Goal: Task Accomplishment & Management: Manage account settings

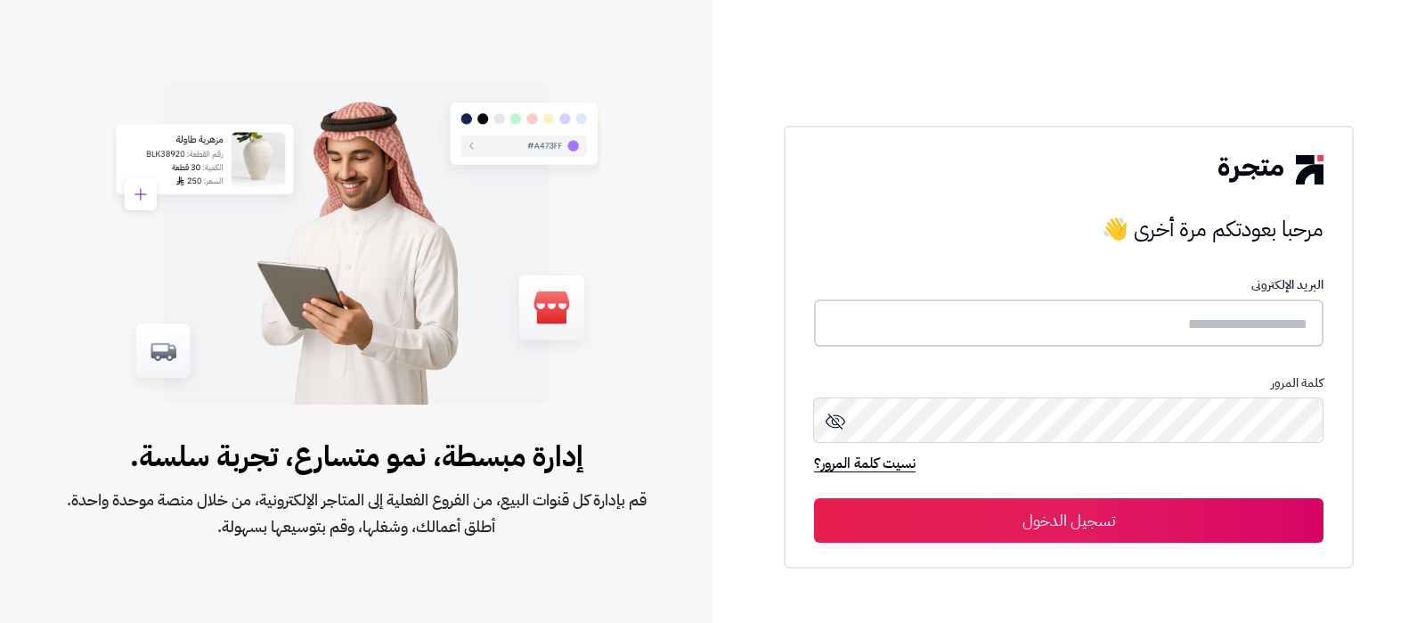
type input "**********"
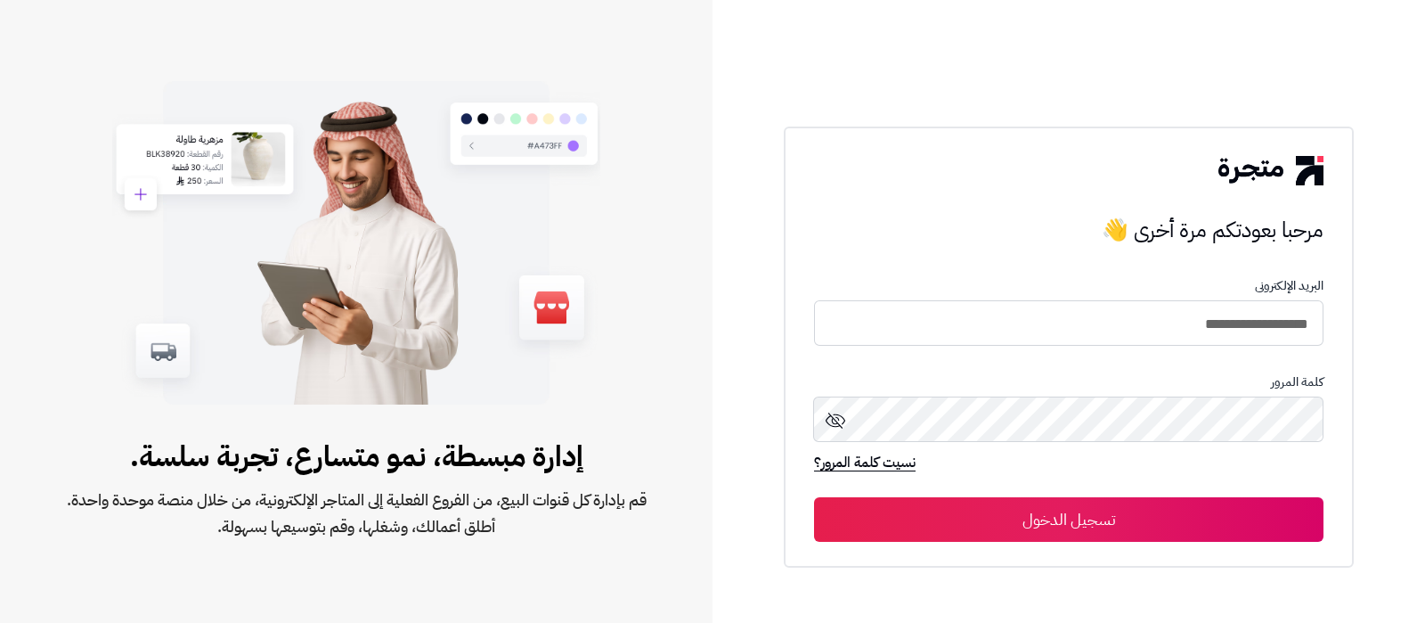
click at [1119, 501] on button "تسجيل الدخول" at bounding box center [1068, 519] width 509 height 45
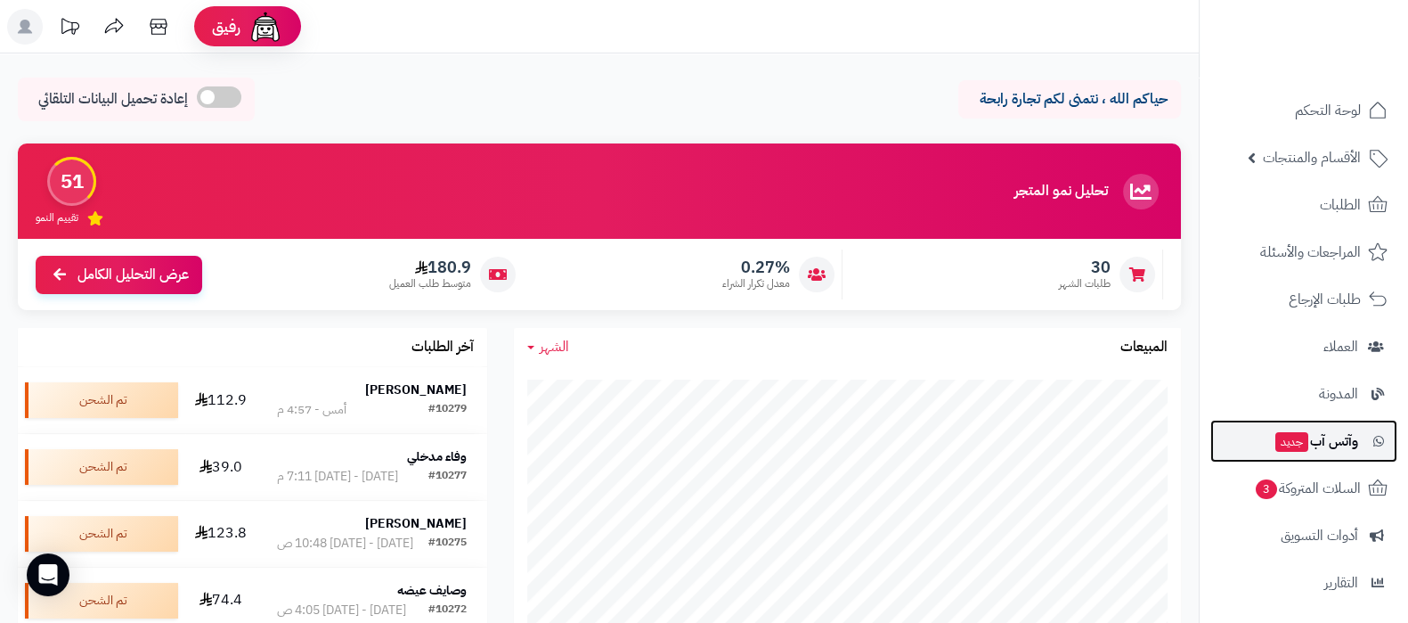
click at [1314, 435] on span "وآتس آب جديد" at bounding box center [1316, 440] width 85 height 25
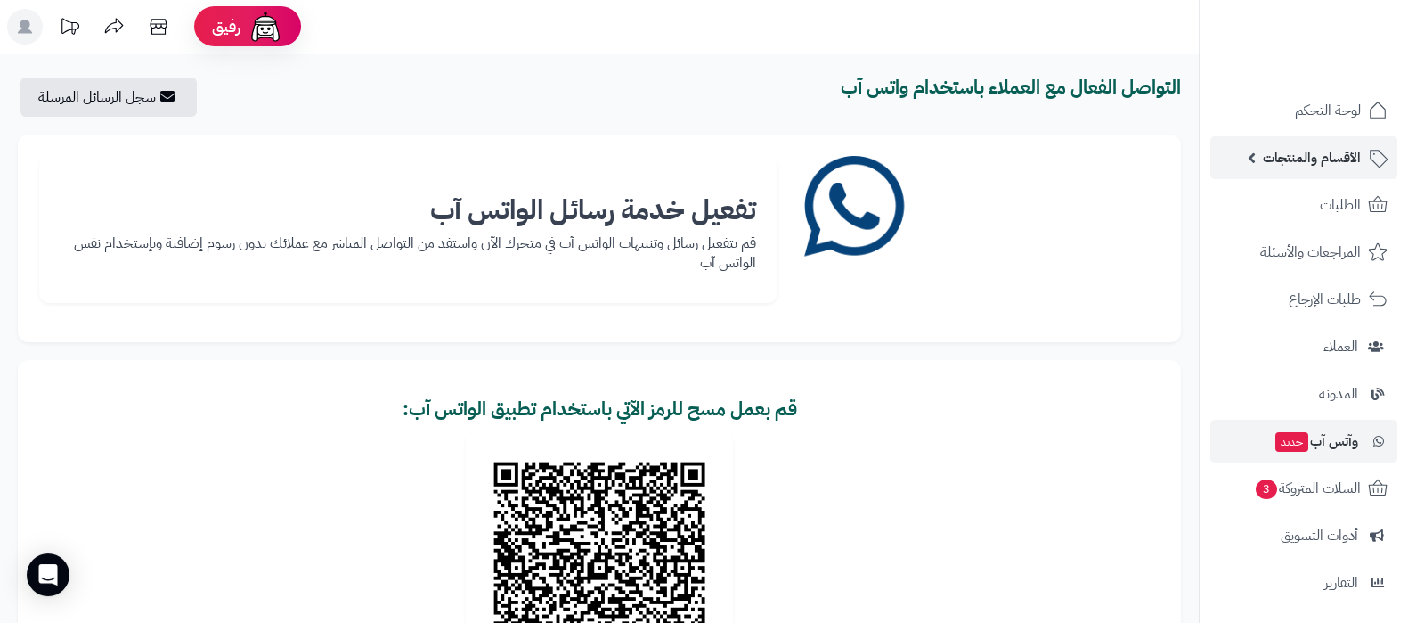
click at [1288, 155] on span "الأقسام والمنتجات" at bounding box center [1312, 157] width 98 height 25
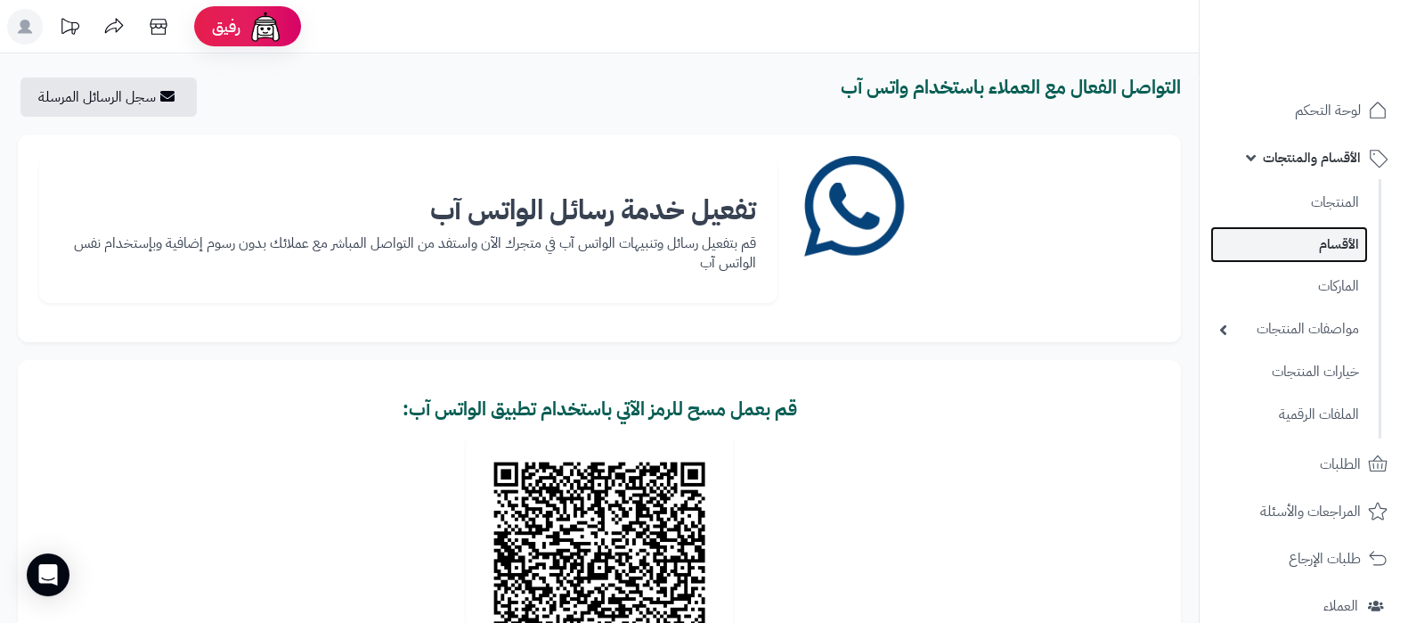
click at [1326, 237] on link "الأقسام" at bounding box center [1289, 244] width 158 height 37
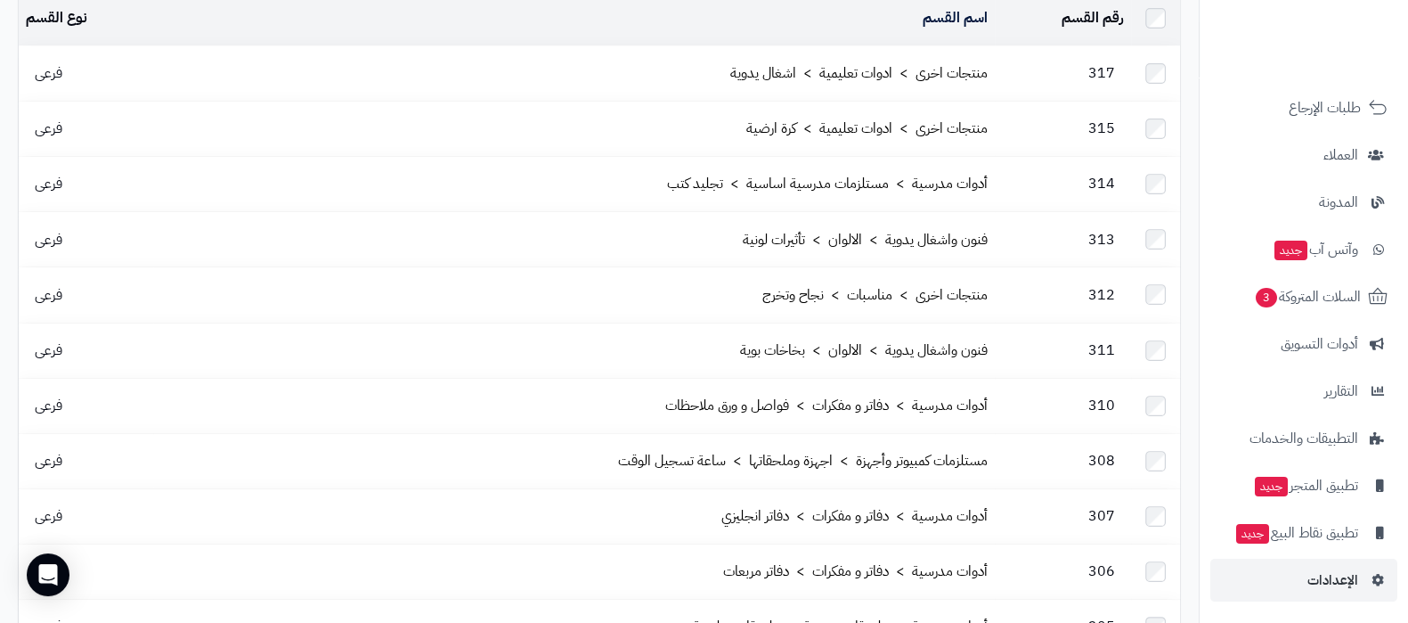
scroll to position [222, 0]
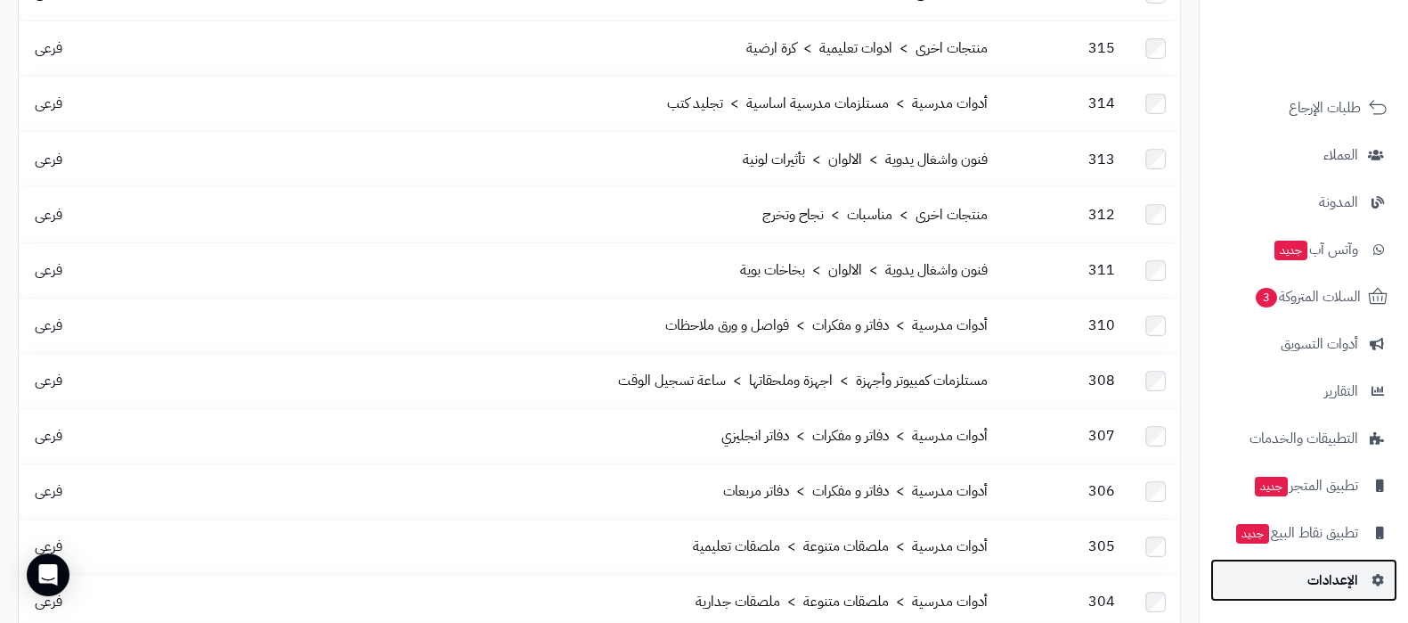
click at [1327, 569] on span "الإعدادات" at bounding box center [1332, 579] width 51 height 25
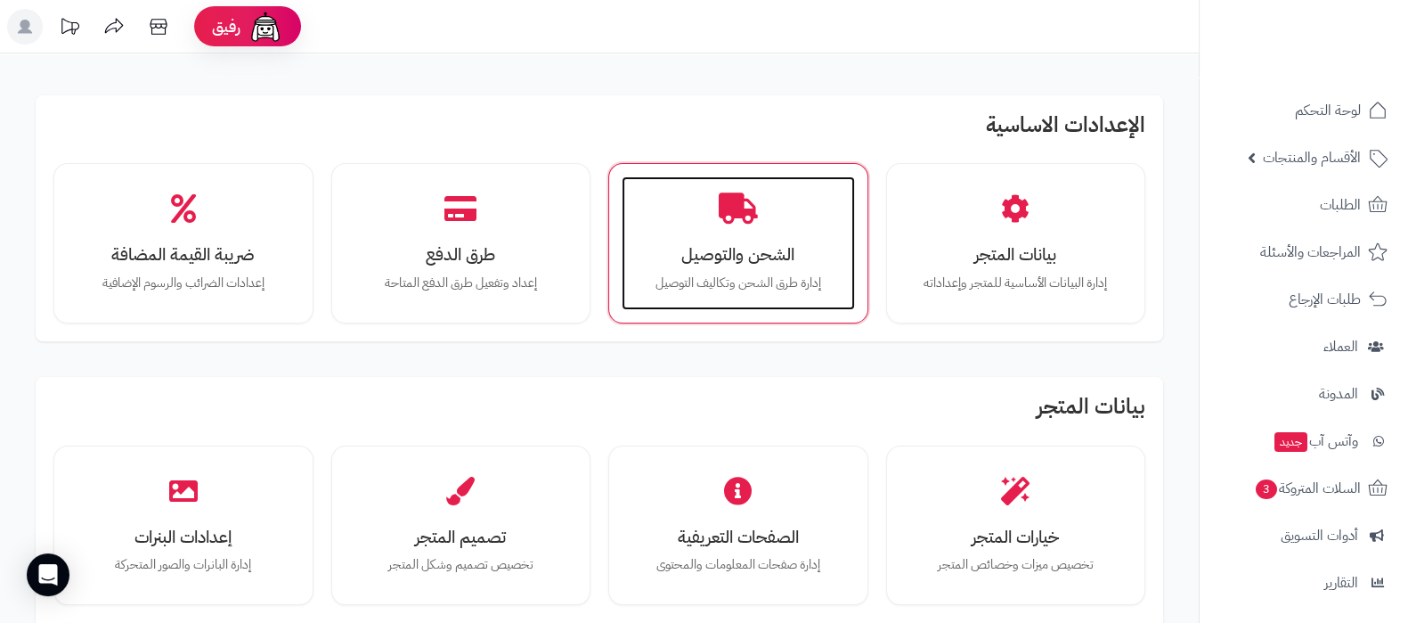
click at [756, 268] on div "الشحن والتوصيل إدارة طرق الشحن وتكاليف التوصيل" at bounding box center [738, 243] width 233 height 134
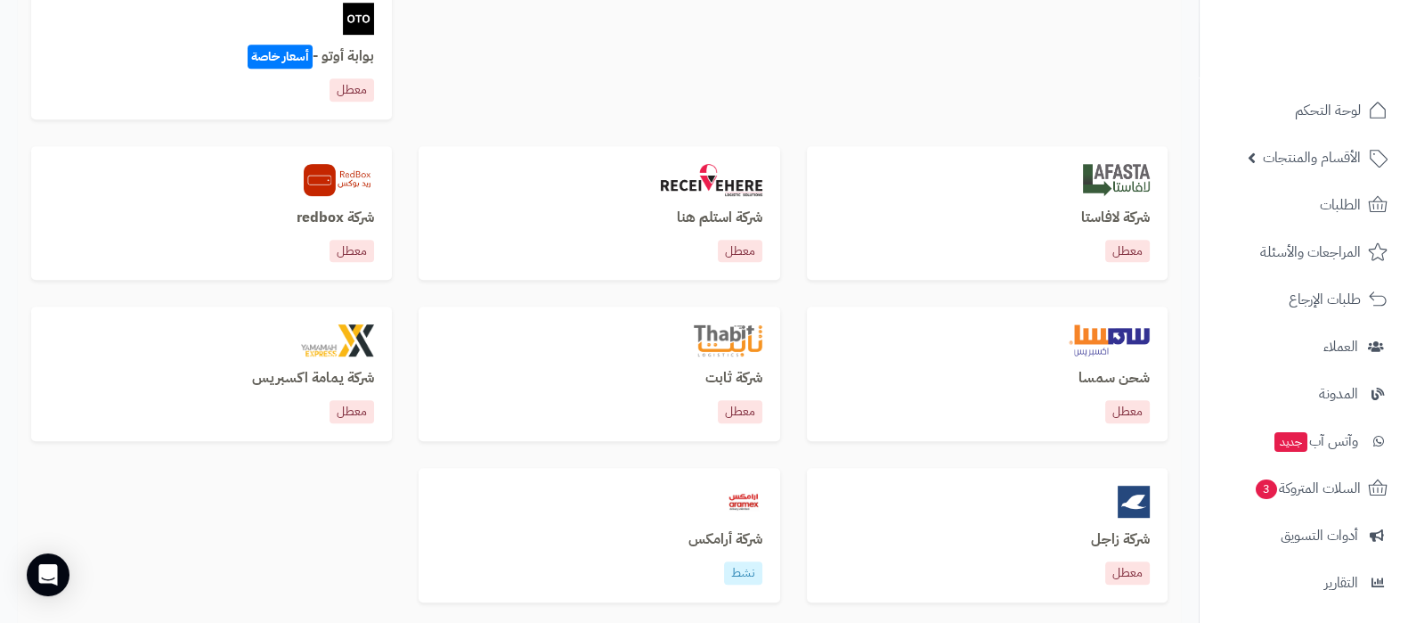
scroll to position [1225, 0]
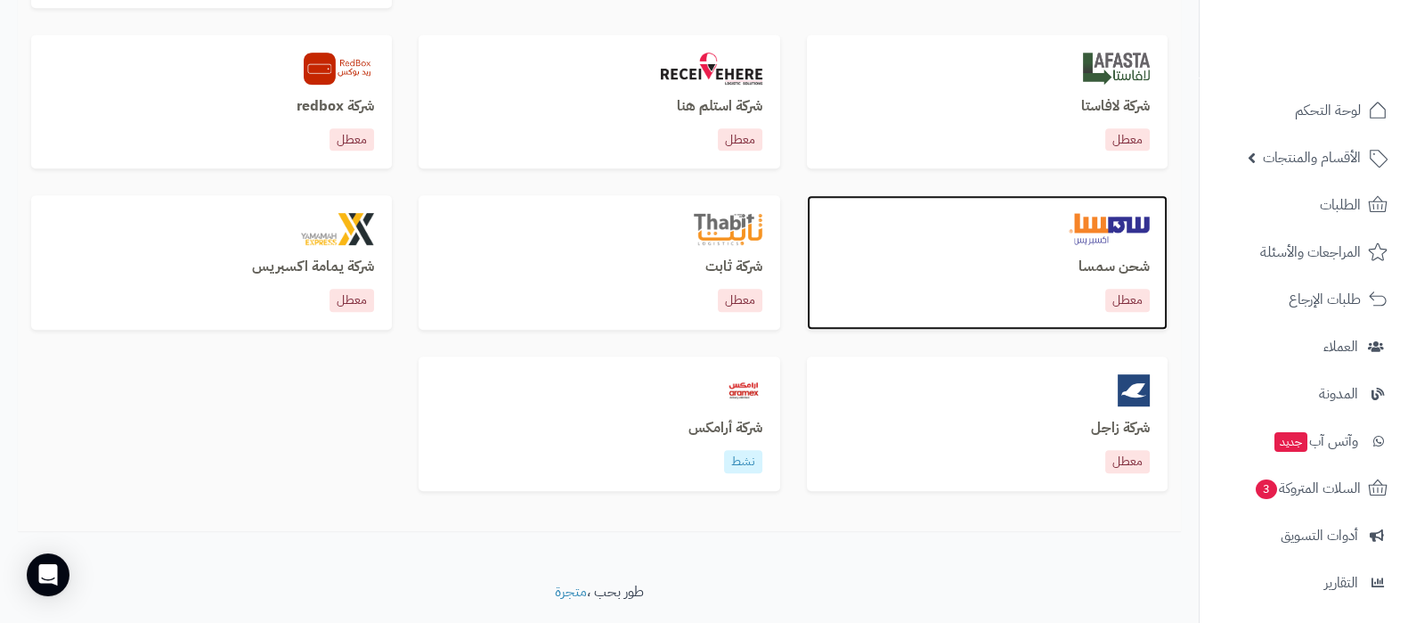
click at [1080, 274] on h3 "شحن سمسا" at bounding box center [987, 267] width 325 height 16
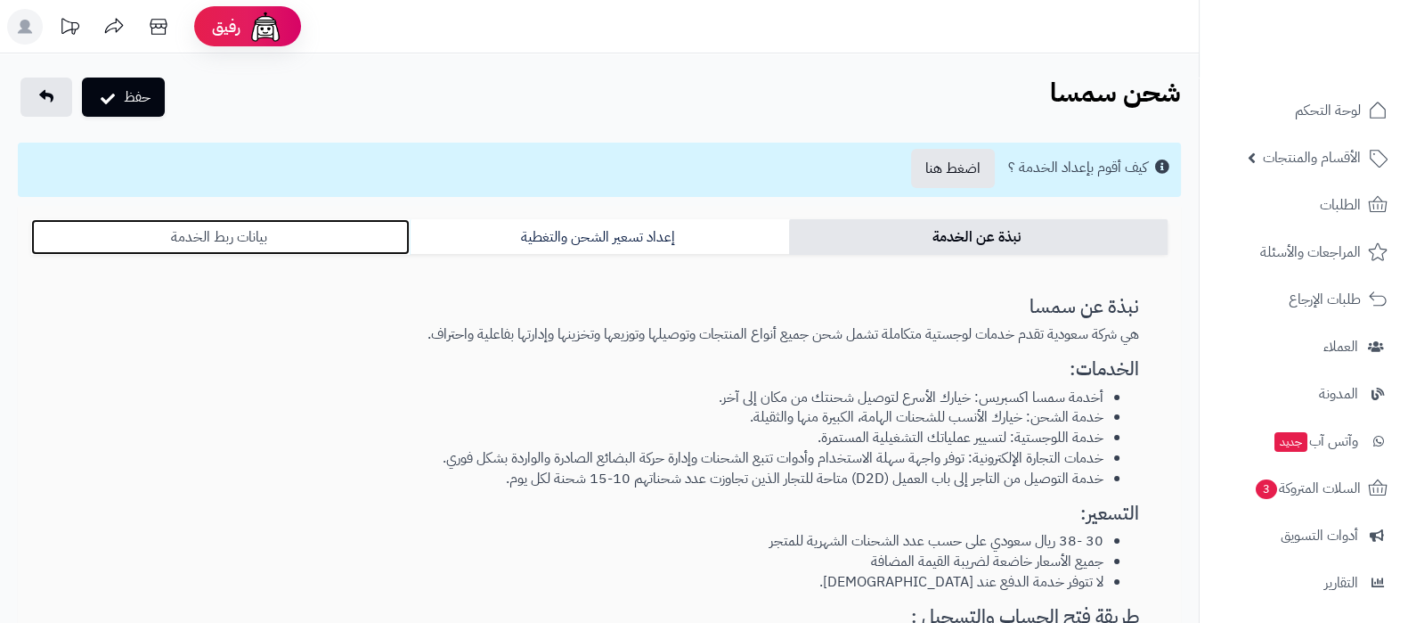
click at [303, 233] on link "بيانات ربط الخدمة" at bounding box center [220, 237] width 378 height 36
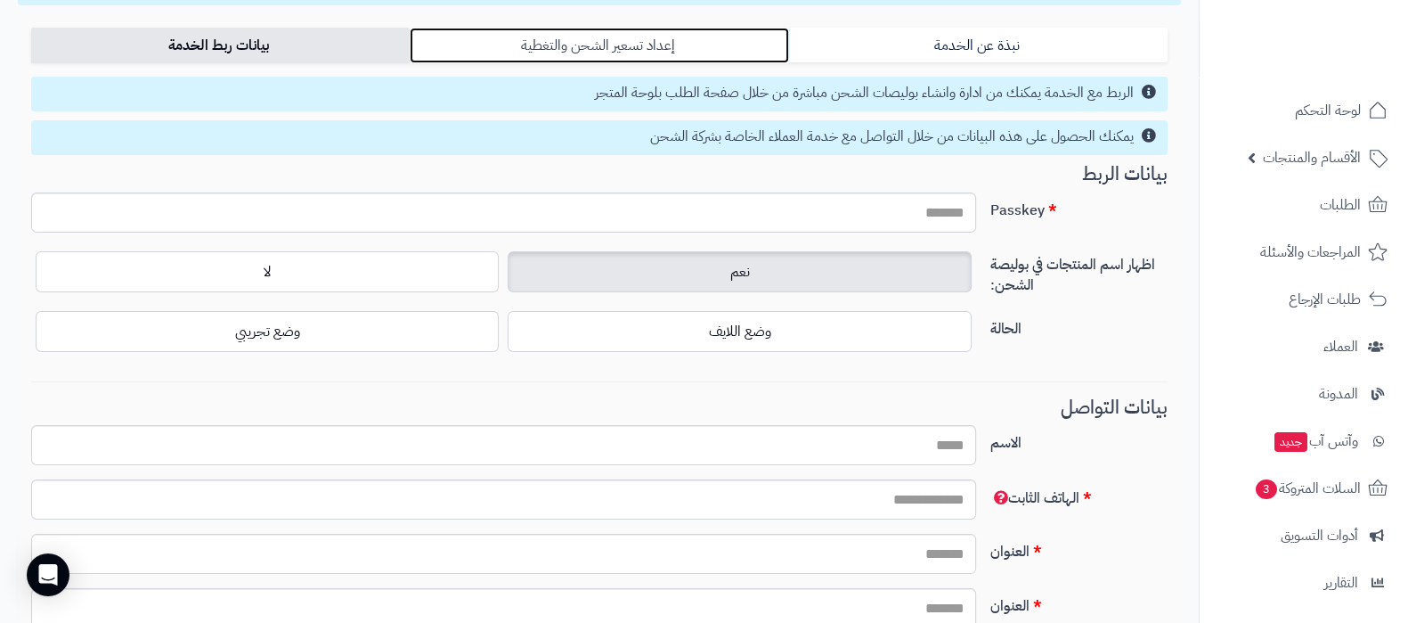
click at [651, 53] on link "إعداد تسعير الشحن والتغطية" at bounding box center [599, 46] width 378 height 36
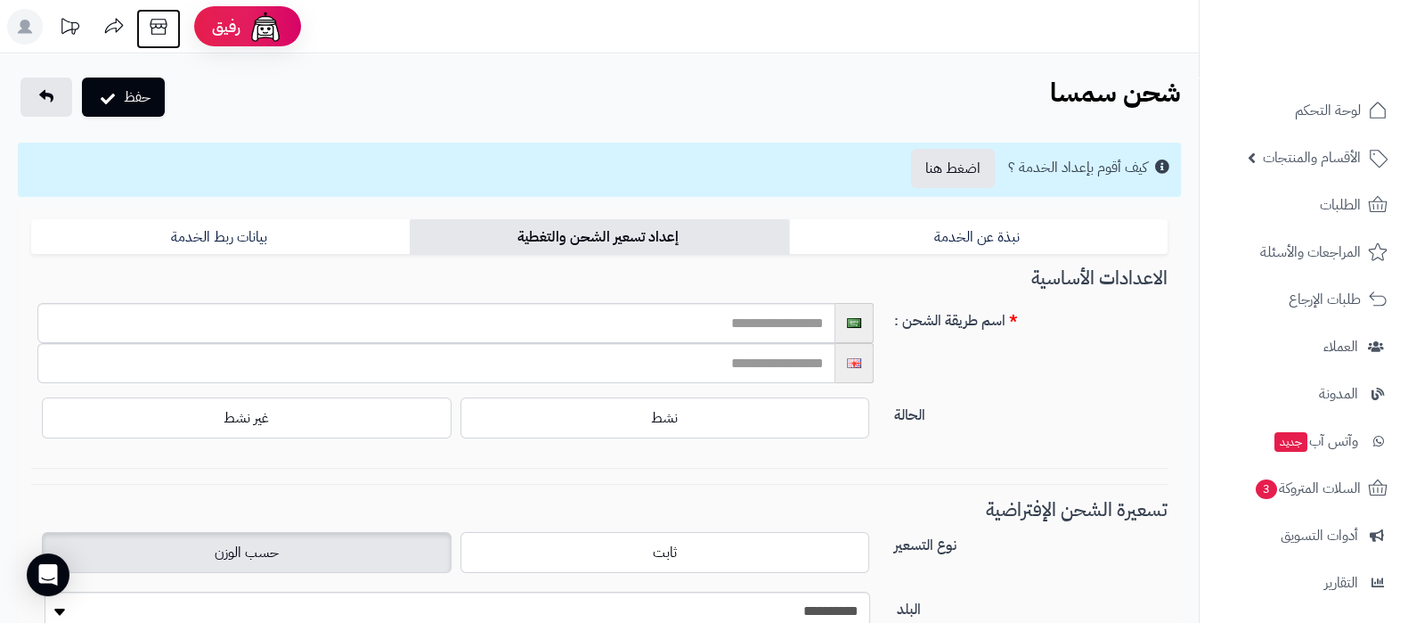
click at [167, 33] on icon at bounding box center [159, 27] width 36 height 36
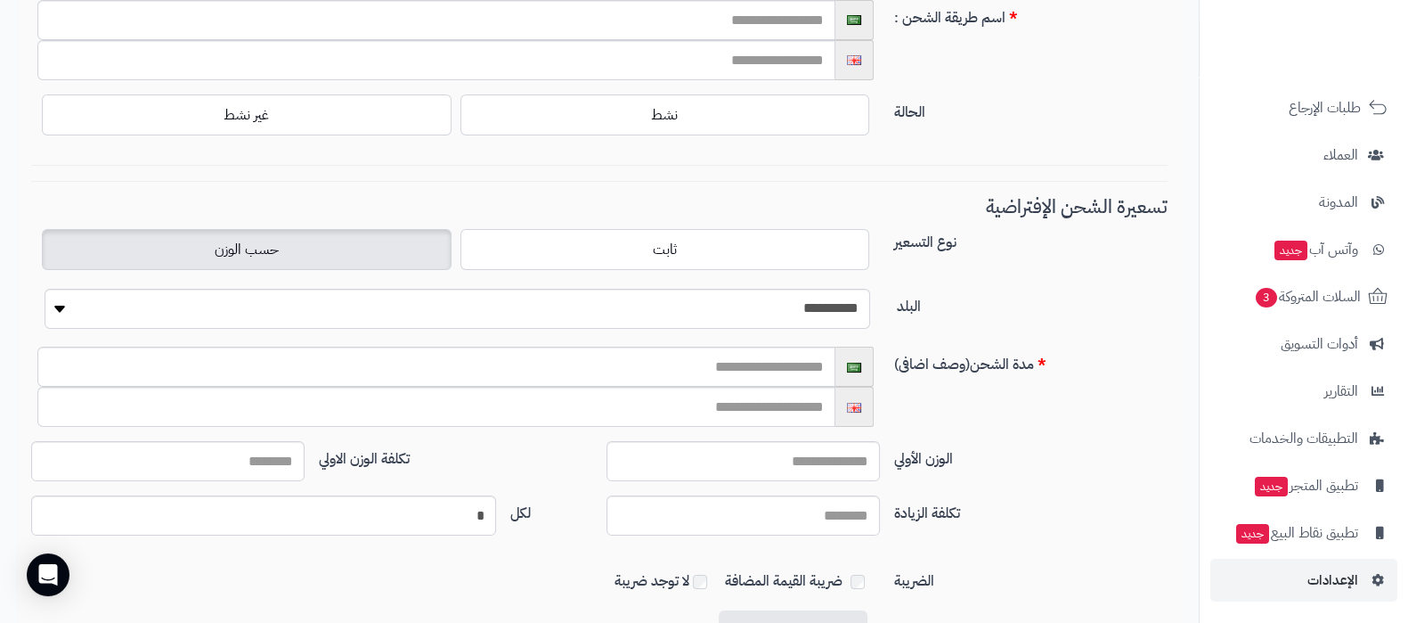
scroll to position [444, 0]
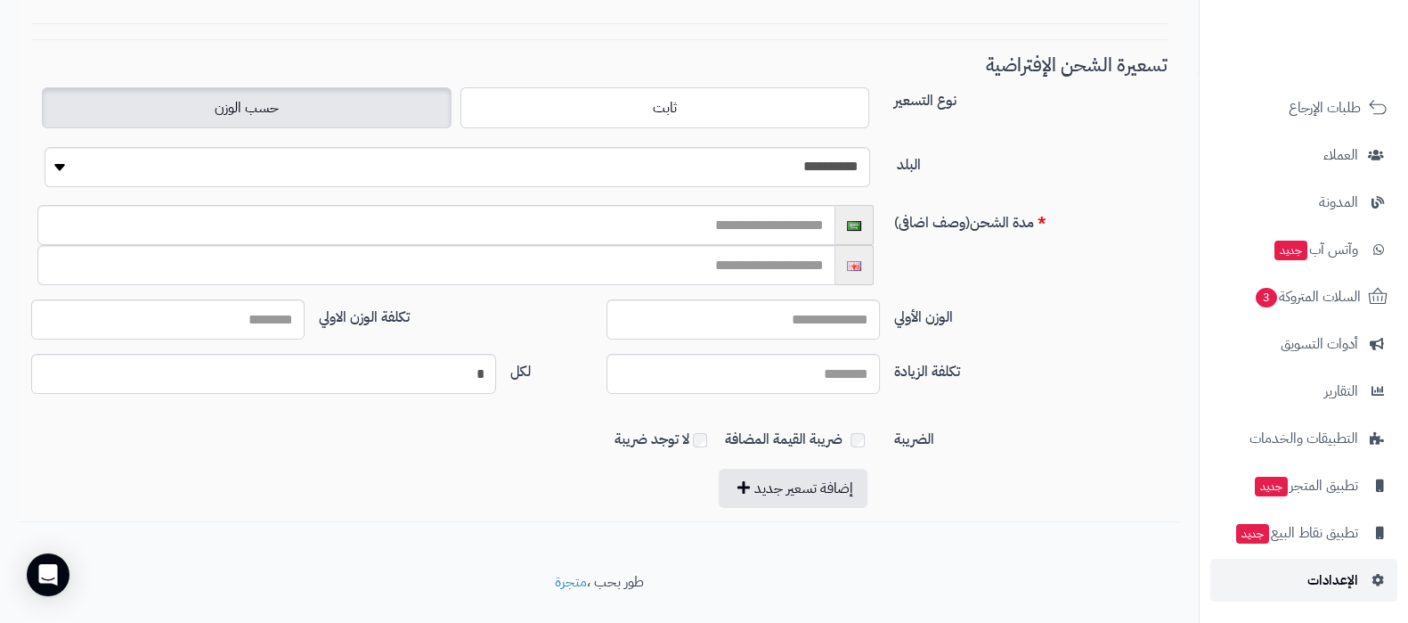
click at [1331, 580] on span "الإعدادات" at bounding box center [1332, 579] width 51 height 25
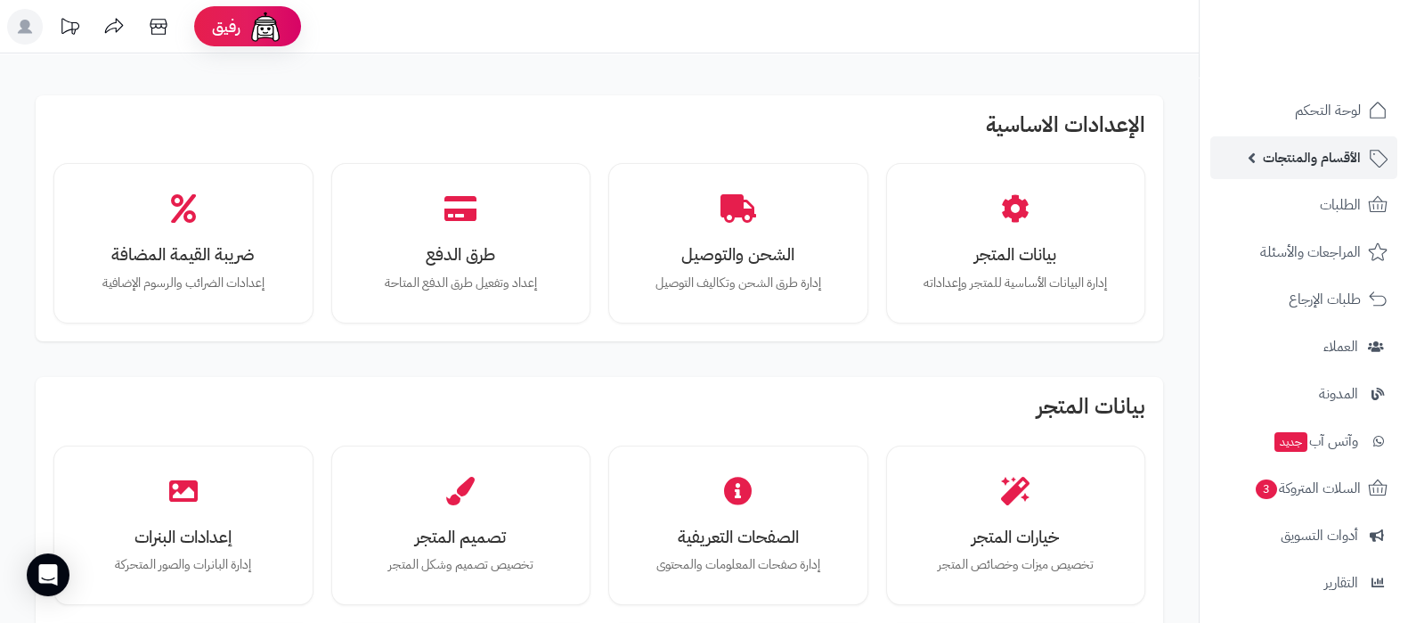
click at [1293, 170] on link "الأقسام والمنتجات" at bounding box center [1303, 157] width 187 height 43
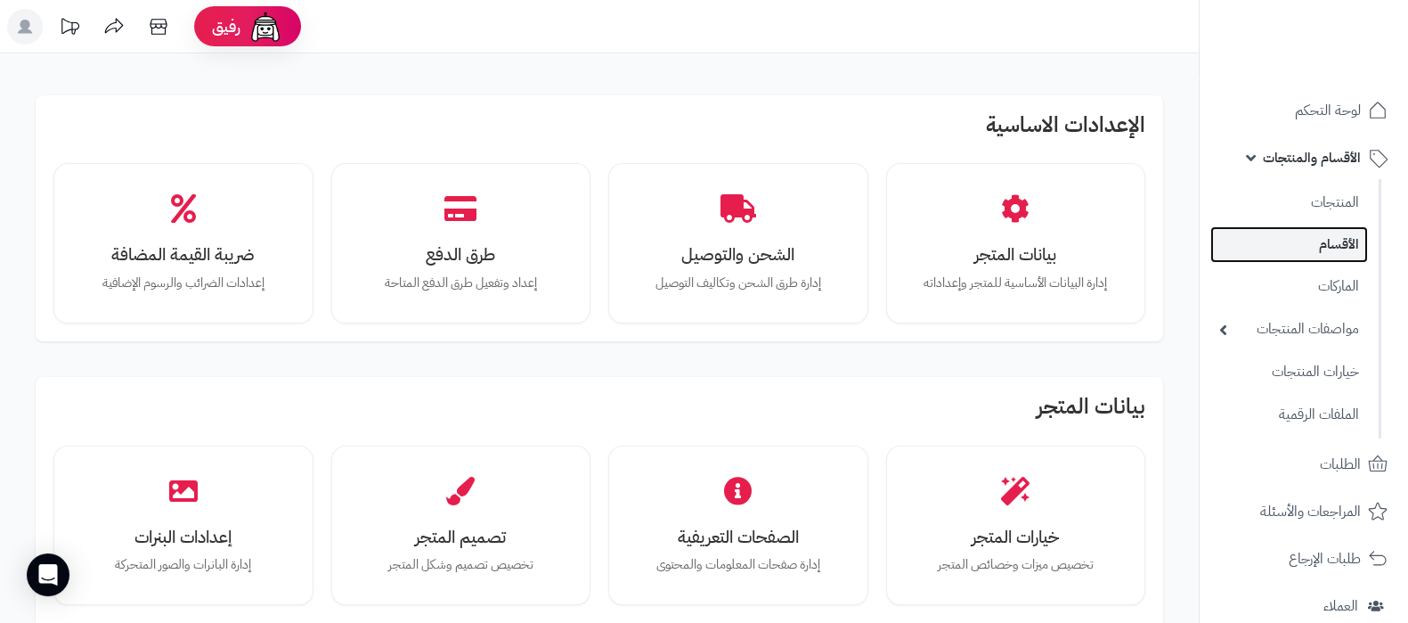
click at [1309, 233] on link "الأقسام" at bounding box center [1289, 244] width 158 height 37
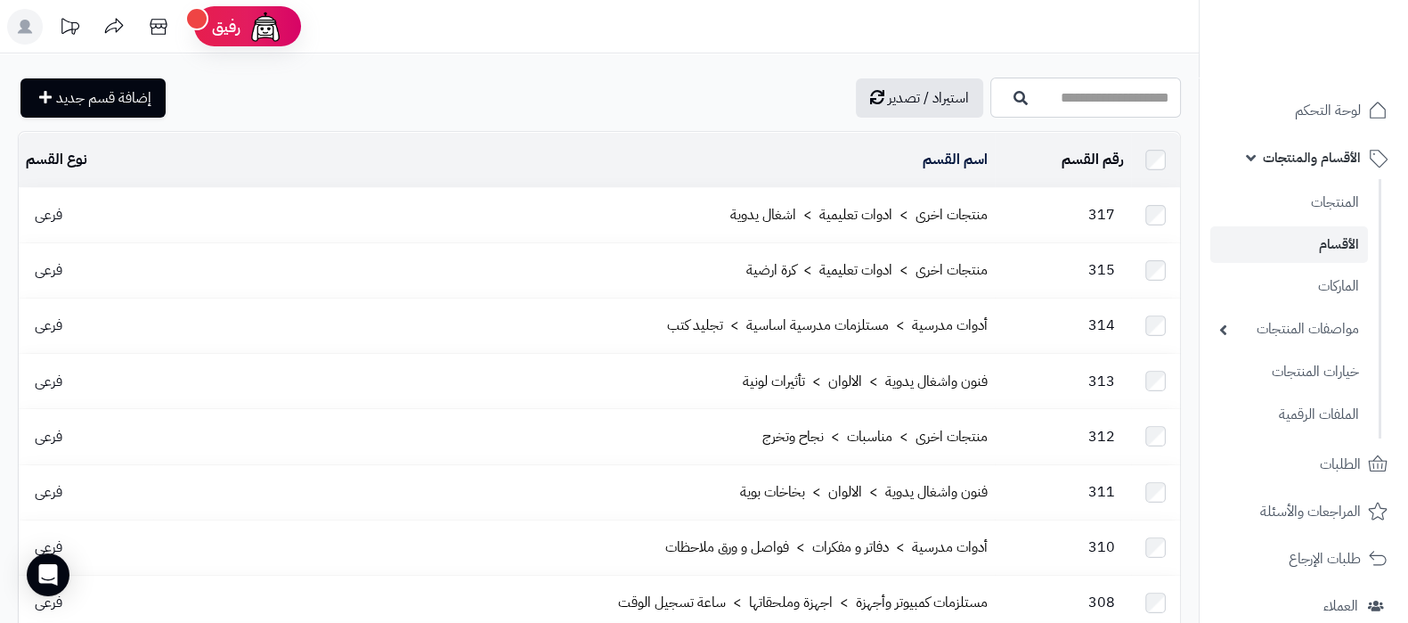
click at [1090, 100] on input "اسم القسم" at bounding box center [1085, 97] width 191 height 40
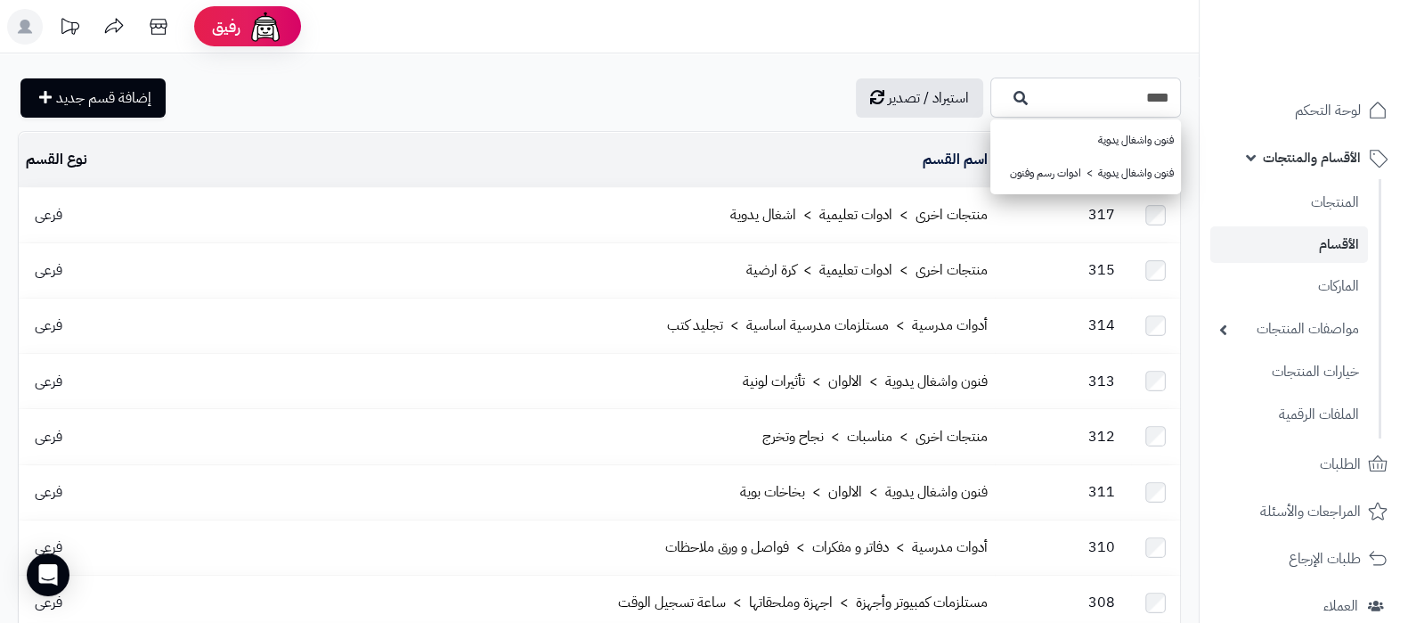
type input "****"
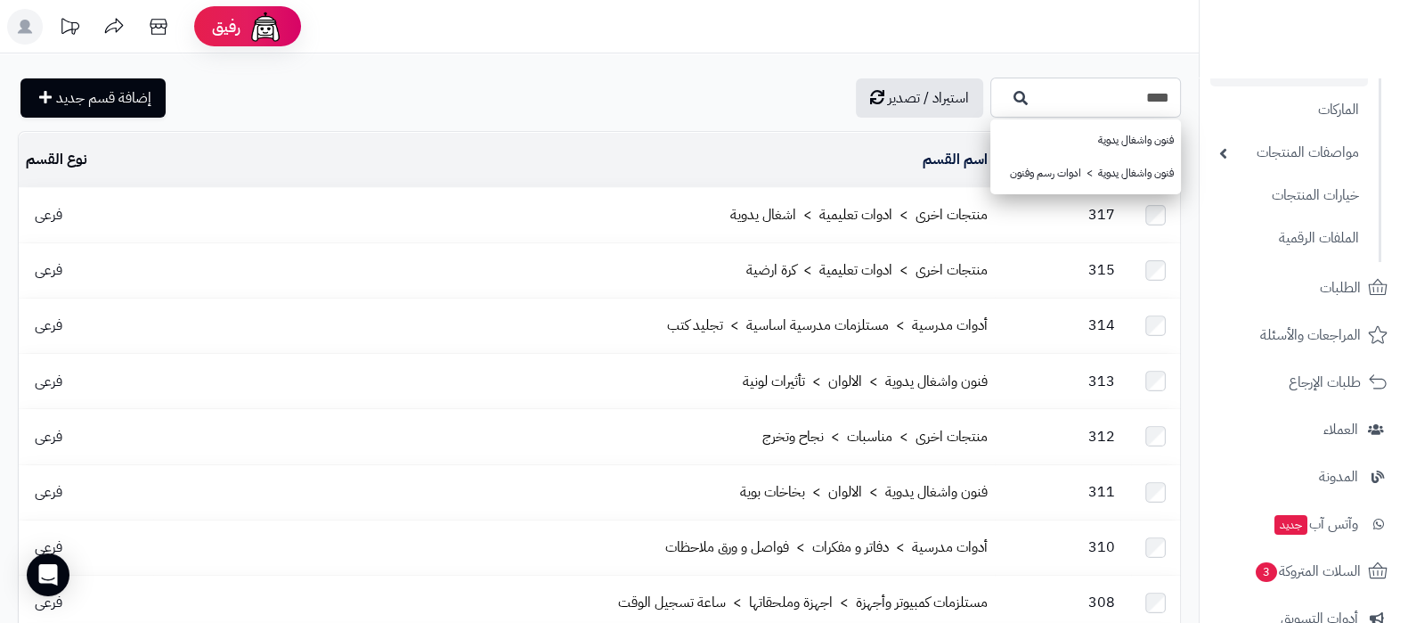
scroll to position [451, 0]
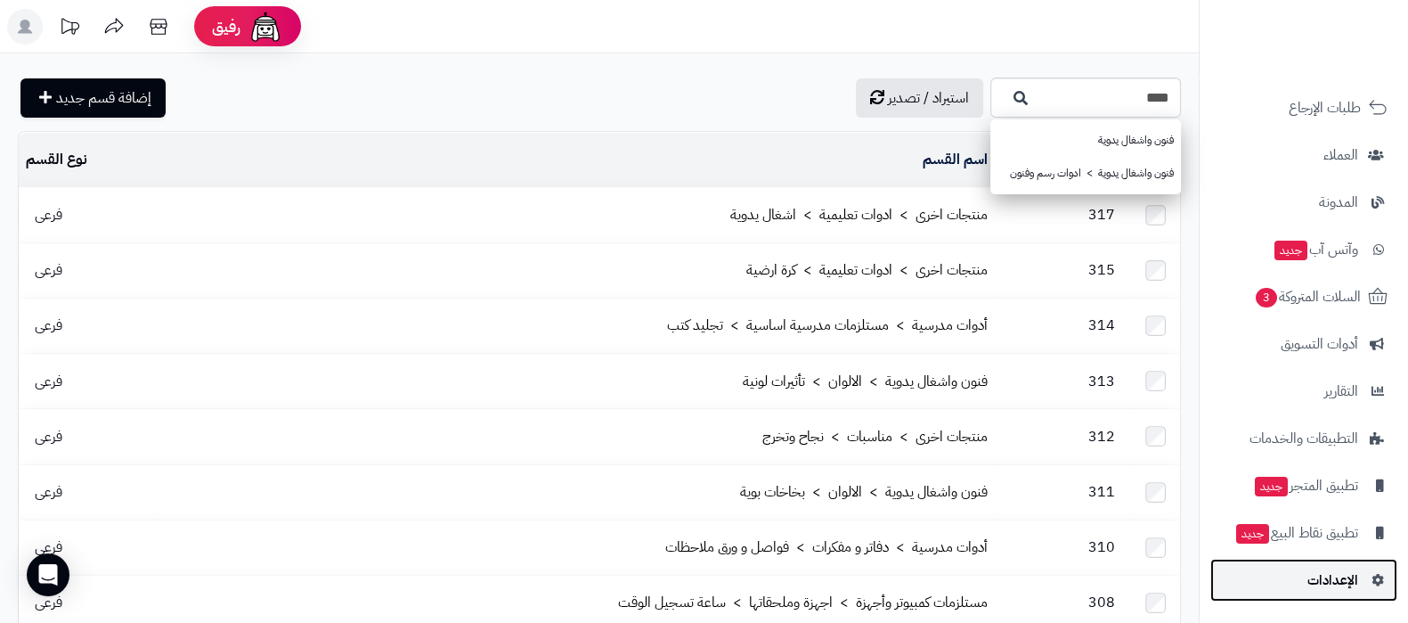
click at [1323, 590] on span "الإعدادات" at bounding box center [1332, 579] width 51 height 25
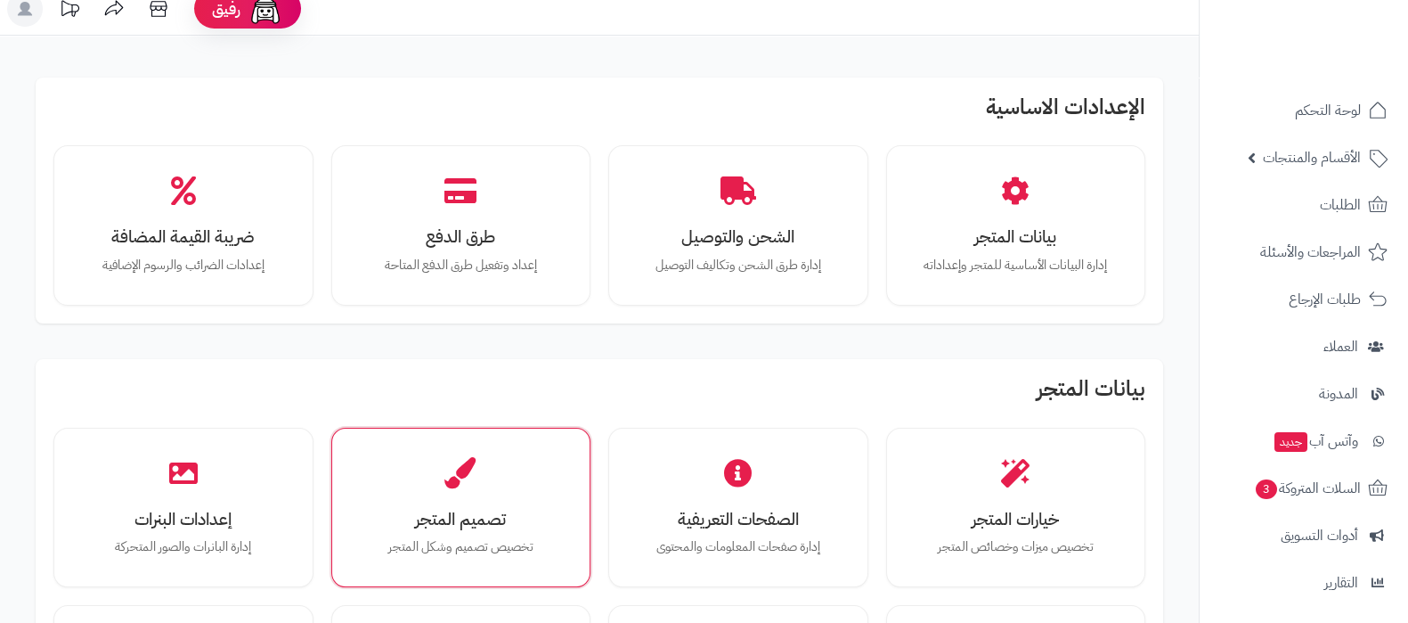
scroll to position [110, 0]
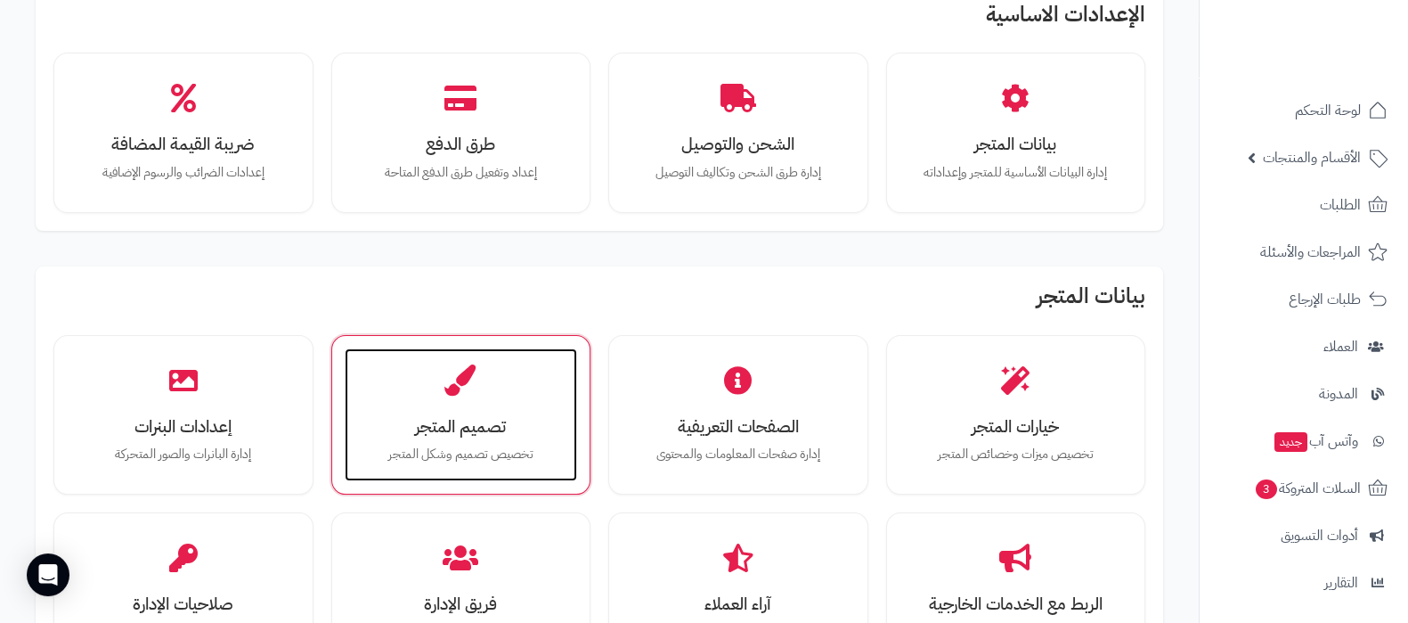
click at [450, 425] on h3 "تصميم المتجر" at bounding box center [461, 426] width 198 height 19
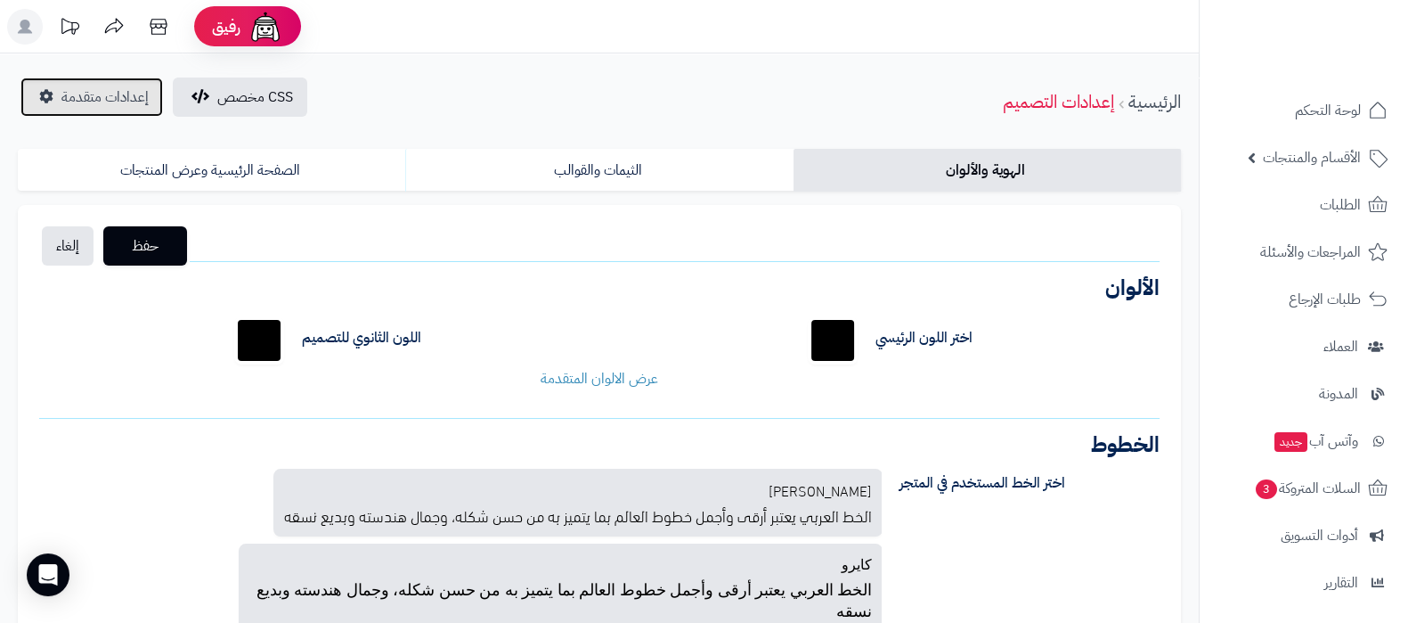
click at [110, 100] on span "إعدادات متقدمة" at bounding box center [104, 96] width 87 height 21
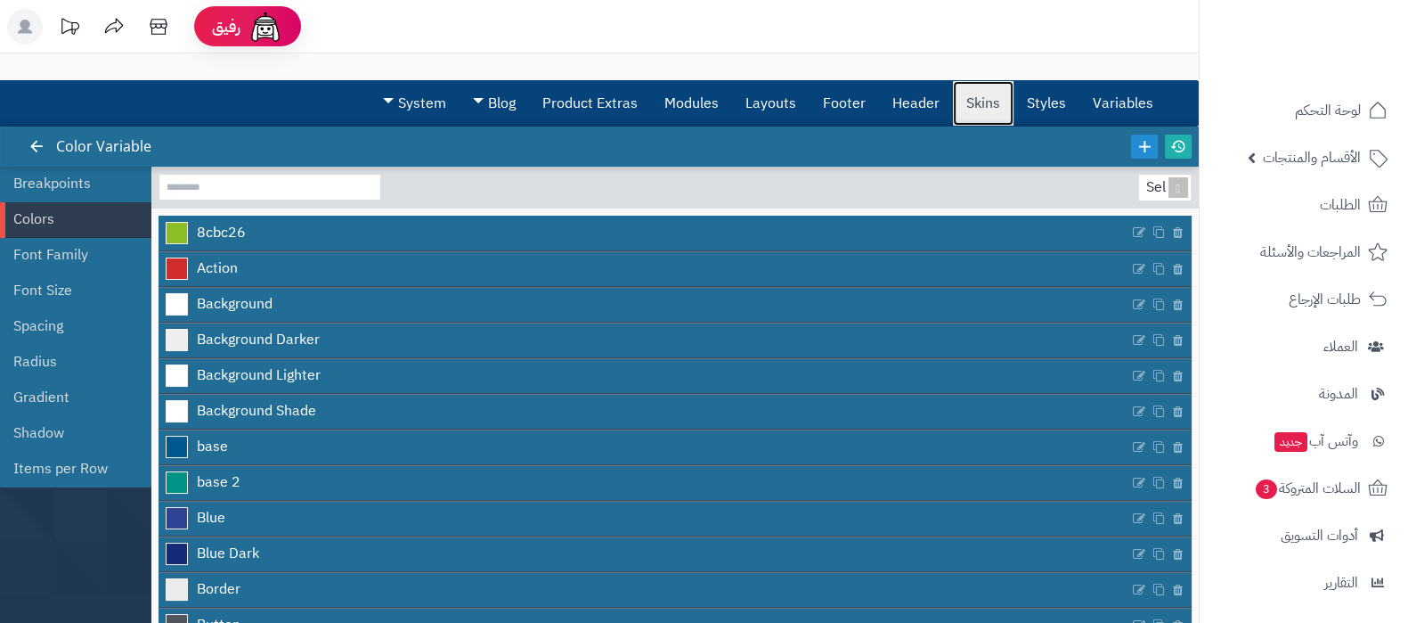
click at [973, 102] on link "Skins" at bounding box center [983, 103] width 61 height 45
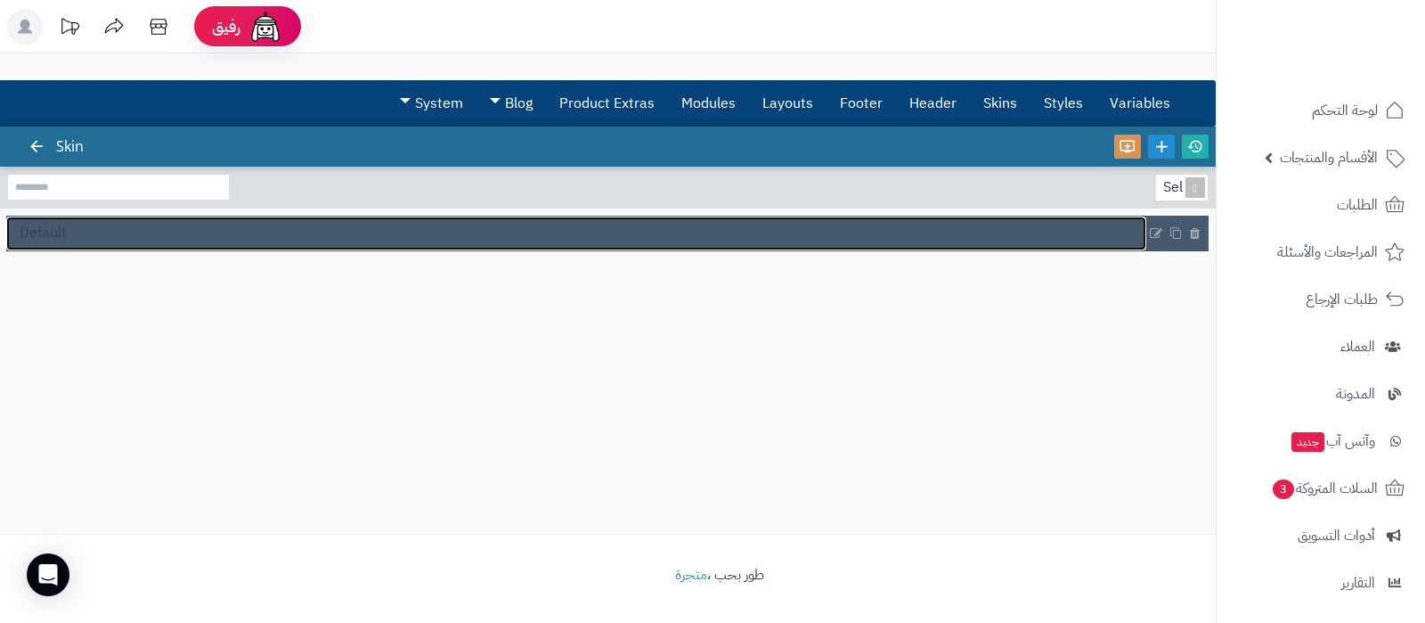
click at [637, 232] on link "Default" at bounding box center [576, 233] width 1140 height 34
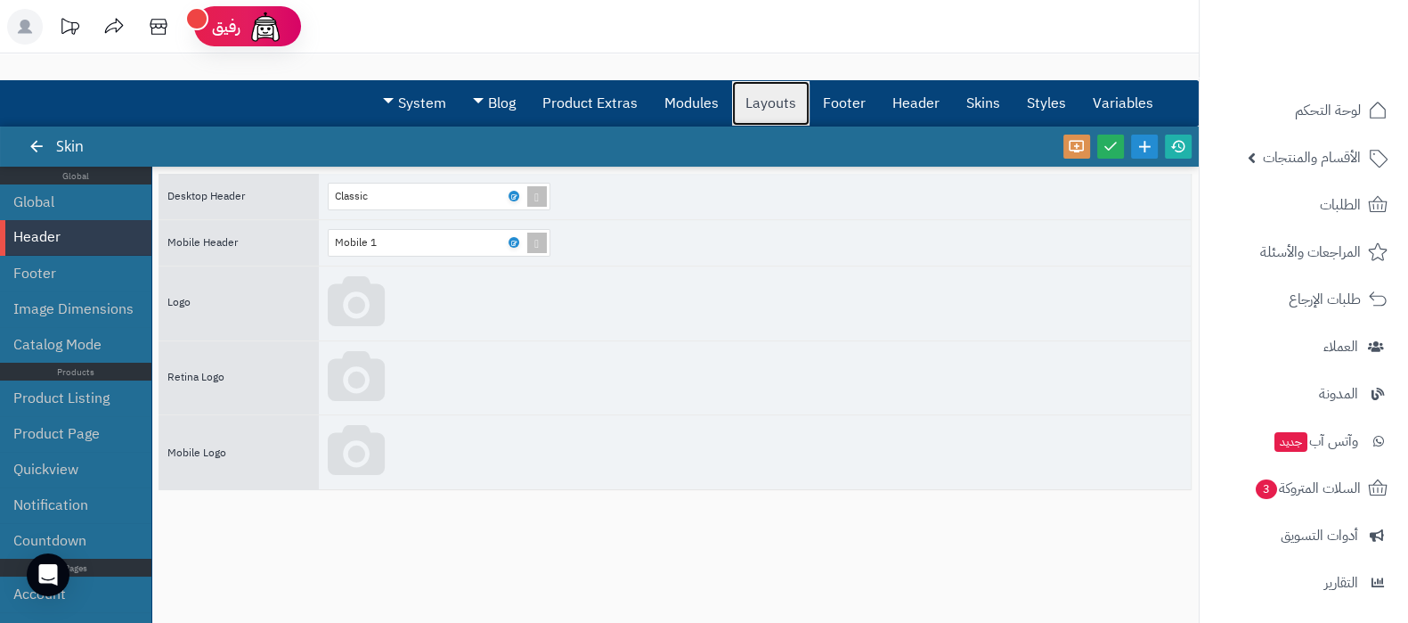
click at [783, 112] on link "Layouts" at bounding box center [770, 103] width 77 height 45
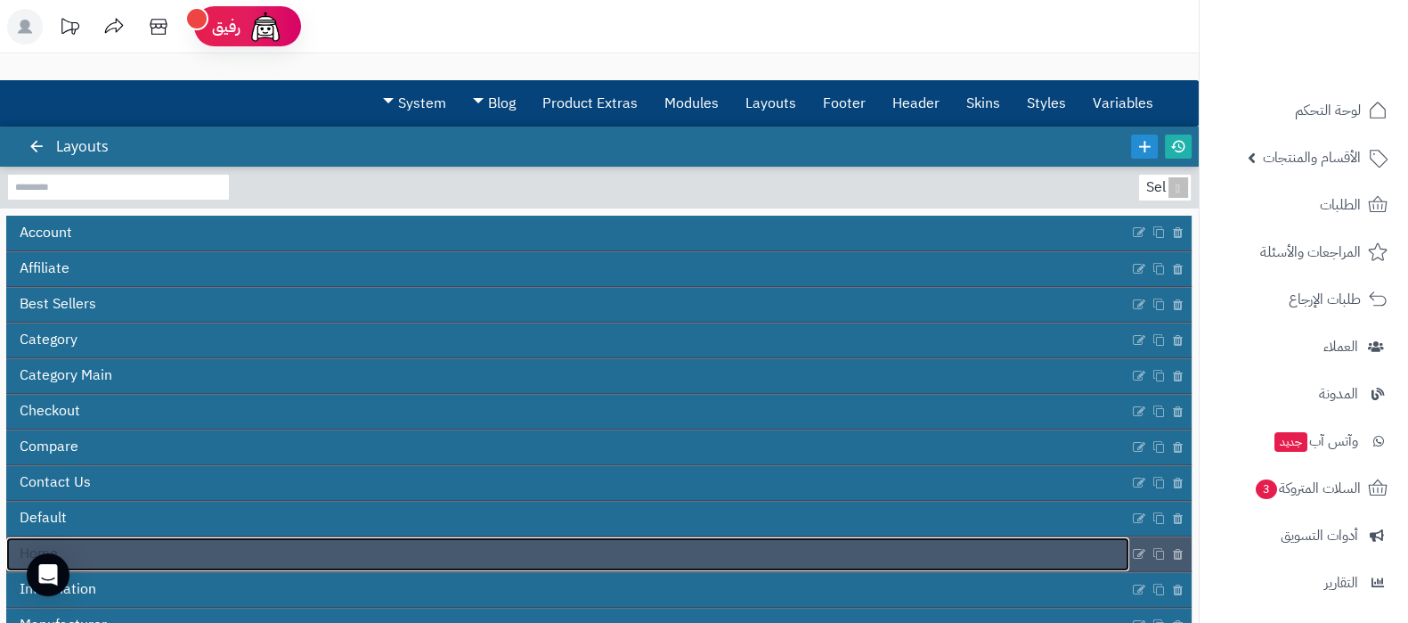
click at [152, 549] on link "Home" at bounding box center [567, 554] width 1123 height 34
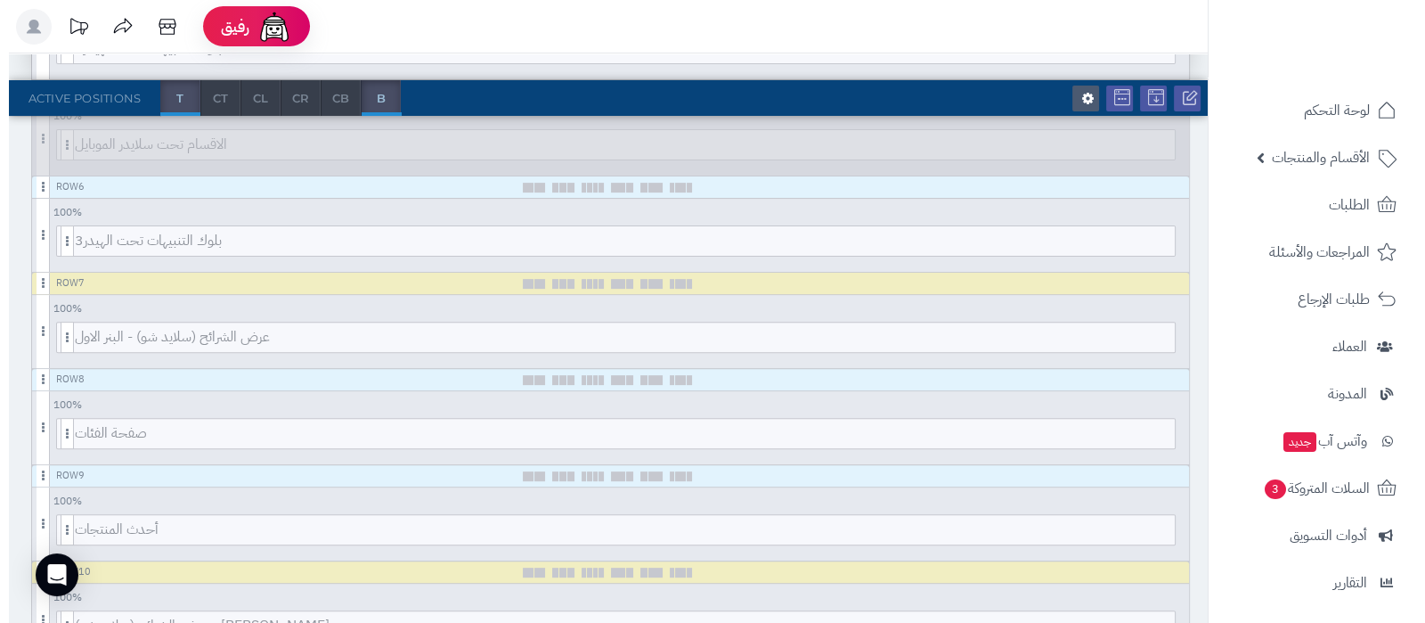
scroll to position [778, 0]
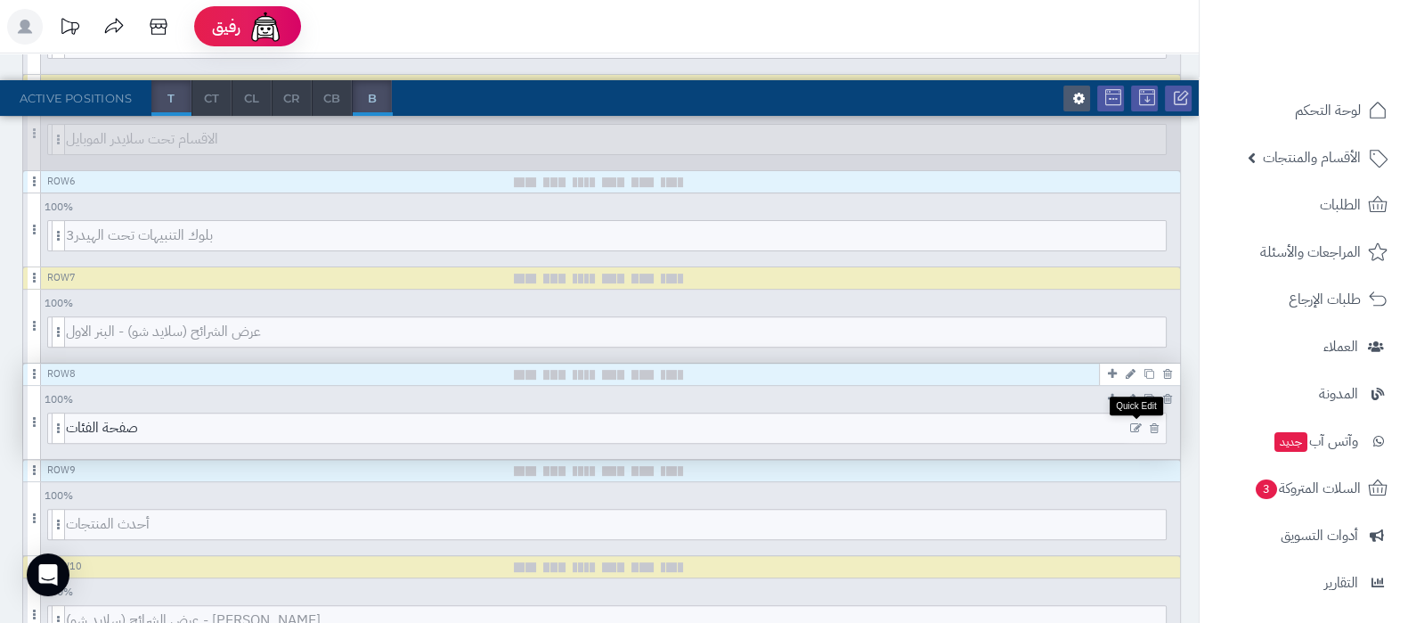
click at [1135, 423] on icon at bounding box center [1136, 428] width 12 height 12
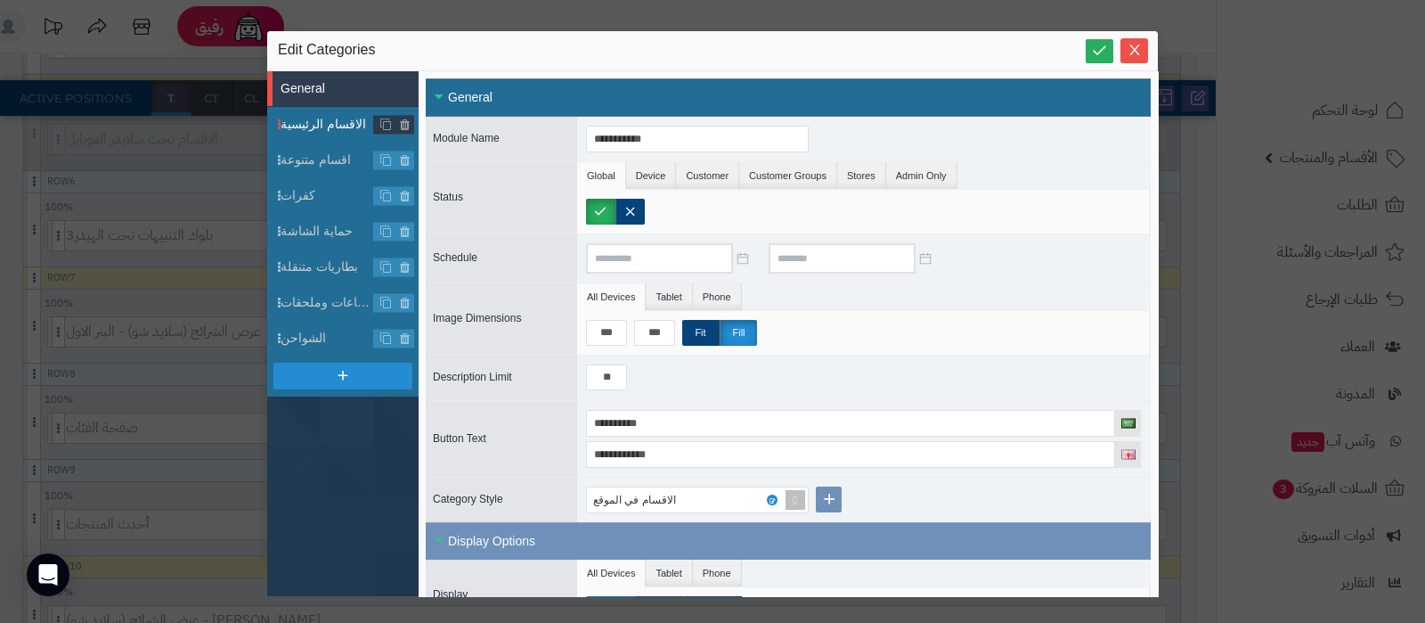
click at [332, 124] on span "الاقسام الرئيسية" at bounding box center [328, 124] width 94 height 19
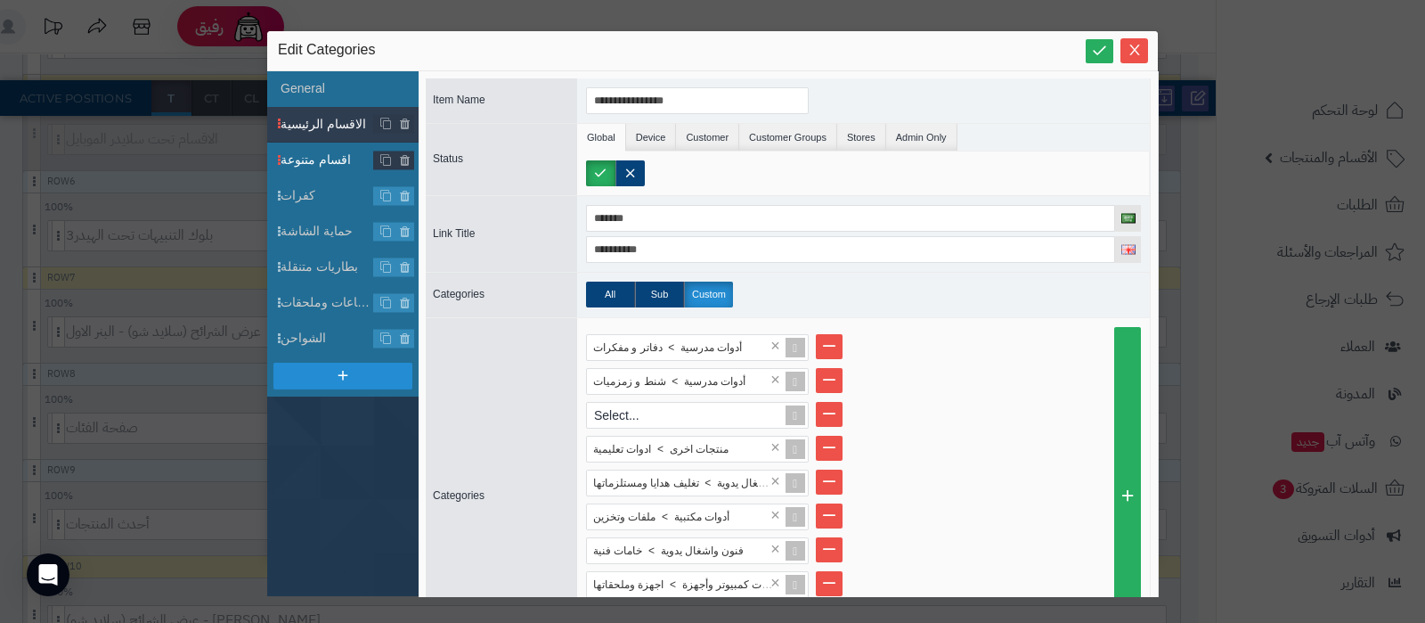
click at [323, 167] on span "اقسام متنوعة" at bounding box center [328, 160] width 94 height 19
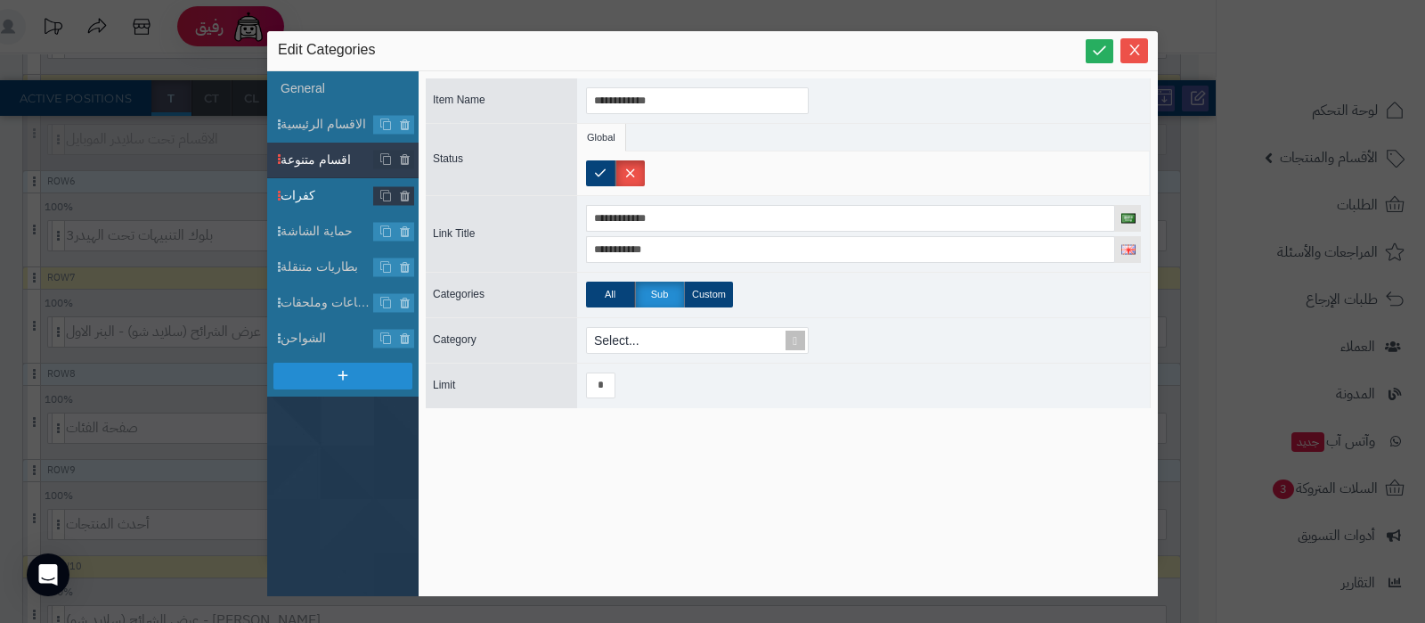
click at [315, 188] on span "كفرات" at bounding box center [328, 195] width 94 height 19
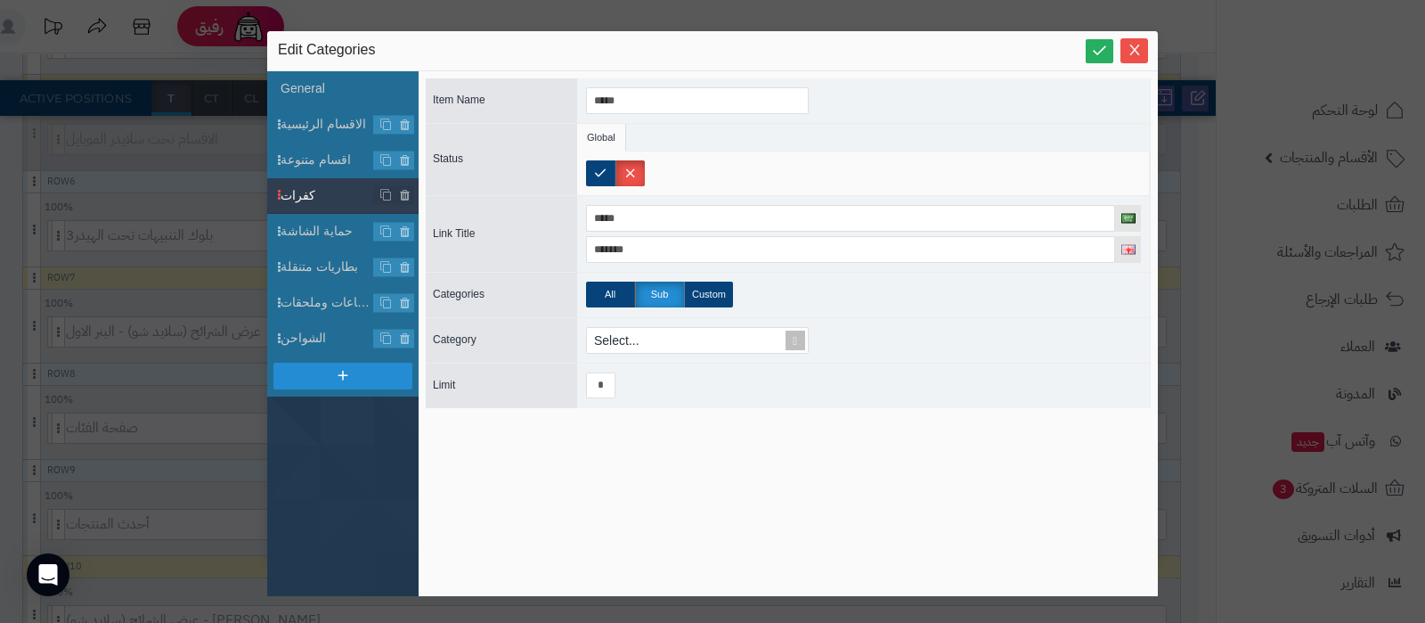
click at [316, 211] on li "كفرات" at bounding box center [342, 196] width 151 height 36
click at [319, 229] on span "حماية الشاشة" at bounding box center [328, 231] width 94 height 19
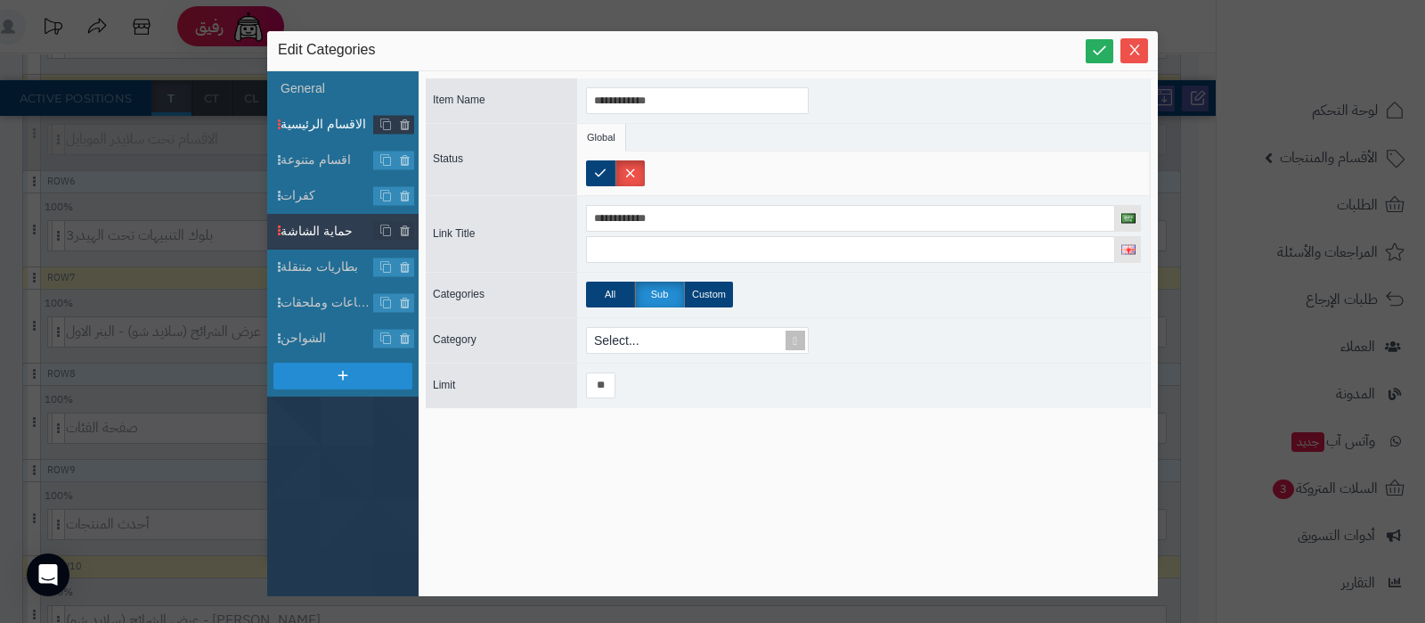
click at [322, 131] on span "الاقسام الرئيسية" at bounding box center [328, 124] width 94 height 19
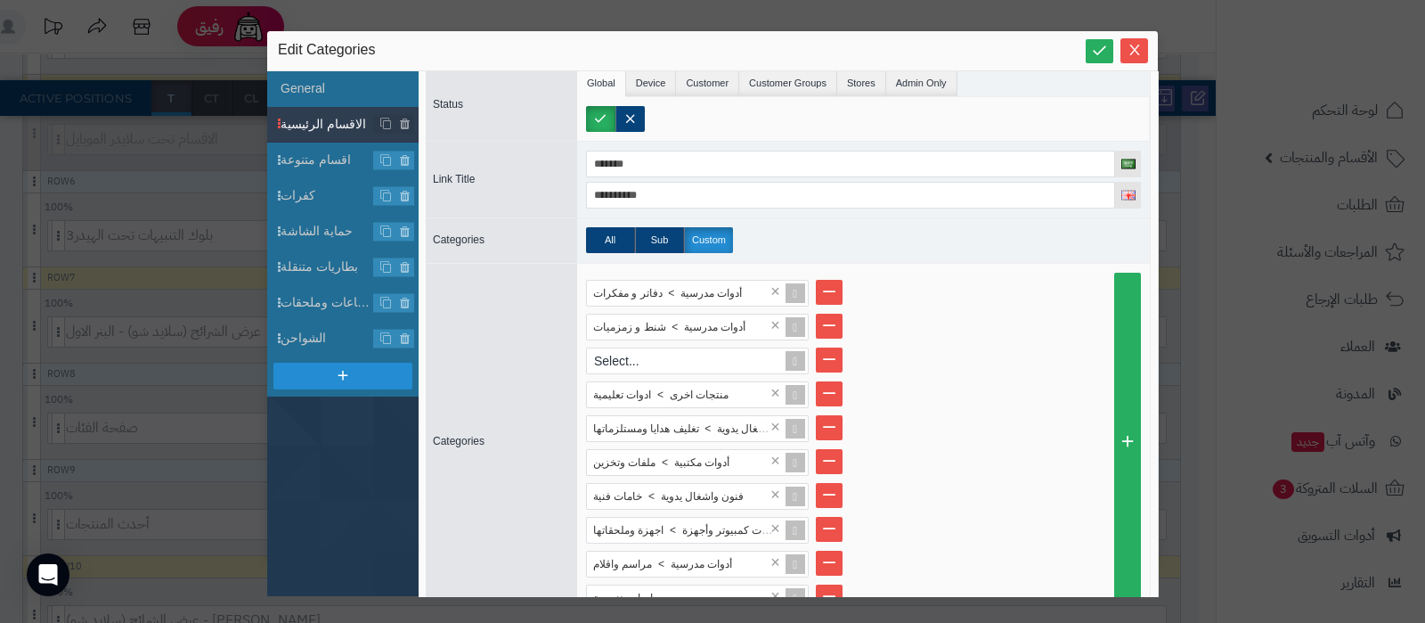
scroll to position [85, 0]
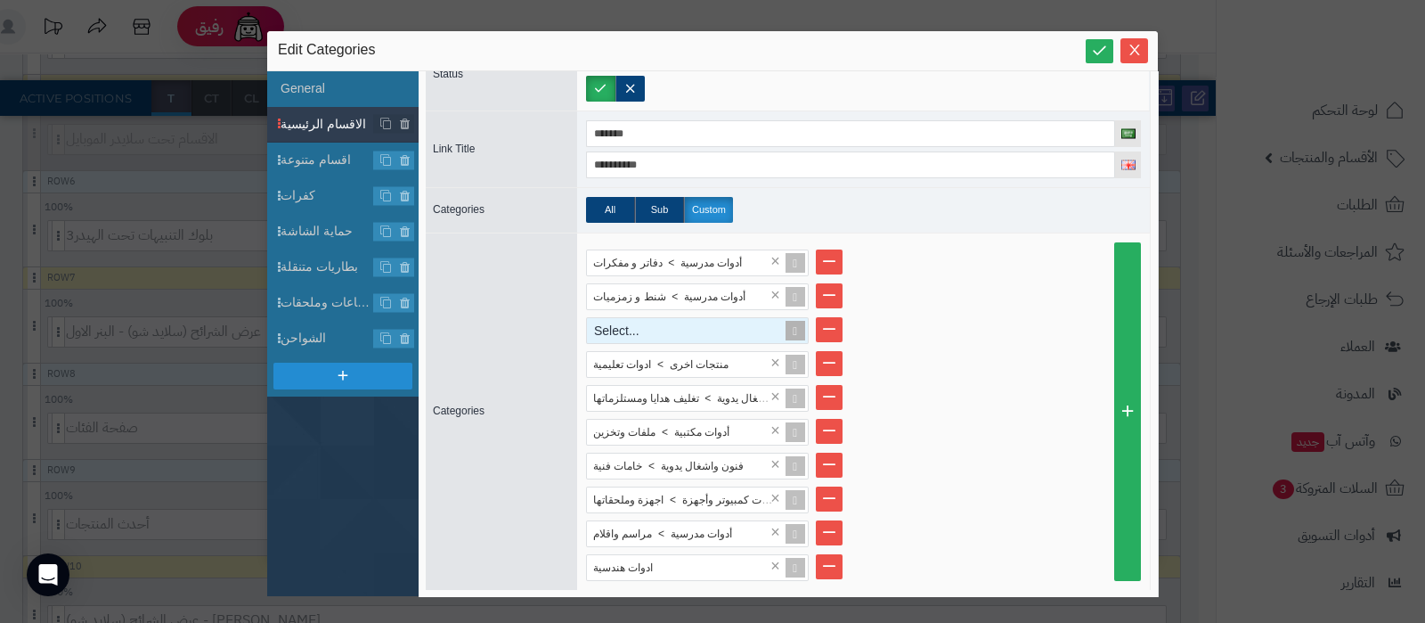
click at [632, 332] on div "Select..." at bounding box center [690, 330] width 206 height 25
type input "**"
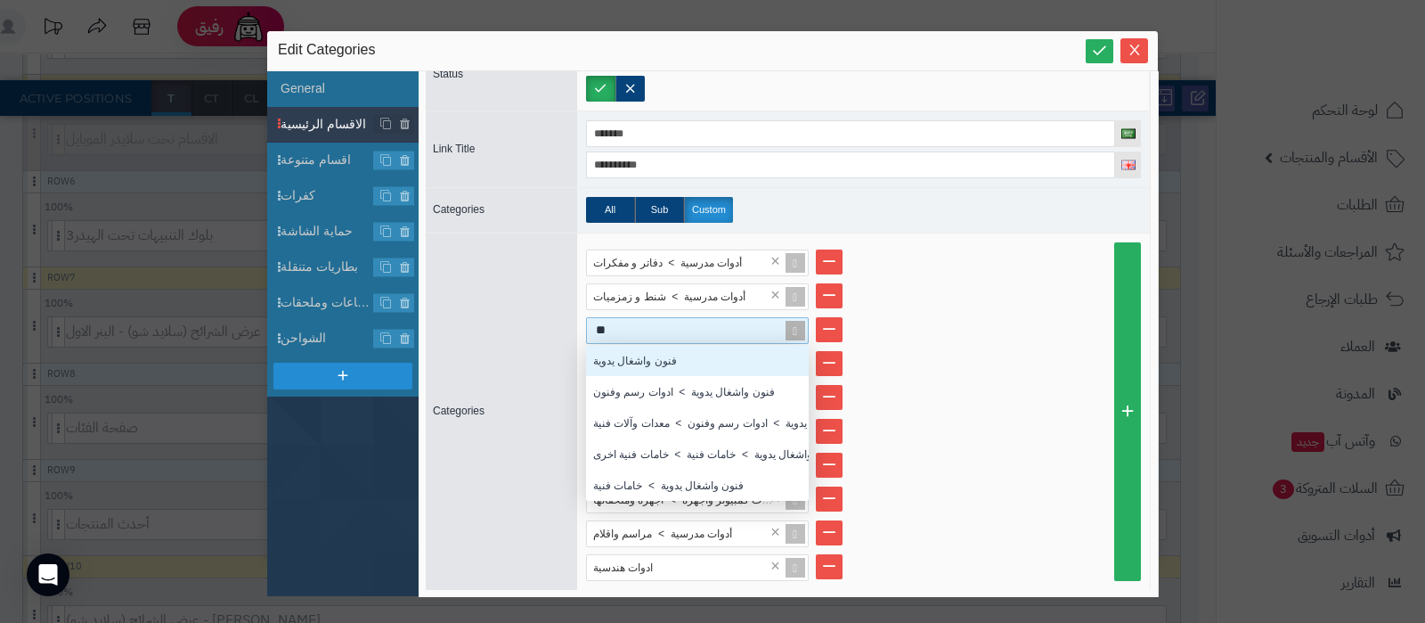
scroll to position [138, 205]
click at [662, 354] on div "فنون واشغال يدوية" at bounding box center [697, 360] width 223 height 31
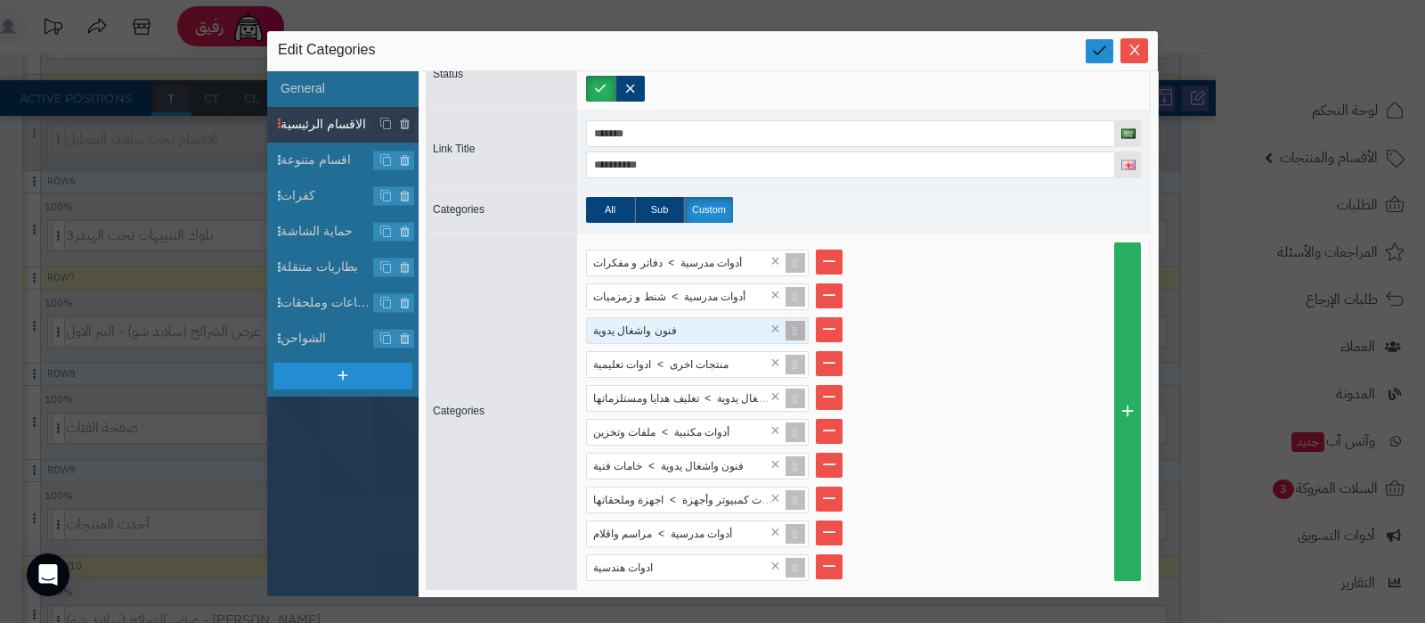
click at [1102, 46] on icon at bounding box center [1099, 50] width 17 height 17
click at [1138, 53] on icon "Close" at bounding box center [1134, 49] width 14 height 14
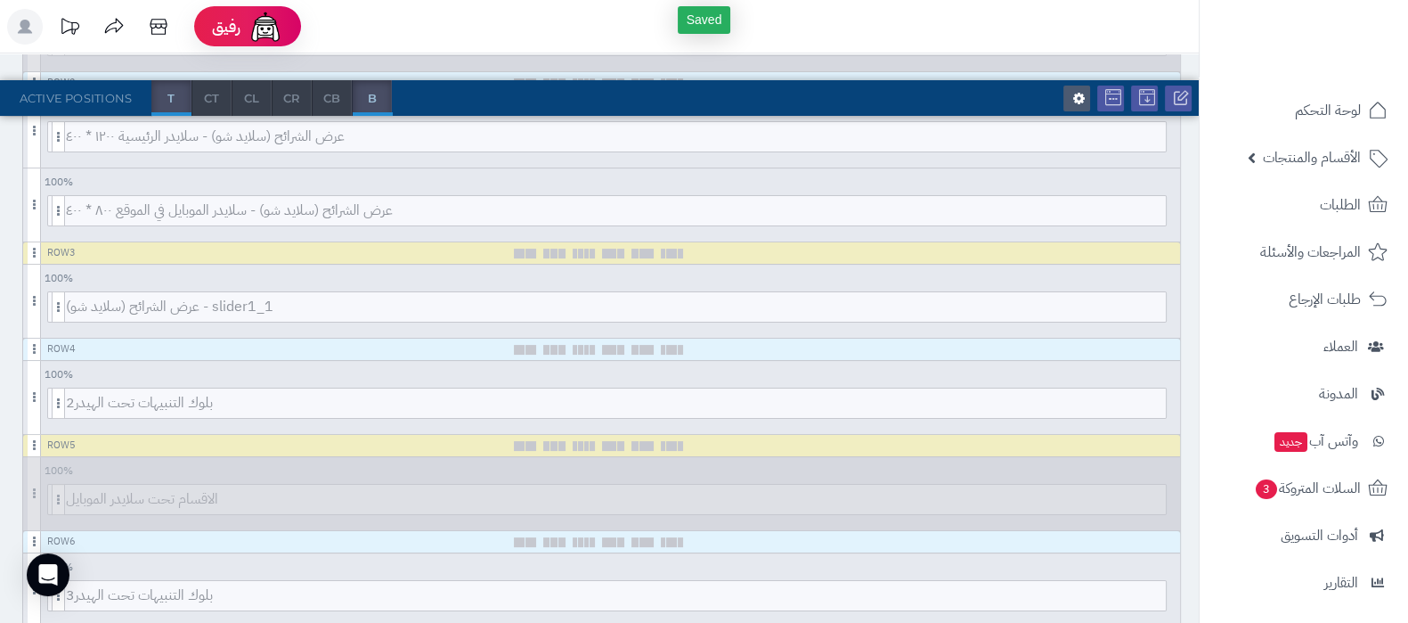
scroll to position [0, 0]
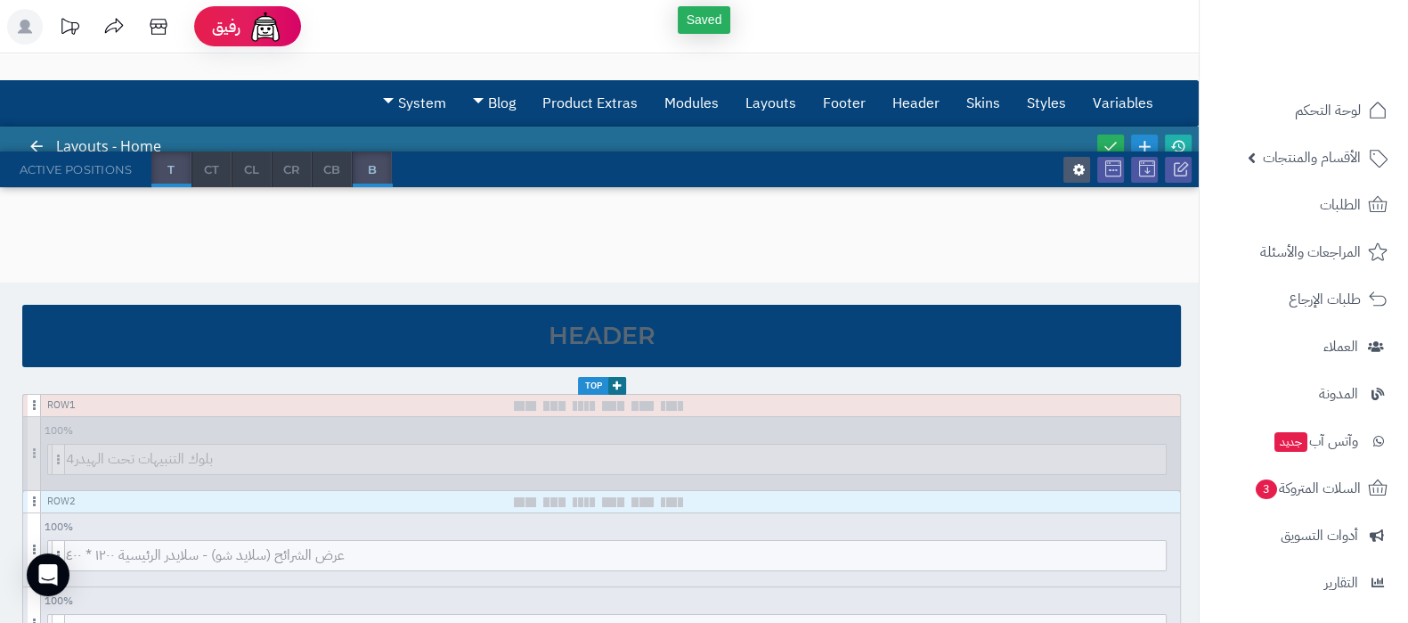
click at [1113, 131] on div at bounding box center [1145, 146] width 102 height 40
click at [1112, 138] on icon at bounding box center [1111, 146] width 16 height 16
click at [1182, 138] on icon at bounding box center [1178, 146] width 16 height 16
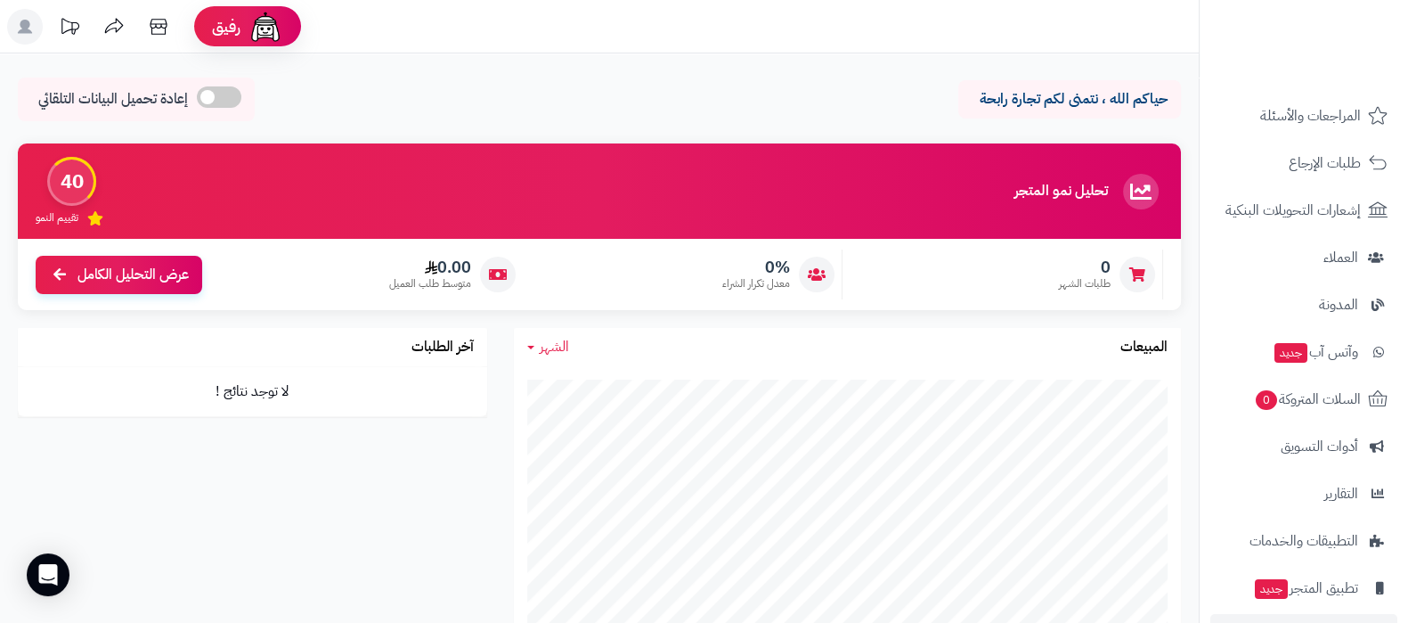
scroll to position [240, 0]
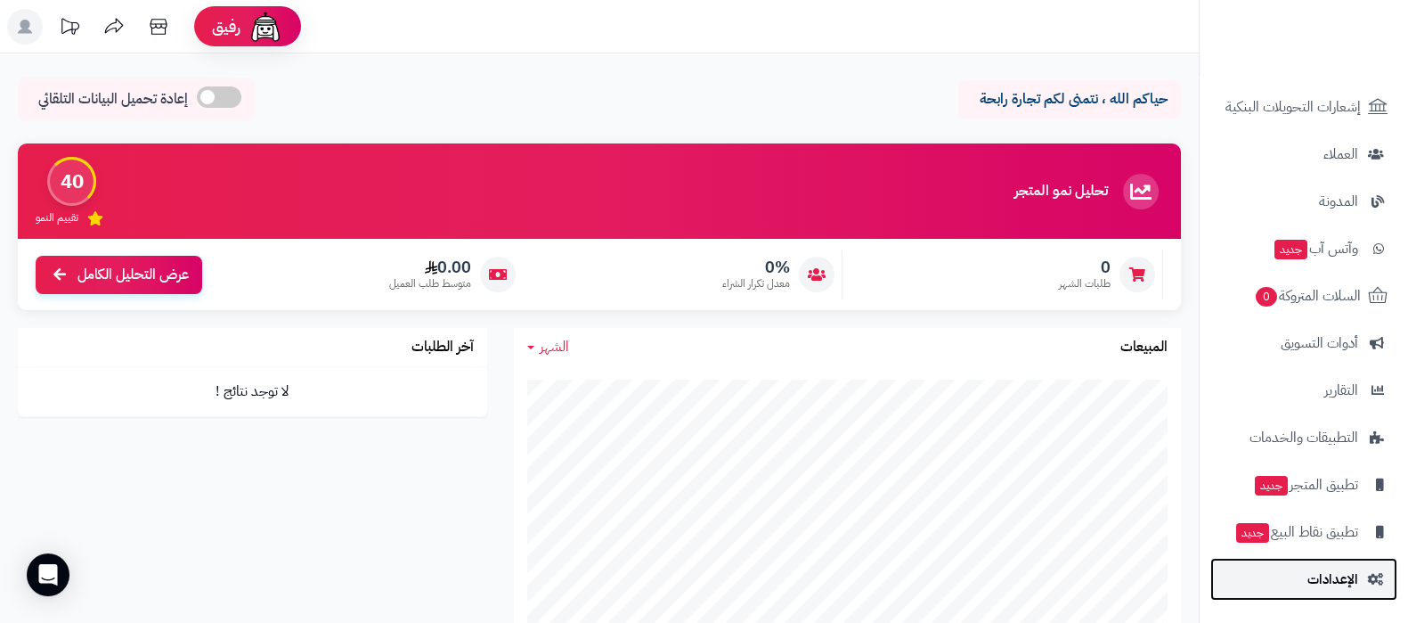
click at [1310, 570] on span "الإعدادات" at bounding box center [1332, 578] width 51 height 25
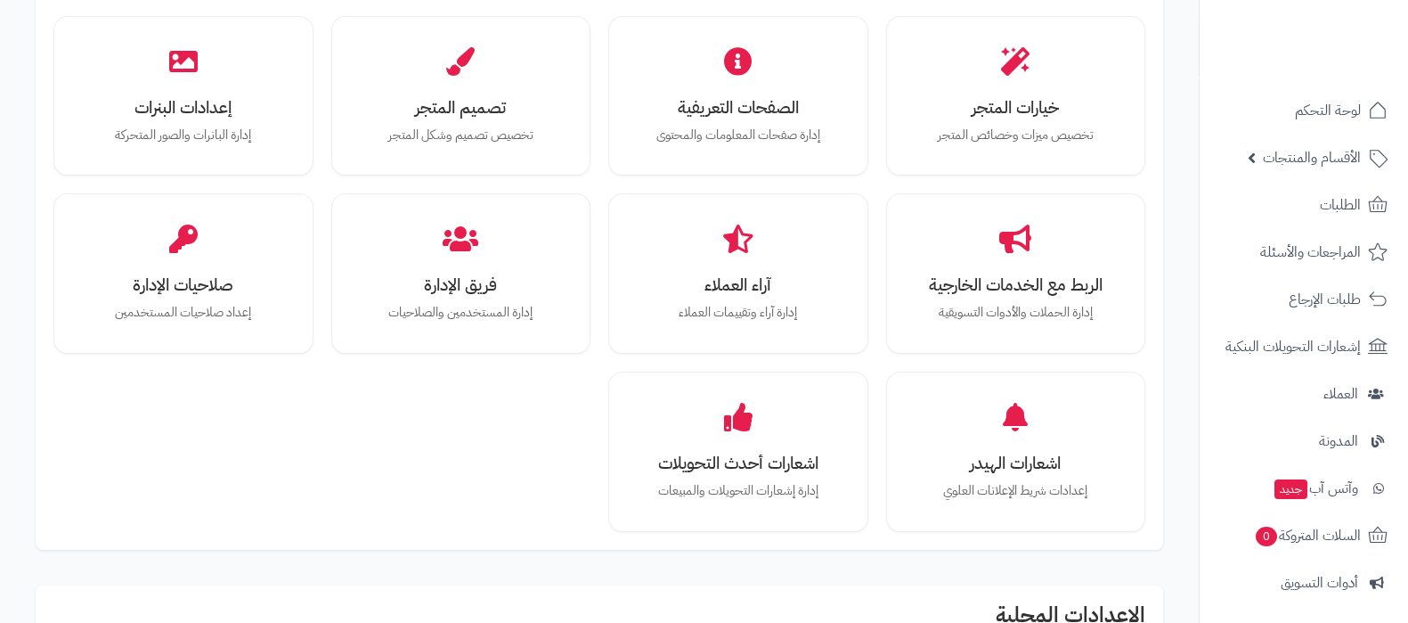
scroll to position [444, 0]
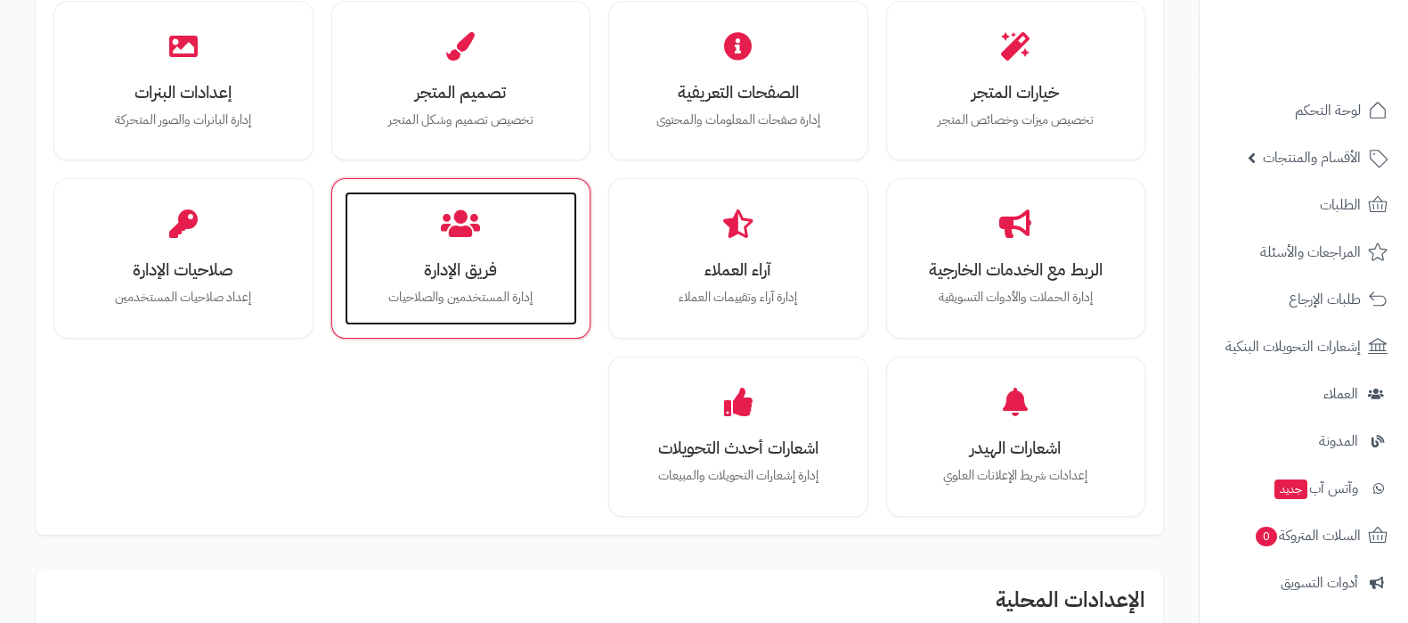
click at [499, 300] on p "إدارة المستخدمين والصلاحيات" at bounding box center [461, 298] width 198 height 20
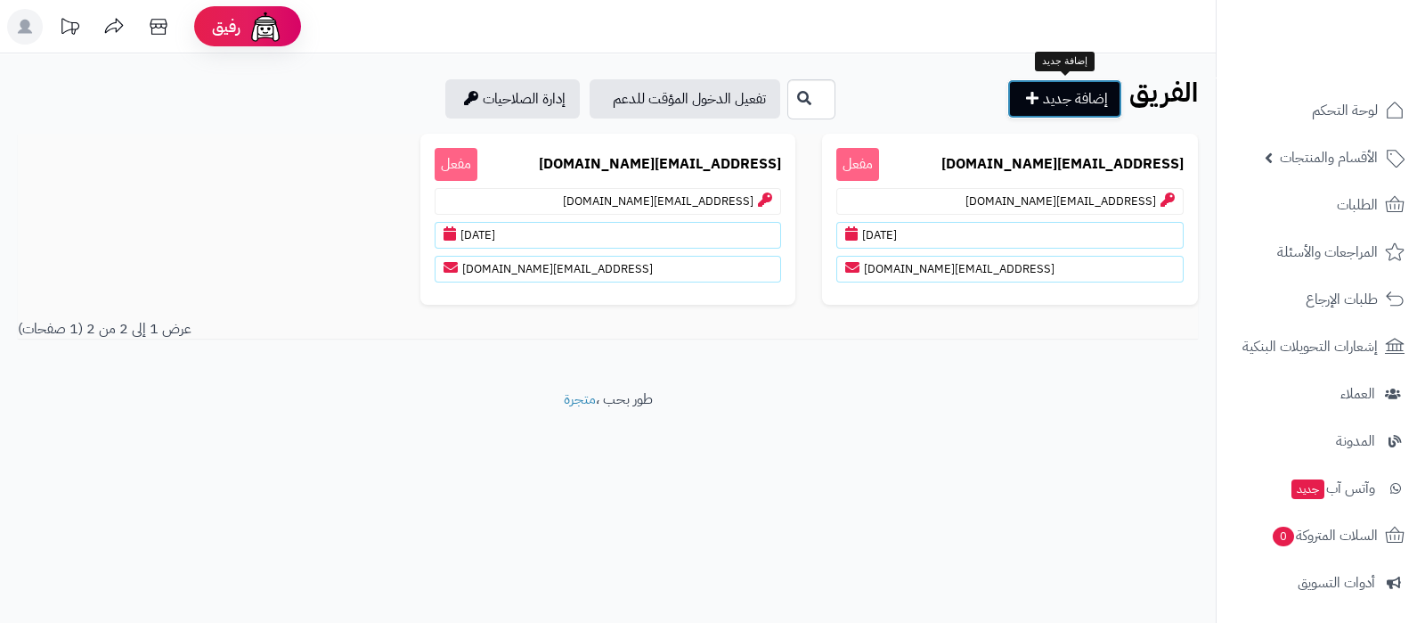
click at [1063, 105] on link "إضافة جديد" at bounding box center [1064, 98] width 115 height 39
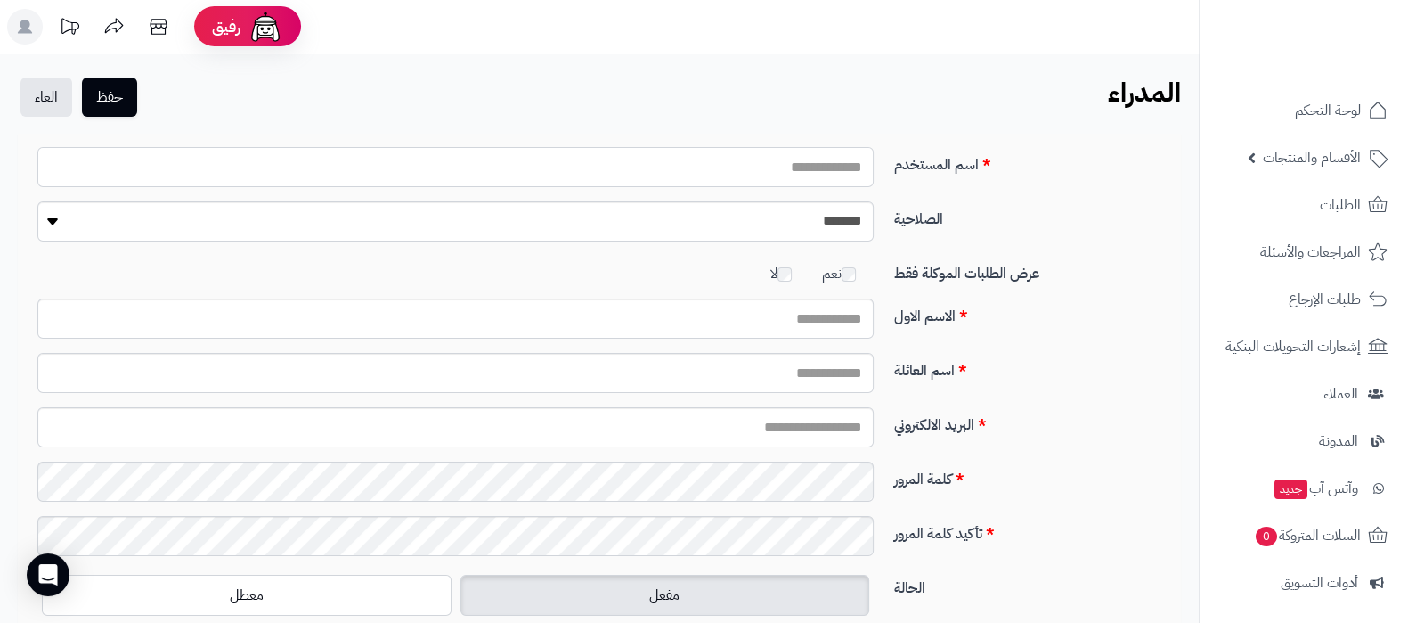
type input "**********"
click at [756, 173] on input "**********" at bounding box center [455, 167] width 836 height 40
click at [756, 173] on input "اسم المستخدم" at bounding box center [455, 167] width 836 height 40
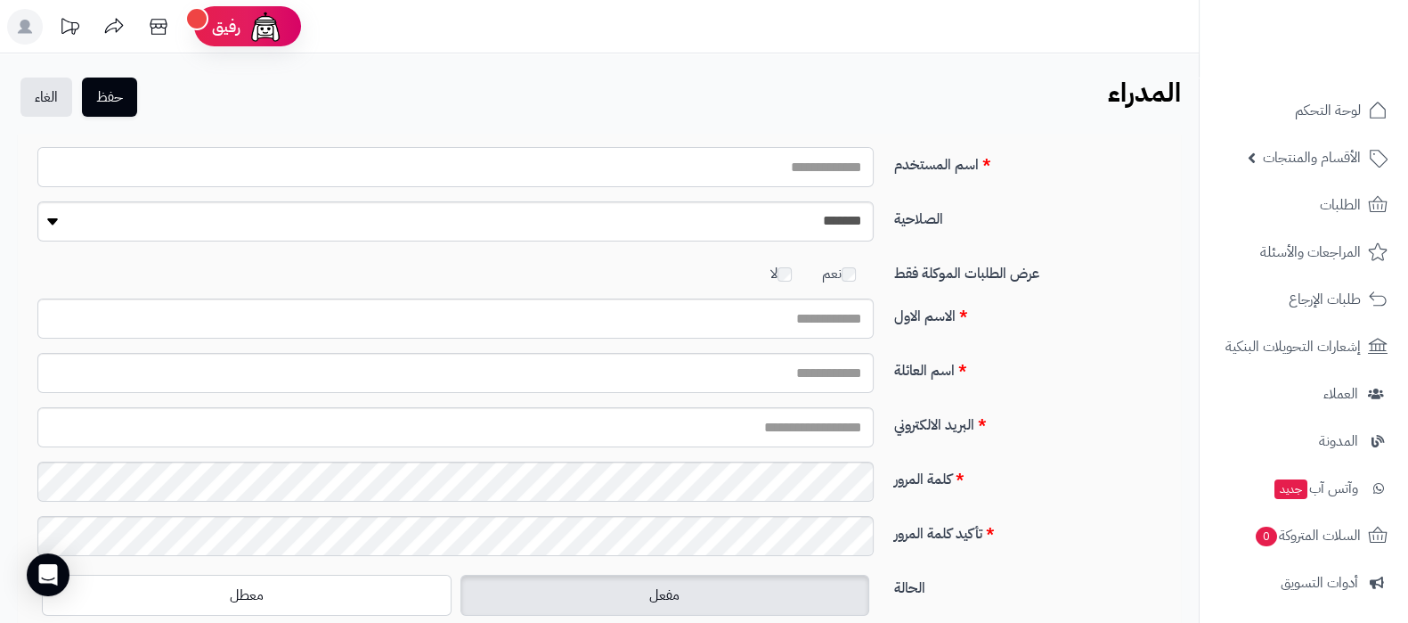
type input "**********"
click at [832, 330] on input "الاسم الاول" at bounding box center [455, 318] width 836 height 40
type input "****"
drag, startPoint x: 834, startPoint y: 386, endPoint x: 821, endPoint y: 385, distance: 13.4
click at [834, 386] on input "اسم العائلة" at bounding box center [455, 373] width 836 height 40
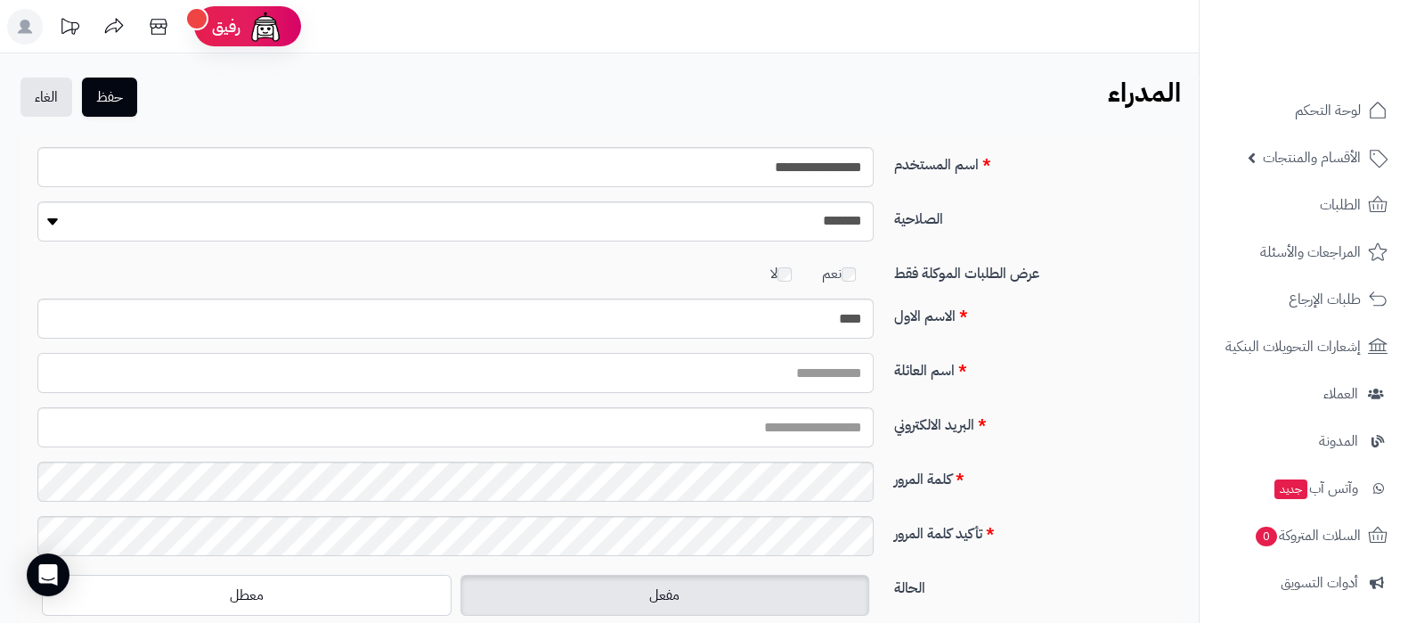
type input "*******"
click at [814, 438] on input "البريد الالكتروني" at bounding box center [455, 427] width 836 height 40
type input "**********"
click at [114, 94] on button "حفظ" at bounding box center [109, 96] width 55 height 39
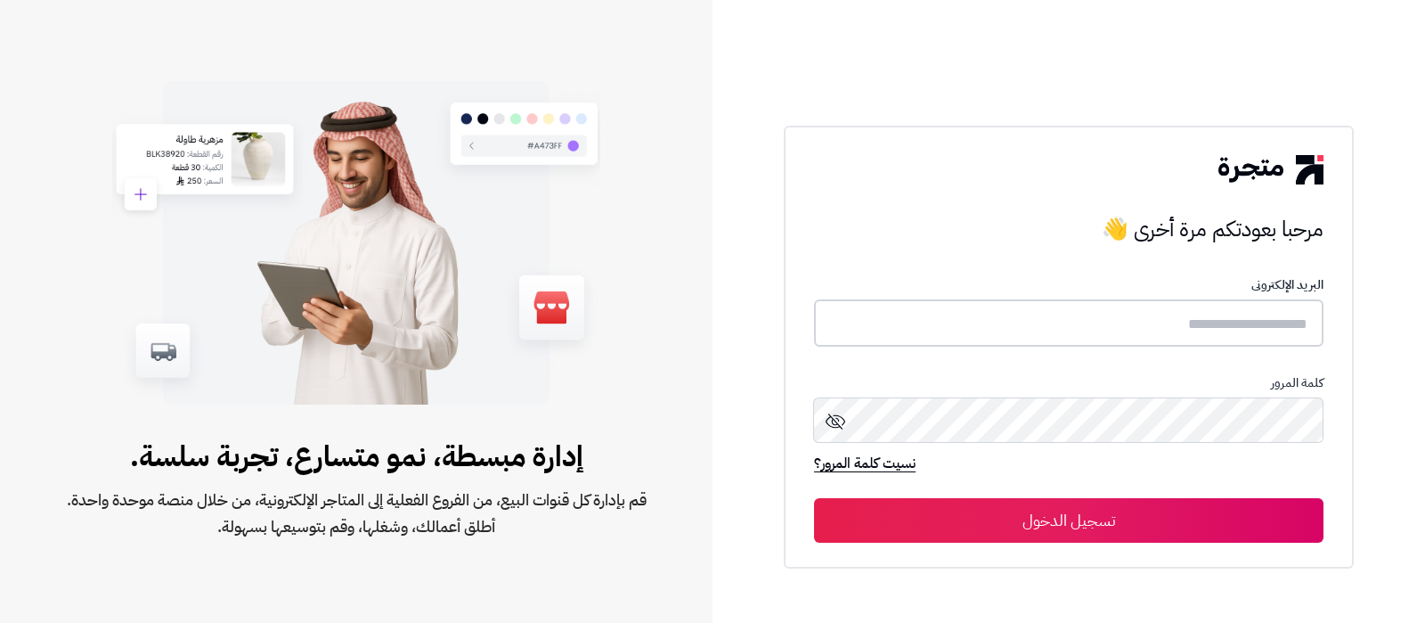
click at [1167, 337] on input "text" at bounding box center [1068, 322] width 509 height 47
type input "**********"
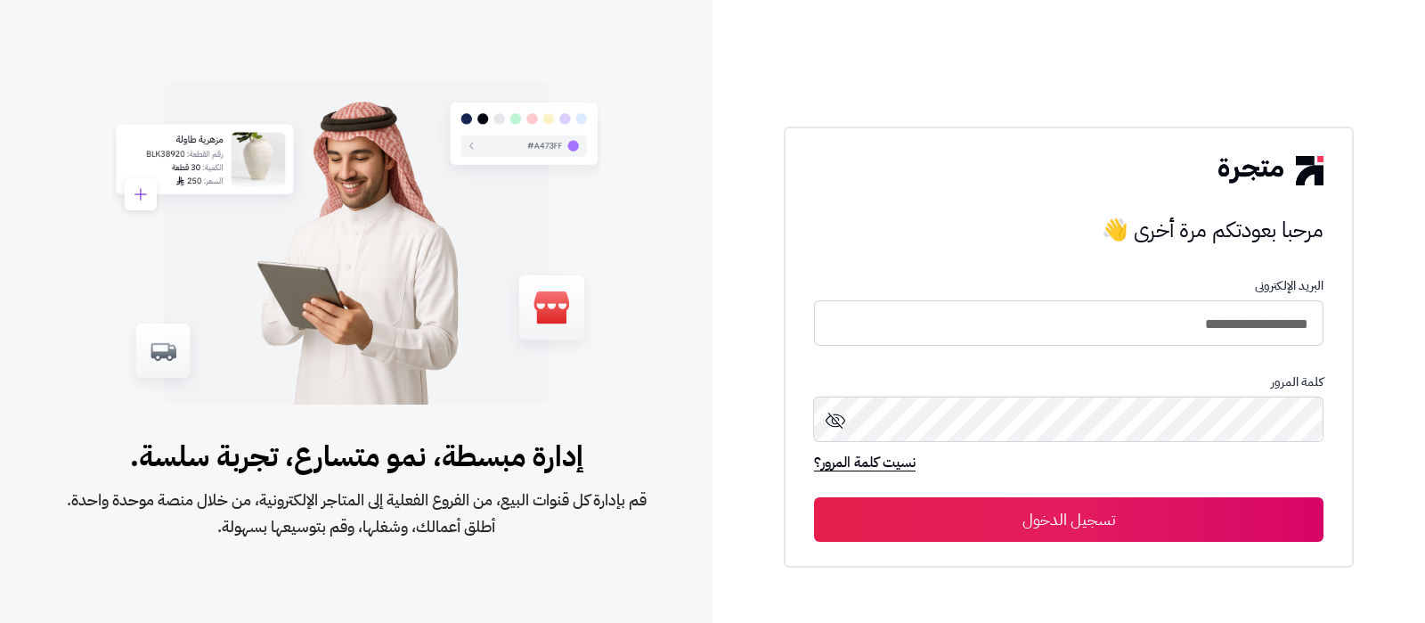
click at [1144, 509] on button "تسجيل الدخول" at bounding box center [1068, 519] width 509 height 45
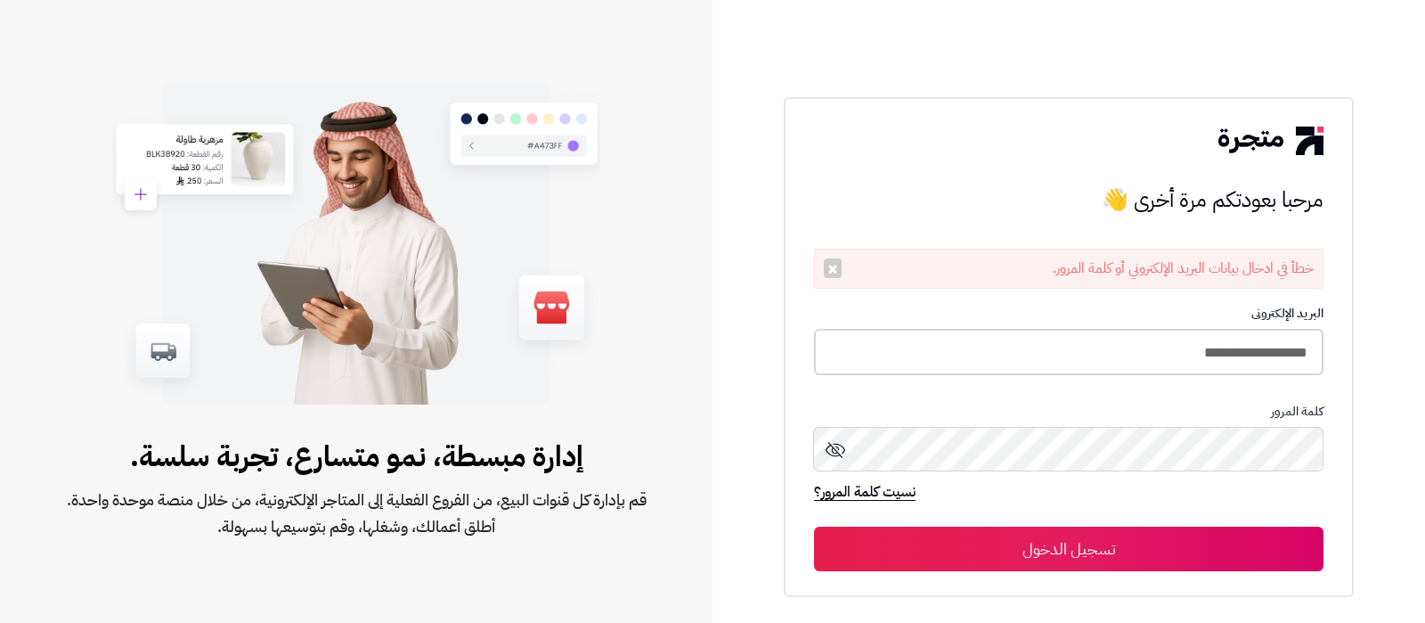
drag, startPoint x: 1078, startPoint y: 353, endPoint x: 860, endPoint y: 380, distance: 219.0
click at [1078, 354] on input "**********" at bounding box center [1068, 352] width 509 height 47
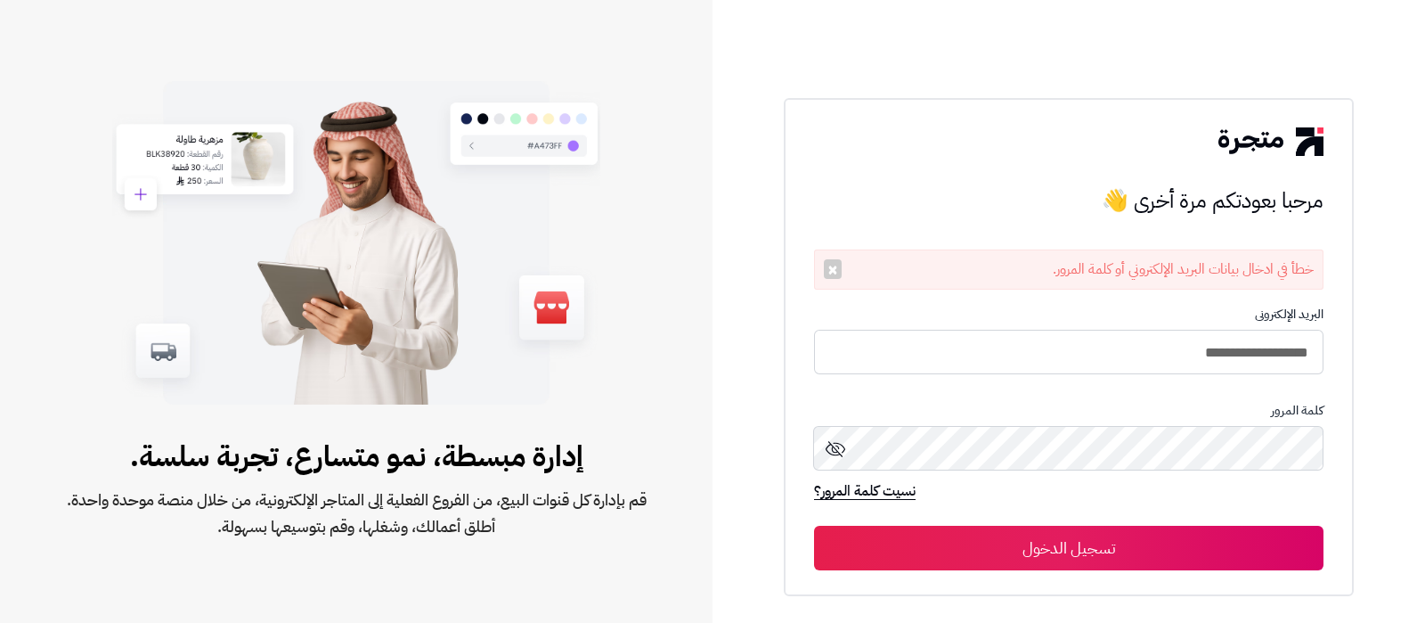
type input "**********"
click at [814, 525] on button "تسجيل الدخول" at bounding box center [1068, 547] width 509 height 45
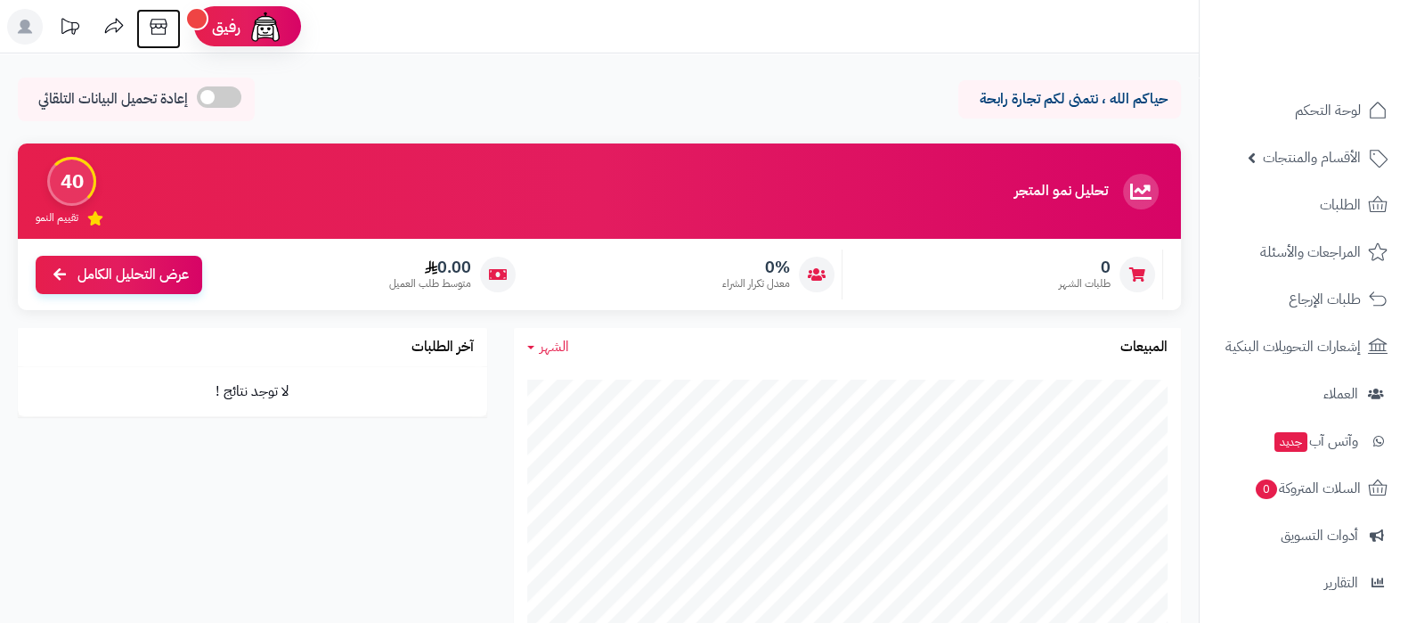
click at [163, 37] on icon at bounding box center [159, 27] width 36 height 36
click at [1328, 162] on span "الأقسام والمنتجات" at bounding box center [1312, 157] width 98 height 25
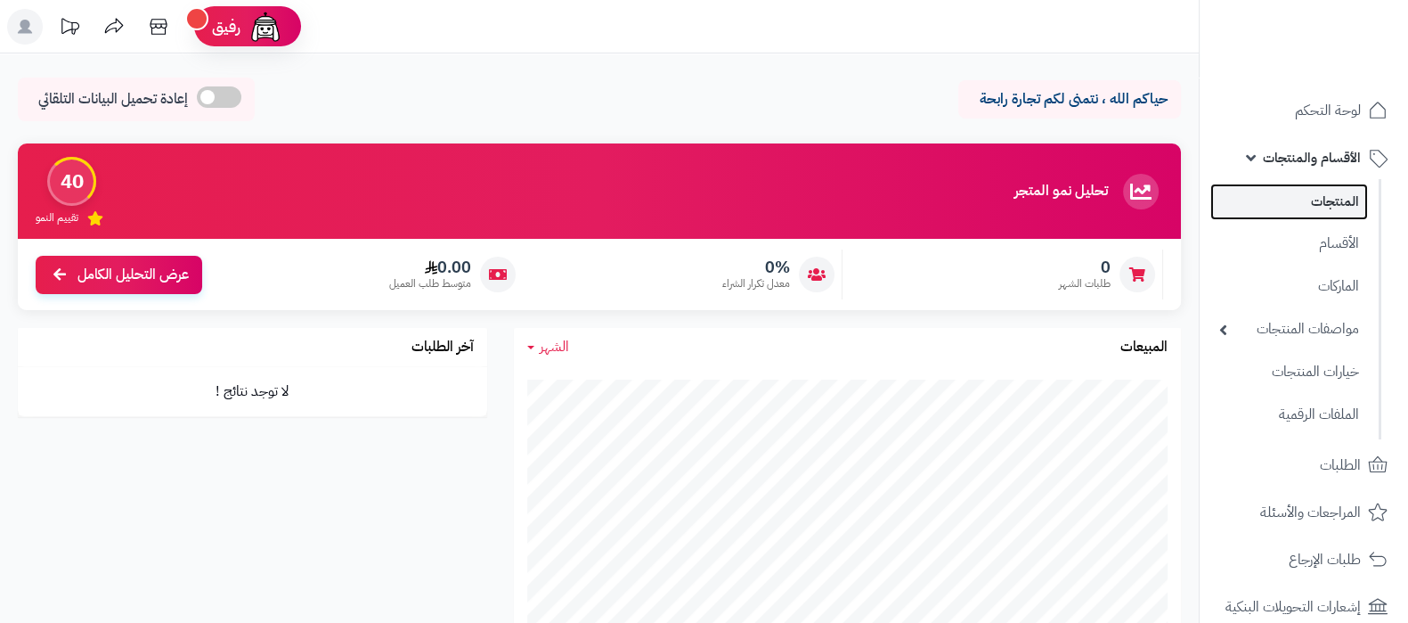
click at [1327, 209] on link "المنتجات" at bounding box center [1289, 201] width 158 height 37
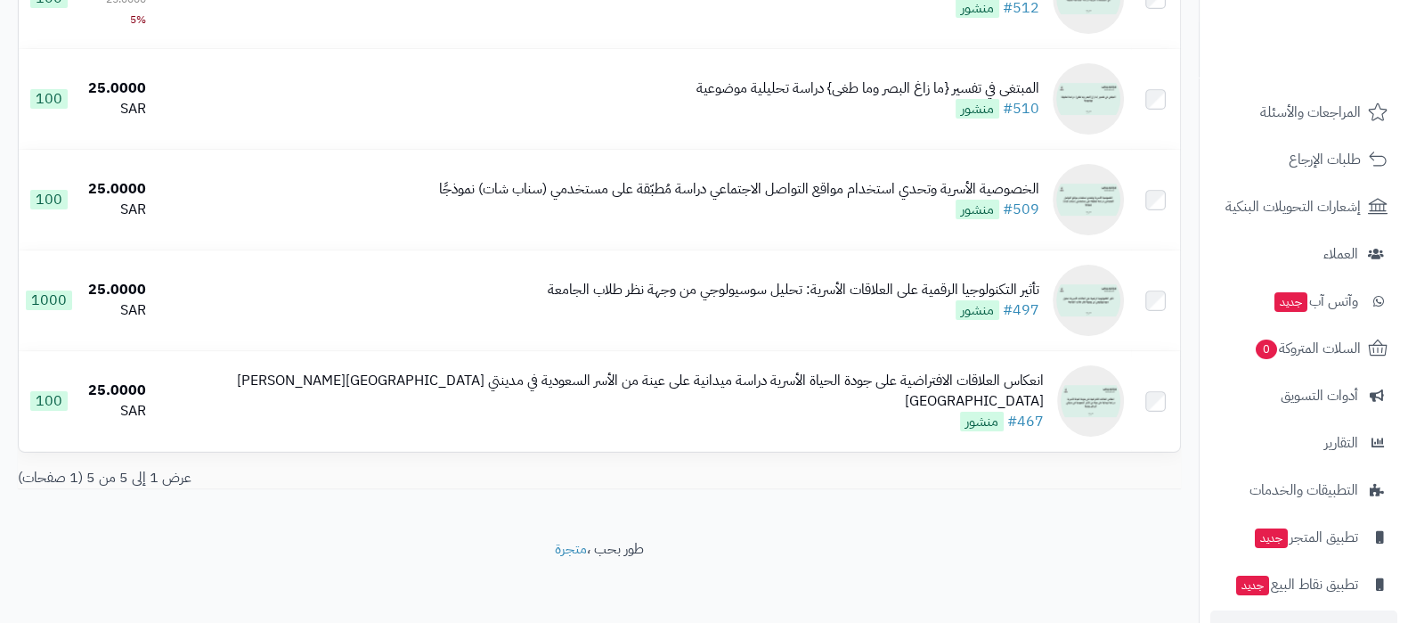
scroll to position [451, 0]
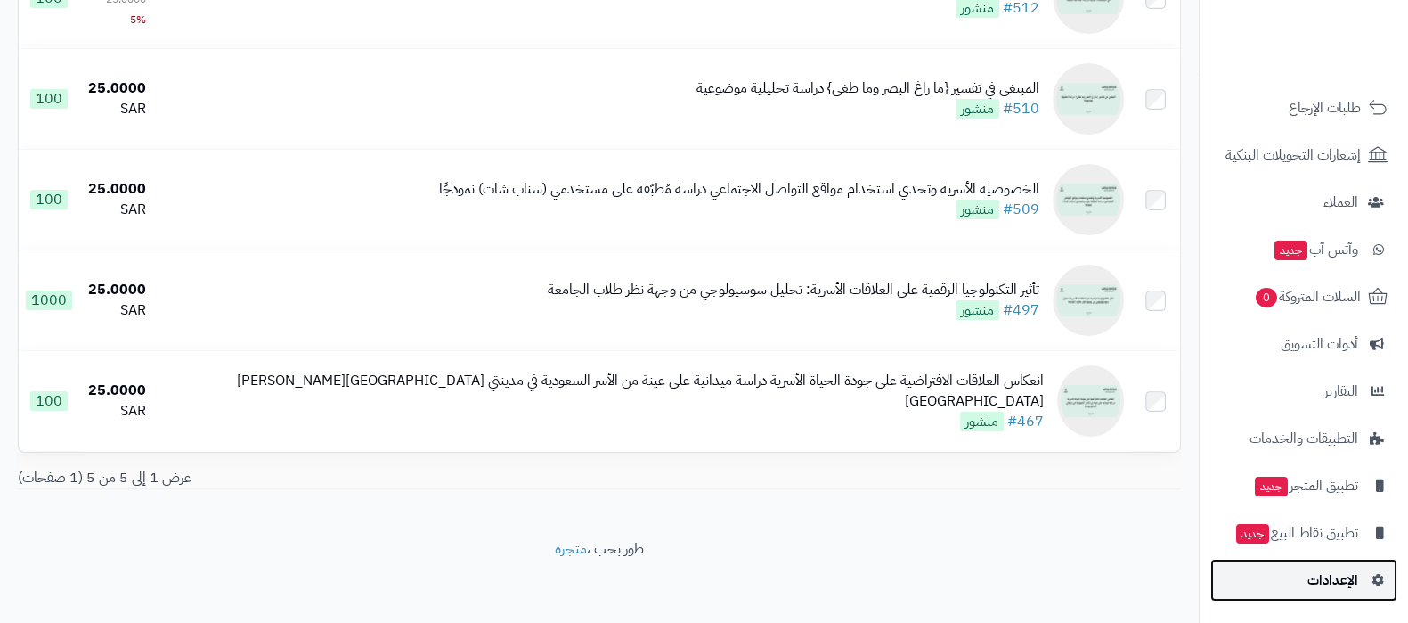
click at [1306, 587] on link "الإعدادات" at bounding box center [1303, 579] width 187 height 43
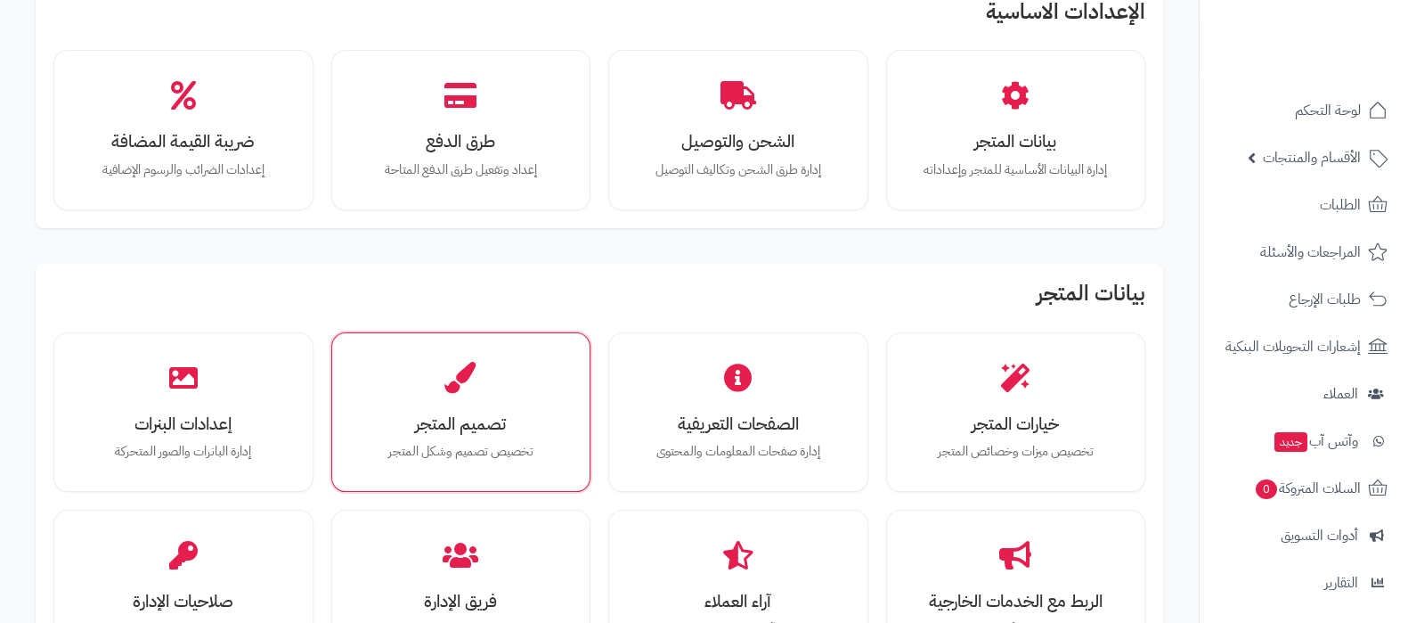
scroll to position [222, 0]
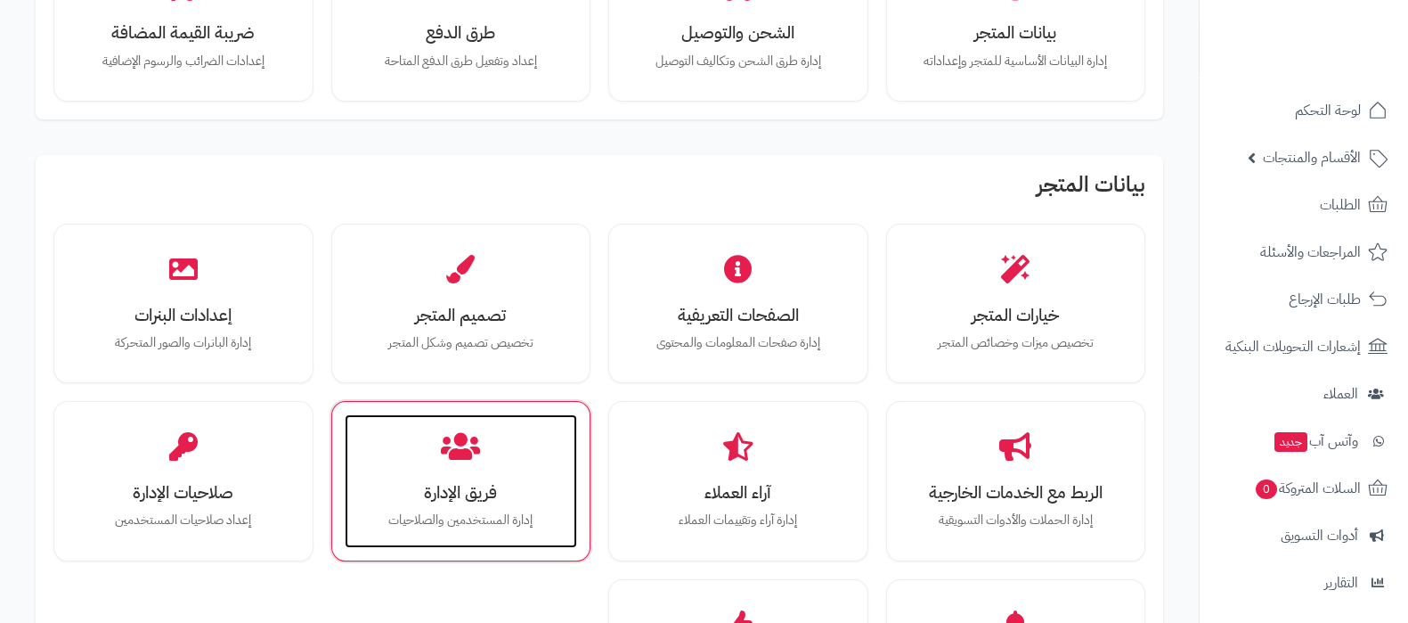
click at [452, 487] on h3 "فريق الإدارة" at bounding box center [461, 492] width 198 height 19
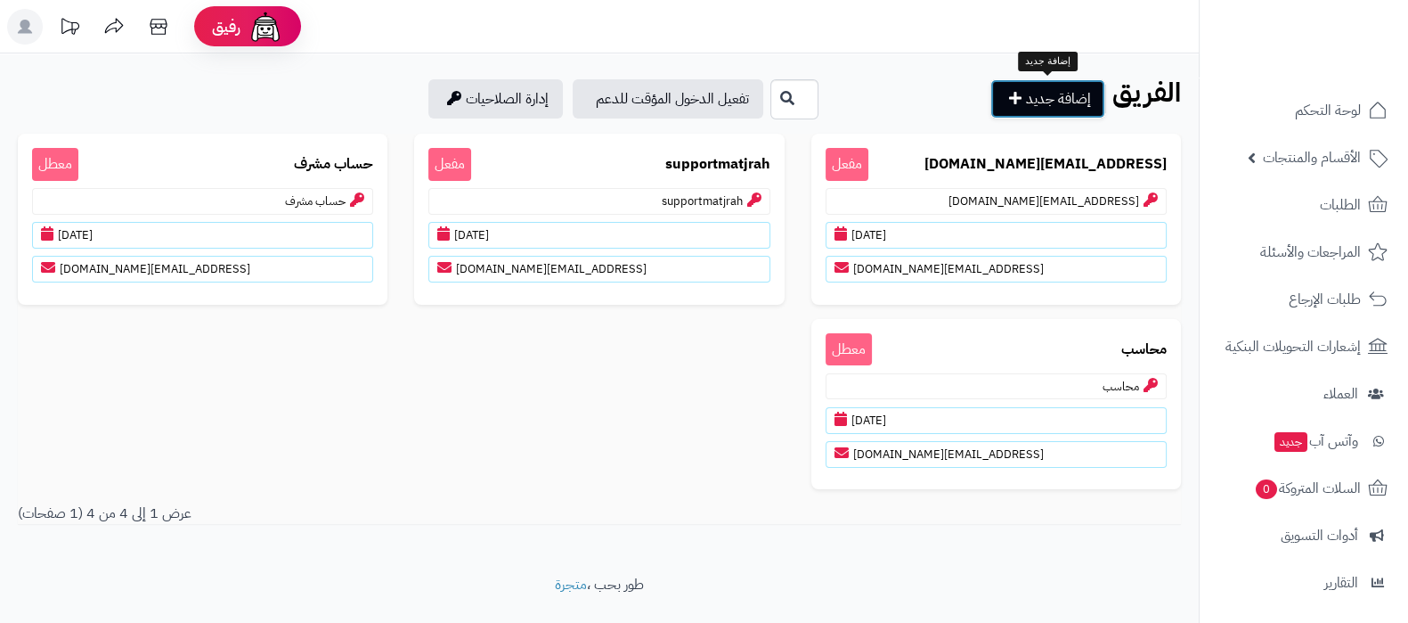
click at [1042, 94] on link "إضافة جديد" at bounding box center [1047, 98] width 115 height 39
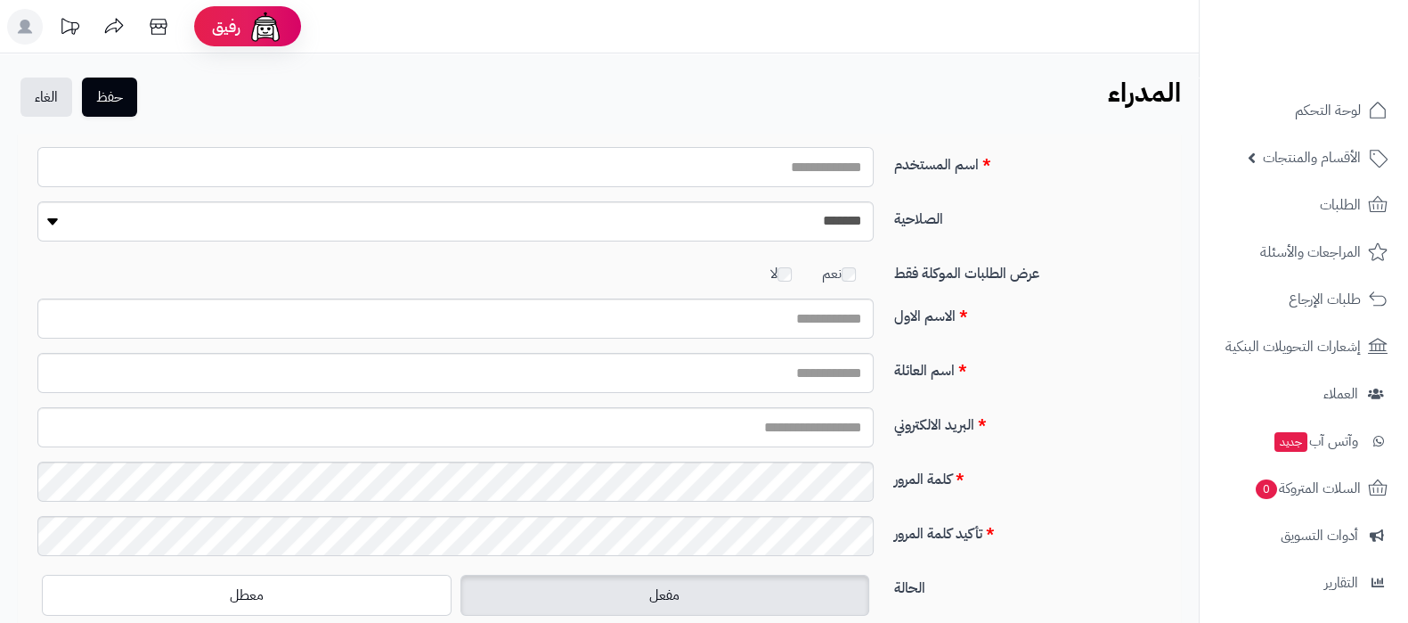
click at [815, 155] on input "اسم المستخدم" at bounding box center [455, 167] width 836 height 40
type input "**********"
click at [812, 318] on input "الاسم الاول" at bounding box center [455, 318] width 836 height 40
type input "****"
click at [748, 363] on input "اسم العائلة" at bounding box center [455, 373] width 836 height 40
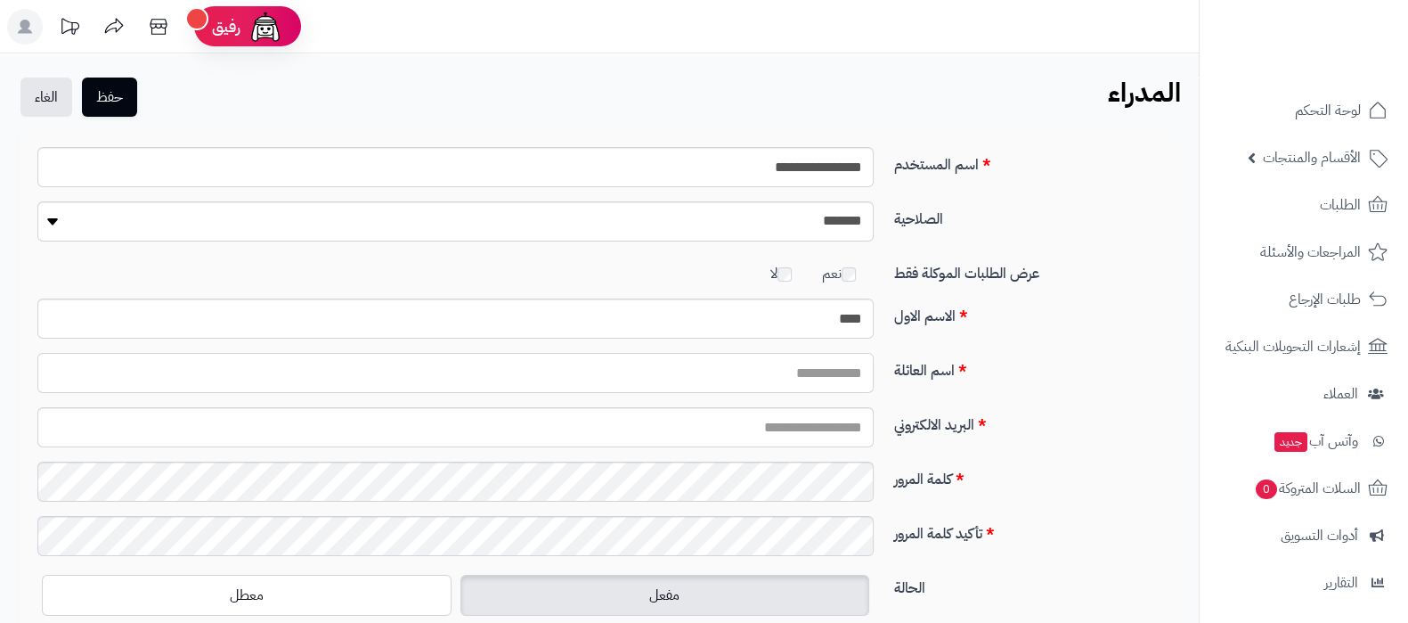
type input "*******"
click at [794, 411] on input "البريد الالكتروني" at bounding box center [455, 427] width 836 height 40
type input "**********"
click at [110, 95] on button "حفظ" at bounding box center [109, 96] width 55 height 39
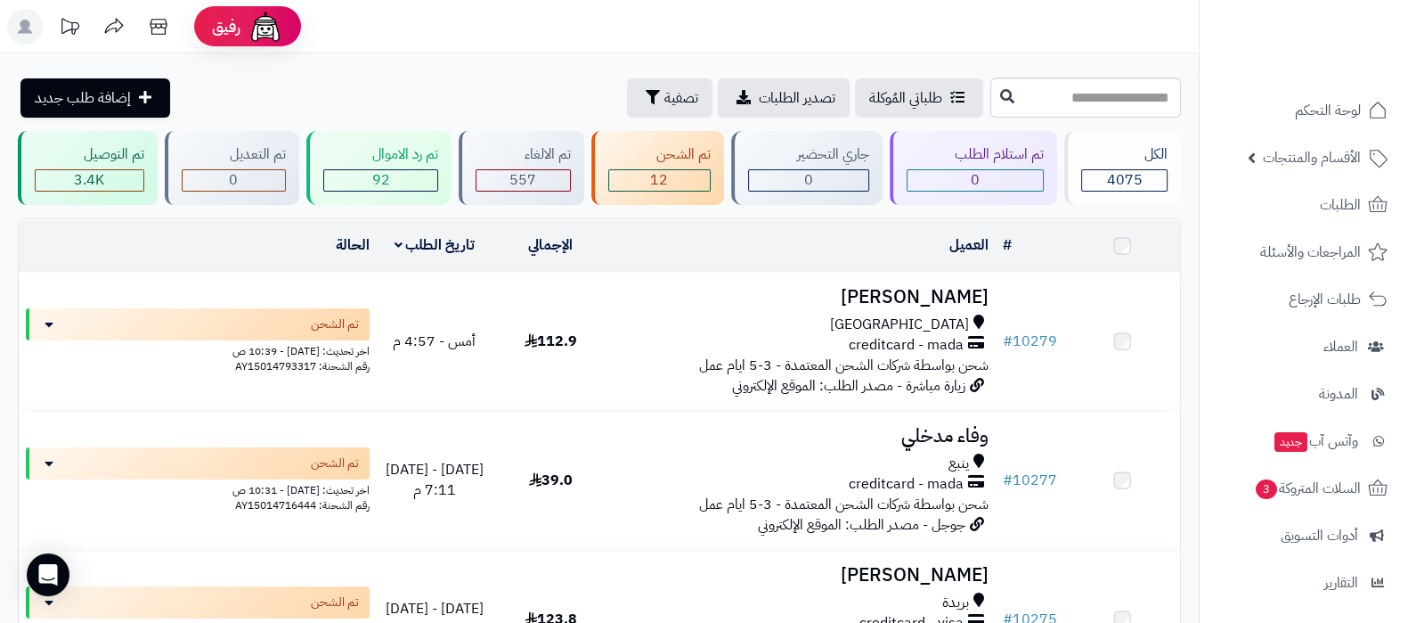
scroll to position [191, 0]
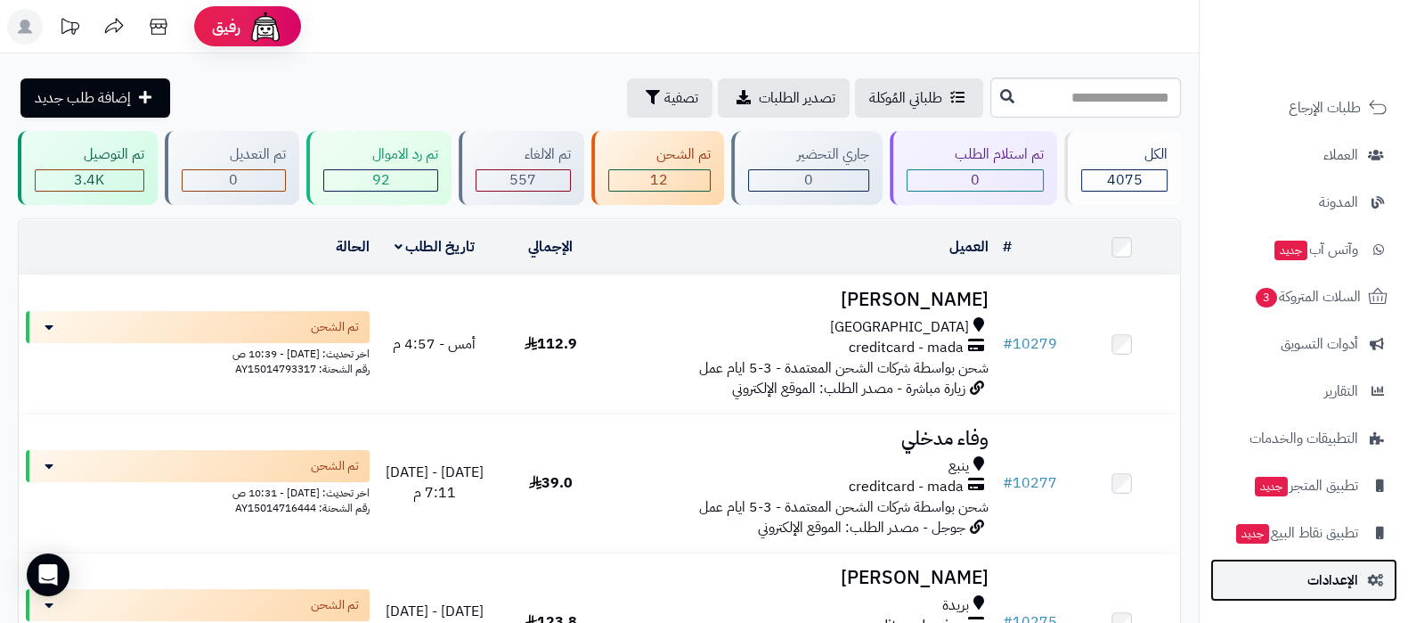
click at [1300, 566] on link "الإعدادات" at bounding box center [1303, 579] width 187 height 43
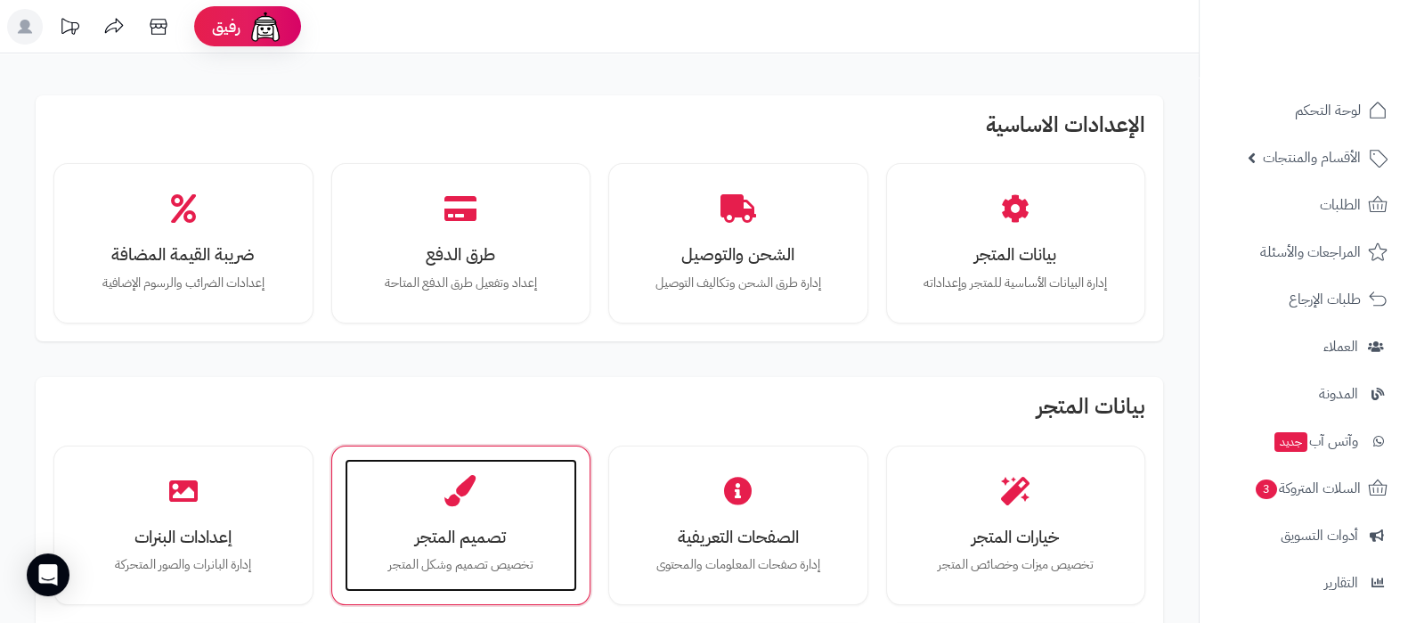
click at [473, 509] on div "تصميم المتجر تخصيص تصميم وشكل المتجر" at bounding box center [461, 526] width 233 height 134
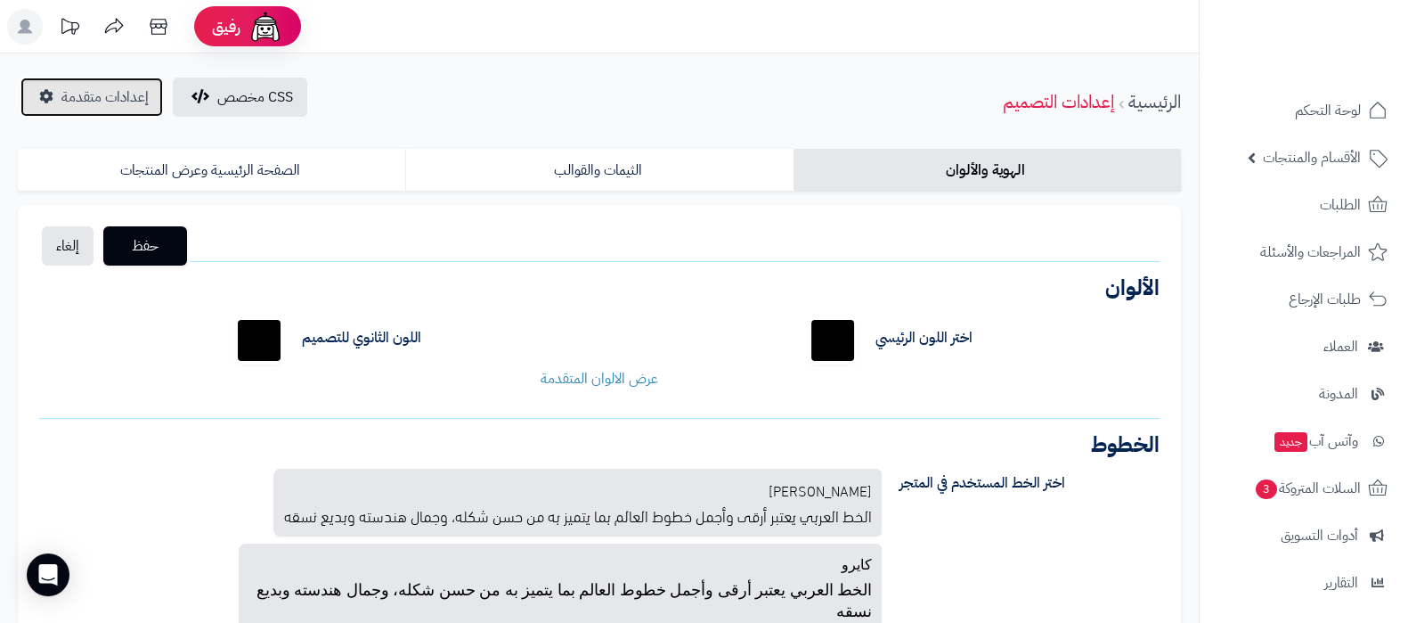
click at [99, 104] on span "إعدادات متقدمة" at bounding box center [104, 96] width 87 height 21
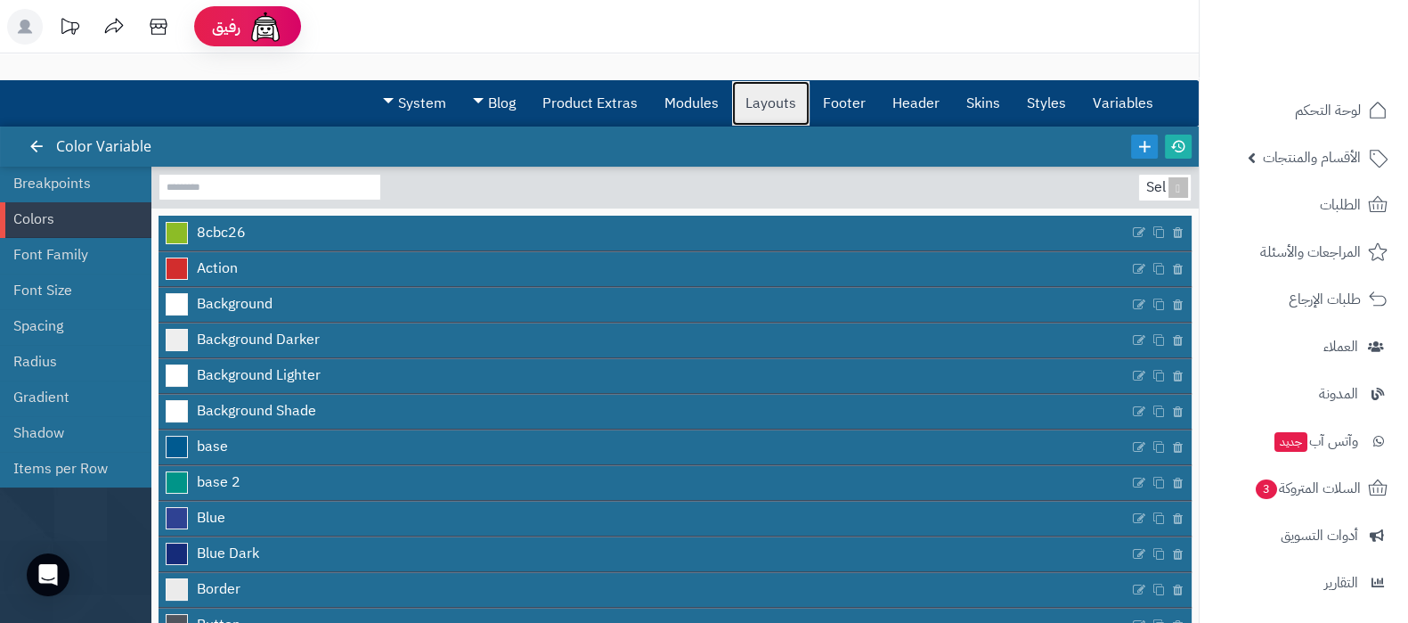
click at [785, 106] on link "Layouts" at bounding box center [770, 103] width 77 height 45
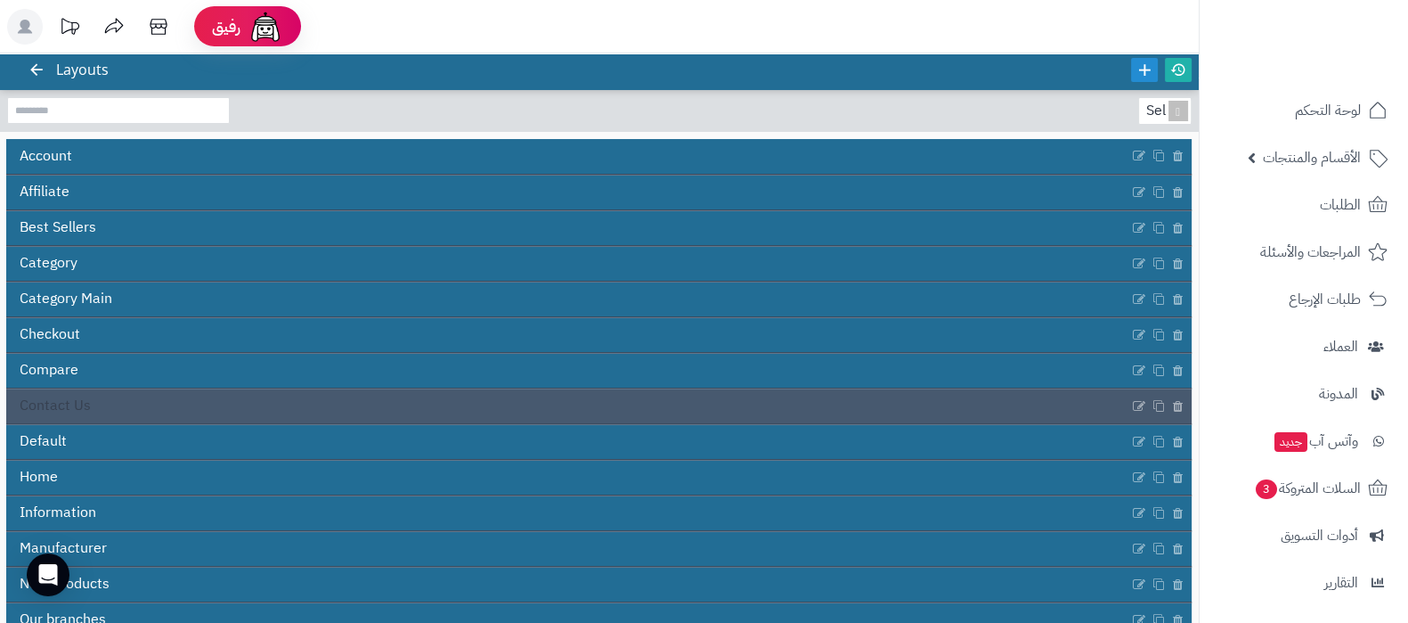
scroll to position [110, 0]
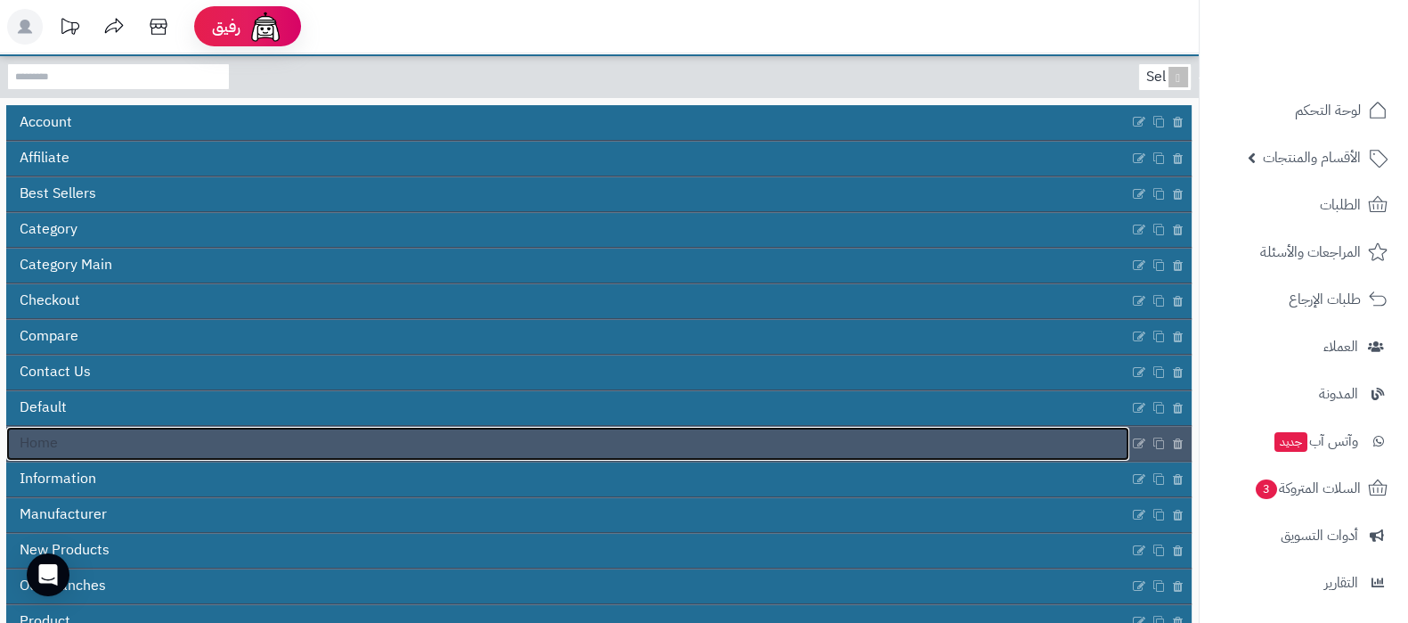
click at [619, 441] on link "Home" at bounding box center [567, 444] width 1123 height 34
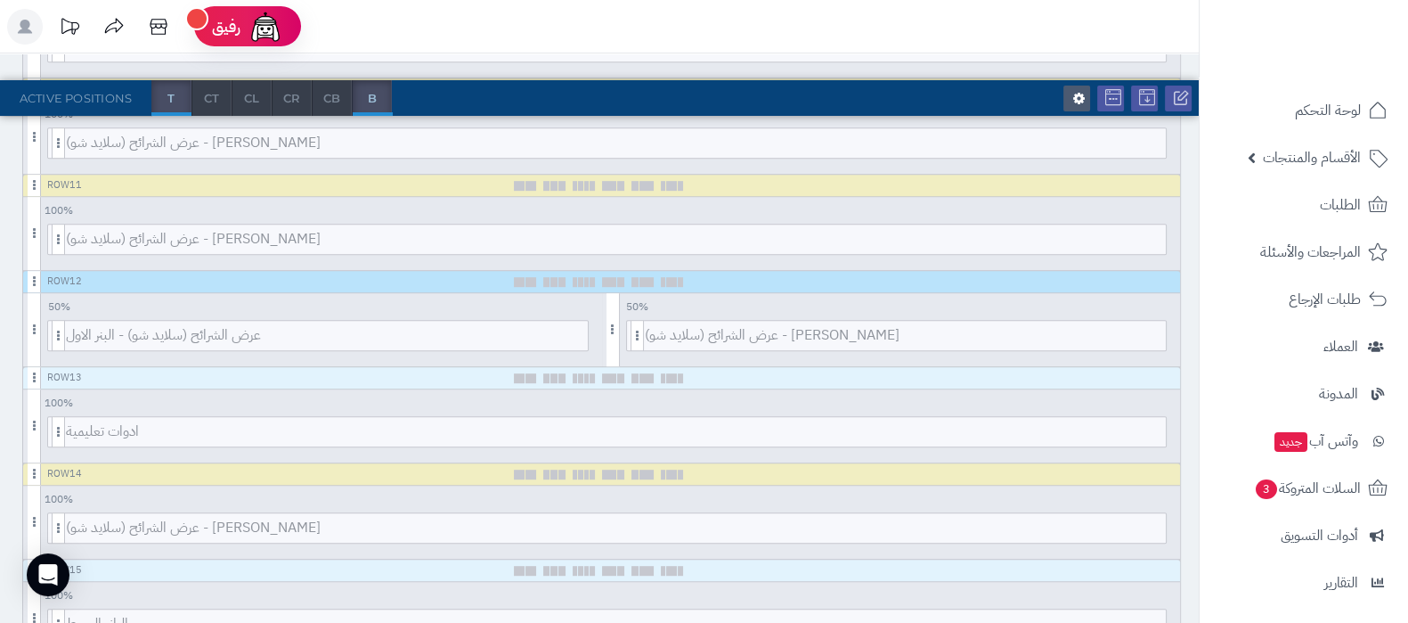
scroll to position [1336, 0]
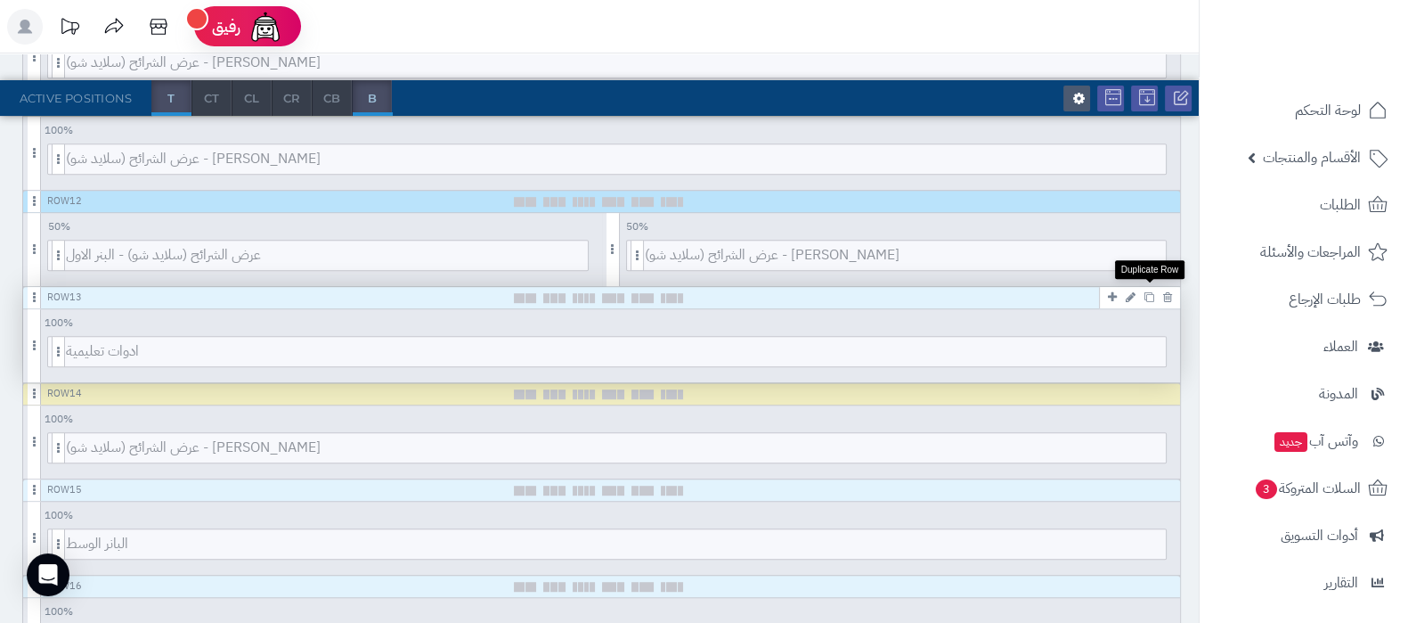
click at [1148, 292] on icon at bounding box center [1149, 297] width 10 height 10
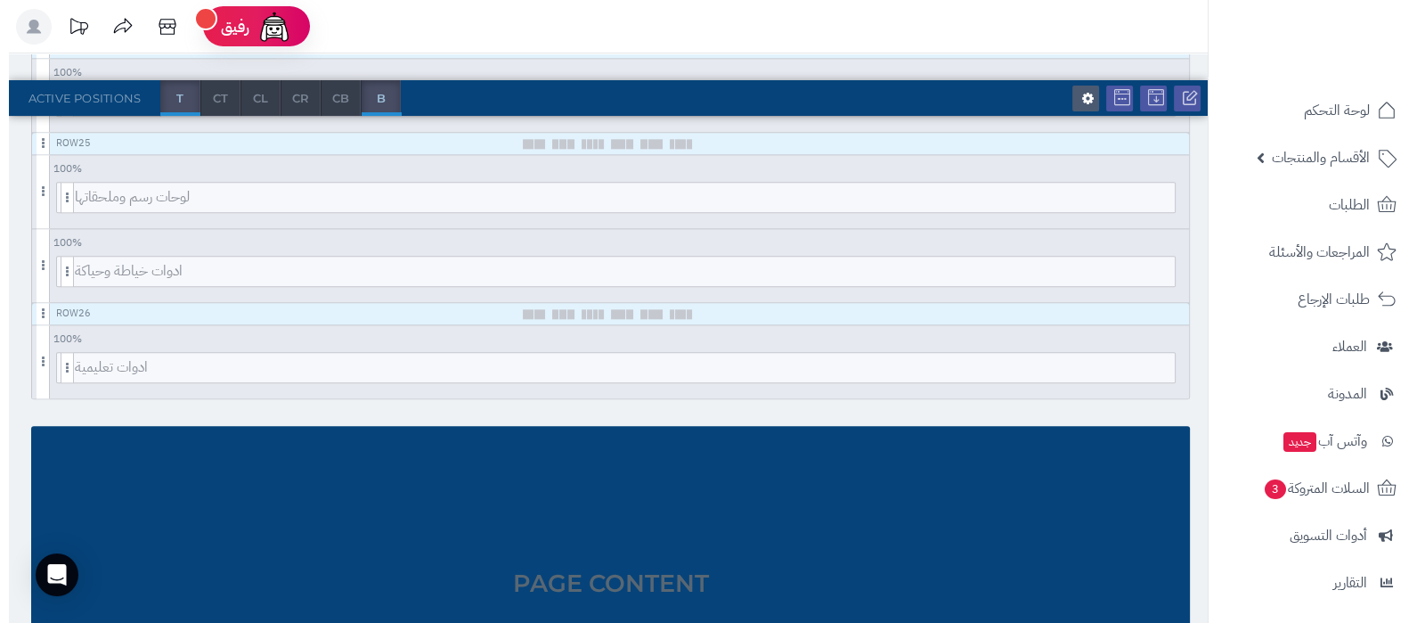
scroll to position [2609, 0]
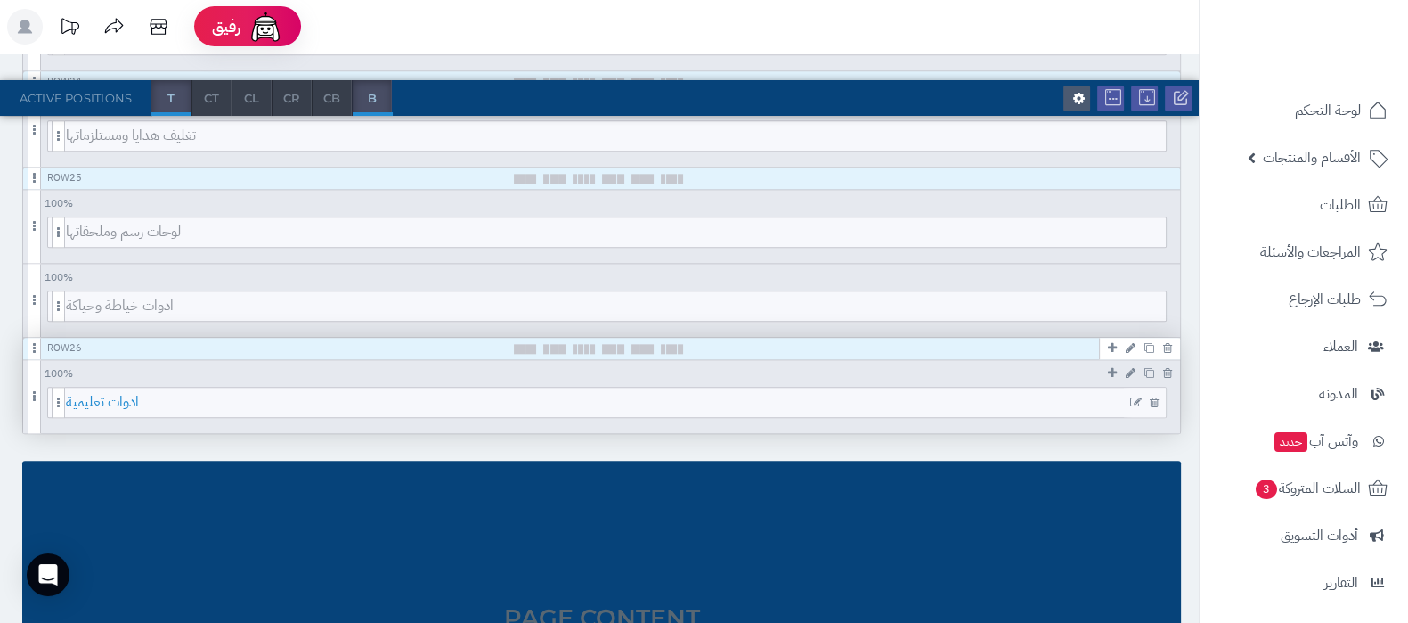
click at [712, 398] on span "ادوات تعليمية" at bounding box center [616, 401] width 1100 height 29
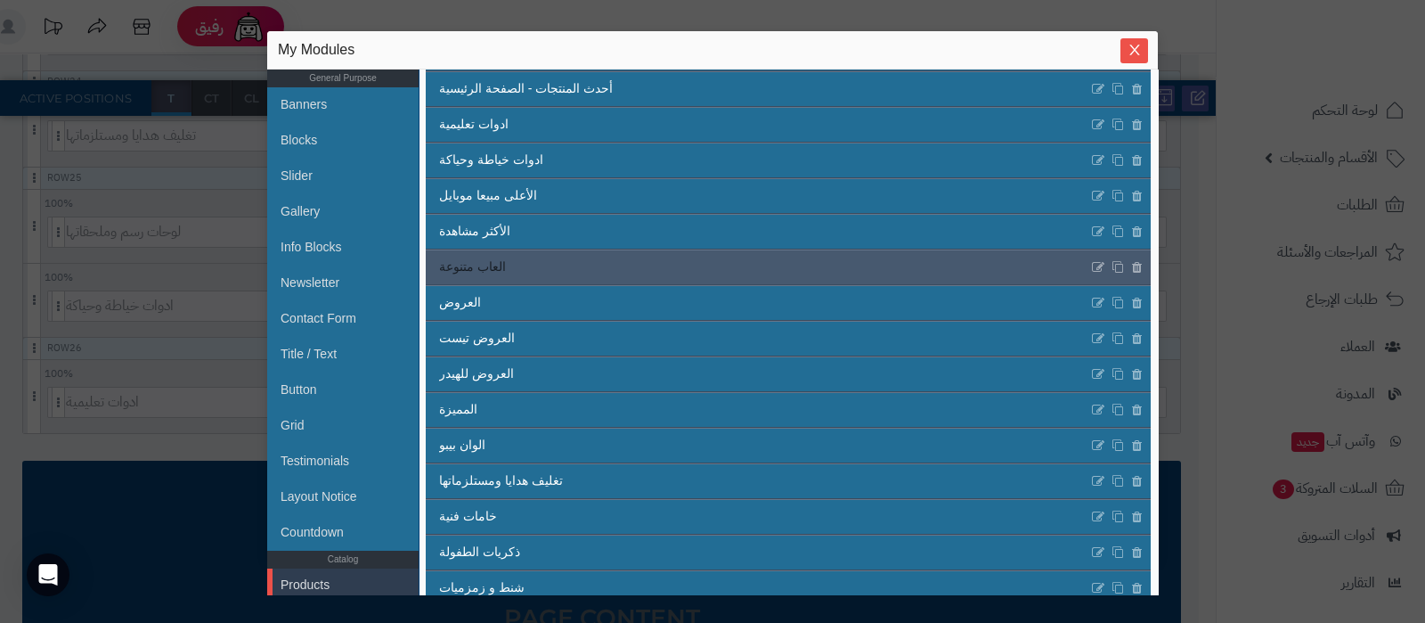
scroll to position [0, 0]
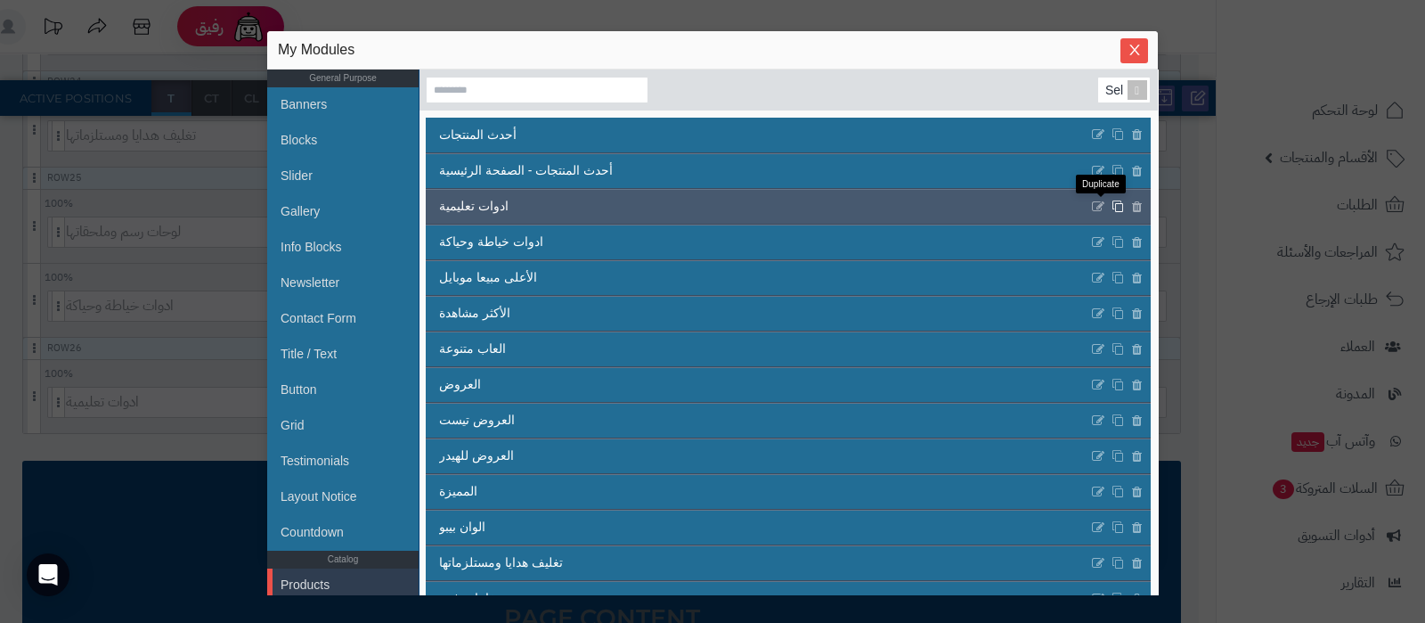
click at [1111, 208] on icon at bounding box center [1117, 205] width 12 height 13
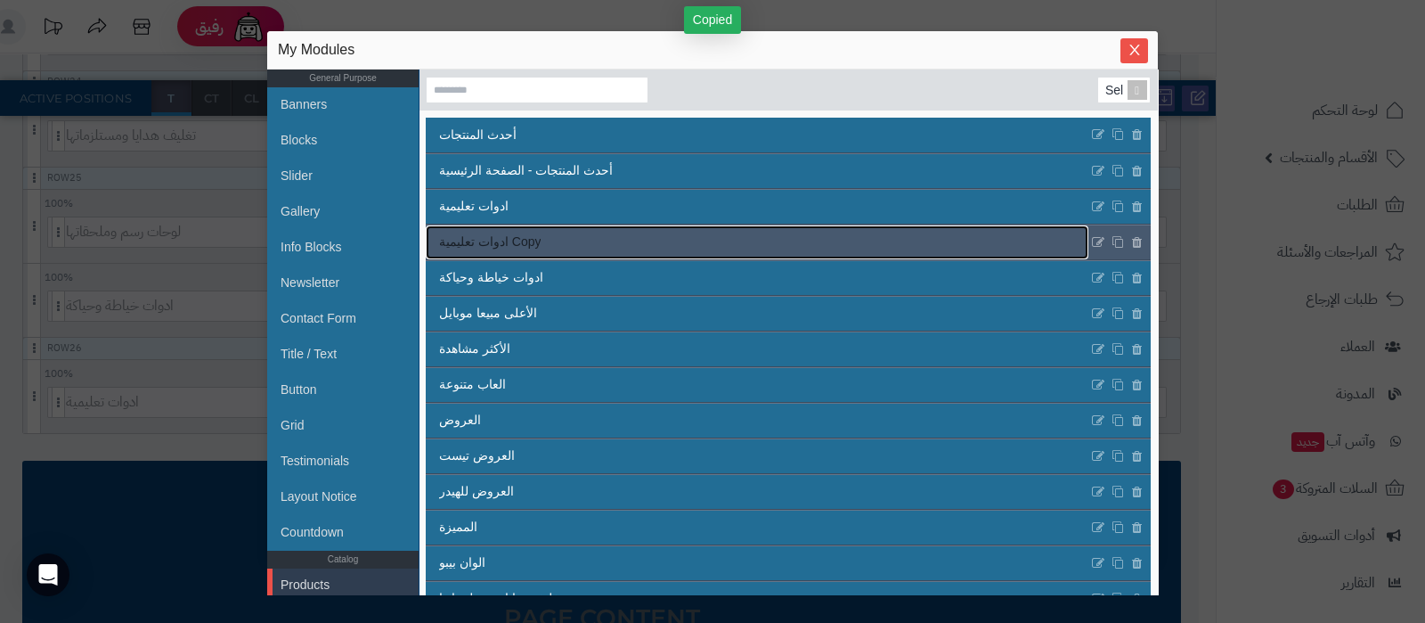
click at [700, 237] on link "ادوات تعليمية Copy" at bounding box center [757, 242] width 663 height 34
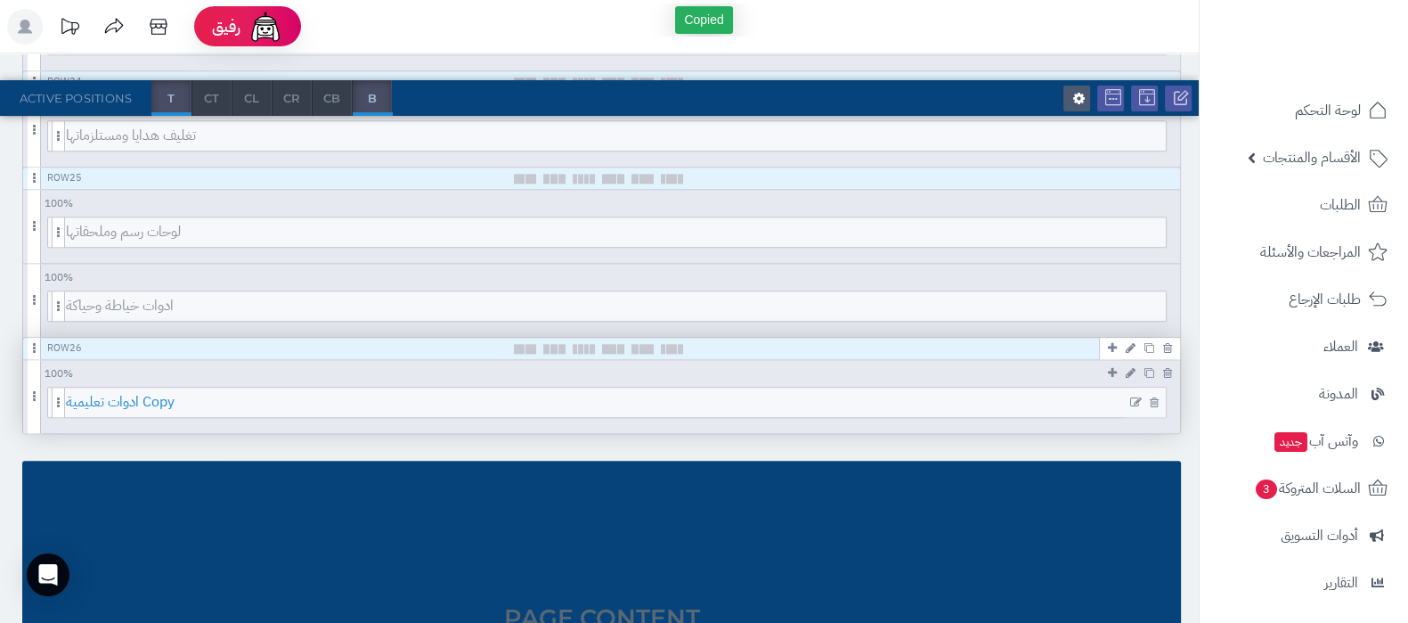
click at [607, 392] on span "ادوات تعليمية Copy" at bounding box center [616, 401] width 1100 height 29
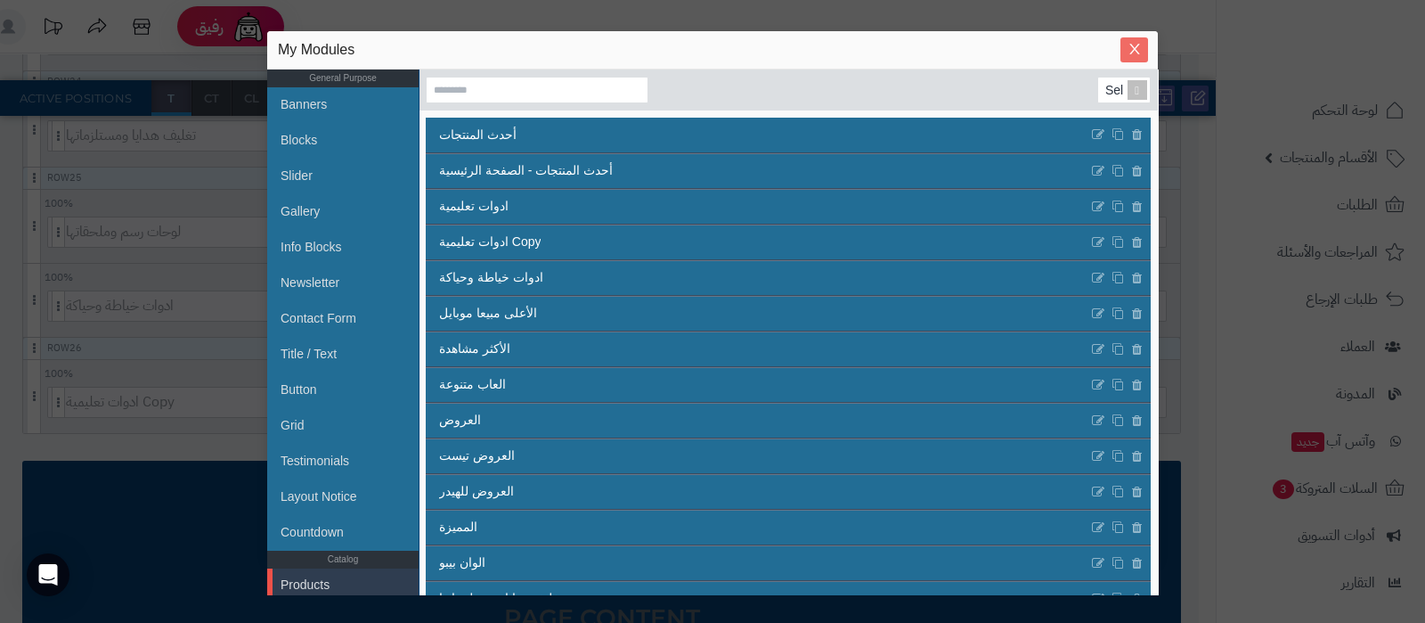
click at [1138, 52] on icon "Close" at bounding box center [1134, 49] width 14 height 14
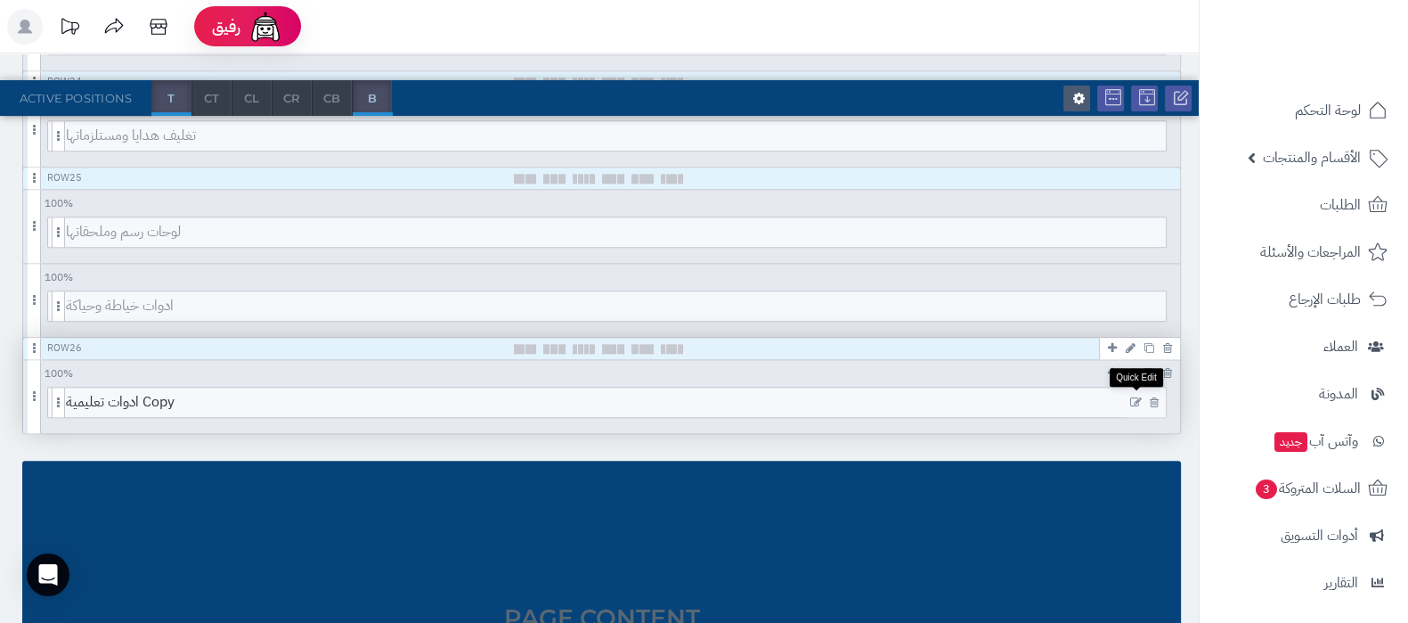
click at [1135, 397] on icon at bounding box center [1136, 402] width 12 height 12
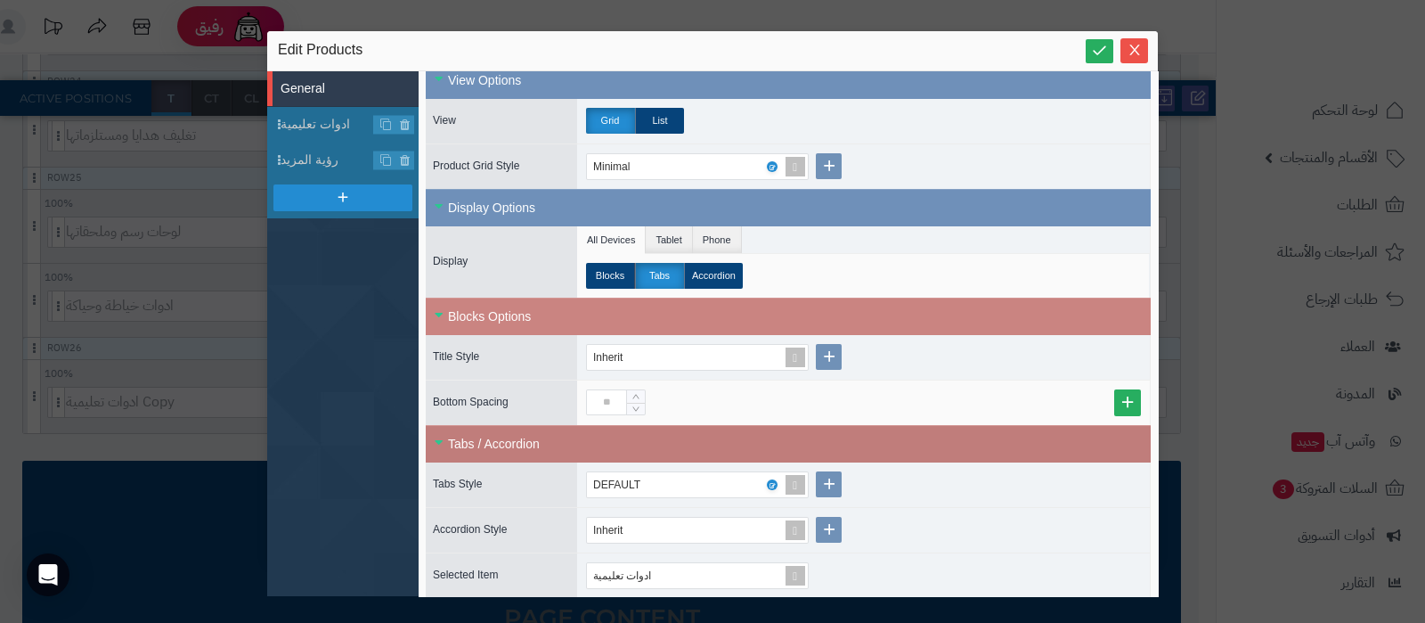
scroll to position [444, 0]
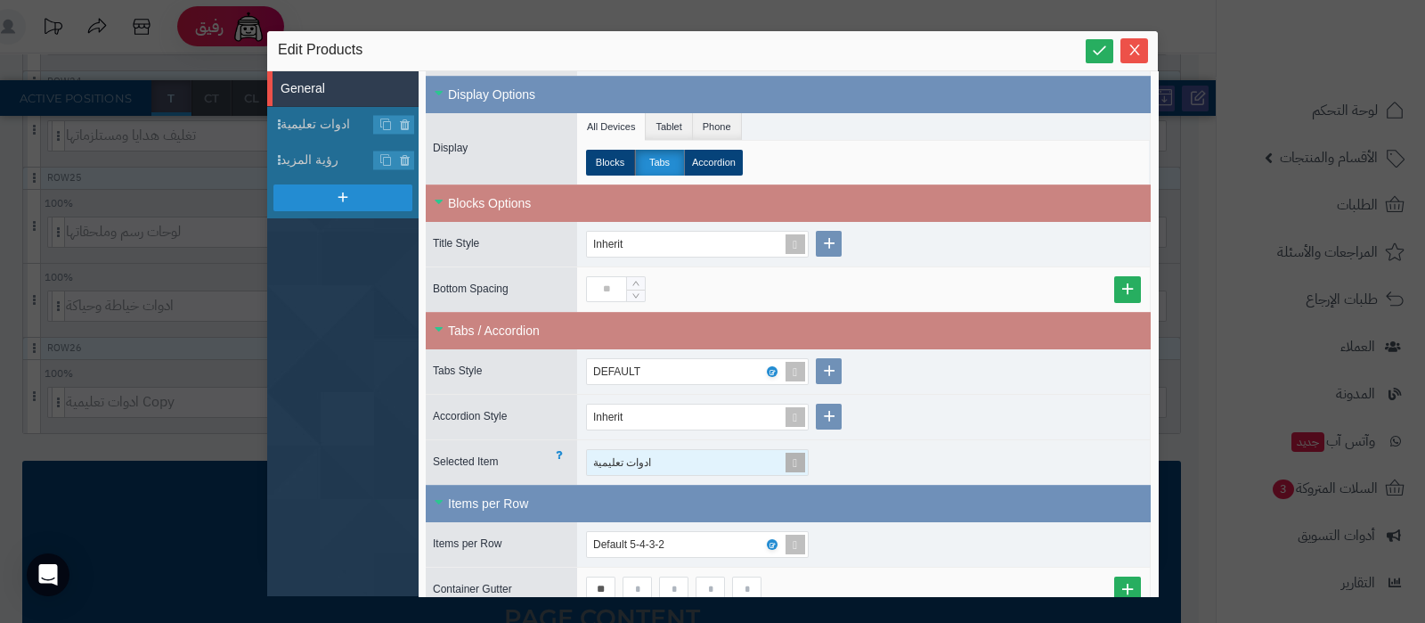
click at [798, 458] on span at bounding box center [795, 462] width 25 height 25
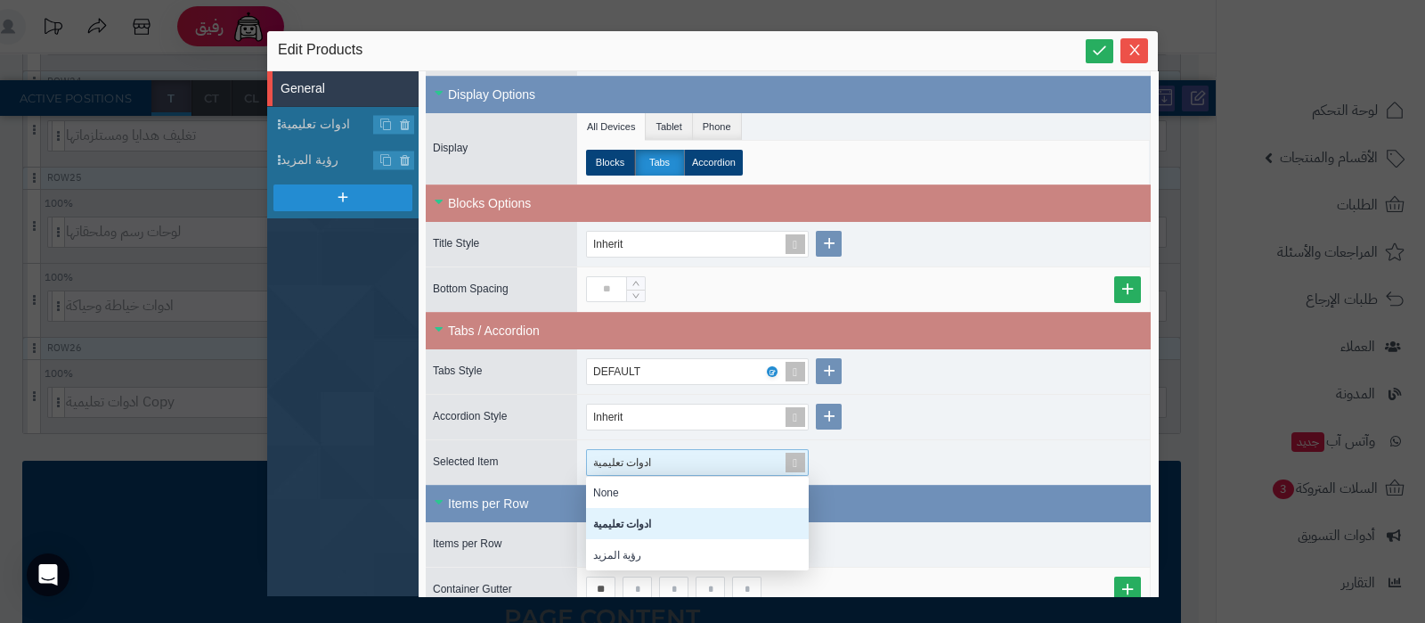
scroll to position [557, 0]
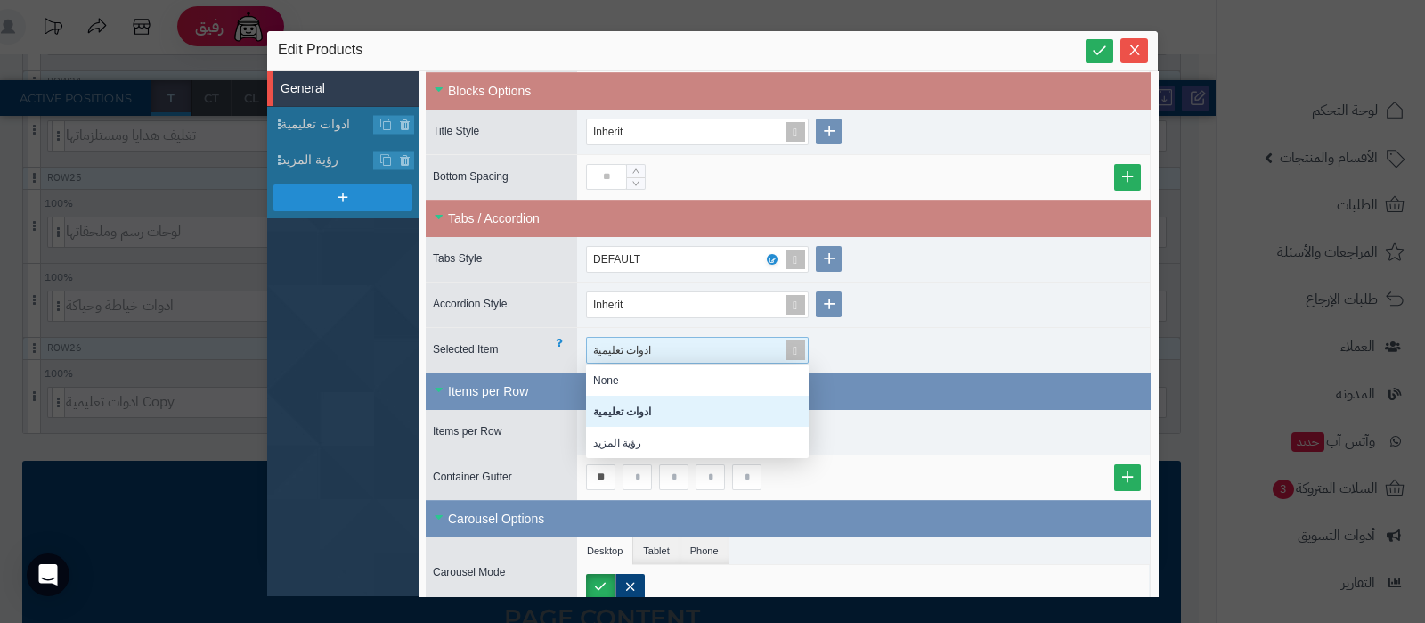
click at [953, 359] on div "ادوات تعليمية None ادوات تعليمية رؤية المزيد" at bounding box center [863, 350] width 573 height 45
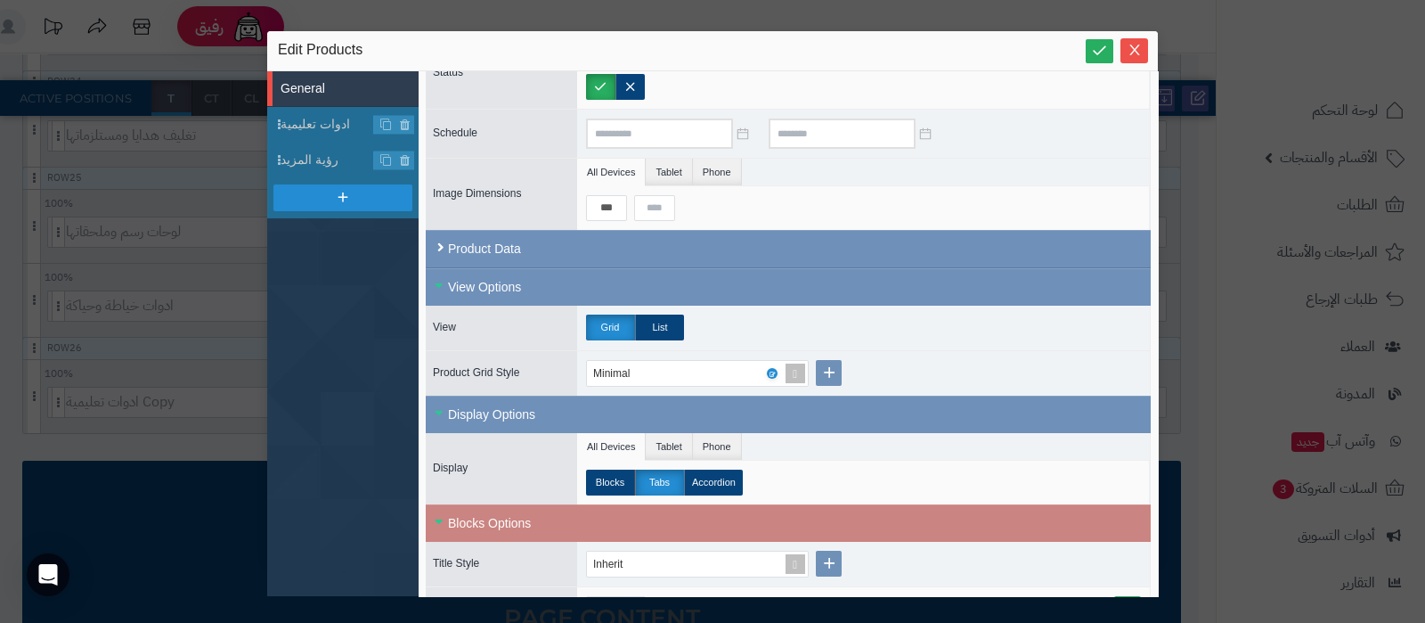
scroll to position [0, 0]
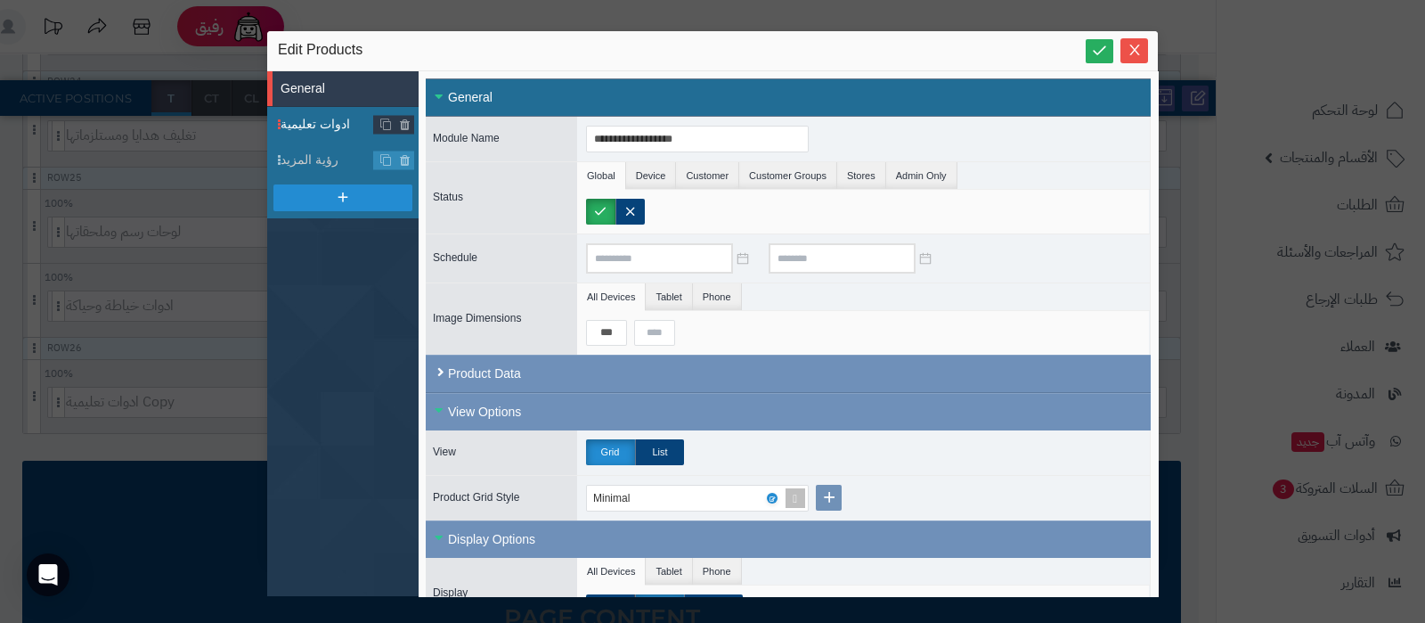
click at [327, 122] on span "ادوات تعليمية" at bounding box center [328, 124] width 94 height 19
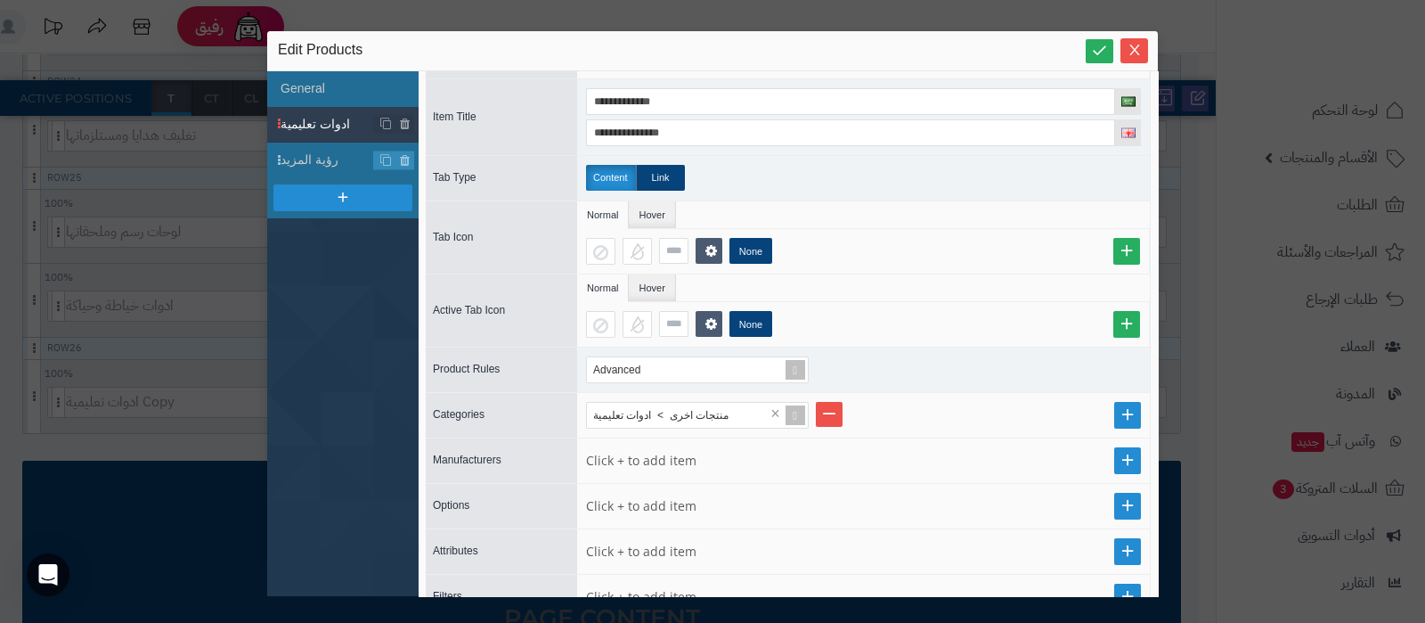
scroll to position [222, 0]
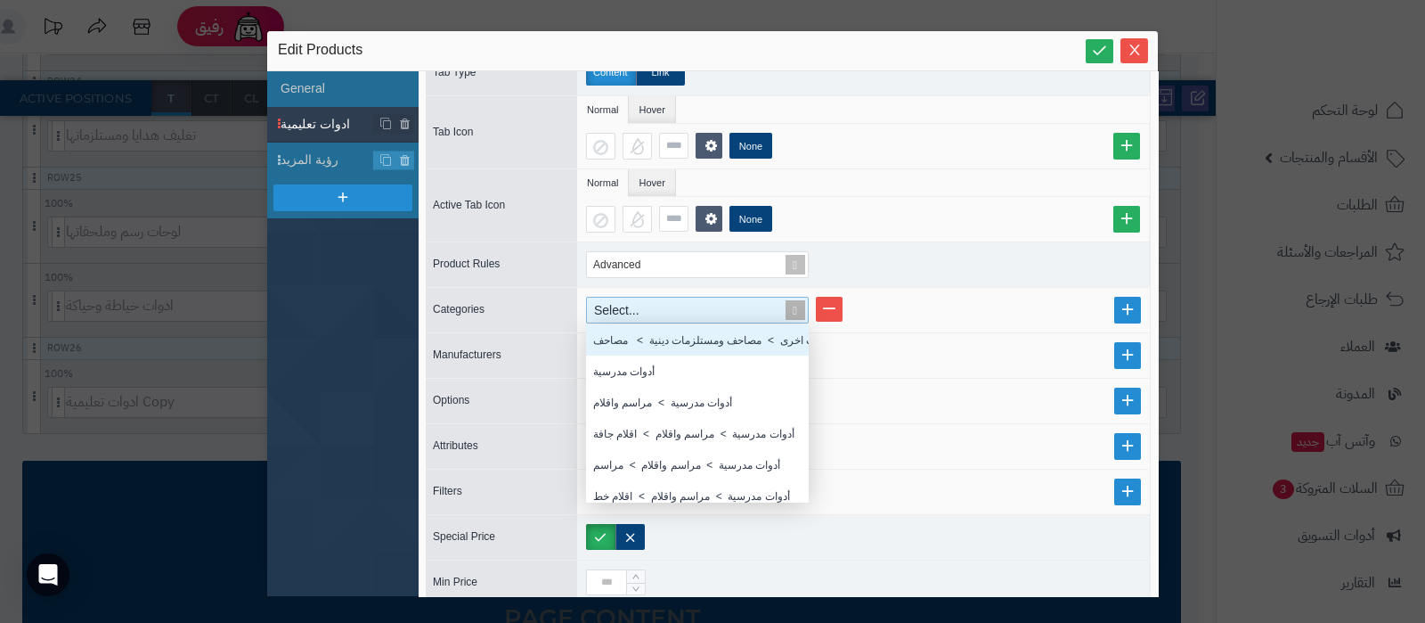
click at [684, 305] on div "Select..." at bounding box center [690, 309] width 206 height 25
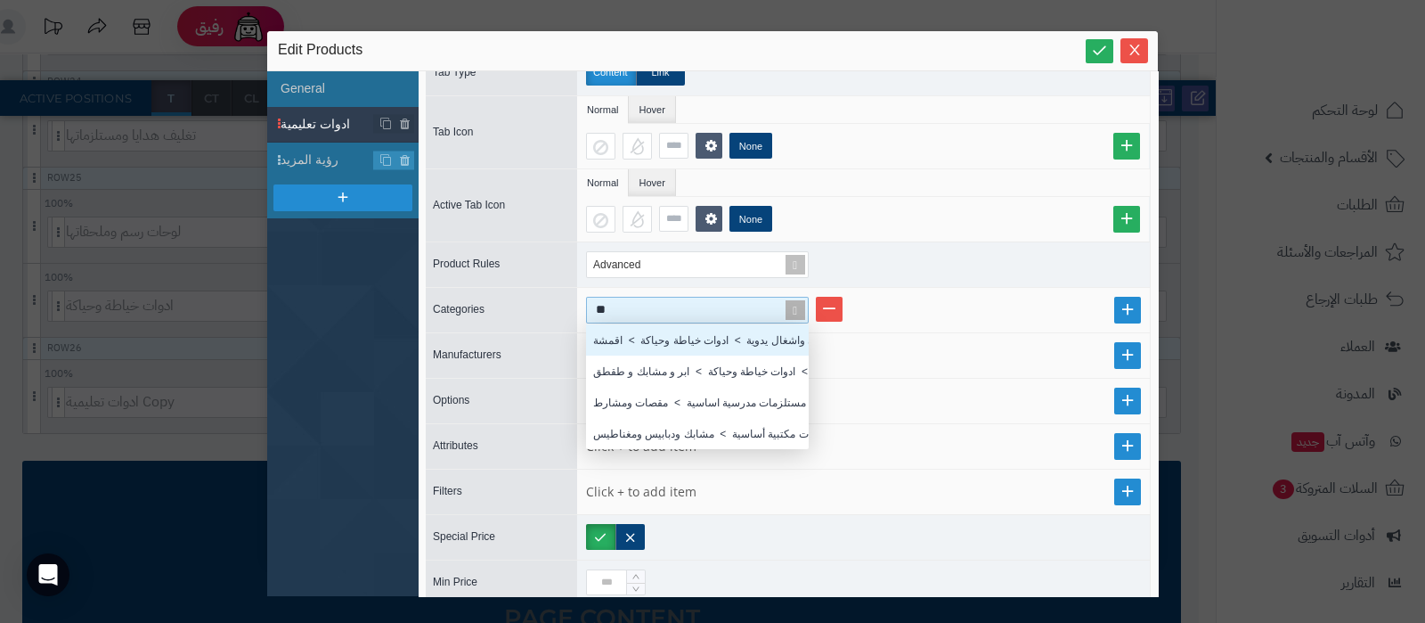
type input "*"
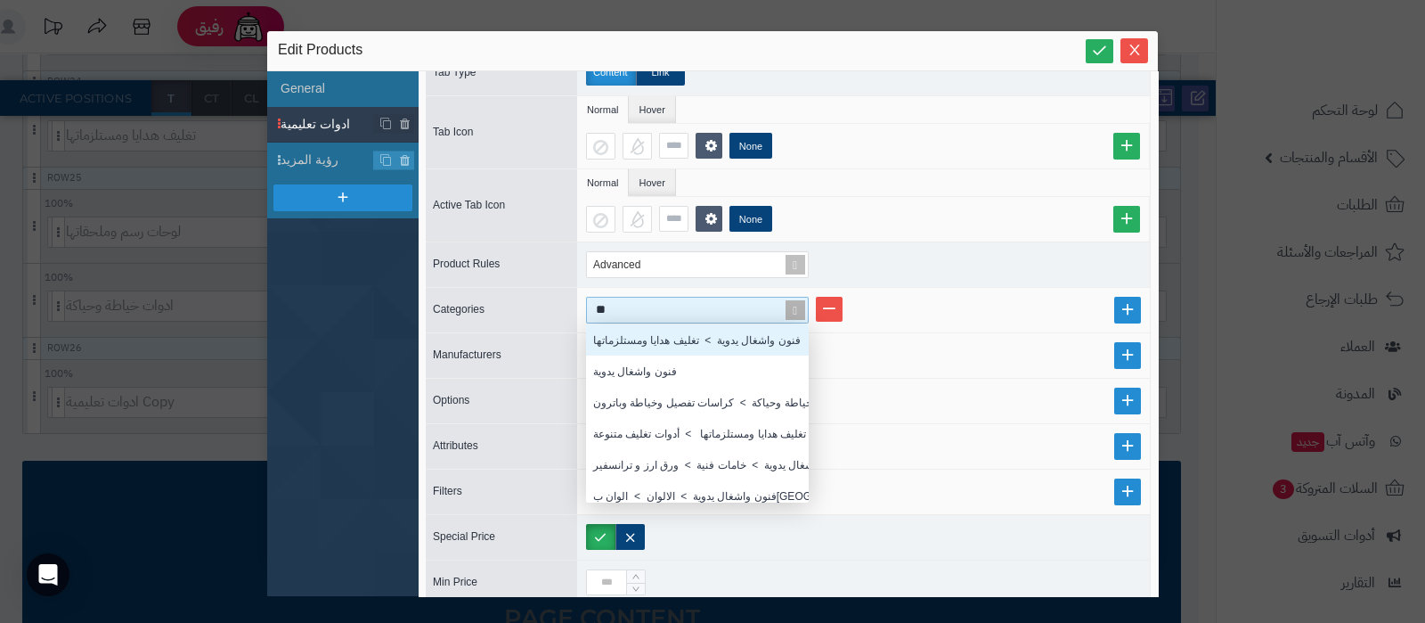
scroll to position [138, 205]
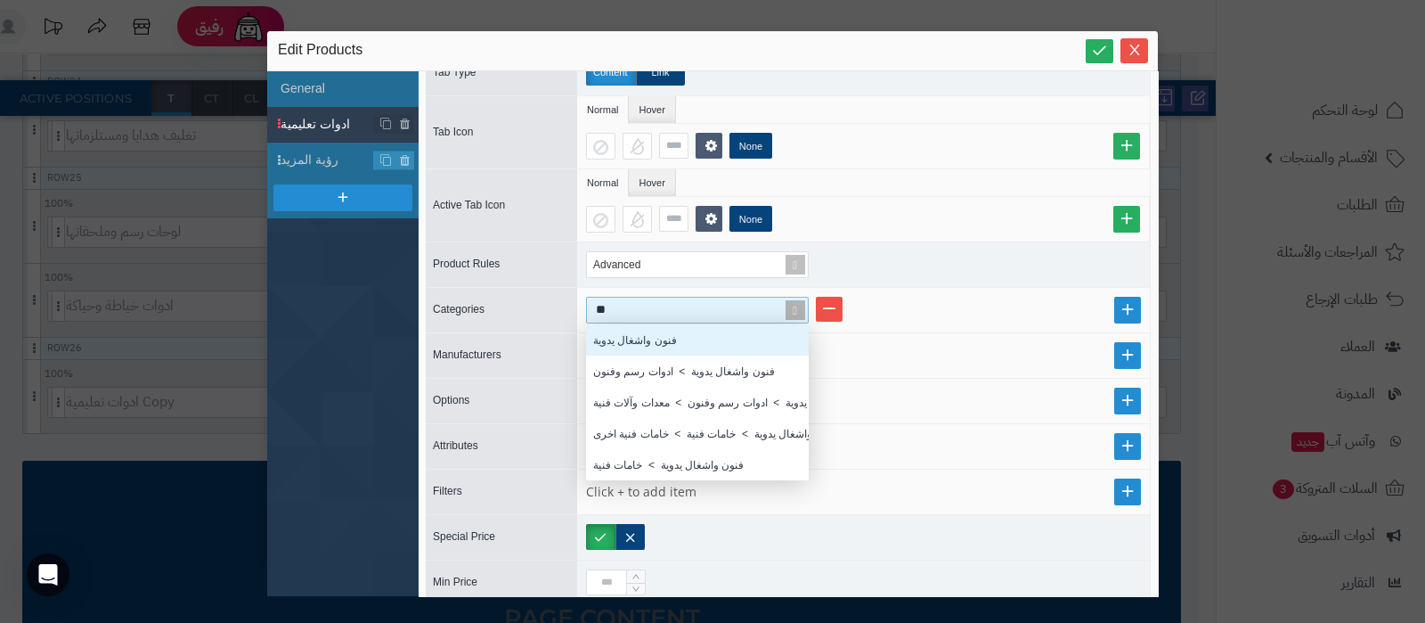
type input "**"
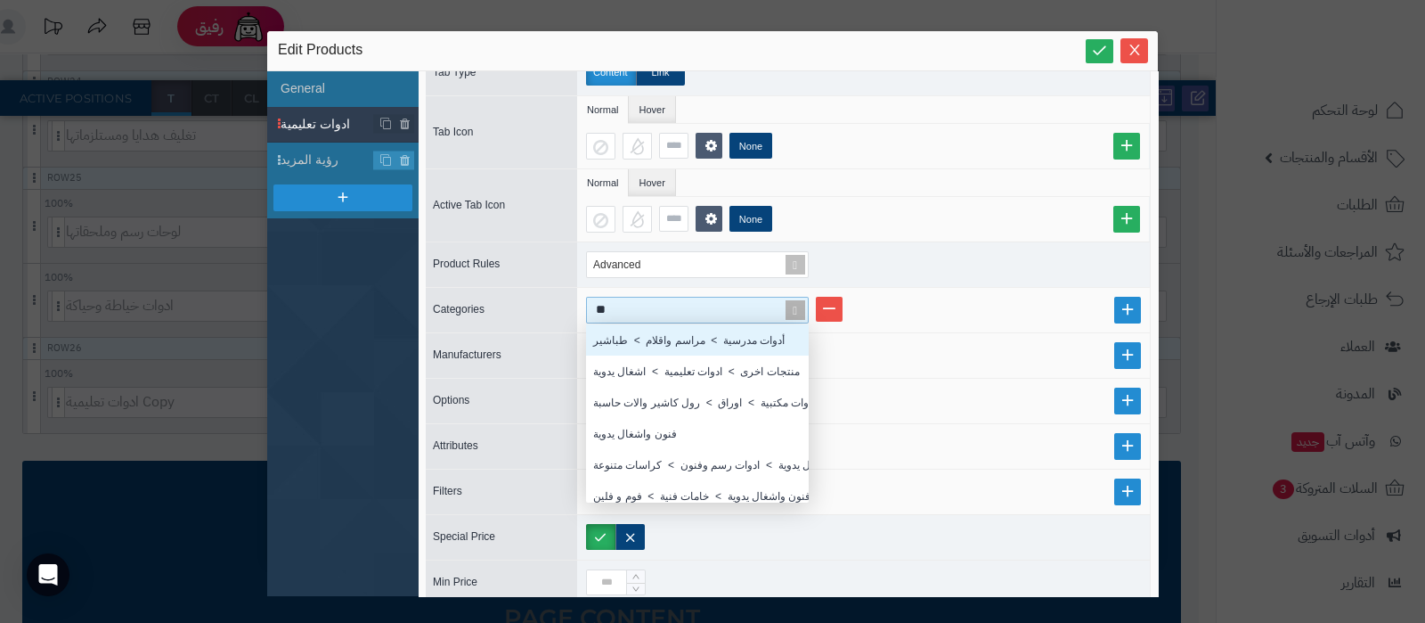
scroll to position [18, 18]
type input "***"
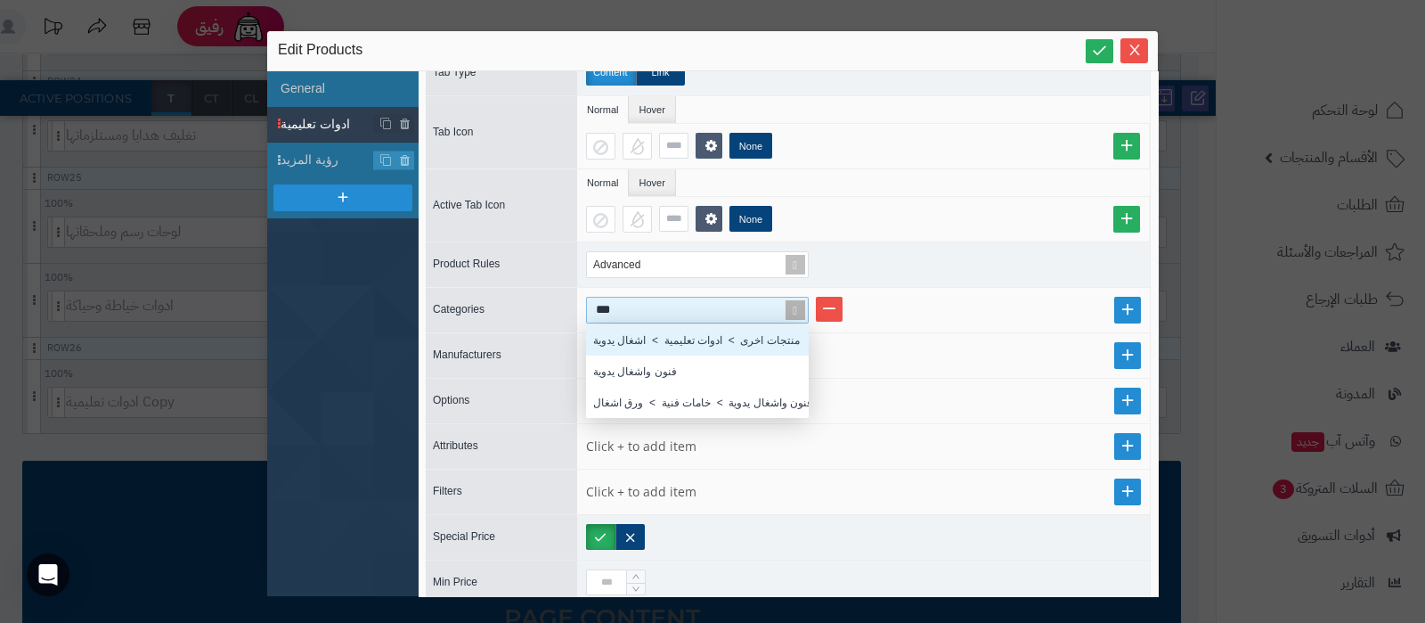
scroll to position [76, 205]
click at [683, 333] on div "منتجات اخرى > ادوات تعليمية > اشغال يدوية" at bounding box center [697, 339] width 223 height 31
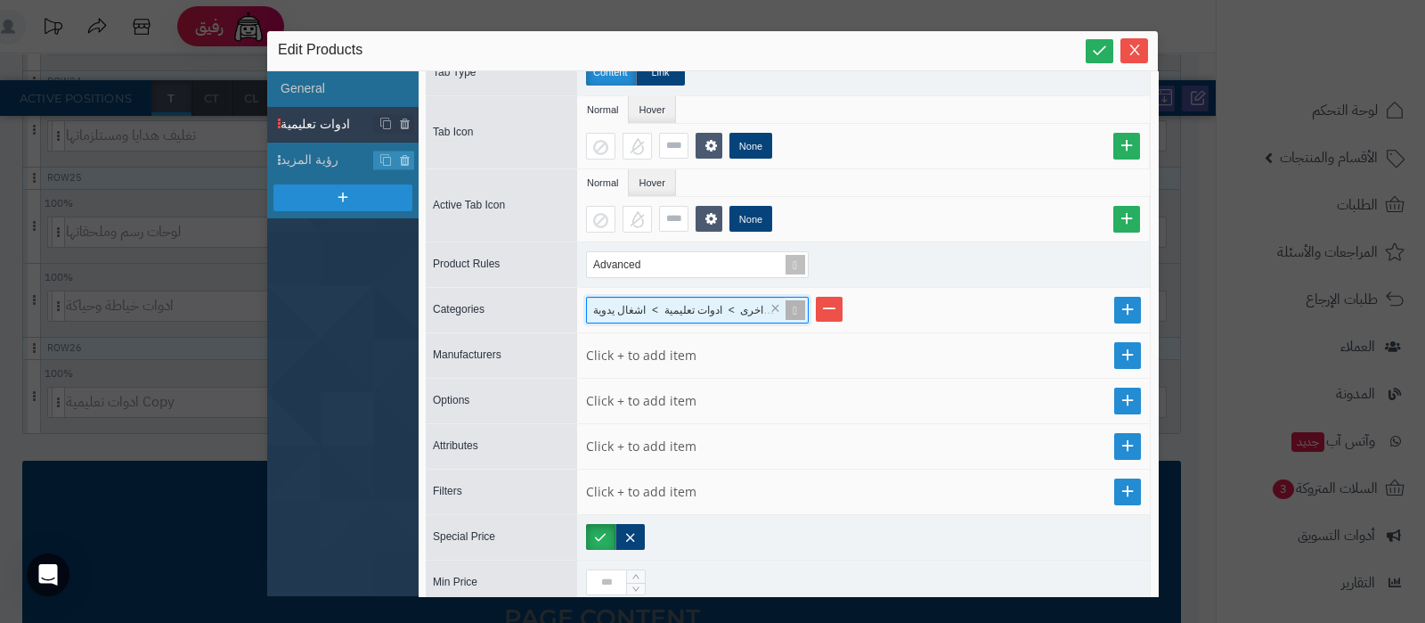
scroll to position [0, 0]
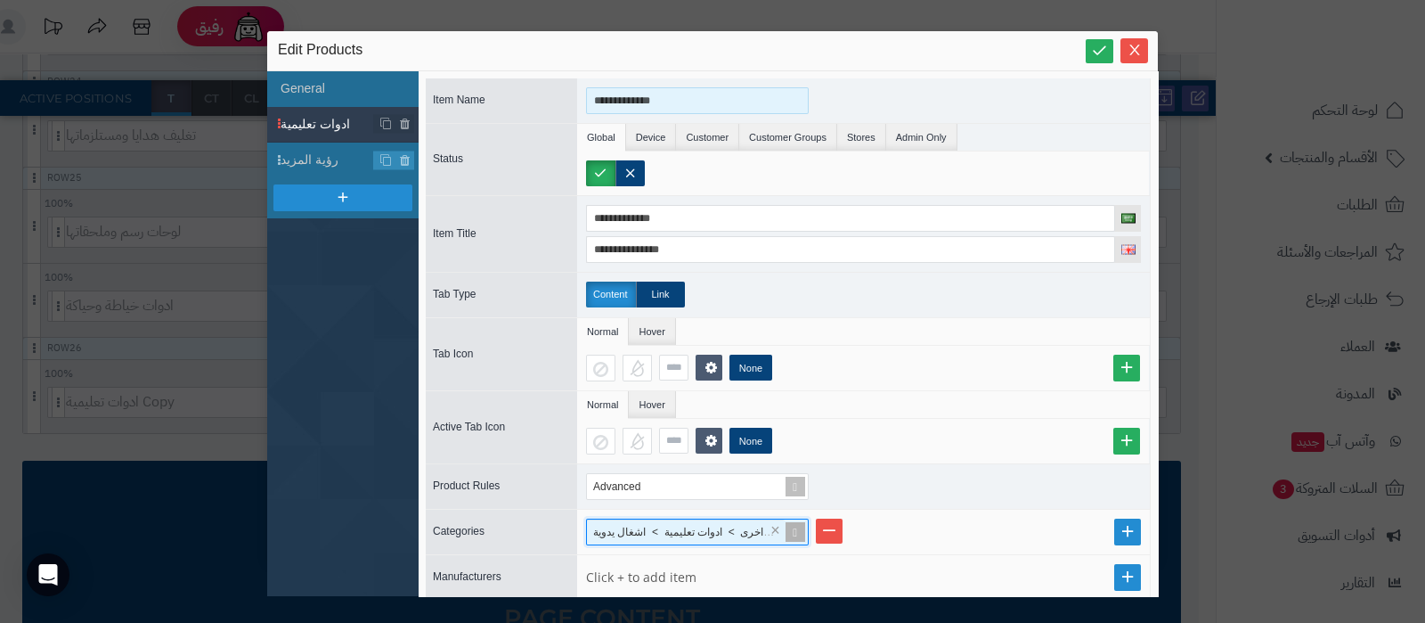
click at [676, 94] on input "**********" at bounding box center [697, 100] width 223 height 27
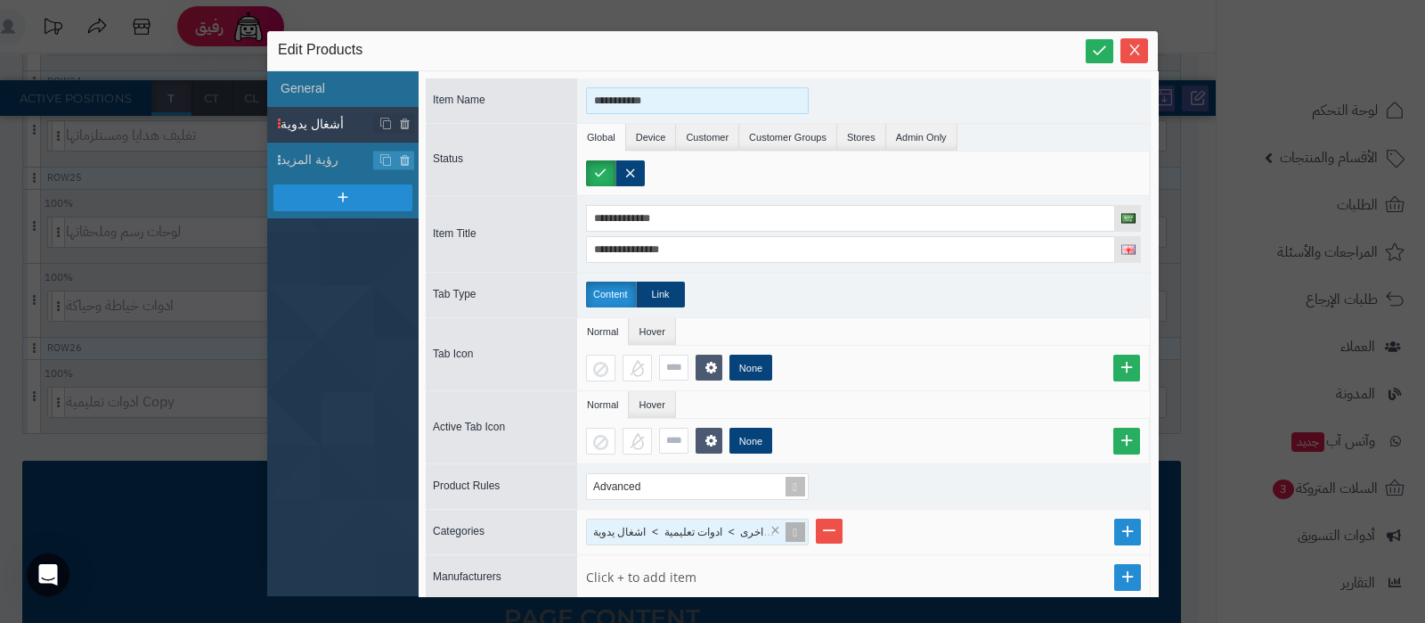
click at [676, 94] on input "**********" at bounding box center [697, 100] width 223 height 27
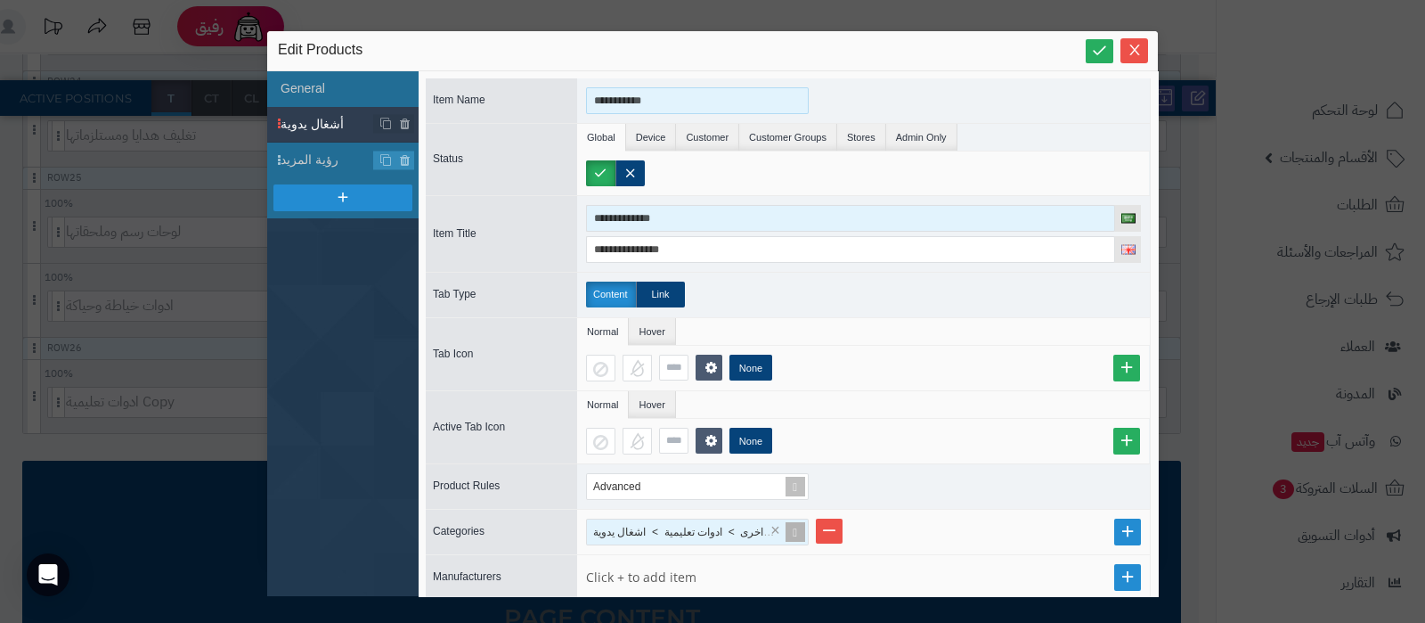
type input "**********"
click at [689, 218] on input "**********" at bounding box center [850, 218] width 529 height 27
paste input
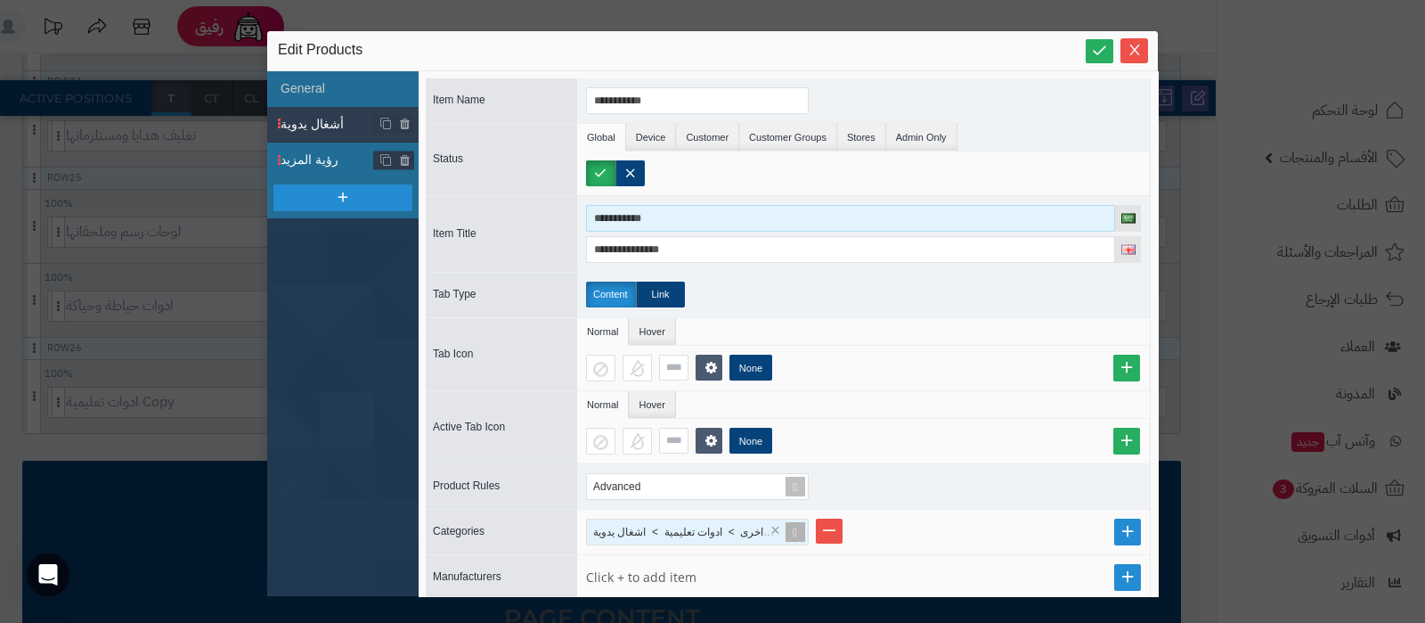
type input "**********"
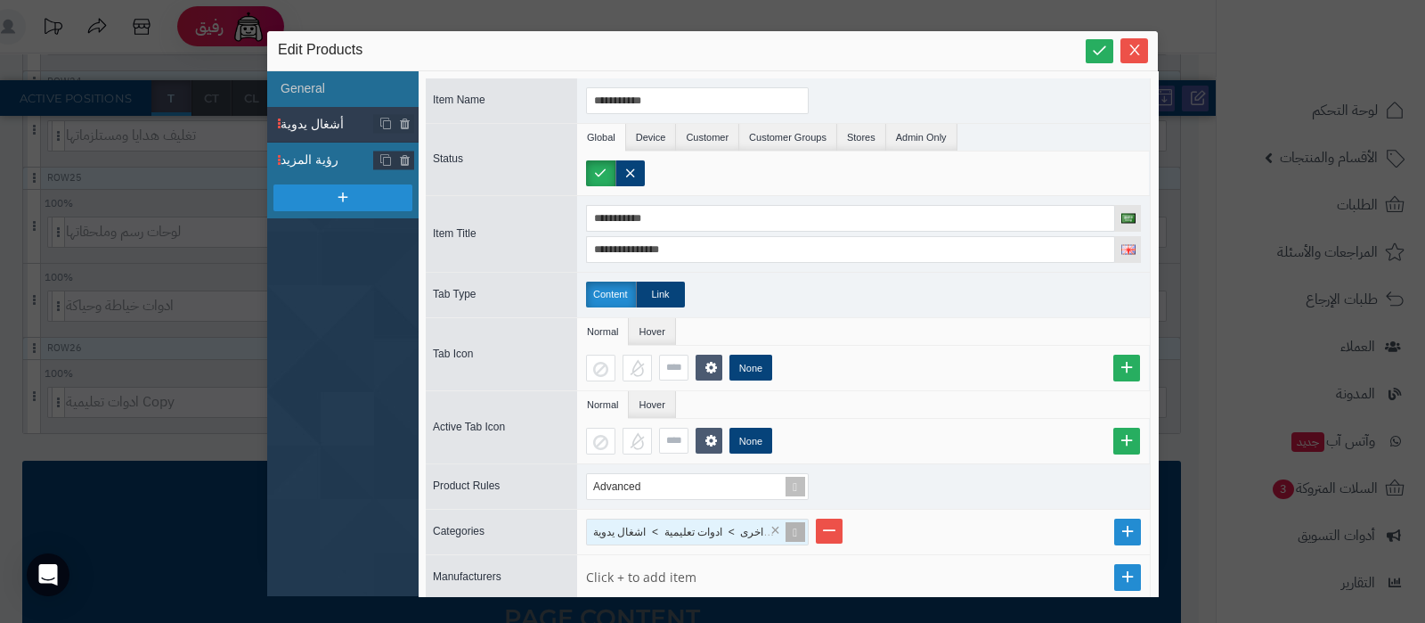
click at [325, 163] on span "رؤية المزيد" at bounding box center [328, 160] width 94 height 19
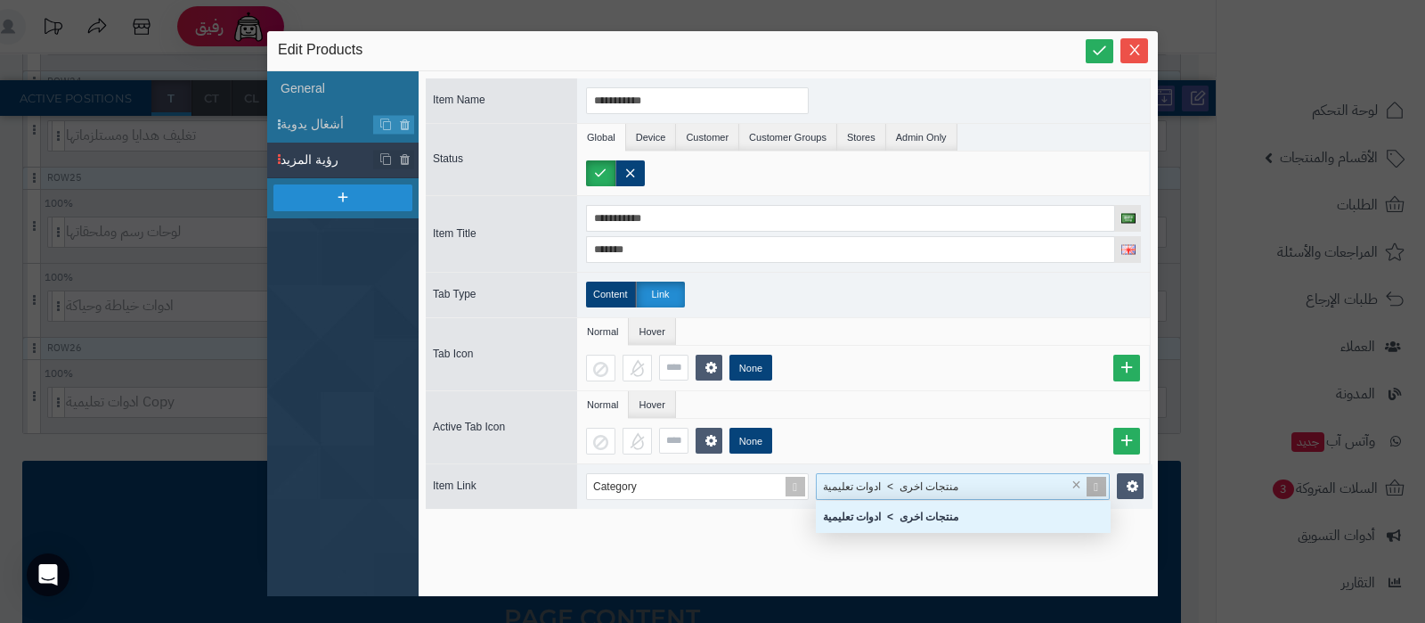
click at [957, 481] on span "منتجات اخرى > ادوات تعليمية" at bounding box center [890, 486] width 135 height 12
paste input "**********"
type input "*"
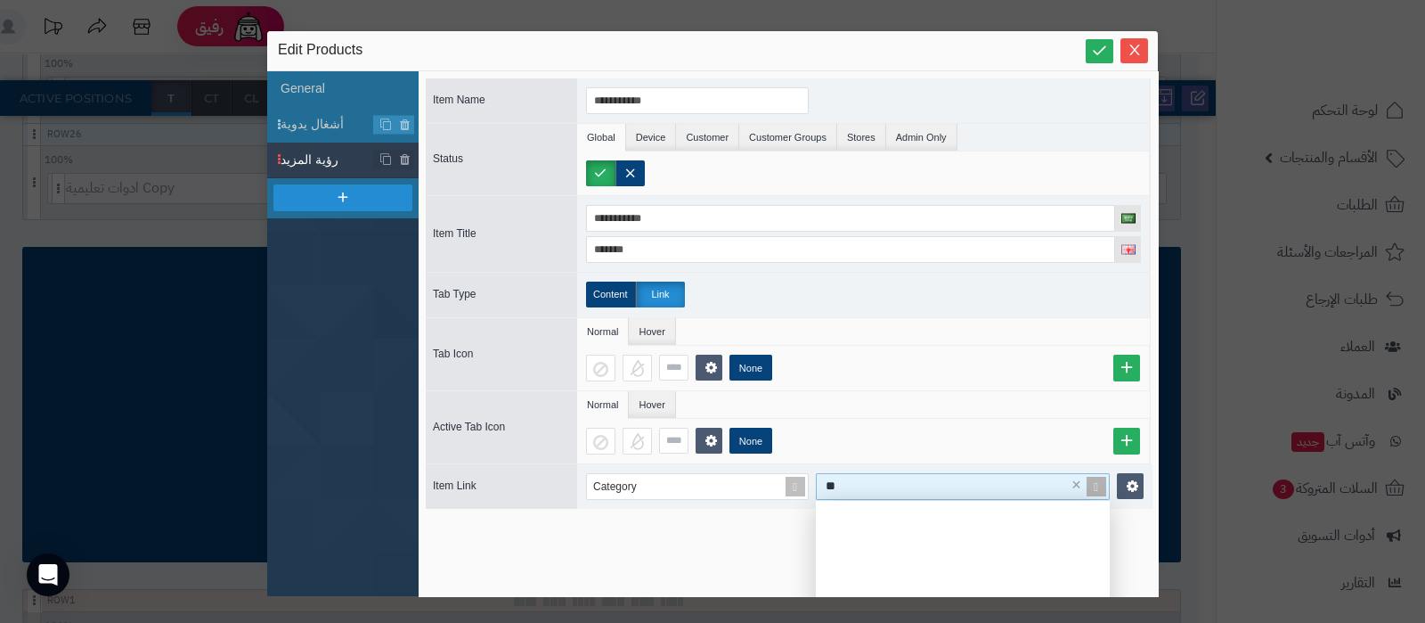
scroll to position [0, 0]
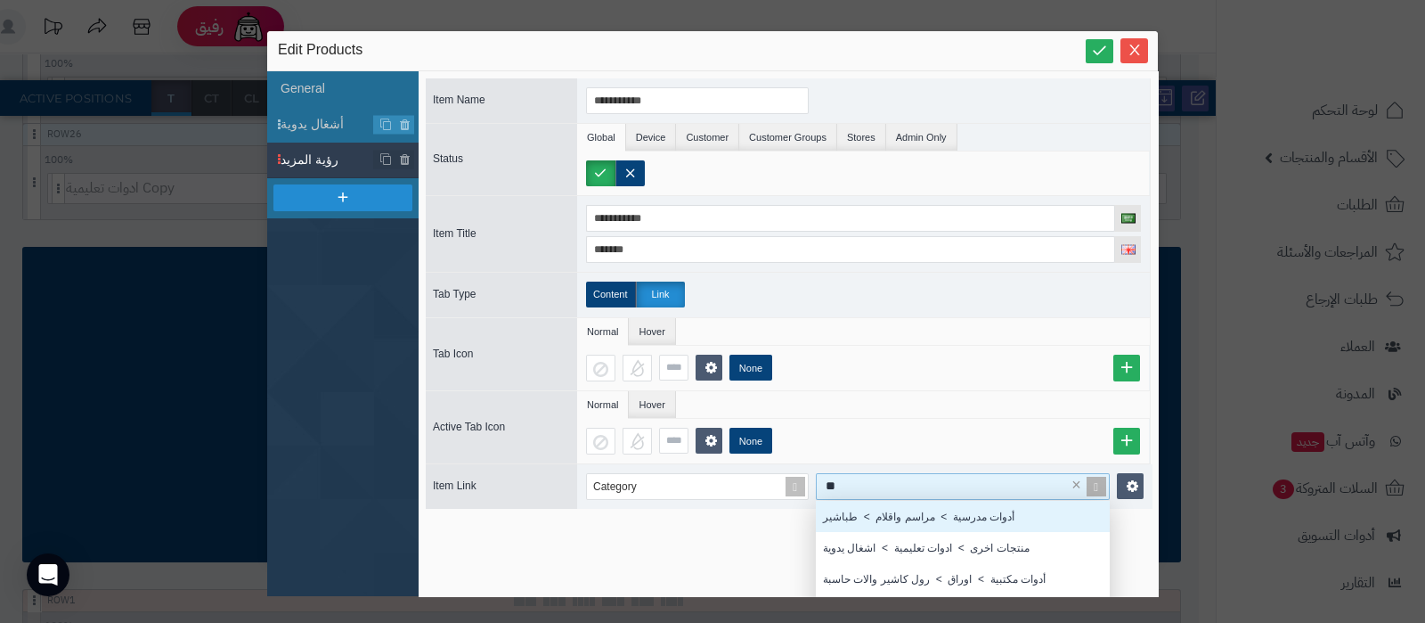
type input "***"
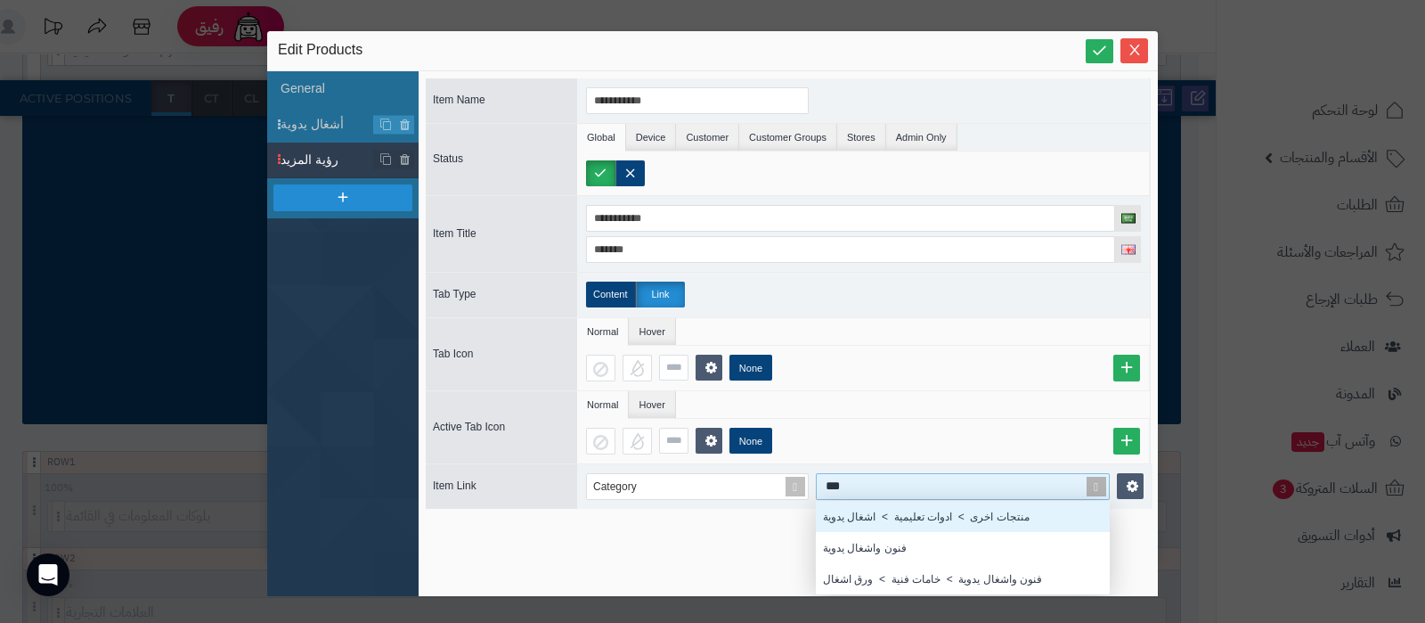
scroll to position [76, 276]
click at [938, 514] on div "منتجات اخرى > ادوات تعليمية > اشغال يدوية" at bounding box center [963, 516] width 294 height 31
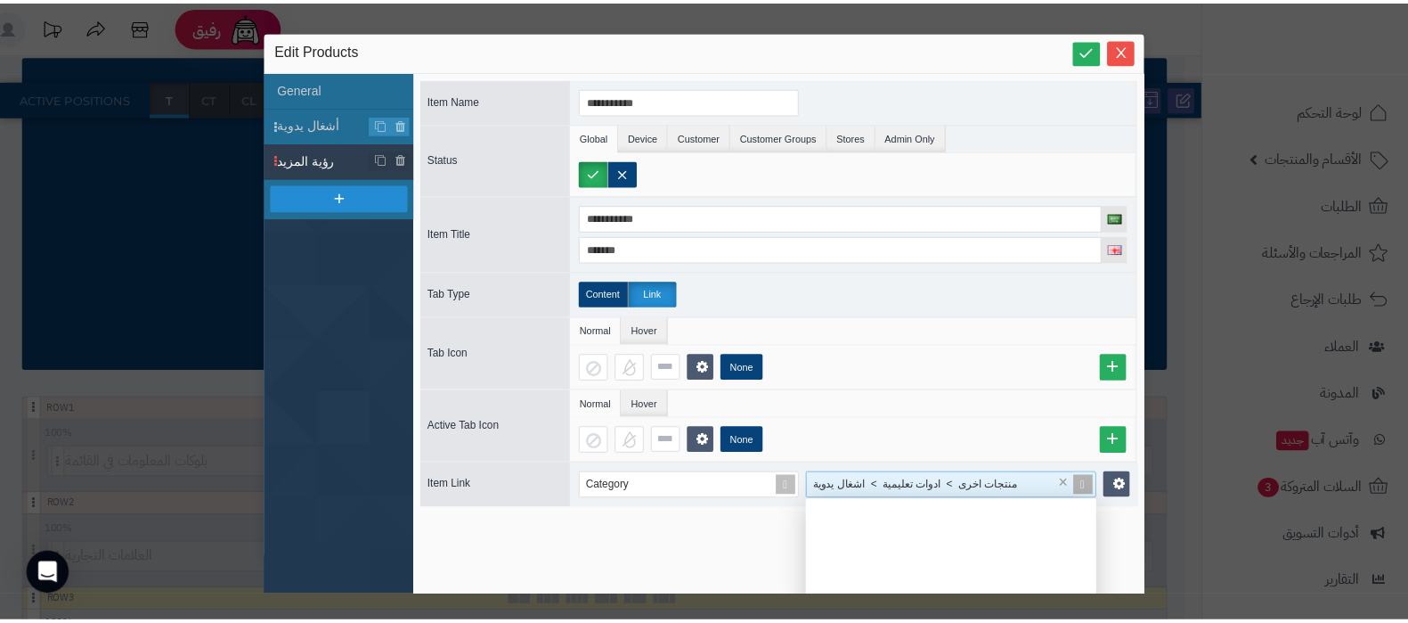
scroll to position [787, 0]
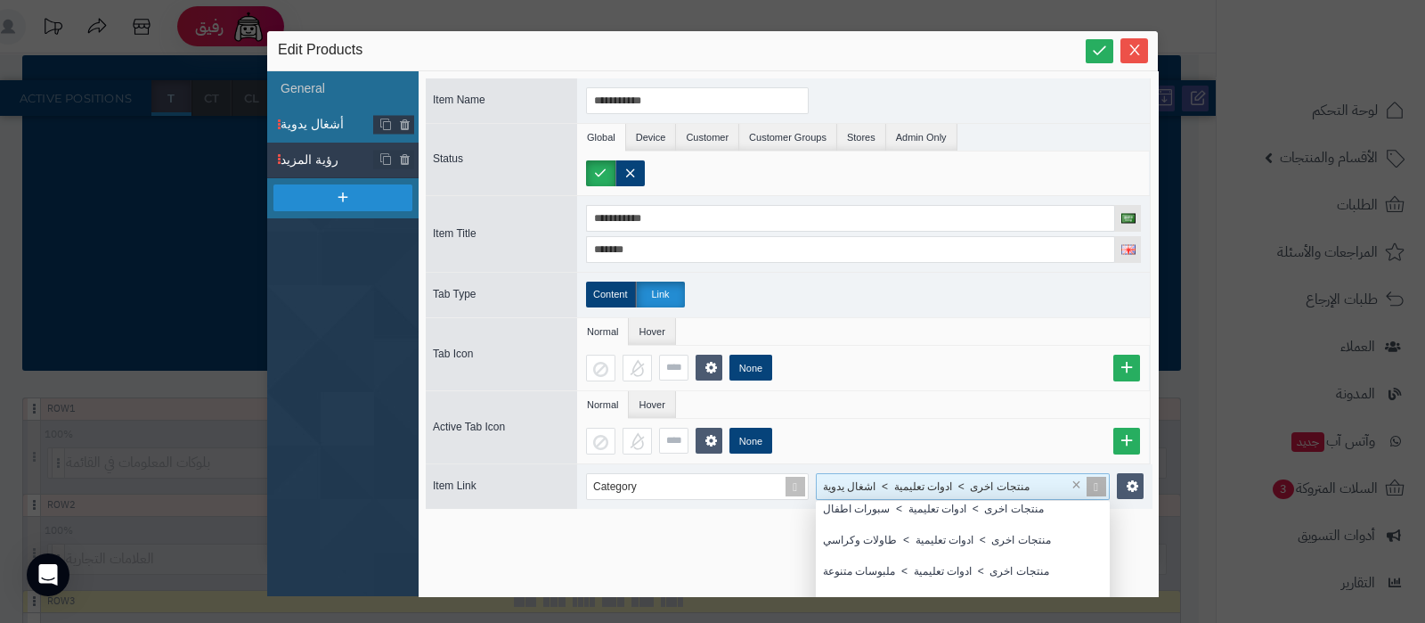
click at [337, 117] on span "أشغال يدوية" at bounding box center [328, 124] width 94 height 19
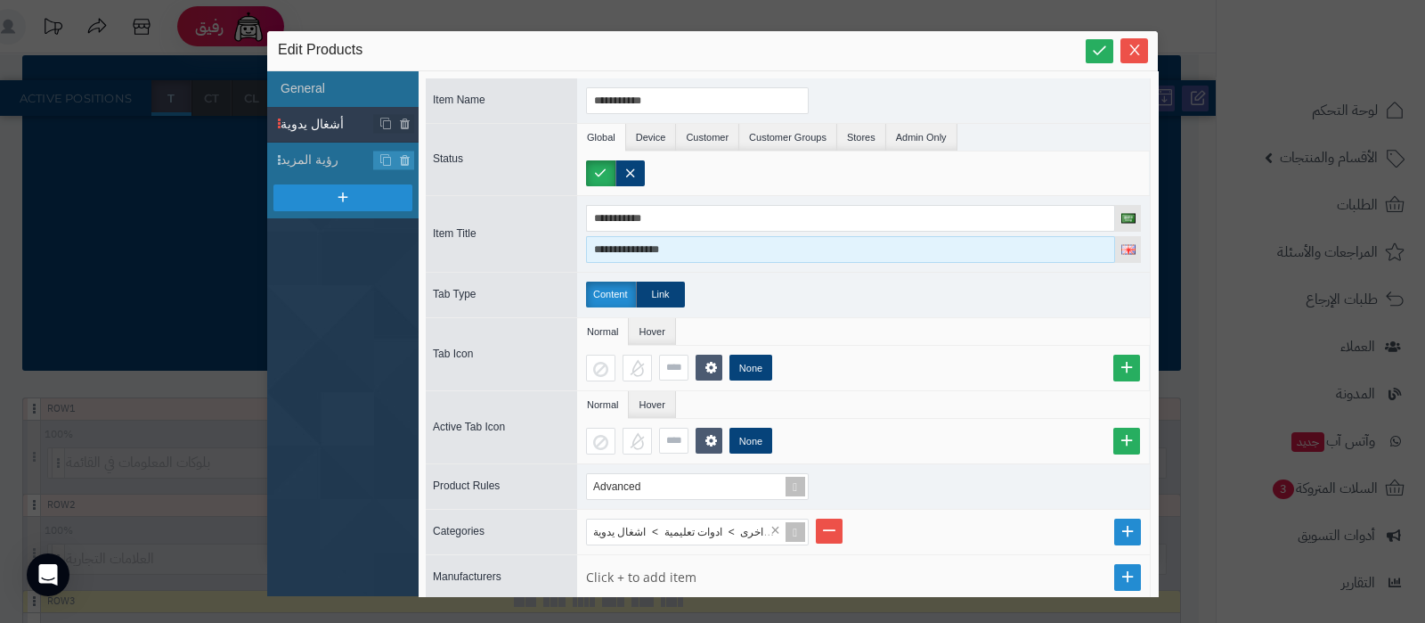
click at [677, 240] on input "**********" at bounding box center [850, 249] width 529 height 27
paste input
type input "**********"
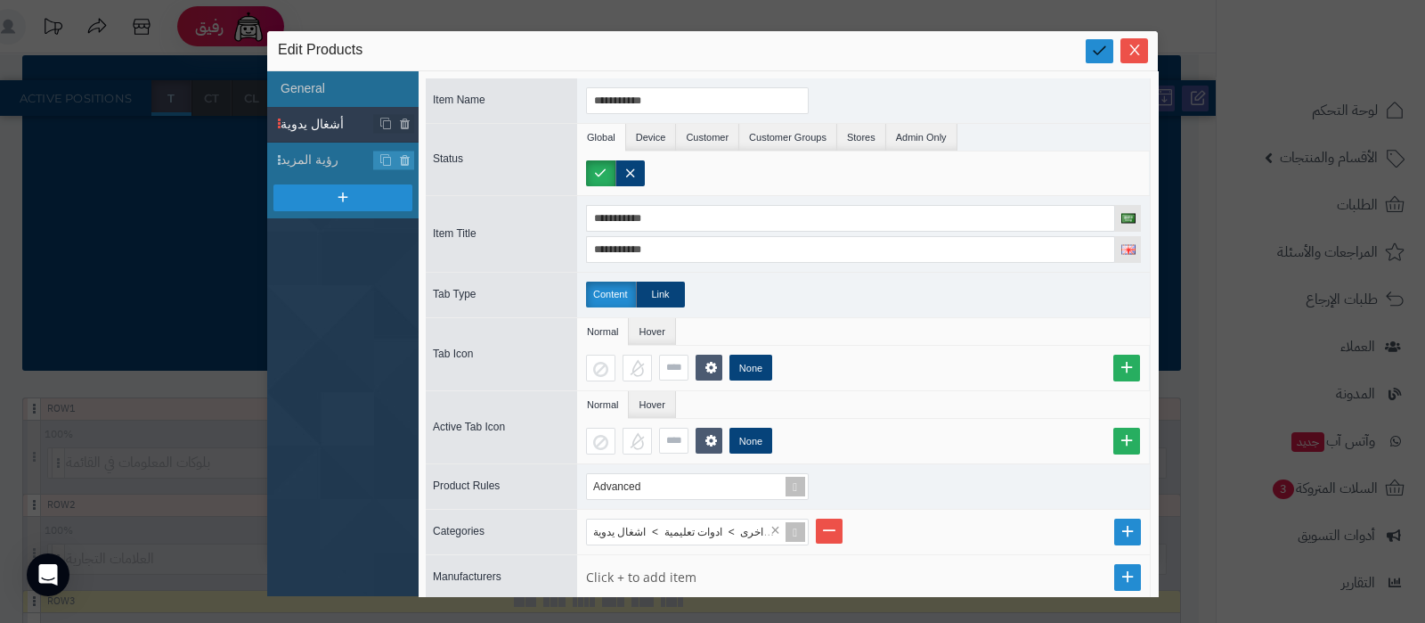
click at [1100, 55] on icon at bounding box center [1099, 50] width 17 height 17
click at [1131, 50] on icon "Close" at bounding box center [1134, 49] width 14 height 14
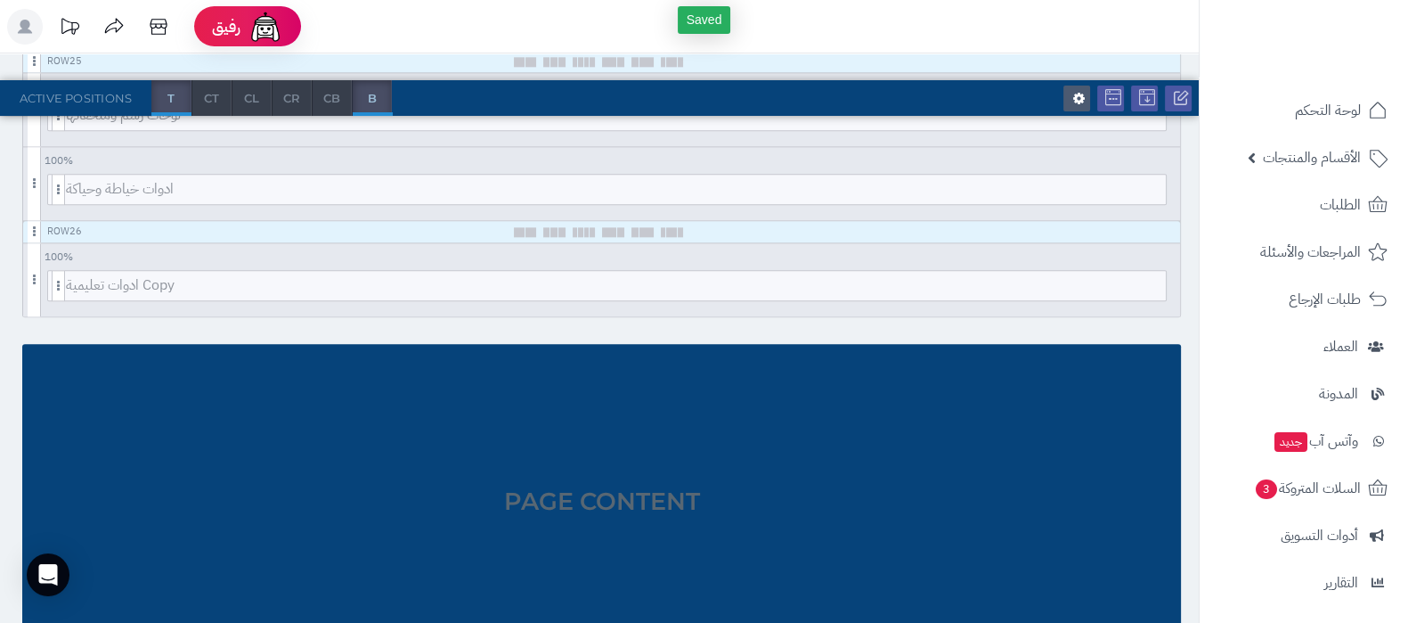
scroll to position [2569, 0]
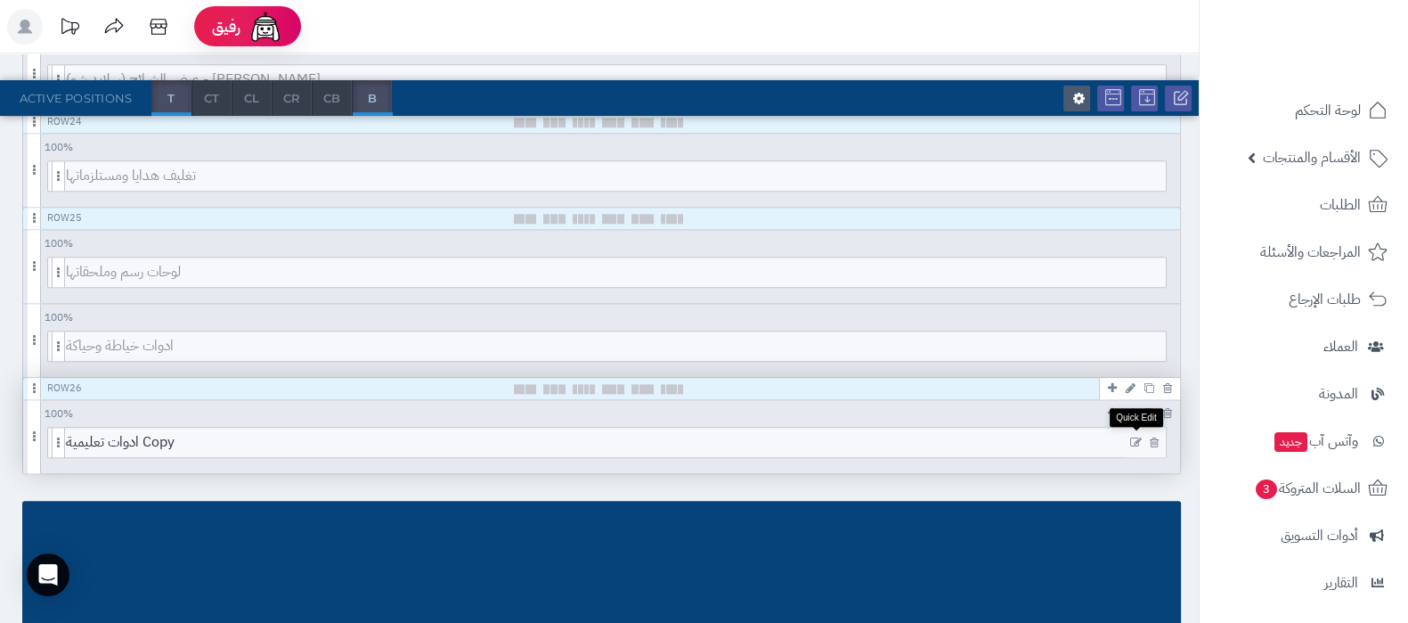
click at [1137, 438] on icon at bounding box center [1136, 442] width 12 height 12
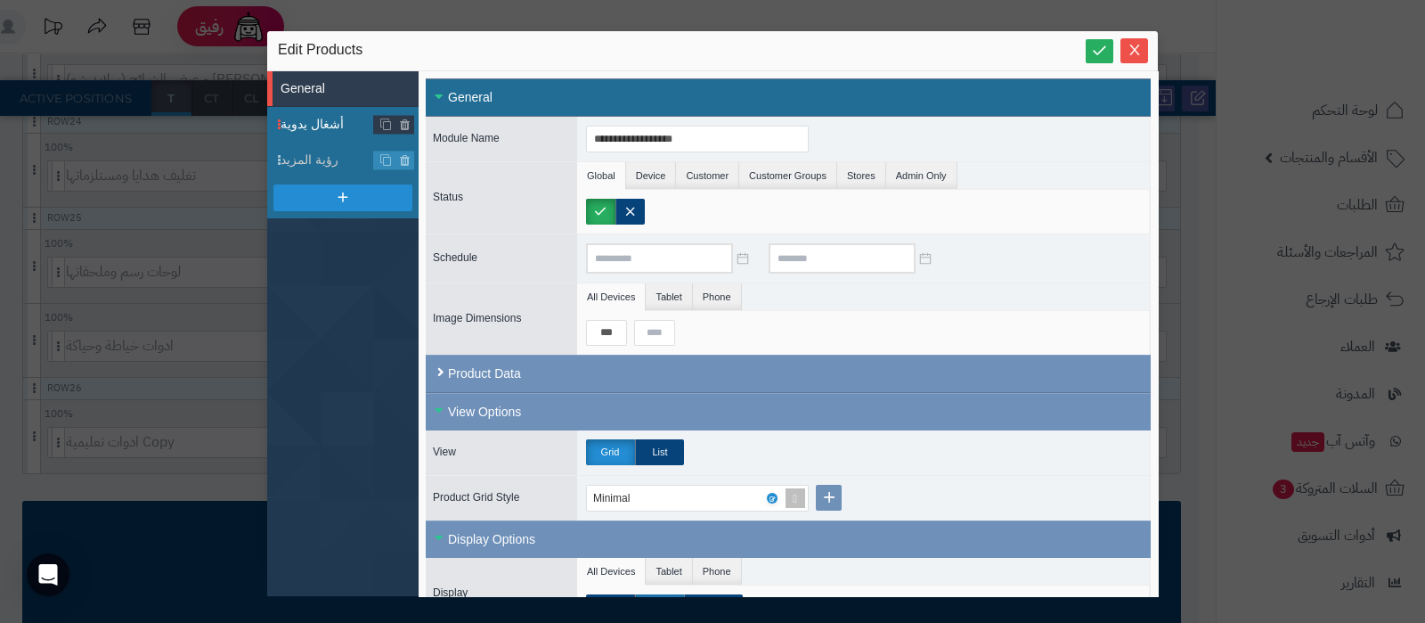
click at [322, 126] on span "أشغال يدوية" at bounding box center [328, 124] width 94 height 19
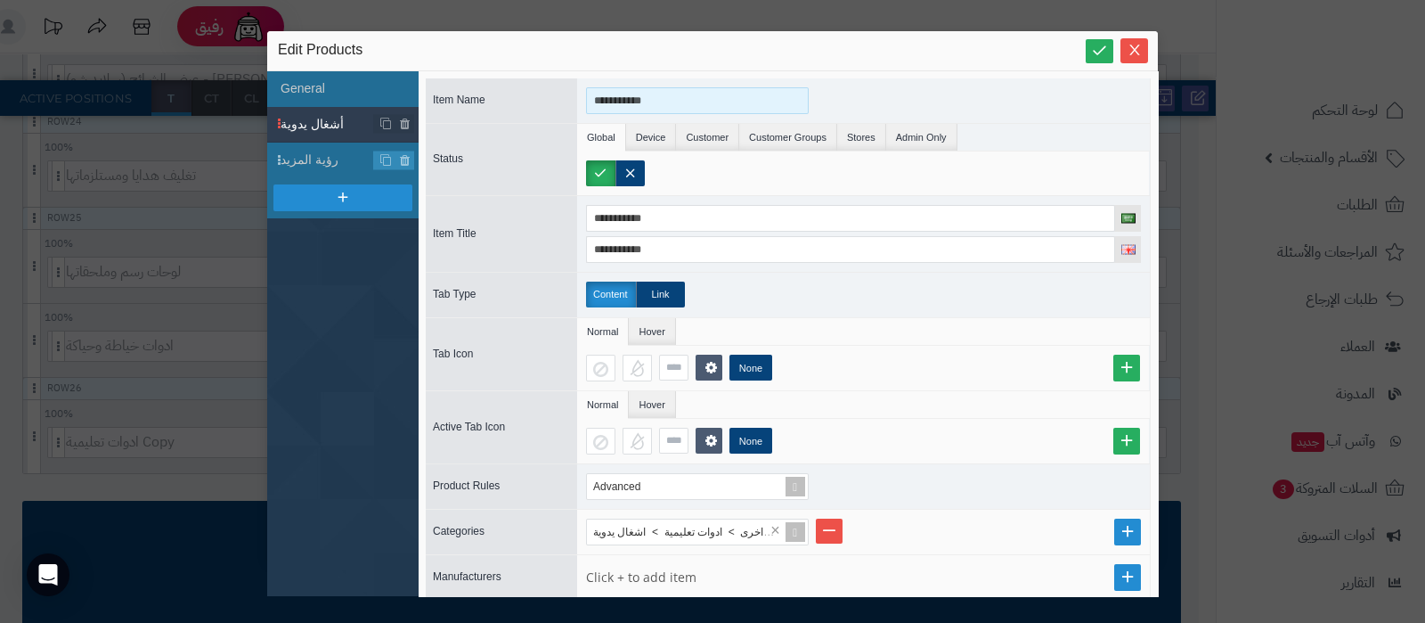
click at [653, 104] on input "**********" at bounding box center [697, 100] width 223 height 27
click at [338, 98] on li "General" at bounding box center [342, 89] width 151 height 36
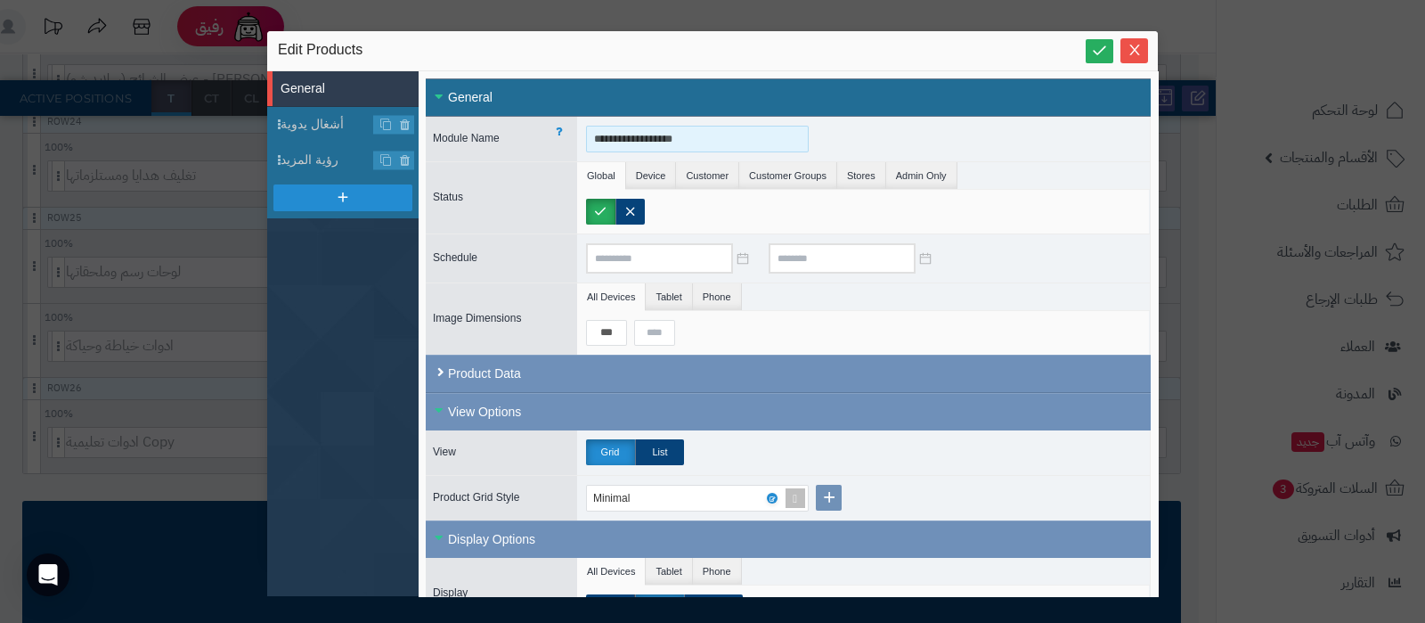
click at [704, 144] on input "**********" at bounding box center [697, 139] width 223 height 27
paste input
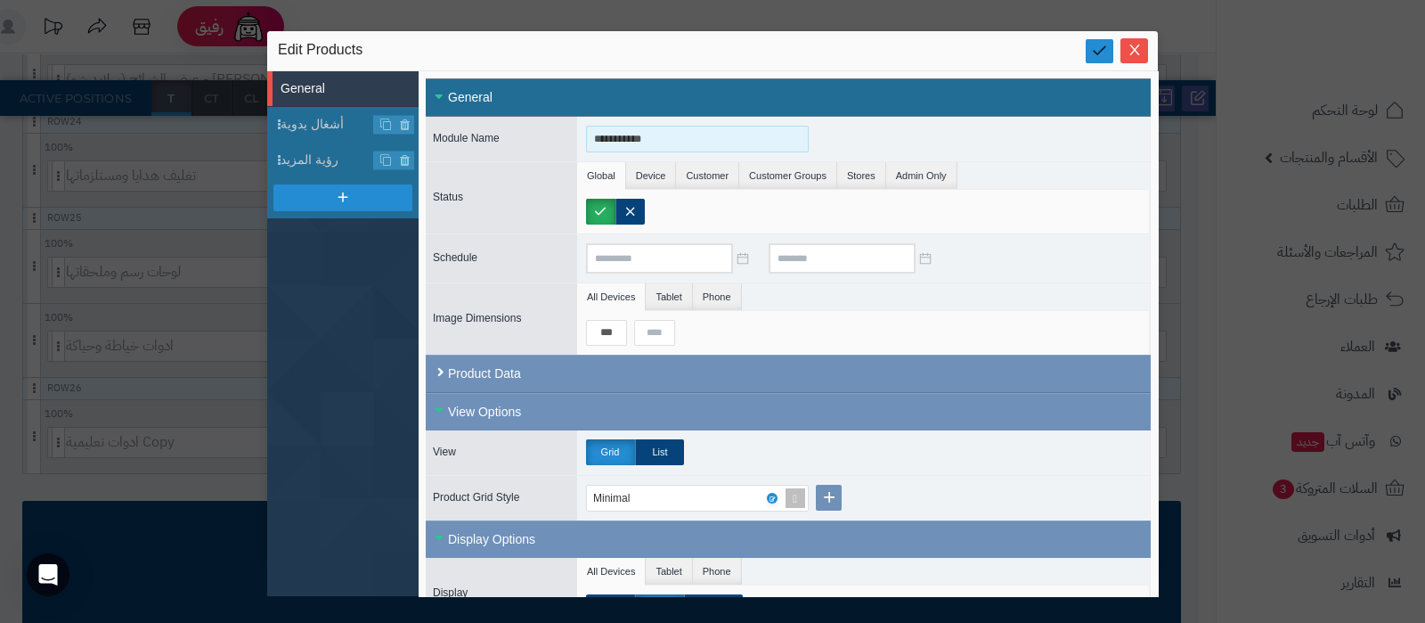
type input "**********"
click at [1110, 60] on link at bounding box center [1100, 51] width 28 height 24
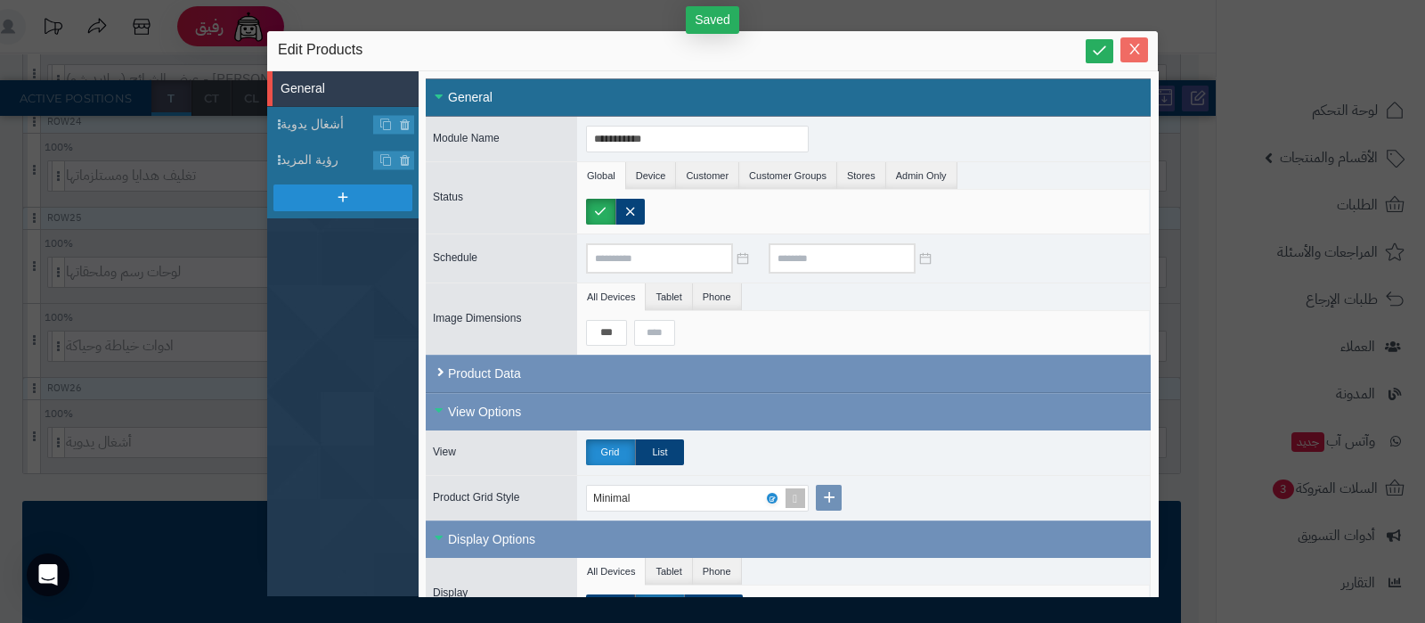
click at [1134, 53] on icon "Close" at bounding box center [1134, 49] width 14 height 14
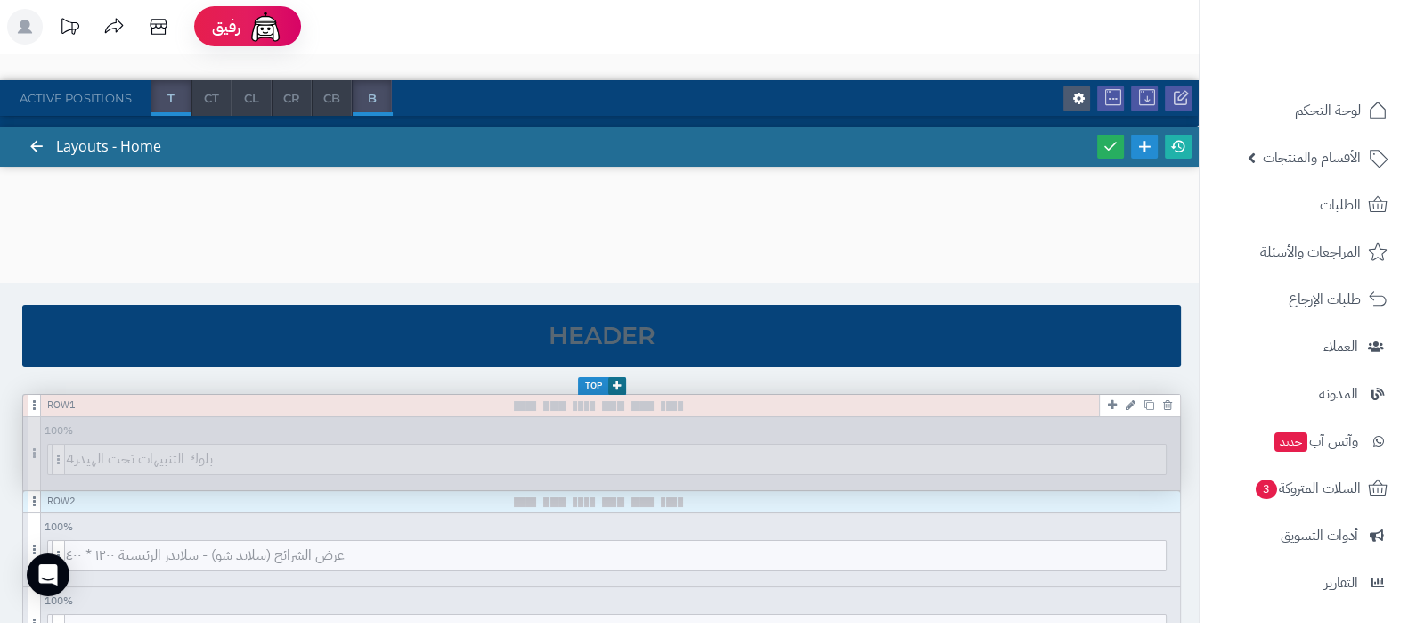
scroll to position [0, 0]
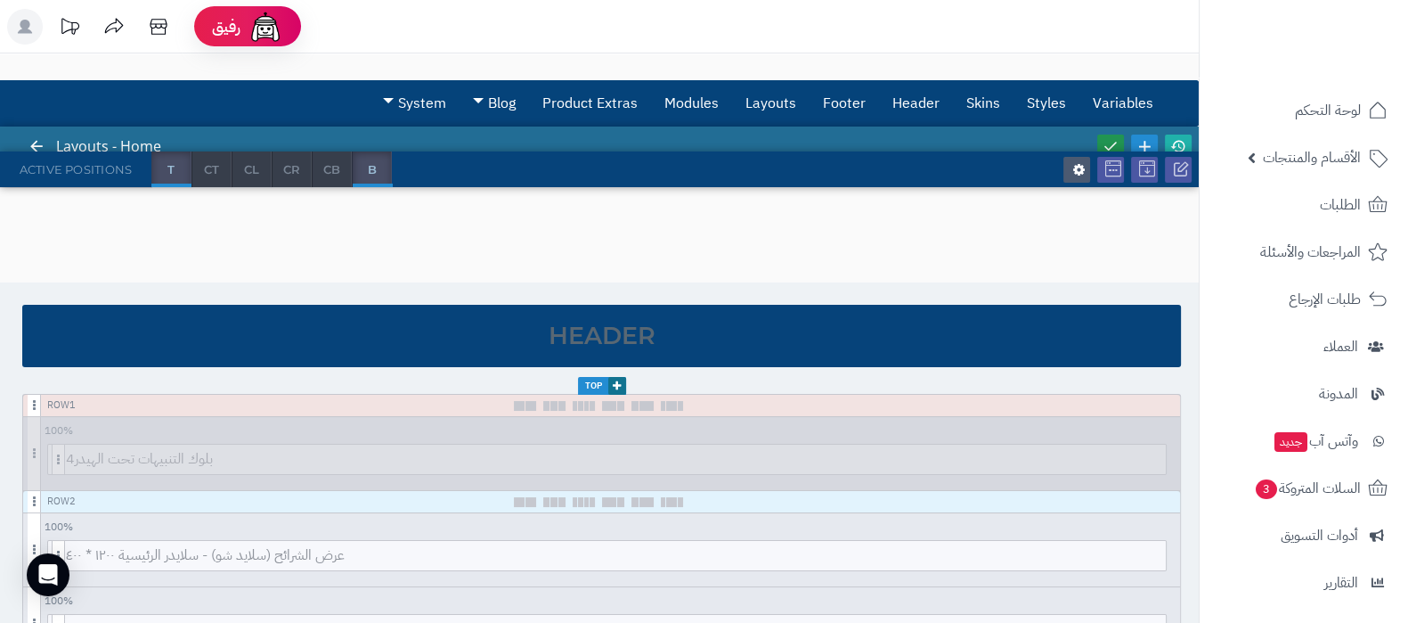
click at [1111, 142] on icon at bounding box center [1111, 146] width 16 height 16
click at [1180, 142] on icon at bounding box center [1178, 146] width 16 height 16
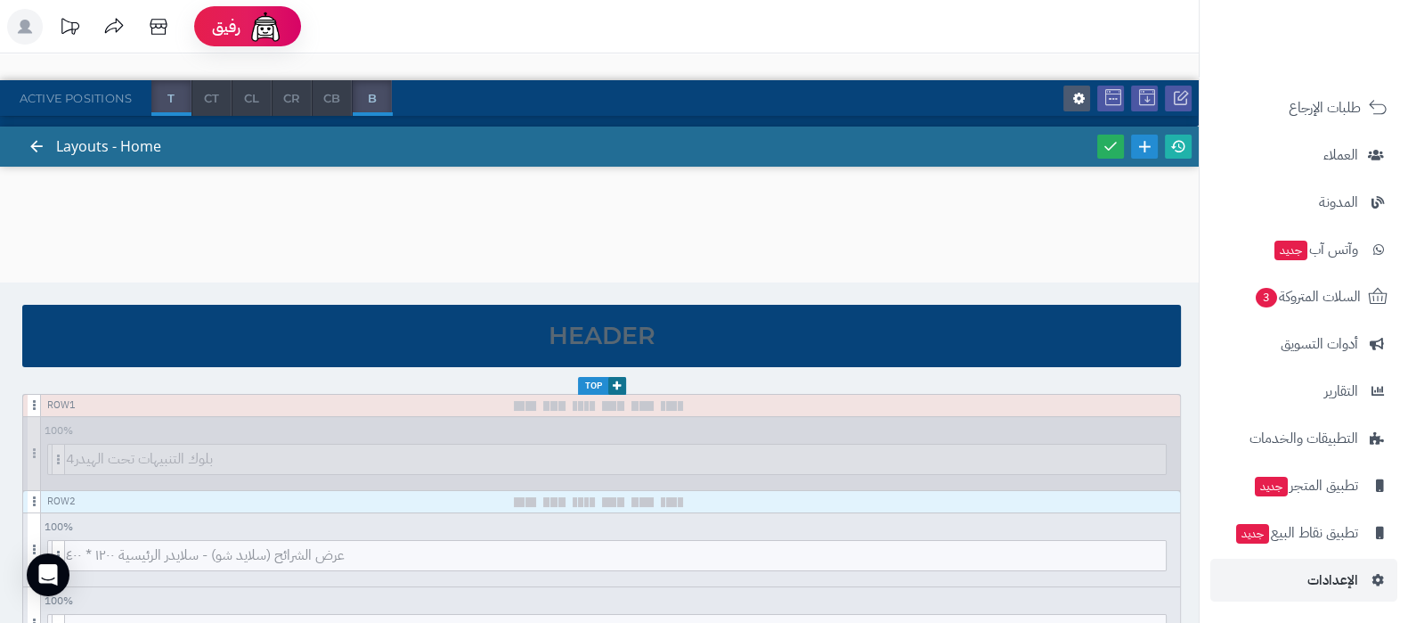
scroll to position [557, 0]
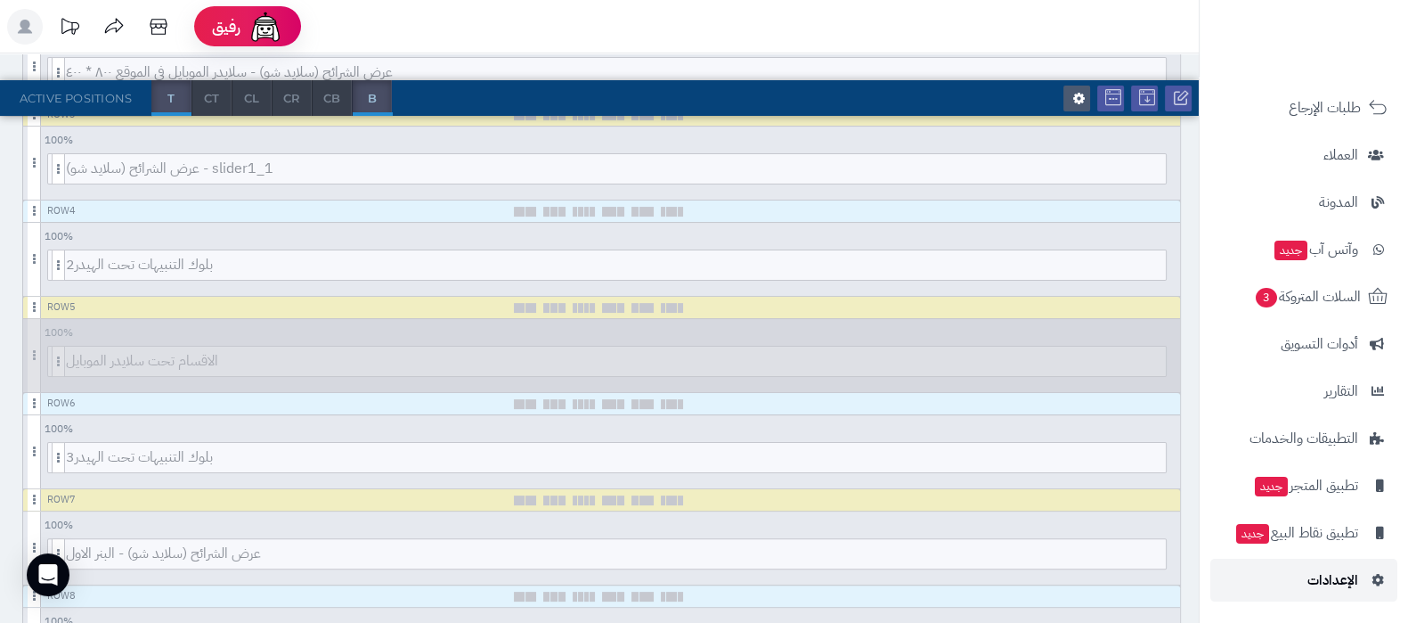
click at [1330, 575] on span "الإعدادات" at bounding box center [1332, 579] width 51 height 25
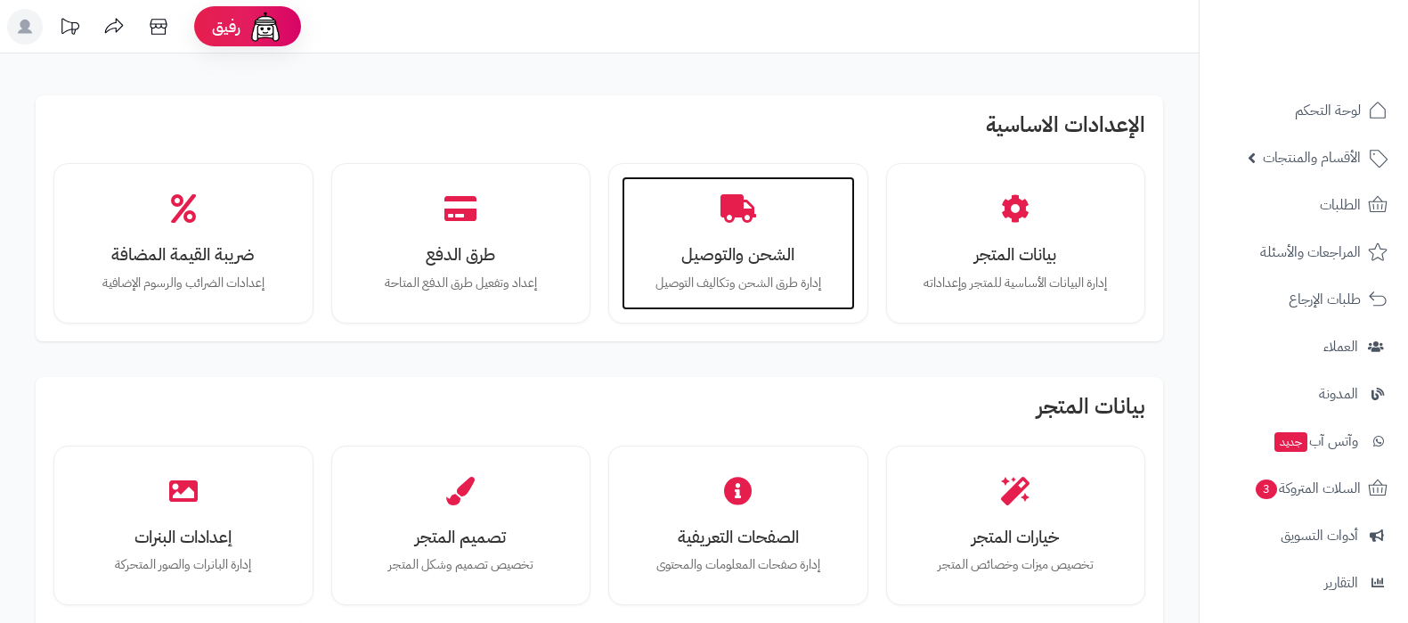
click at [711, 230] on div "الشحن والتوصيل إدارة طرق الشحن وتكاليف التوصيل" at bounding box center [738, 243] width 233 height 134
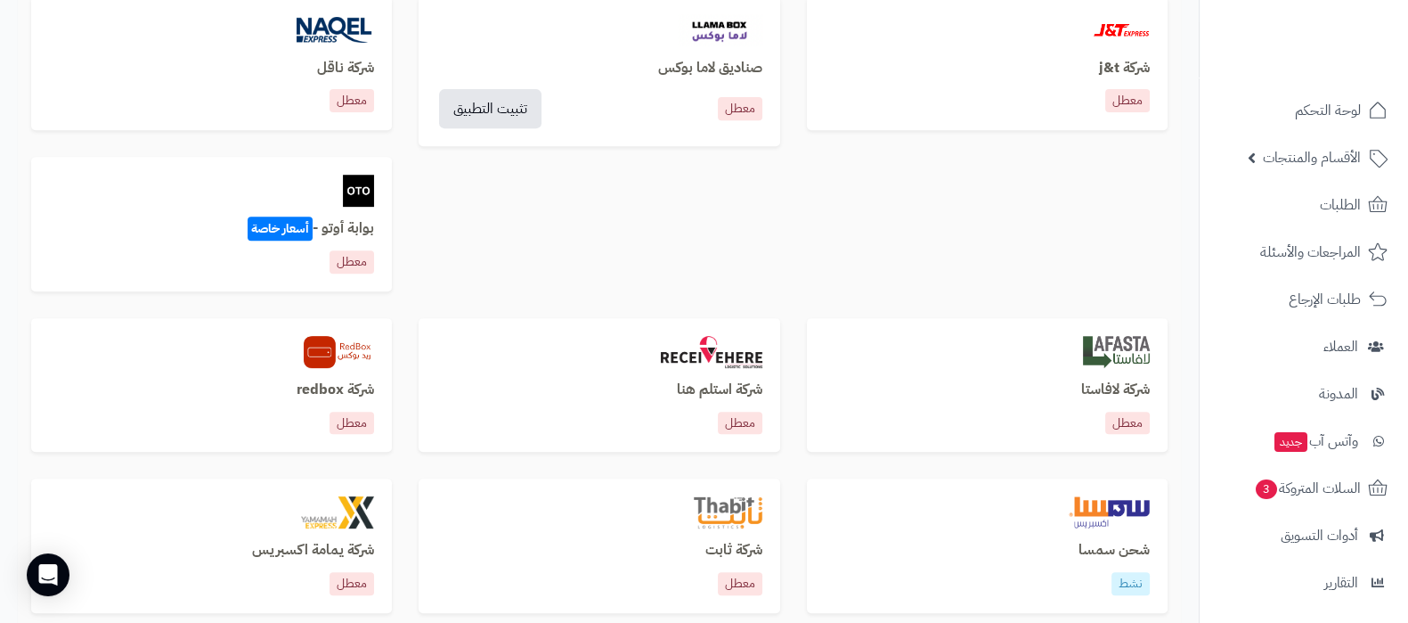
scroll to position [1113, 0]
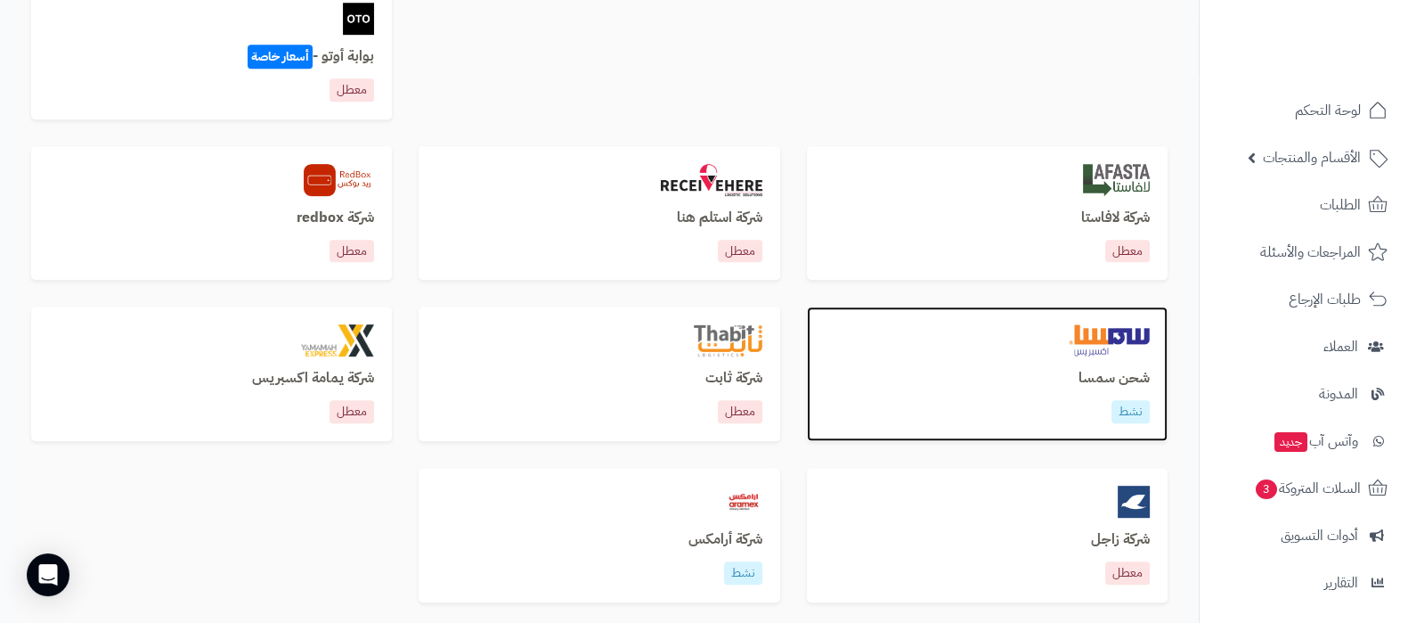
click at [1118, 384] on h3 "شحن سمسا" at bounding box center [987, 378] width 325 height 16
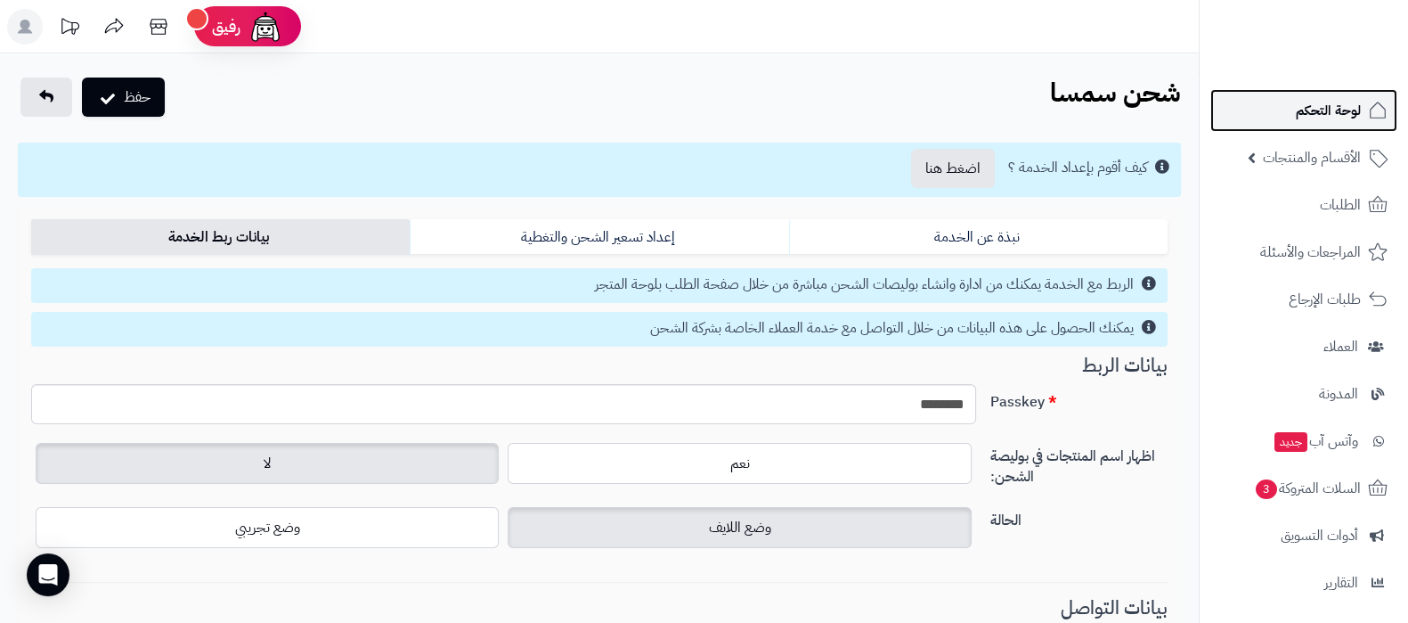
click at [1301, 102] on span "لوحة التحكم" at bounding box center [1328, 110] width 65 height 25
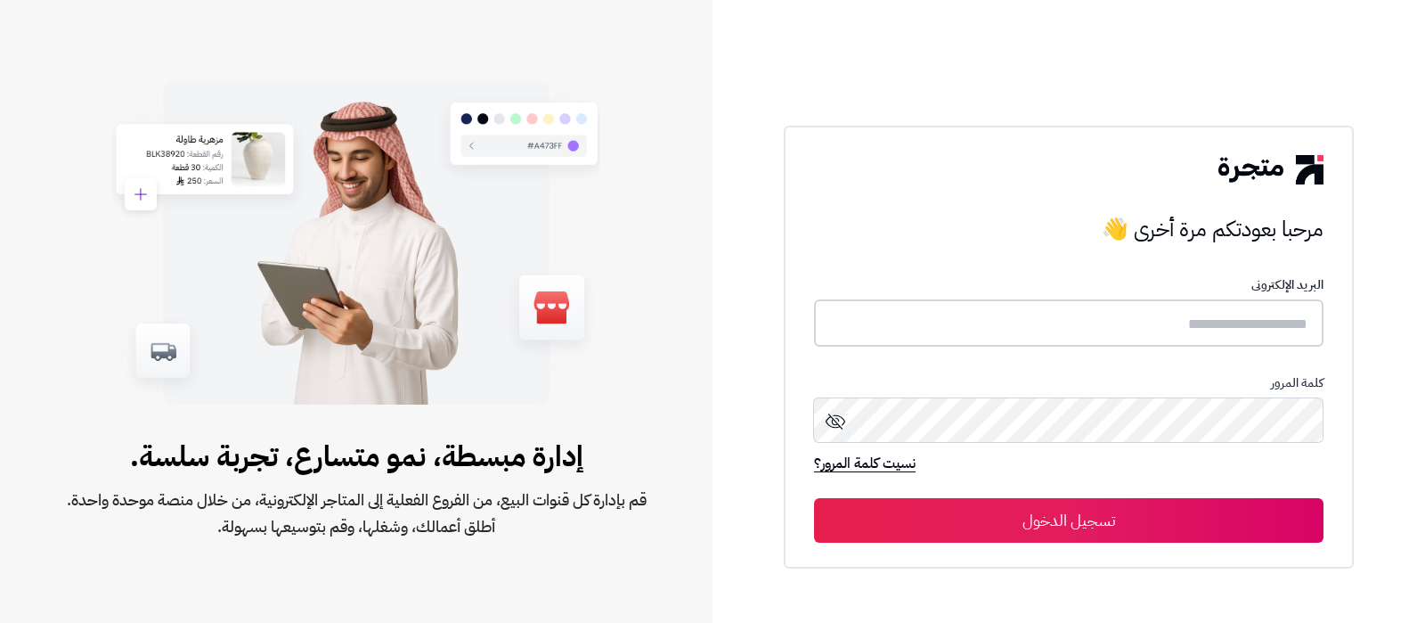
type input "**********"
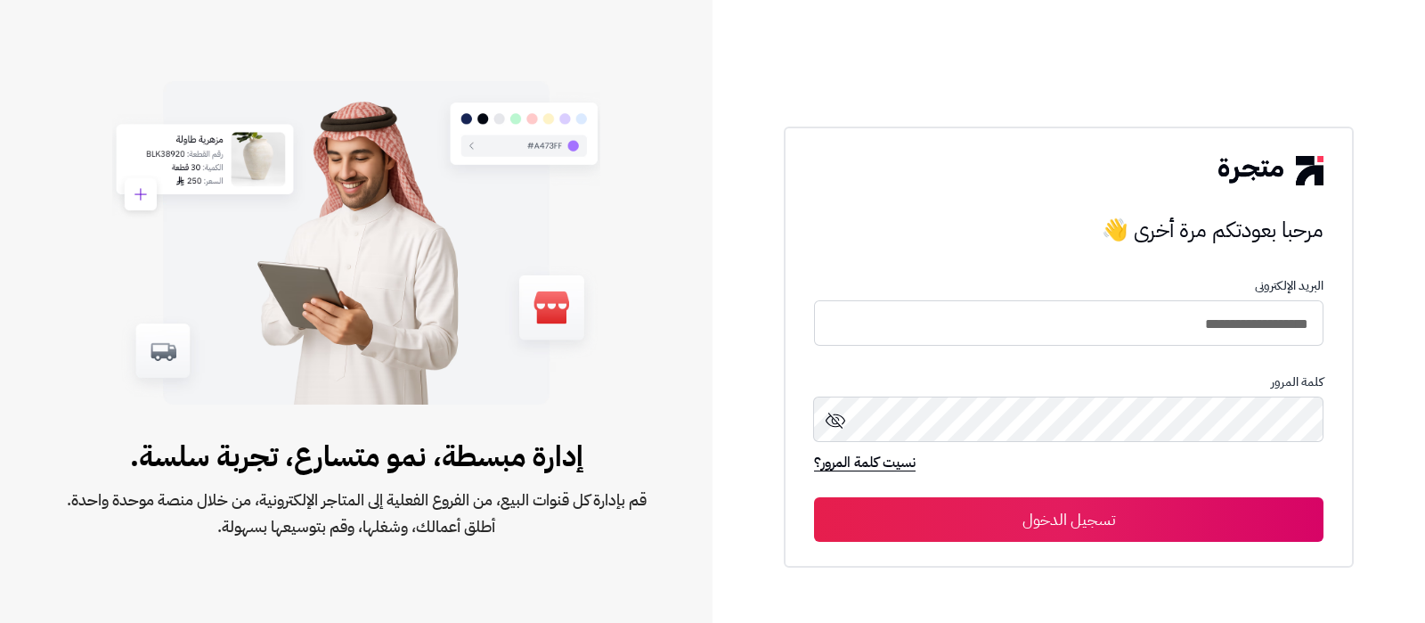
click at [1180, 517] on button "تسجيل الدخول" at bounding box center [1068, 519] width 509 height 45
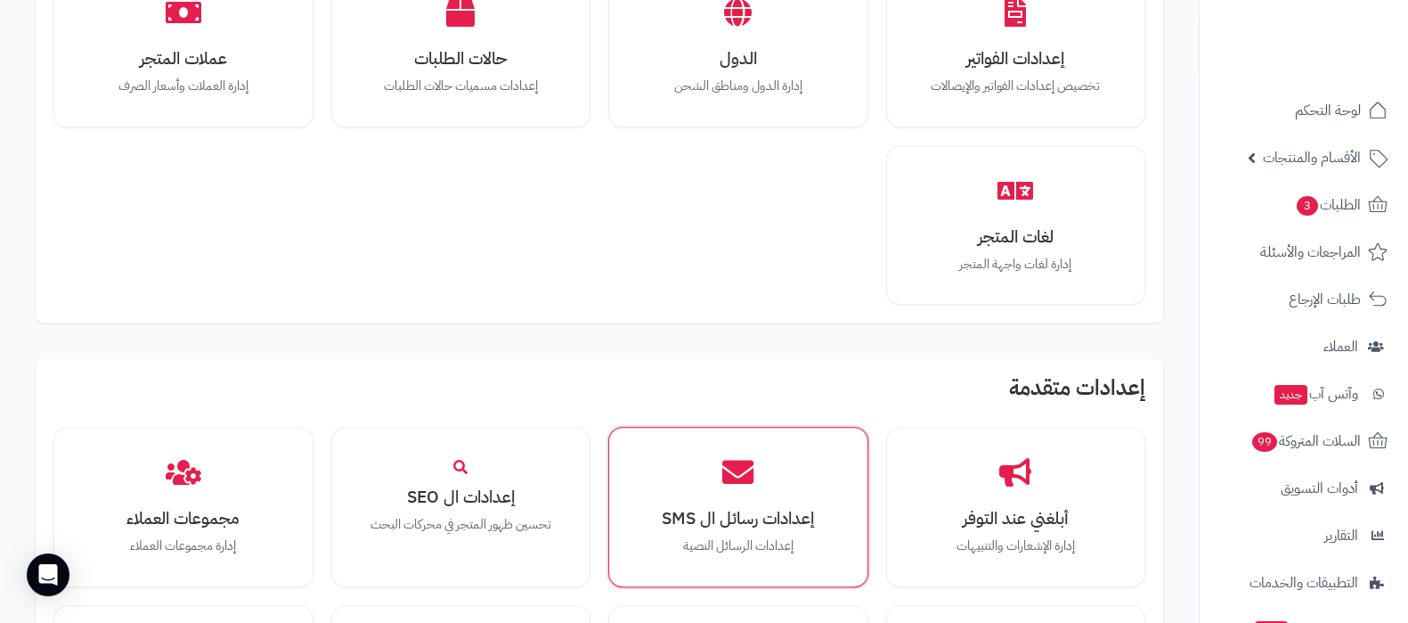
scroll to position [1225, 0]
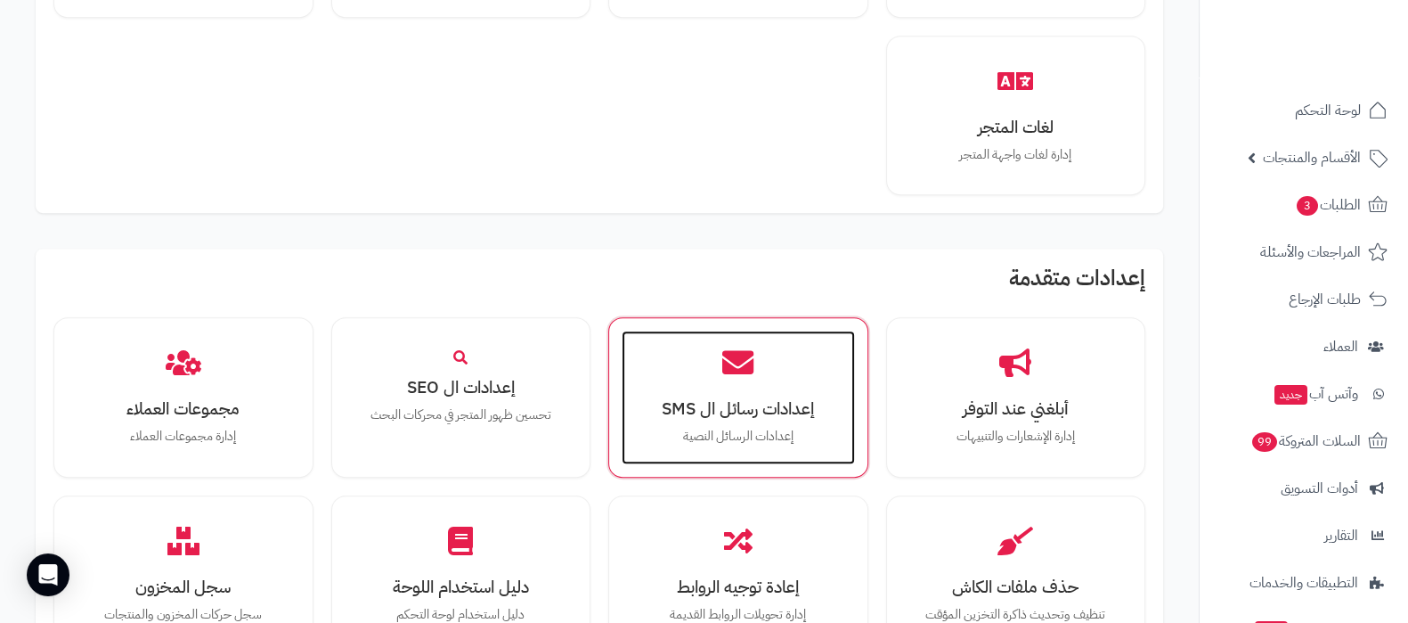
click at [745, 411] on h3 "إعدادات رسائل ال SMS" at bounding box center [738, 408] width 198 height 19
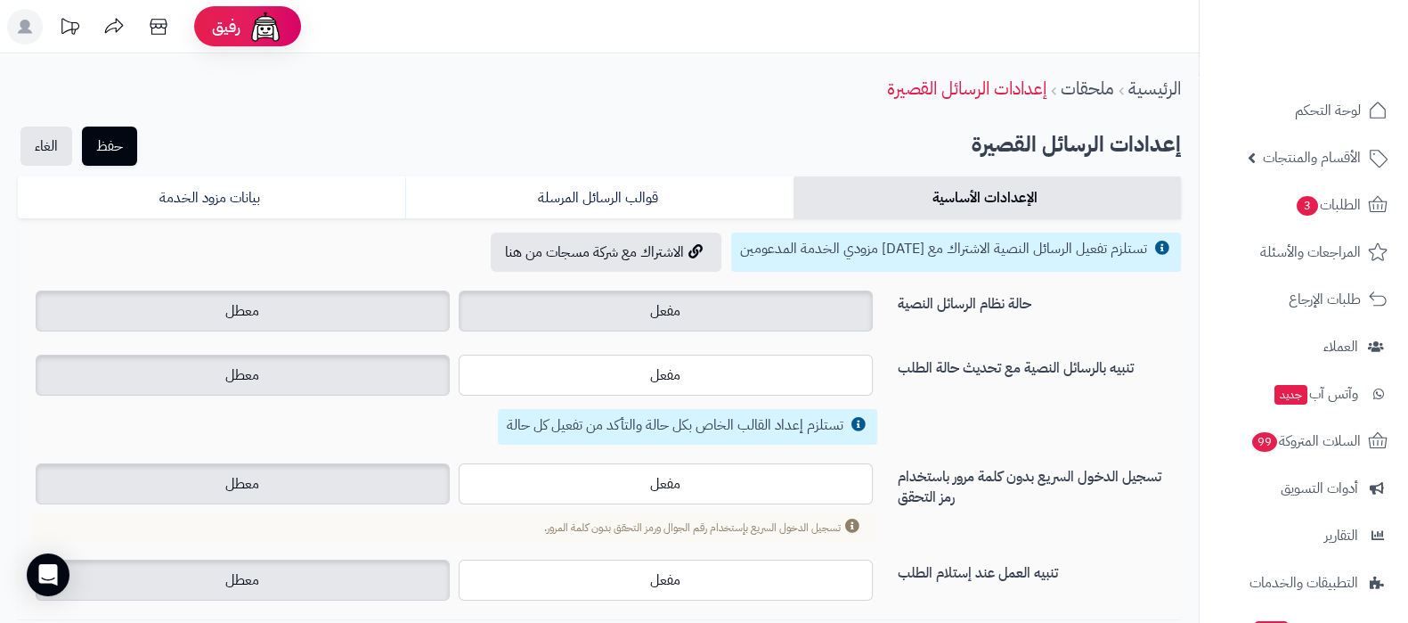
click at [693, 313] on label "مفعل" at bounding box center [666, 310] width 414 height 41
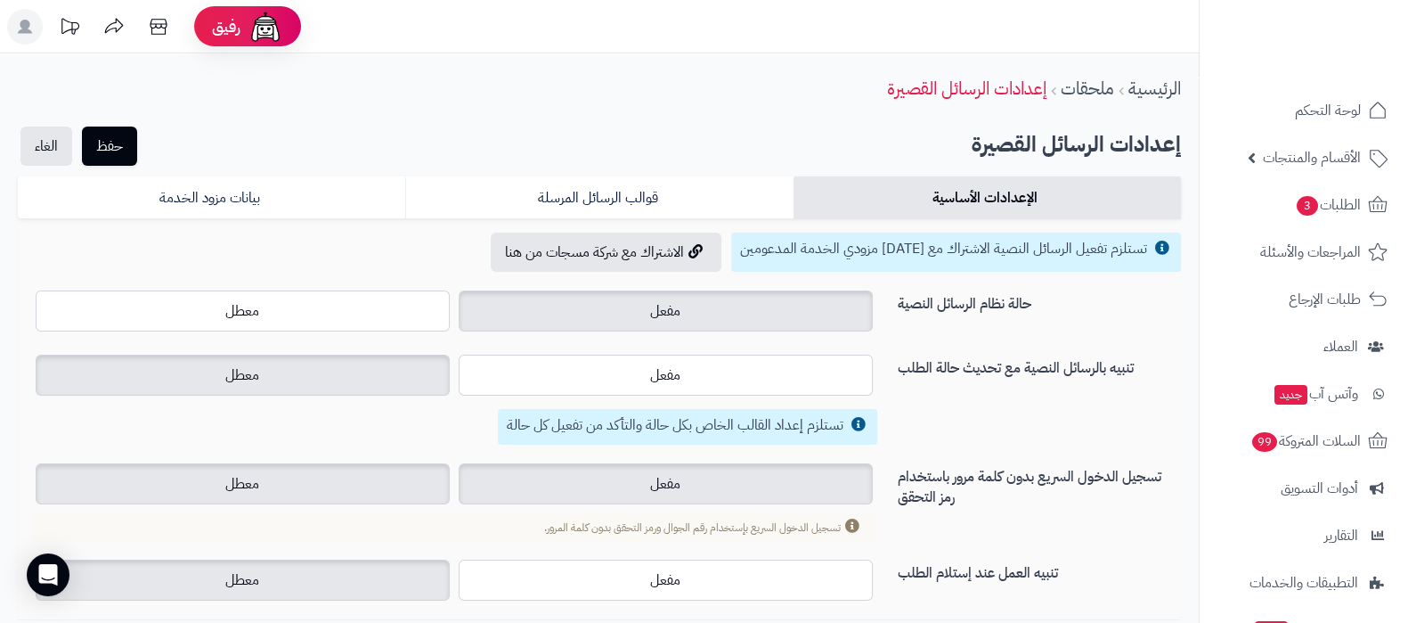
click at [728, 487] on label "مفعل" at bounding box center [666, 483] width 414 height 41
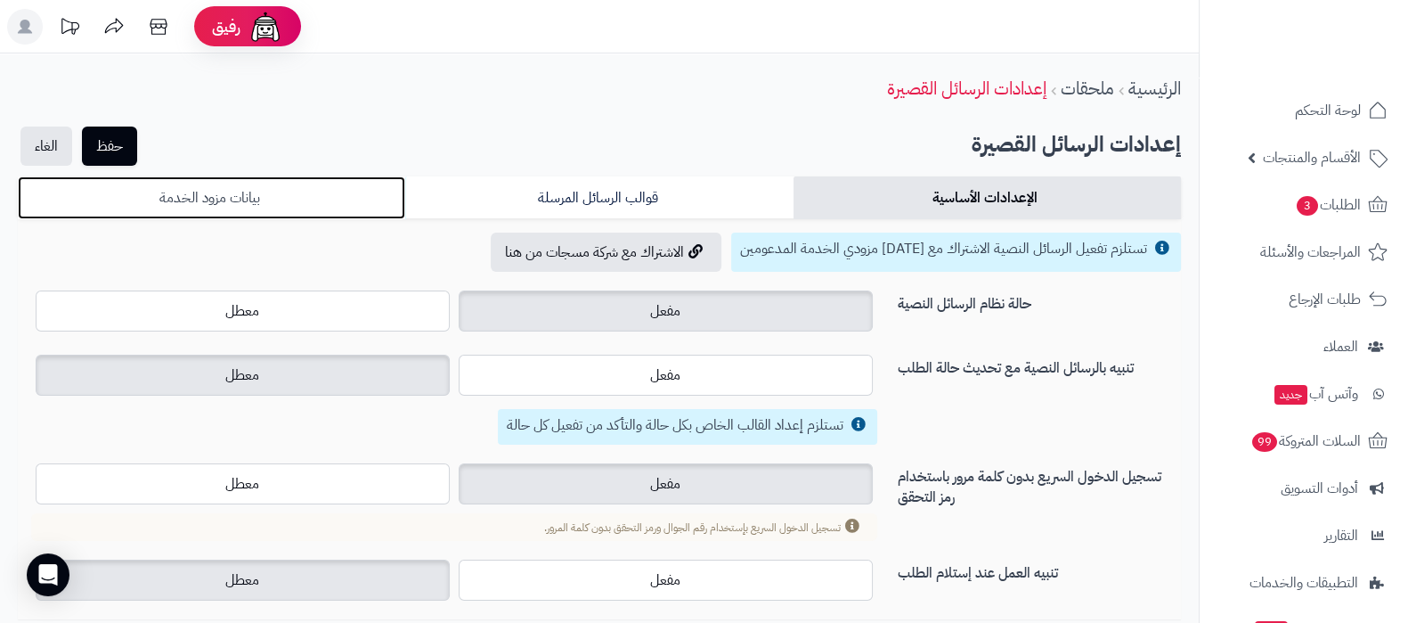
click at [335, 199] on link "بيانات مزود الخدمة" at bounding box center [211, 197] width 387 height 43
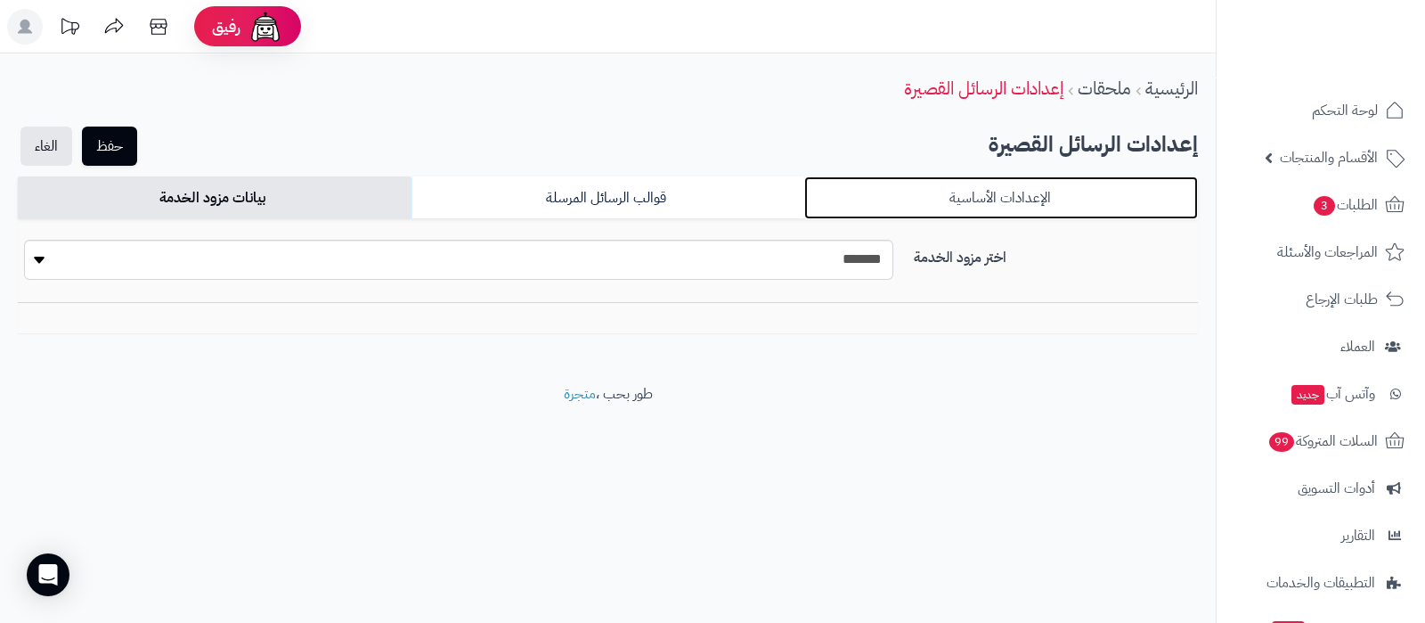
click at [891, 196] on link "الإعدادات الأساسية" at bounding box center [1001, 197] width 394 height 43
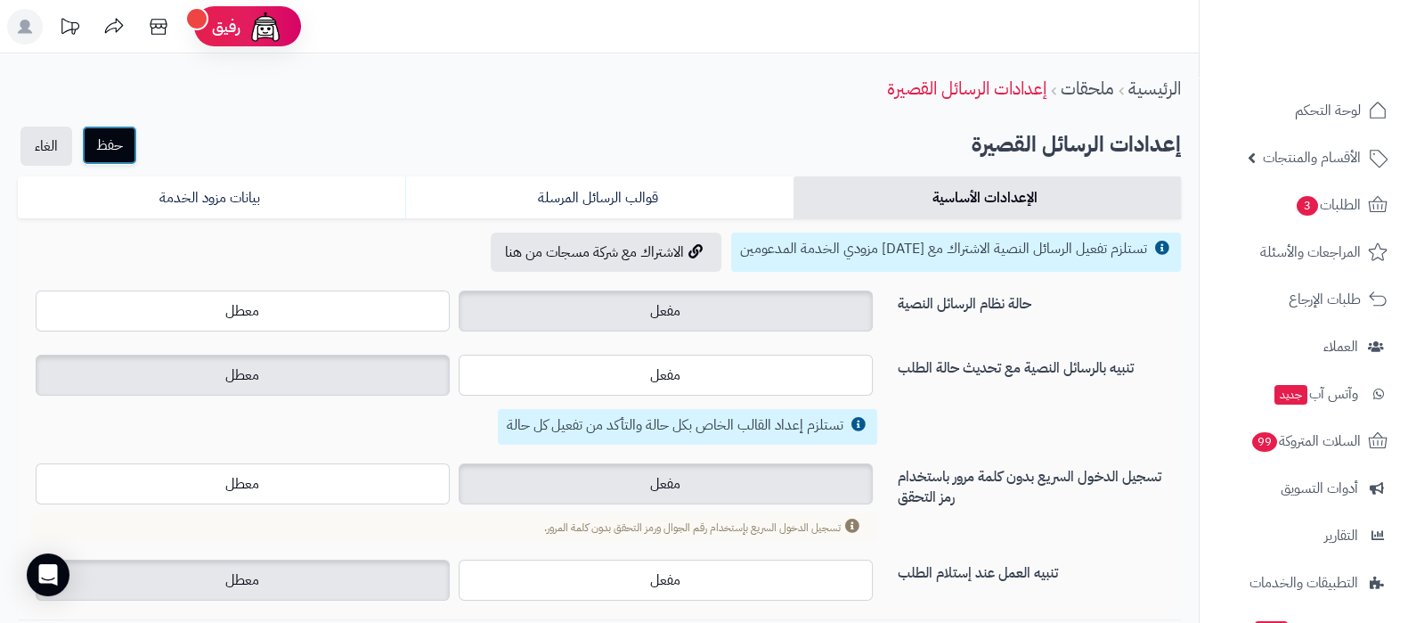
click at [116, 150] on button "حفظ" at bounding box center [109, 145] width 55 height 39
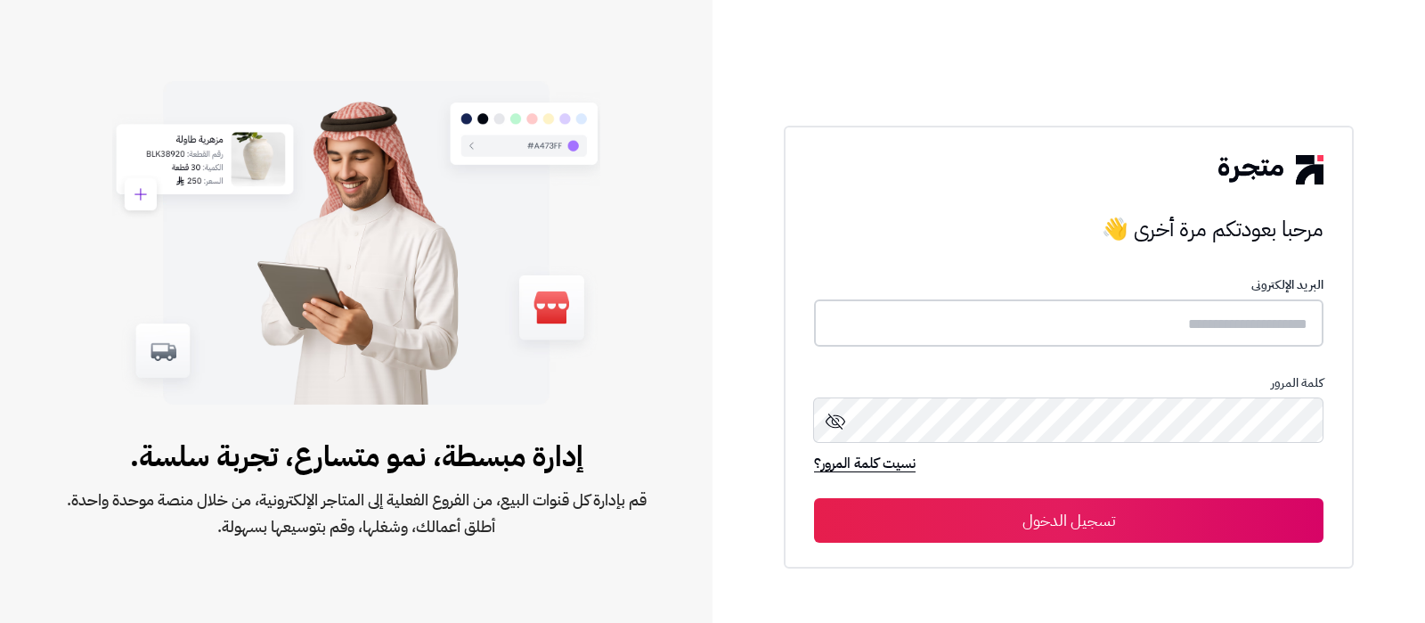
type input "**********"
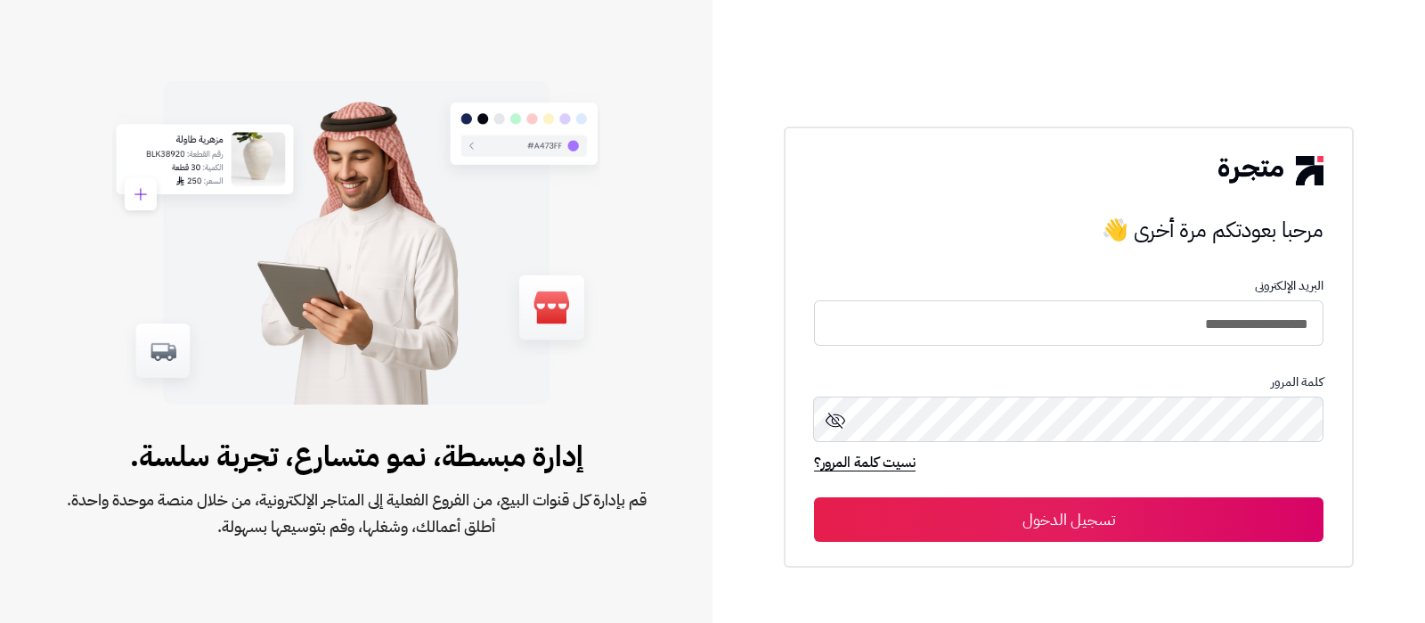
click at [1206, 515] on button "تسجيل الدخول" at bounding box center [1068, 519] width 509 height 45
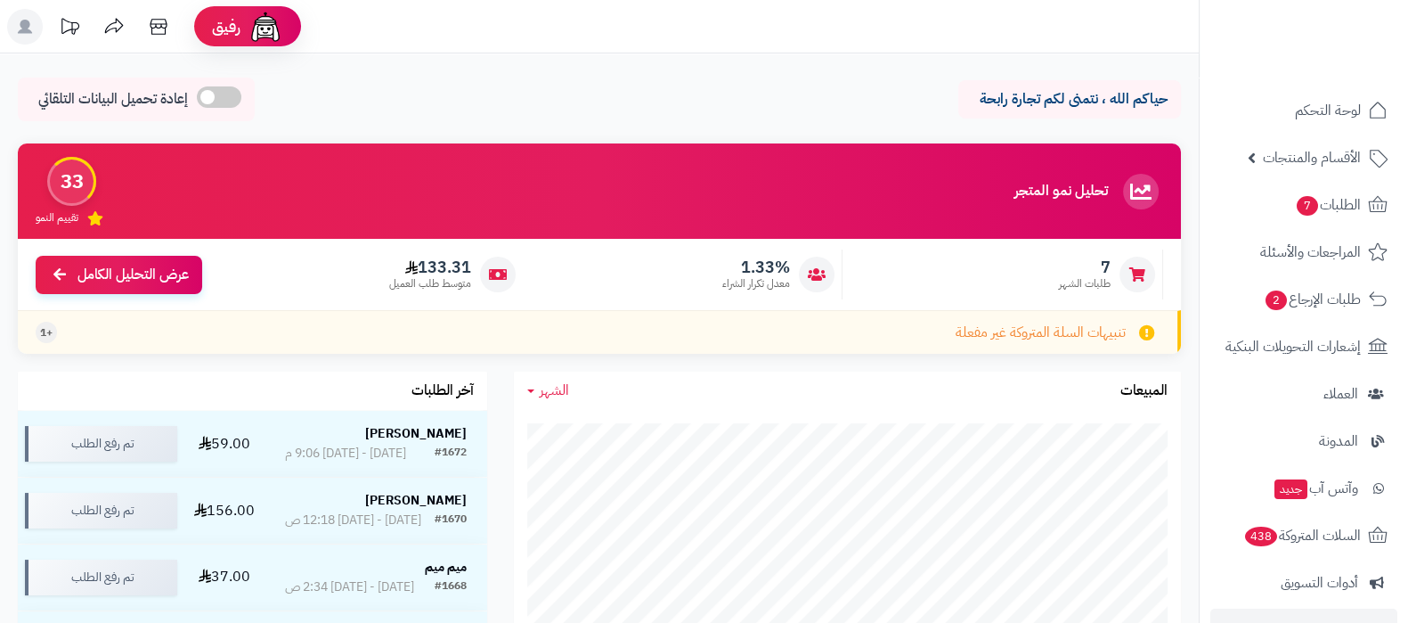
scroll to position [240, 0]
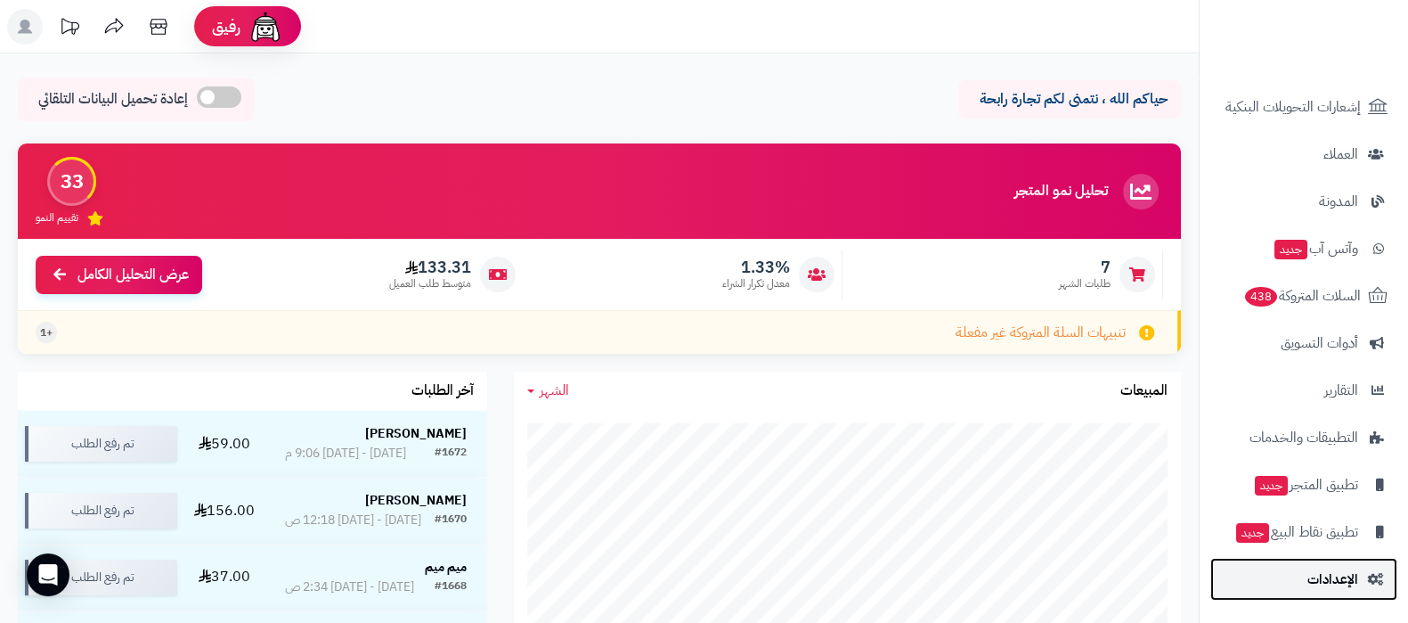
click at [1314, 572] on span "الإعدادات" at bounding box center [1332, 578] width 51 height 25
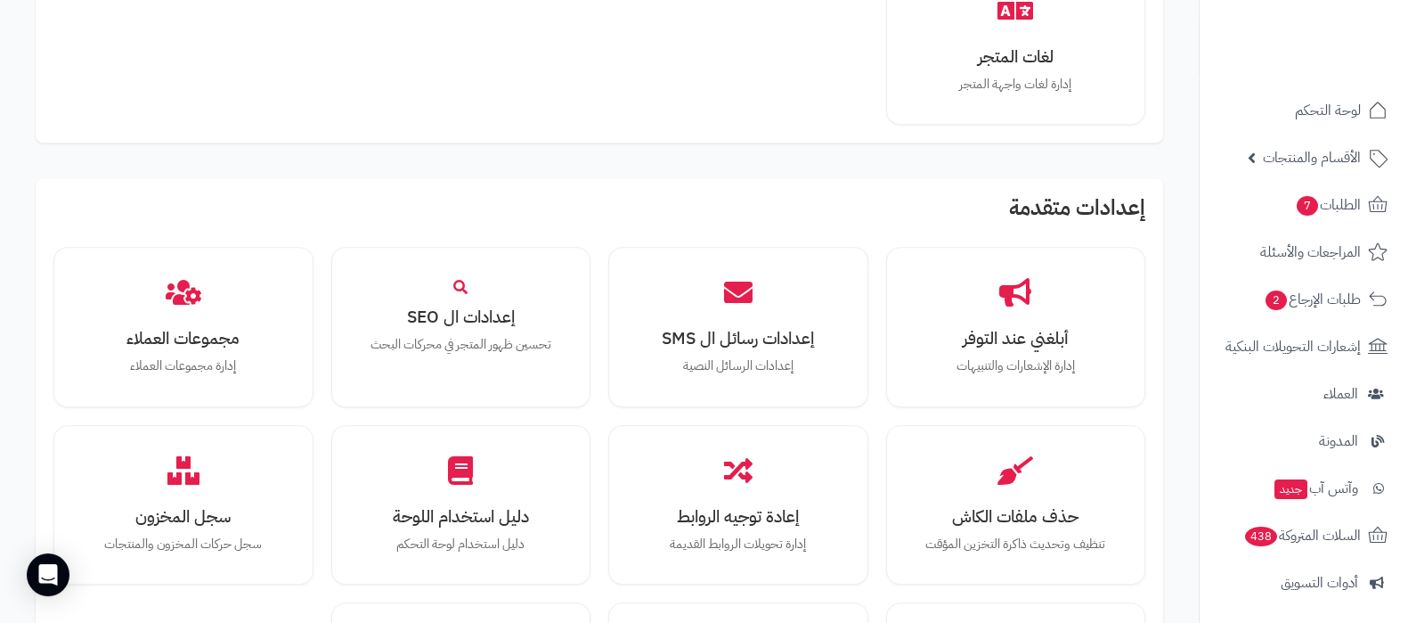
scroll to position [1446, 0]
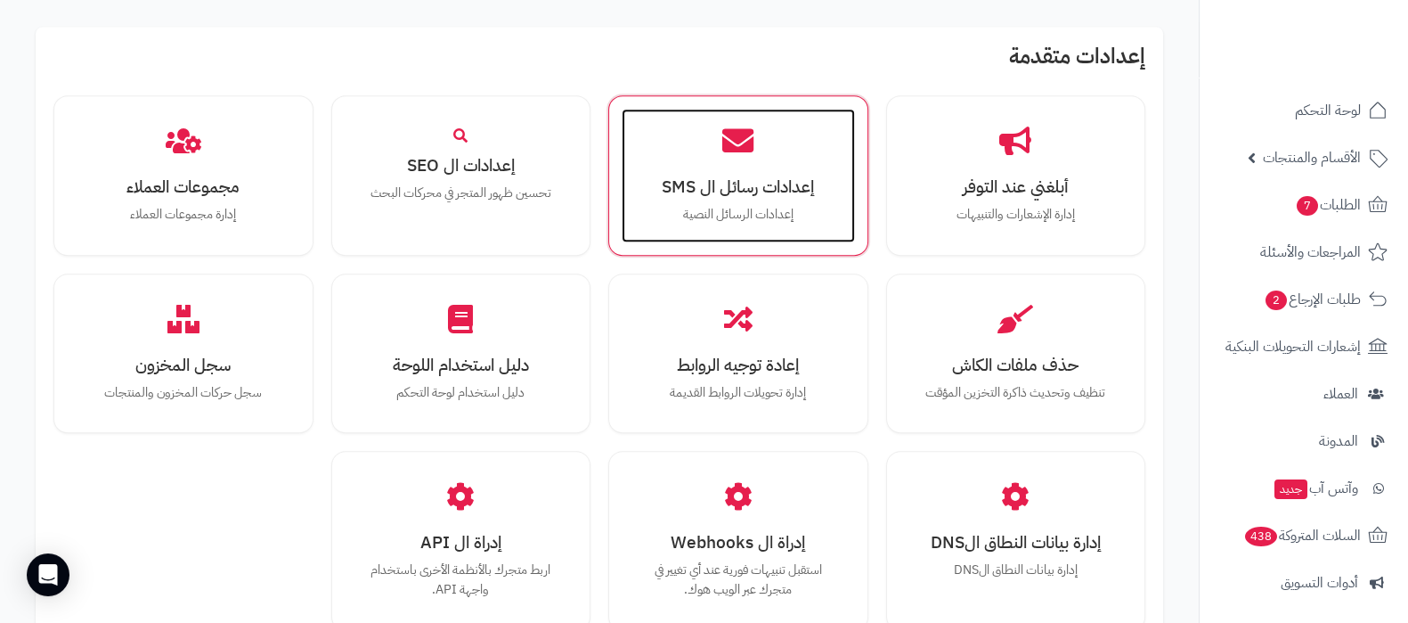
click at [761, 180] on h3 "إعدادات رسائل ال SMS" at bounding box center [738, 186] width 198 height 19
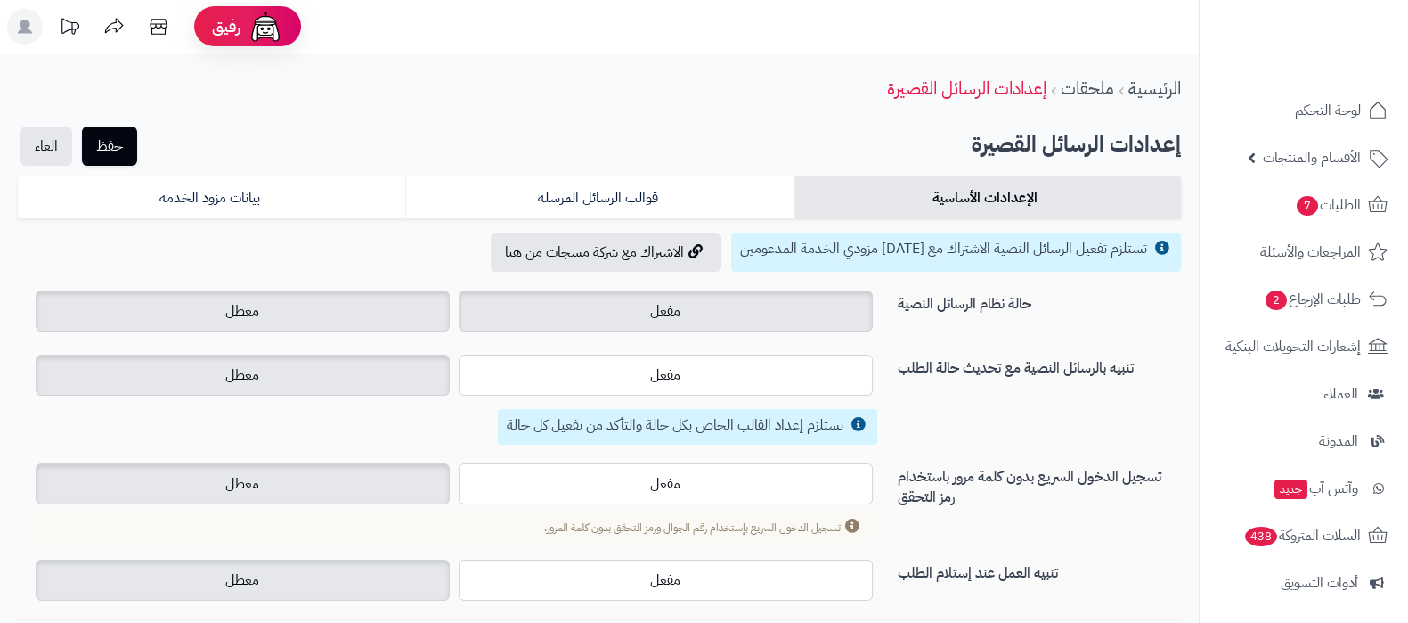
click at [770, 297] on label "مفعل" at bounding box center [666, 310] width 414 height 41
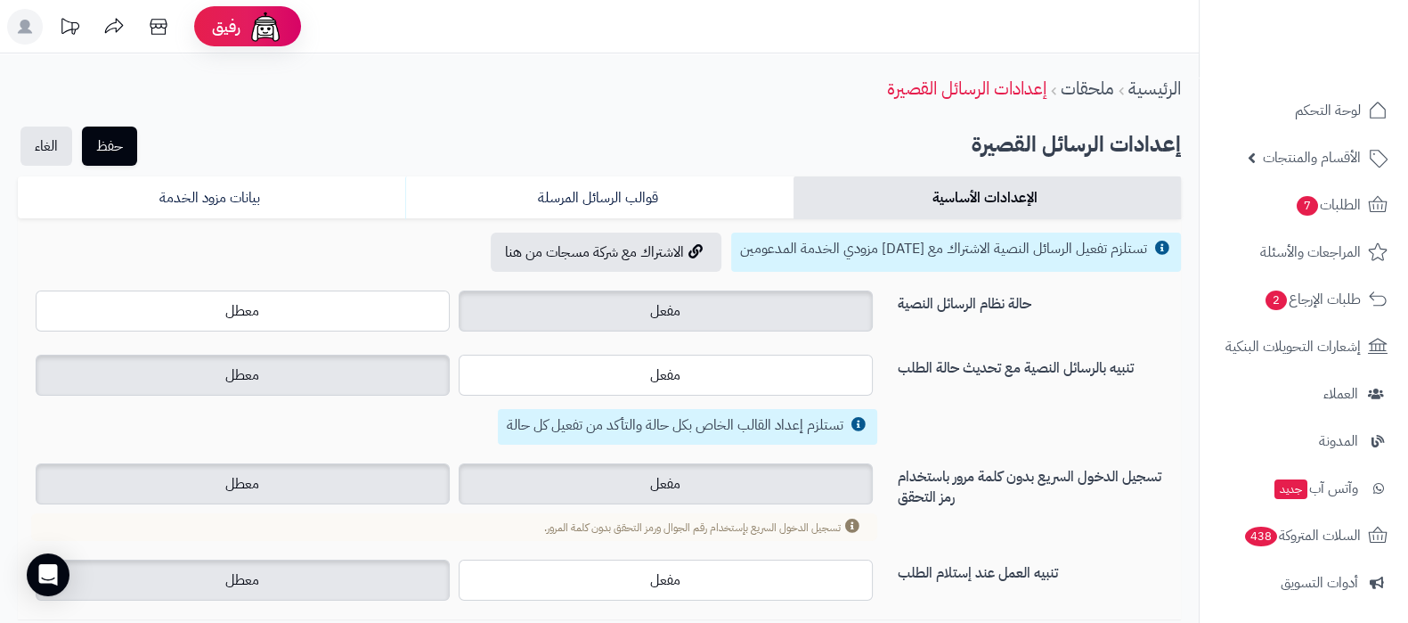
click at [744, 478] on label "مفعل" at bounding box center [666, 483] width 414 height 41
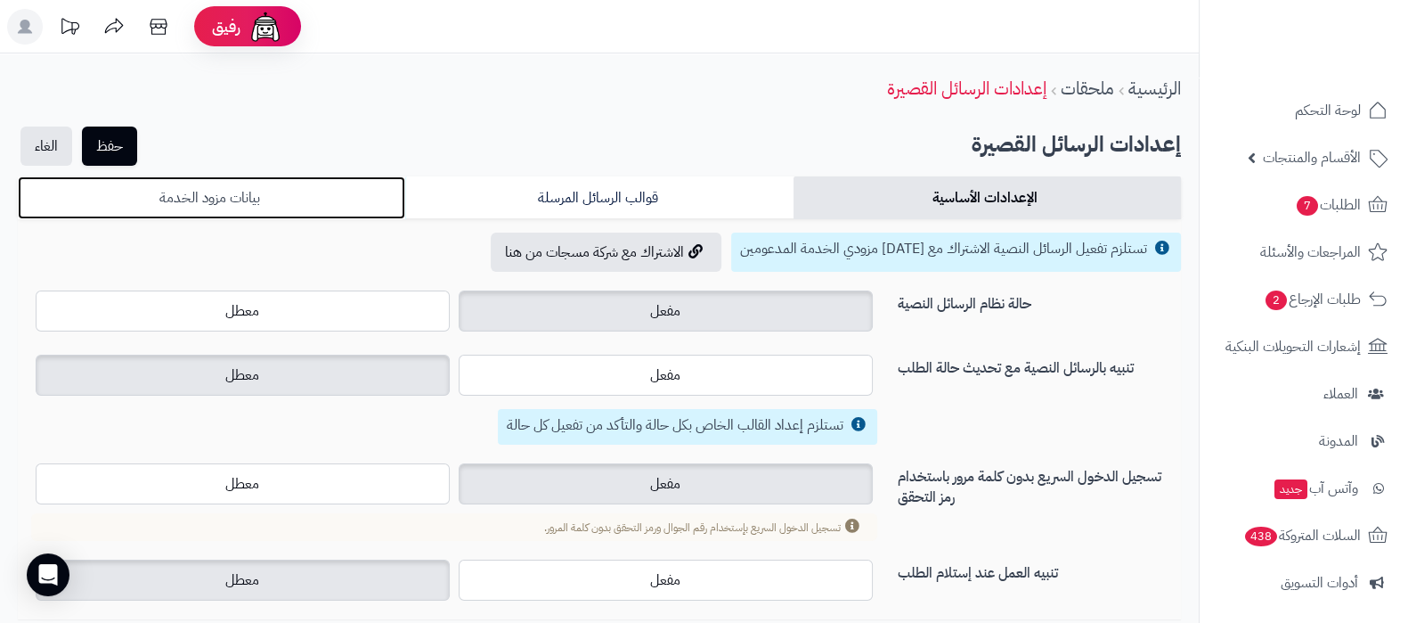
click at [296, 199] on link "بيانات مزود الخدمة" at bounding box center [211, 197] width 387 height 43
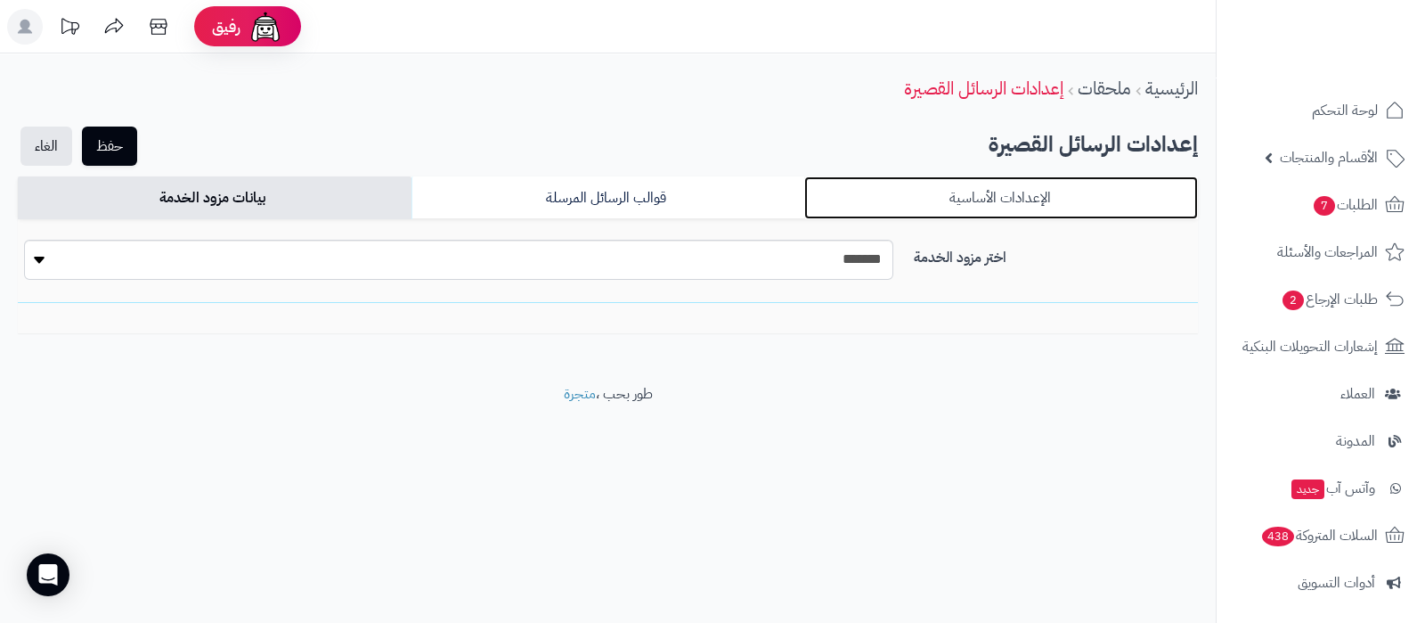
click at [964, 190] on link "الإعدادات الأساسية" at bounding box center [1001, 197] width 394 height 43
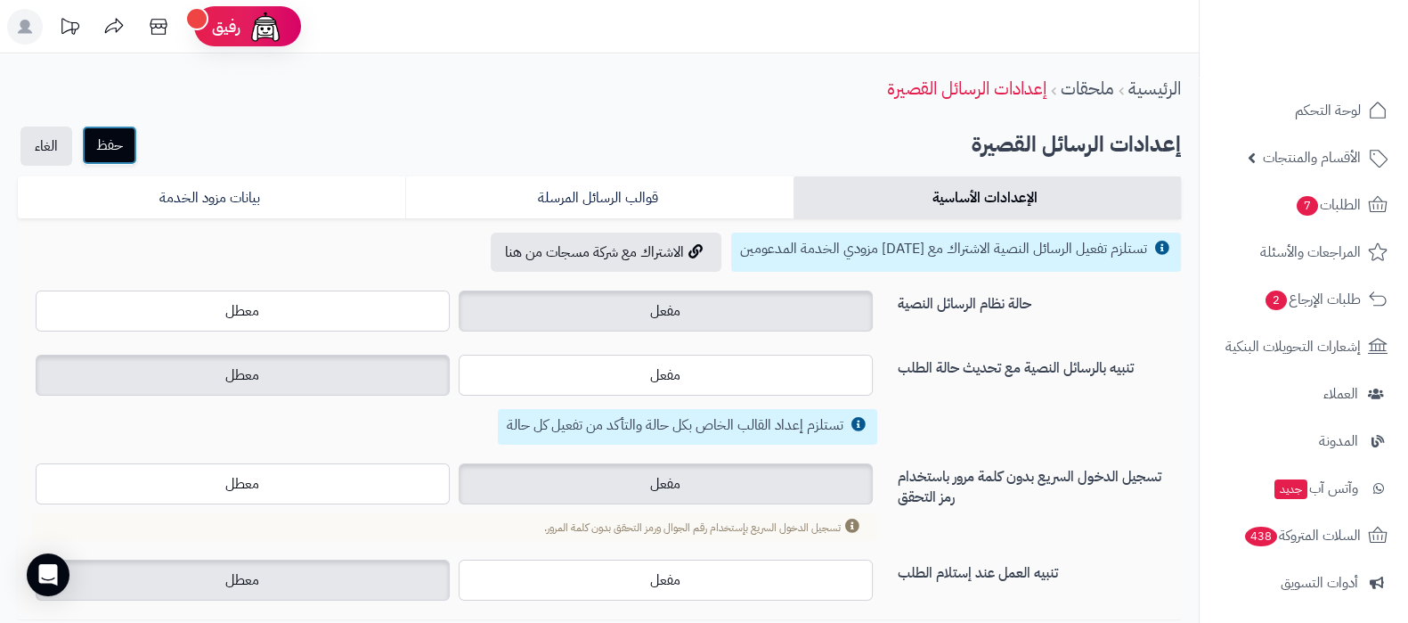
click at [124, 147] on button "حفظ" at bounding box center [109, 145] width 55 height 39
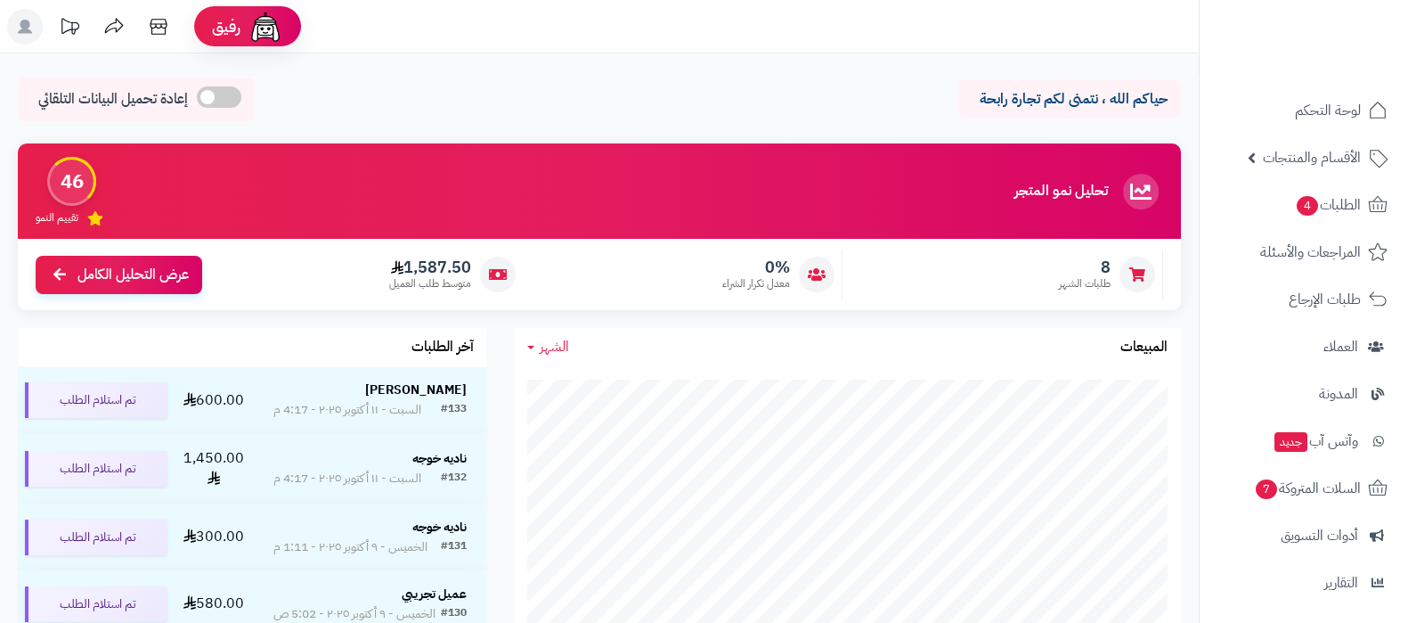
scroll to position [191, 0]
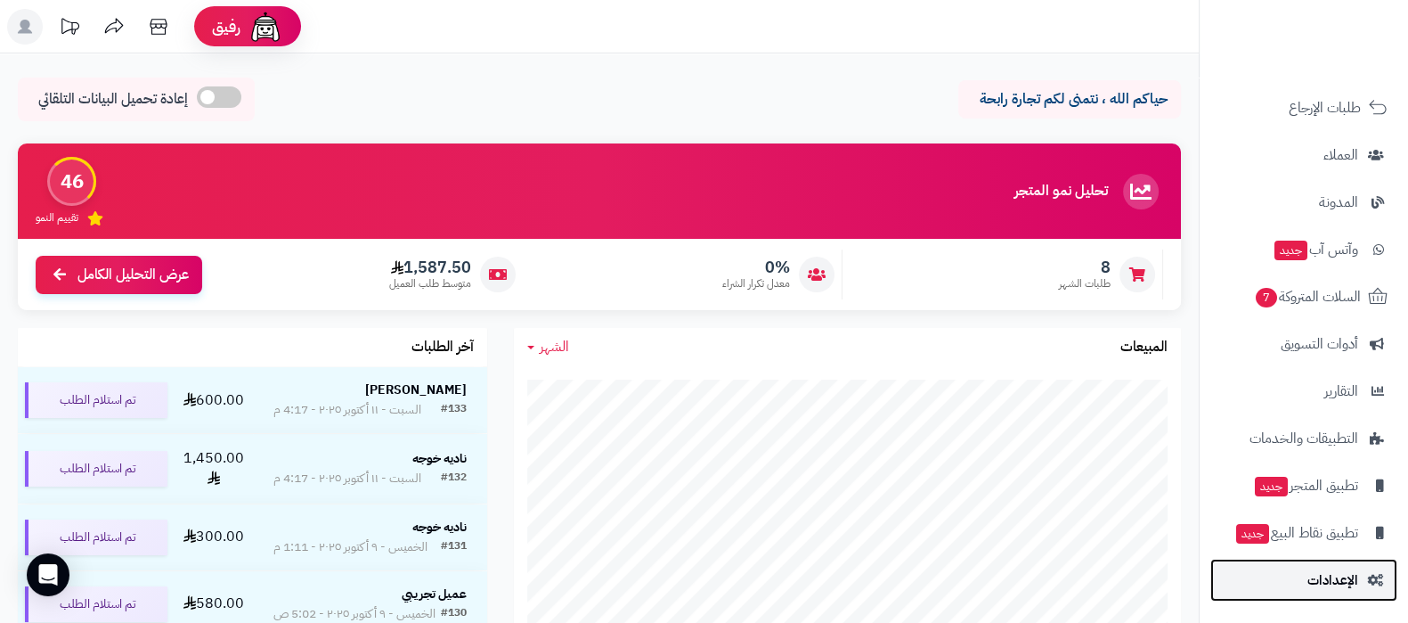
click at [1328, 594] on link "الإعدادات" at bounding box center [1303, 579] width 187 height 43
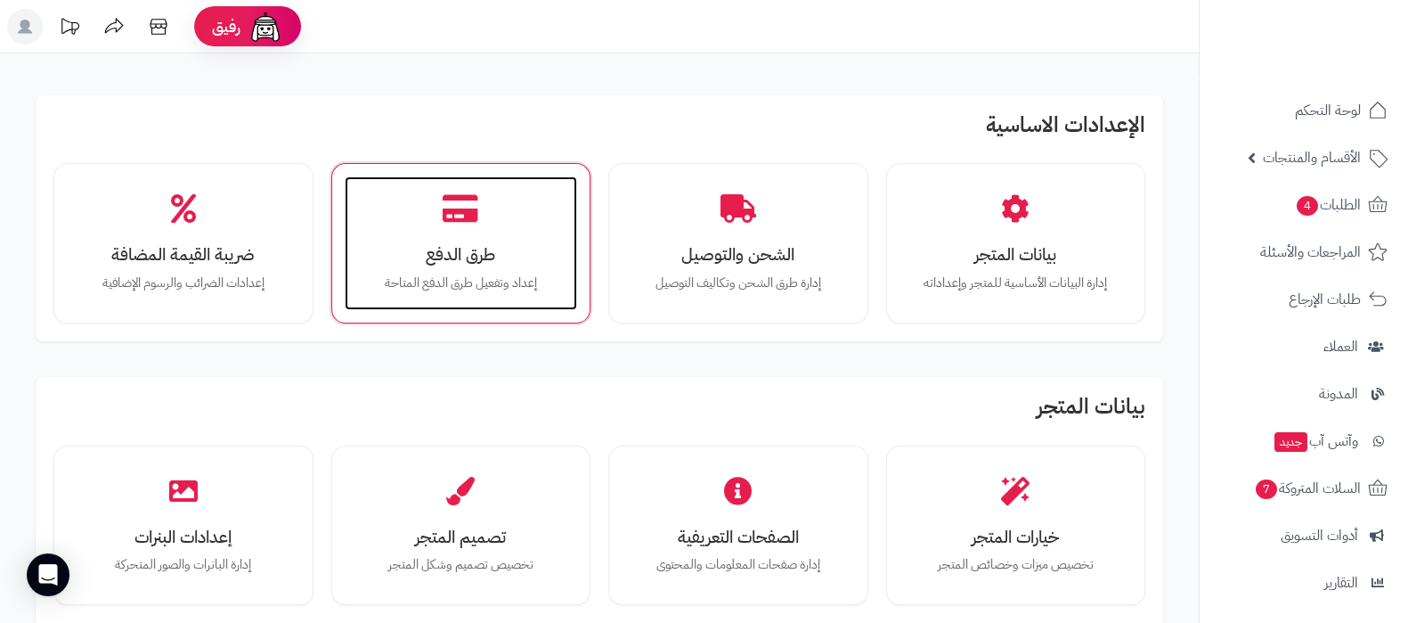
click at [490, 267] on div "طرق الدفع إعداد وتفعيل طرق الدفع المتاحة" at bounding box center [461, 243] width 233 height 134
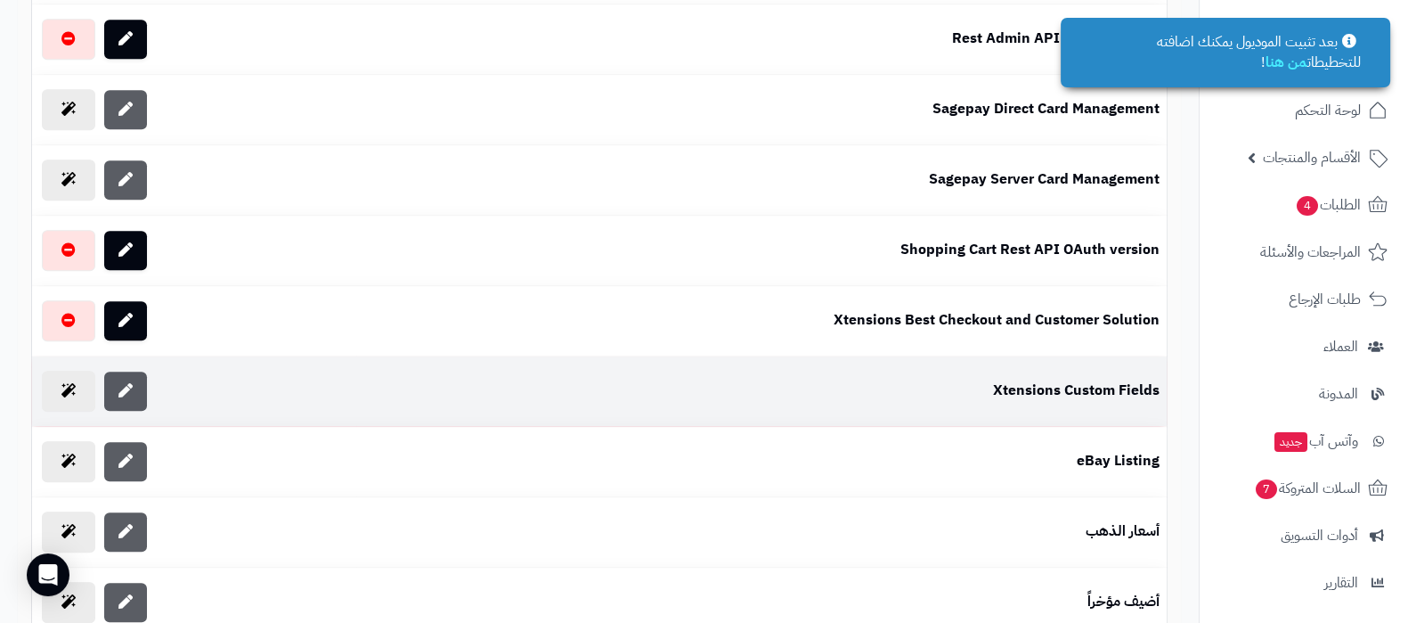
scroll to position [1225, 0]
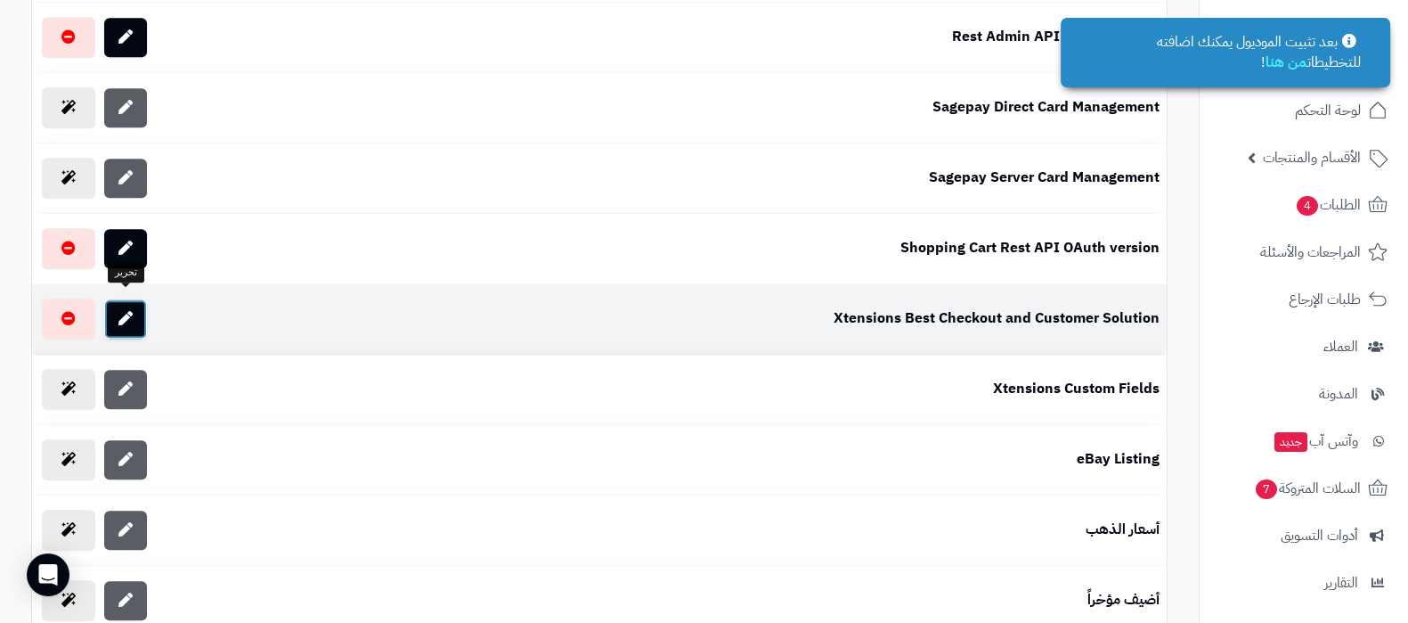
click at [142, 315] on link at bounding box center [125, 318] width 43 height 39
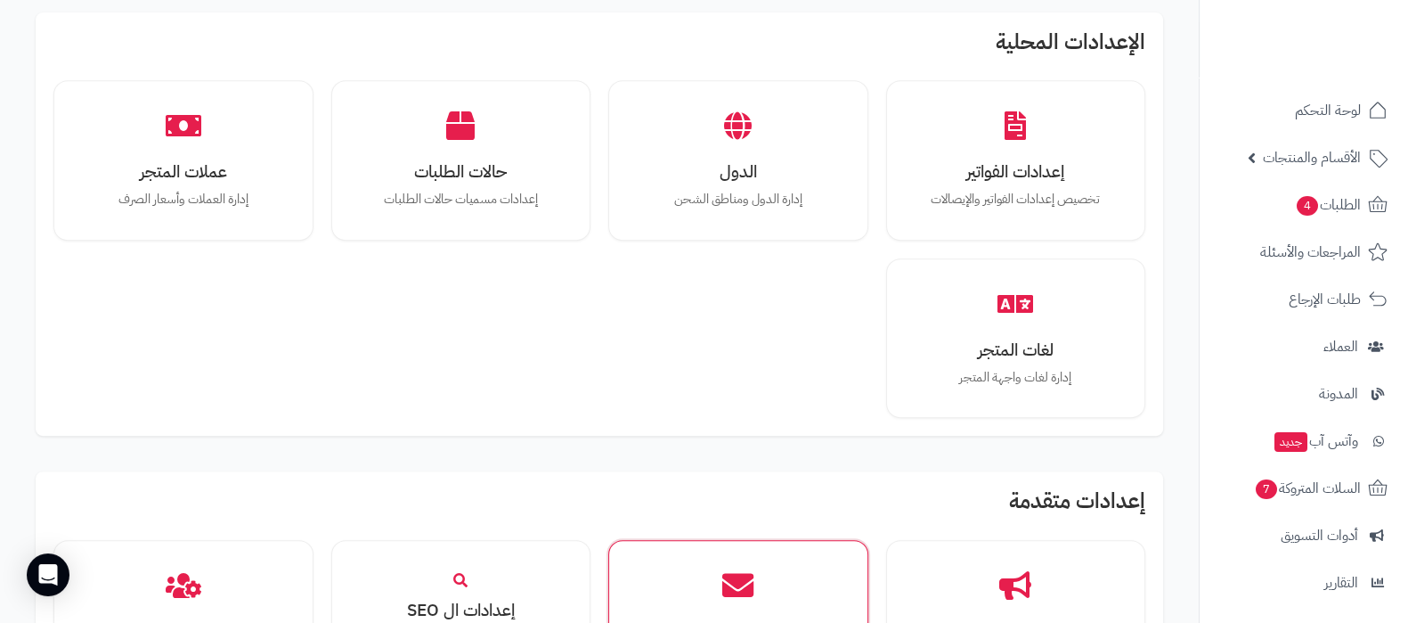
scroll to position [1336, 0]
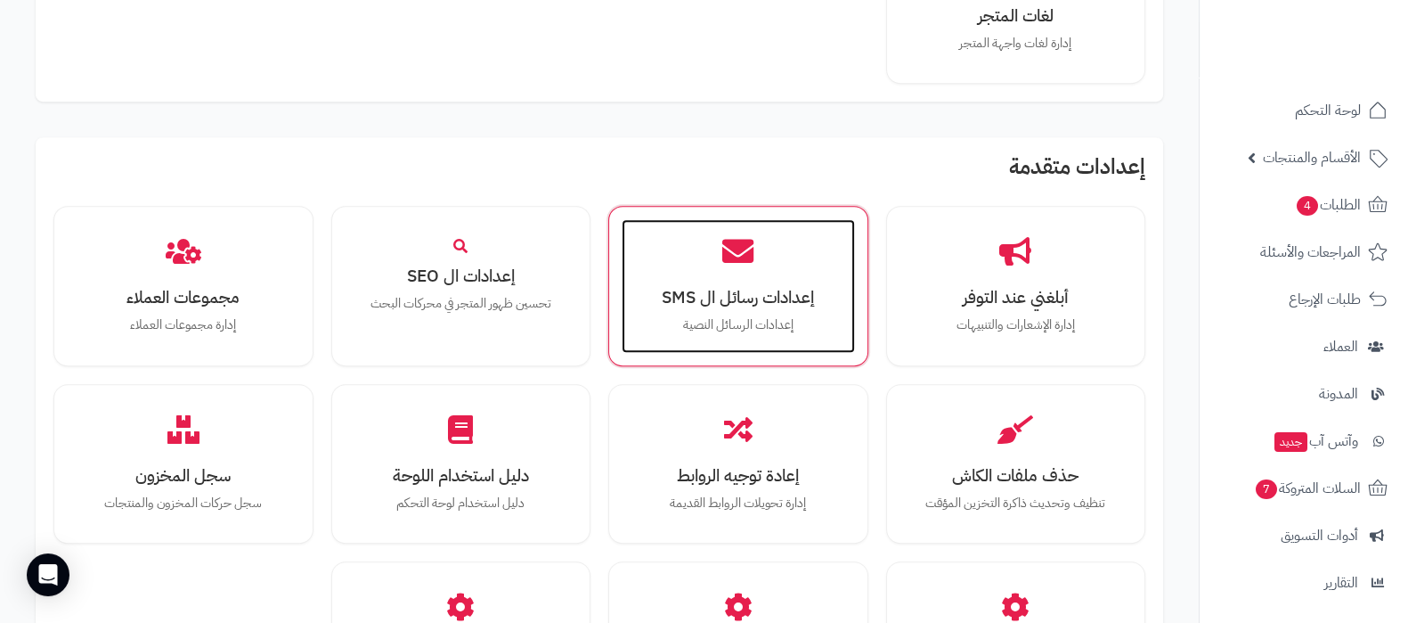
click at [785, 289] on h3 "إعدادات رسائل ال SMS" at bounding box center [738, 297] width 198 height 19
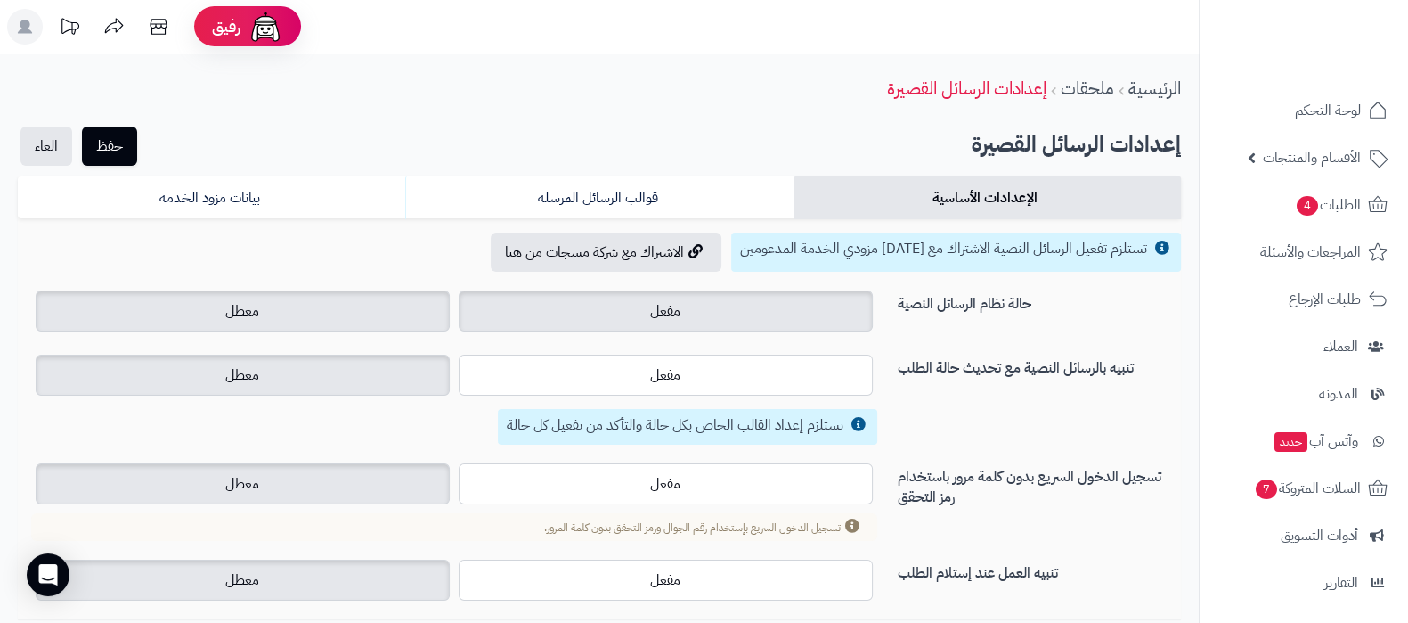
click at [728, 300] on label "مفعل" at bounding box center [666, 310] width 414 height 41
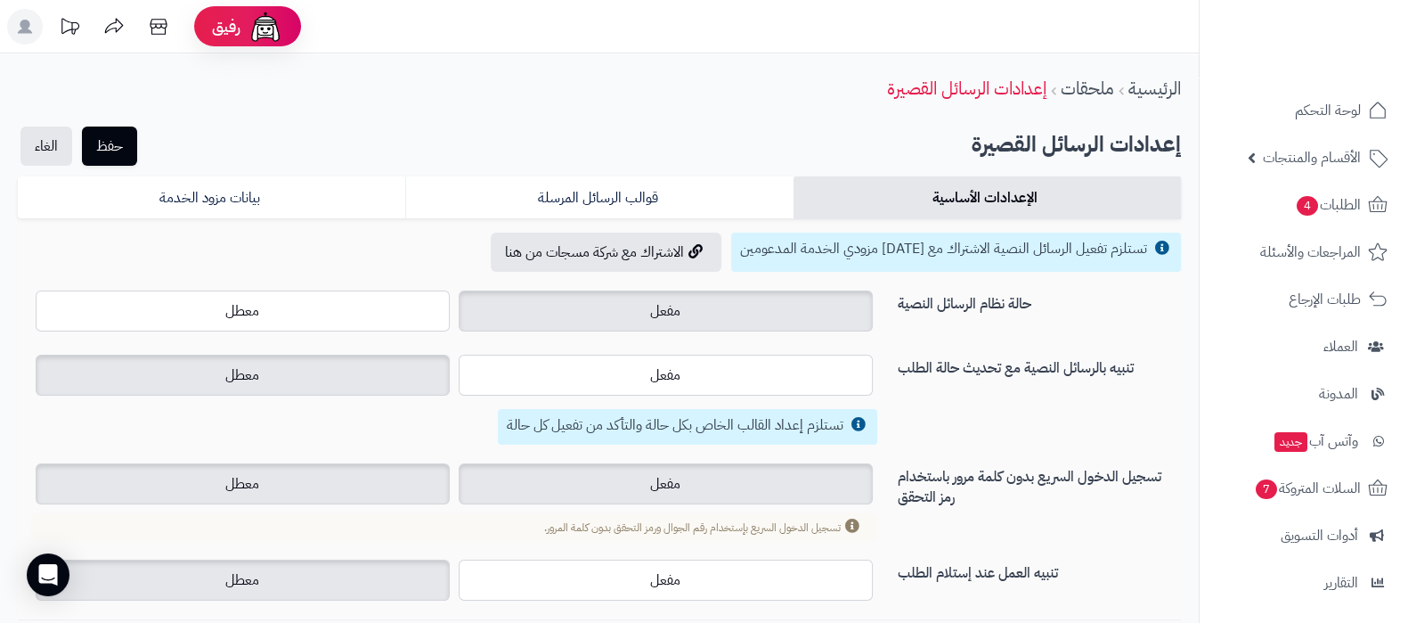
click at [706, 472] on label "مفعل" at bounding box center [666, 483] width 414 height 41
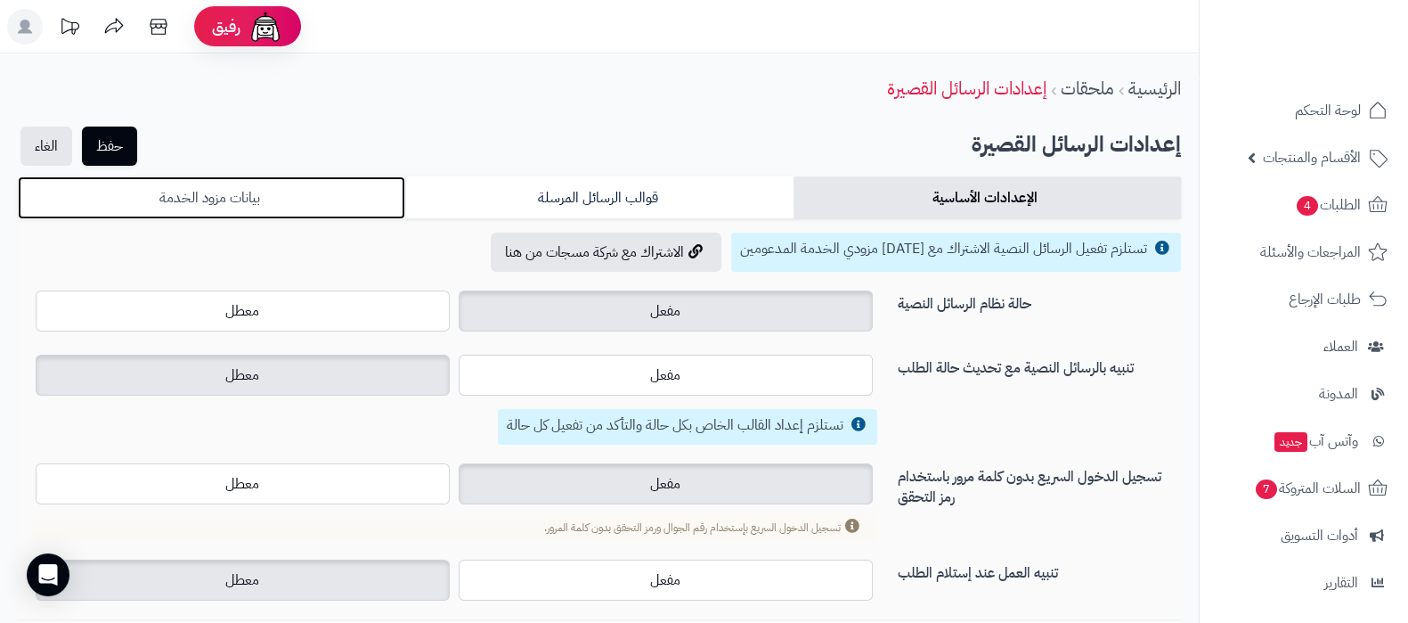
click at [227, 199] on link "بيانات مزود الخدمة" at bounding box center [211, 197] width 387 height 43
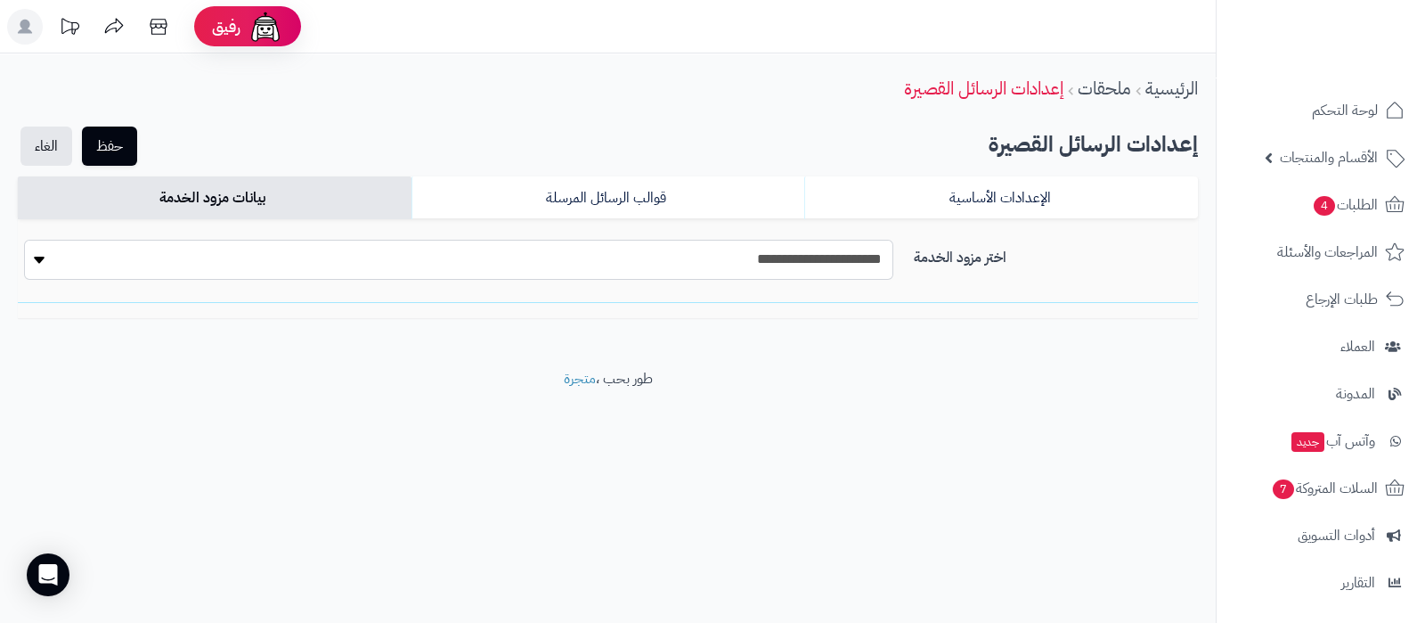
click at [844, 255] on select "**********" at bounding box center [458, 260] width 869 height 40
select select "*******"
click at [24, 240] on select "**********" at bounding box center [458, 260] width 869 height 40
click at [117, 130] on button "حفظ" at bounding box center [109, 145] width 55 height 39
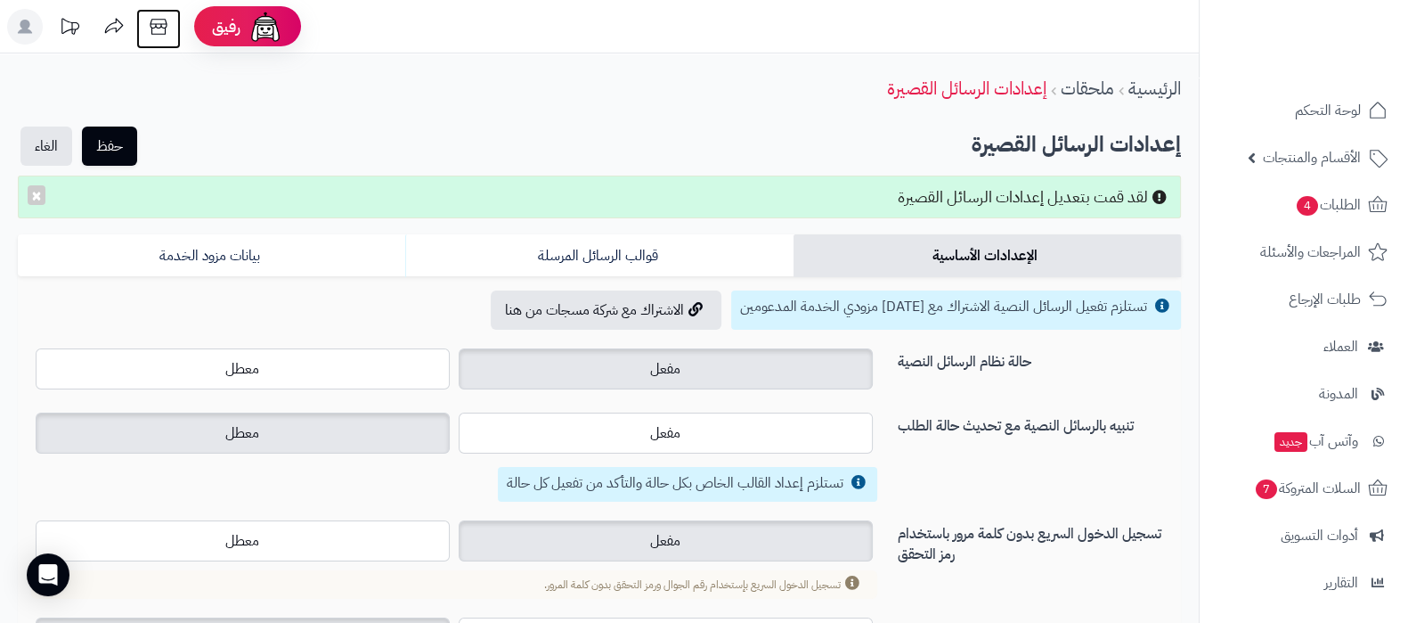
click at [162, 24] on icon at bounding box center [158, 27] width 17 height 16
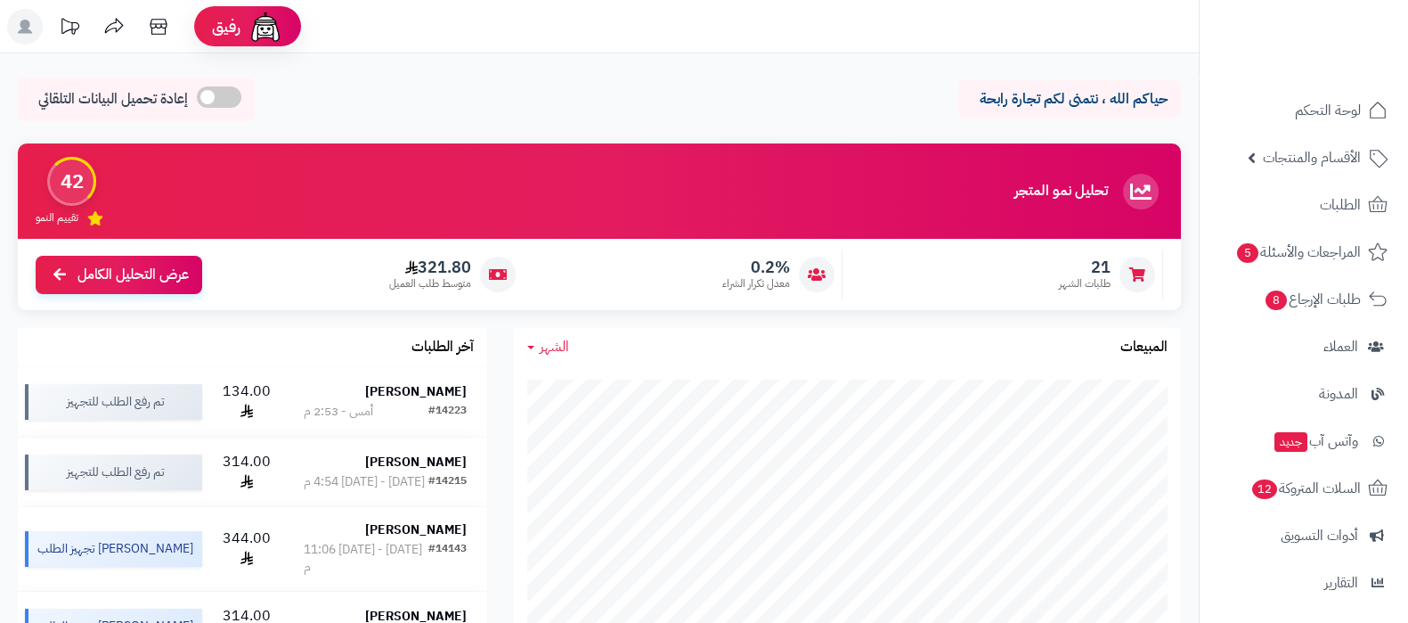
scroll to position [191, 0]
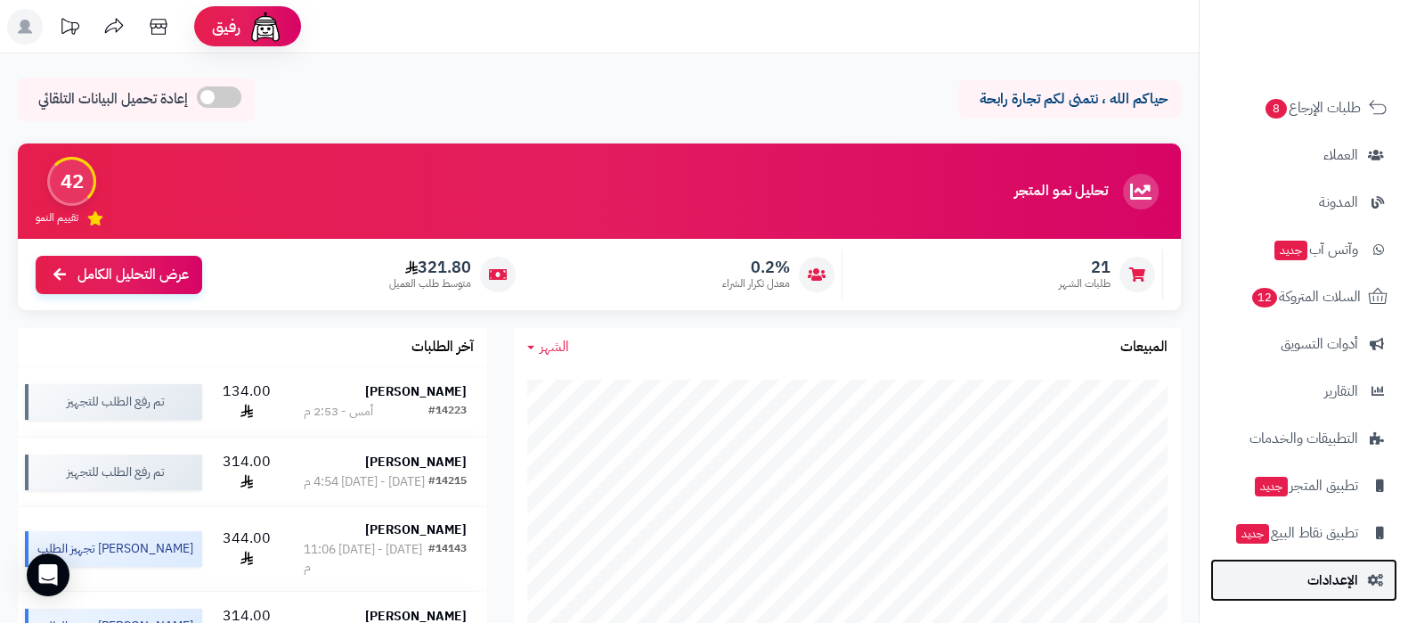
click at [1323, 593] on link "الإعدادات" at bounding box center [1303, 579] width 187 height 43
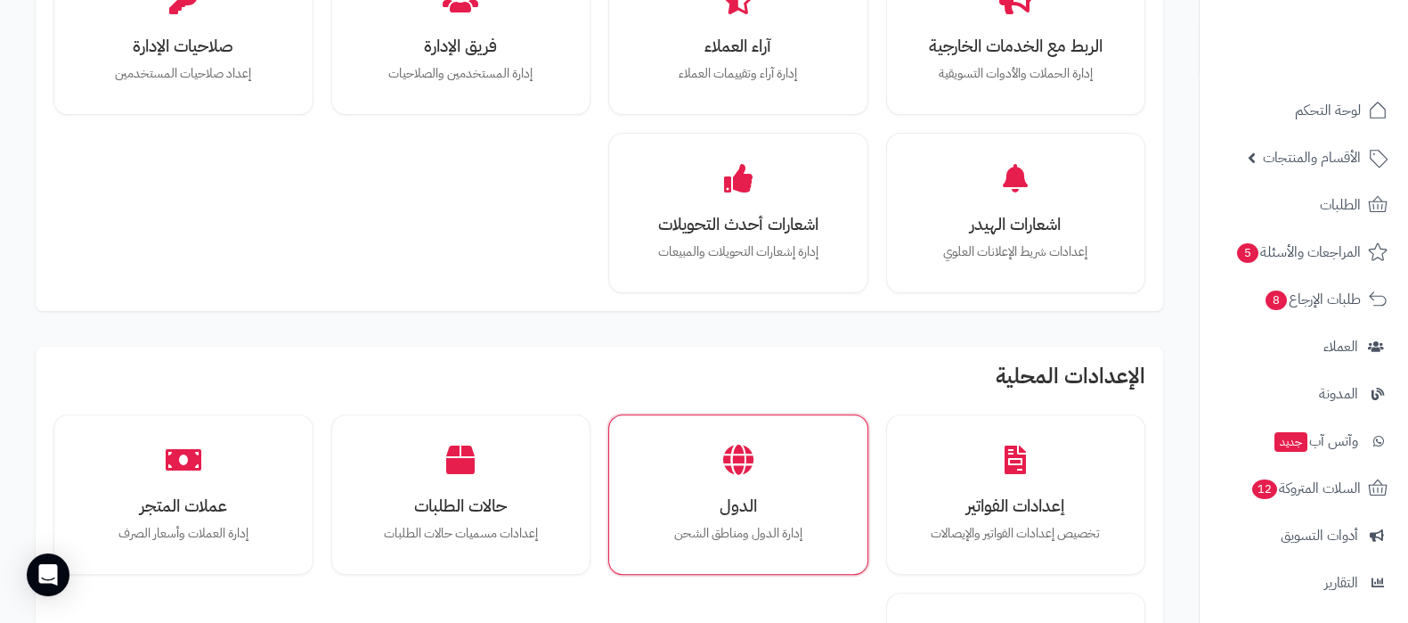
scroll to position [1113, 0]
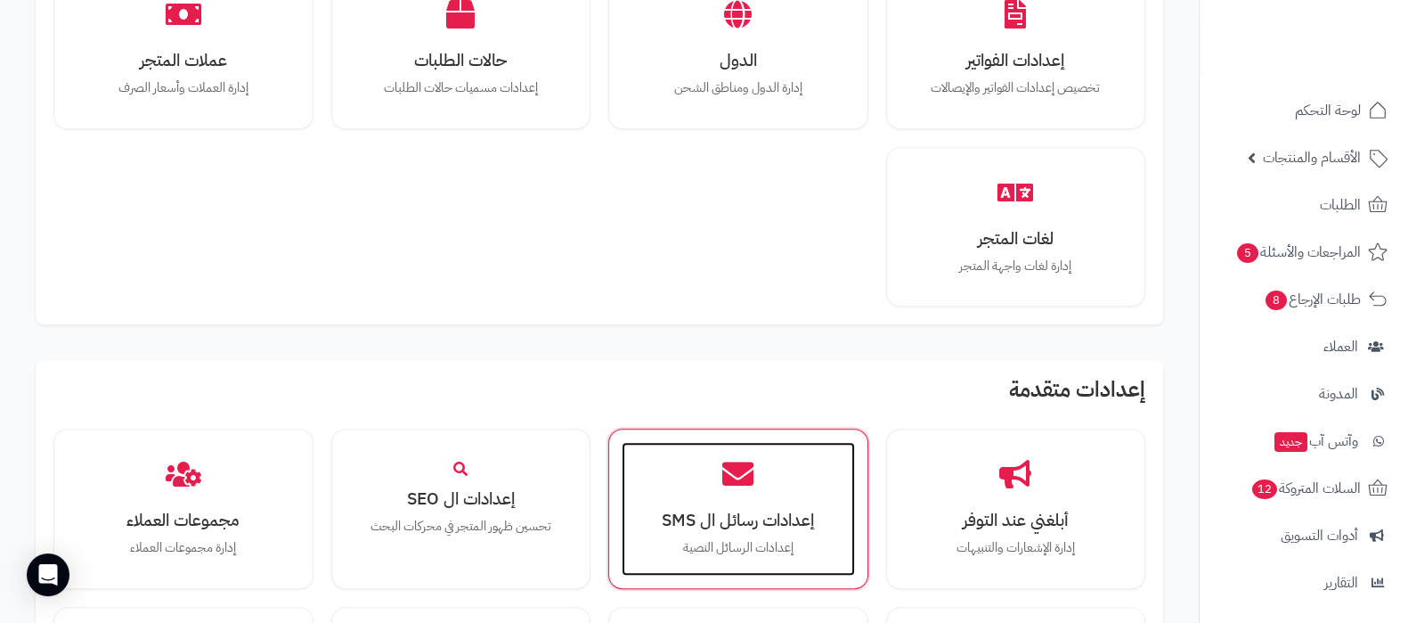
click at [739, 477] on icon at bounding box center [737, 473] width 31 height 31
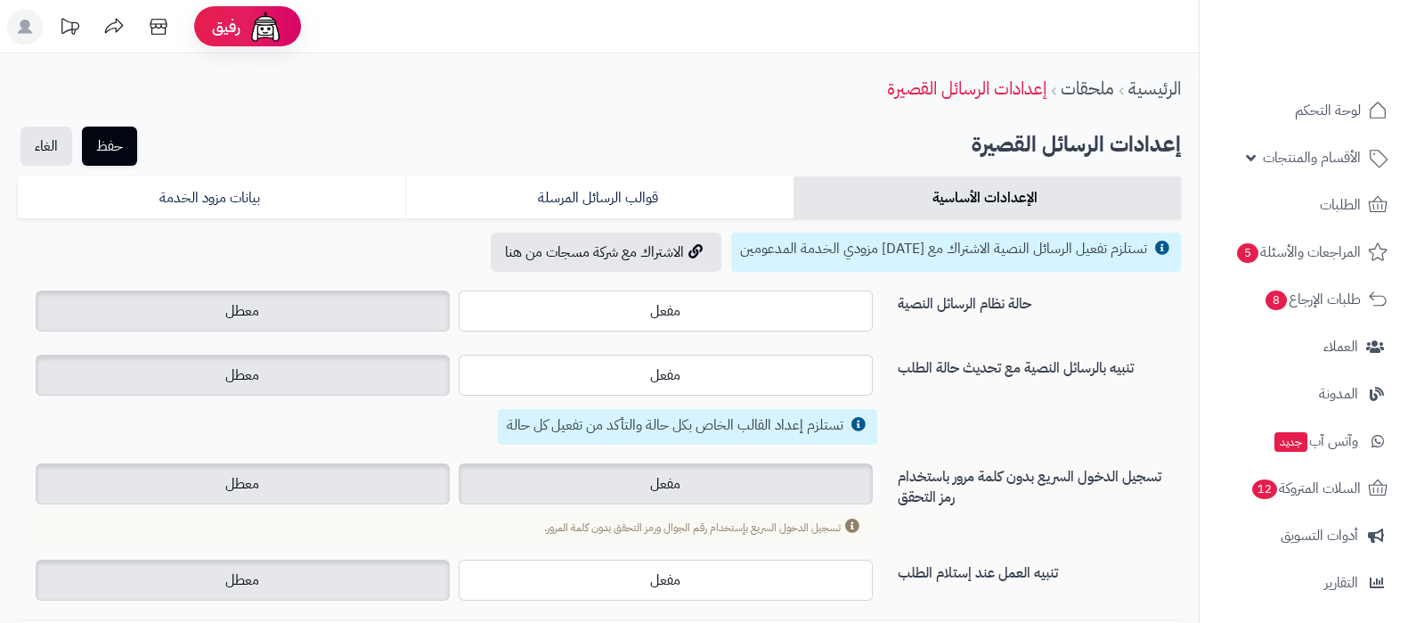
click at [749, 484] on label "مفعل" at bounding box center [666, 483] width 414 height 41
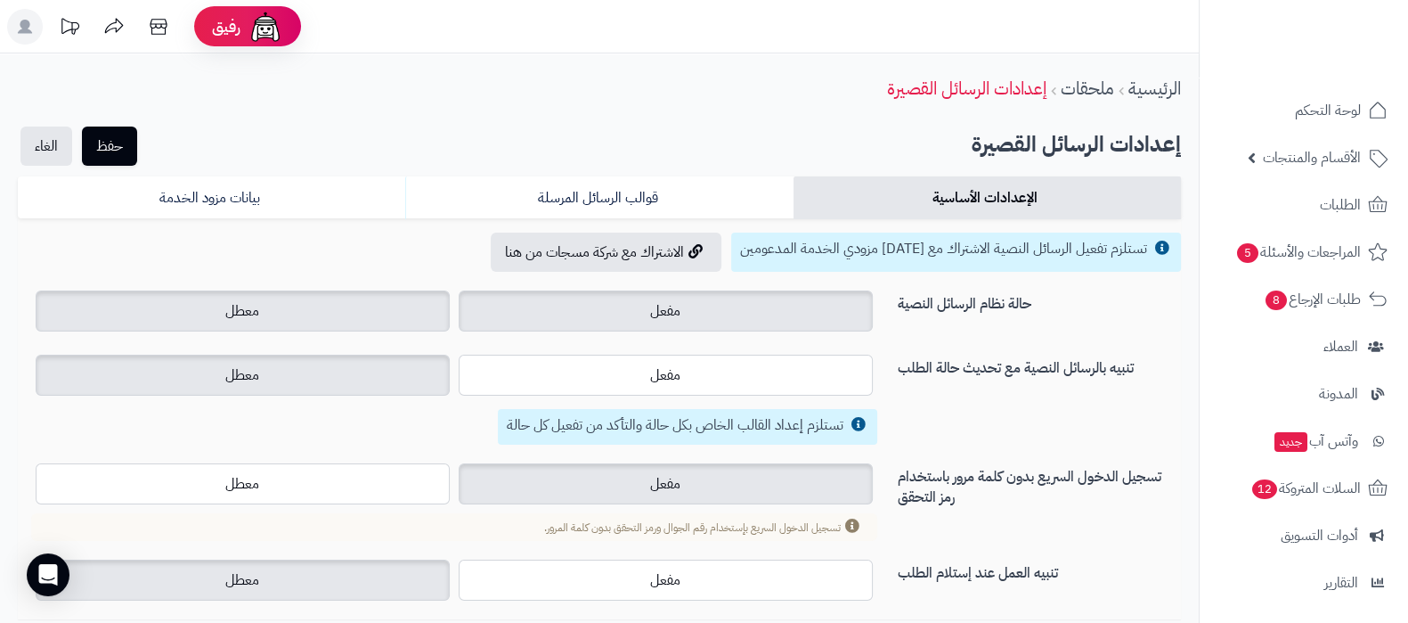
click at [678, 313] on span "مفعل" at bounding box center [665, 310] width 30 height 21
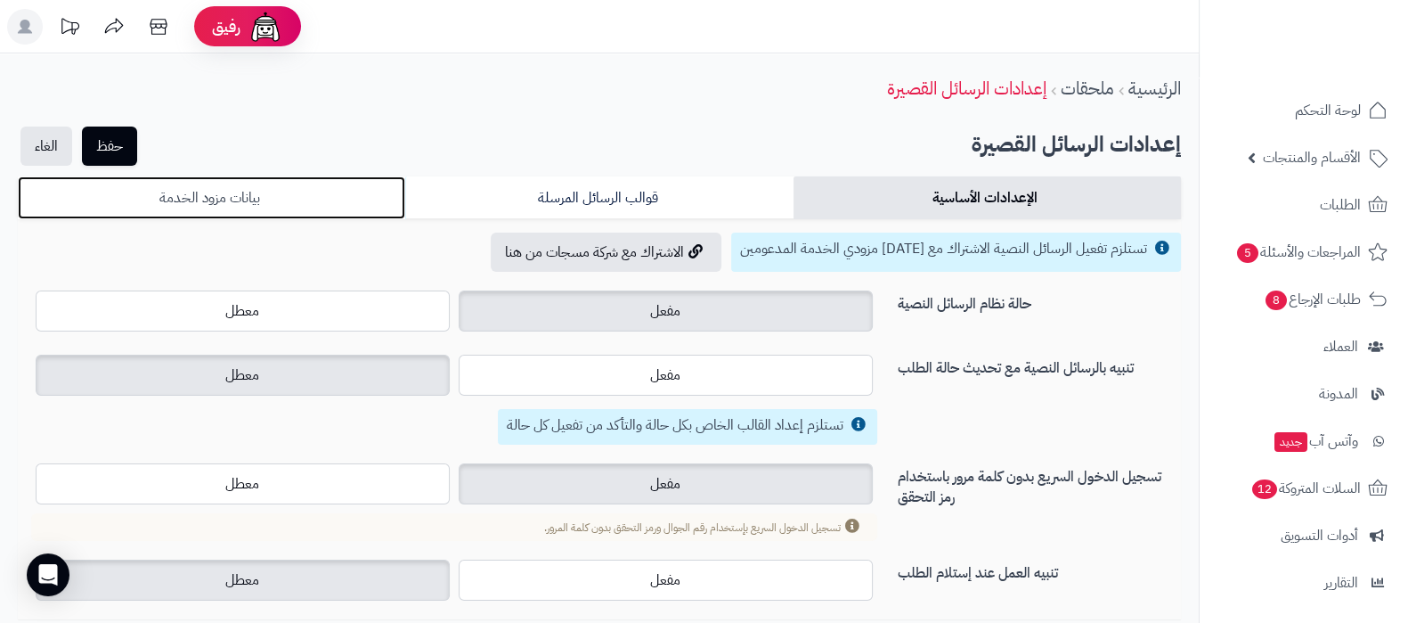
click at [321, 185] on link "بيانات مزود الخدمة" at bounding box center [211, 197] width 387 height 43
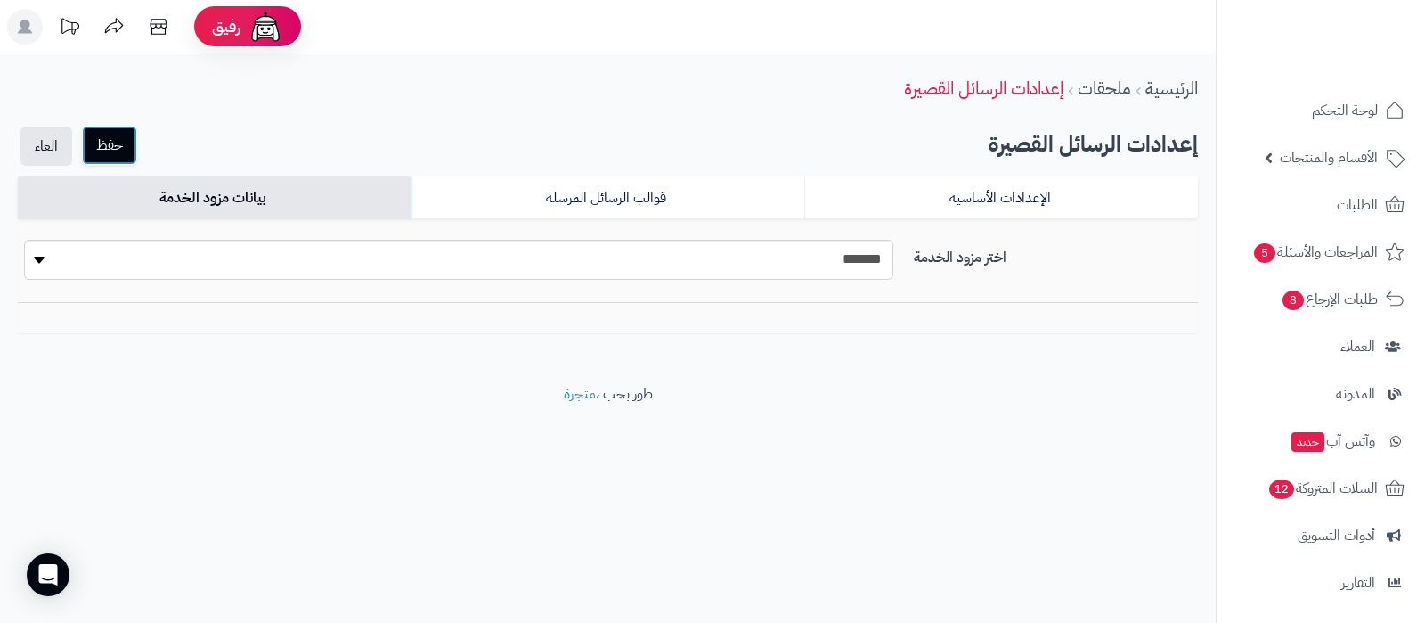
click at [129, 136] on button "حفظ" at bounding box center [109, 145] width 55 height 39
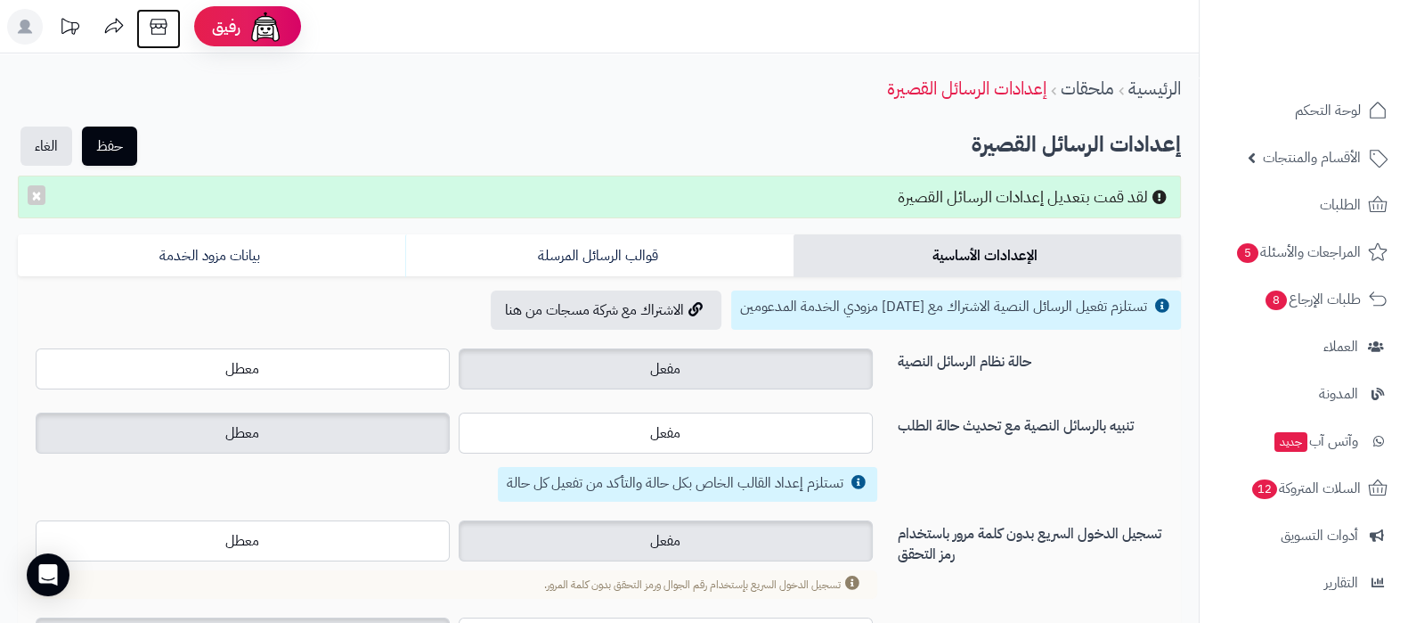
click at [165, 27] on icon at bounding box center [159, 27] width 36 height 36
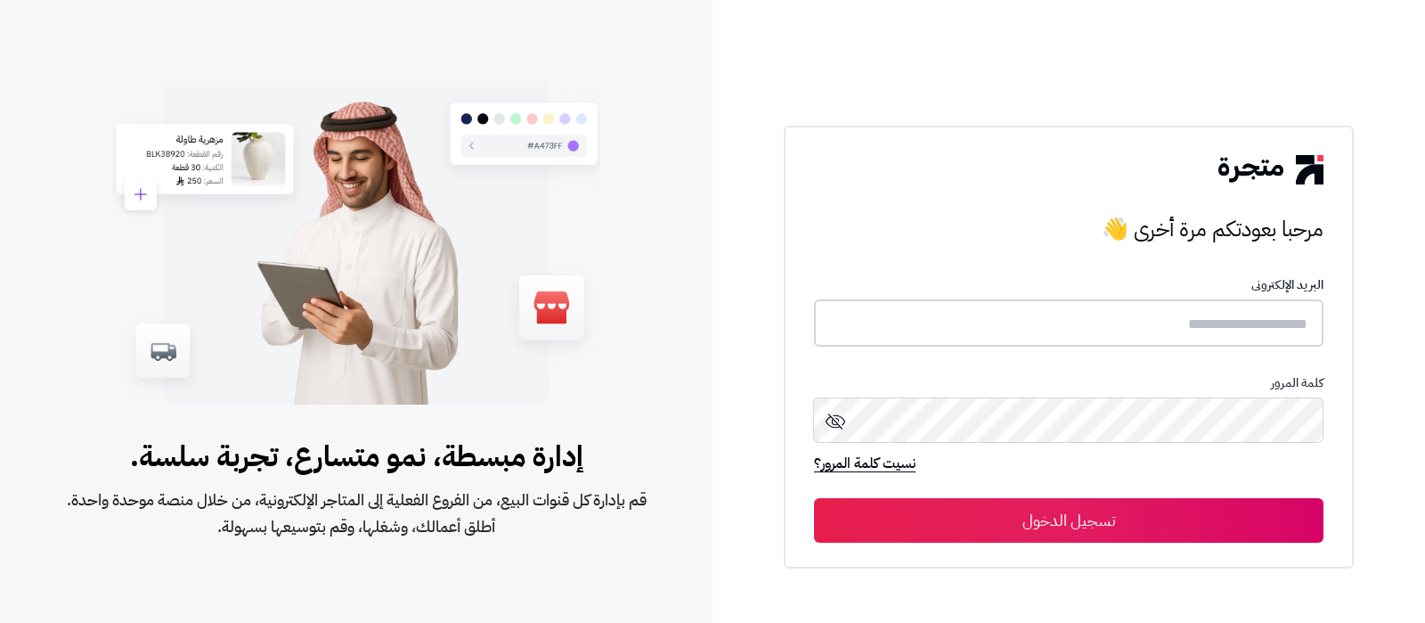
drag, startPoint x: 1164, startPoint y: 319, endPoint x: 1119, endPoint y: 316, distance: 44.6
click at [1165, 319] on input "text" at bounding box center [1068, 322] width 509 height 47
type input "**********"
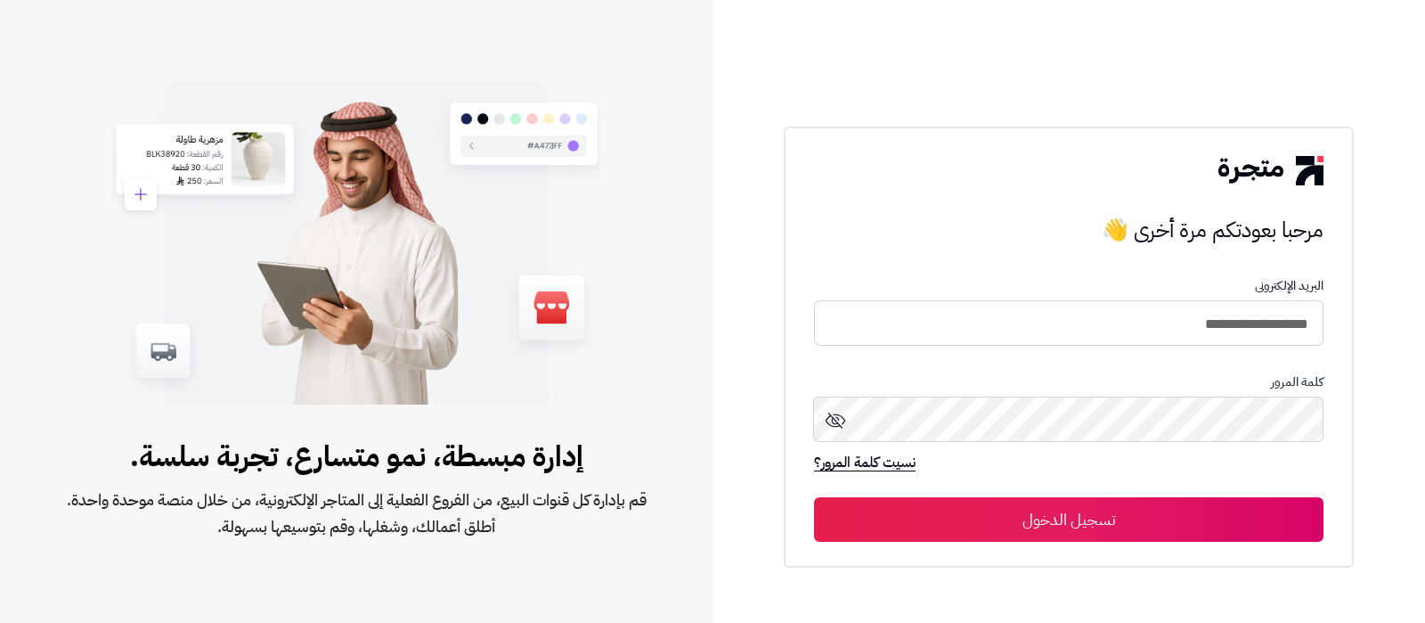
click at [1168, 532] on button "تسجيل الدخول" at bounding box center [1068, 519] width 509 height 45
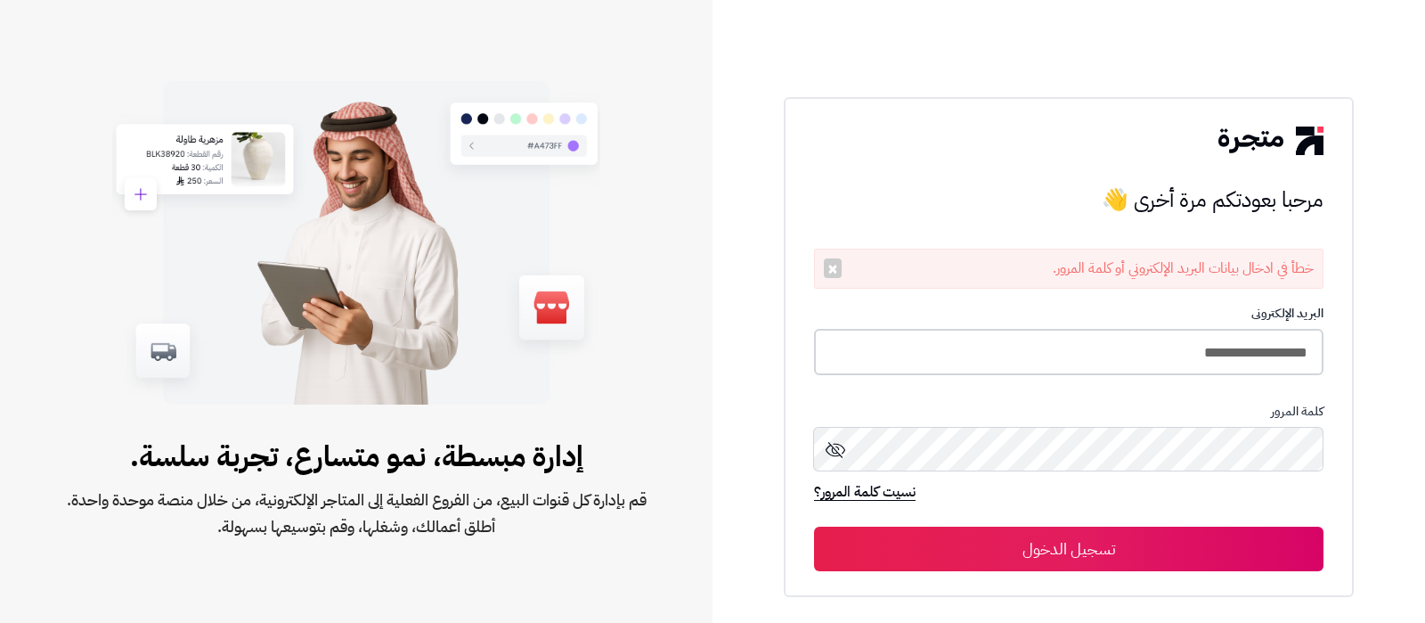
drag, startPoint x: 0, startPoint y: 0, endPoint x: 953, endPoint y: 344, distance: 1013.0
click at [1087, 344] on input "**********" at bounding box center [1068, 352] width 509 height 47
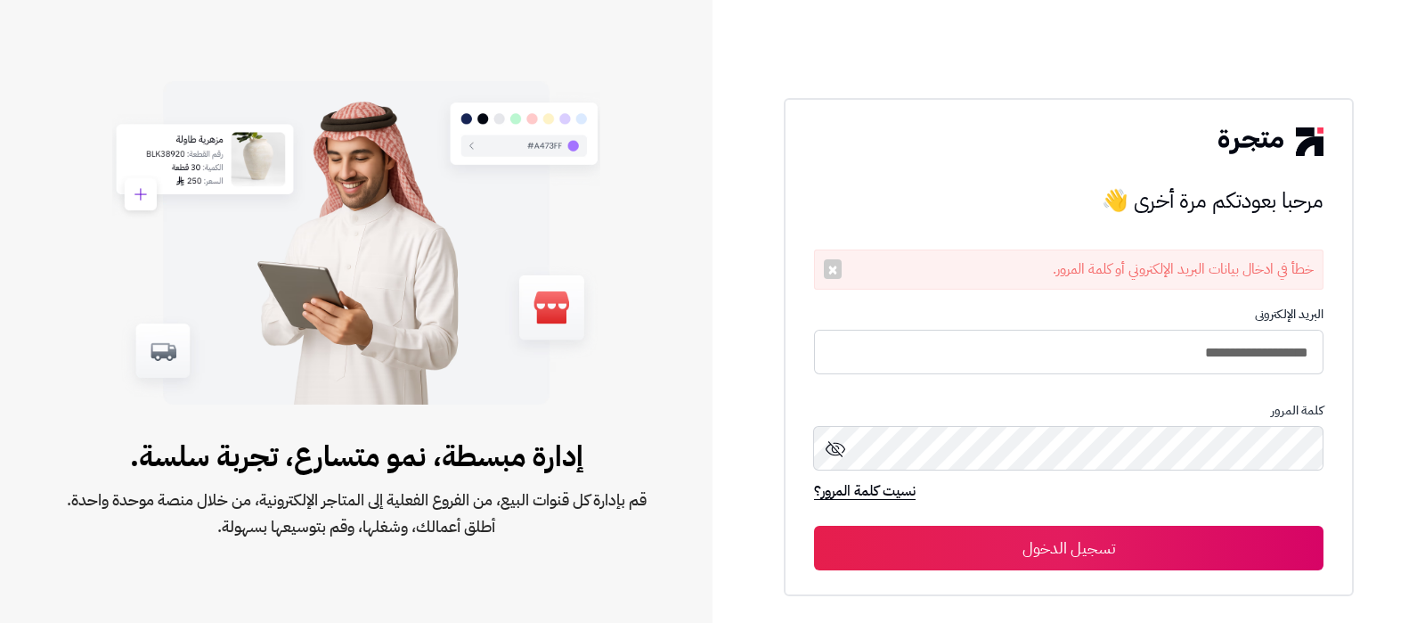
type input "**********"
click at [814, 525] on button "تسجيل الدخول" at bounding box center [1068, 547] width 509 height 45
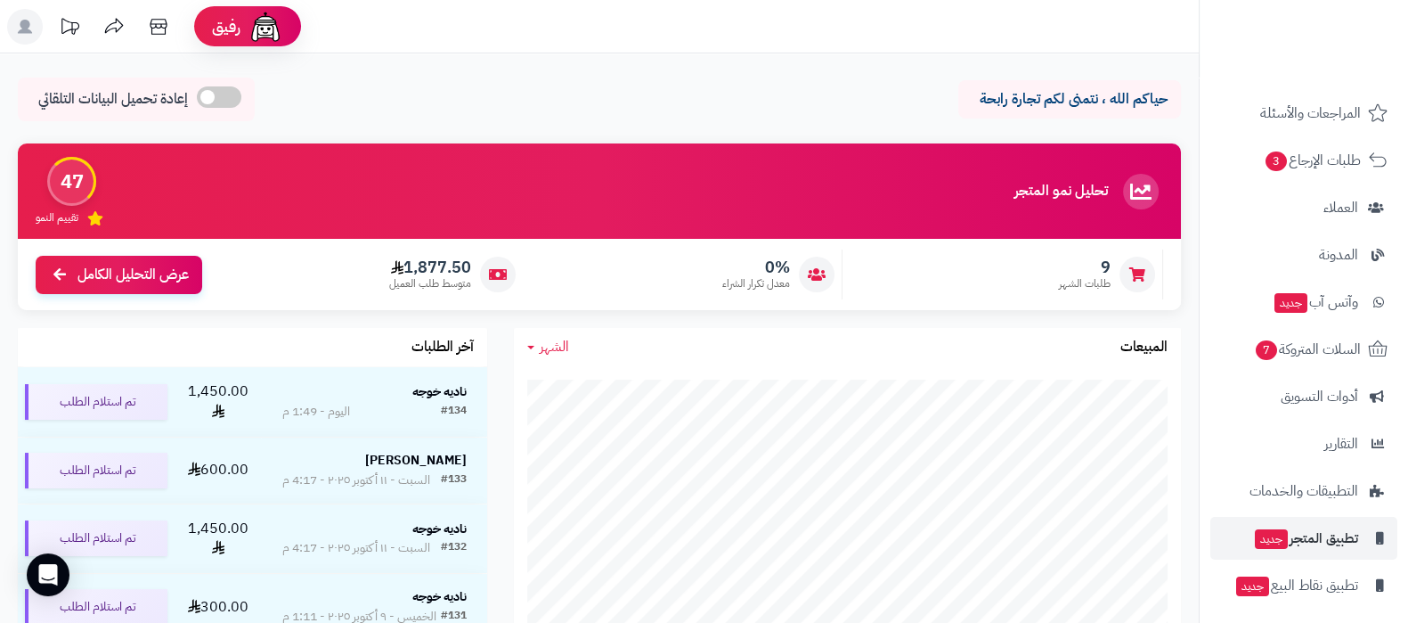
scroll to position [191, 0]
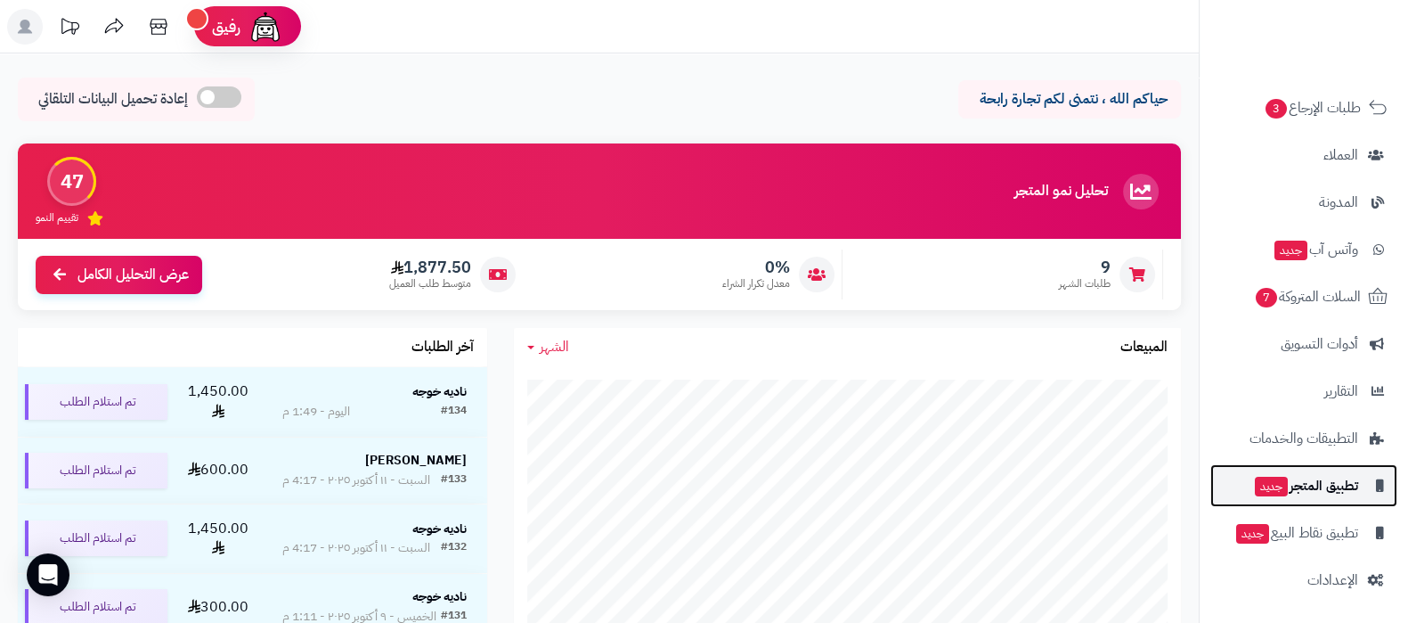
click at [1306, 478] on span "تطبيق المتجر جديد" at bounding box center [1305, 485] width 105 height 25
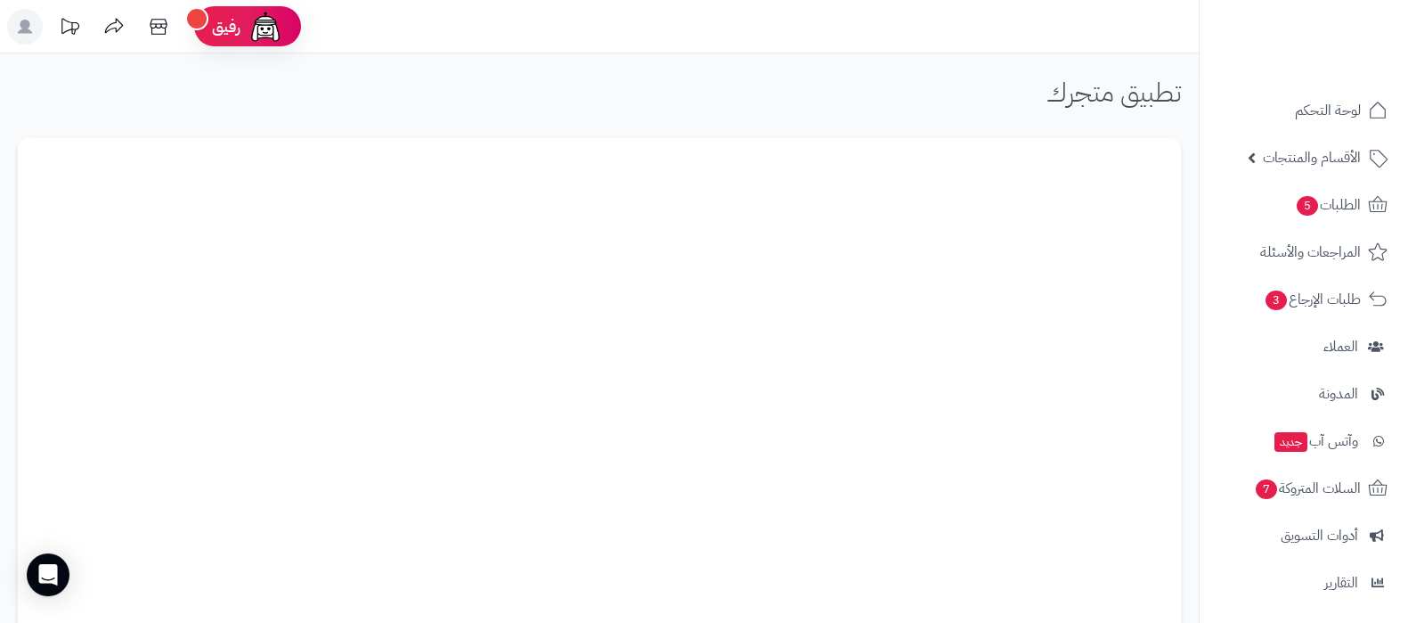
scroll to position [110, 0]
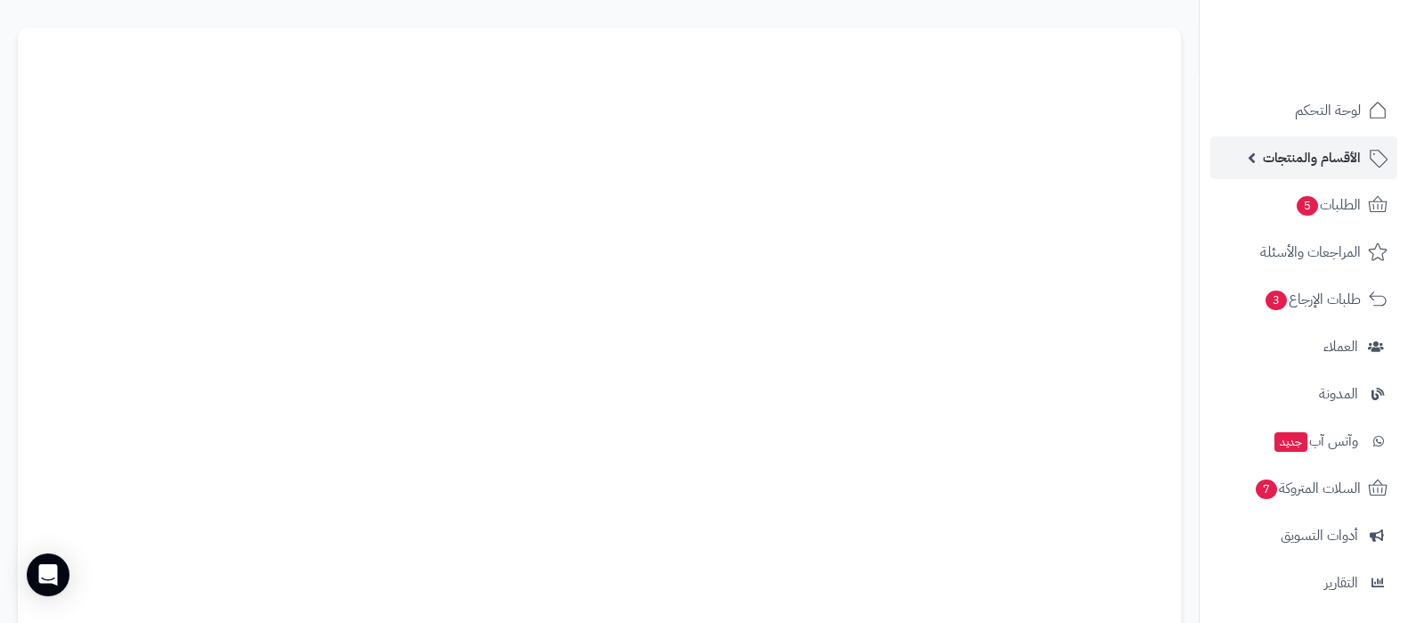
click at [1282, 151] on span "الأقسام والمنتجات" at bounding box center [1312, 157] width 98 height 25
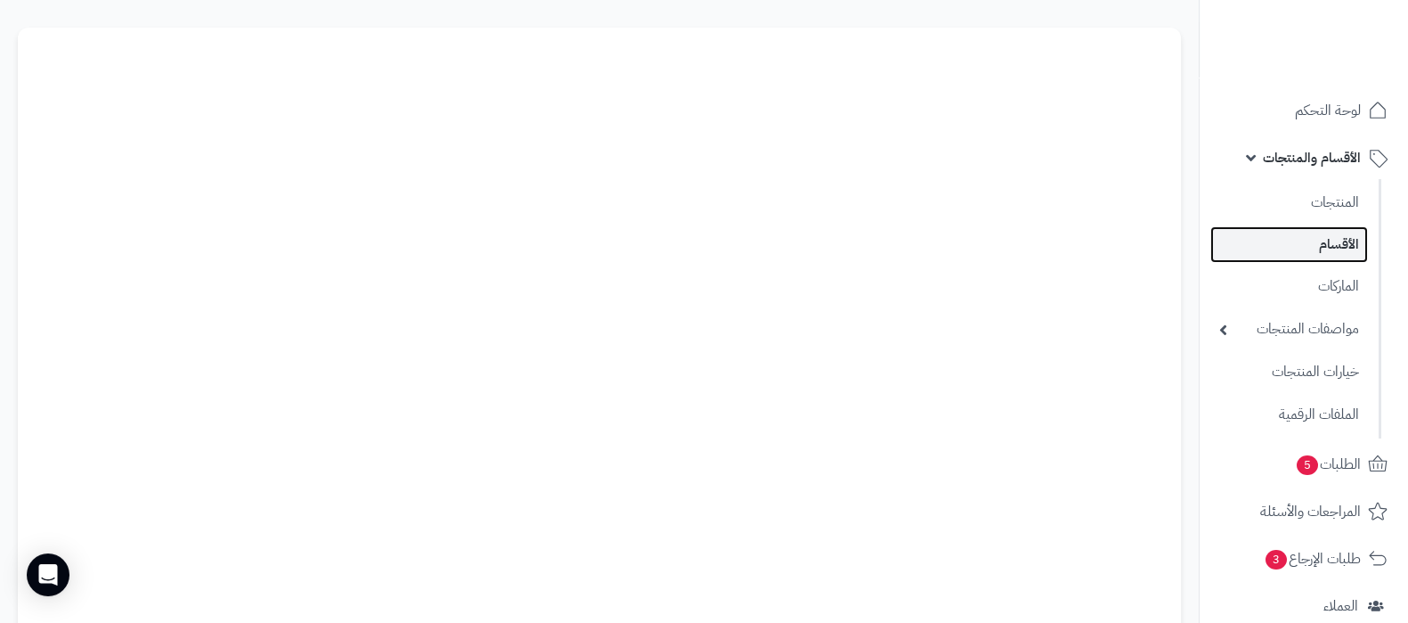
click at [1316, 245] on link "الأقسام" at bounding box center [1289, 244] width 158 height 37
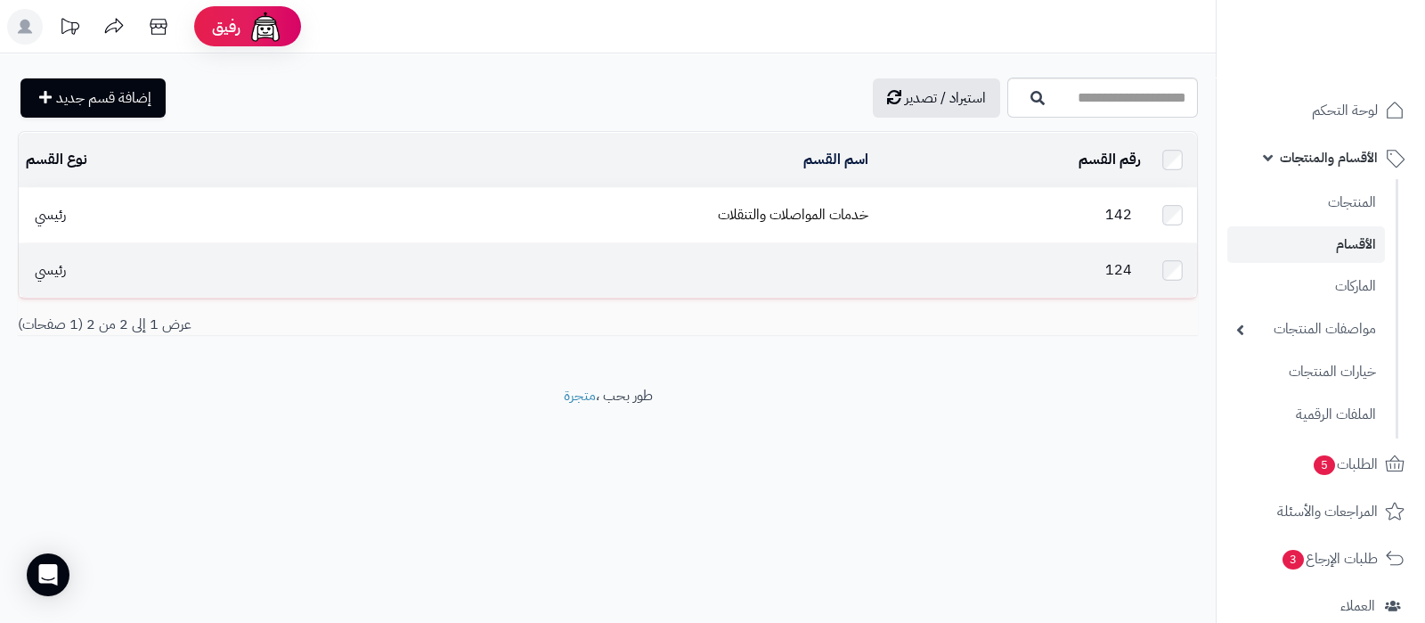
click at [842, 273] on td at bounding box center [582, 270] width 587 height 54
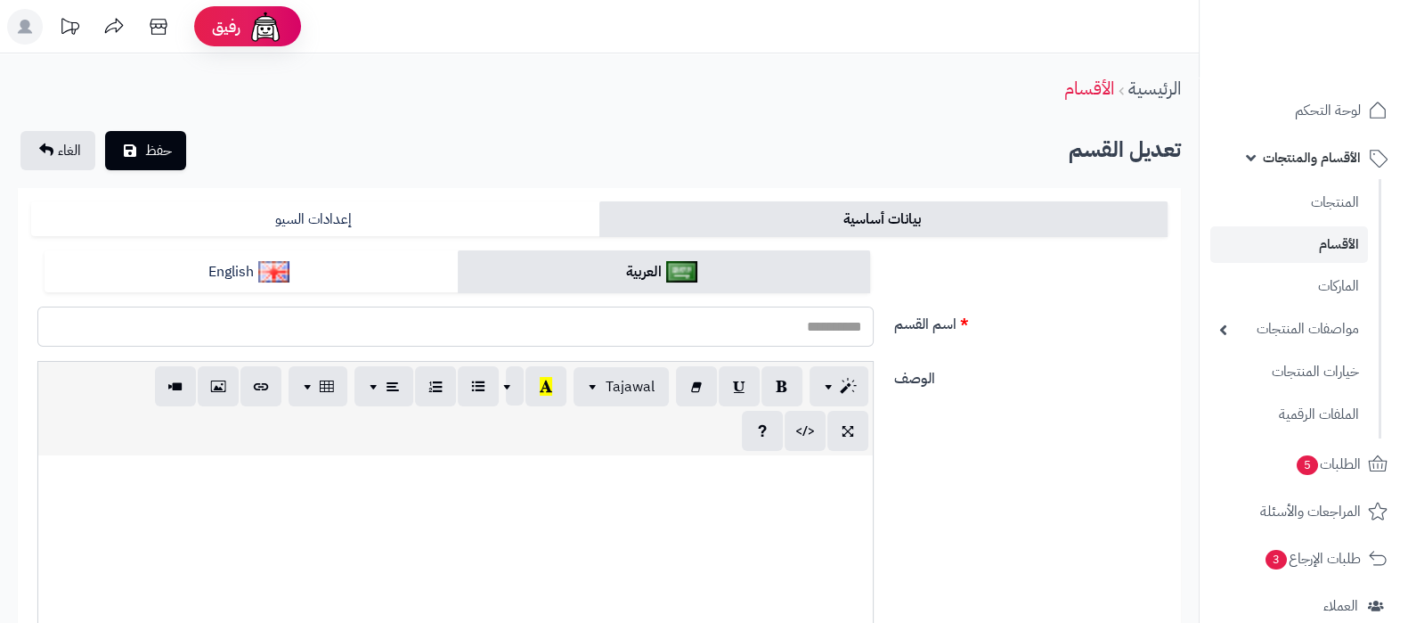
click at [833, 327] on input "اسم القسم" at bounding box center [455, 326] width 836 height 40
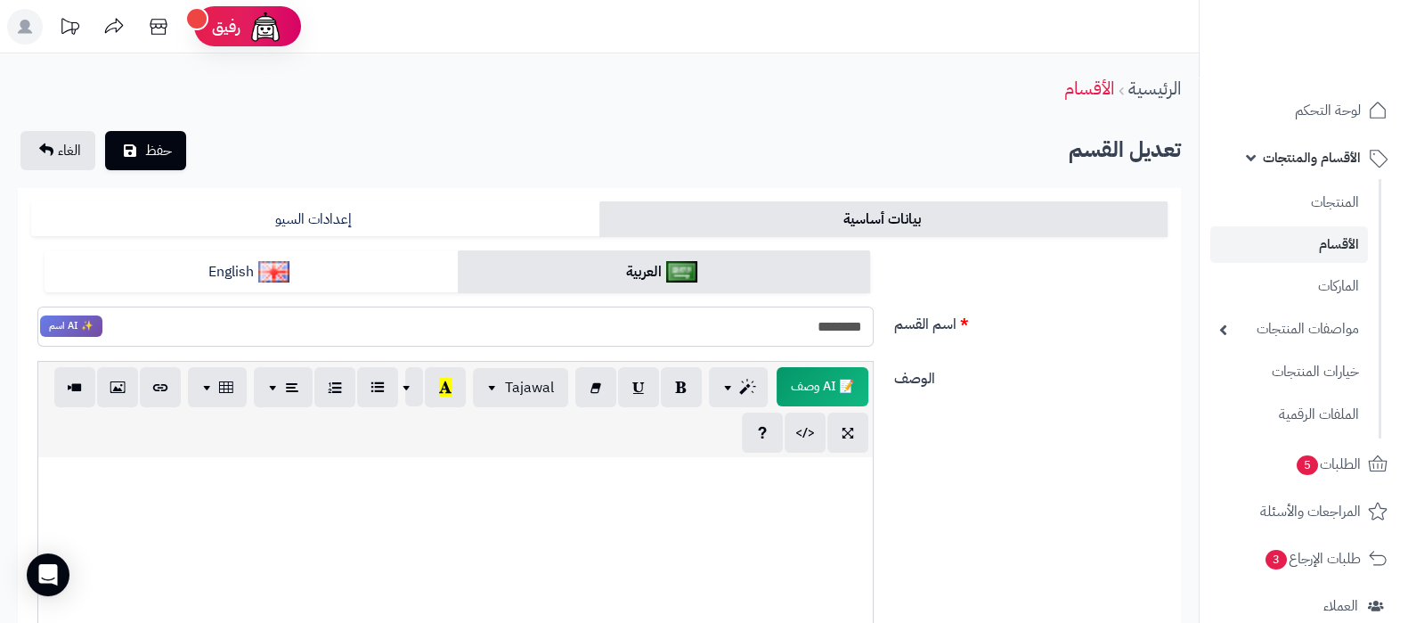
click at [833, 327] on input "********" at bounding box center [455, 326] width 836 height 40
type input "********"
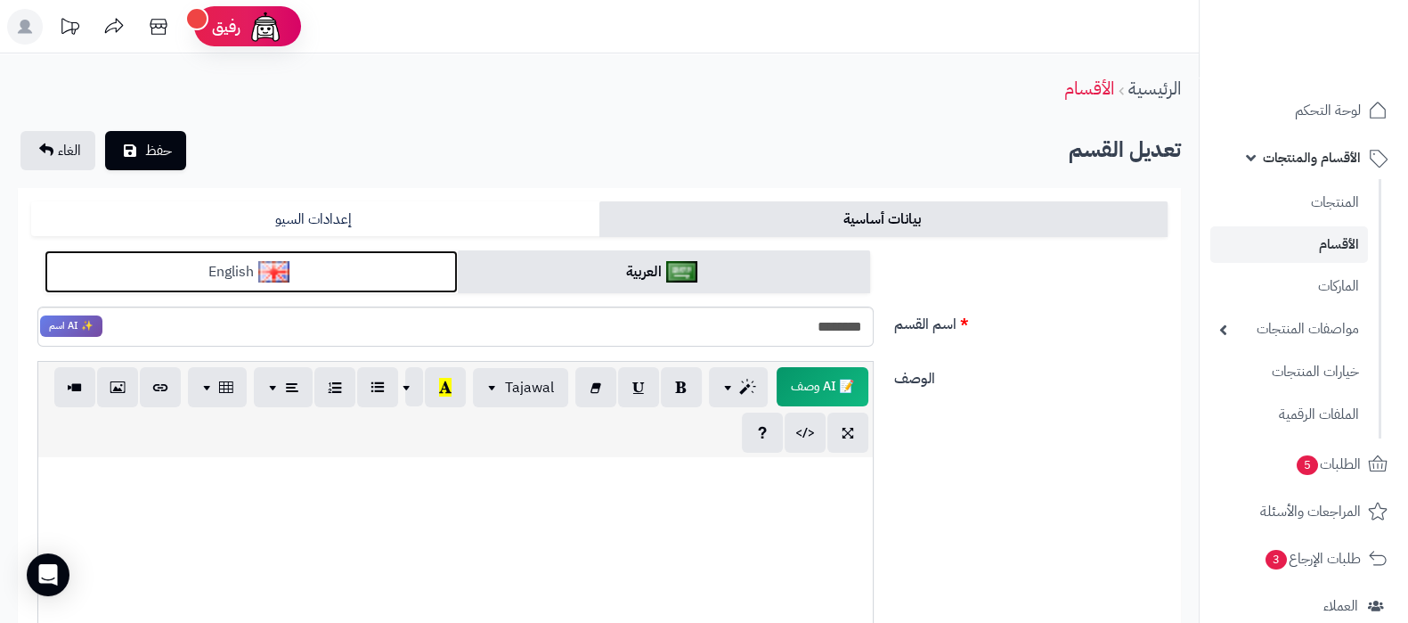
click at [361, 269] on link "English" at bounding box center [251, 272] width 413 height 44
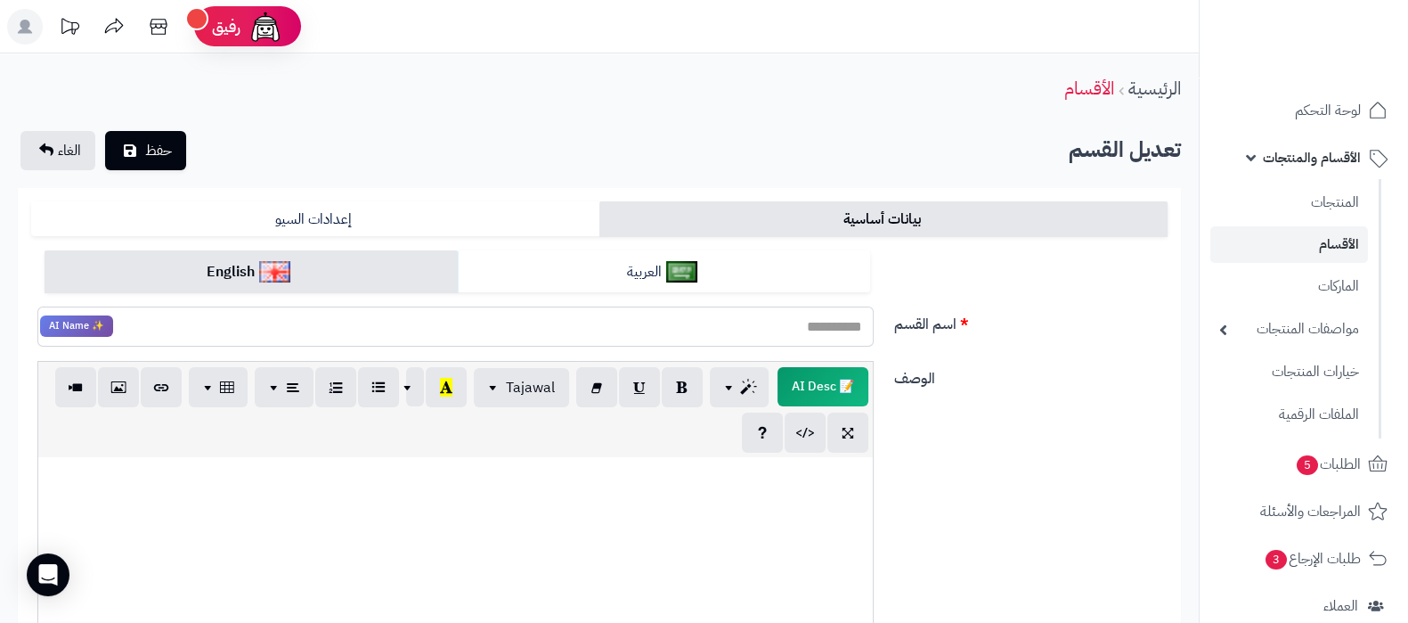
click at [855, 324] on input "اسم القسم" at bounding box center [455, 326] width 836 height 40
paste input "********"
type input "********"
click at [1080, 412] on div "الوصف 📝 AI Desc p blockquote pre h1 h2 h3 h4 h5 h6 Tajawal Arial Arial Black Co…" at bounding box center [599, 554] width 1151 height 386
click at [138, 140] on button "حفظ" at bounding box center [145, 149] width 81 height 39
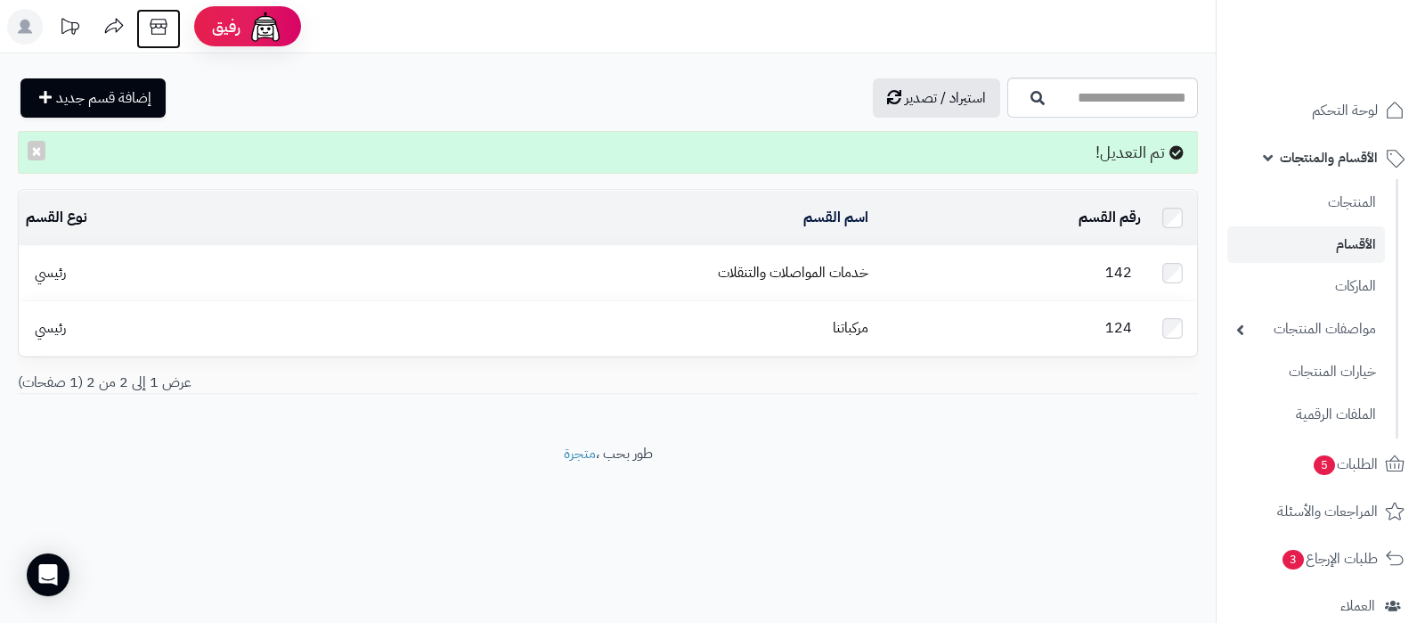
click at [155, 26] on icon at bounding box center [159, 27] width 36 height 36
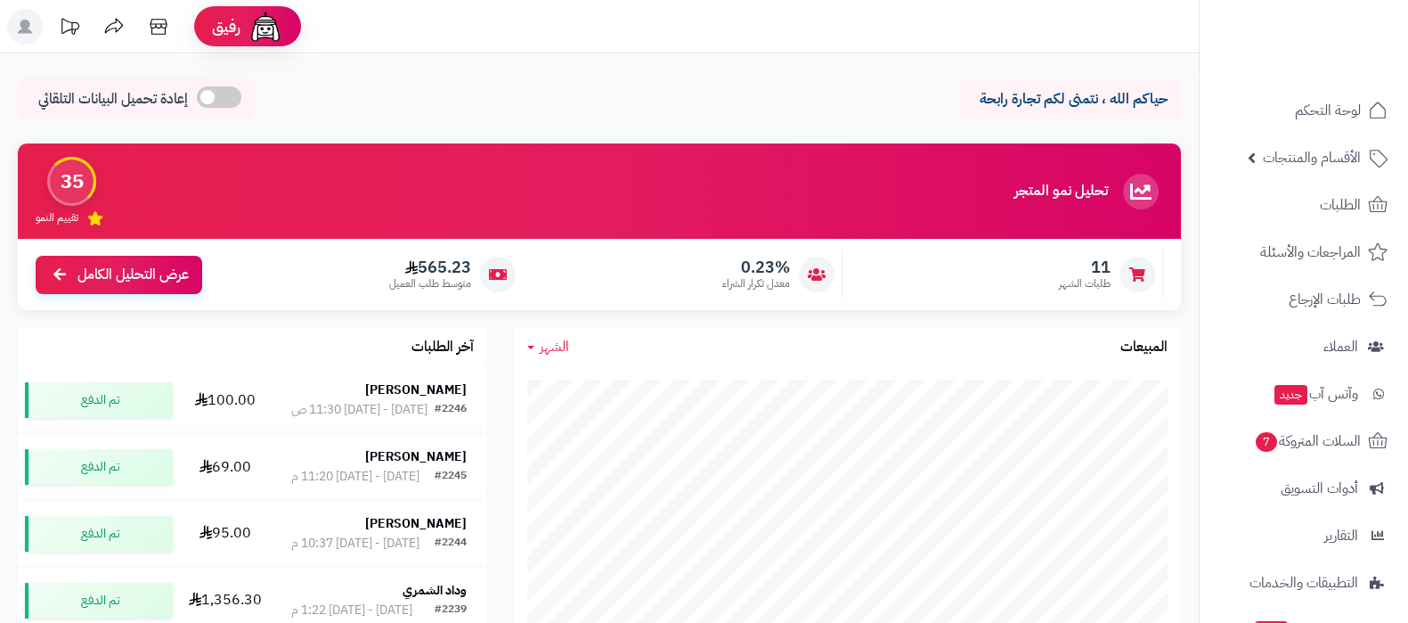
click at [30, 32] on icon at bounding box center [25, 27] width 14 height 14
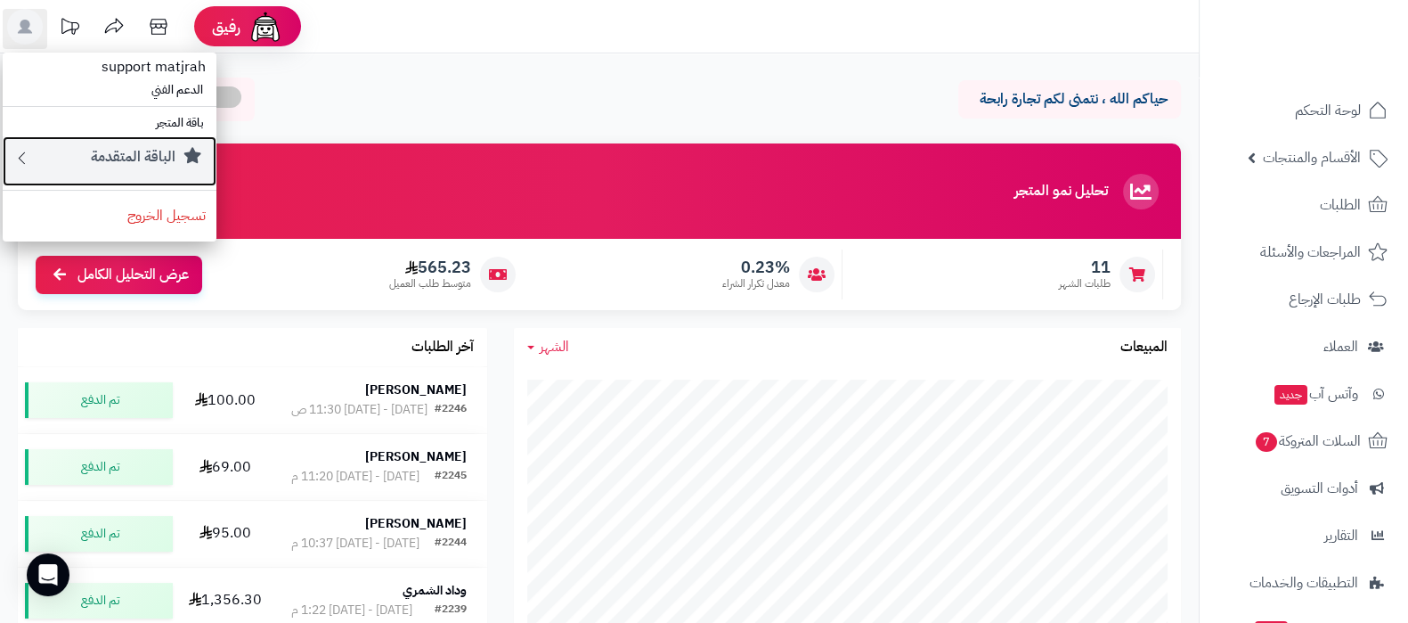
click at [114, 150] on small "الباقة المتقدمة" at bounding box center [133, 156] width 85 height 21
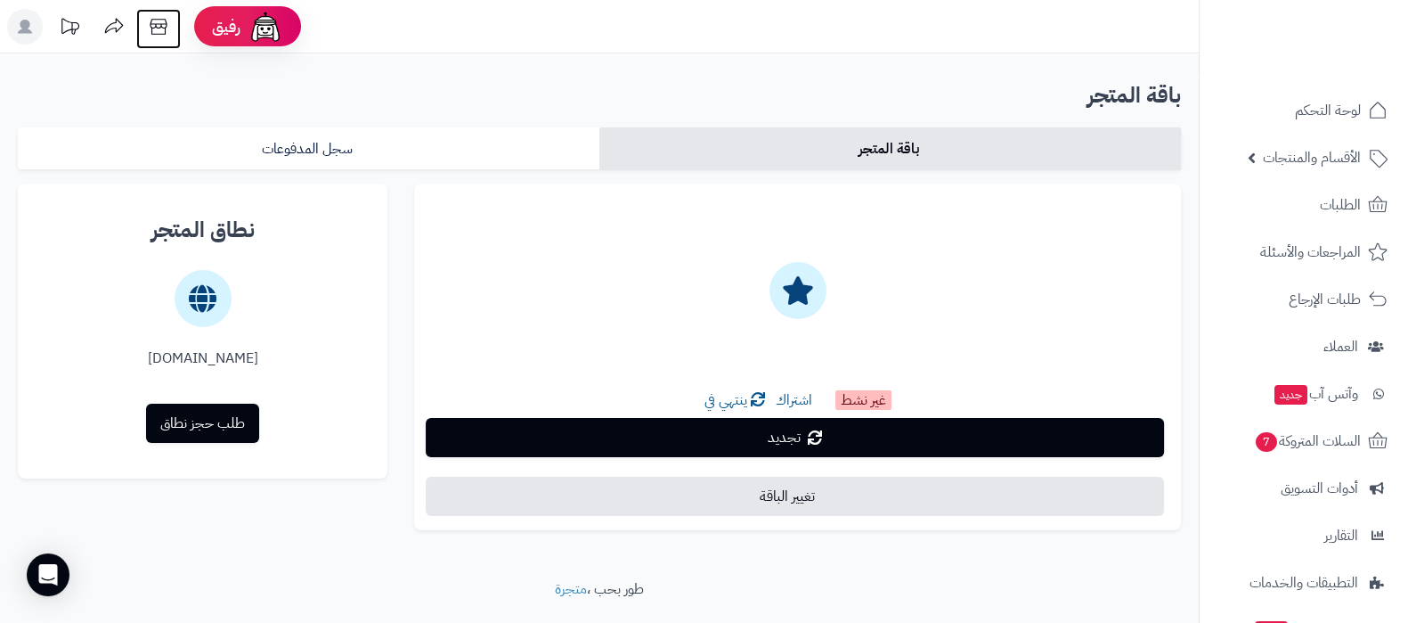
click at [164, 37] on icon at bounding box center [159, 27] width 36 height 36
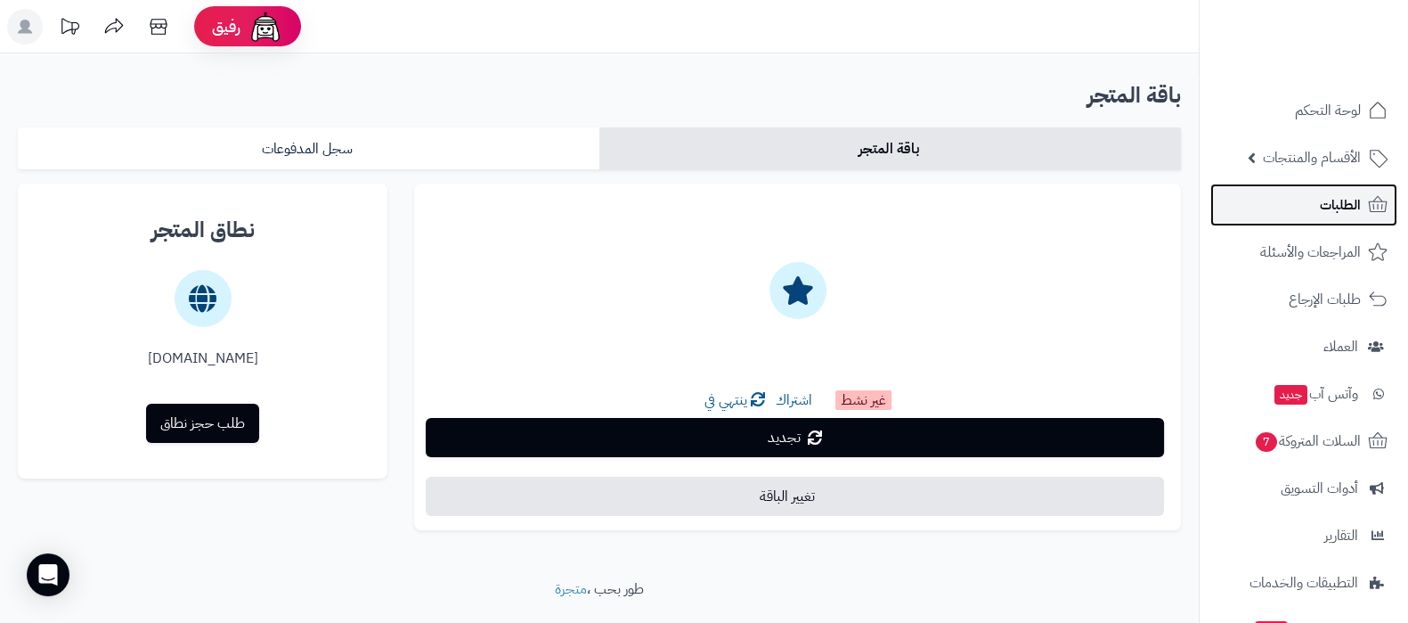
click at [1314, 217] on link "الطلبات" at bounding box center [1303, 204] width 187 height 43
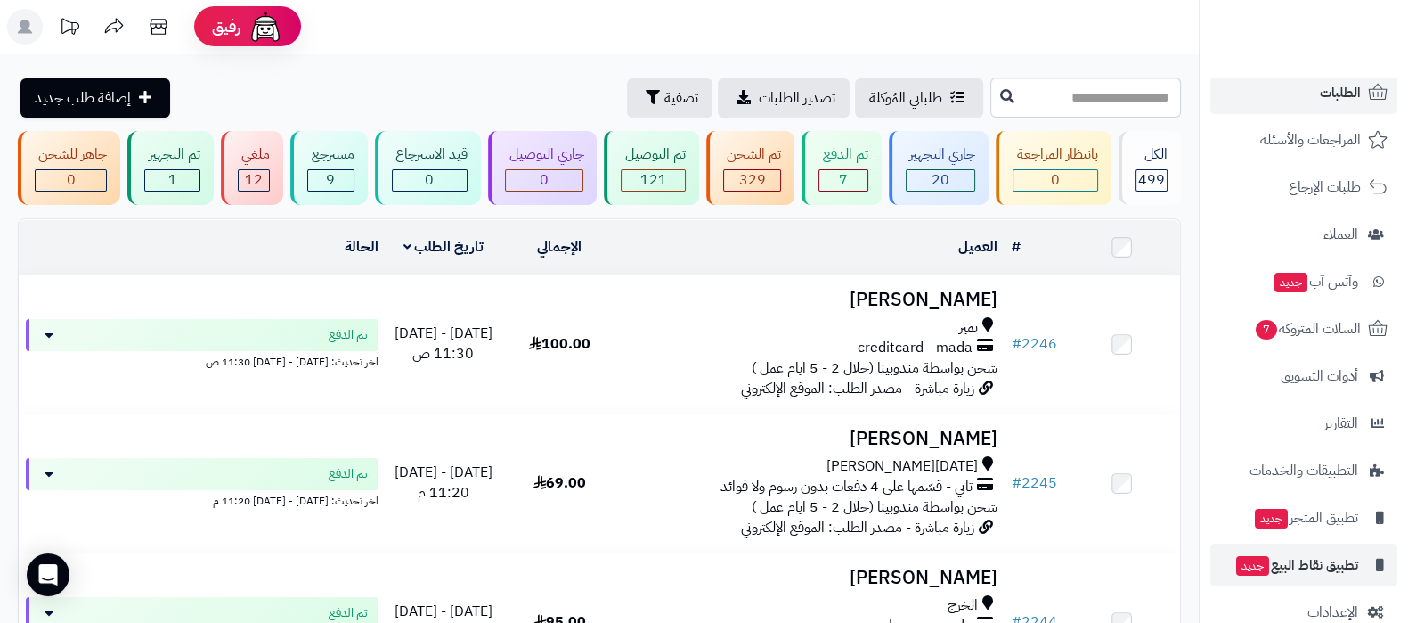
scroll to position [144, 0]
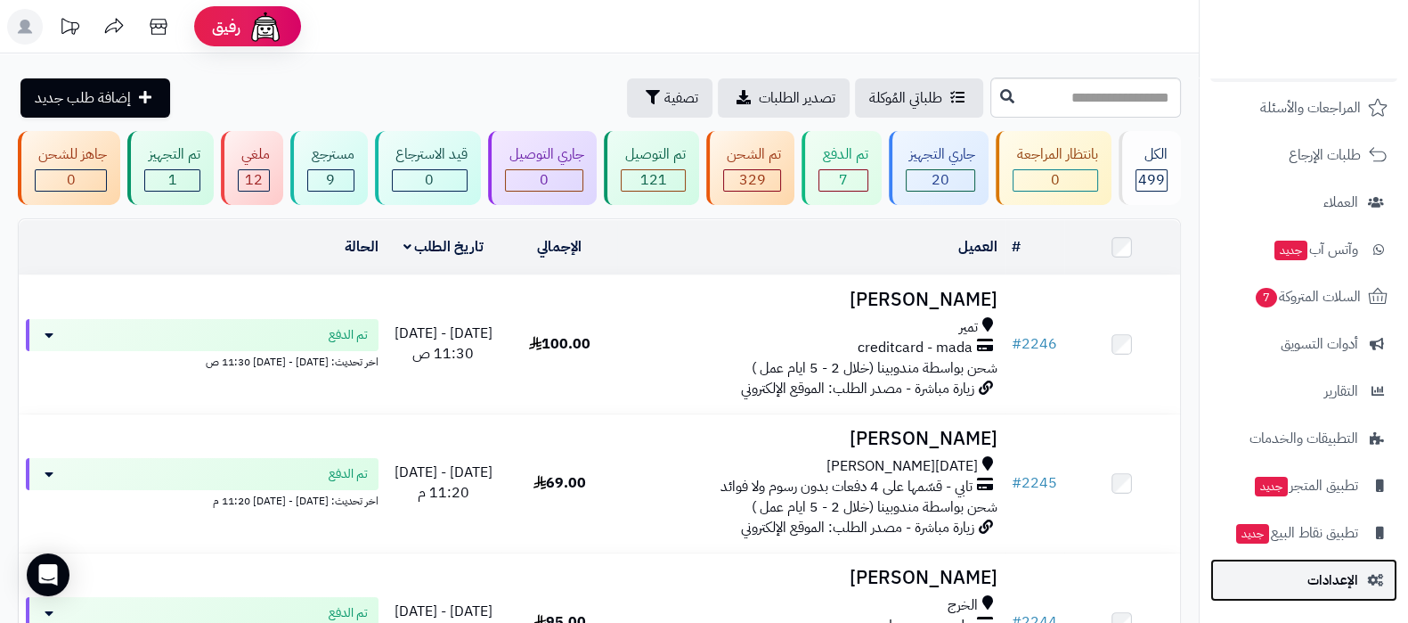
click at [1328, 580] on span "الإعدادات" at bounding box center [1332, 579] width 51 height 25
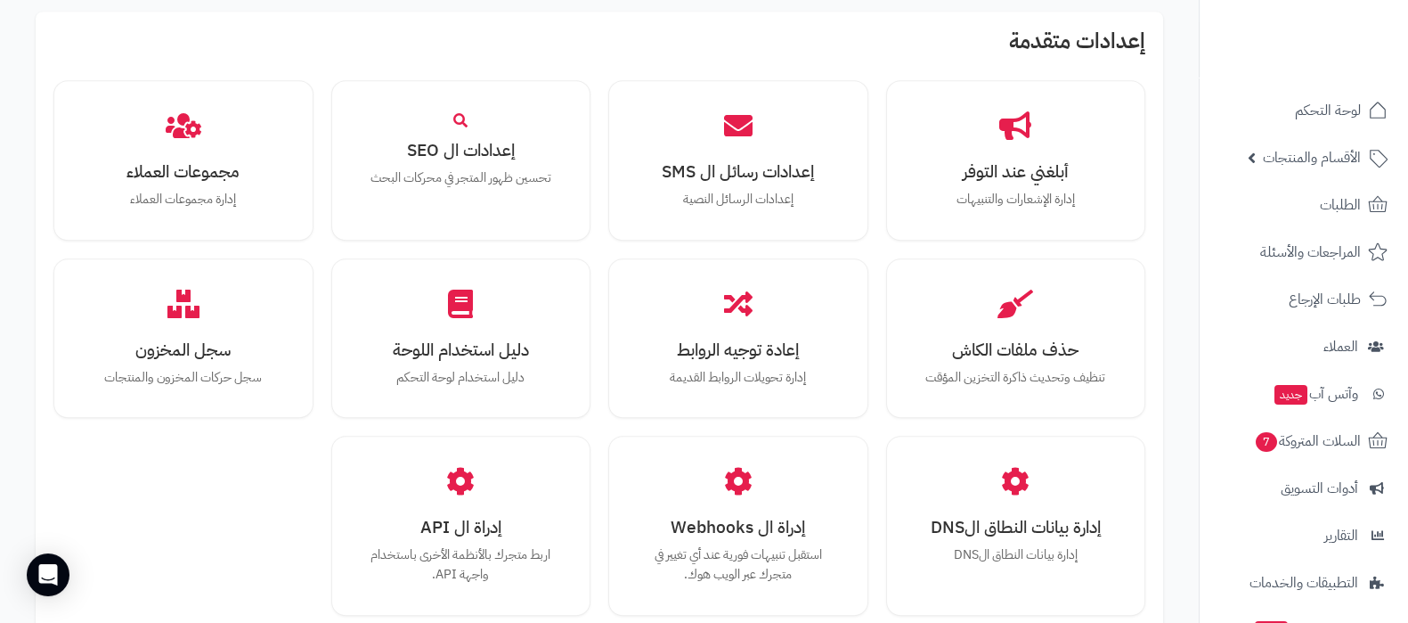
scroll to position [1647, 0]
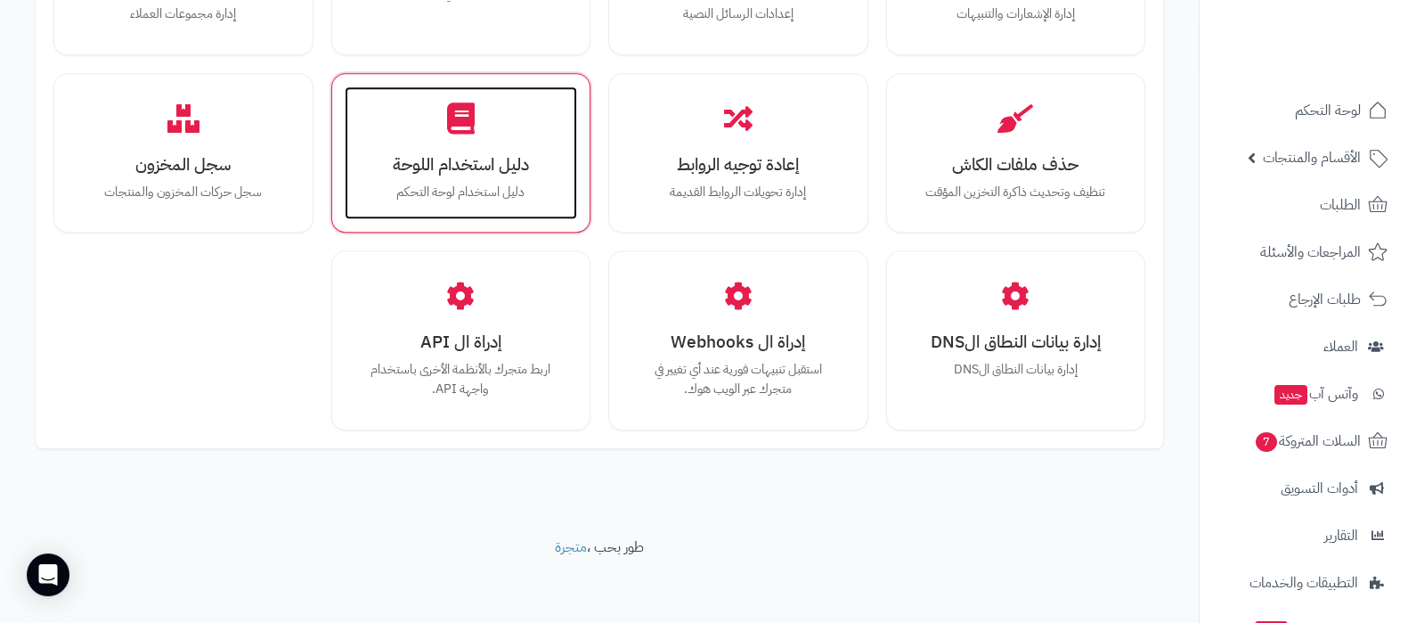
click at [467, 155] on h3 "دليل استخدام اللوحة" at bounding box center [461, 164] width 198 height 19
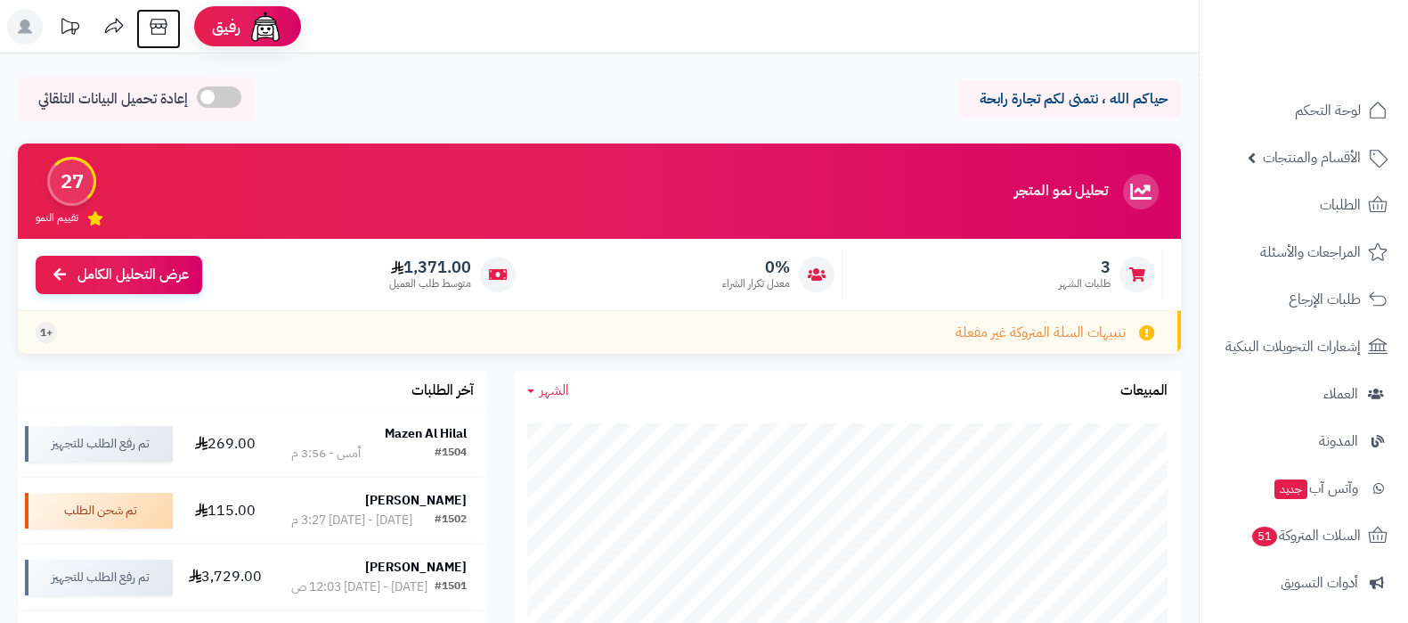
click at [153, 20] on icon at bounding box center [159, 27] width 36 height 36
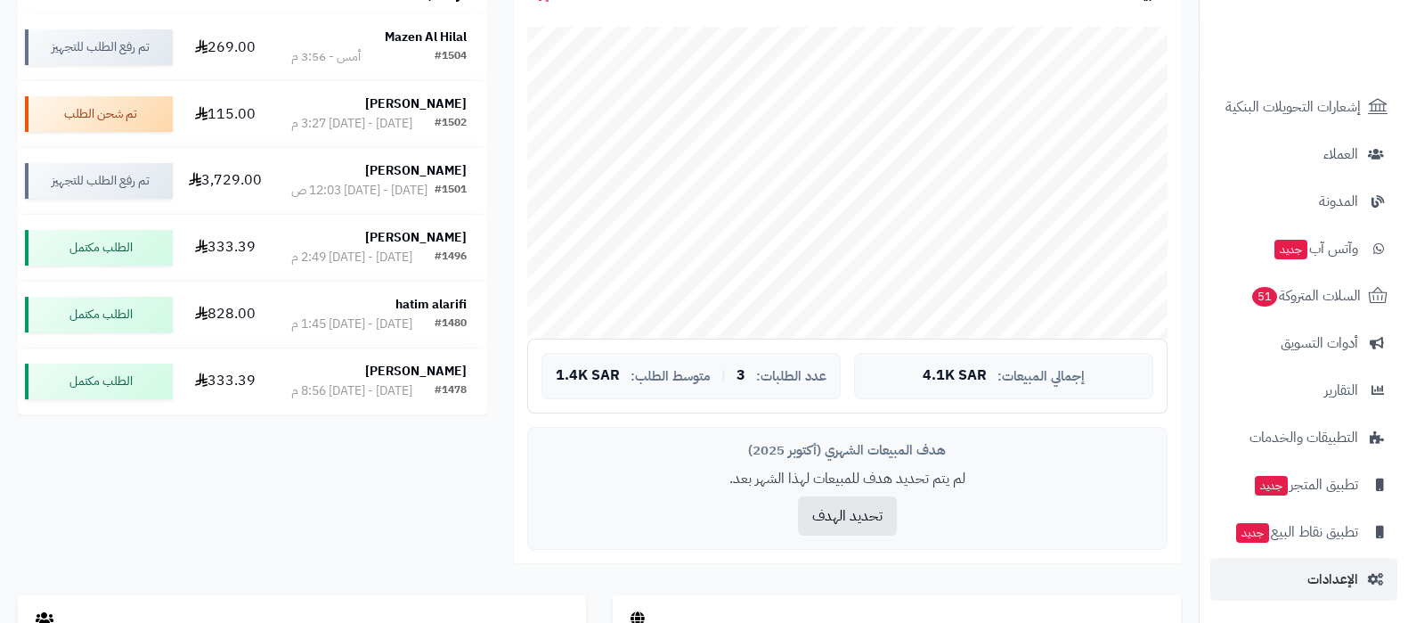
scroll to position [444, 0]
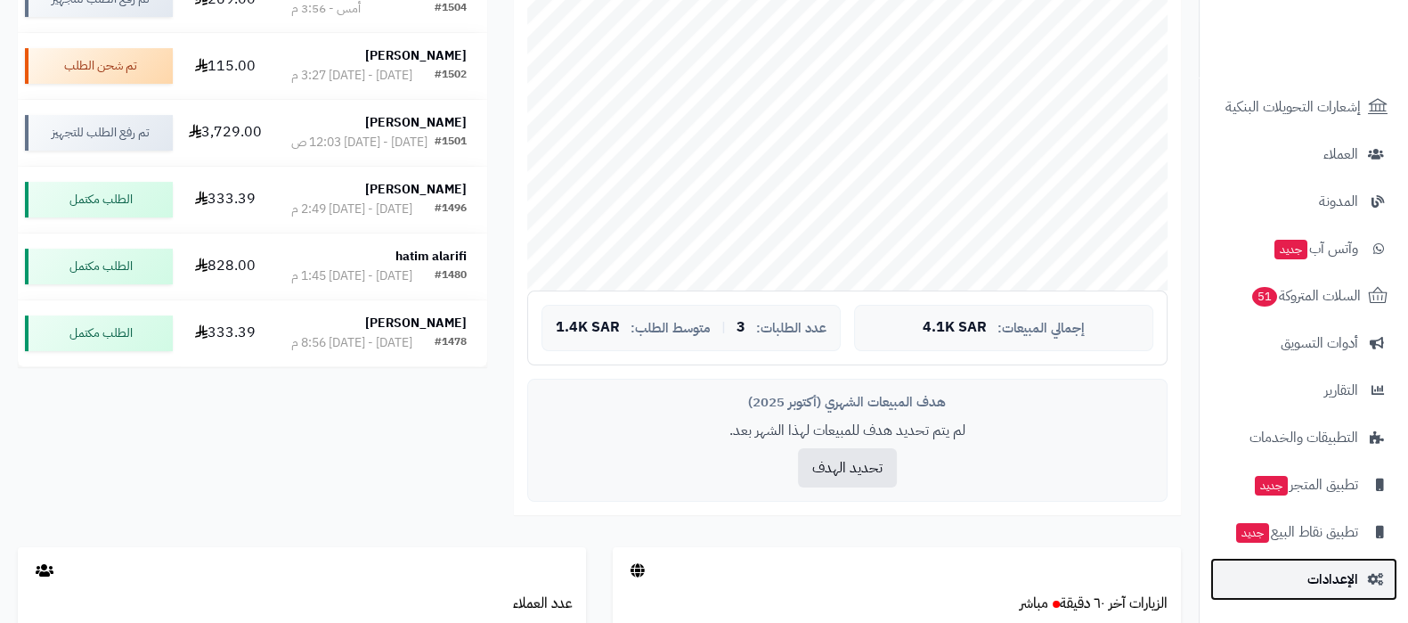
click at [1308, 588] on span "الإعدادات" at bounding box center [1332, 578] width 51 height 25
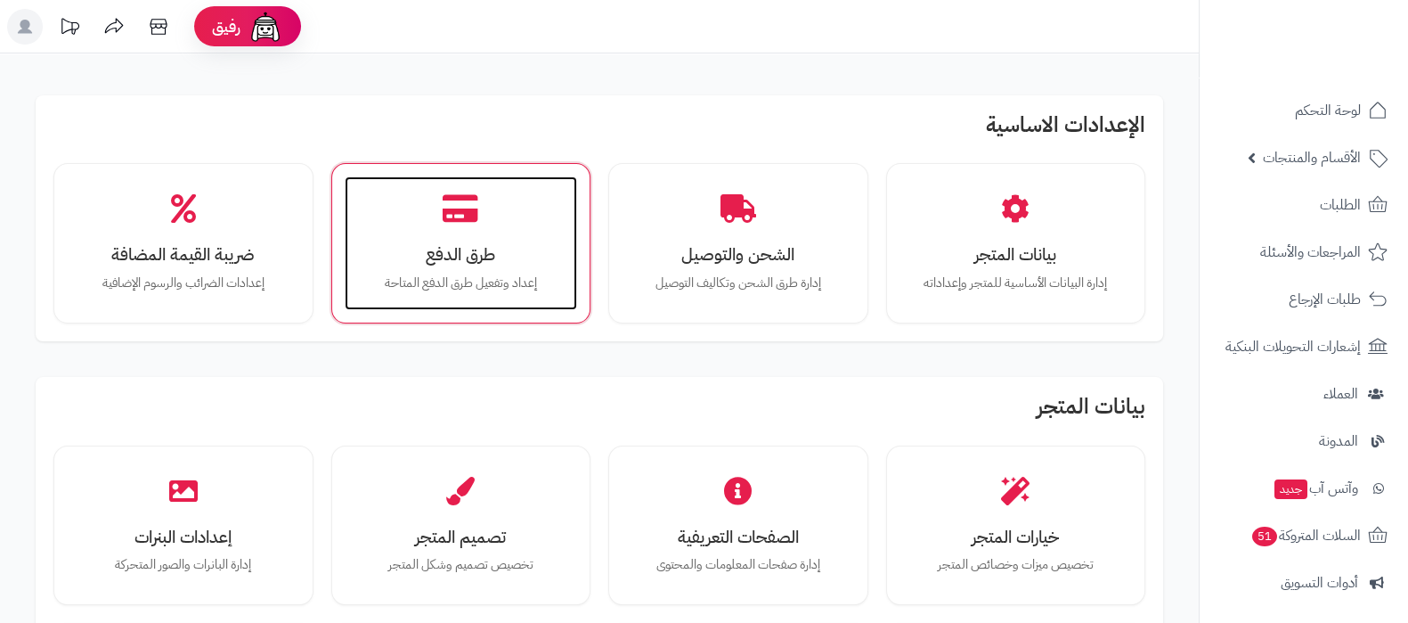
click at [466, 250] on h3 "طرق الدفع" at bounding box center [461, 254] width 198 height 19
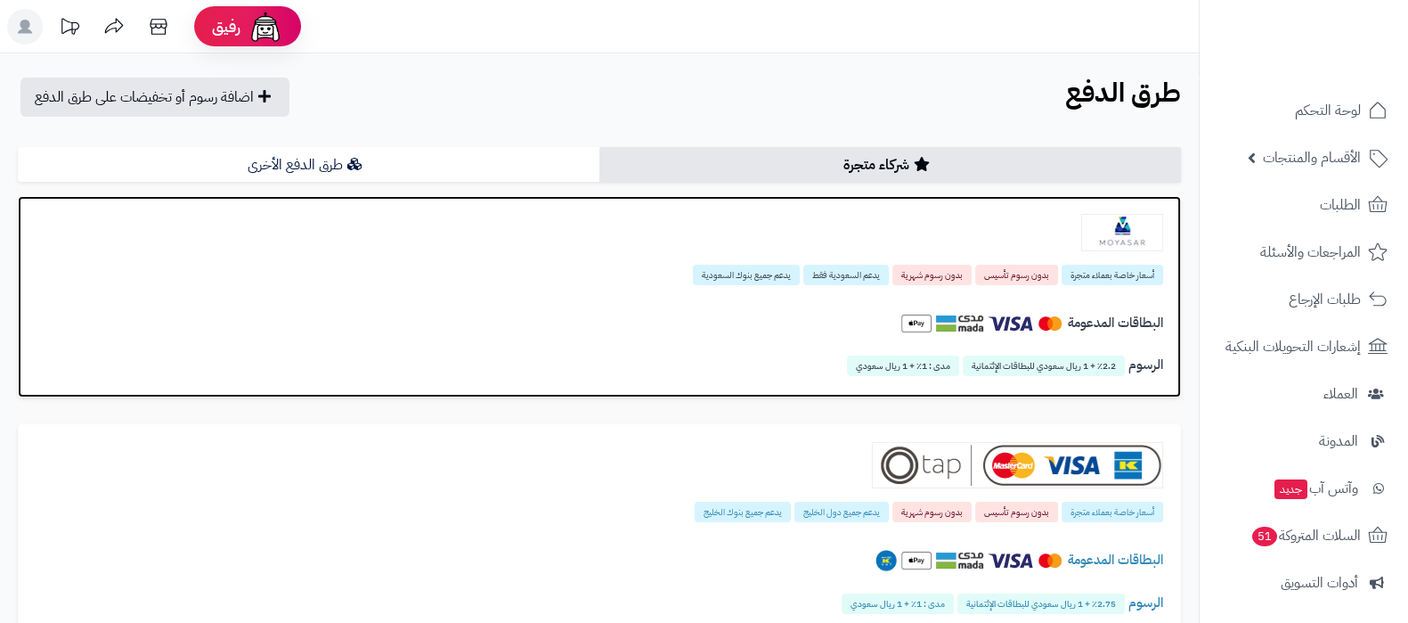
click at [1078, 233] on div at bounding box center [599, 232] width 1127 height 37
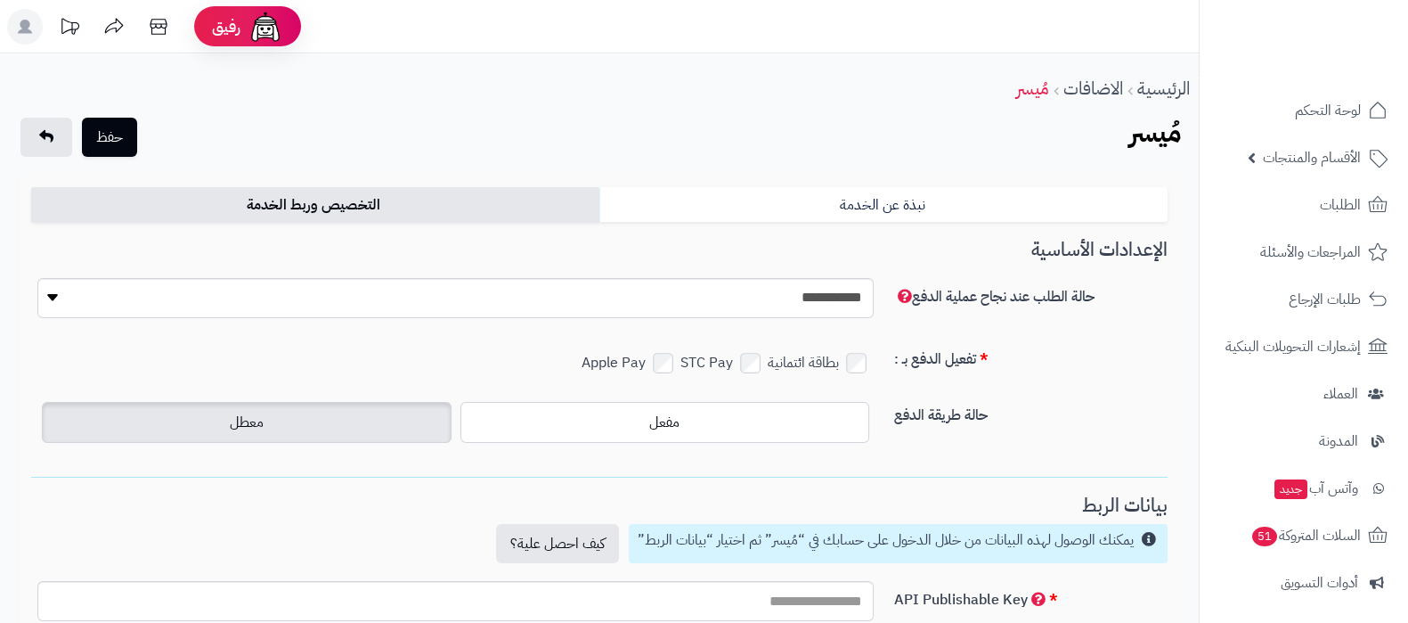
type input "**********"
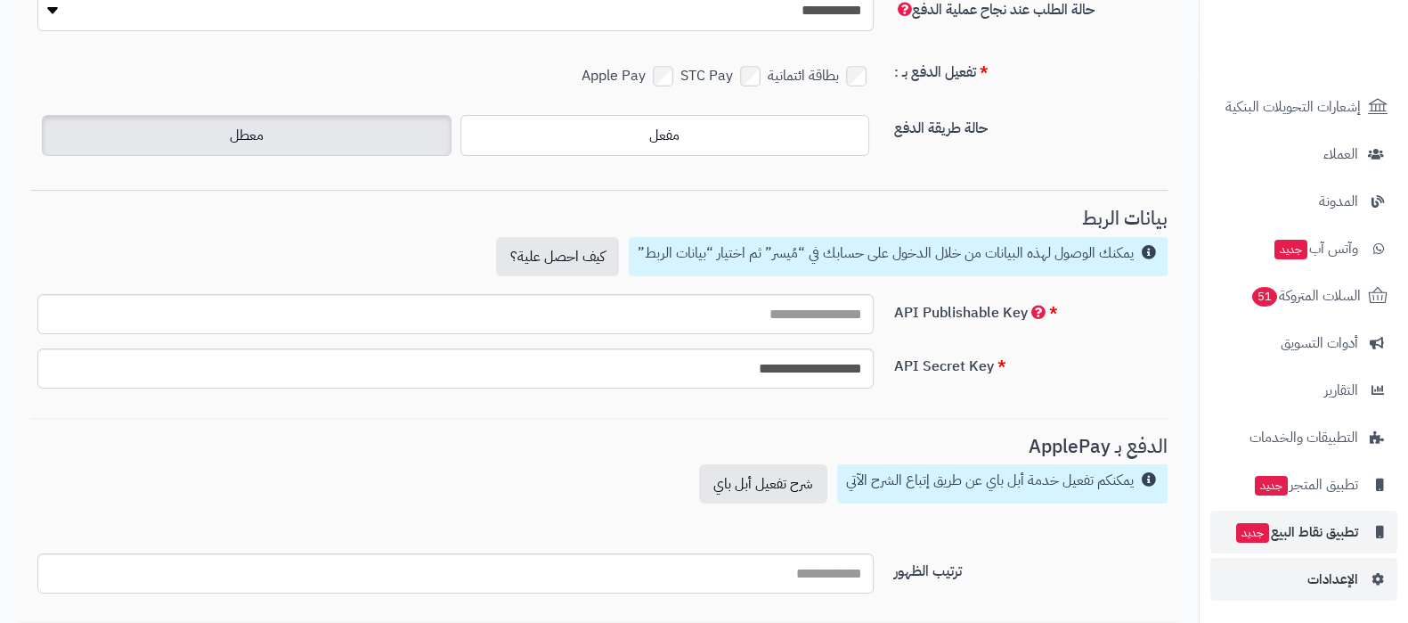
scroll to position [334, 0]
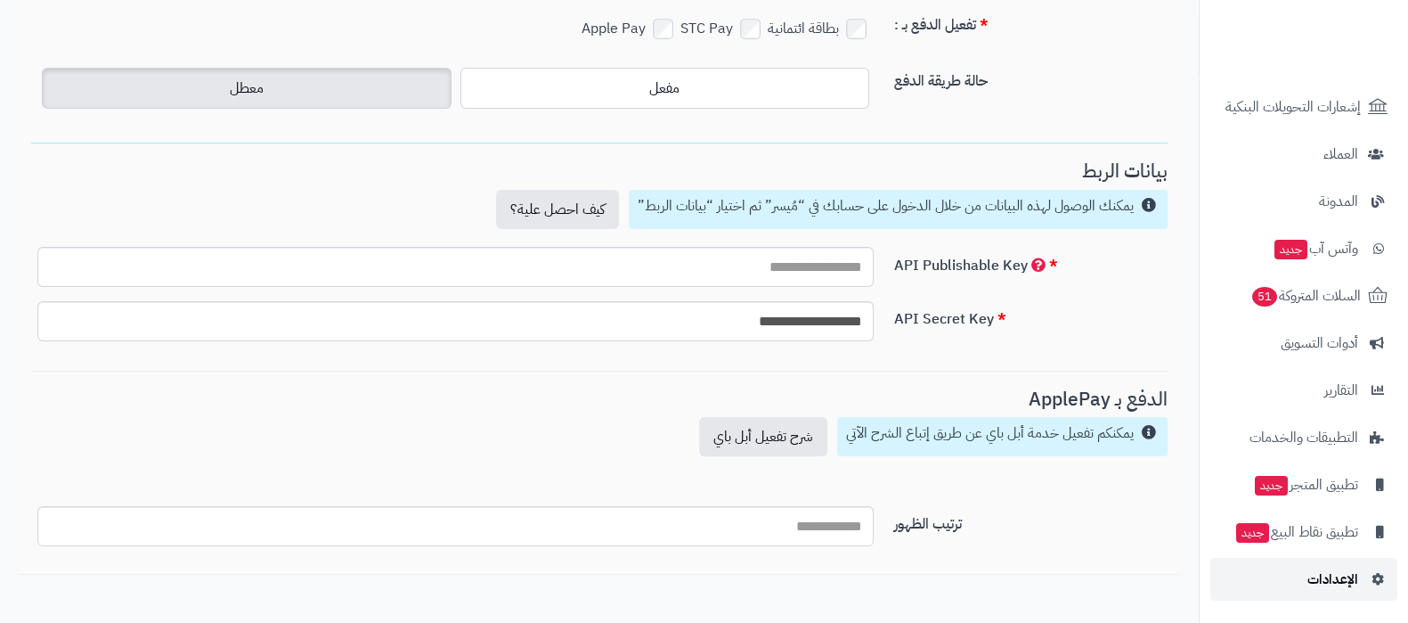
click at [1336, 567] on span "الإعدادات" at bounding box center [1332, 578] width 51 height 25
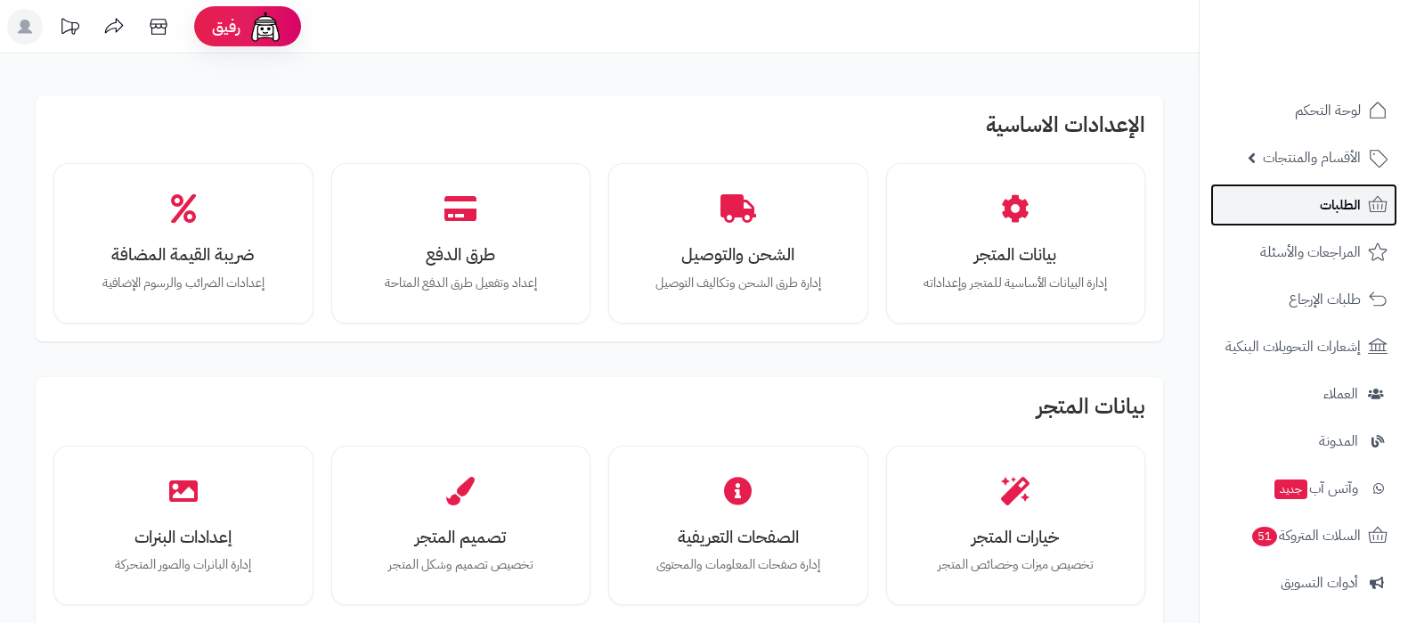
click at [1323, 211] on span "الطلبات" at bounding box center [1340, 204] width 41 height 25
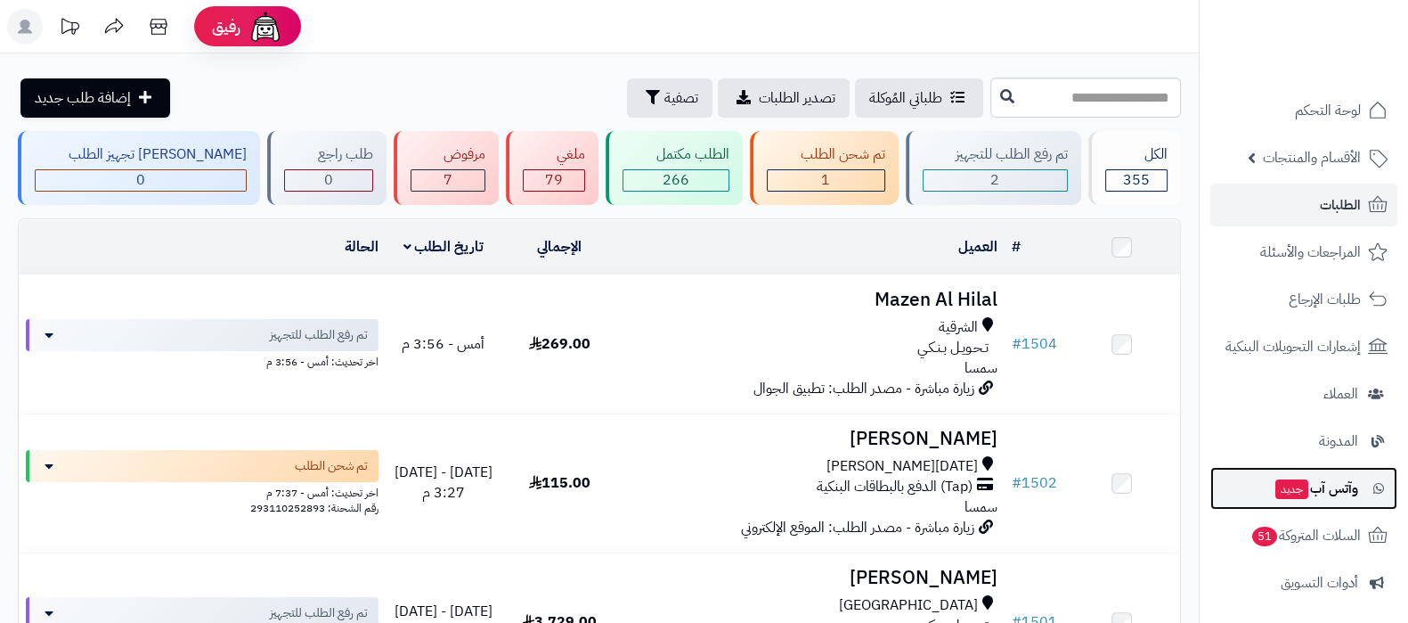
click at [1319, 492] on span "وآتس آب جديد" at bounding box center [1316, 488] width 85 height 25
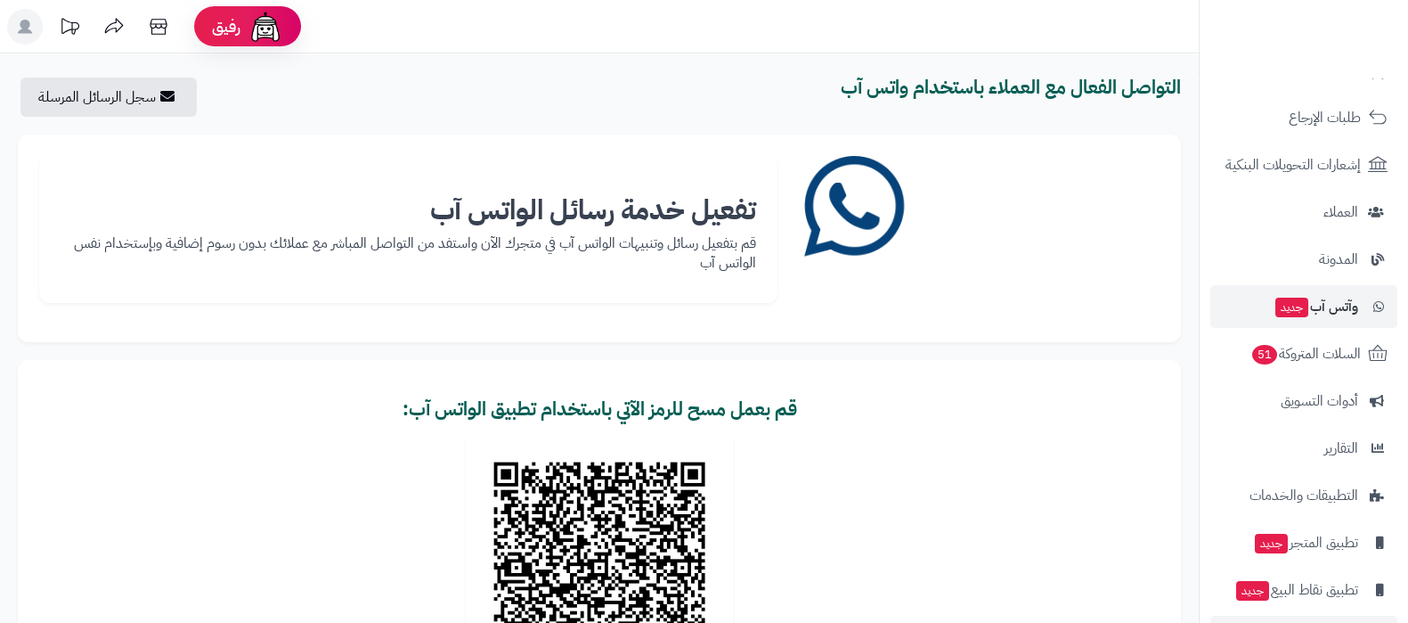
scroll to position [240, 0]
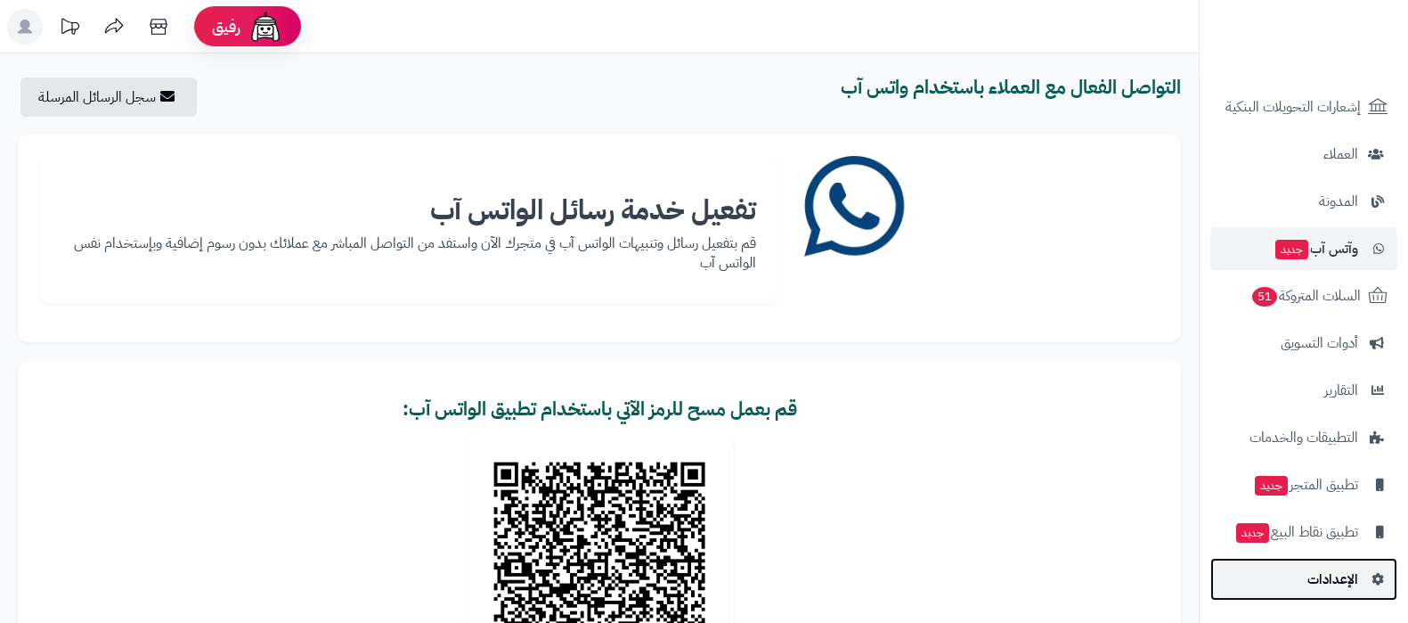
click at [1337, 584] on span "الإعدادات" at bounding box center [1332, 578] width 51 height 25
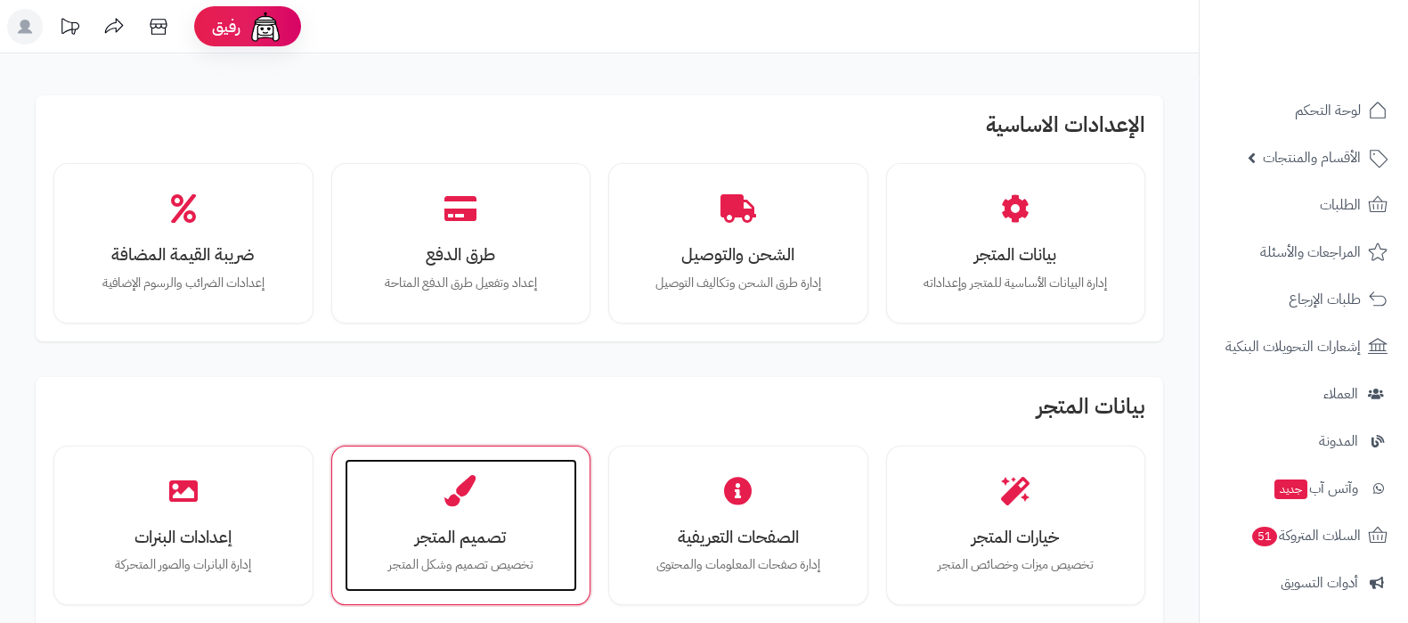
click at [482, 511] on div "تصميم المتجر تخصيص تصميم وشكل المتجر" at bounding box center [461, 526] width 233 height 134
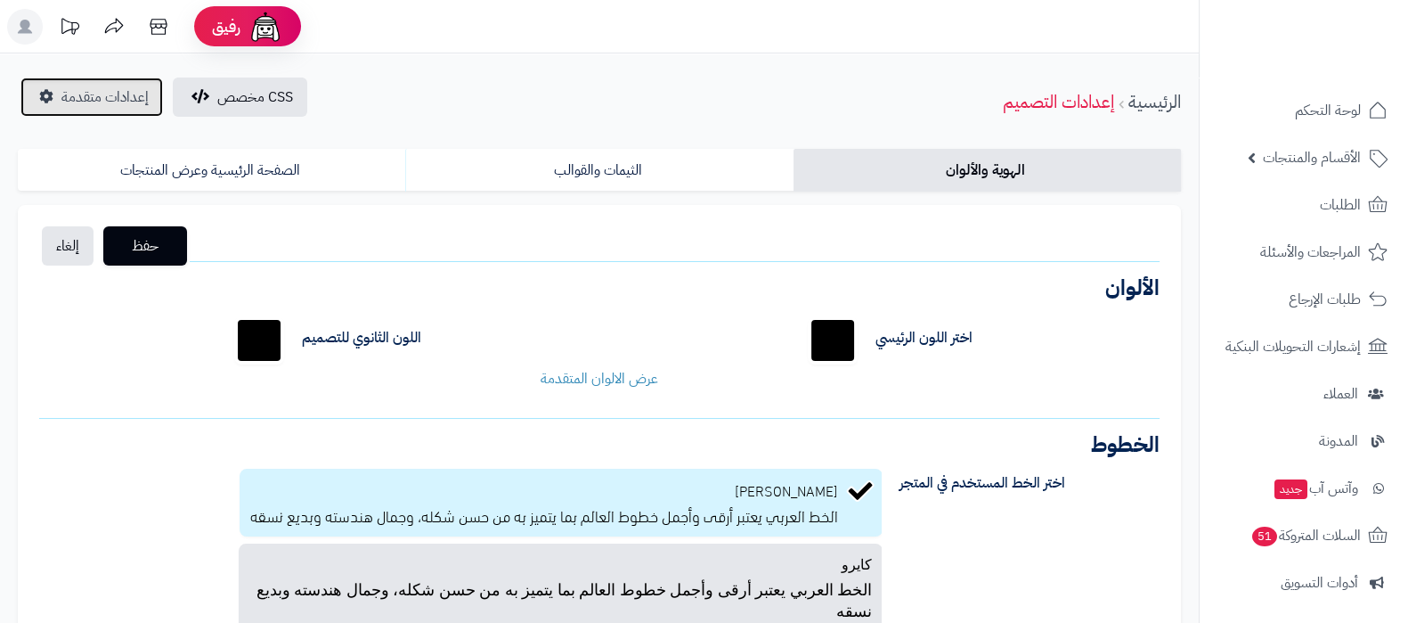
click at [111, 91] on span "إعدادات متقدمة" at bounding box center [104, 96] width 87 height 21
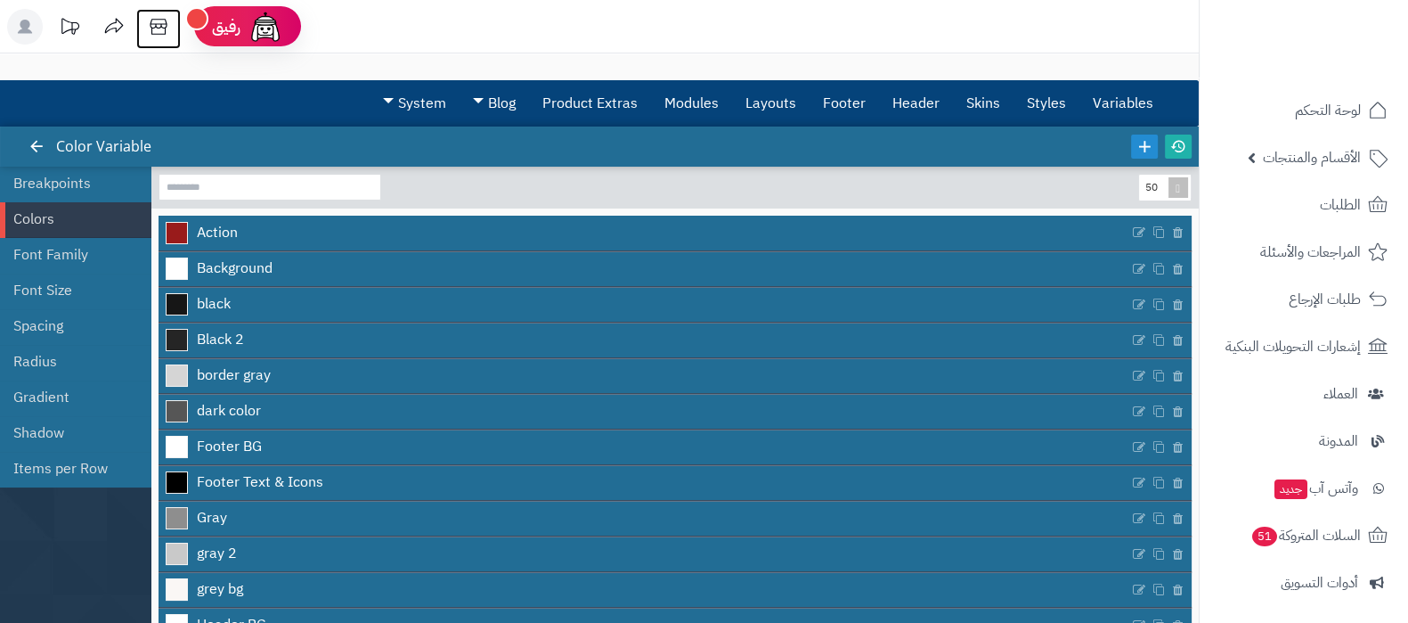
click at [156, 28] on icon at bounding box center [158, 27] width 17 height 16
click at [797, 110] on link "Layouts" at bounding box center [770, 103] width 77 height 45
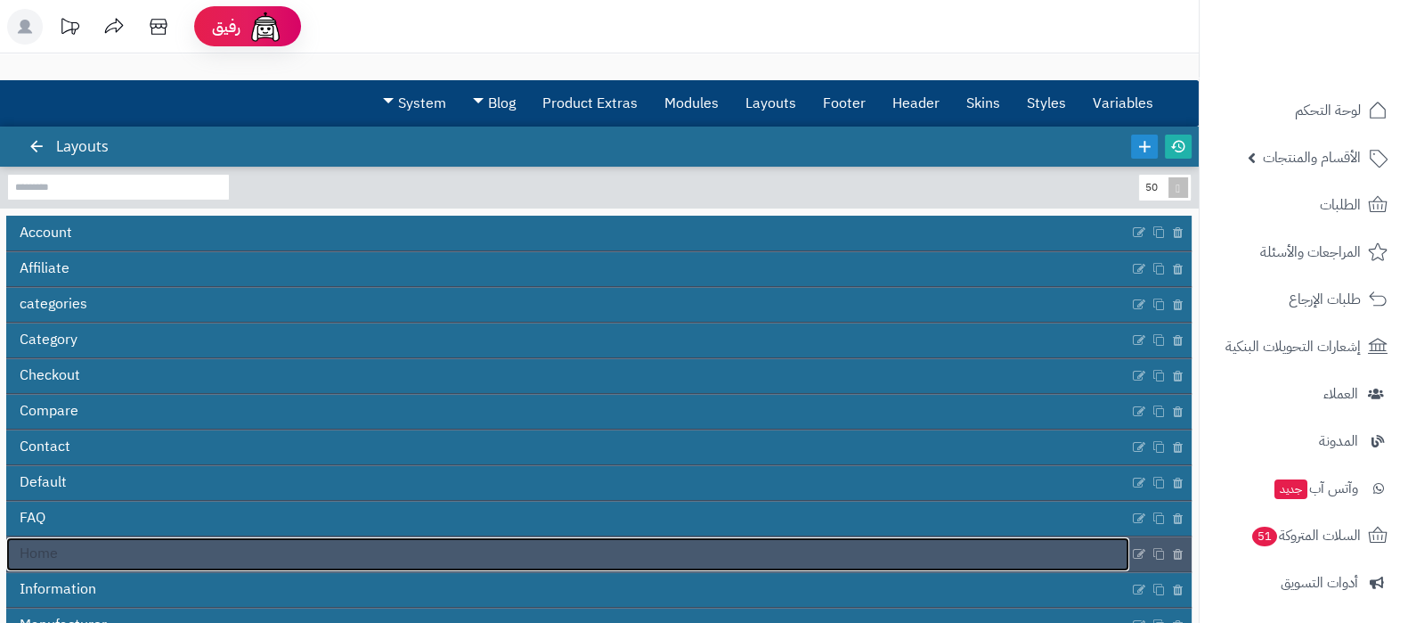
click at [861, 552] on link "Home" at bounding box center [567, 554] width 1123 height 34
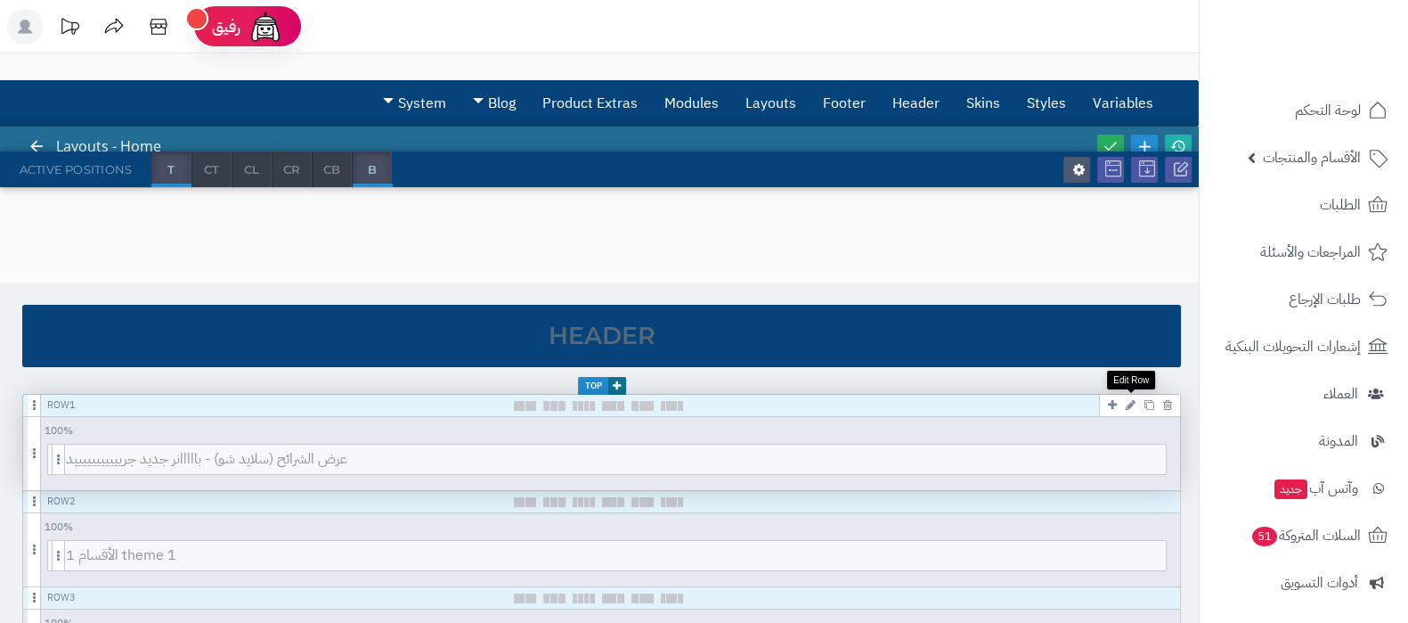
click at [1131, 403] on icon at bounding box center [1131, 405] width 10 height 12
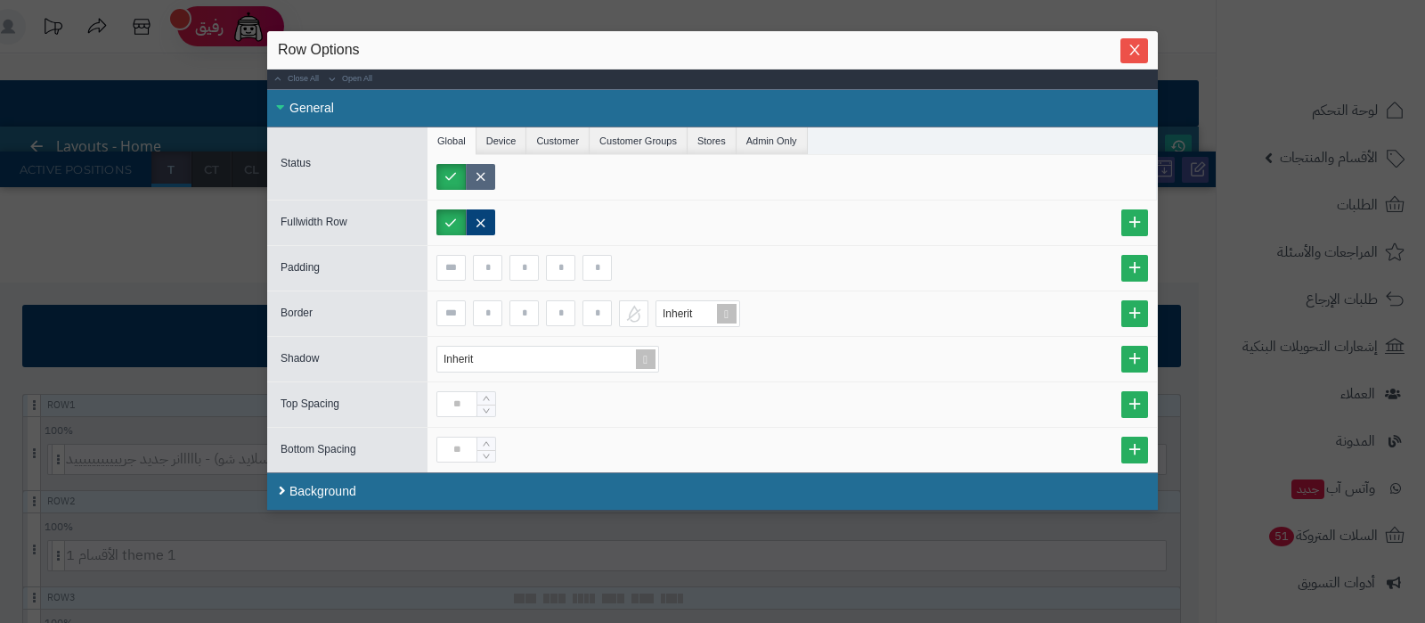
click at [487, 180] on label at bounding box center [480, 177] width 29 height 26
click at [1139, 48] on icon "Close" at bounding box center [1134, 49] width 14 height 14
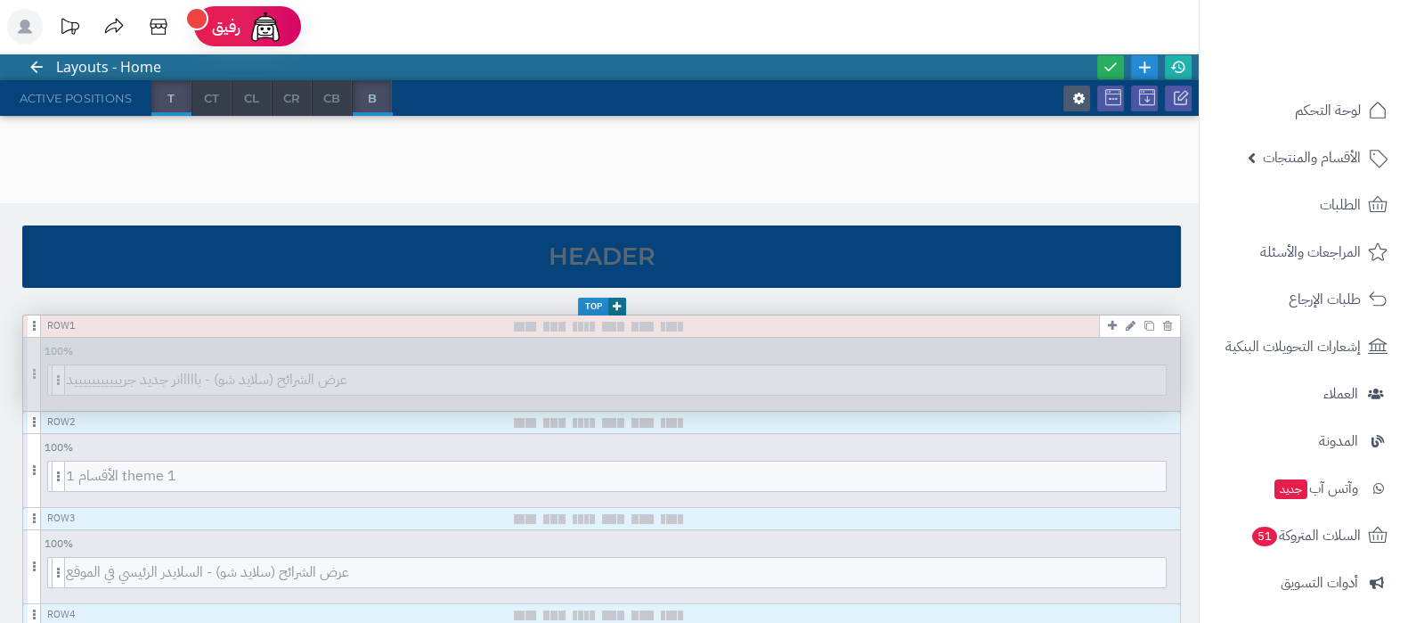
scroll to position [110, 0]
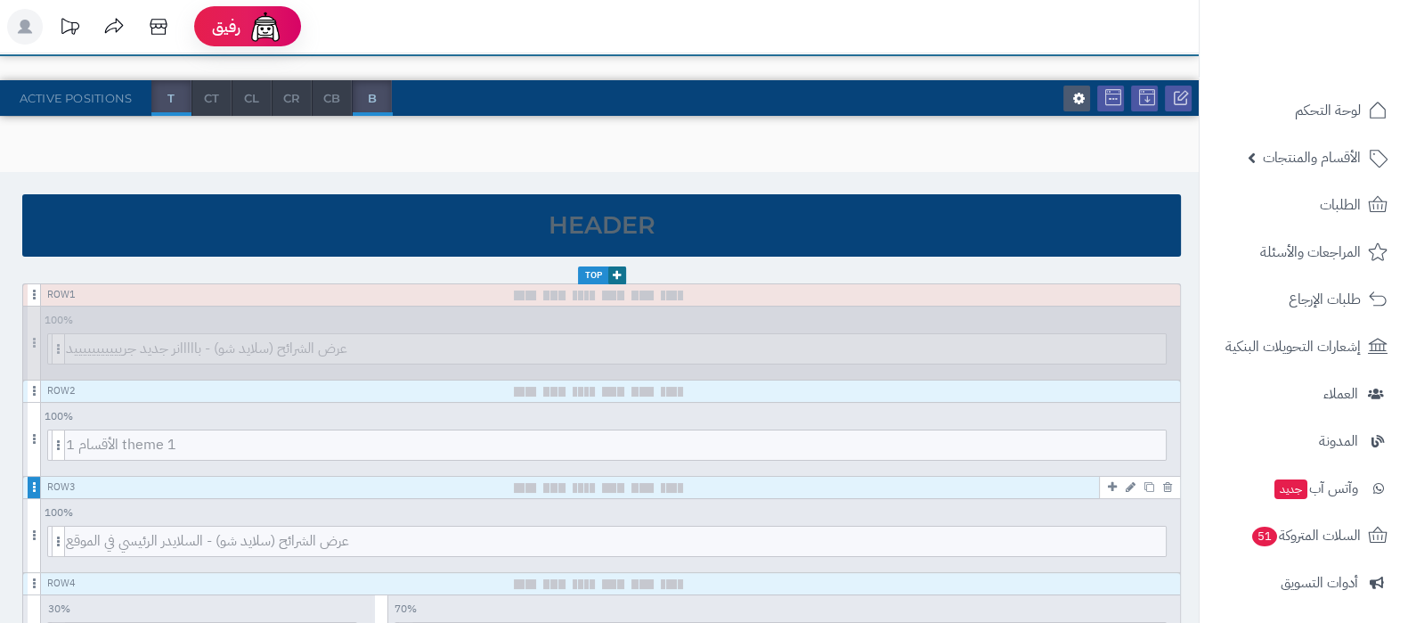
click at [28, 488] on span at bounding box center [34, 486] width 13 height 21
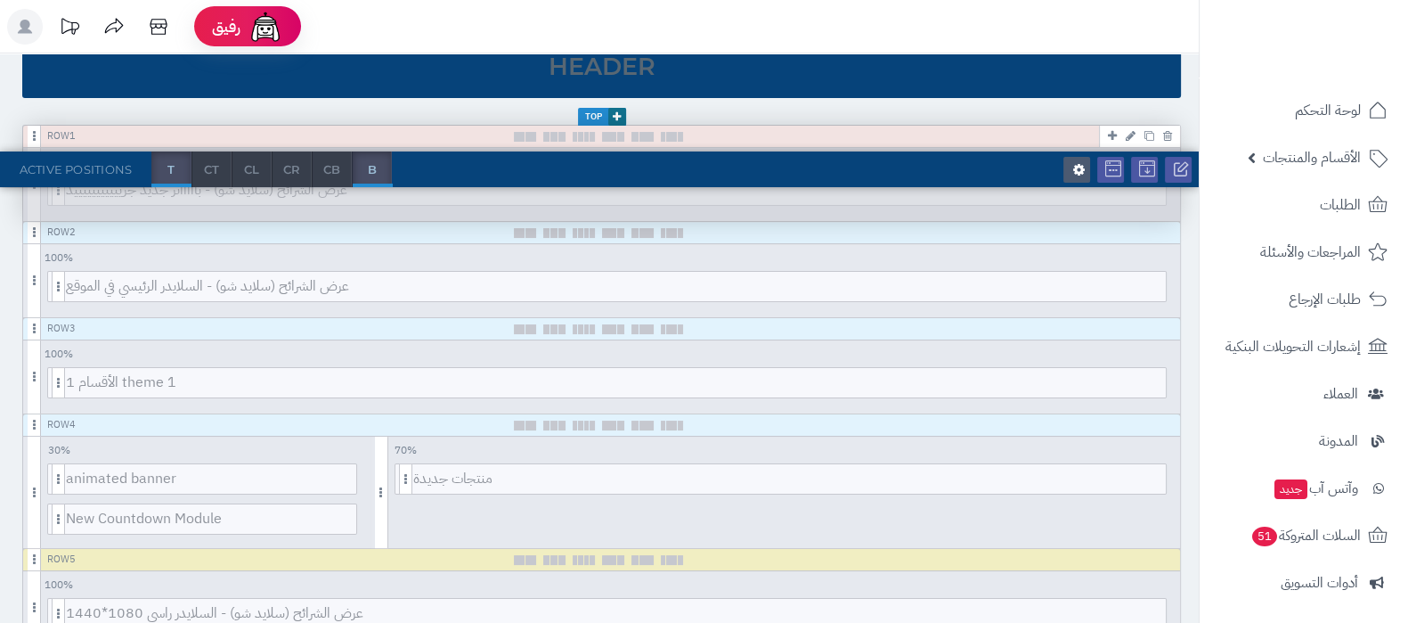
scroll to position [0, 0]
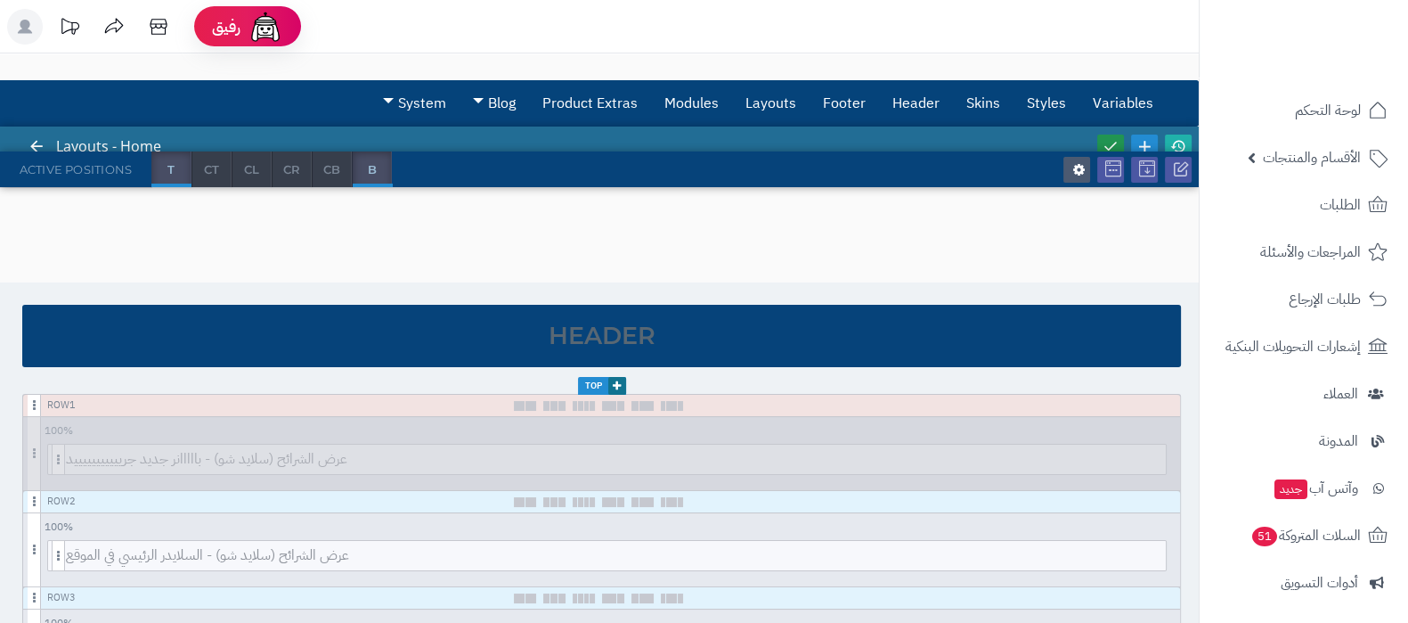
click at [1108, 141] on icon at bounding box center [1111, 146] width 16 height 16
click at [1179, 141] on icon at bounding box center [1178, 146] width 16 height 16
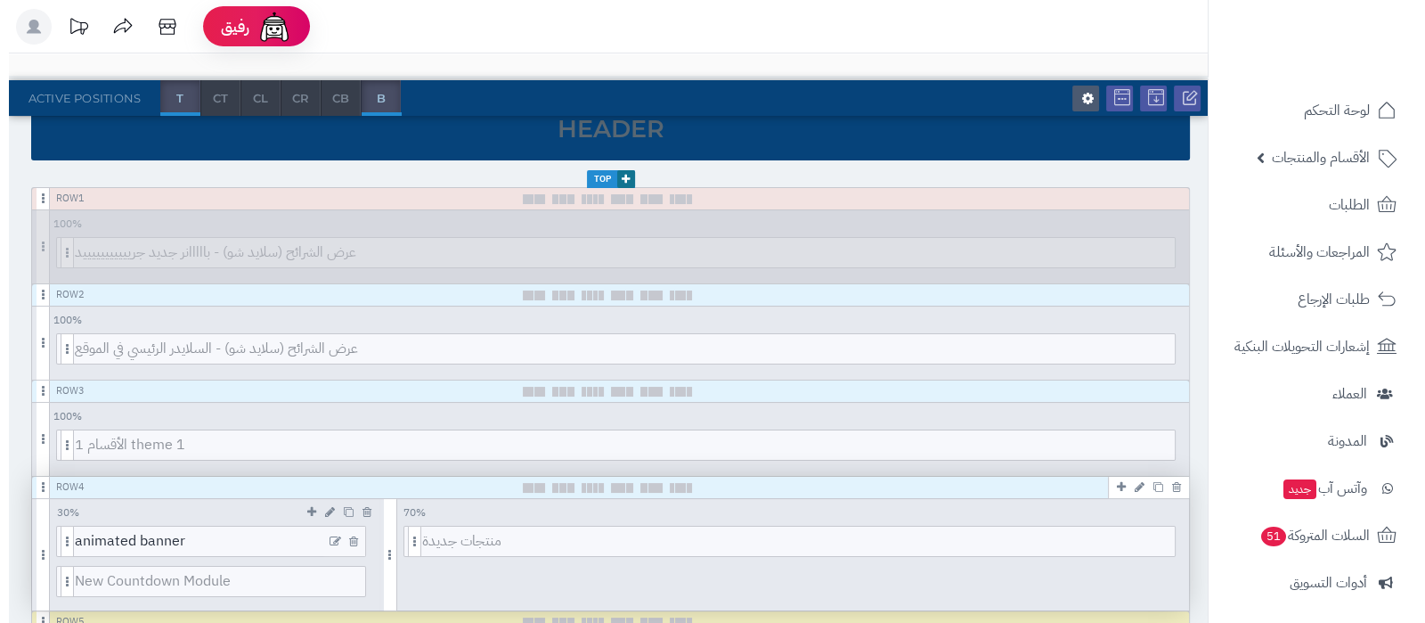
scroll to position [222, 0]
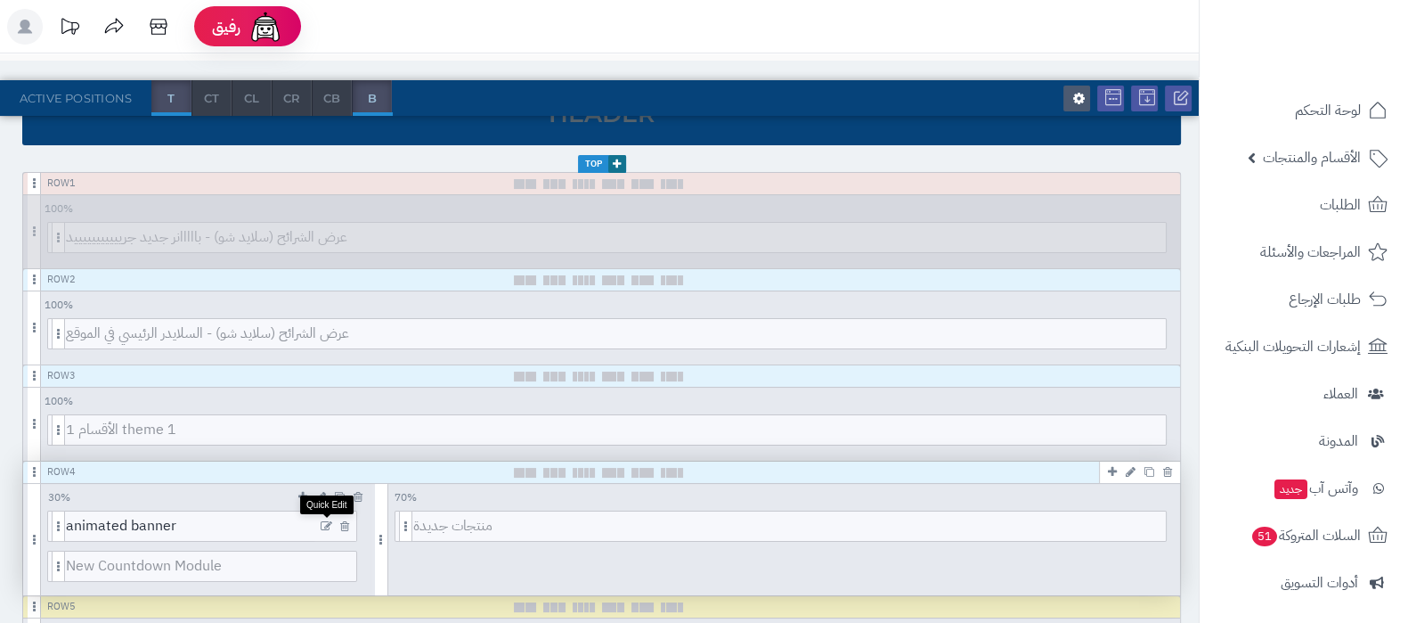
click at [325, 523] on icon at bounding box center [327, 526] width 12 height 12
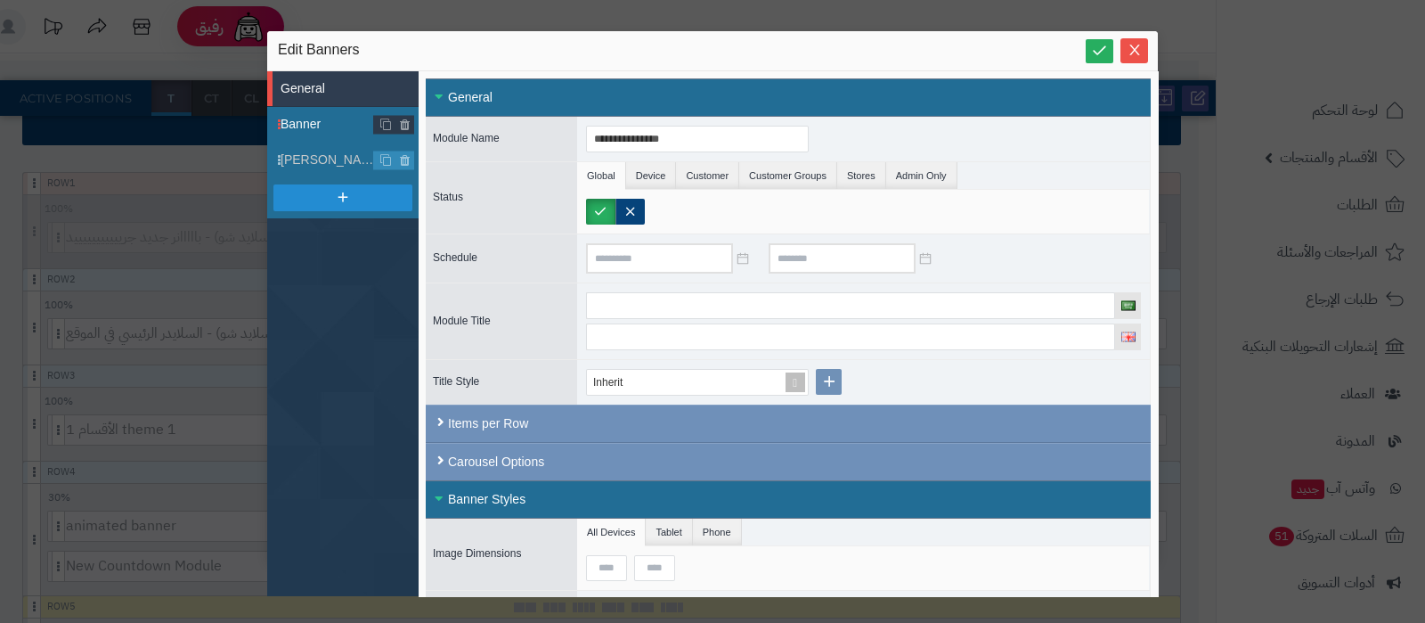
click at [316, 122] on span "Banner" at bounding box center [328, 124] width 94 height 19
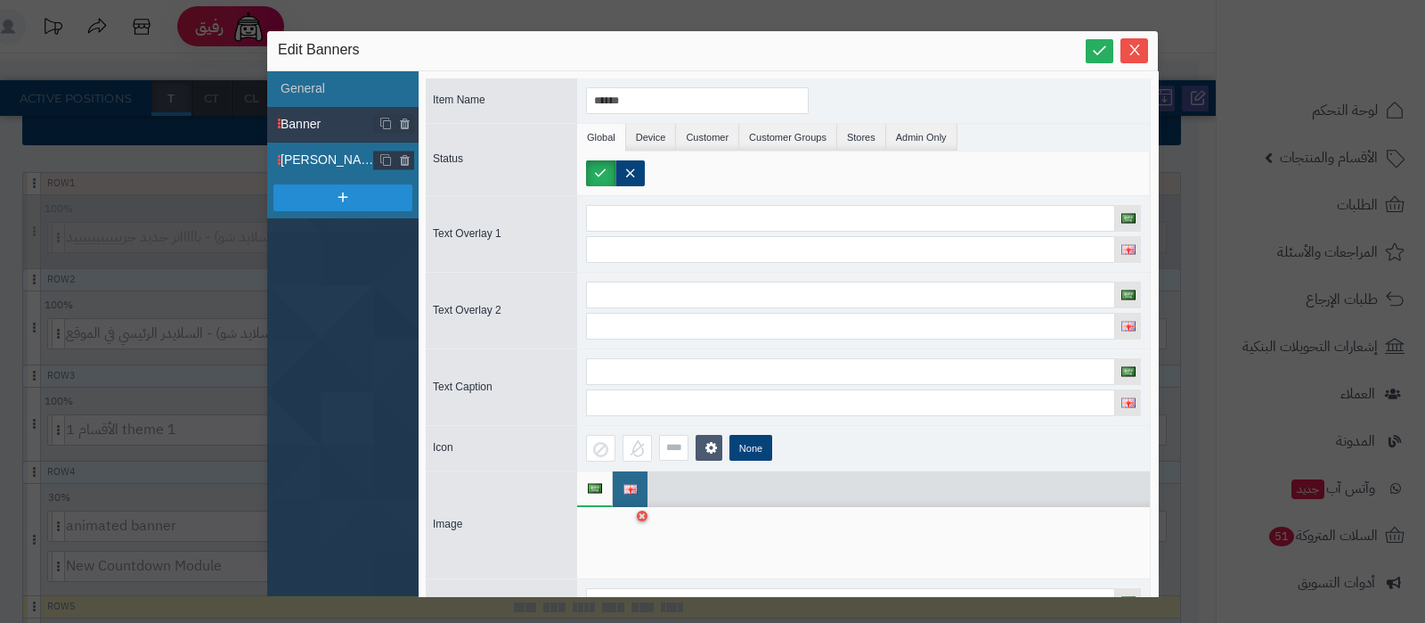
click at [316, 156] on span "بنر ثابت" at bounding box center [328, 160] width 94 height 19
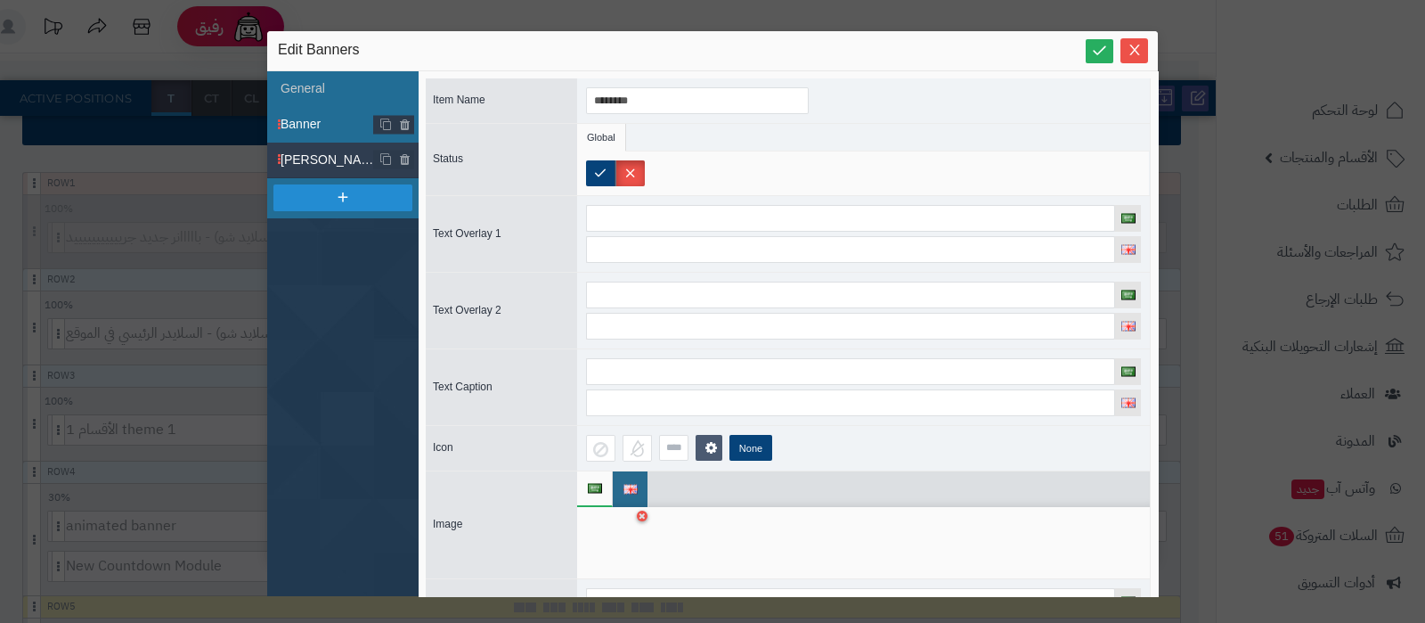
click at [326, 126] on span "Banner" at bounding box center [328, 124] width 94 height 19
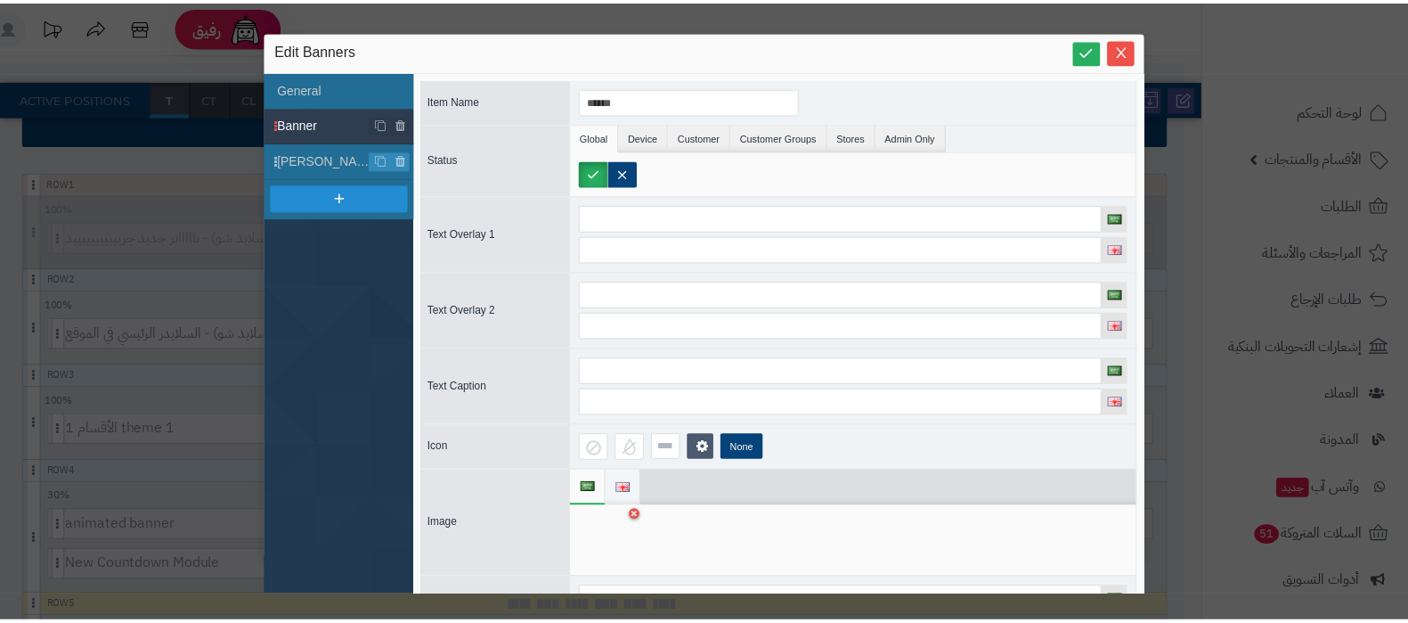
scroll to position [155, 0]
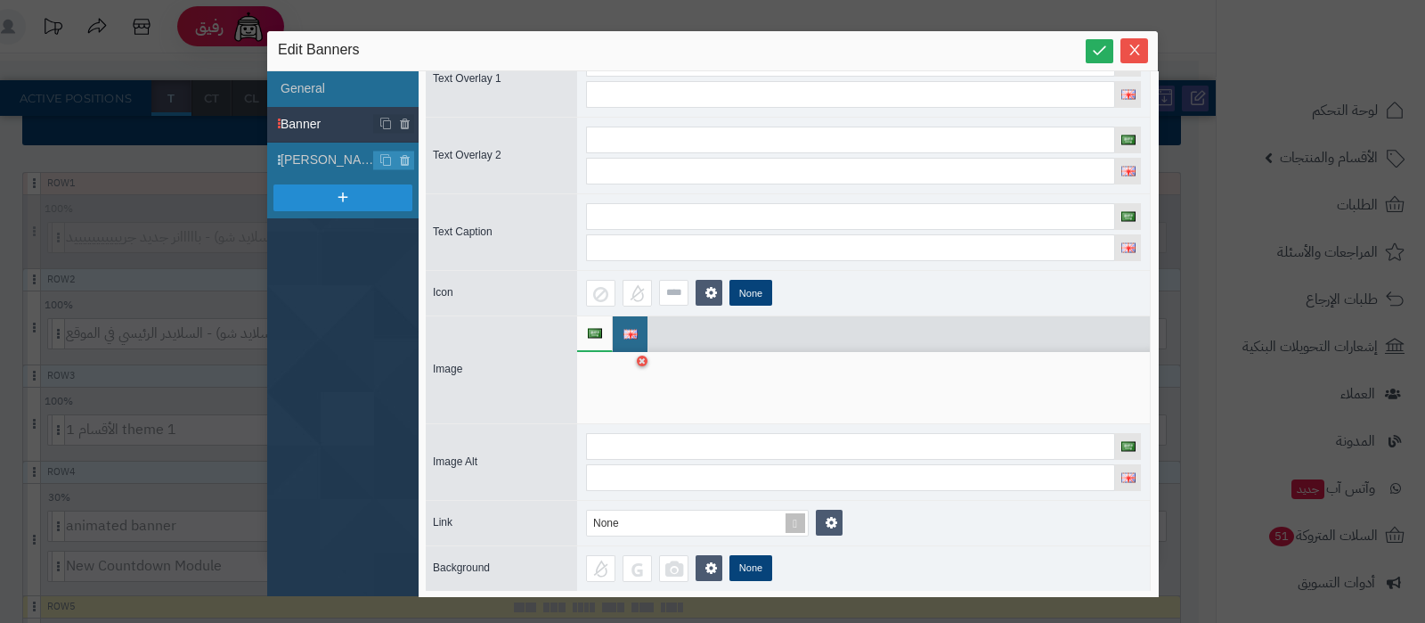
click at [613, 396] on div at bounding box center [614, 387] width 56 height 53
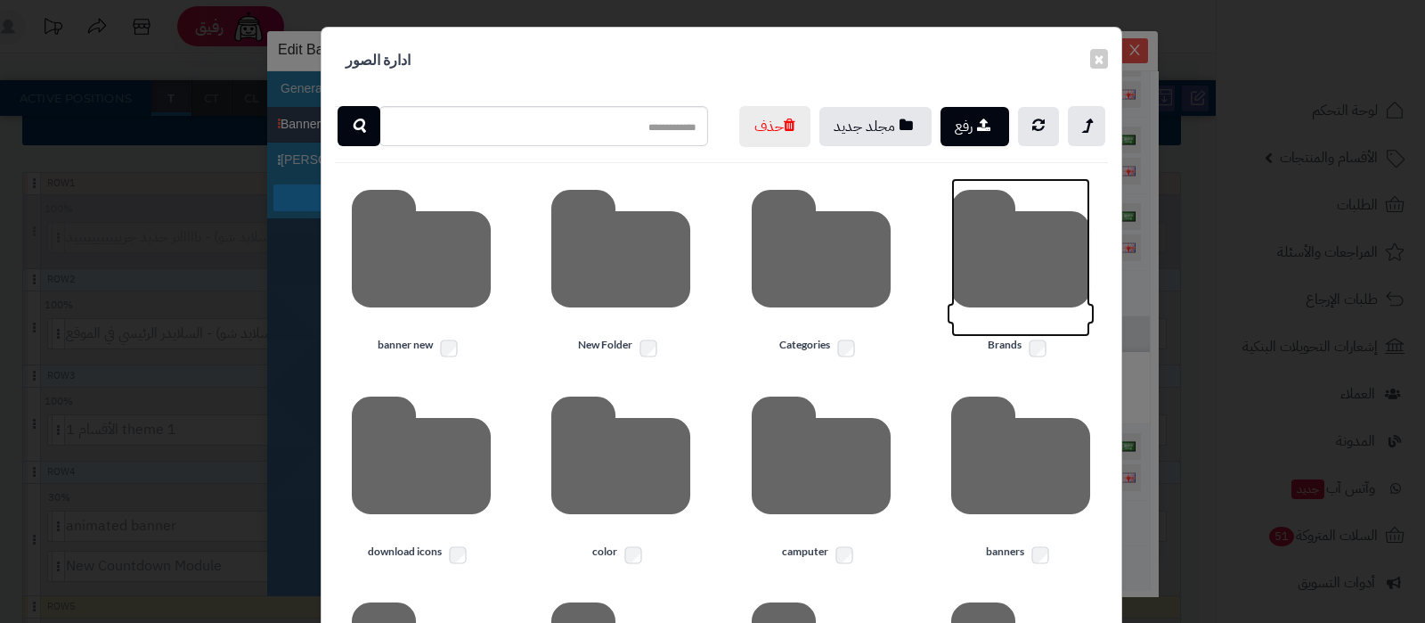
click at [1030, 287] on icon at bounding box center [1020, 257] width 139 height 159
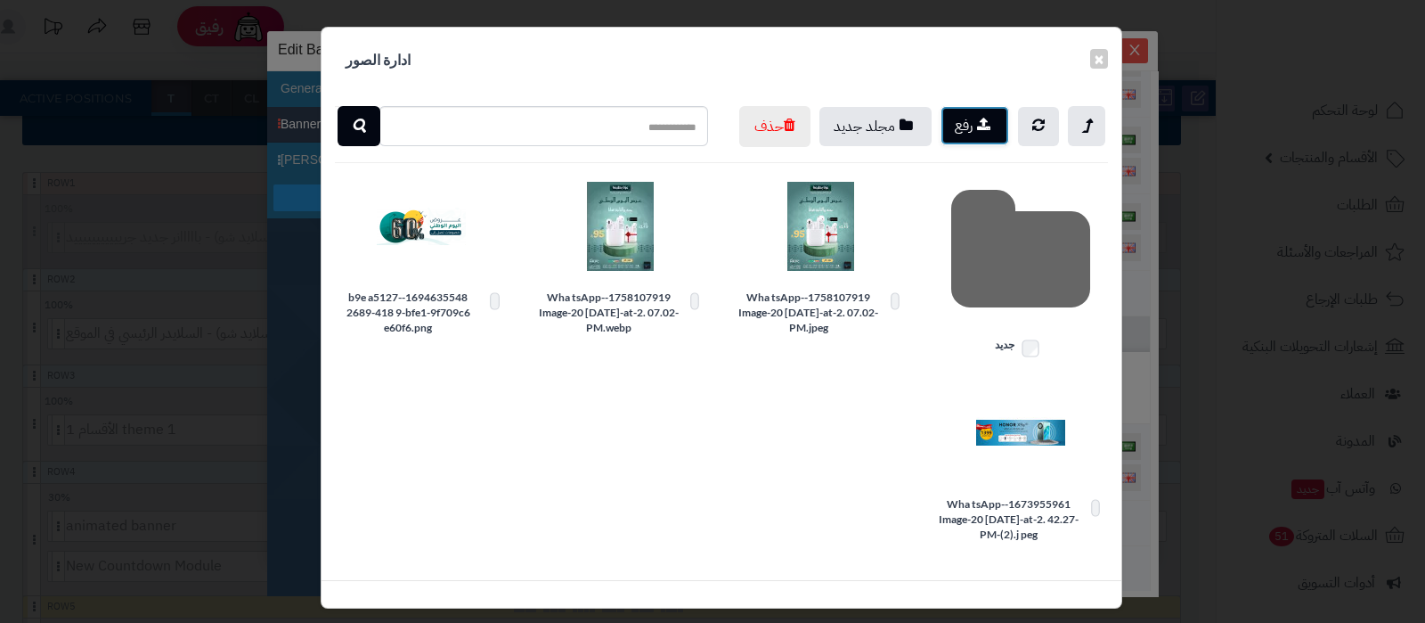
click at [973, 118] on button "رفع" at bounding box center [974, 125] width 69 height 39
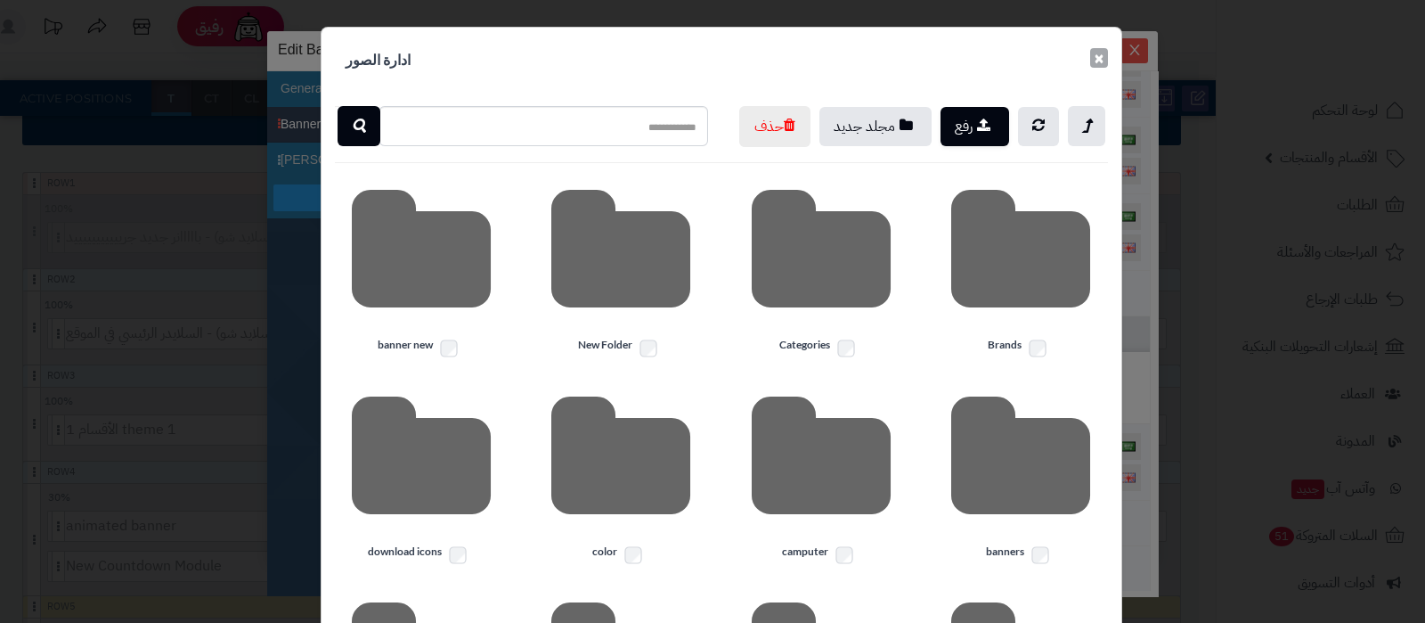
click at [1108, 61] on button "×" at bounding box center [1099, 58] width 18 height 20
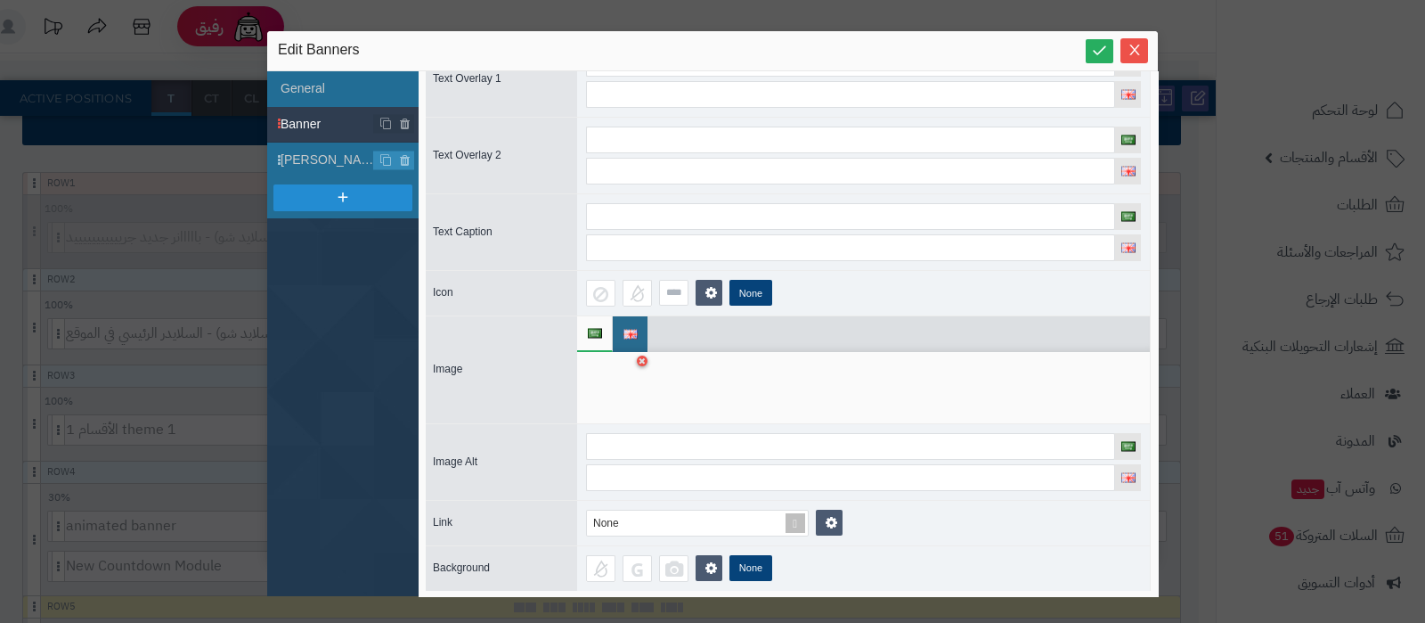
click at [628, 390] on div at bounding box center [614, 387] width 56 height 53
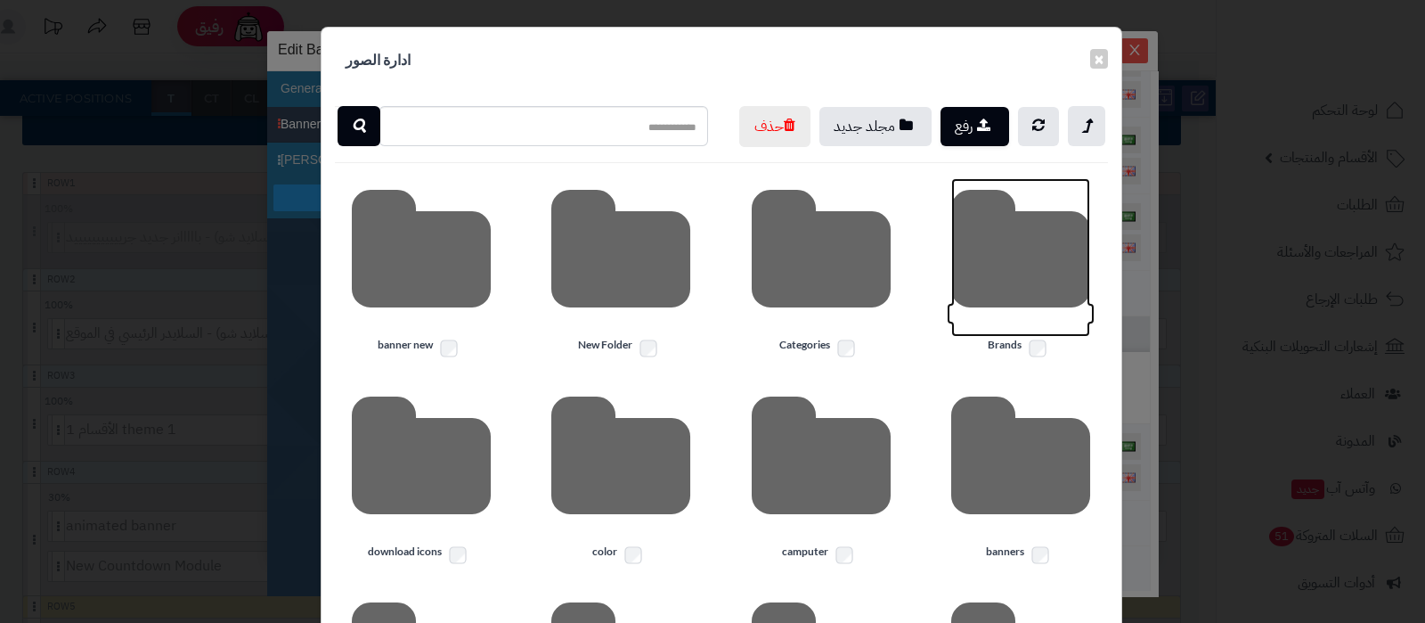
click at [1013, 315] on icon at bounding box center [1020, 257] width 139 height 159
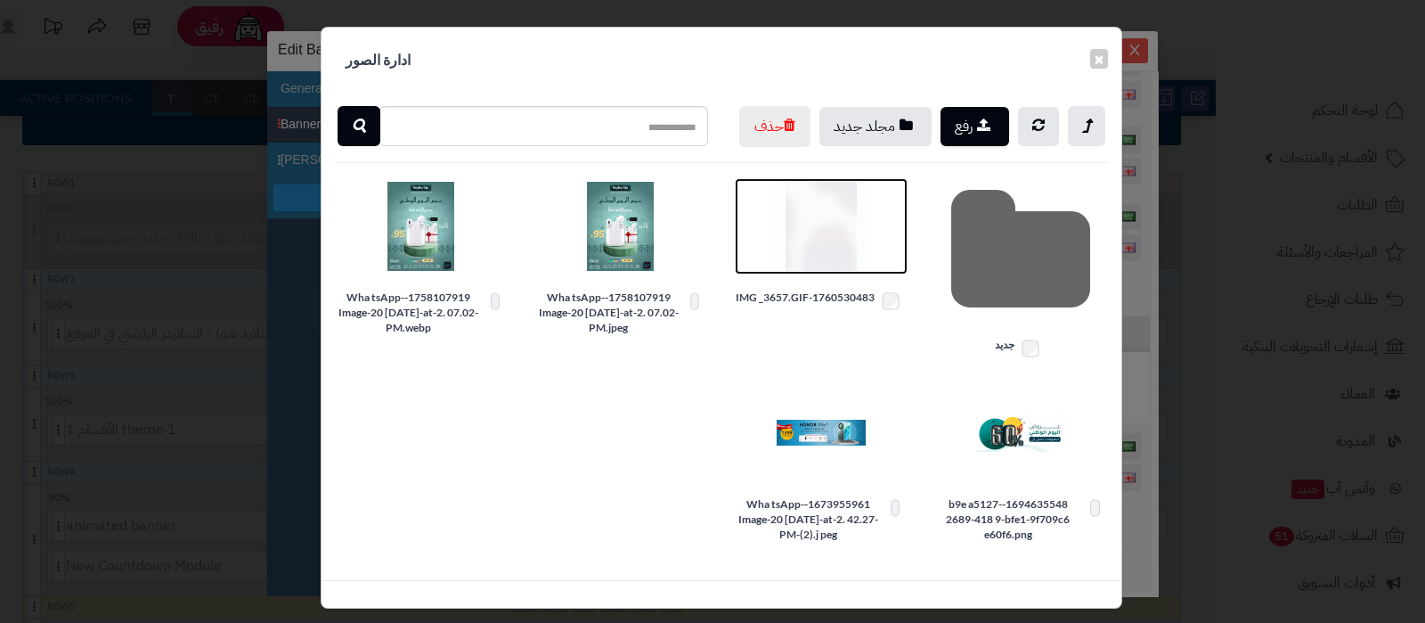
click at [813, 259] on img at bounding box center [821, 226] width 89 height 89
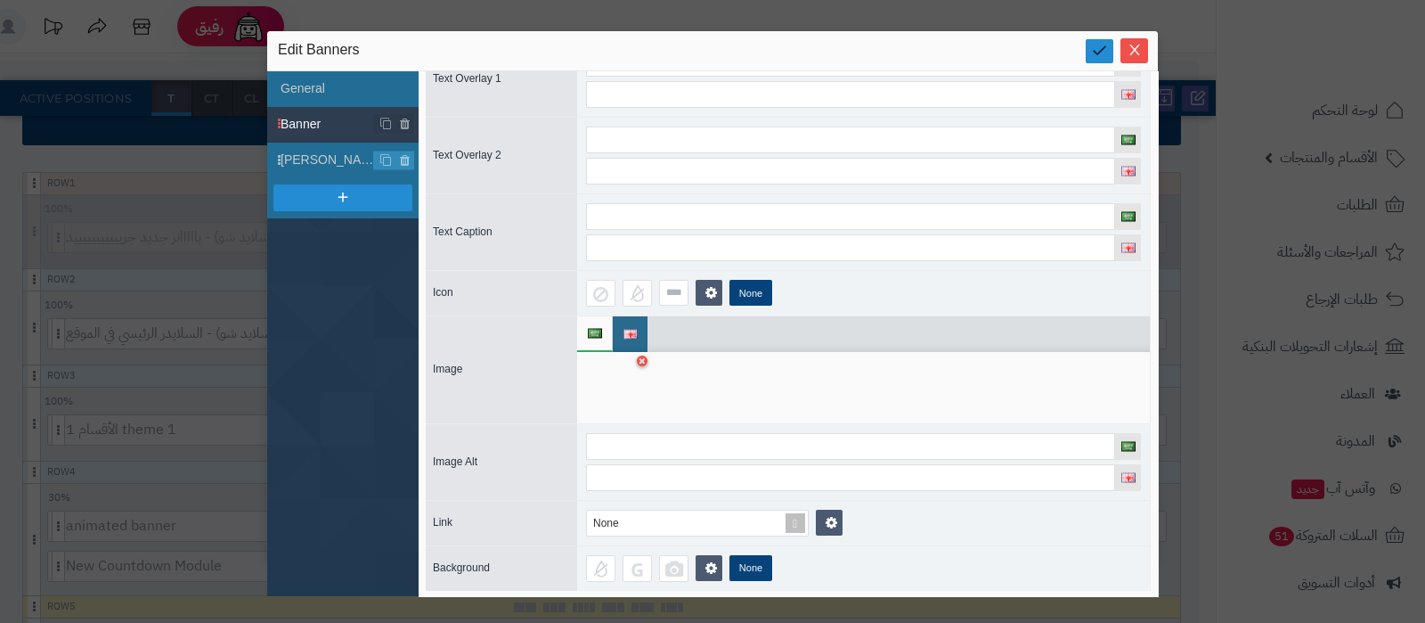
click at [1094, 46] on icon at bounding box center [1099, 50] width 17 height 17
click at [1131, 47] on icon "Close" at bounding box center [1134, 49] width 14 height 14
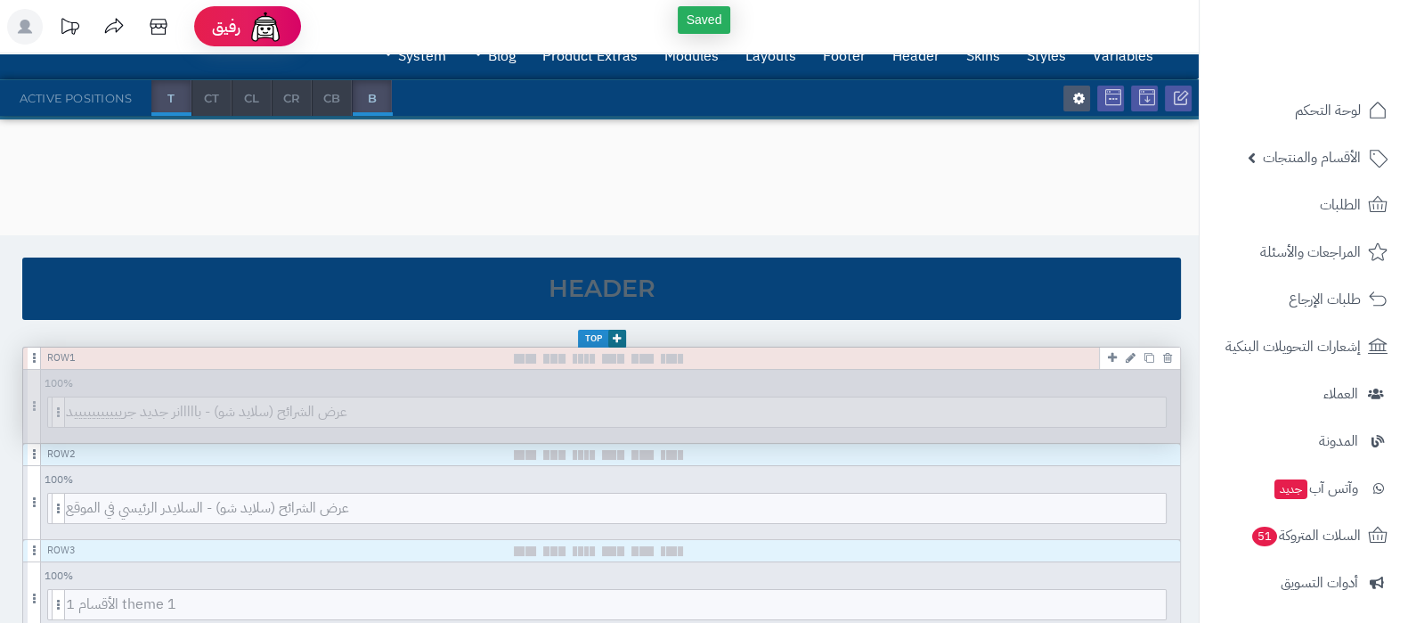
scroll to position [0, 0]
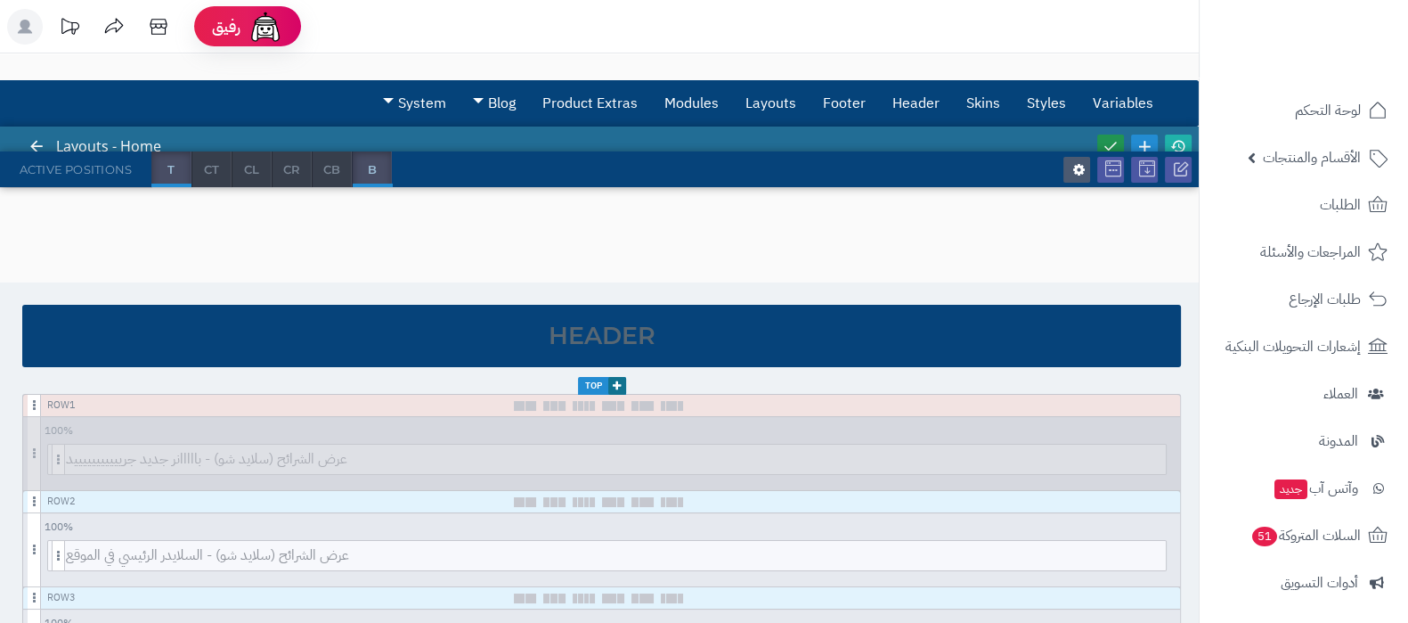
click at [1107, 148] on icon at bounding box center [1111, 146] width 16 height 16
click at [1175, 144] on icon at bounding box center [1178, 146] width 16 height 16
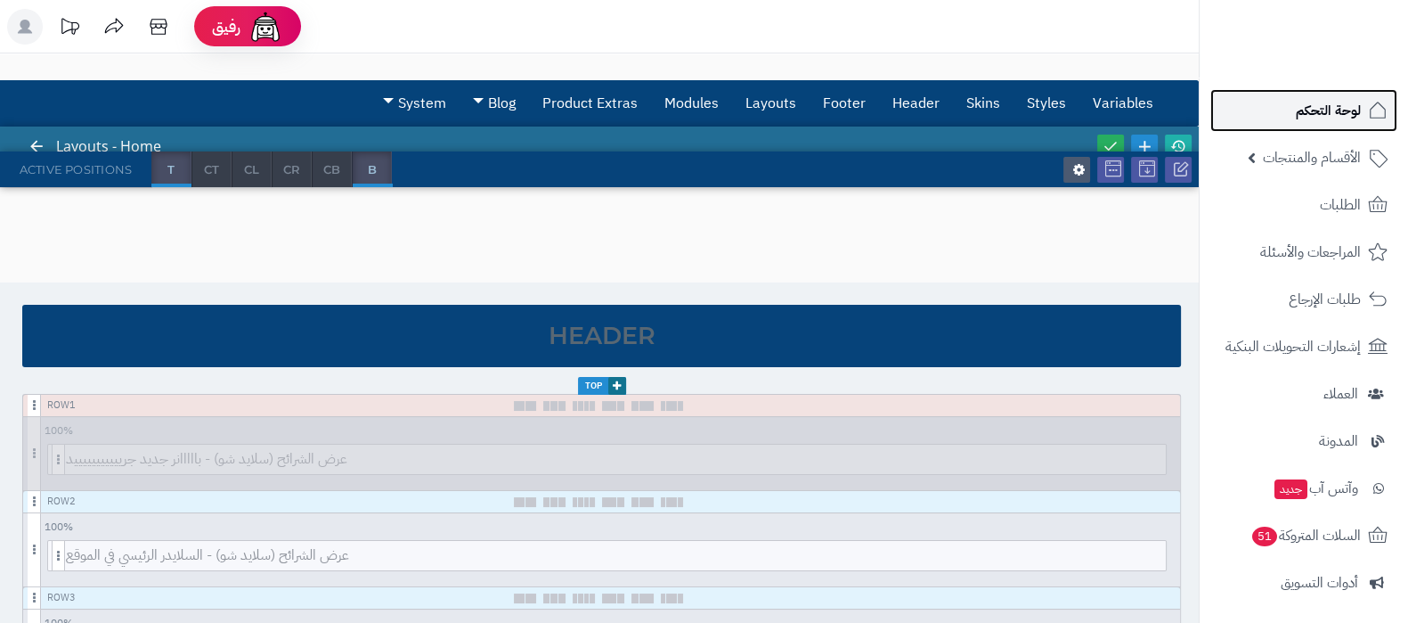
click at [1343, 98] on span "لوحة التحكم" at bounding box center [1328, 110] width 65 height 25
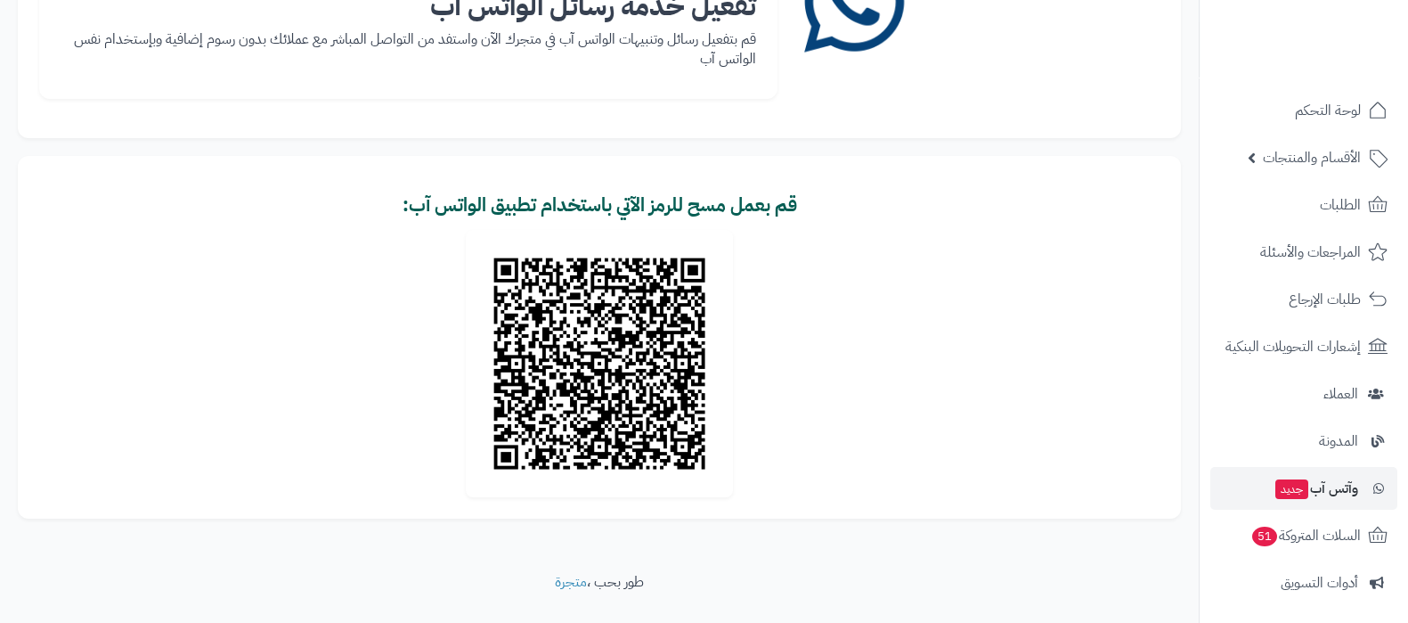
scroll to position [222, 0]
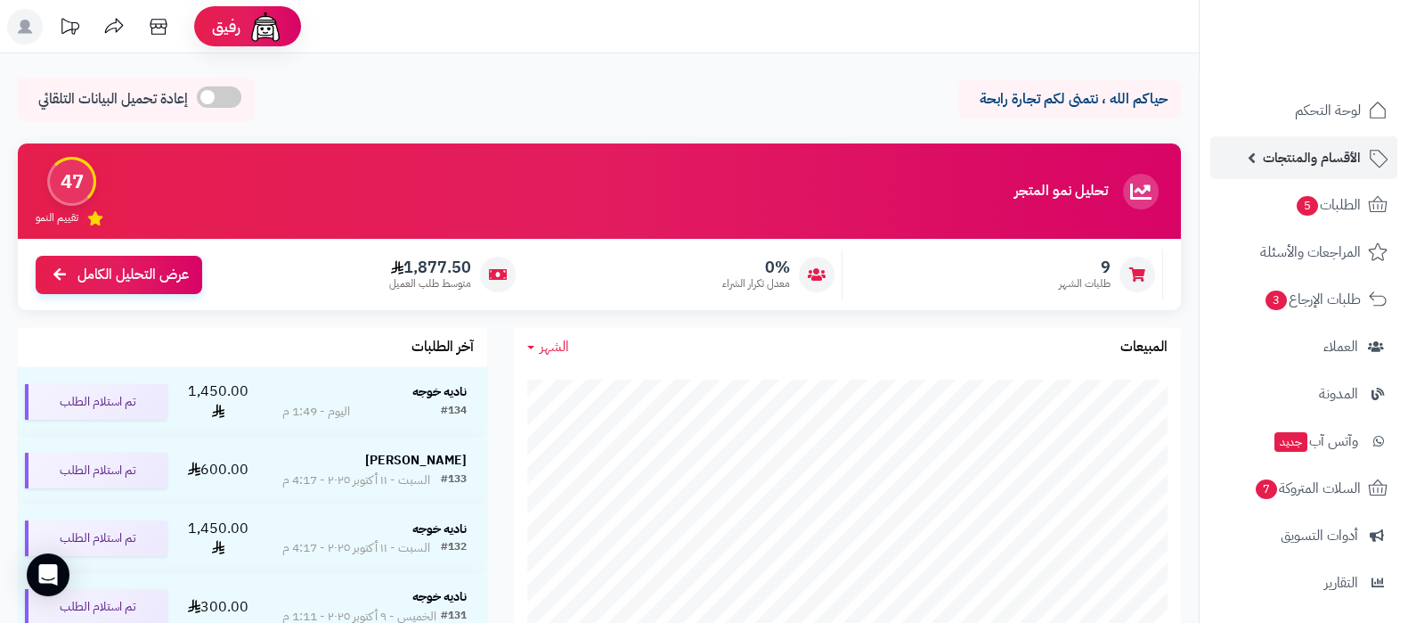
click at [1300, 167] on span "الأقسام والمنتجات" at bounding box center [1312, 157] width 98 height 25
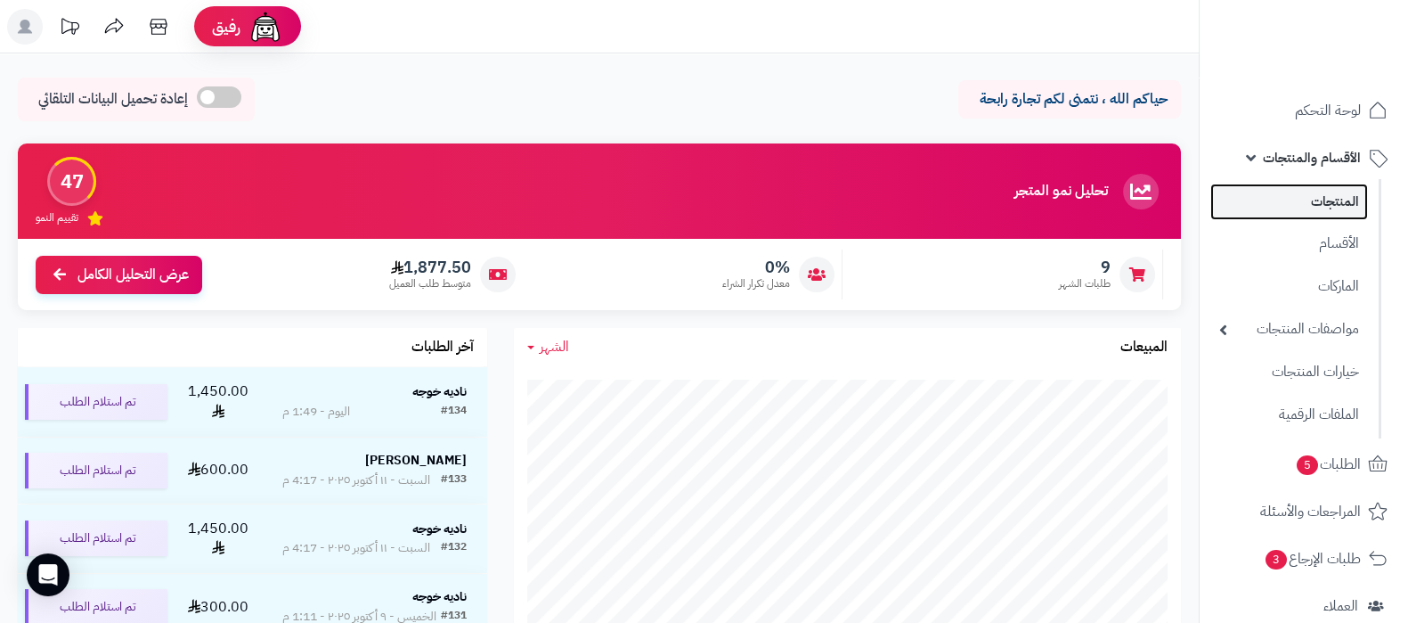
click at [1291, 208] on link "المنتجات" at bounding box center [1289, 201] width 158 height 37
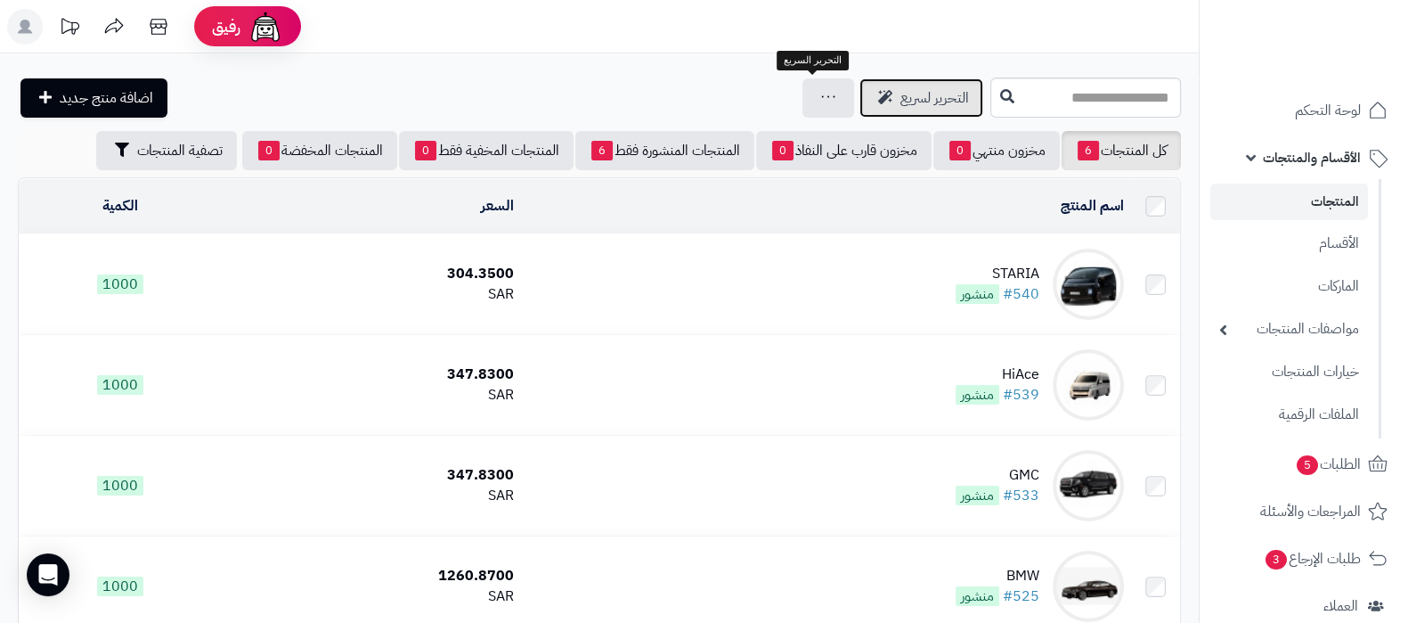
click at [900, 104] on span "التحرير لسريع" at bounding box center [934, 97] width 69 height 21
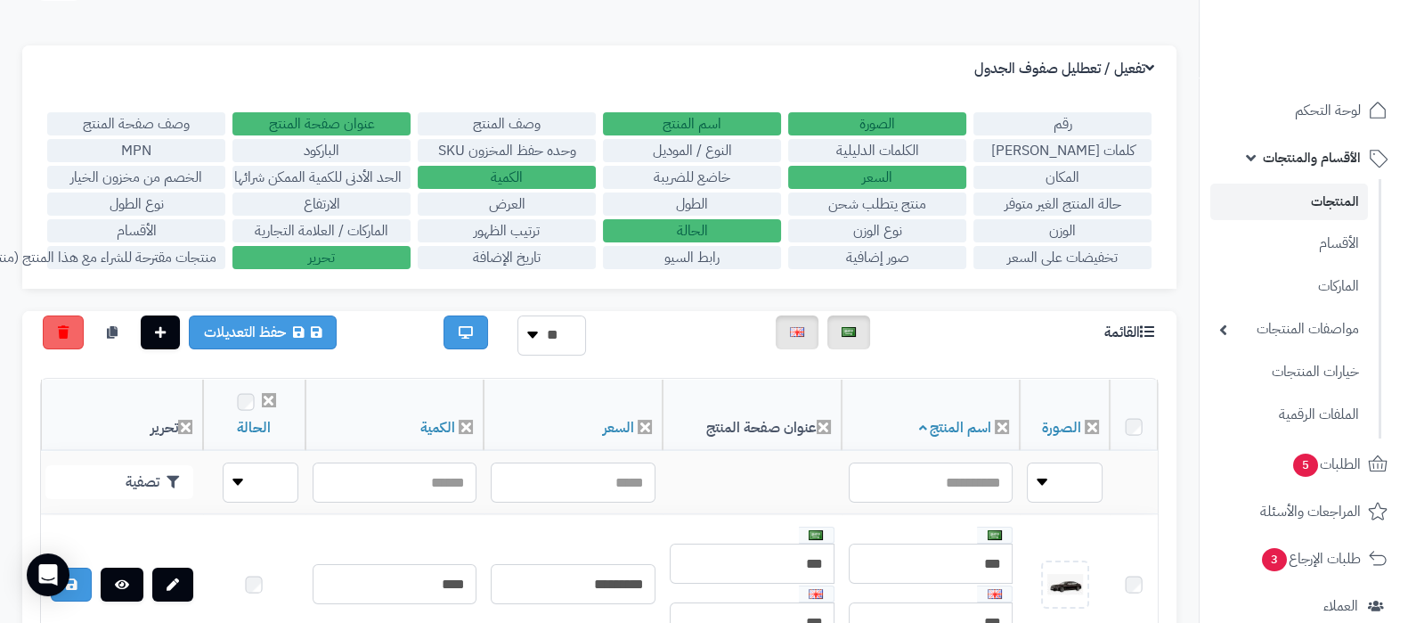
scroll to position [110, 0]
click at [135, 227] on label "الأقسام" at bounding box center [136, 230] width 178 height 23
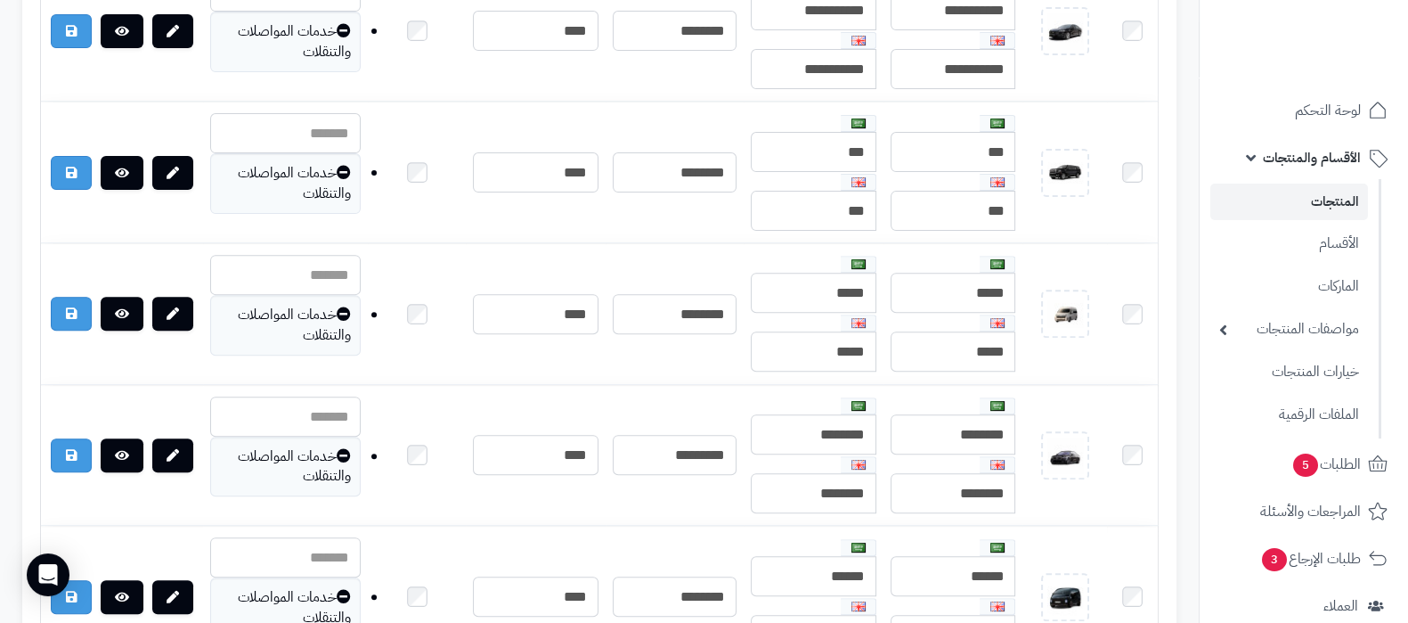
scroll to position [585, 0]
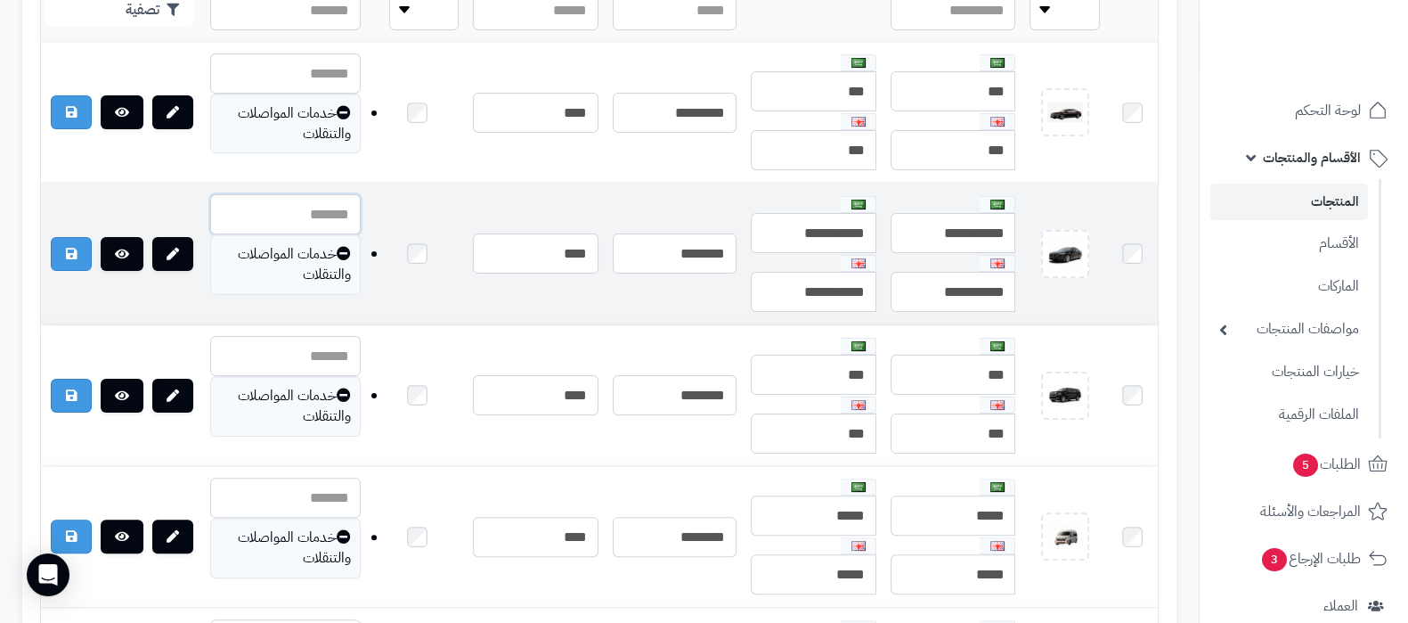
click at [311, 202] on input "text" at bounding box center [285, 214] width 151 height 40
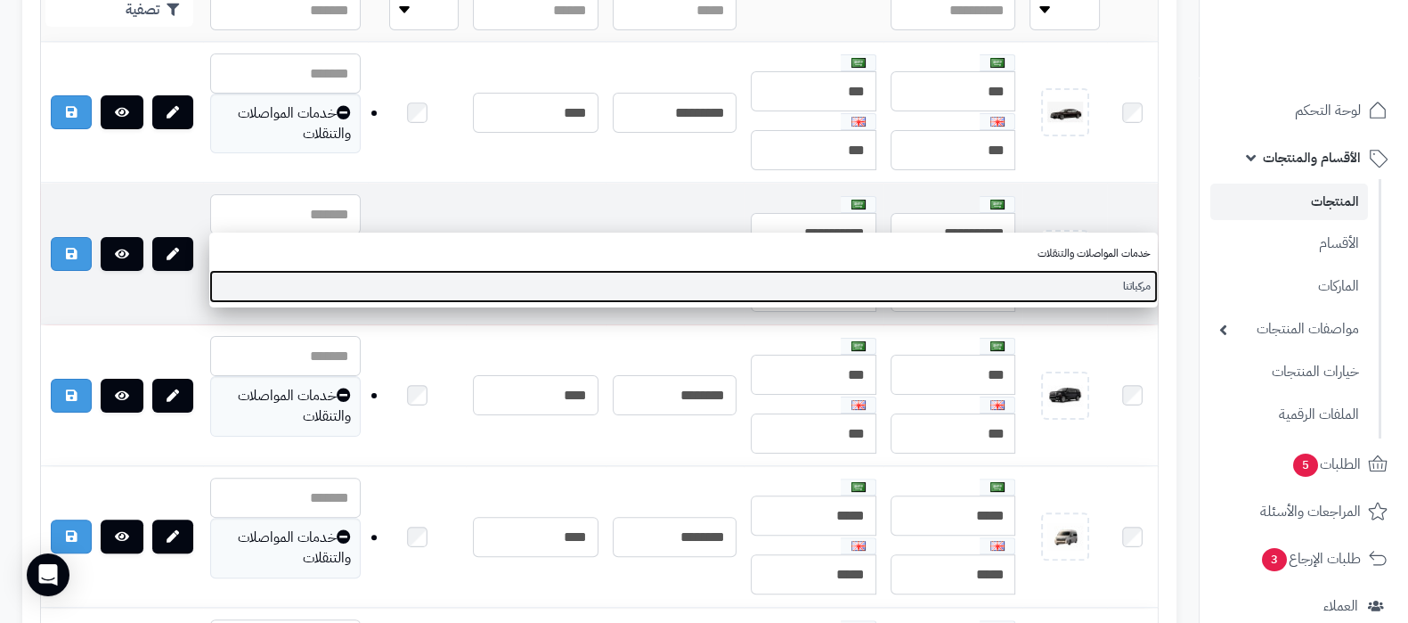
click at [997, 291] on link "مركباتنا" at bounding box center [683, 286] width 948 height 33
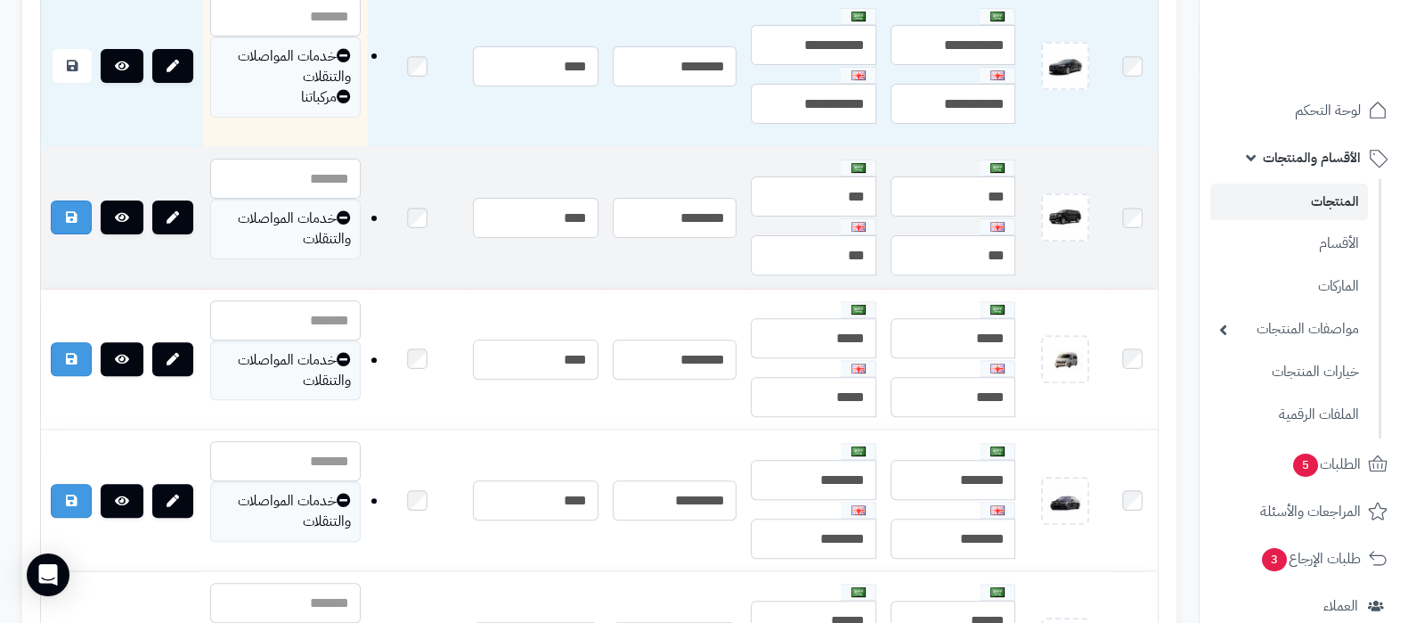
scroll to position [808, 0]
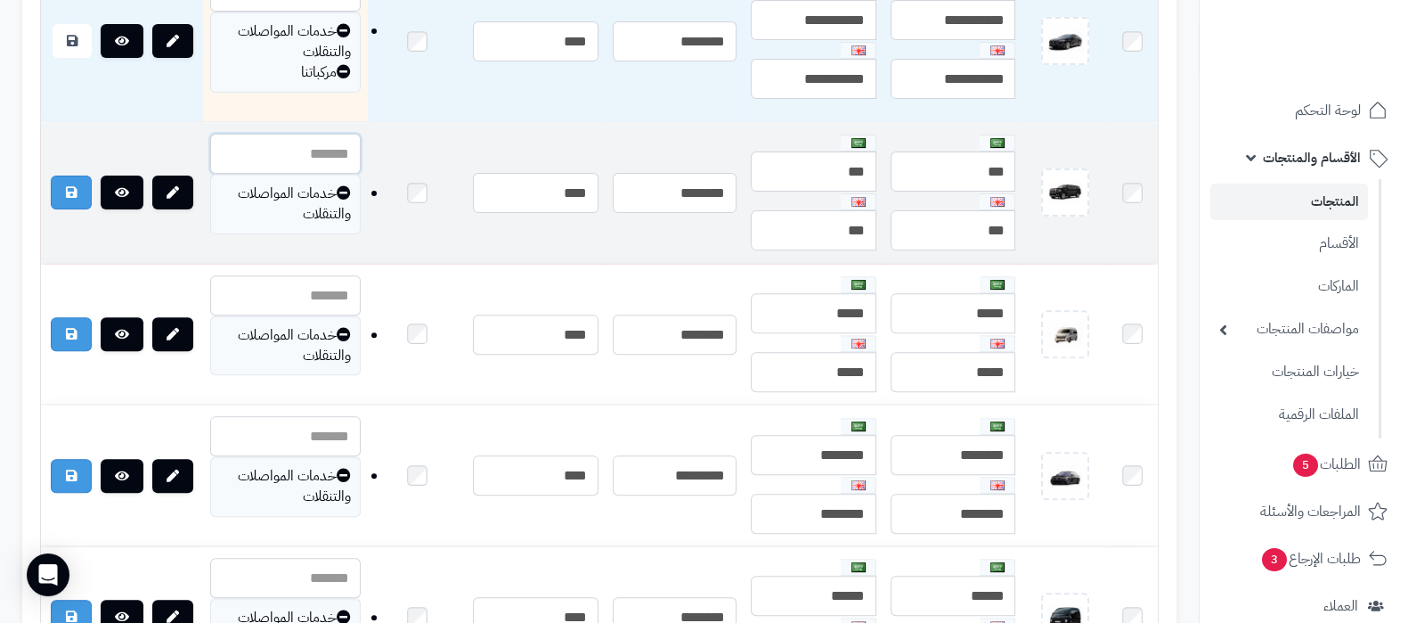
click at [303, 150] on input "text" at bounding box center [285, 154] width 151 height 40
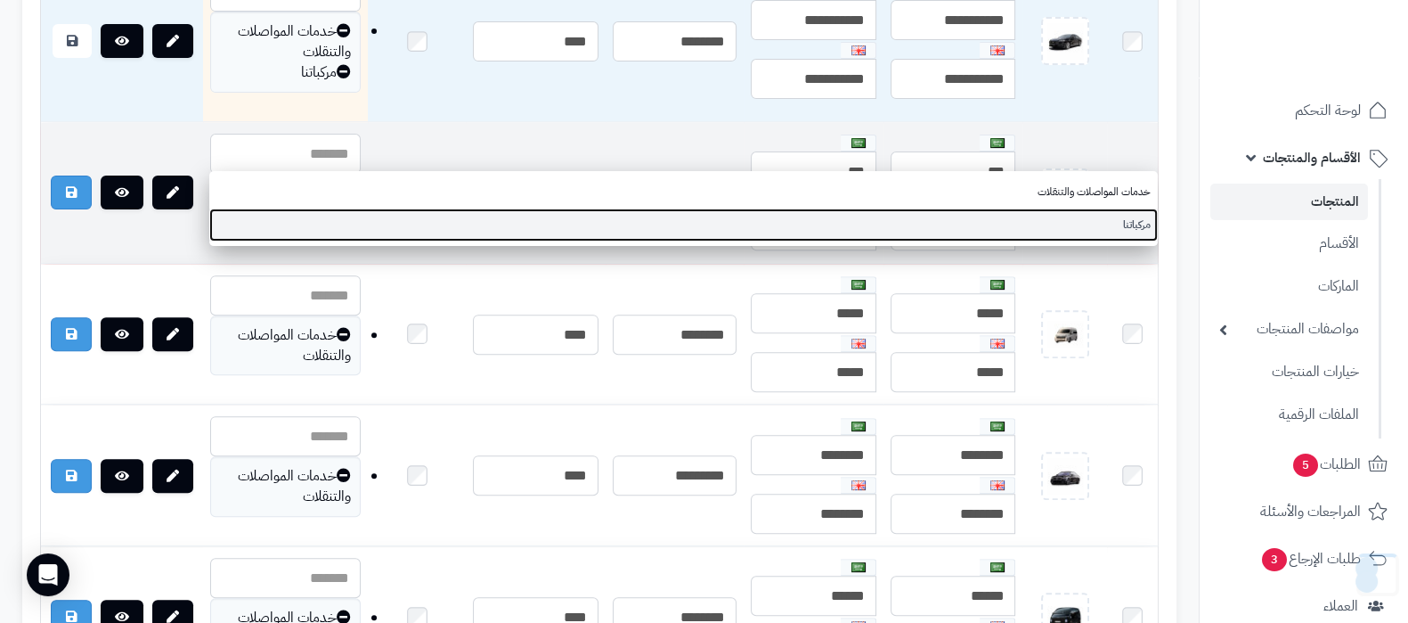
click at [1030, 224] on link "مركباتنا" at bounding box center [683, 224] width 948 height 33
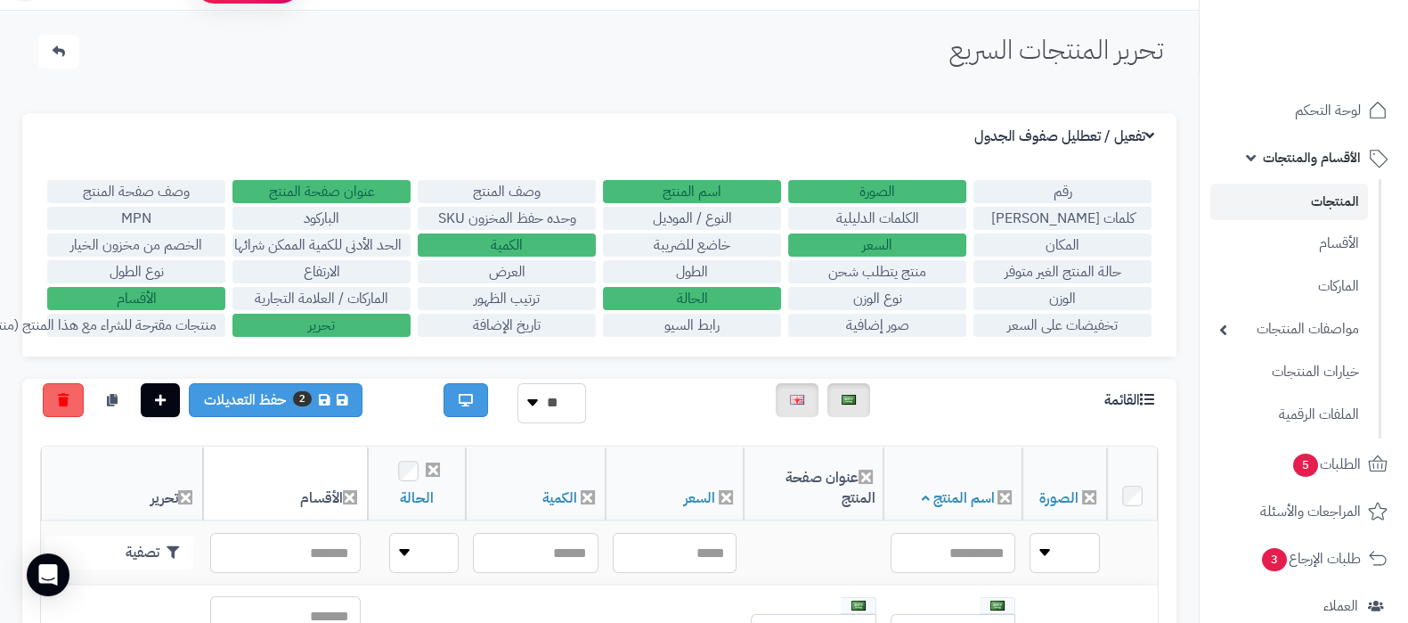
scroll to position [0, 0]
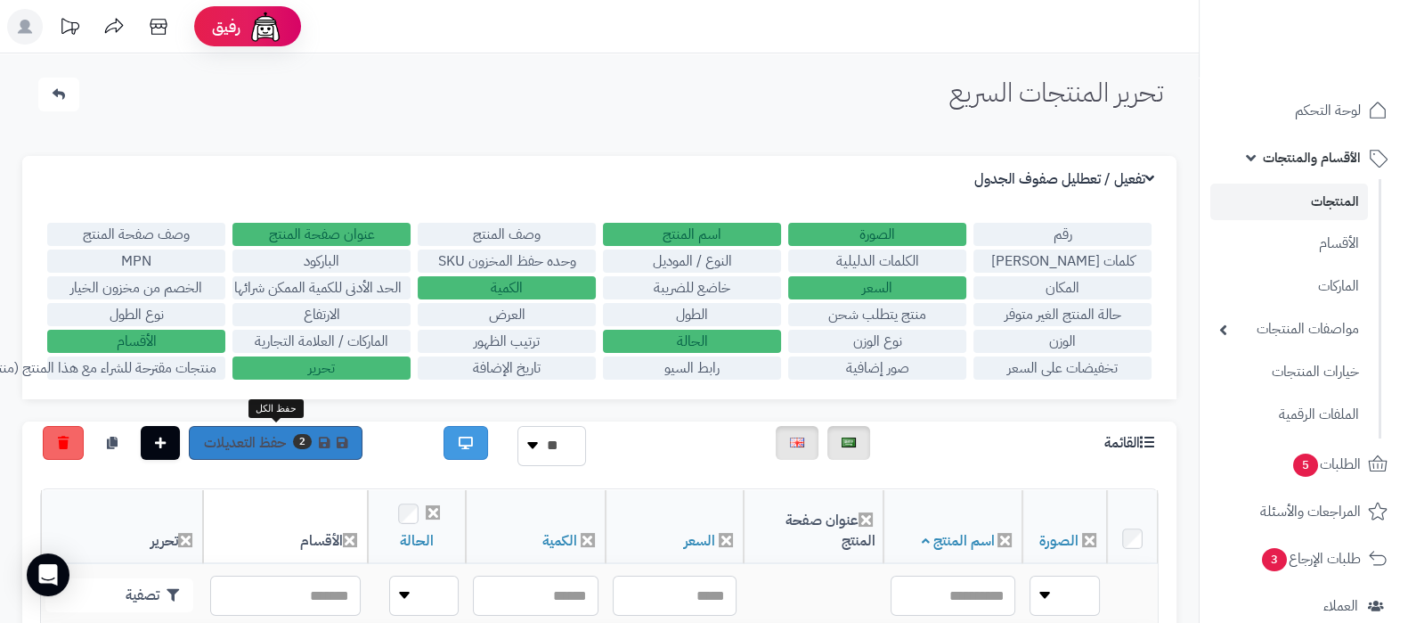
click at [281, 447] on link "2 حفظ التعديلات" at bounding box center [276, 443] width 174 height 34
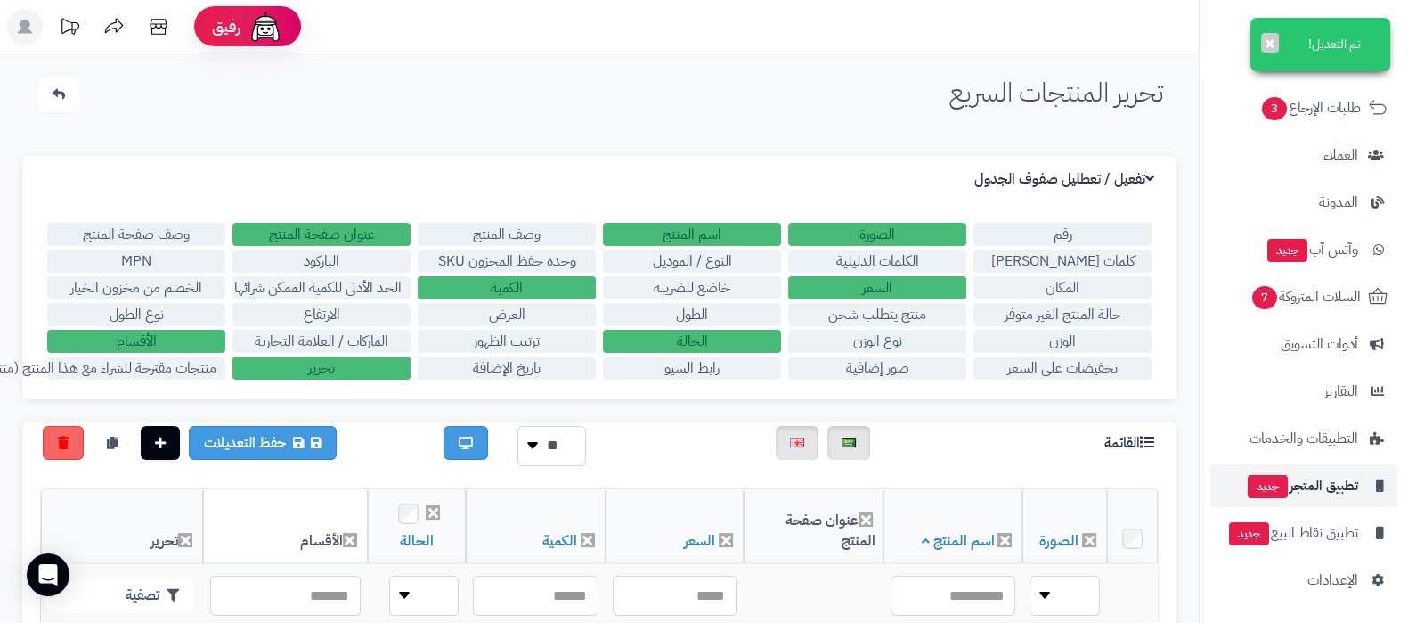
scroll to position [457, 0]
click at [1295, 478] on span "تطبيق المتجر جديد" at bounding box center [1302, 484] width 112 height 25
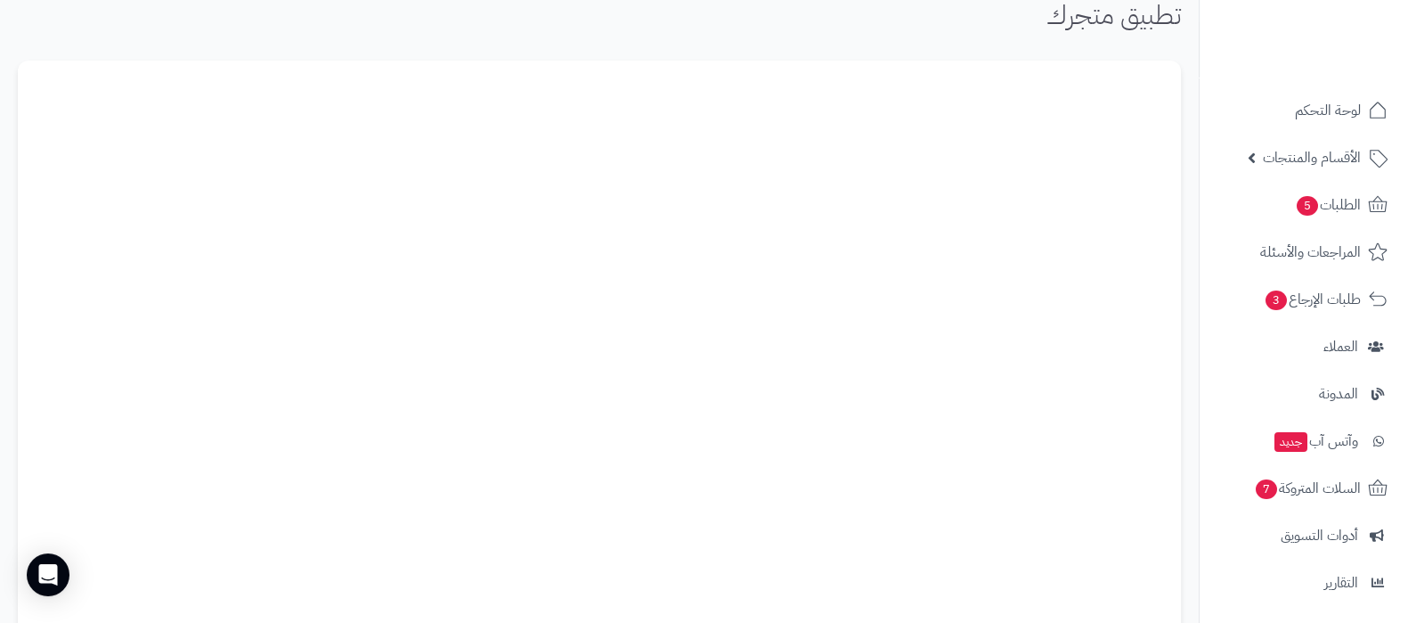
scroll to position [110, 0]
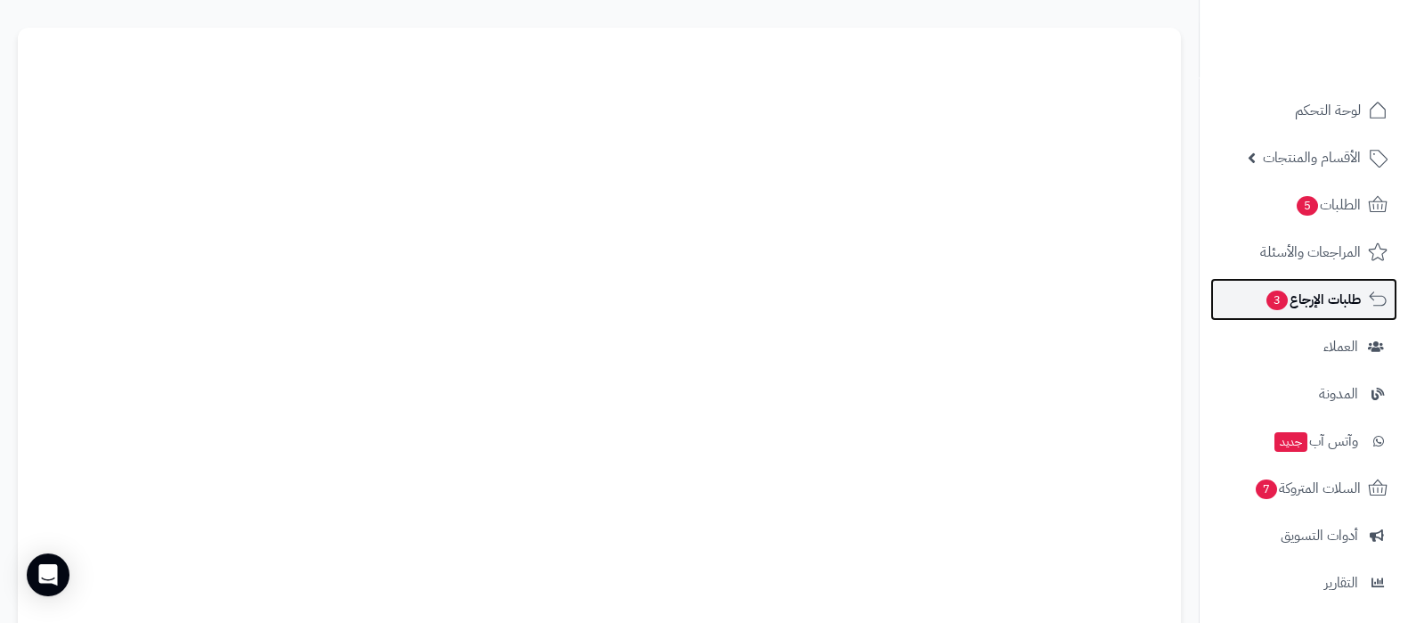
click at [1294, 287] on span "طلبات الإرجاع 3" at bounding box center [1313, 299] width 96 height 25
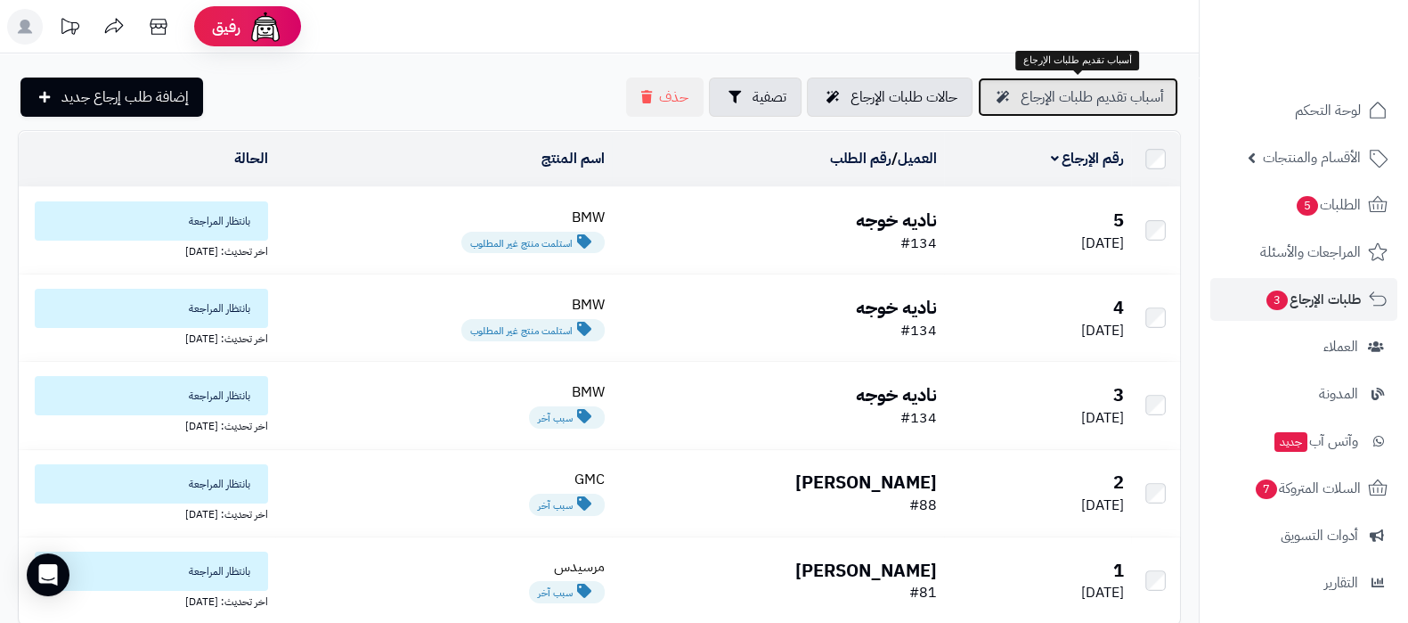
click at [1080, 94] on span "أسباب تقديم طلبات الإرجاع" at bounding box center [1092, 96] width 143 height 21
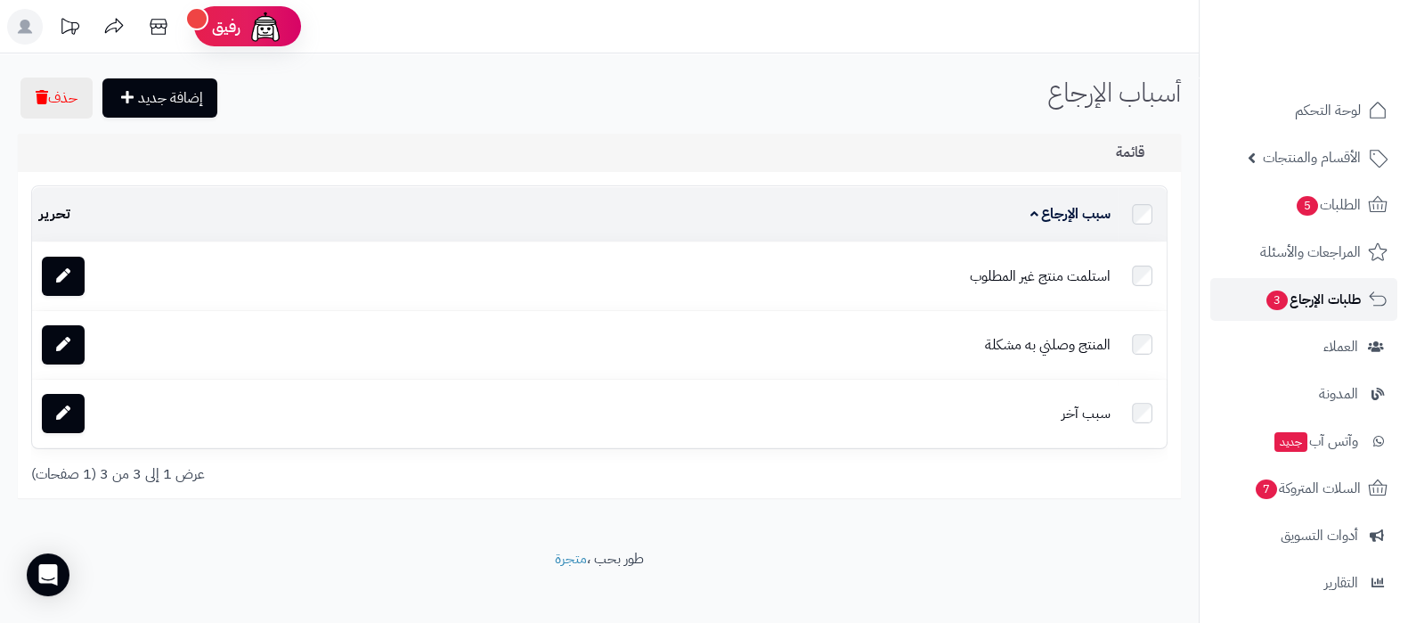
click at [1300, 305] on span "طلبات الإرجاع 3" at bounding box center [1313, 299] width 96 height 25
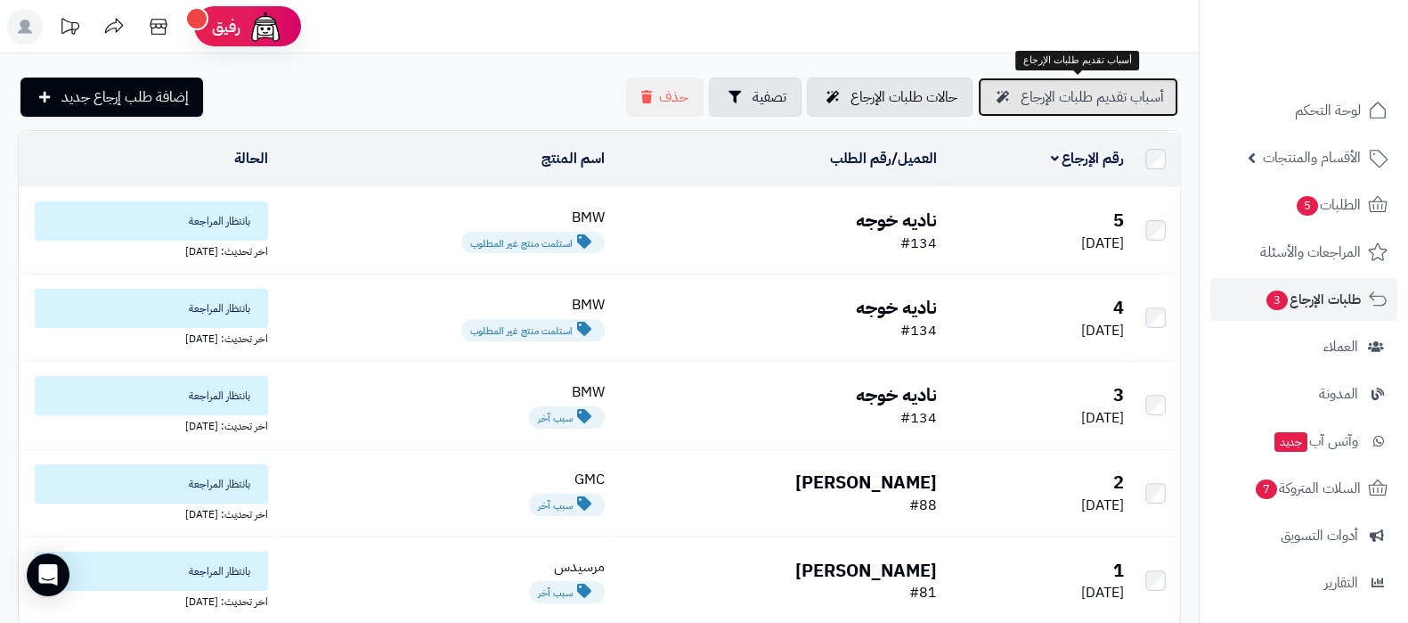
click at [1104, 94] on span "أسباب تقديم طلبات الإرجاع" at bounding box center [1092, 96] width 143 height 21
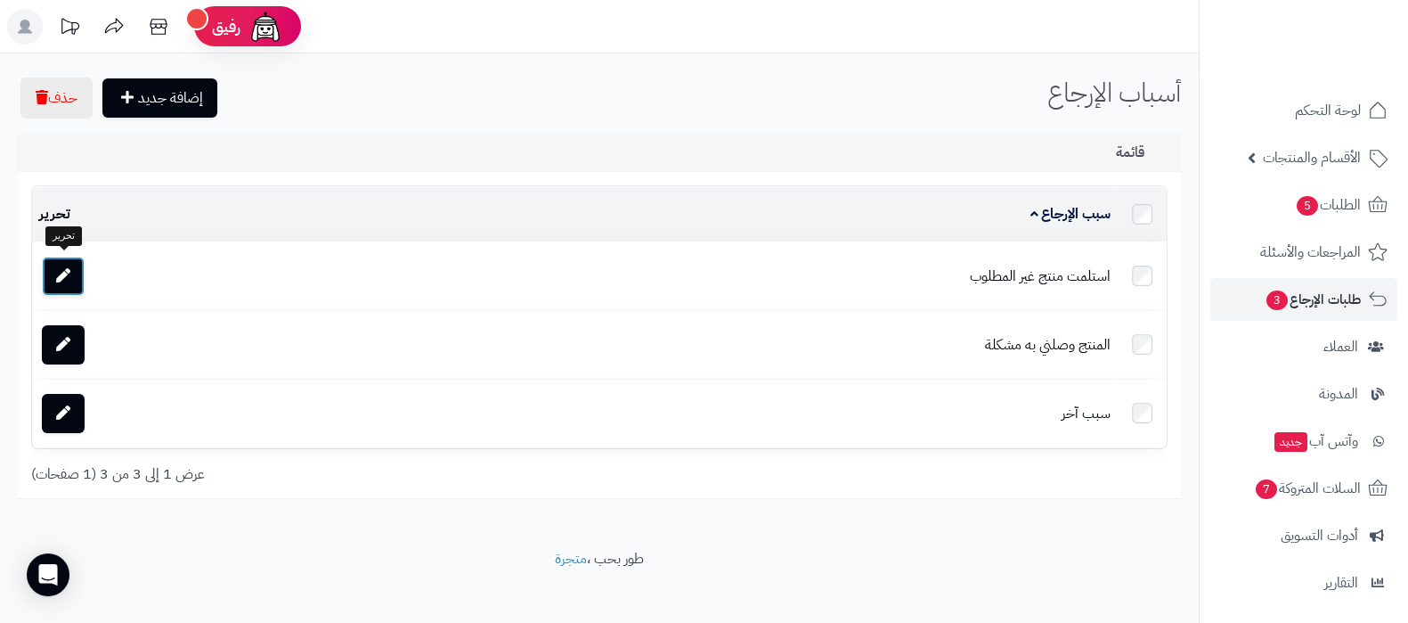
click at [71, 271] on link at bounding box center [63, 275] width 43 height 39
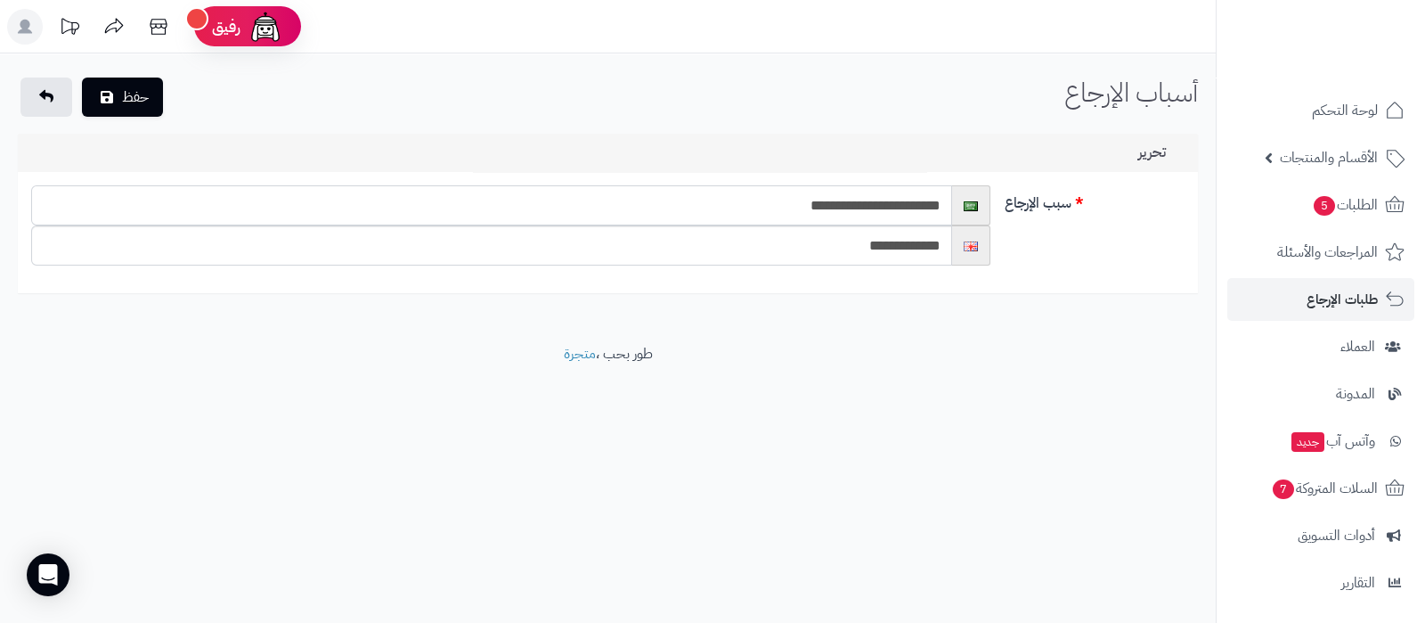
click at [834, 208] on input "**********" at bounding box center [491, 205] width 920 height 40
click at [841, 207] on input "**********" at bounding box center [491, 205] width 920 height 40
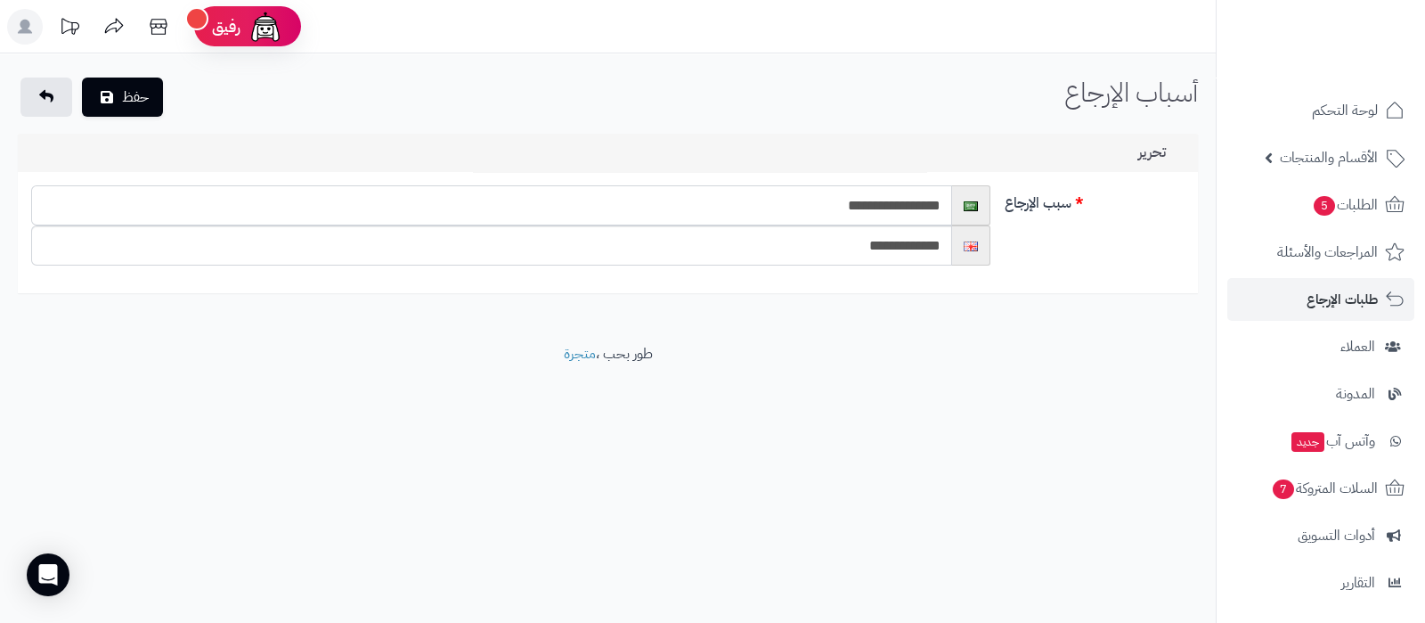
click at [841, 207] on input "**********" at bounding box center [491, 205] width 920 height 40
type input "**********"
click at [899, 242] on input "**********" at bounding box center [491, 245] width 920 height 40
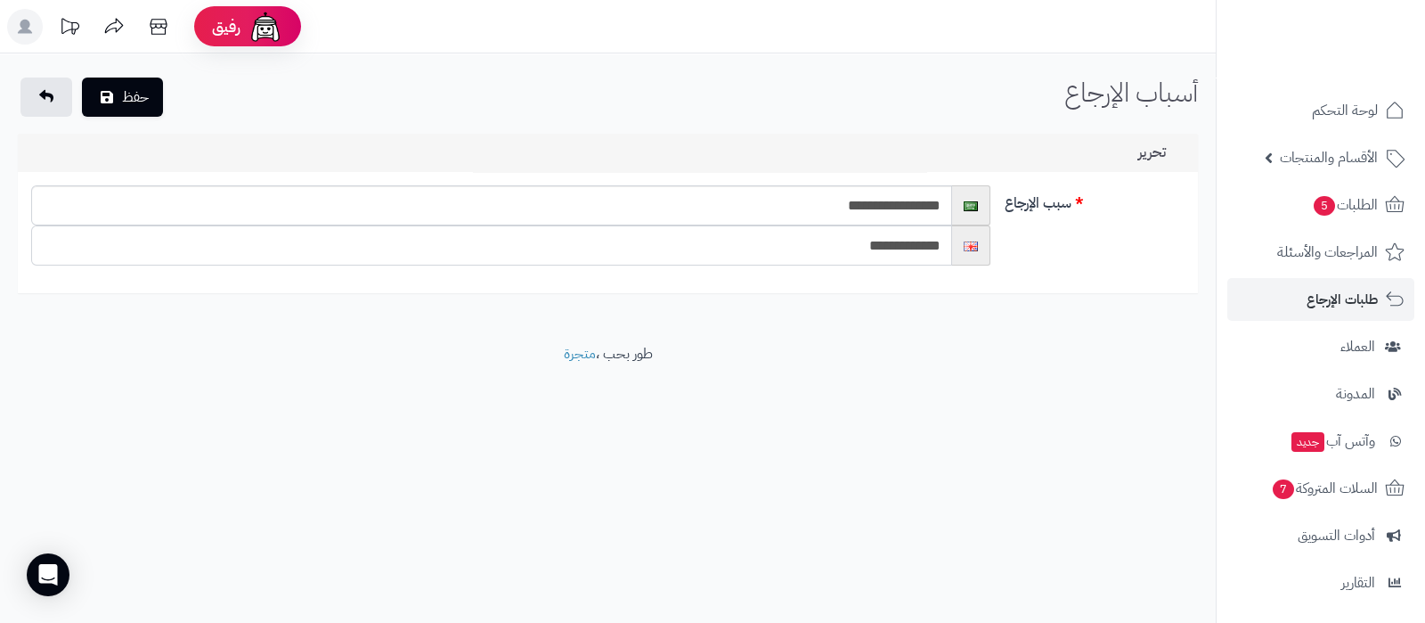
click at [899, 242] on input "**********" at bounding box center [491, 245] width 920 height 40
paste input "**********"
type input "**********"
click at [138, 99] on button "حفظ" at bounding box center [122, 96] width 81 height 39
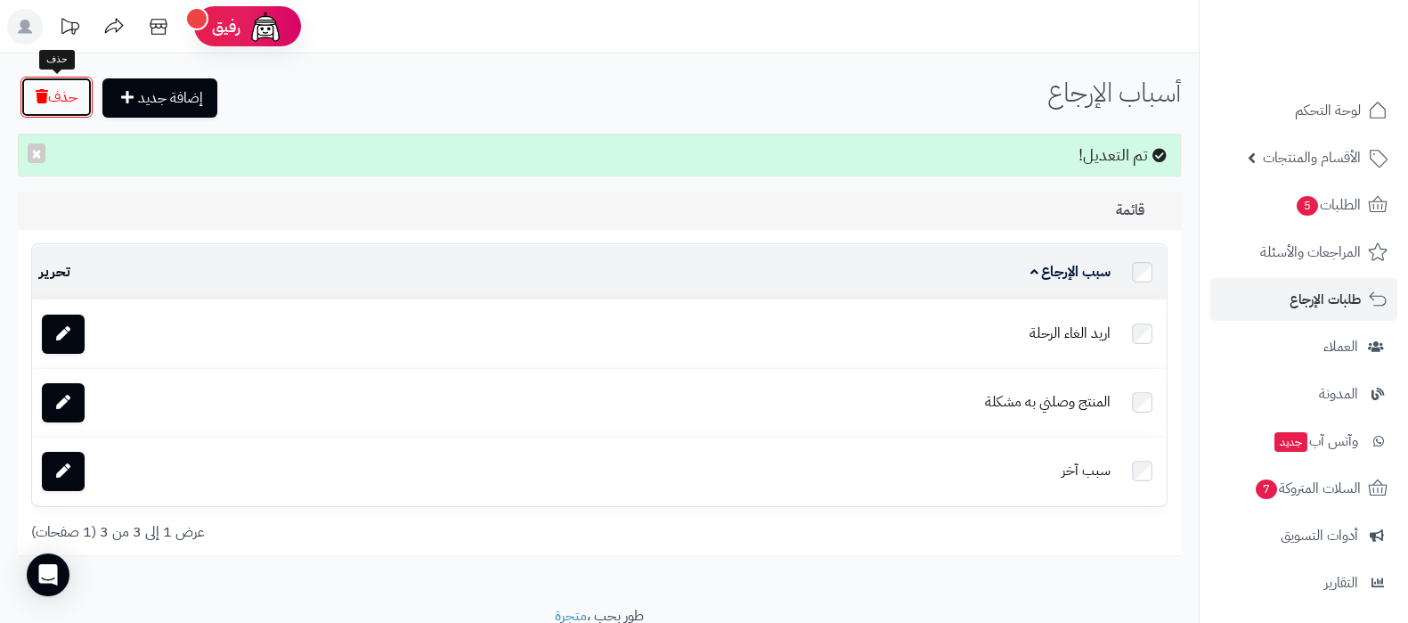
click at [67, 108] on button "حذف" at bounding box center [56, 97] width 72 height 41
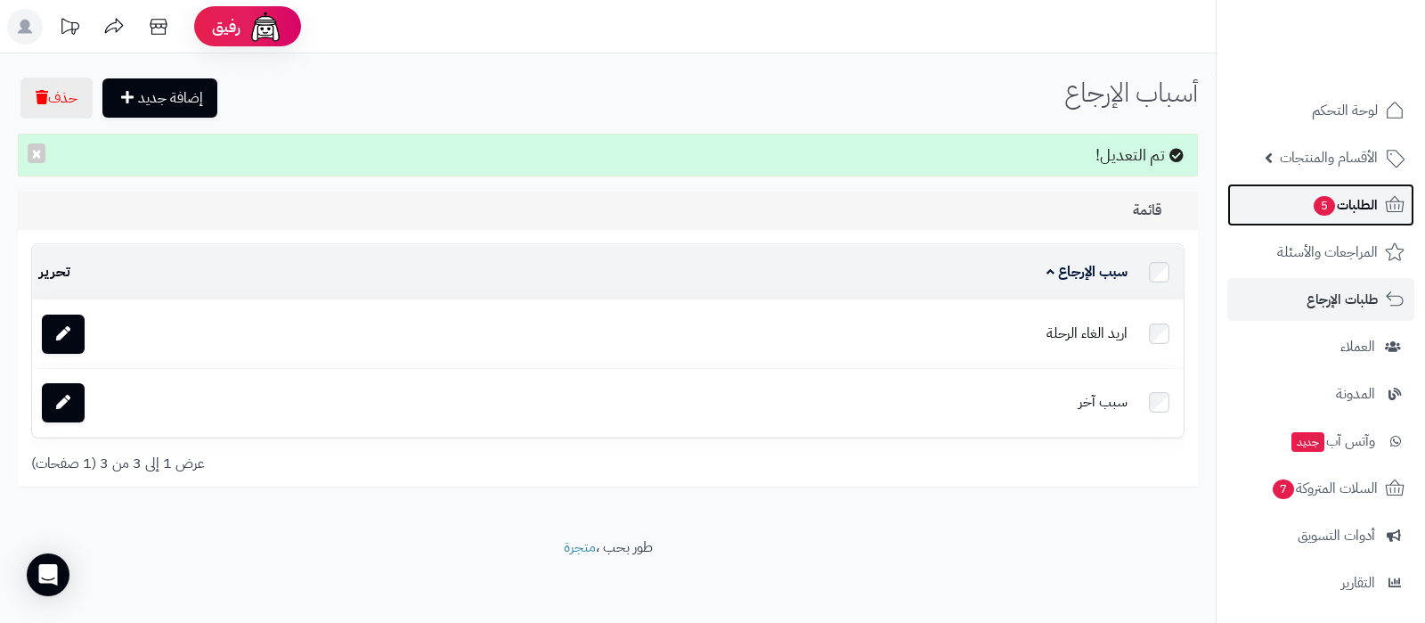
click at [1341, 202] on span "الطلبات 5" at bounding box center [1345, 204] width 66 height 25
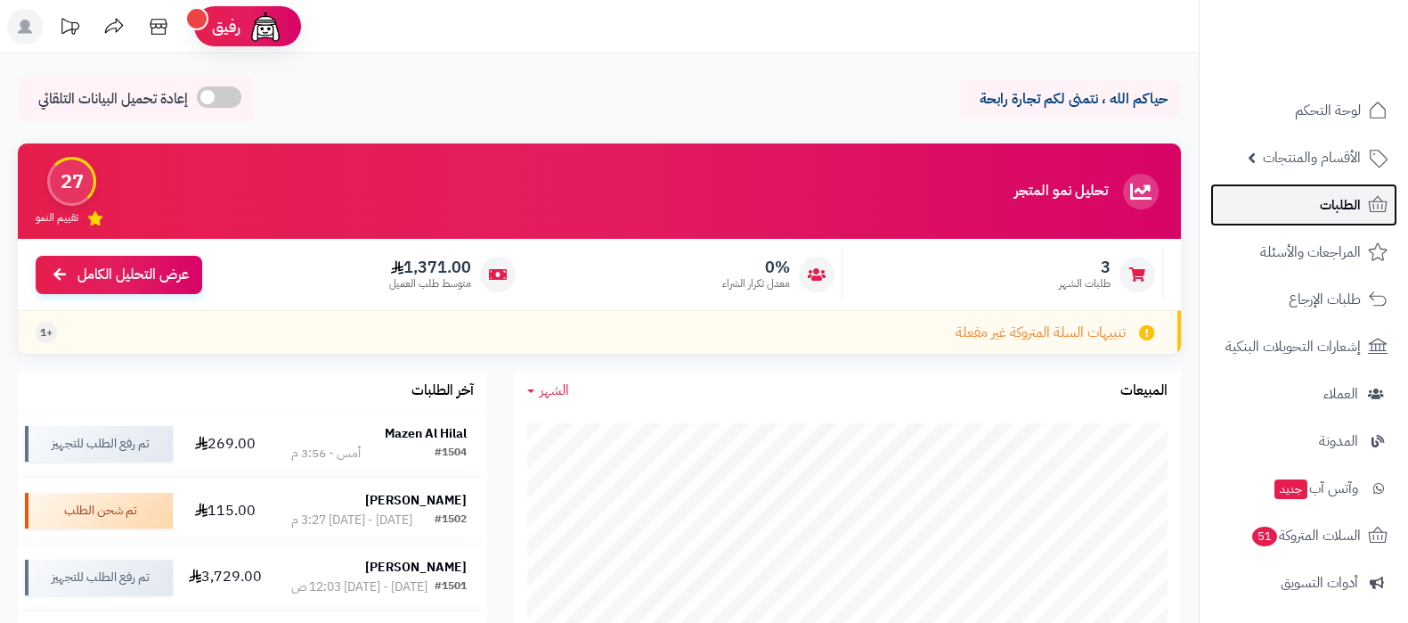
click at [1333, 207] on span "الطلبات" at bounding box center [1340, 204] width 41 height 25
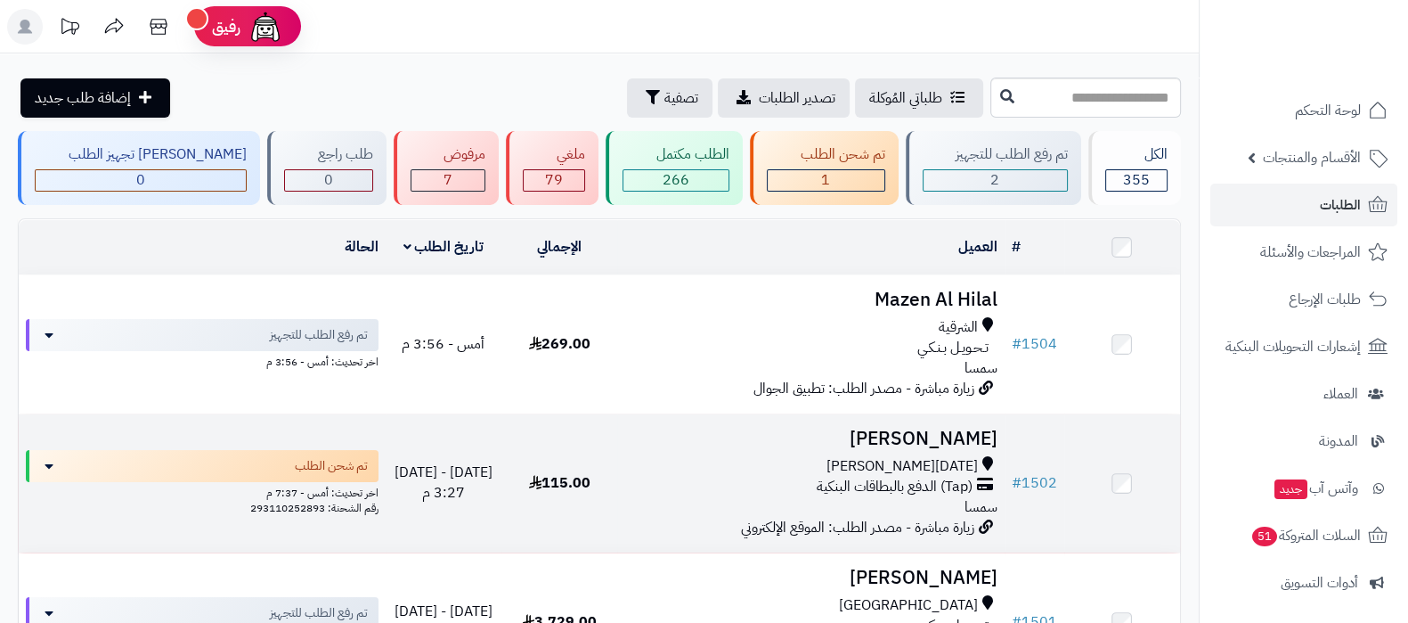
click at [902, 430] on h3 "[PERSON_NAME]" at bounding box center [810, 438] width 372 height 20
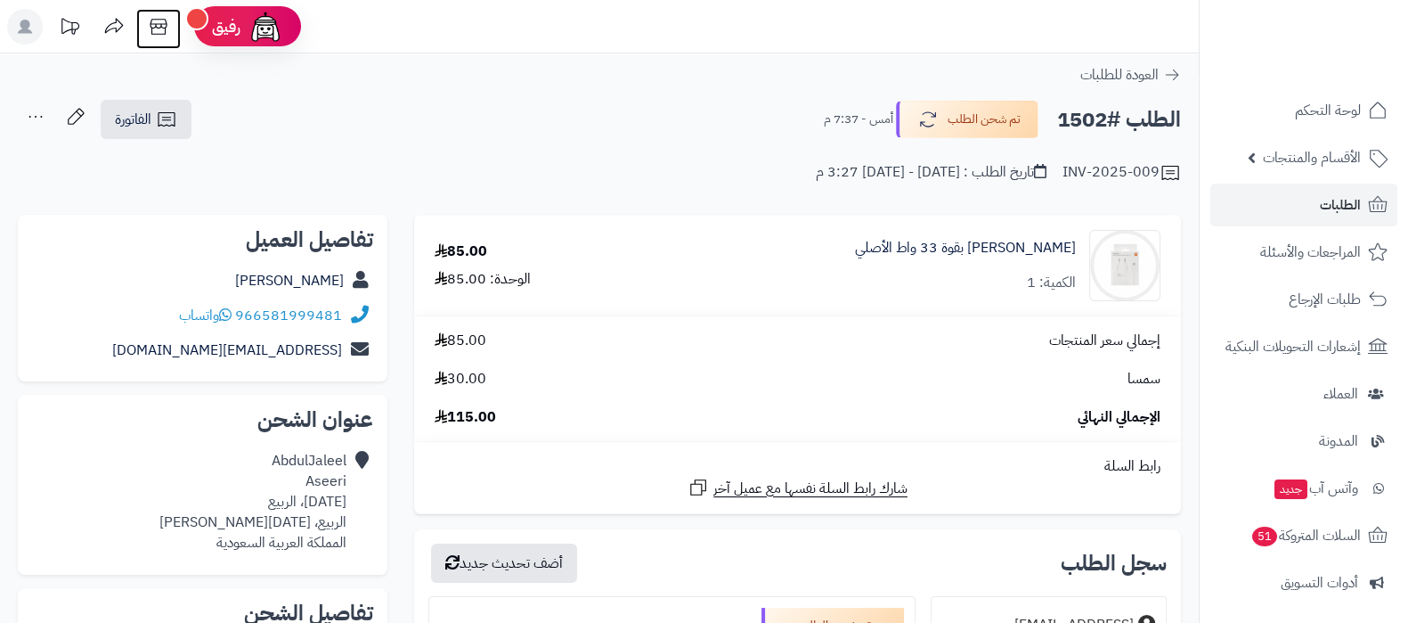
click at [156, 34] on icon at bounding box center [158, 27] width 17 height 16
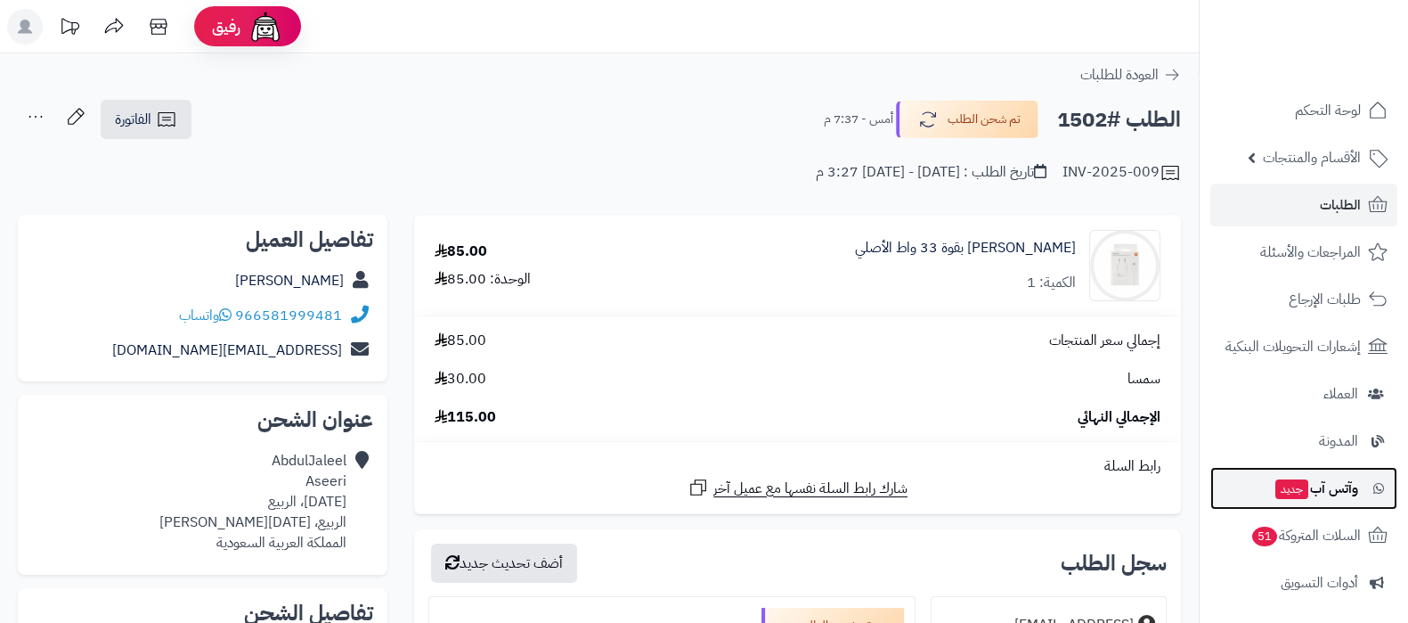
click at [1293, 481] on span "جديد" at bounding box center [1291, 489] width 33 height 20
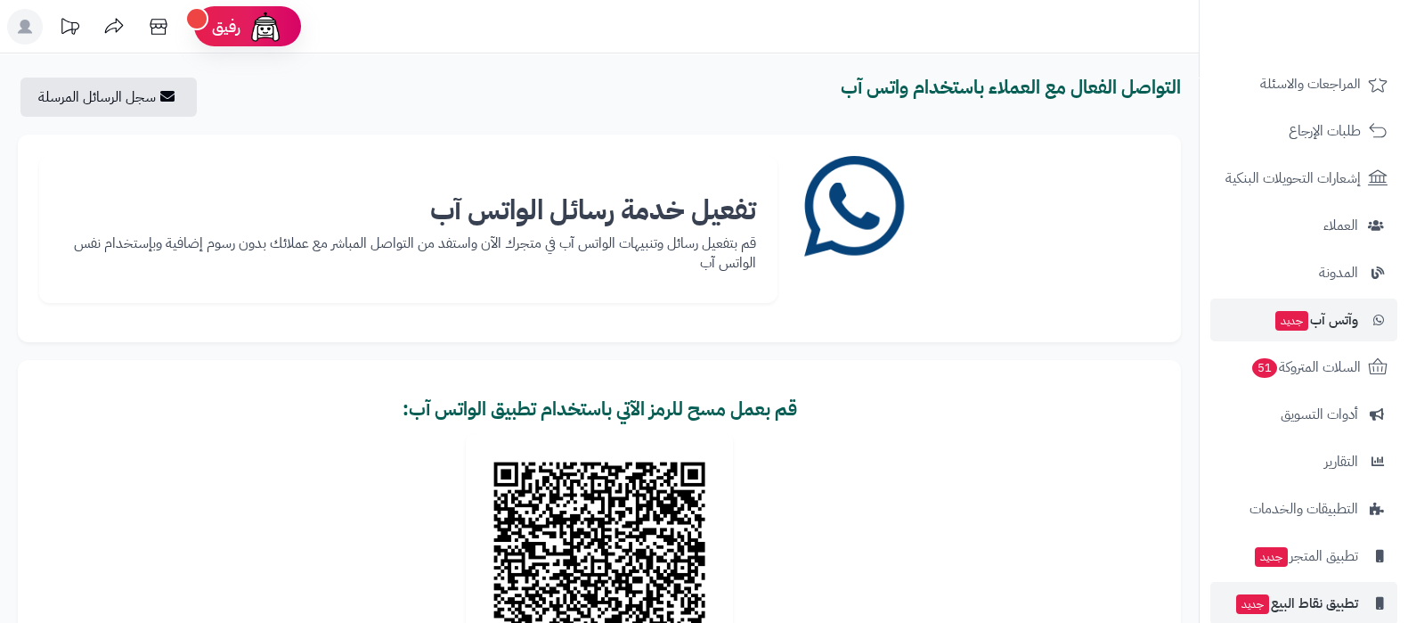
scroll to position [240, 0]
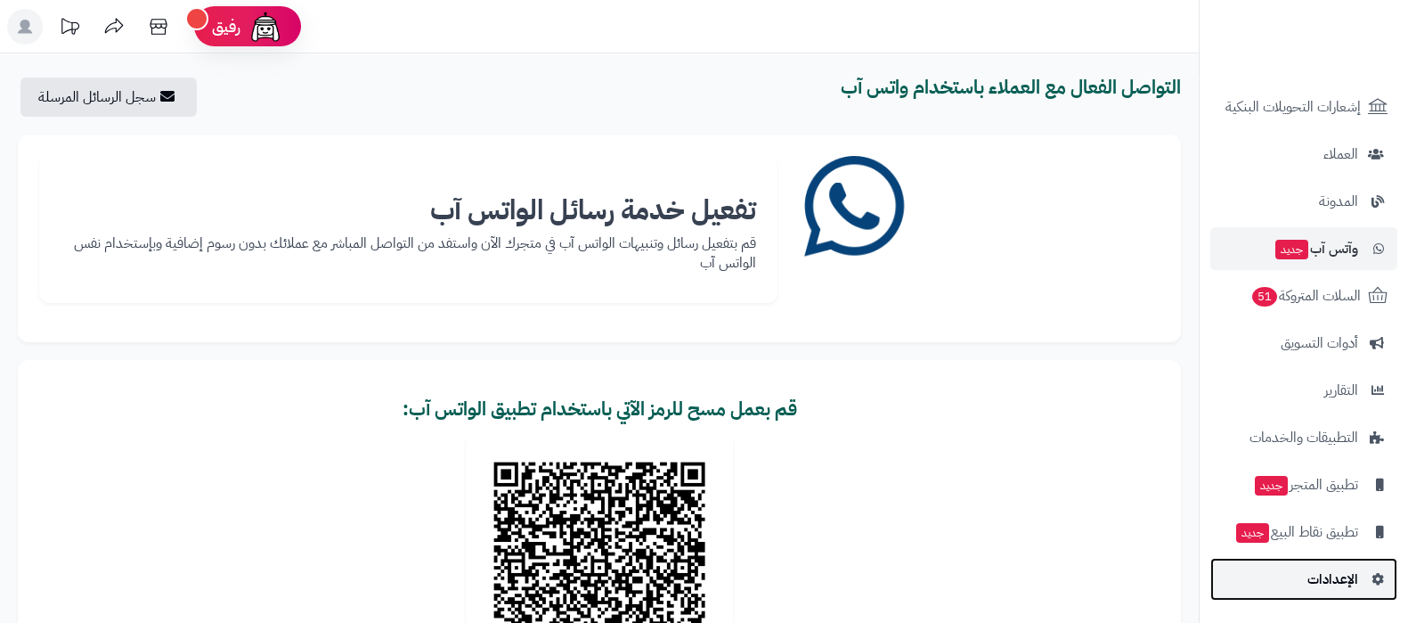
click at [1297, 582] on link "الإعدادات" at bounding box center [1303, 579] width 187 height 43
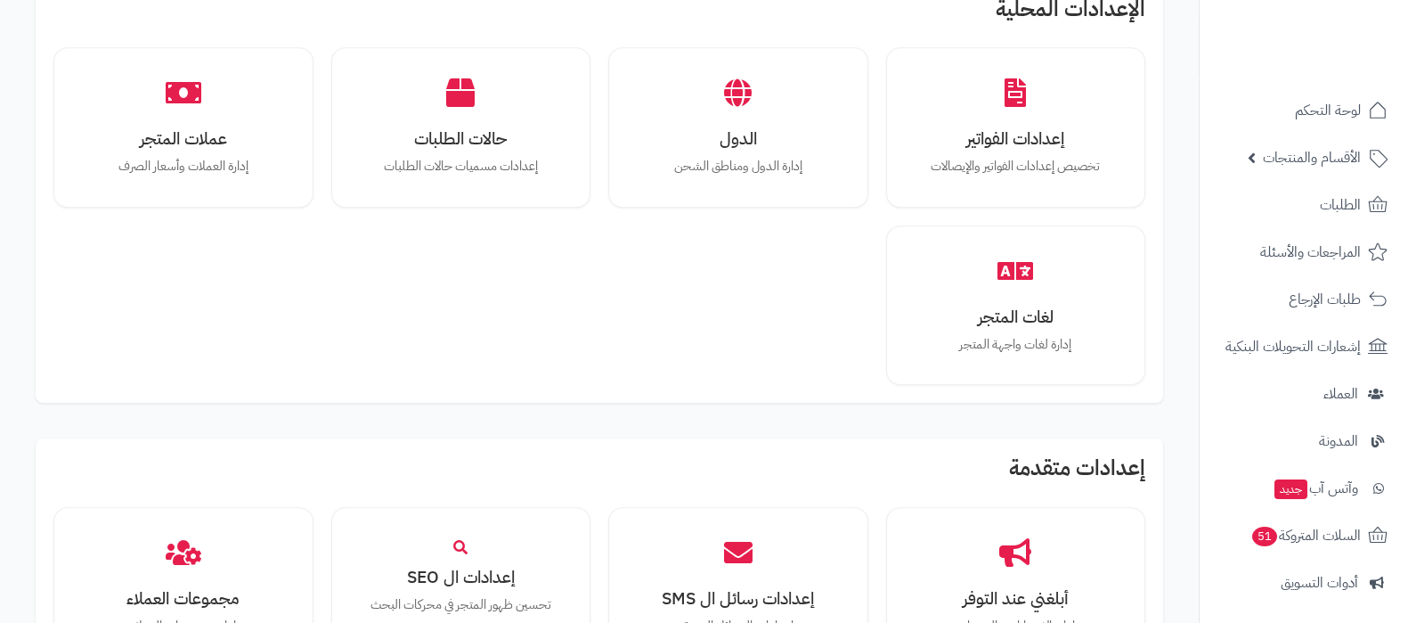
scroll to position [1225, 0]
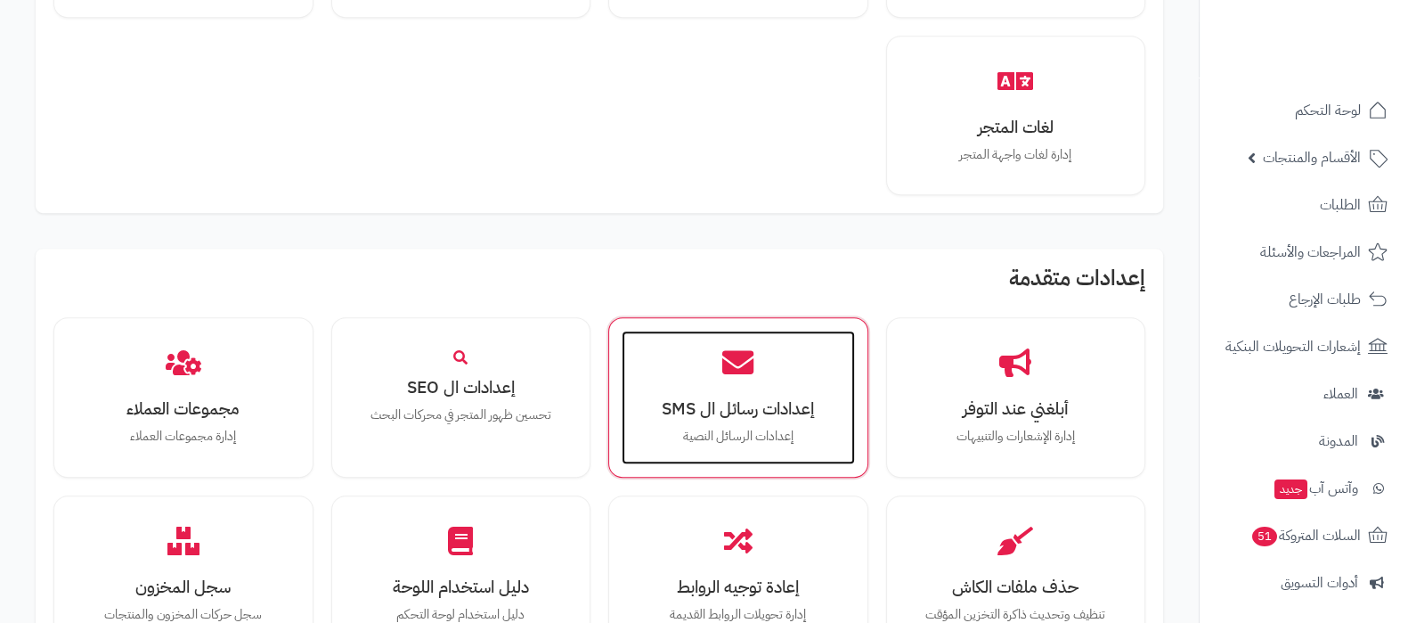
click at [770, 403] on h3 "إعدادات رسائل ال SMS" at bounding box center [738, 408] width 198 height 19
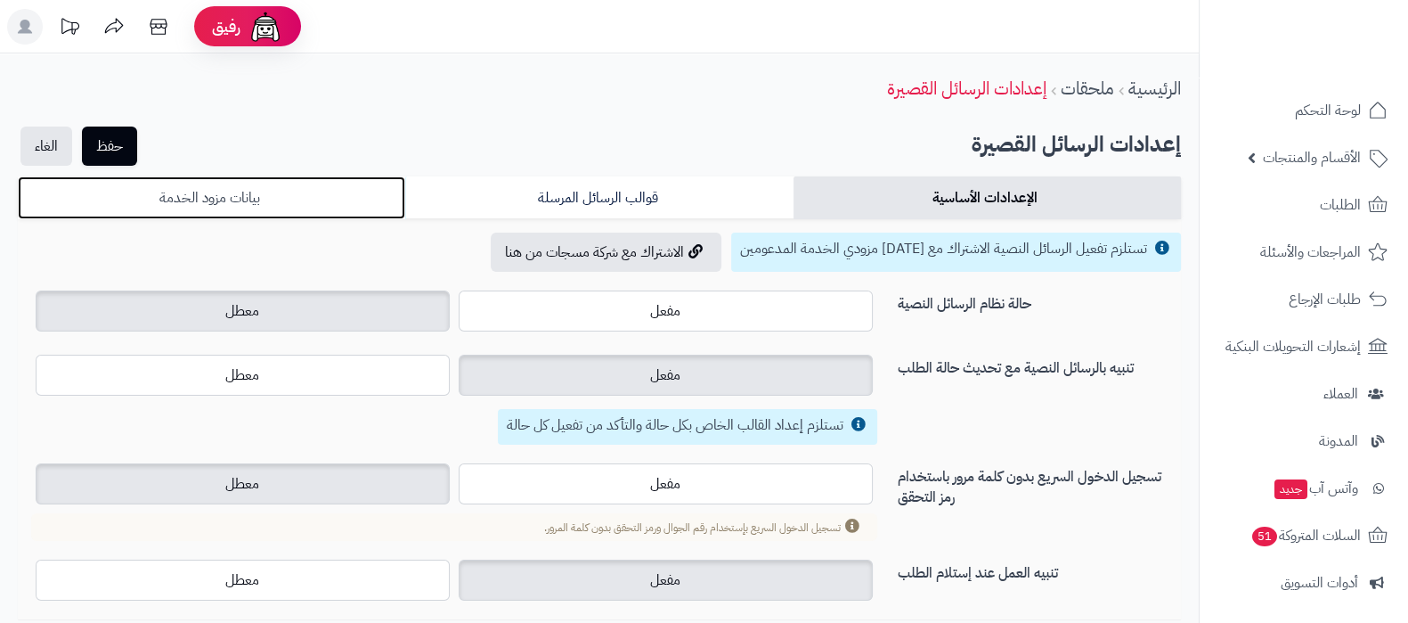
click at [370, 198] on link "بيانات مزود الخدمة" at bounding box center [211, 197] width 387 height 43
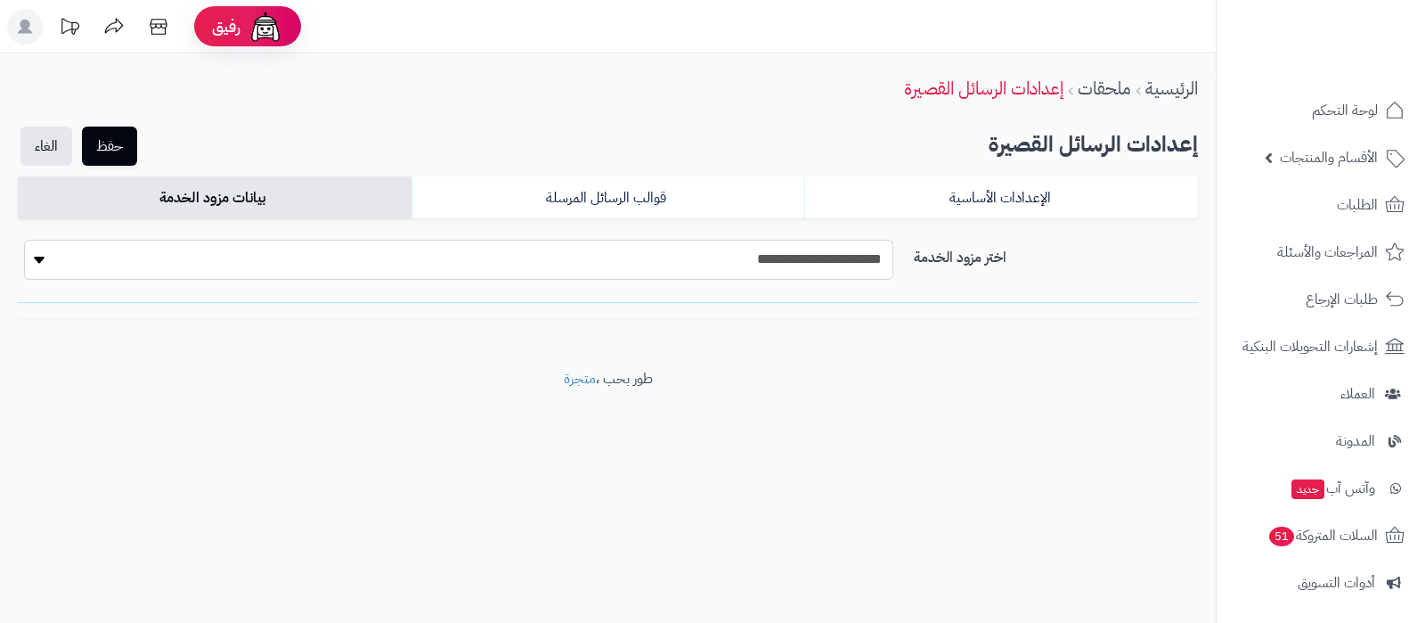
click at [743, 273] on select "**********" at bounding box center [458, 260] width 869 height 40
select select "*******"
click at [24, 240] on select "**********" at bounding box center [458, 260] width 869 height 40
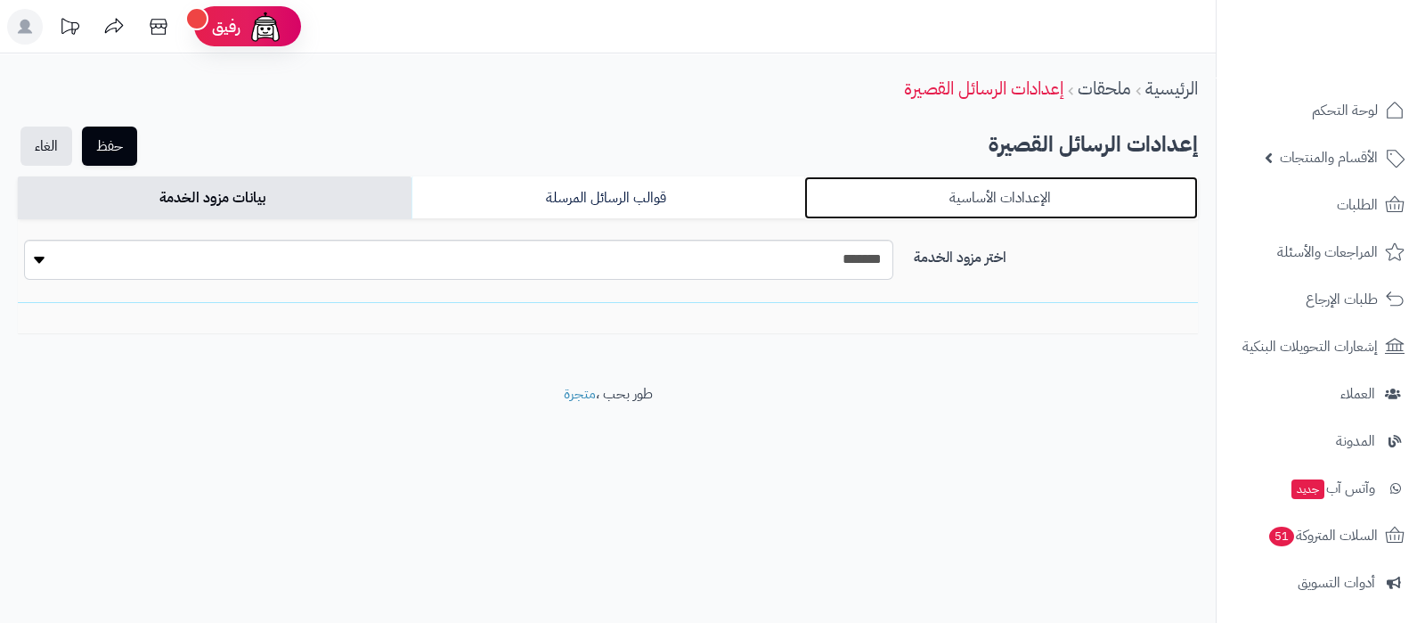
click at [1015, 191] on link "الإعدادات الأساسية" at bounding box center [1001, 197] width 394 height 43
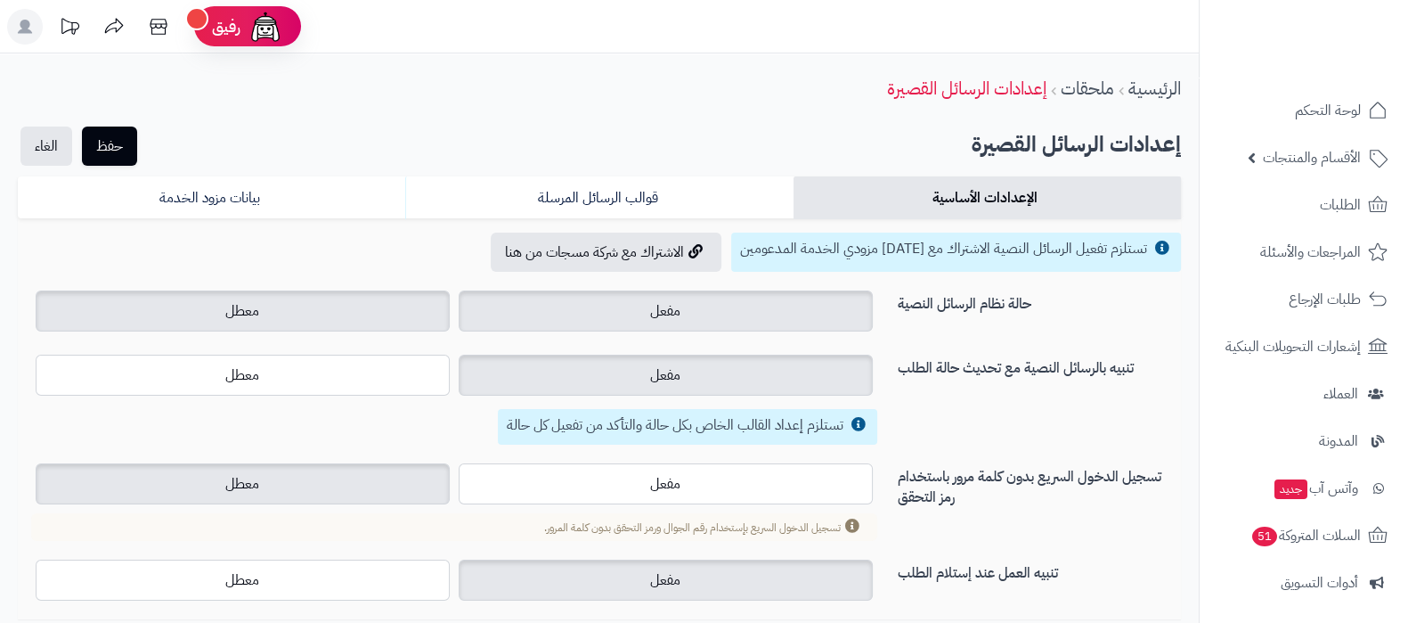
click at [787, 313] on label "مفعل" at bounding box center [666, 310] width 414 height 41
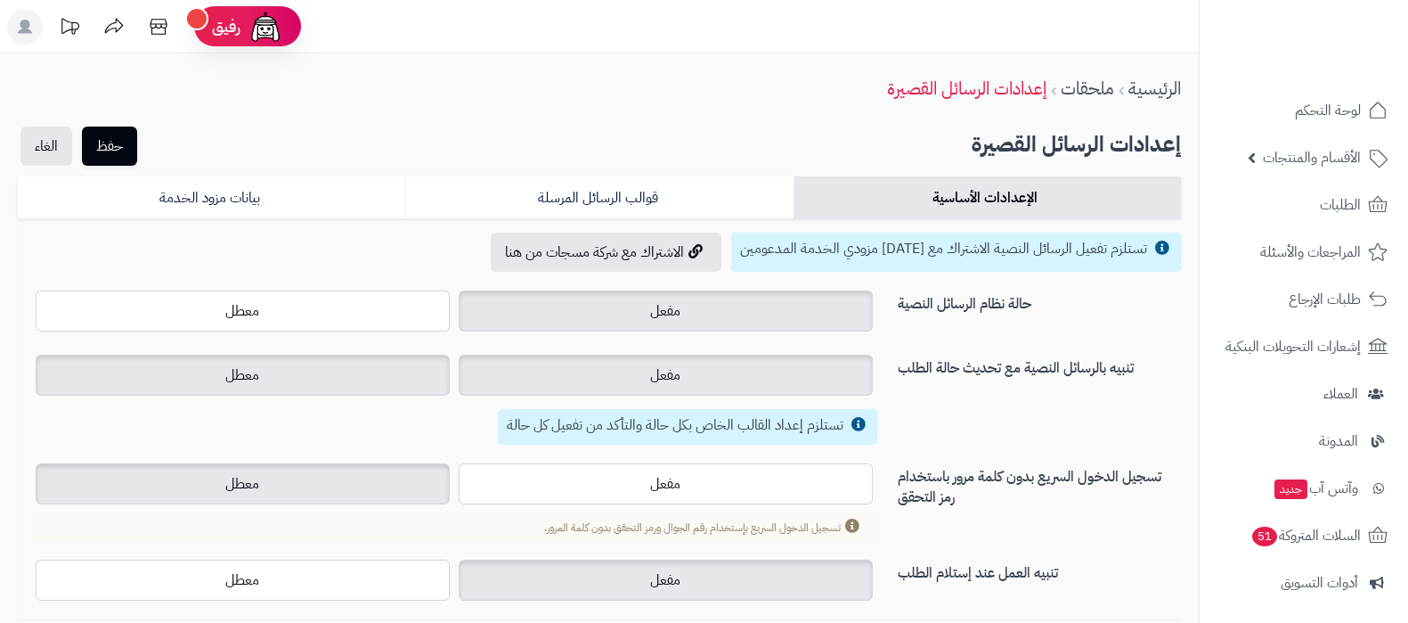
click at [357, 387] on label "معطل" at bounding box center [243, 374] width 414 height 41
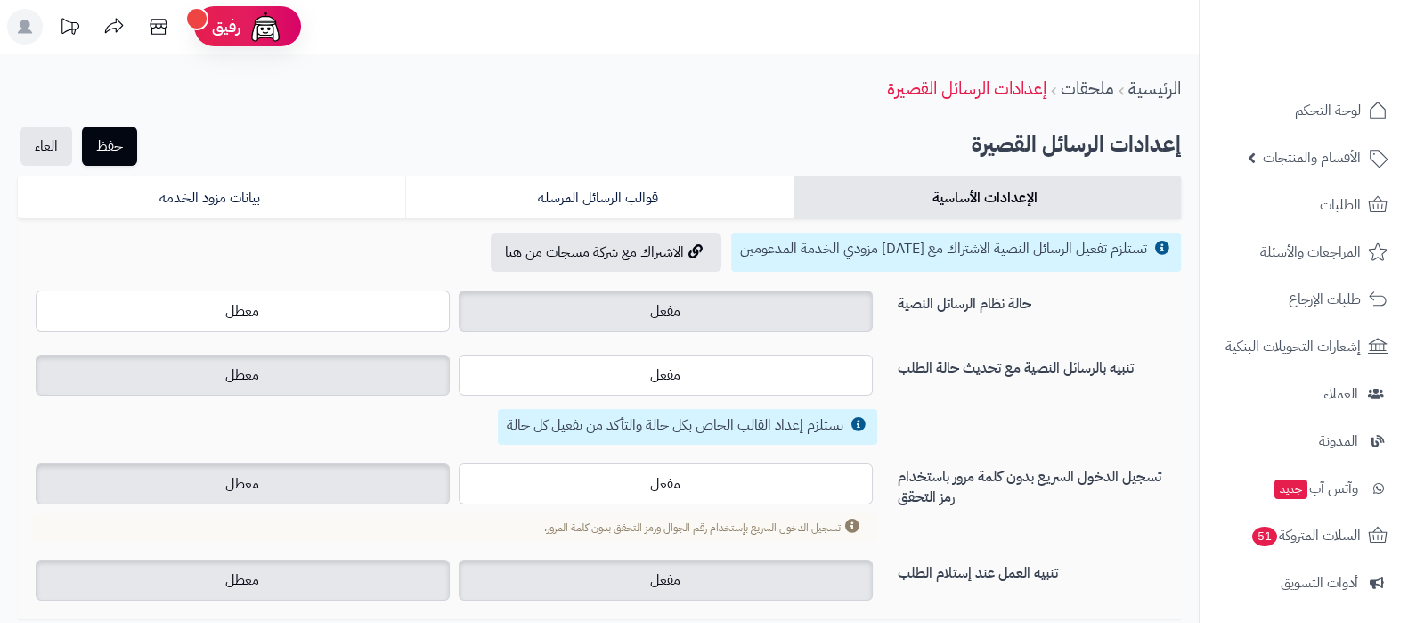
click at [356, 572] on label "معطل" at bounding box center [243, 579] width 414 height 41
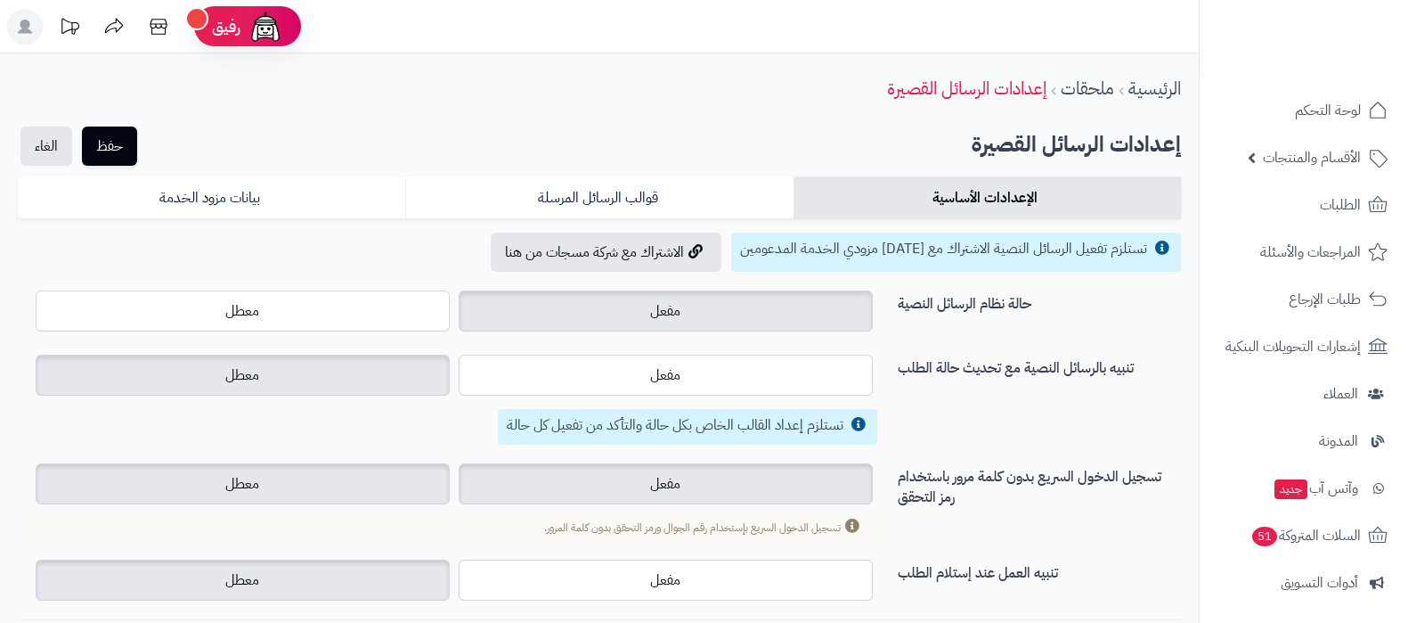
click at [619, 480] on label "مفعل" at bounding box center [666, 483] width 414 height 41
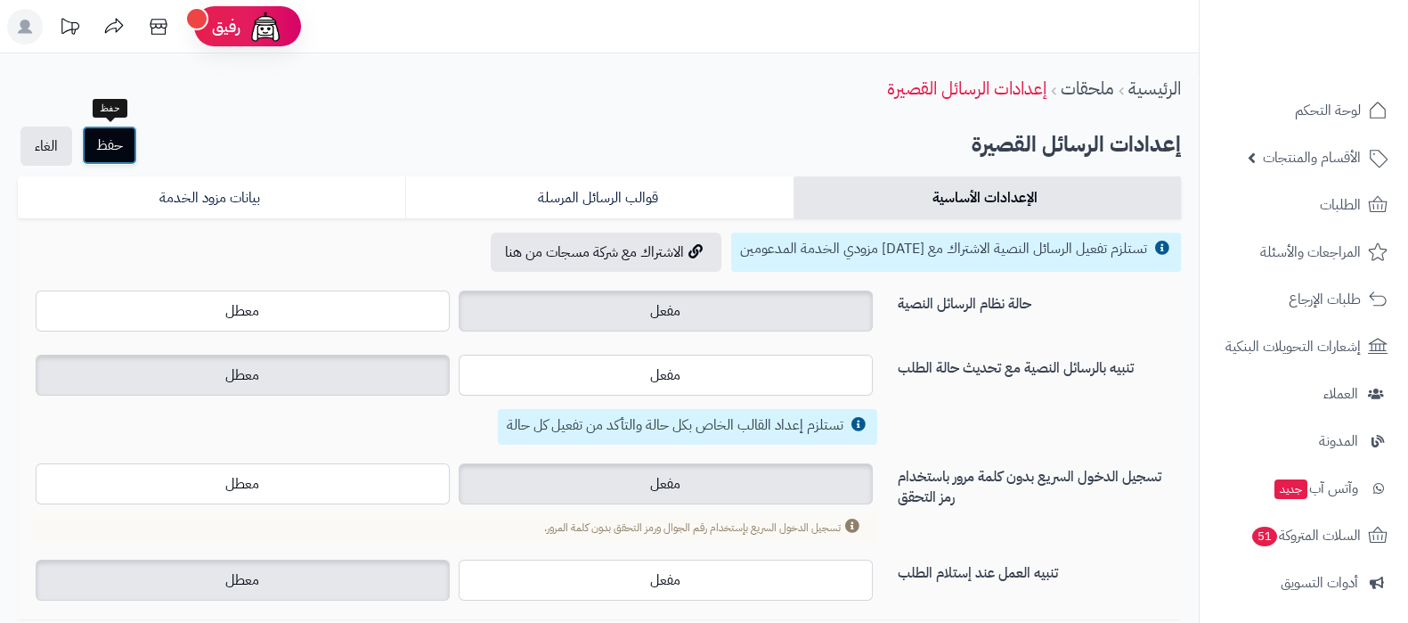
click at [110, 151] on button "حفظ" at bounding box center [109, 145] width 55 height 39
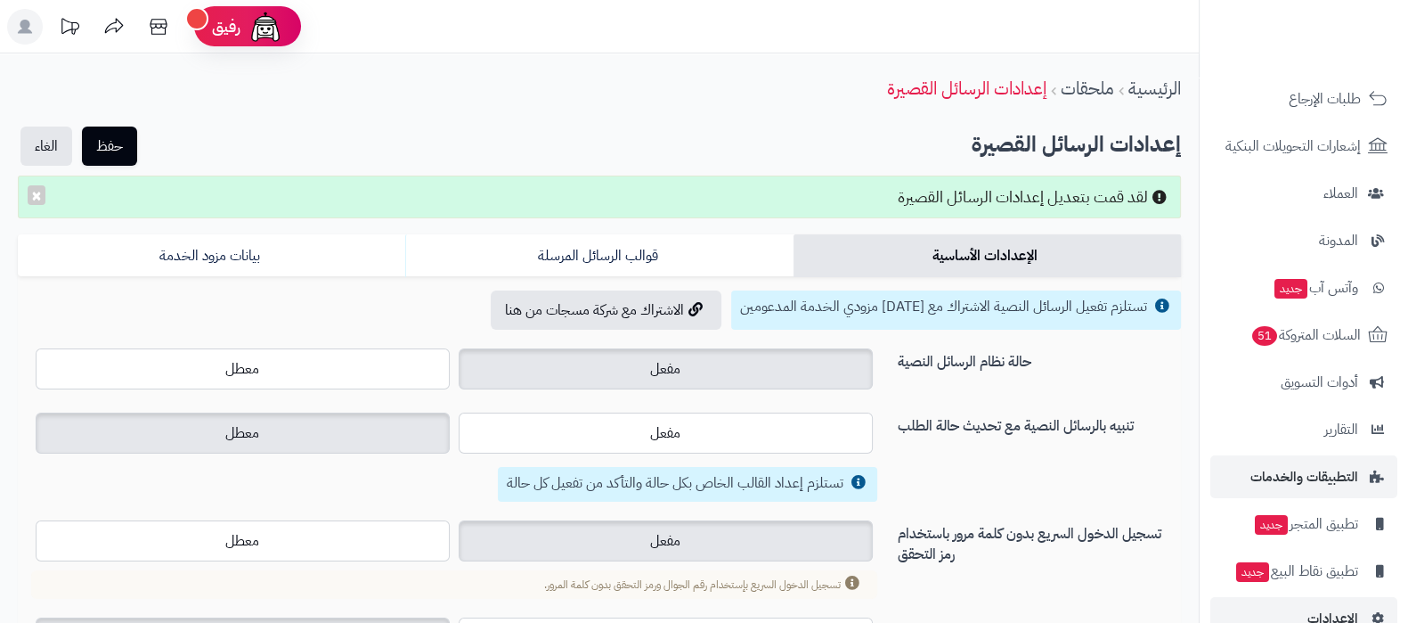
scroll to position [240, 0]
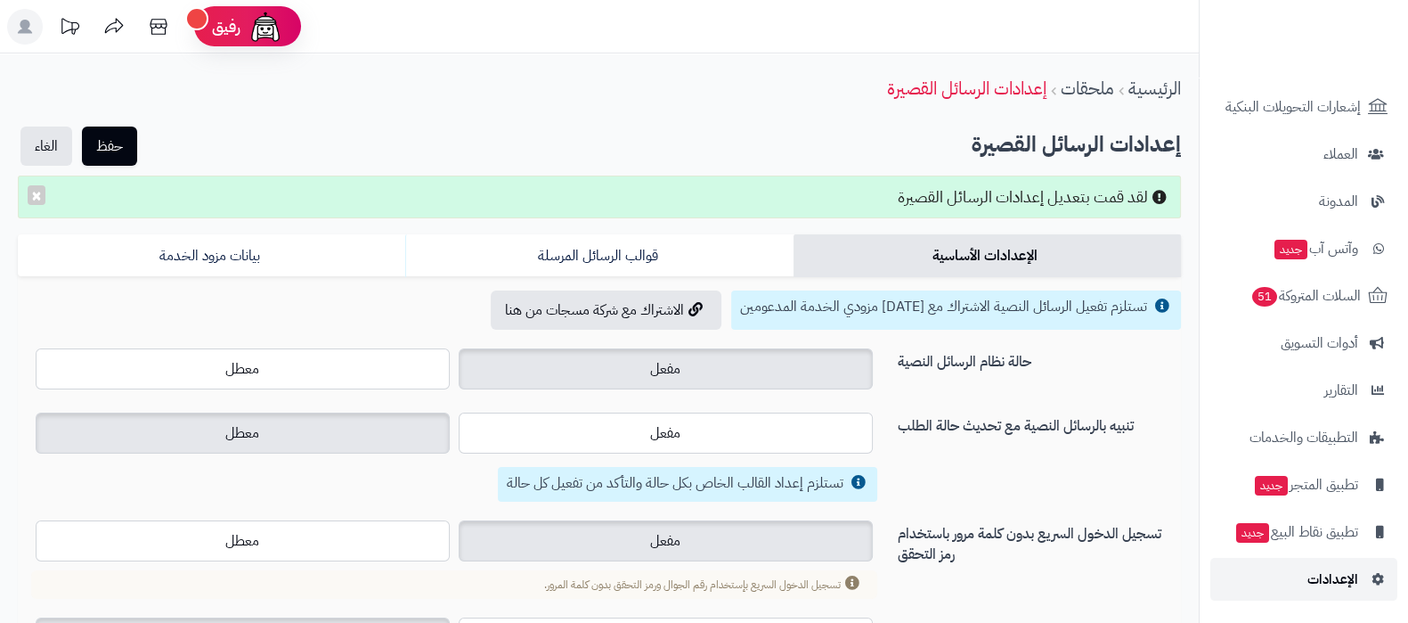
click at [1315, 564] on link "الإعدادات" at bounding box center [1303, 579] width 187 height 43
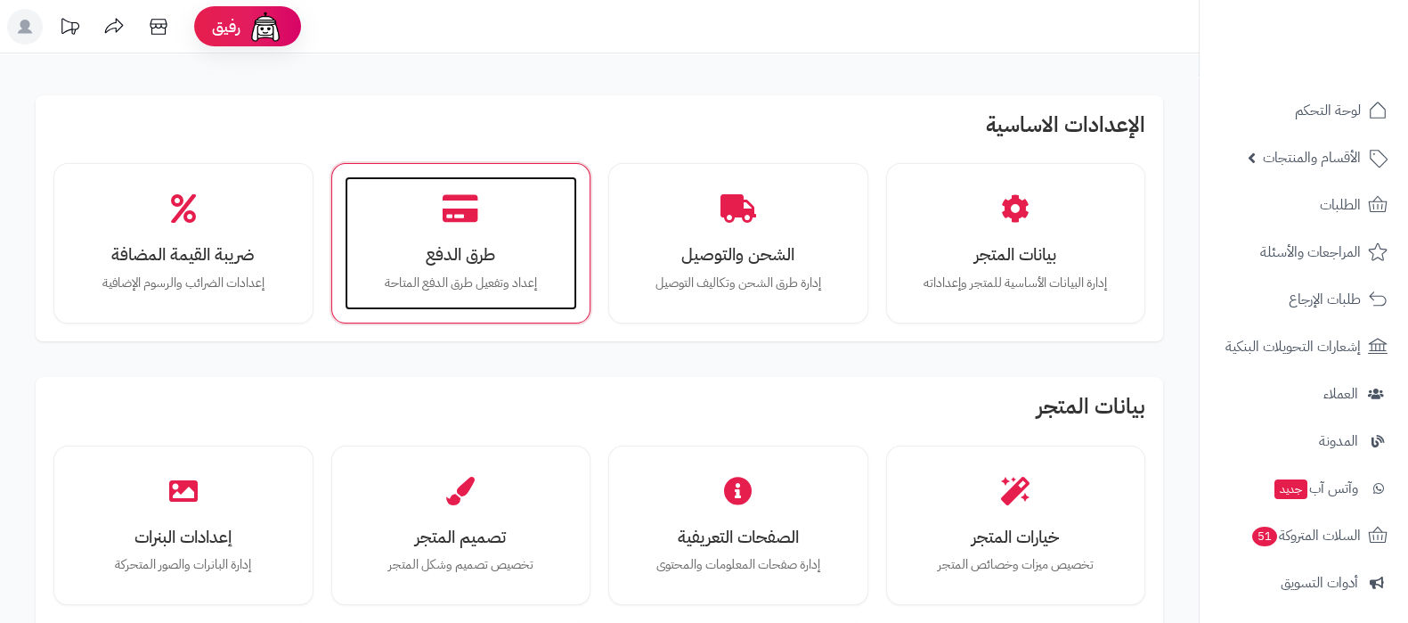
click at [460, 207] on icon at bounding box center [461, 208] width 36 height 31
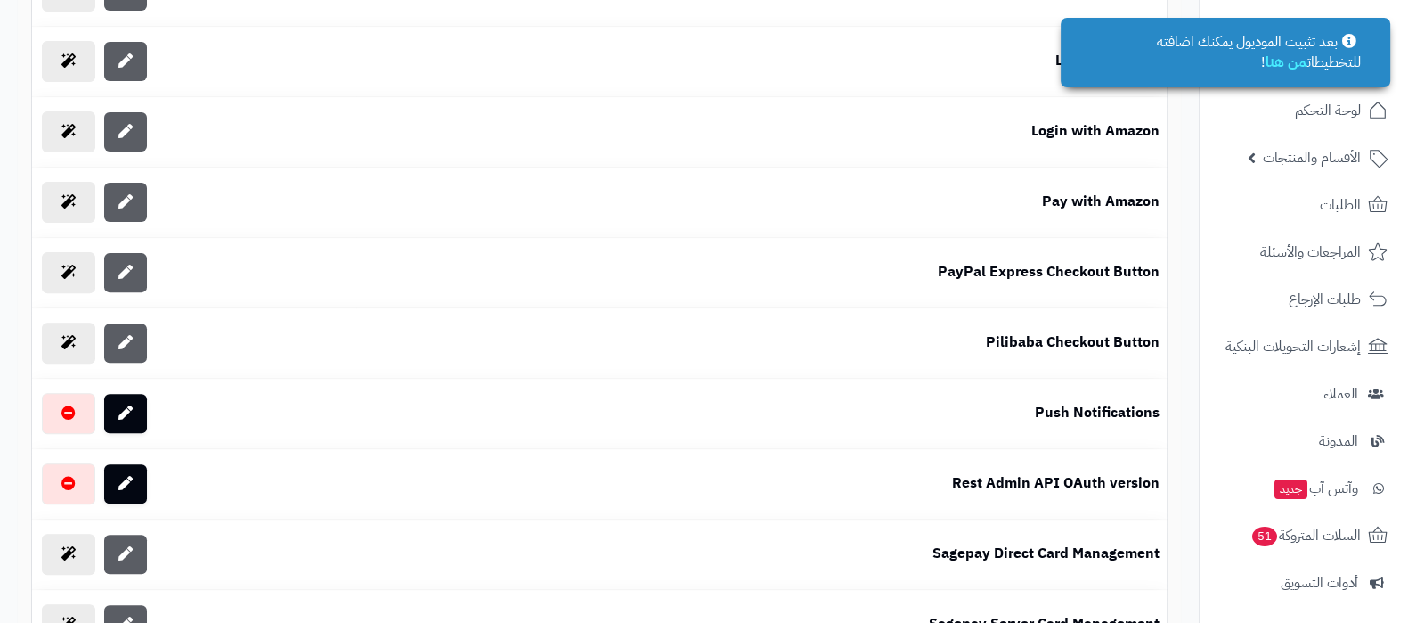
scroll to position [1113, 0]
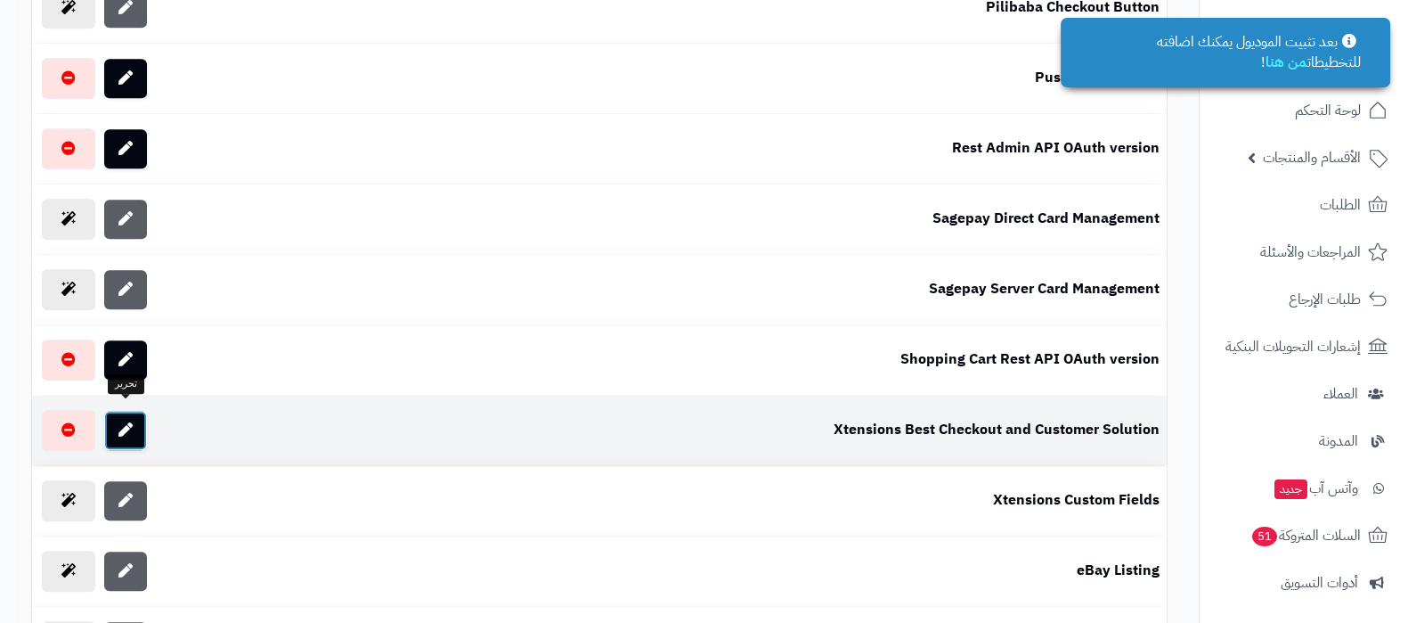
click at [127, 423] on icon at bounding box center [125, 429] width 14 height 14
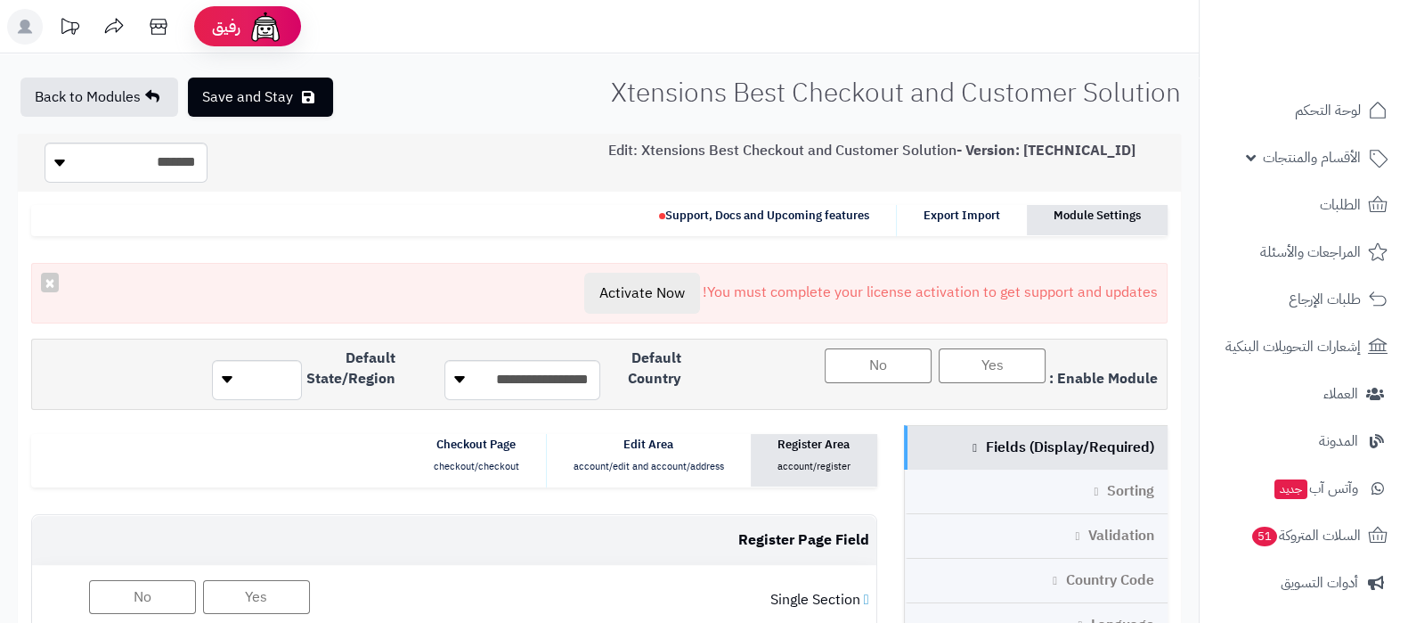
scroll to position [222, 0]
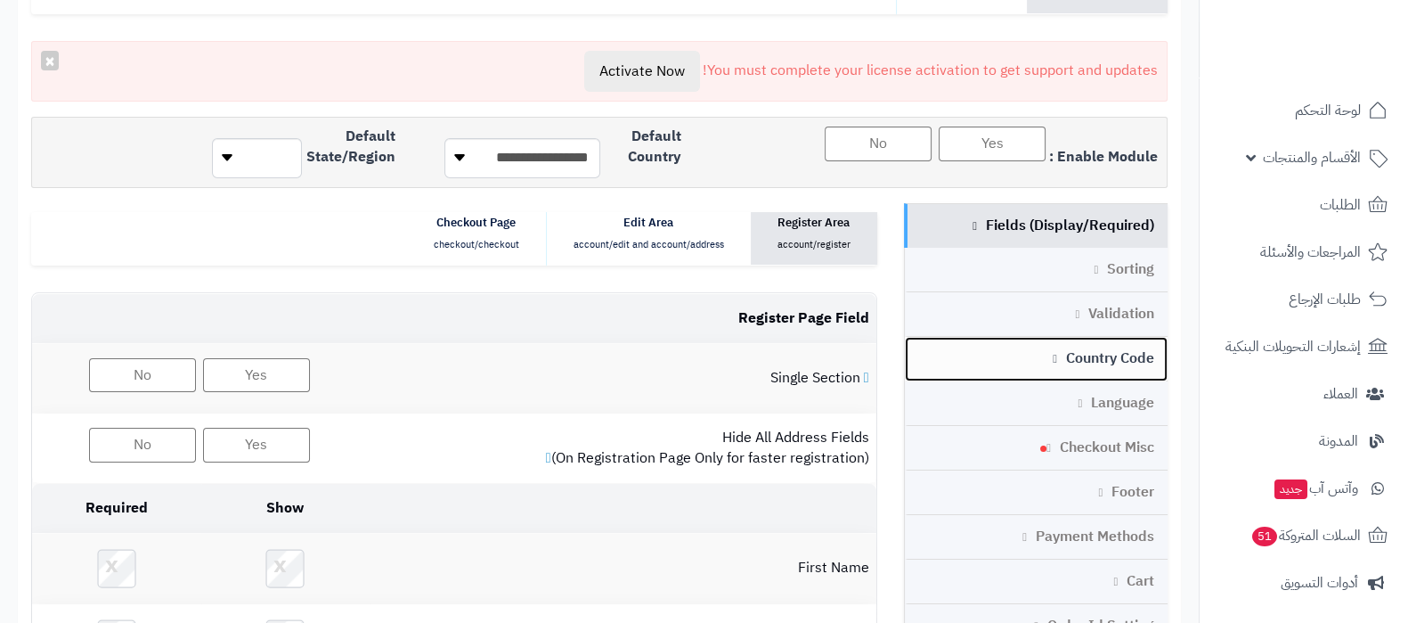
click at [1104, 354] on link "Country Code" at bounding box center [1037, 359] width 264 height 45
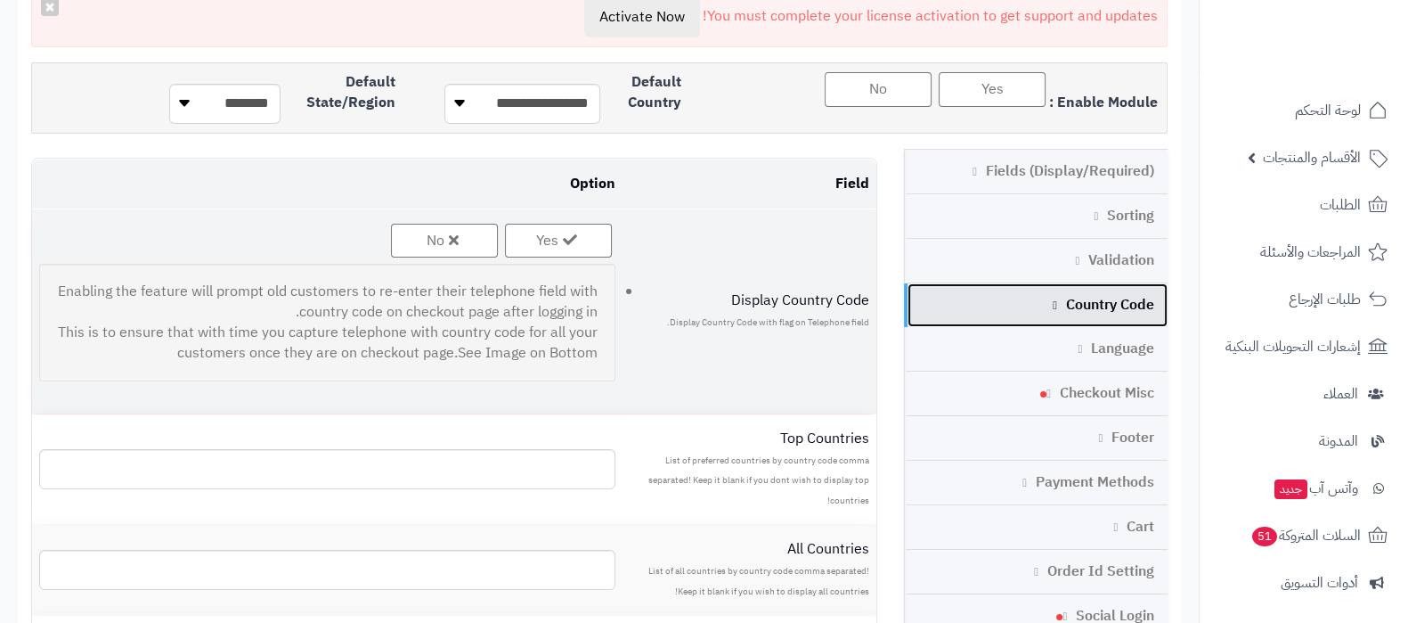
scroll to position [444, 0]
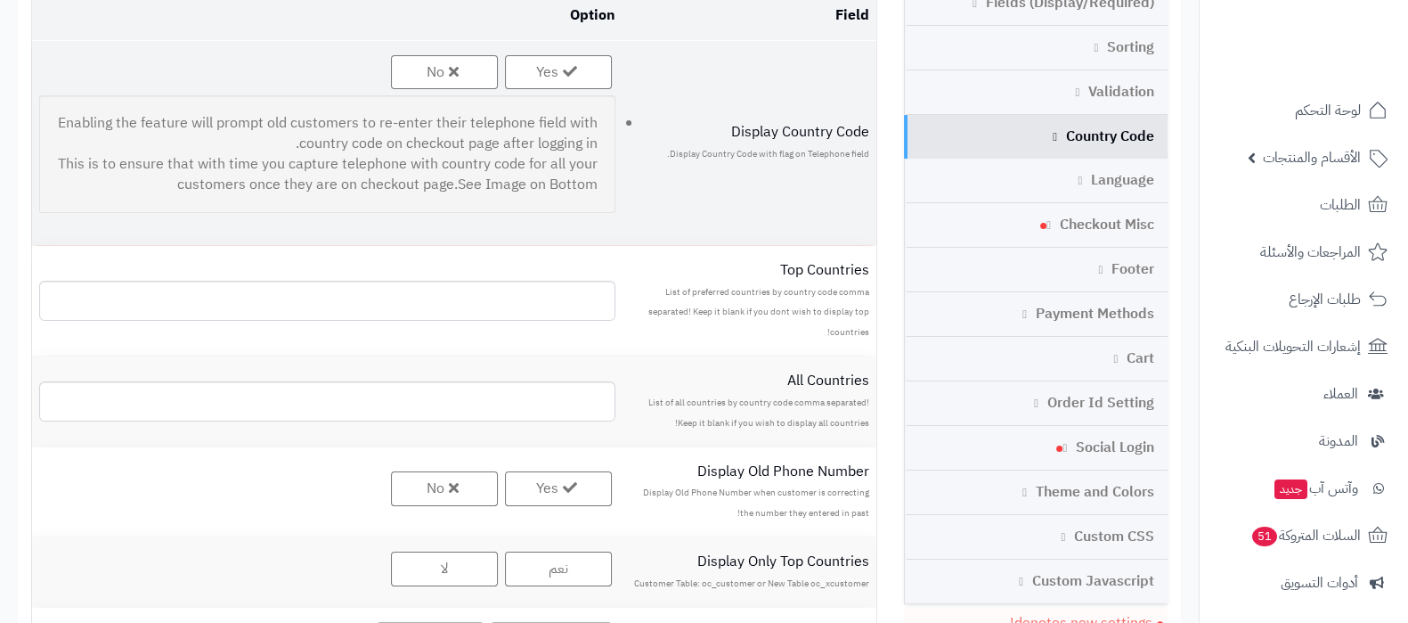
click at [592, 73] on label "Yes" at bounding box center [558, 72] width 107 height 35
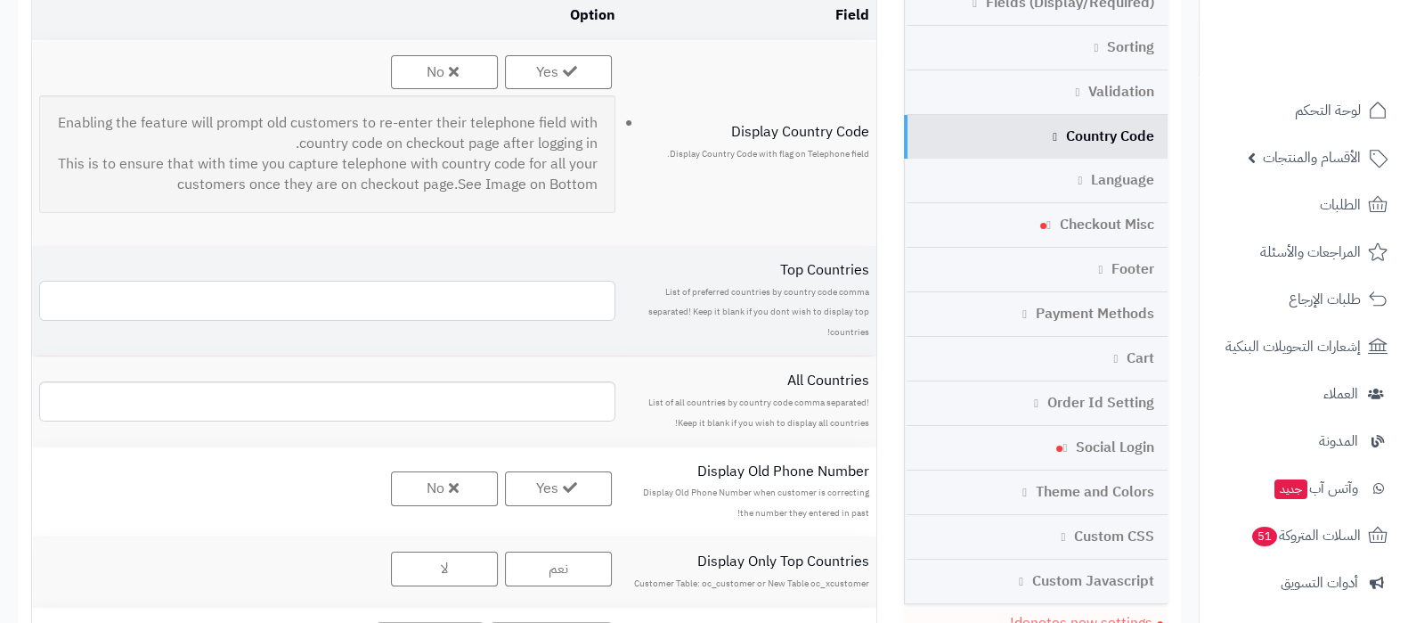
click at [549, 282] on input "text" at bounding box center [327, 301] width 576 height 40
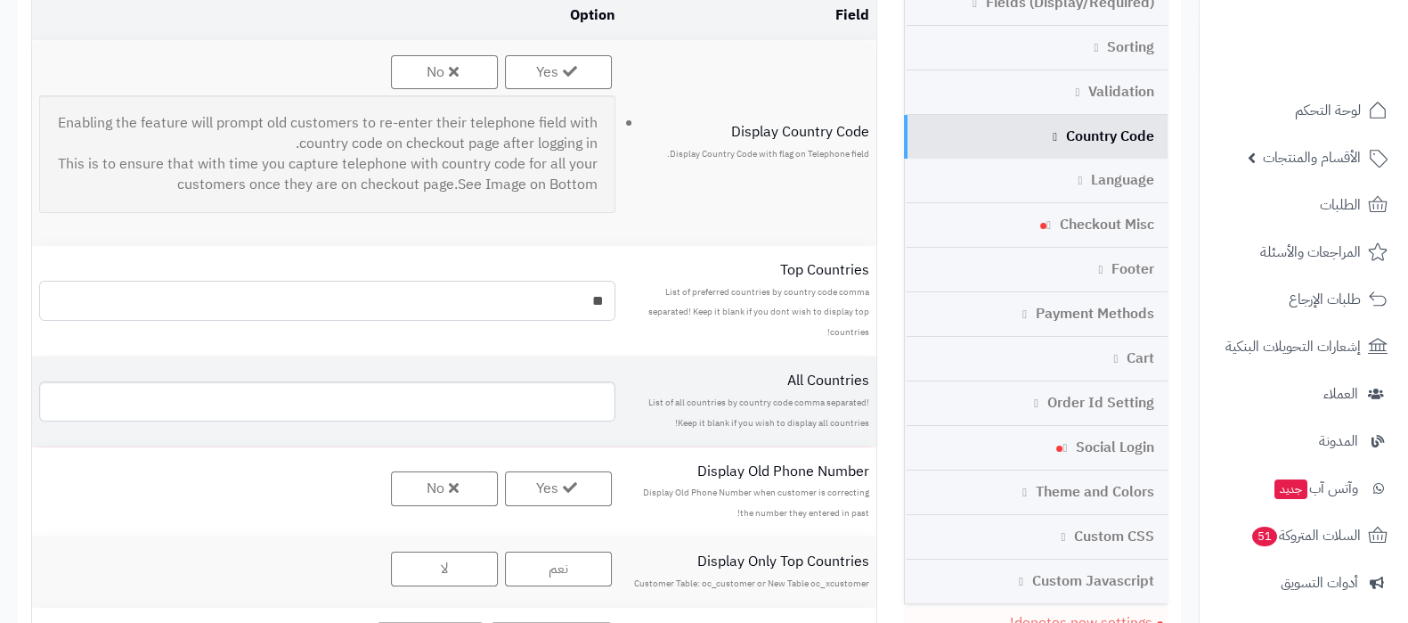
type input "**"
click at [580, 391] on input "text" at bounding box center [327, 401] width 576 height 40
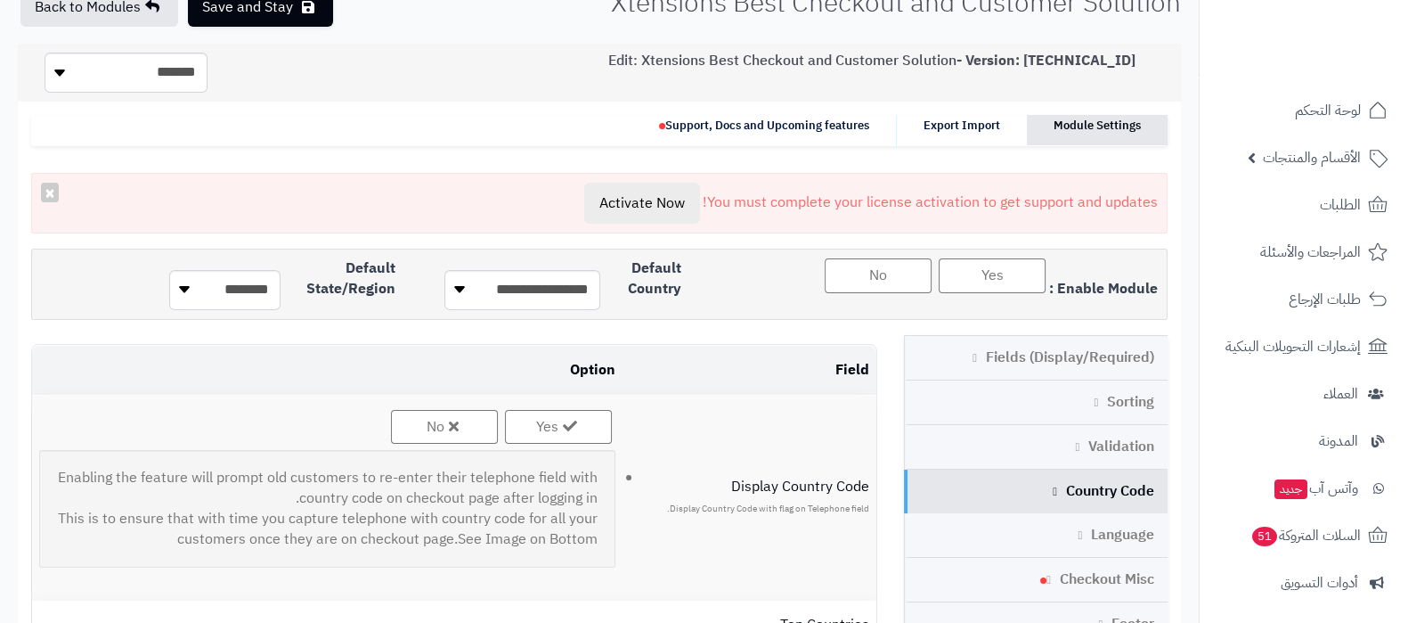
scroll to position [0, 0]
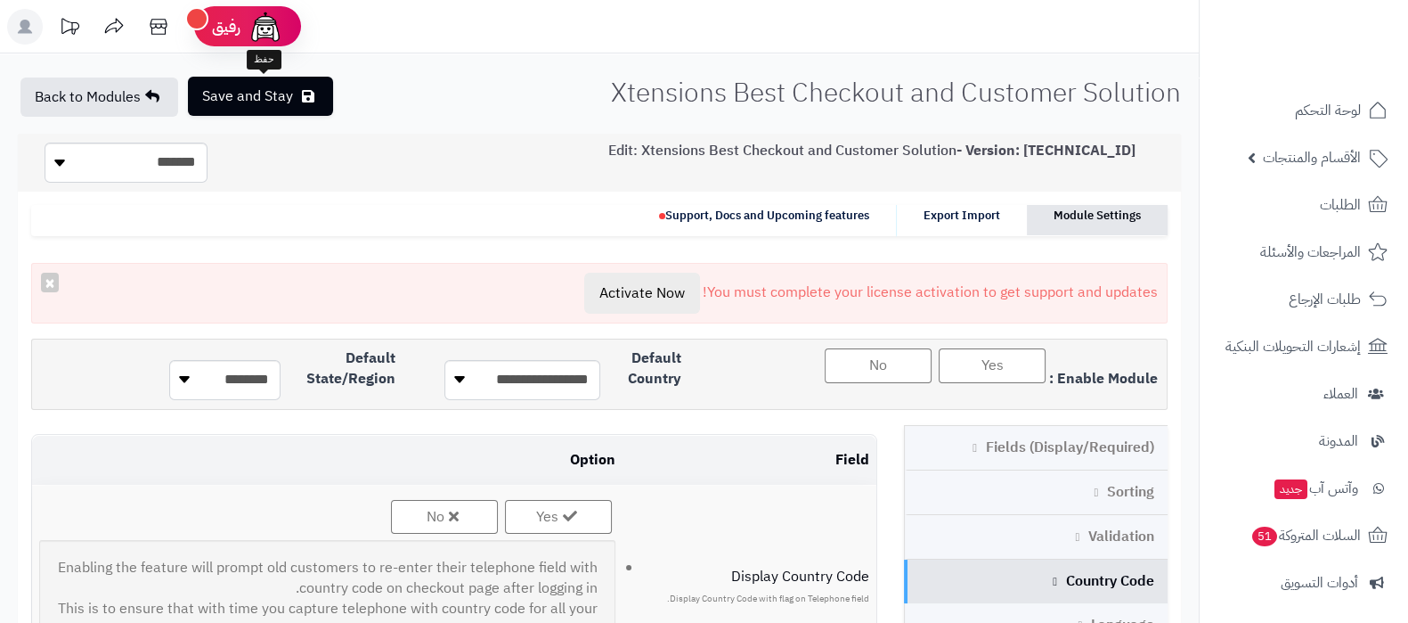
type input "**"
click at [239, 104] on button "Save and Stay" at bounding box center [260, 96] width 145 height 39
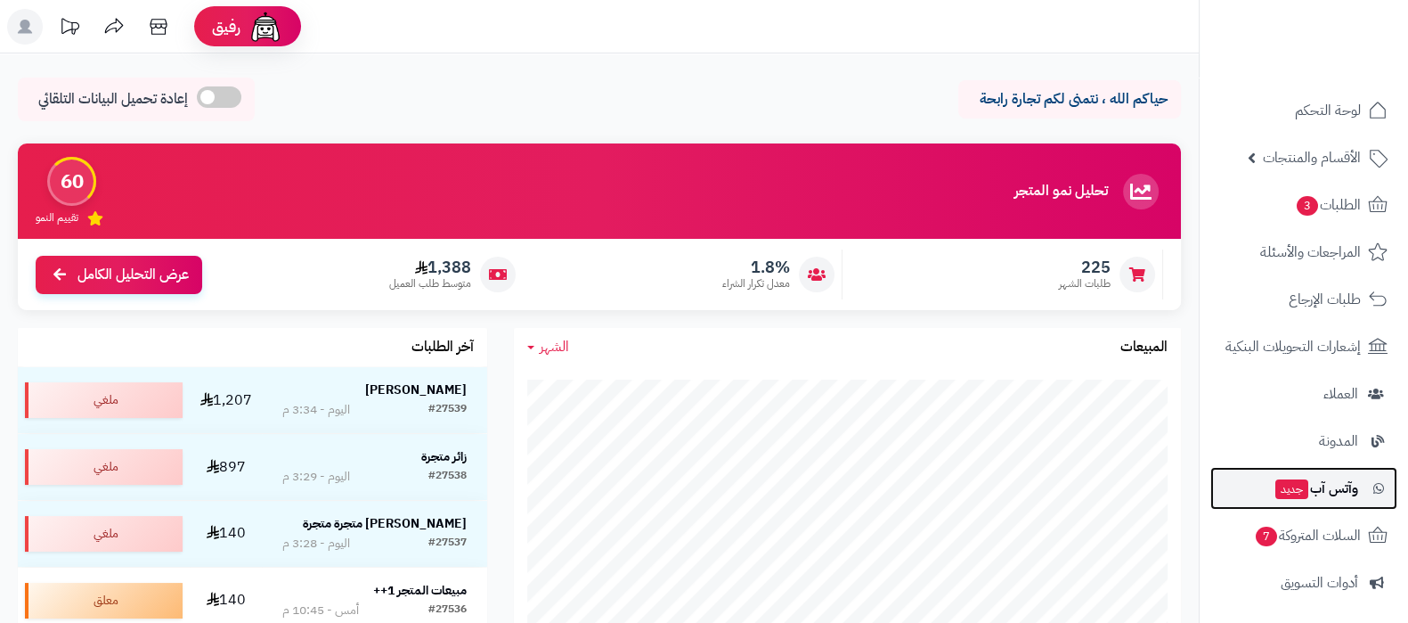
click at [1287, 480] on span "جديد" at bounding box center [1291, 489] width 33 height 20
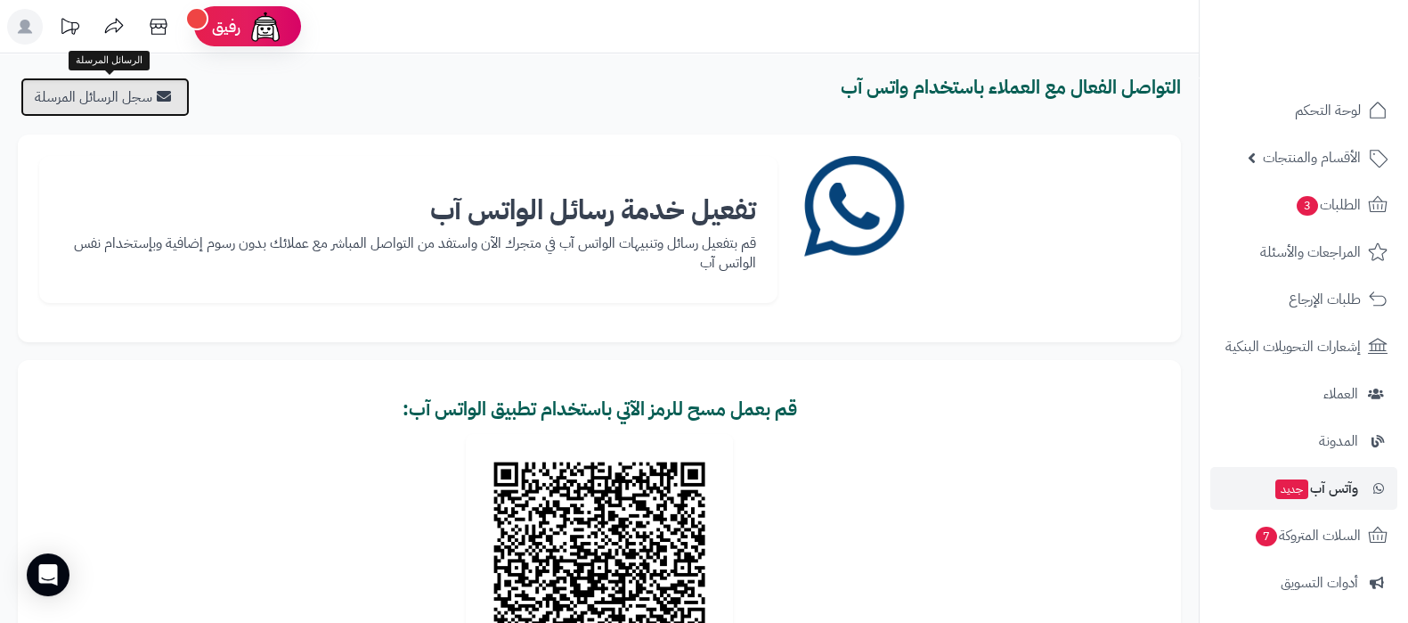
click at [96, 96] on link "سجل الرسائل المرسلة" at bounding box center [104, 96] width 169 height 39
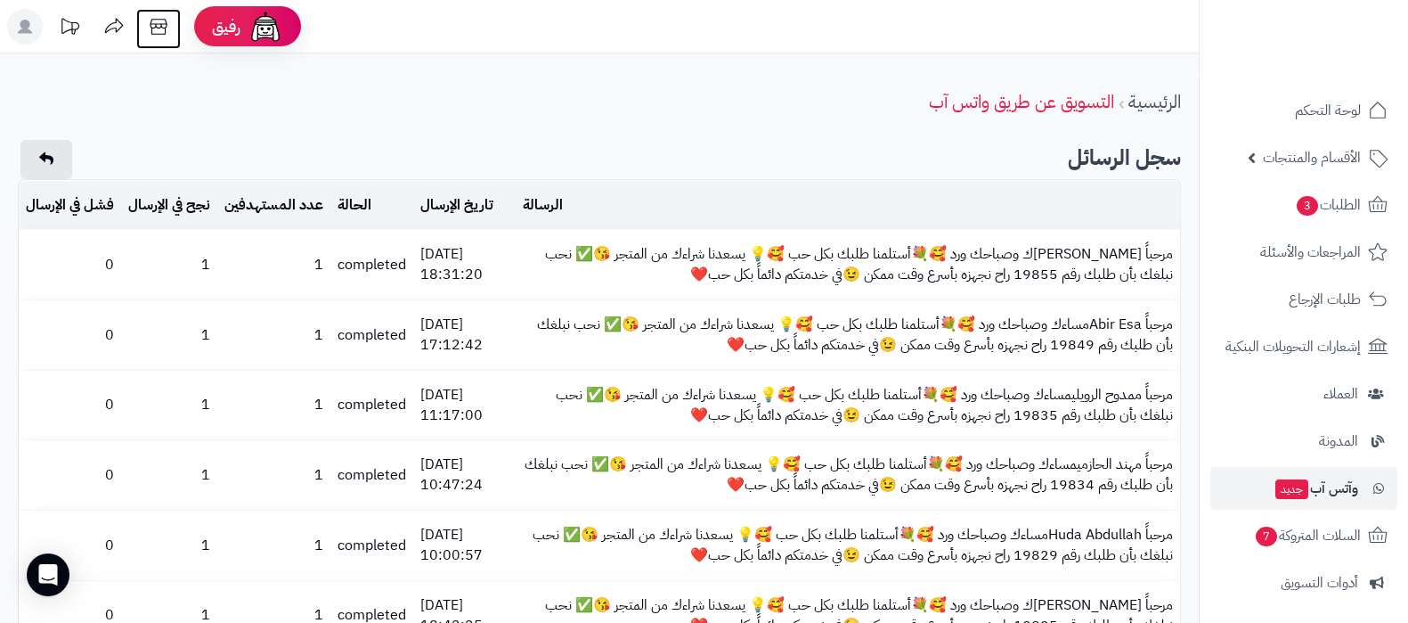
click at [156, 28] on icon at bounding box center [159, 27] width 36 height 36
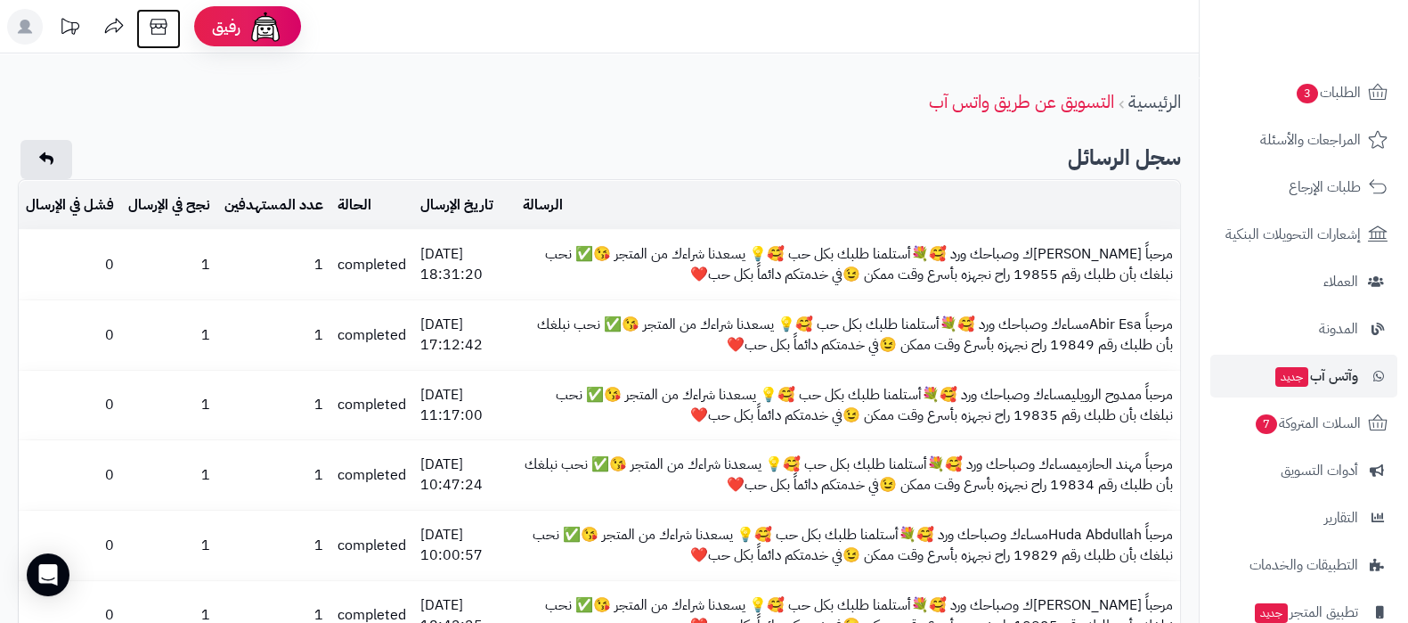
scroll to position [240, 0]
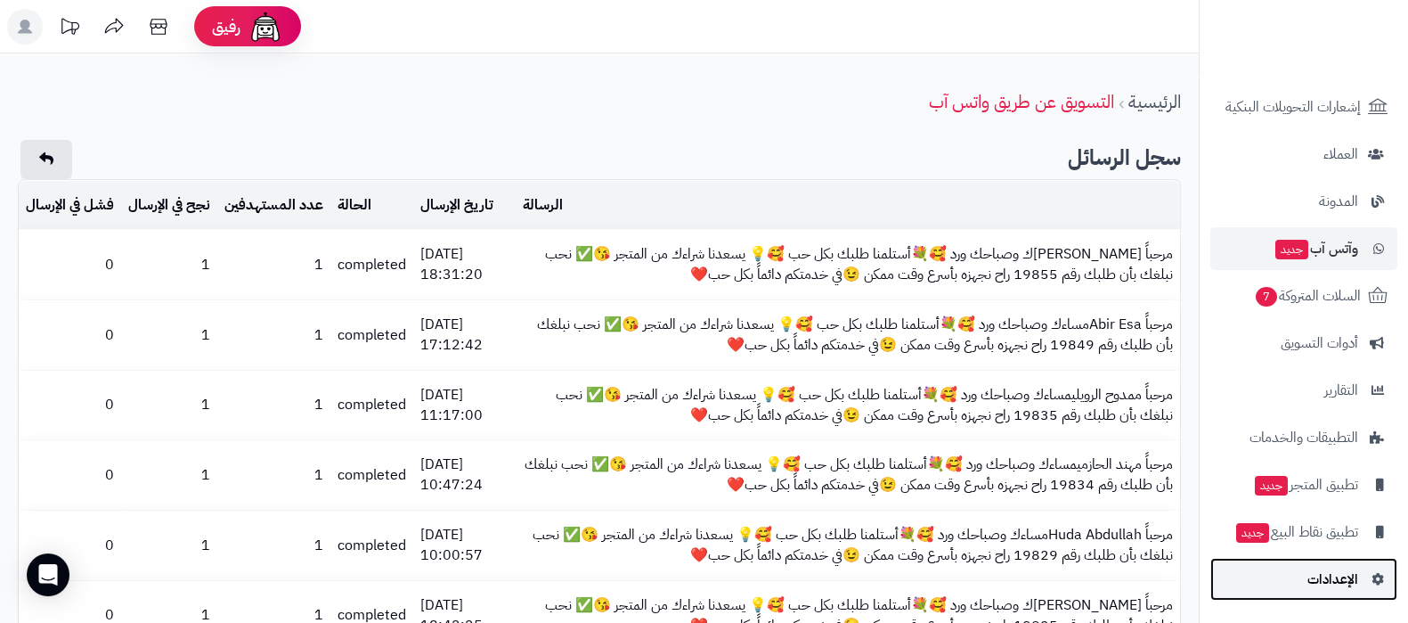
click at [1320, 571] on span "الإعدادات" at bounding box center [1332, 578] width 51 height 25
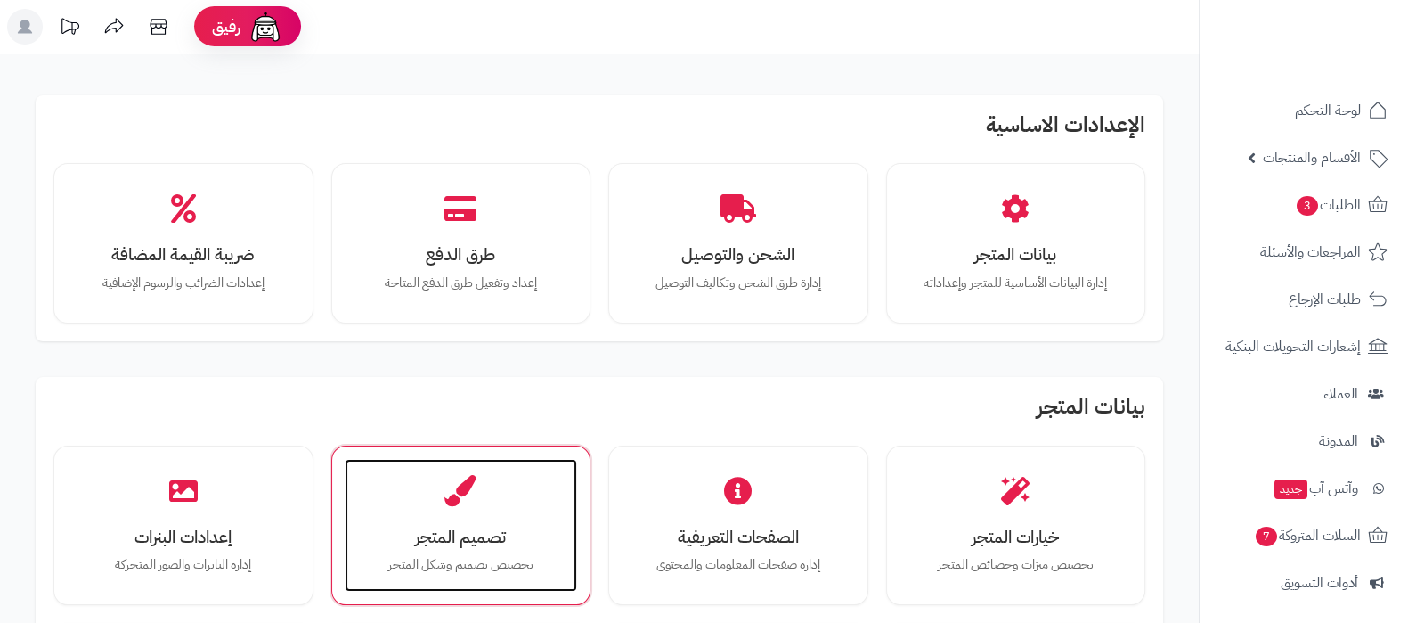
click at [410, 516] on div "تصميم المتجر تخصيص تصميم وشكل المتجر" at bounding box center [461, 526] width 233 height 134
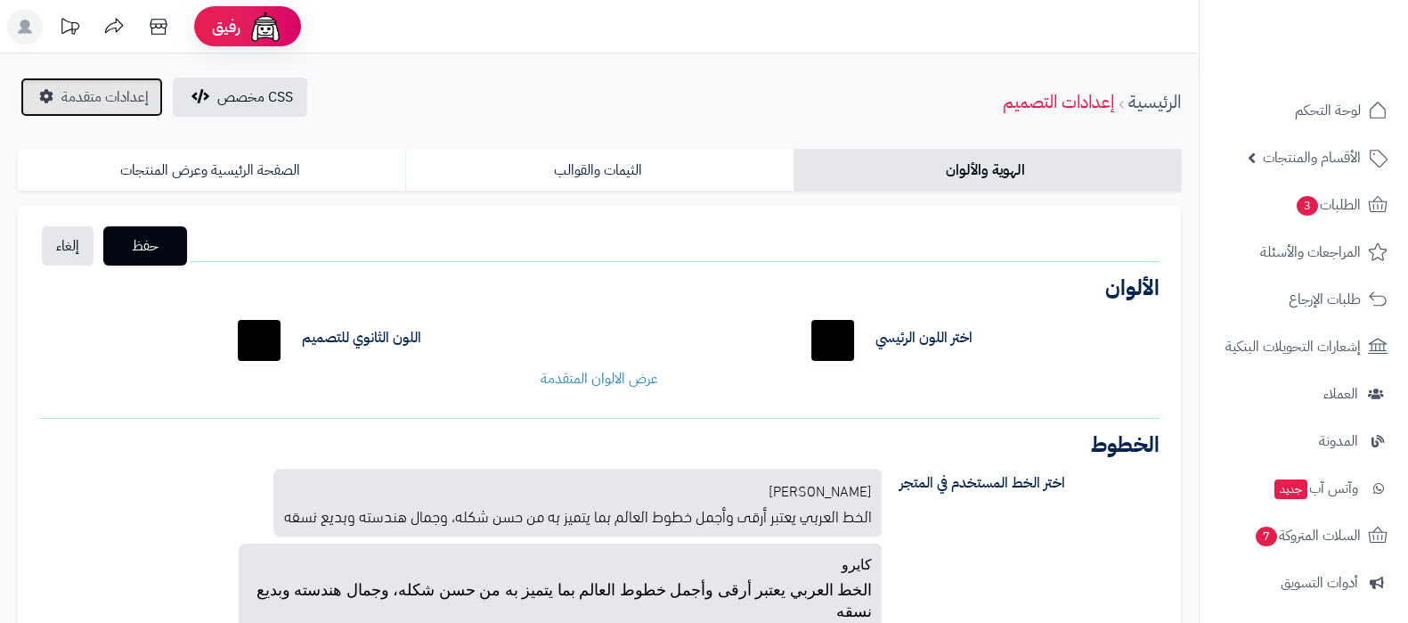
click at [111, 106] on span "إعدادات متقدمة" at bounding box center [104, 96] width 87 height 21
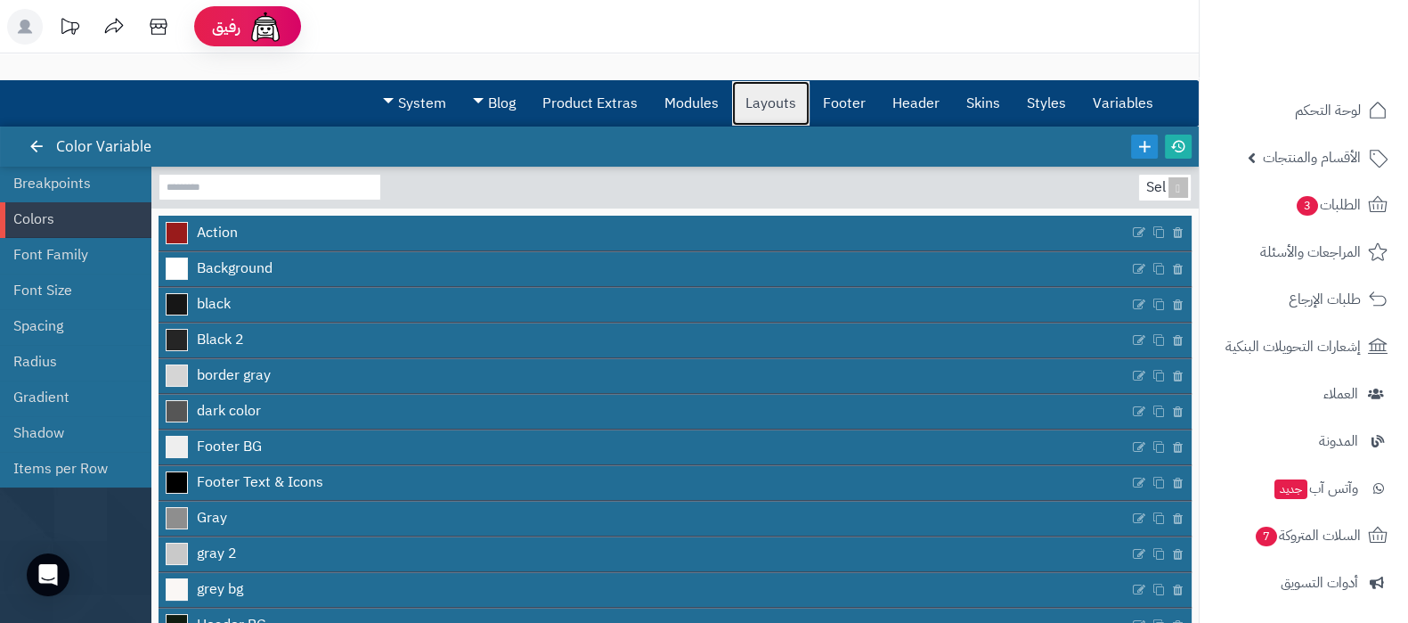
click at [759, 98] on link "Layouts" at bounding box center [770, 103] width 77 height 45
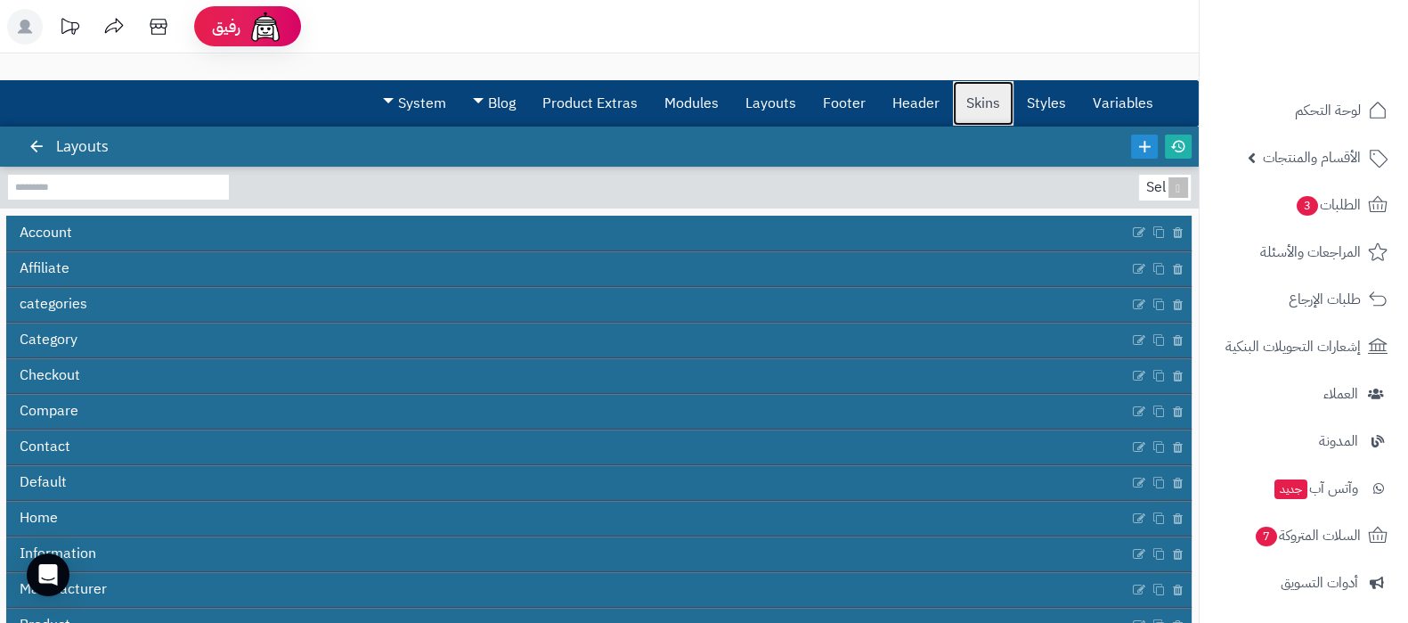
click at [971, 100] on link "Skins" at bounding box center [983, 103] width 61 height 45
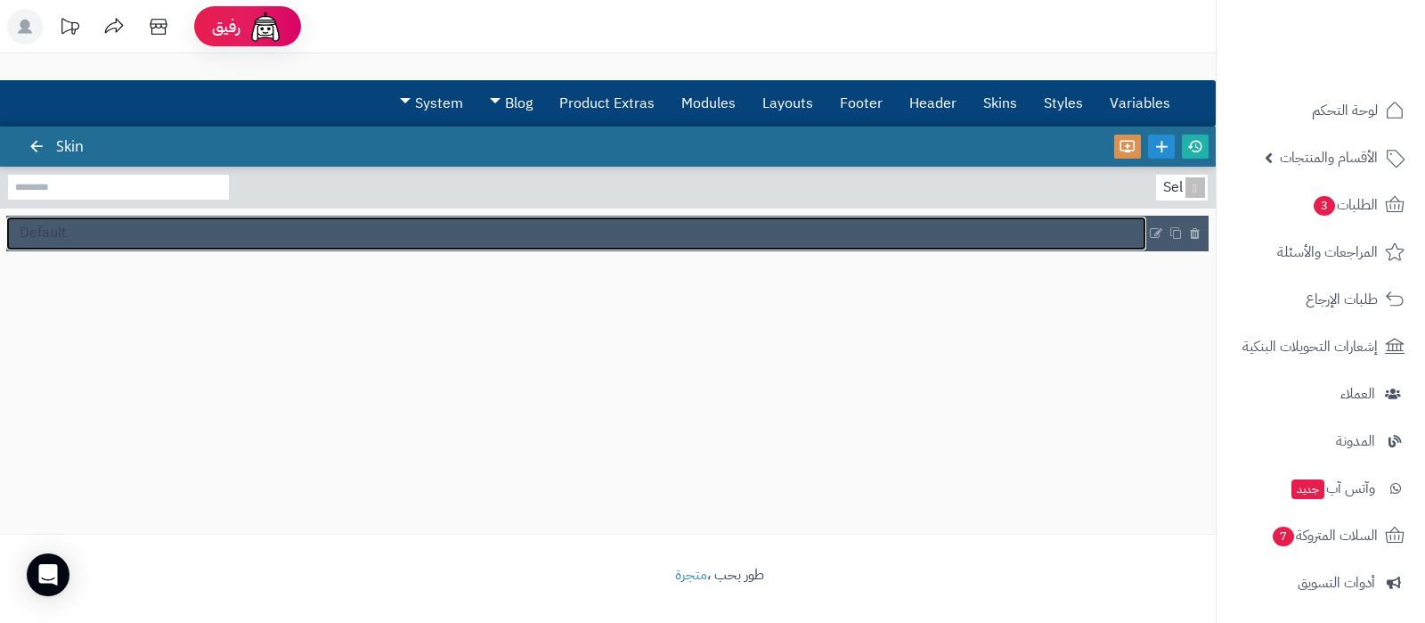
click at [107, 237] on link "Default" at bounding box center [576, 233] width 1140 height 34
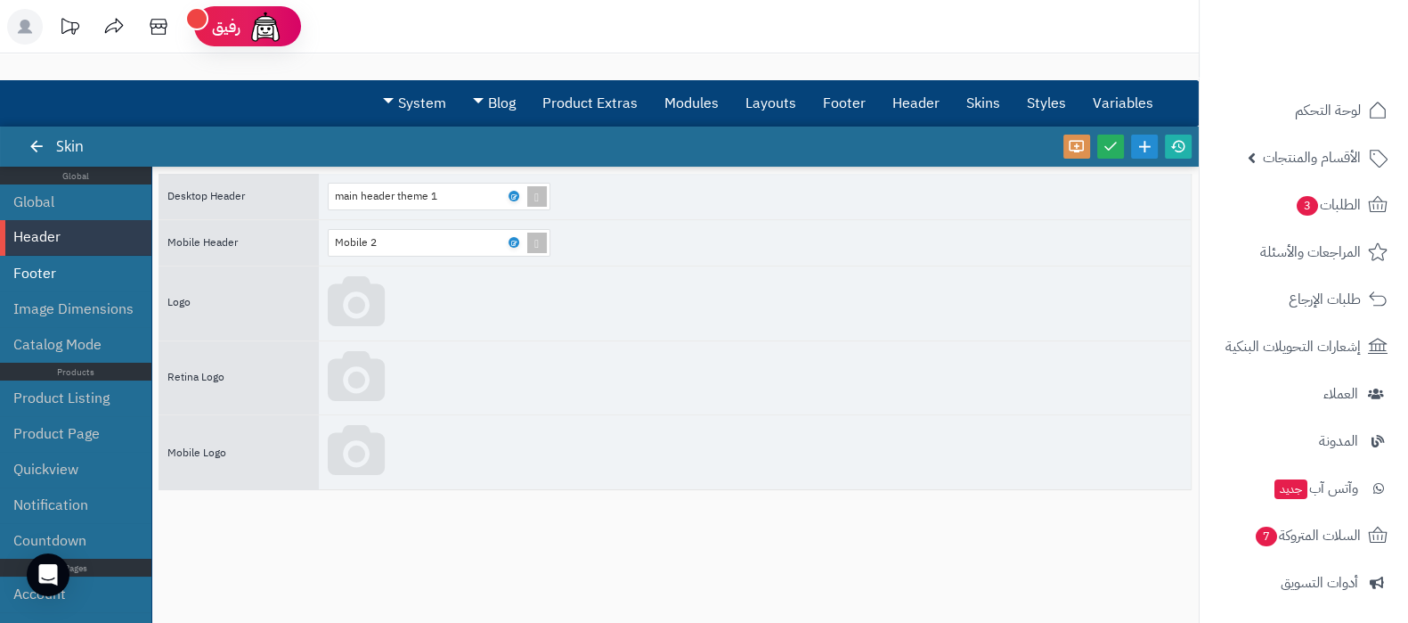
click at [66, 271] on li "Footer" at bounding box center [75, 274] width 151 height 36
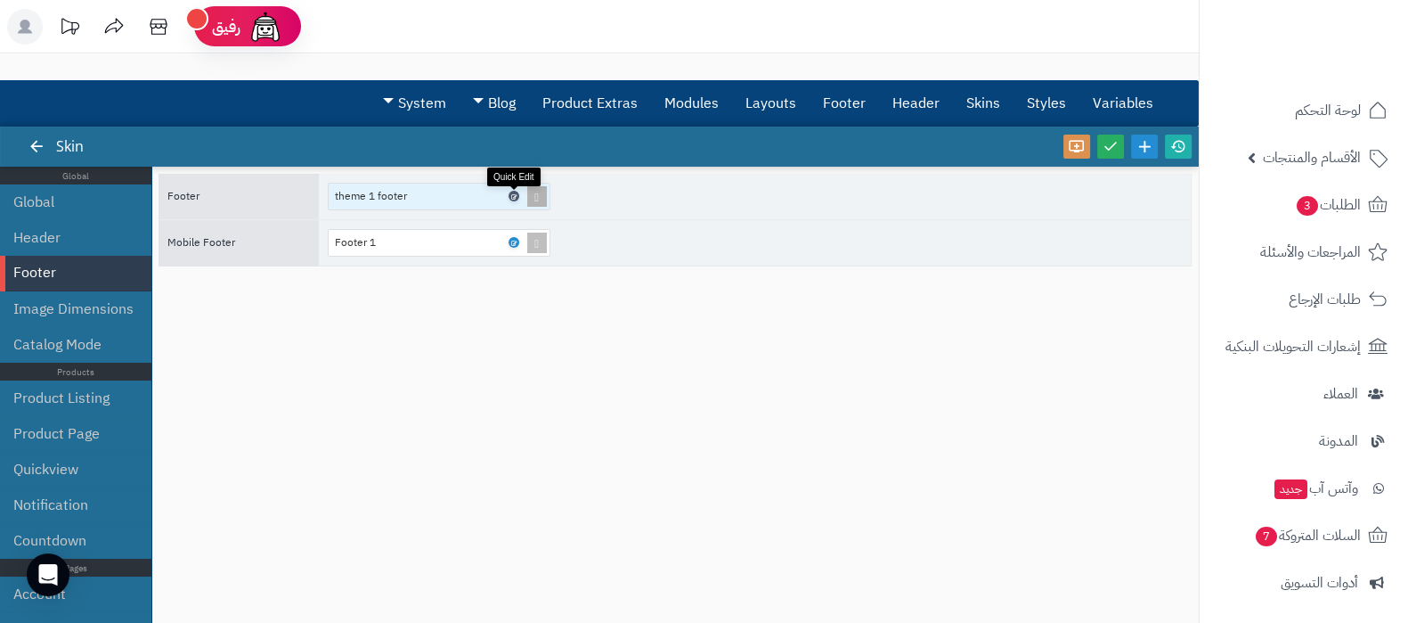
click at [512, 195] on icon at bounding box center [512, 196] width 5 height 8
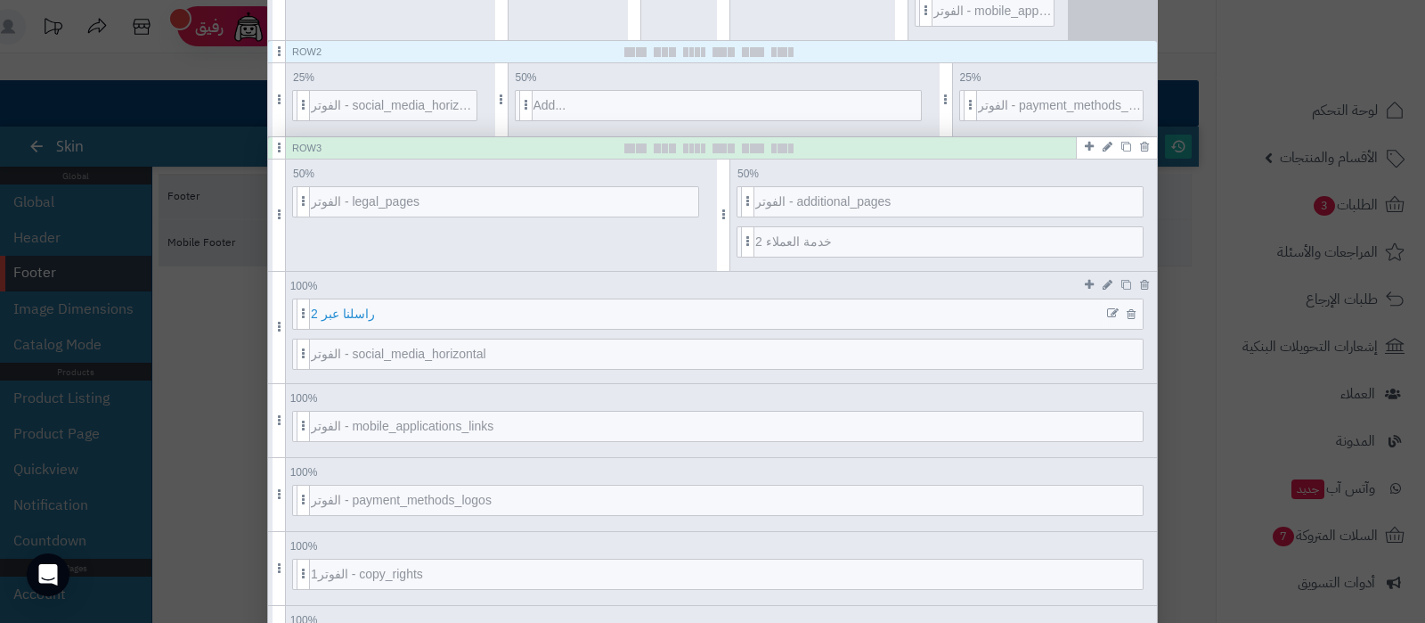
scroll to position [641, 0]
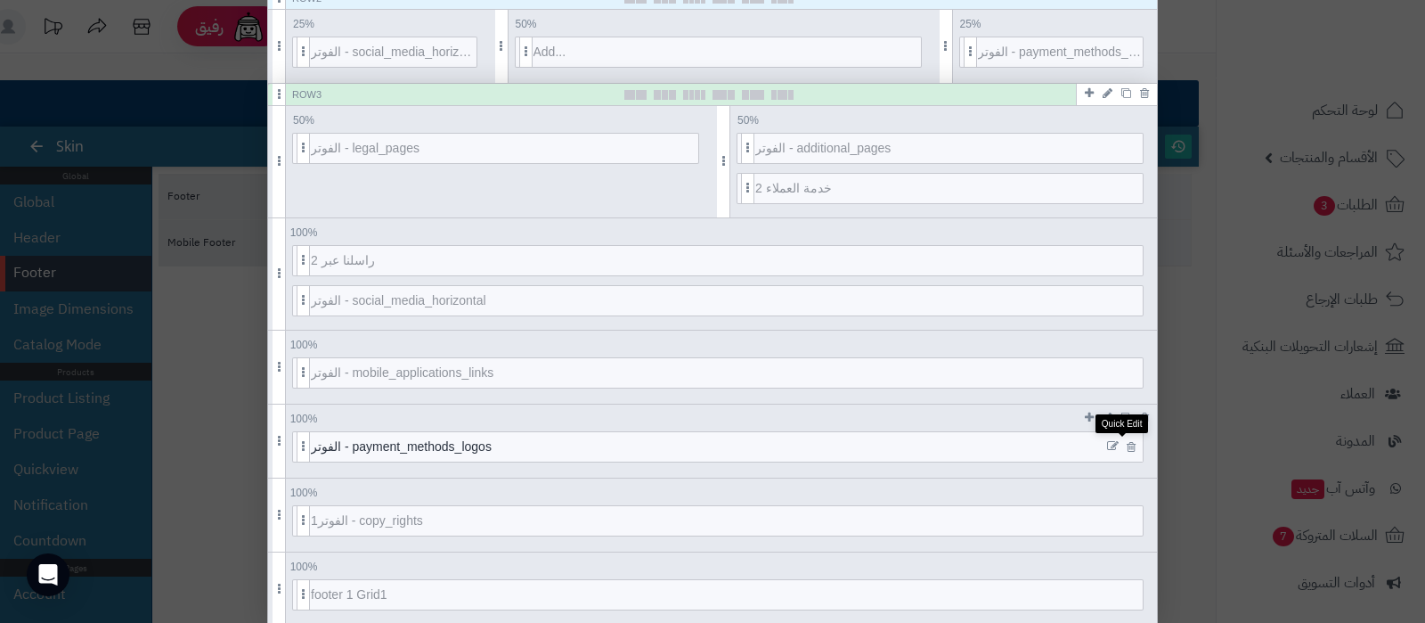
click at [1119, 442] on icon at bounding box center [1113, 446] width 12 height 12
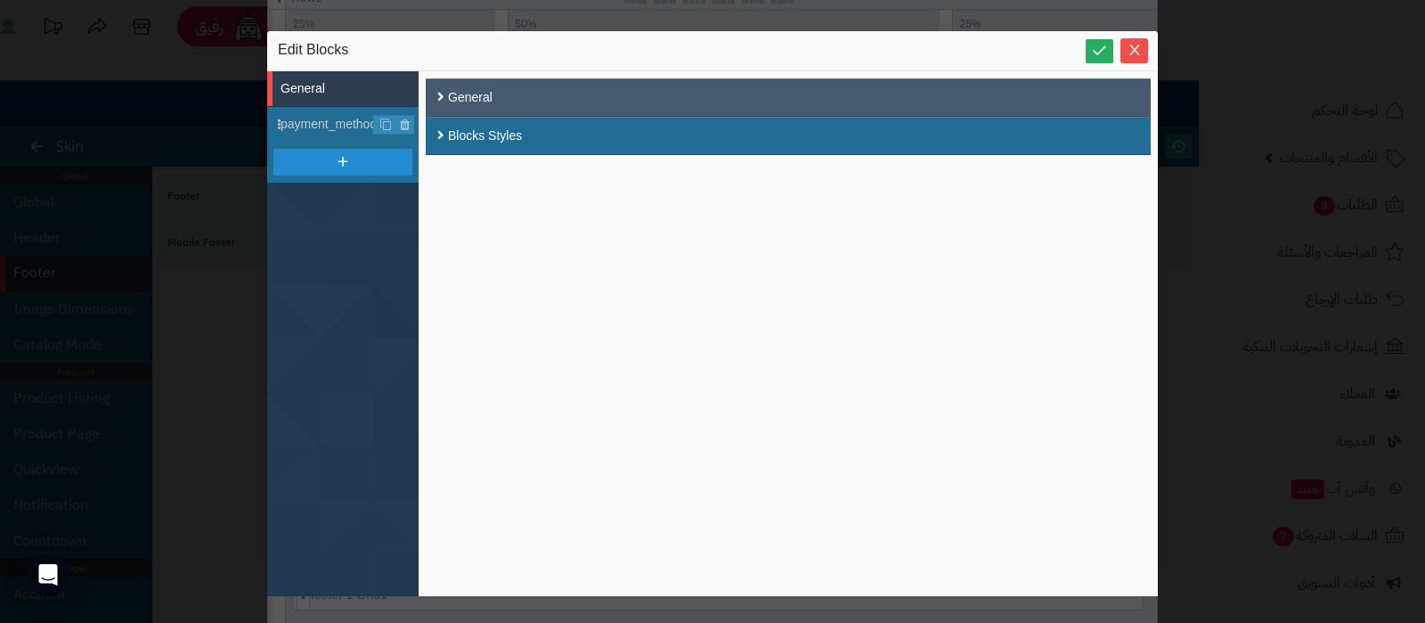
click at [574, 86] on div "General" at bounding box center [788, 97] width 725 height 38
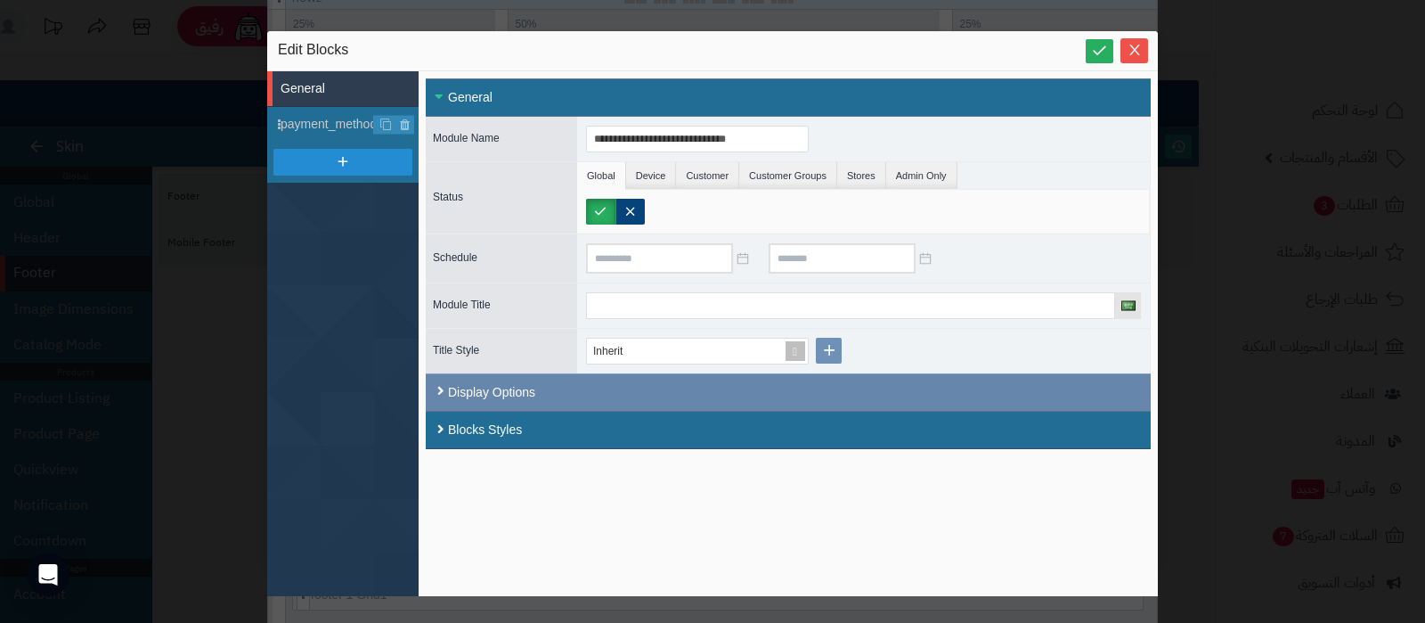
click at [621, 398] on div "Display Options" at bounding box center [788, 391] width 725 height 37
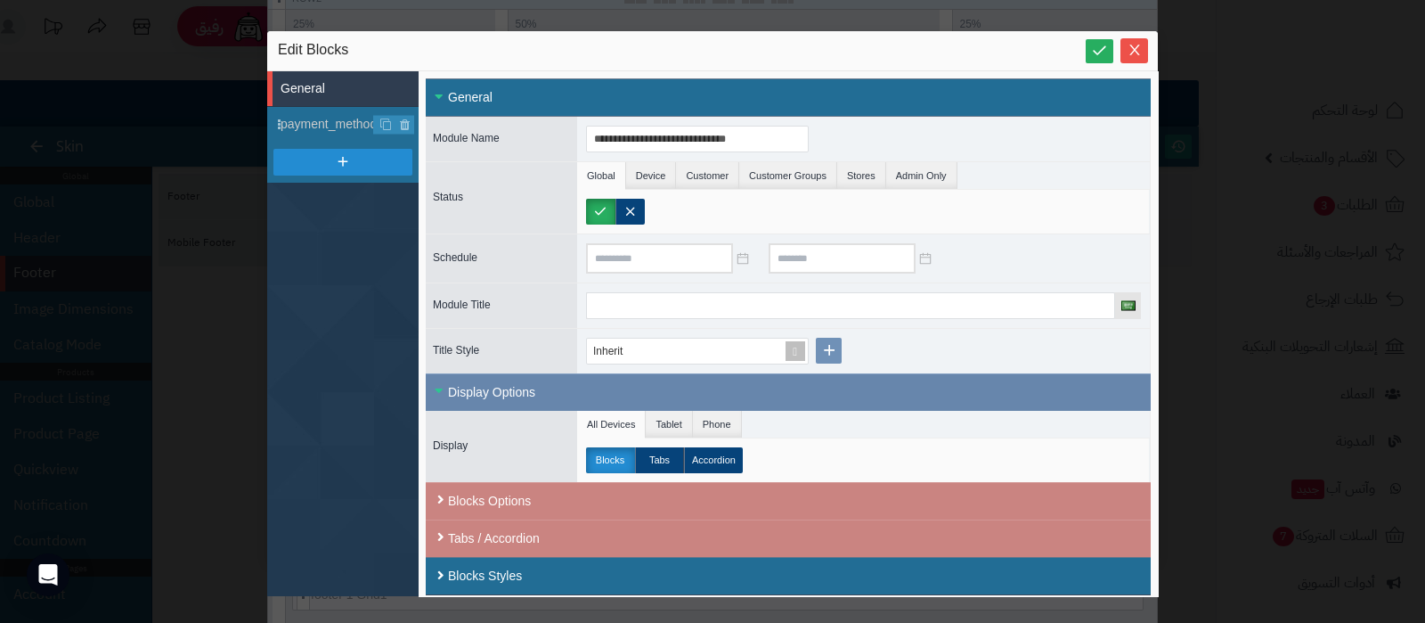
scroll to position [4, 0]
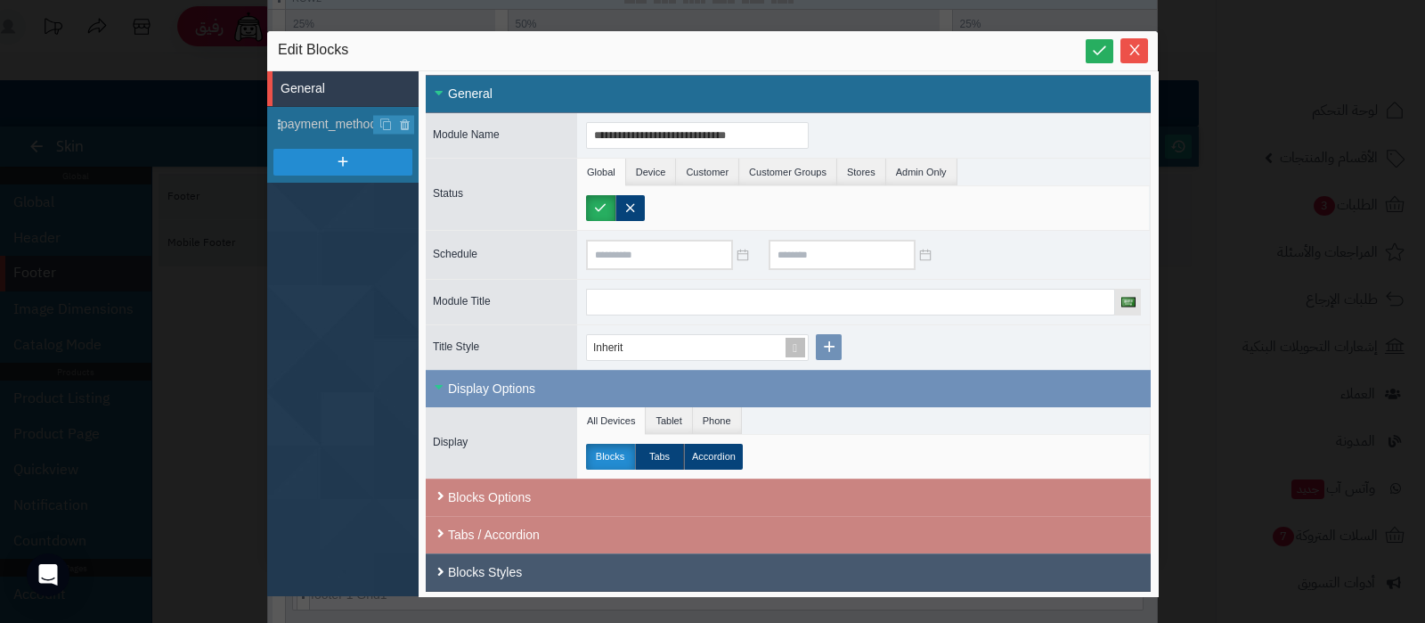
click at [641, 563] on div "Blocks Styles" at bounding box center [788, 572] width 680 height 19
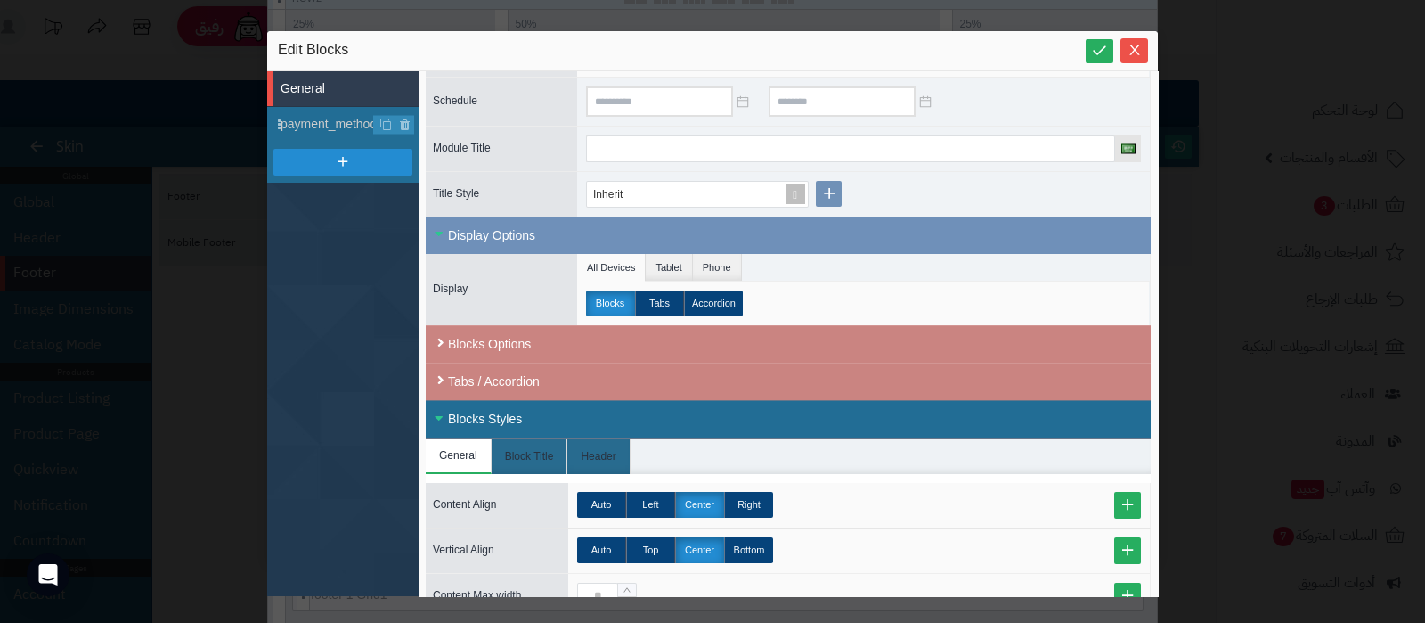
scroll to position [265, 0]
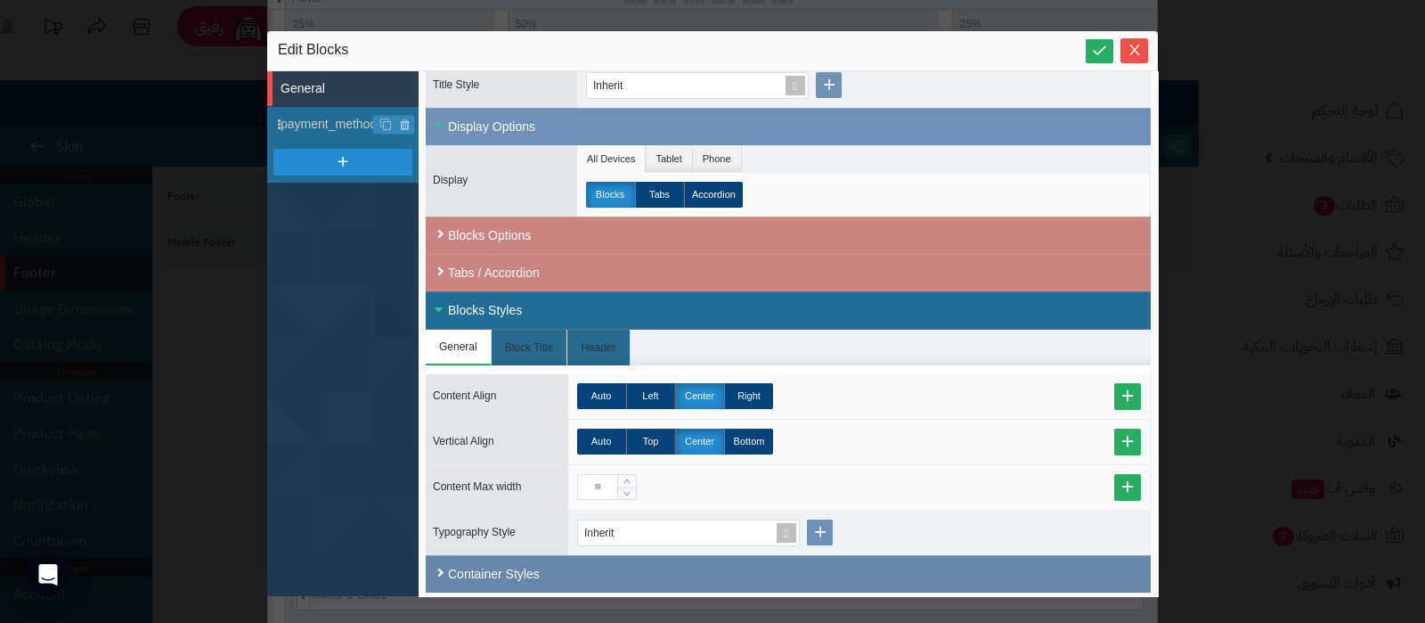
click at [686, 576] on div "Container Styles" at bounding box center [788, 573] width 725 height 37
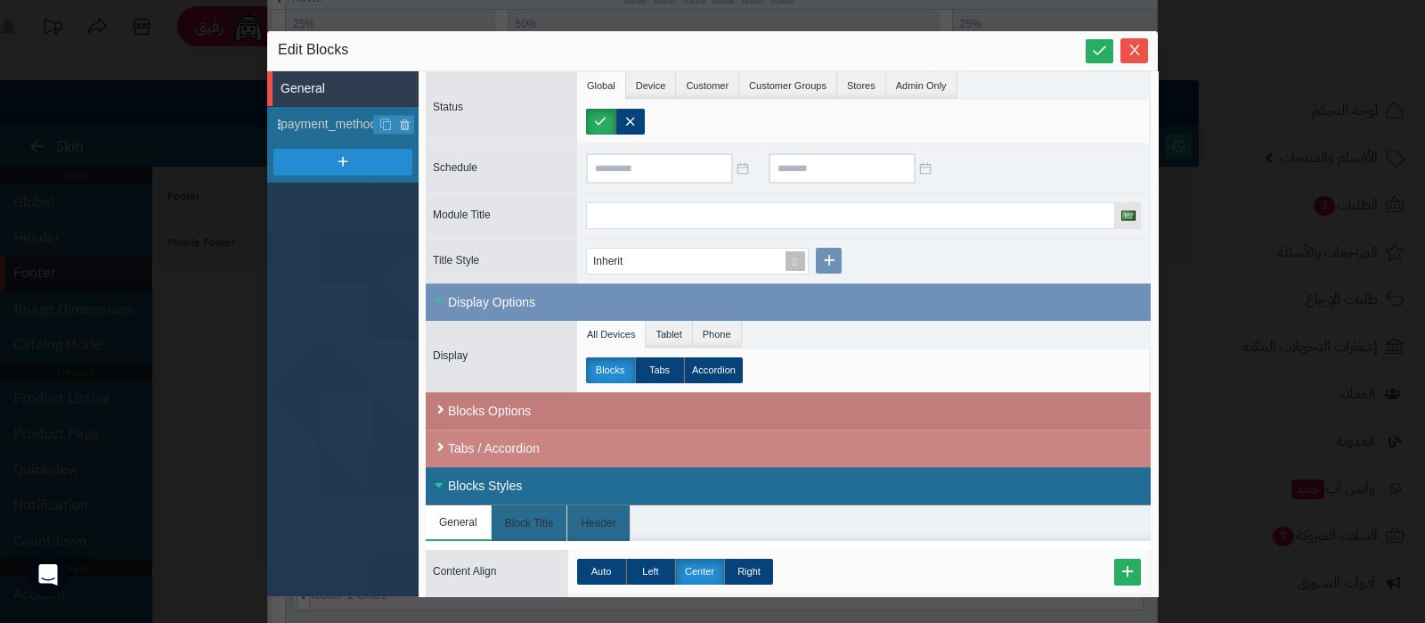
scroll to position [0, 0]
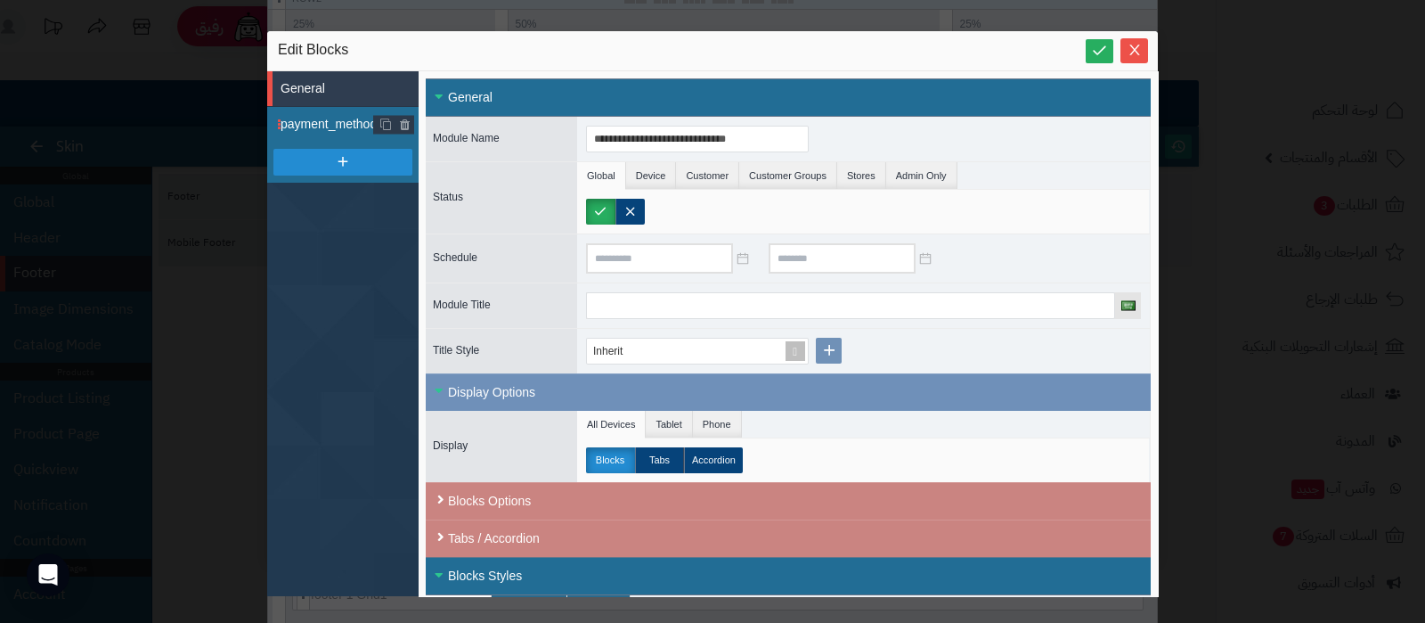
click at [330, 119] on span "payment_methods_logos" at bounding box center [350, 124] width 138 height 19
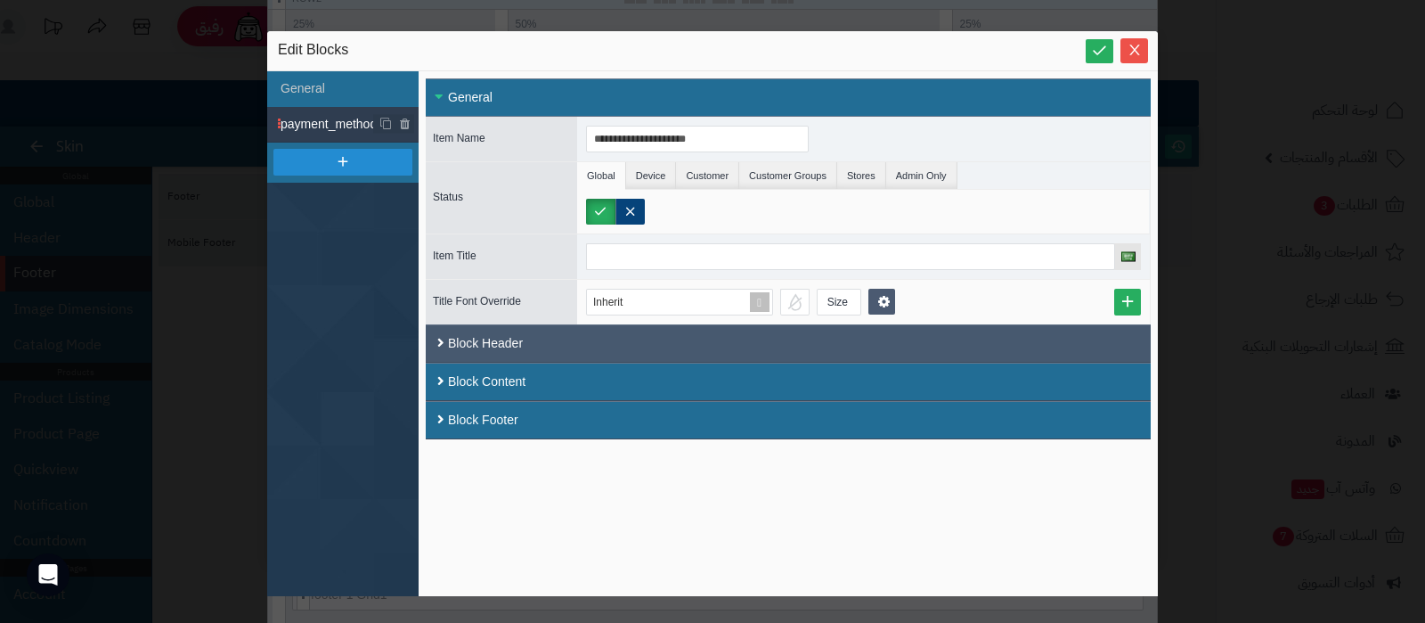
click at [660, 346] on div "Block Header" at bounding box center [788, 343] width 725 height 38
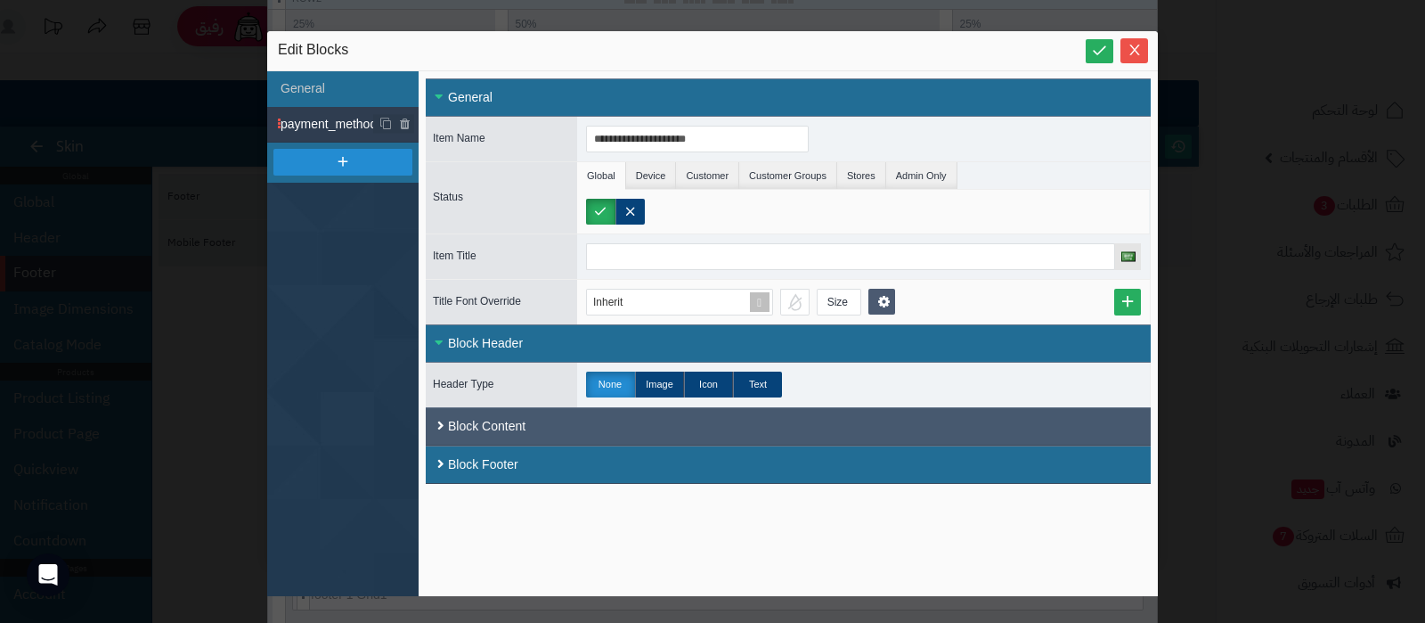
click at [783, 414] on div "Block Content" at bounding box center [788, 426] width 725 height 38
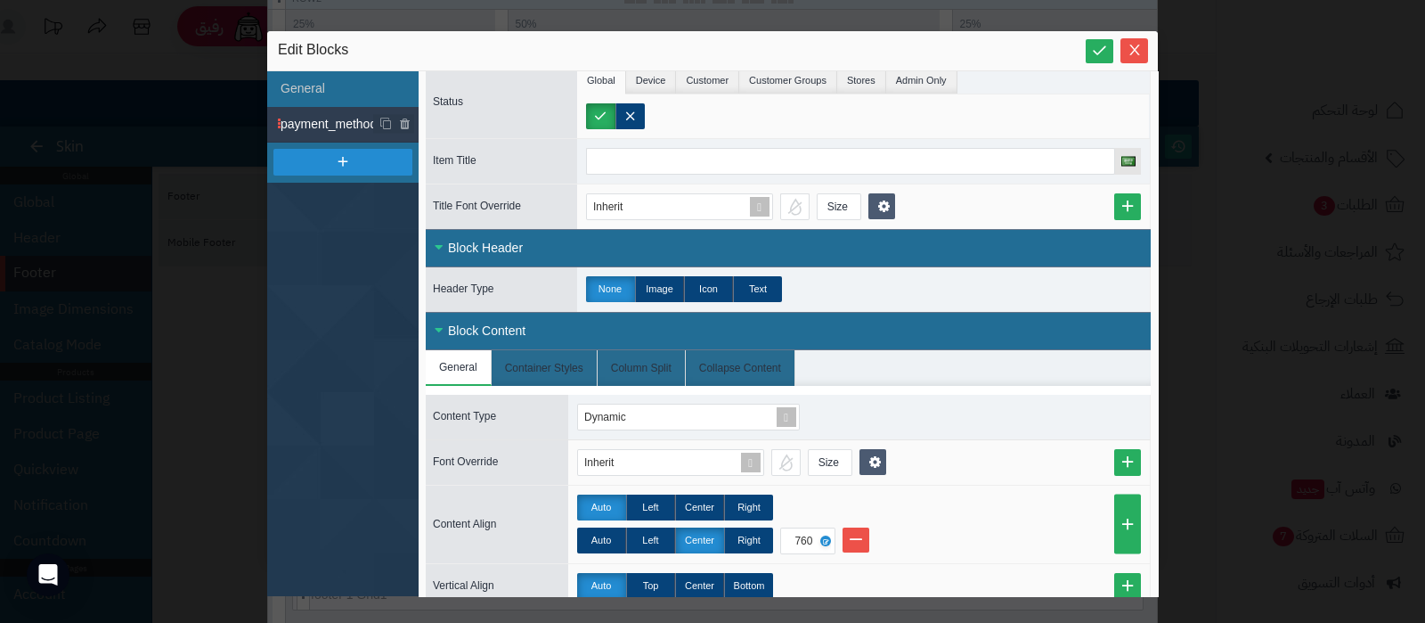
scroll to position [240, 0]
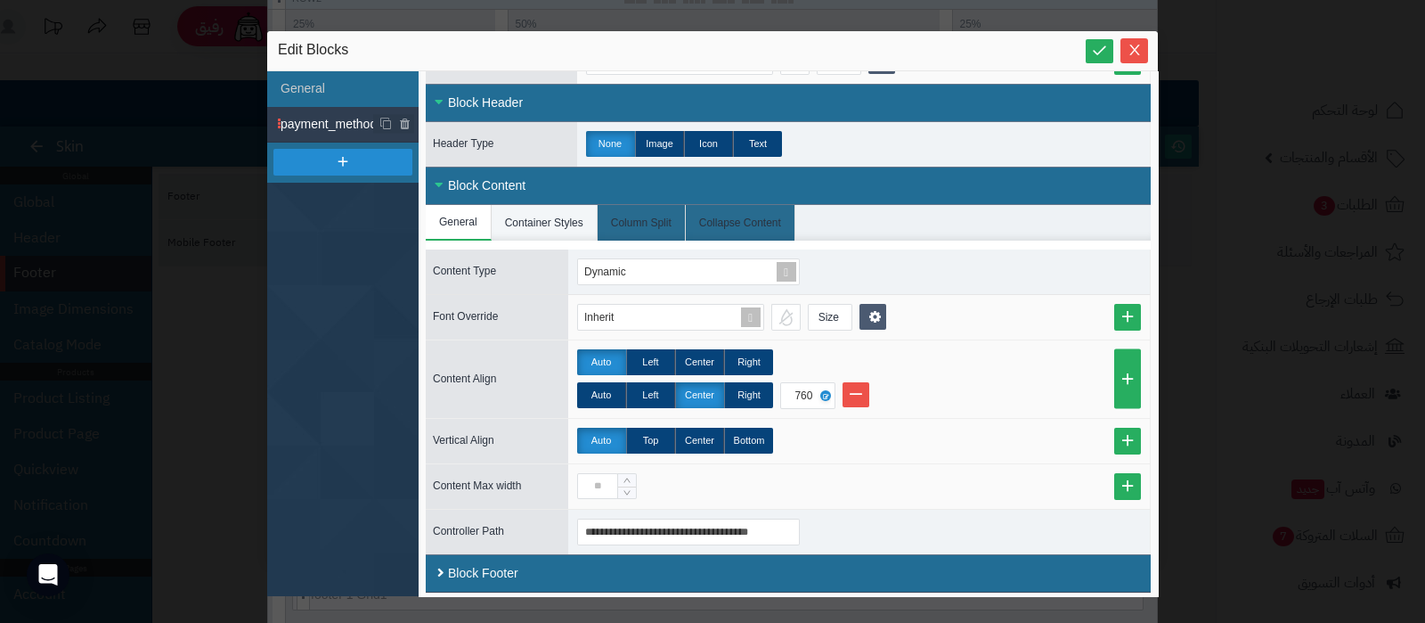
click at [541, 220] on li "Container Styles" at bounding box center [545, 223] width 106 height 36
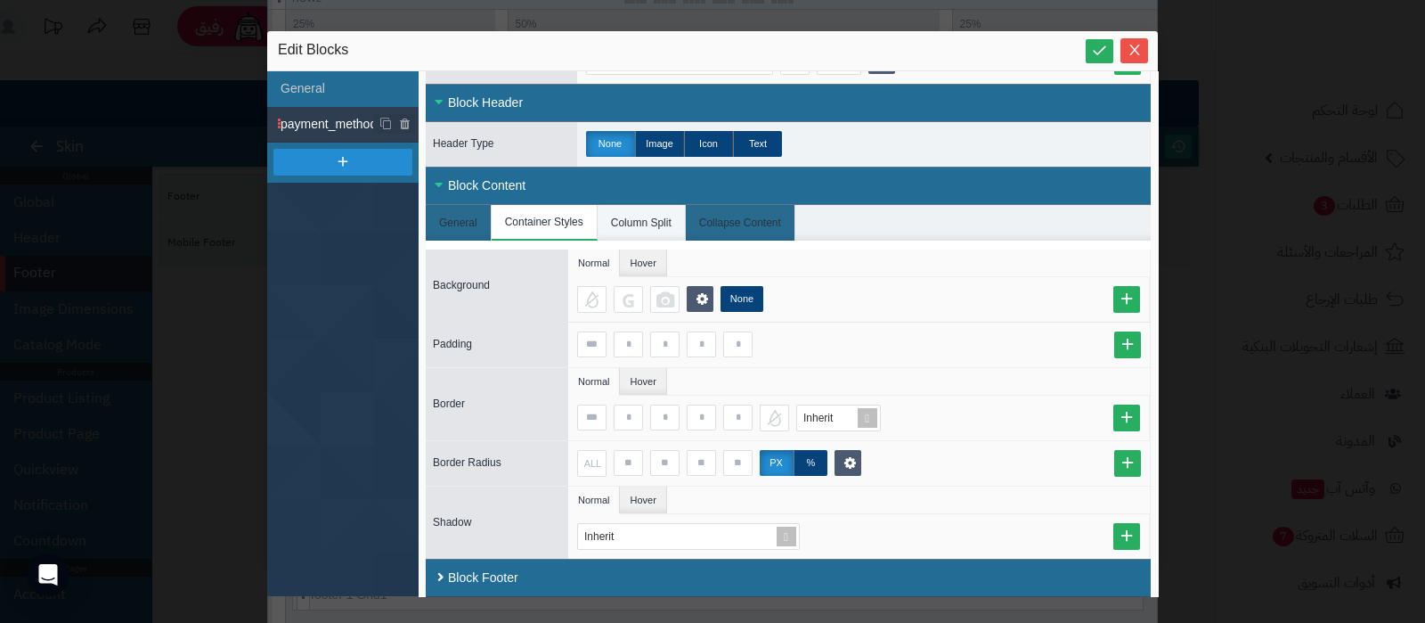
click at [641, 229] on li "Column Split" at bounding box center [642, 223] width 88 height 36
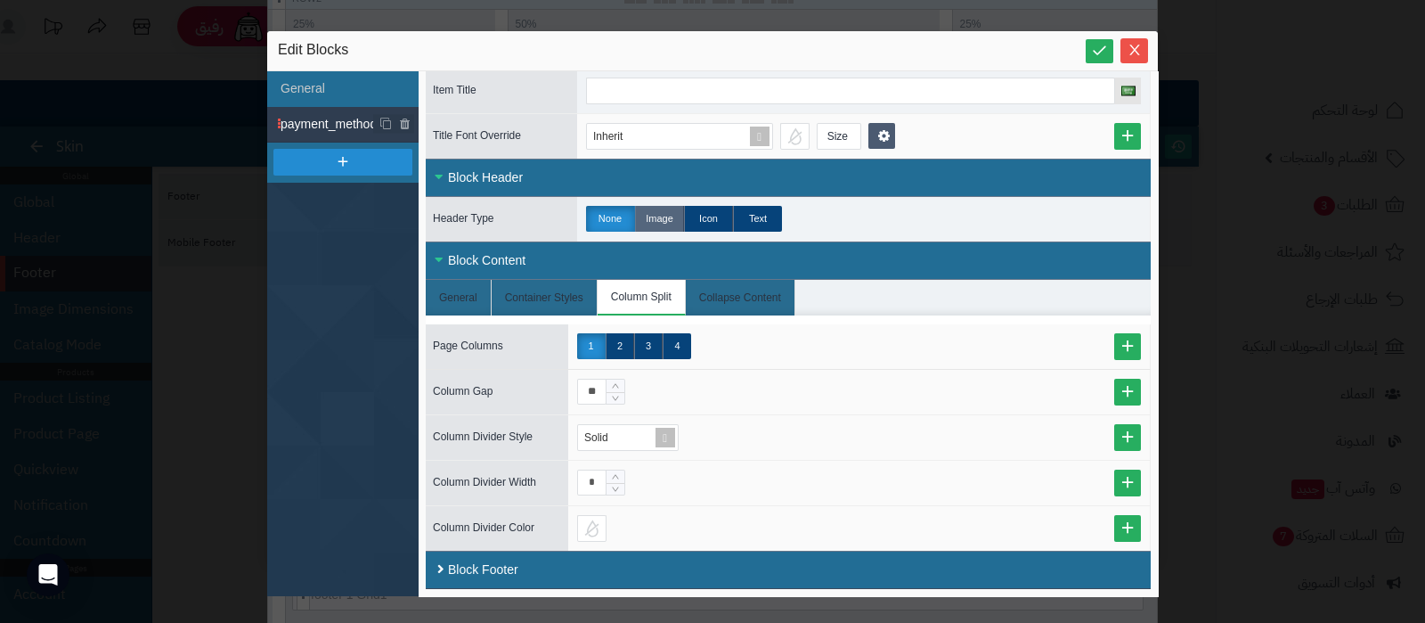
scroll to position [163, 0]
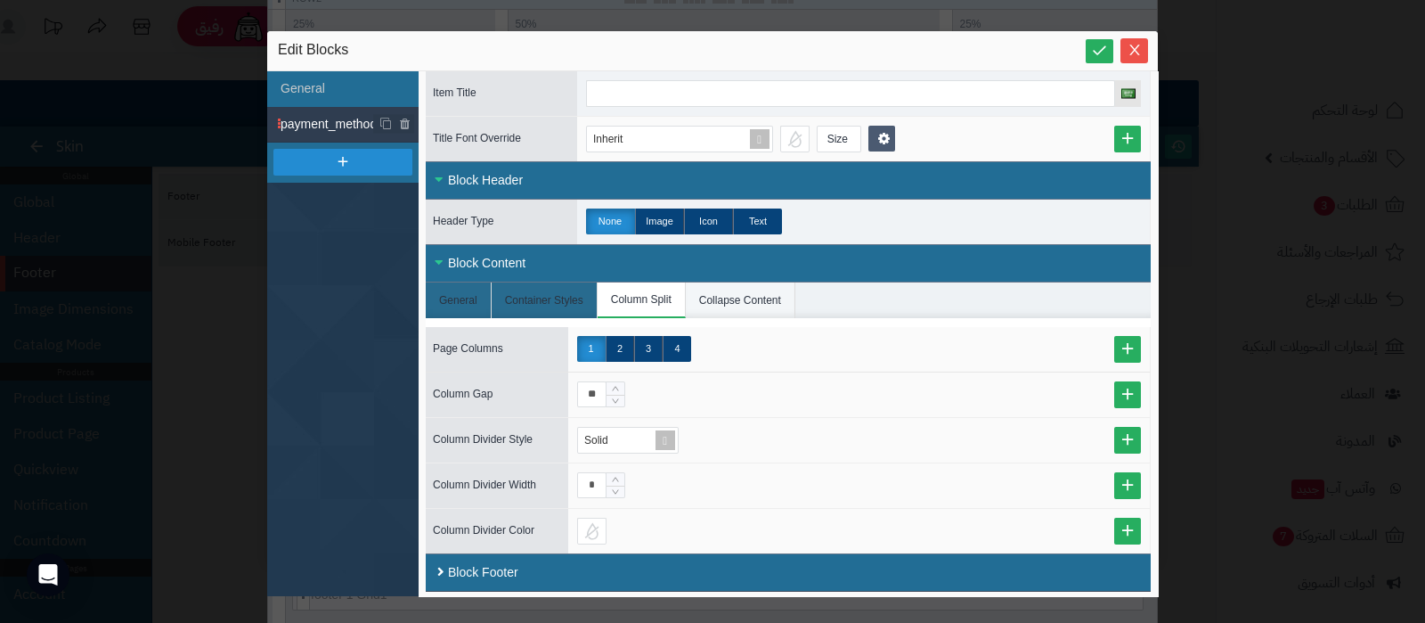
click at [744, 294] on li "Collapse Content" at bounding box center [741, 300] width 110 height 36
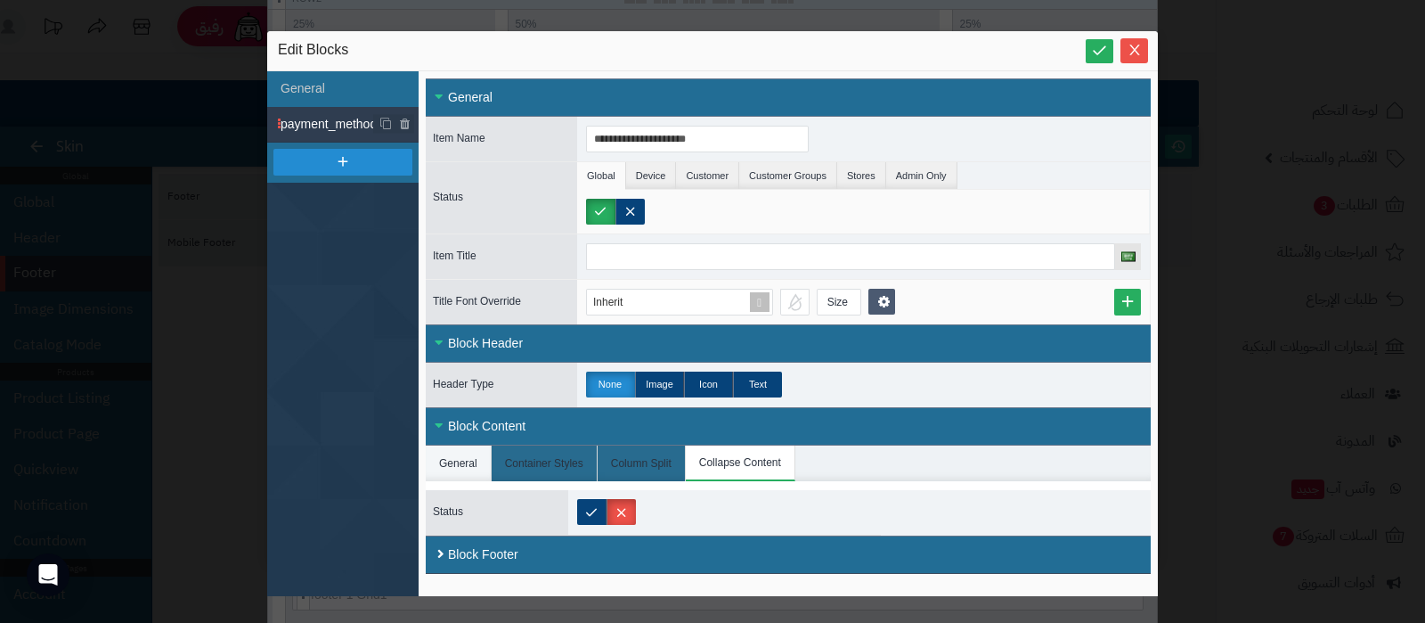
click at [461, 460] on li "General" at bounding box center [459, 463] width 66 height 36
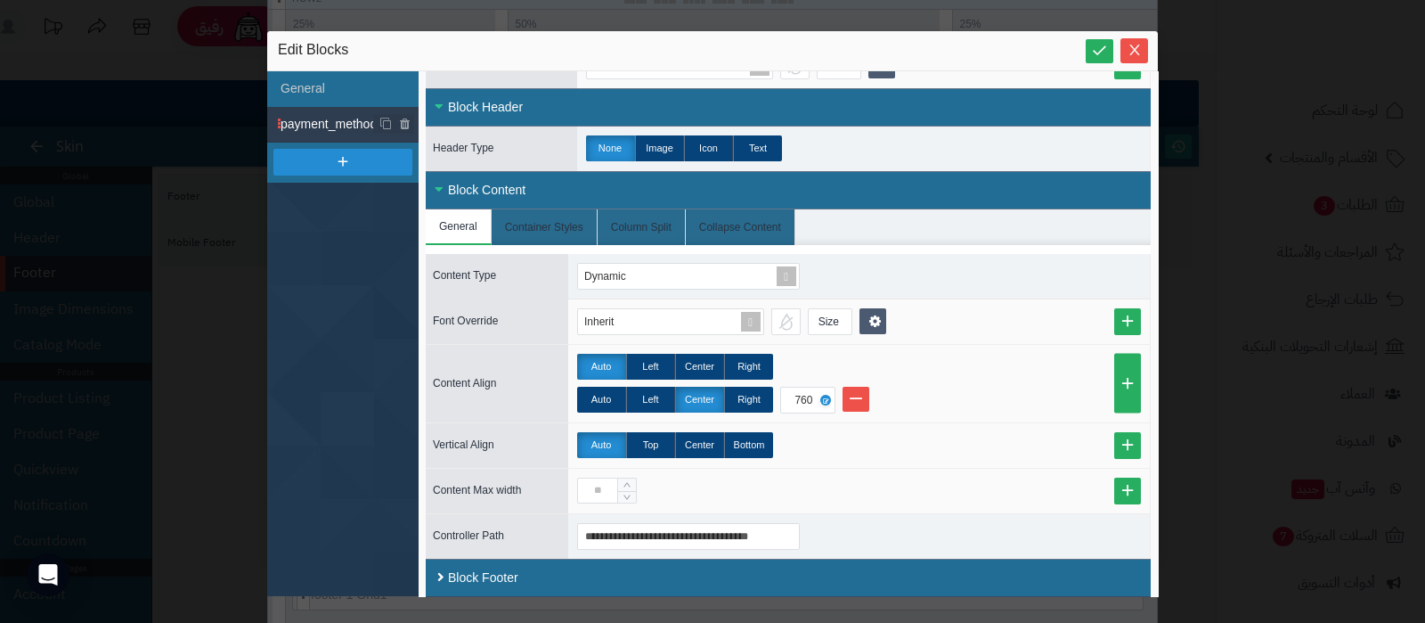
scroll to position [240, 0]
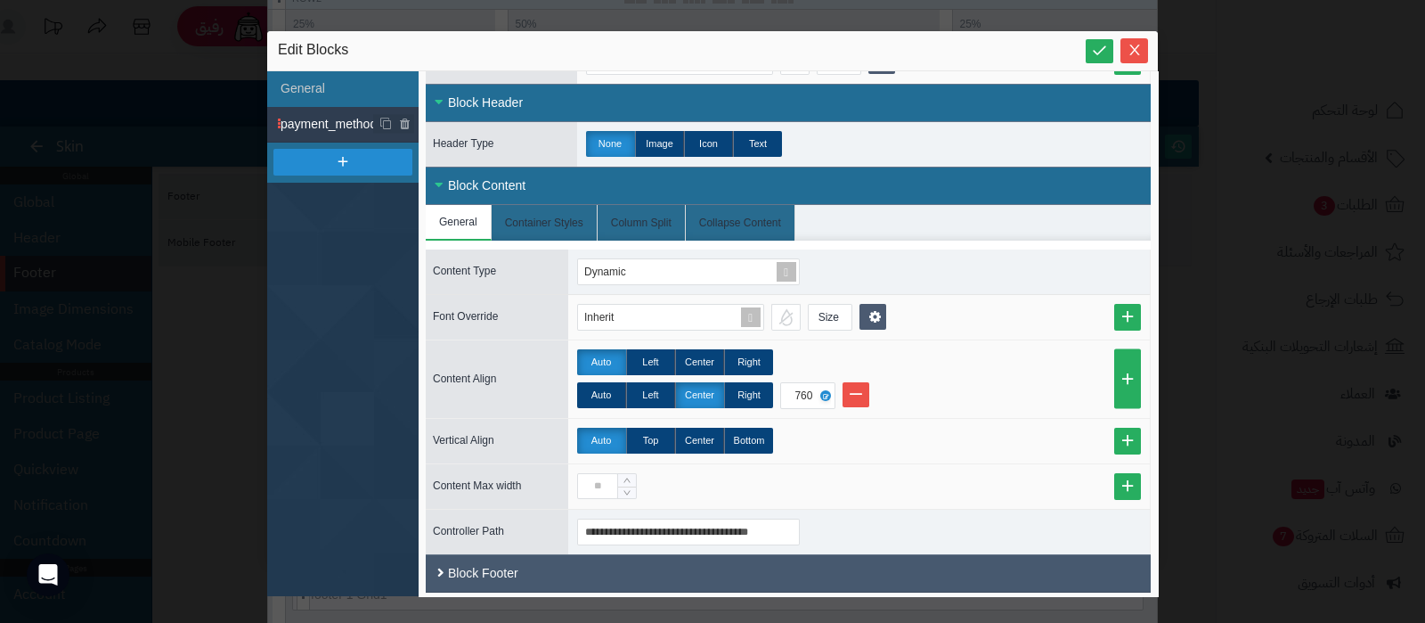
click at [697, 569] on div "Block Footer" at bounding box center [788, 573] width 725 height 38
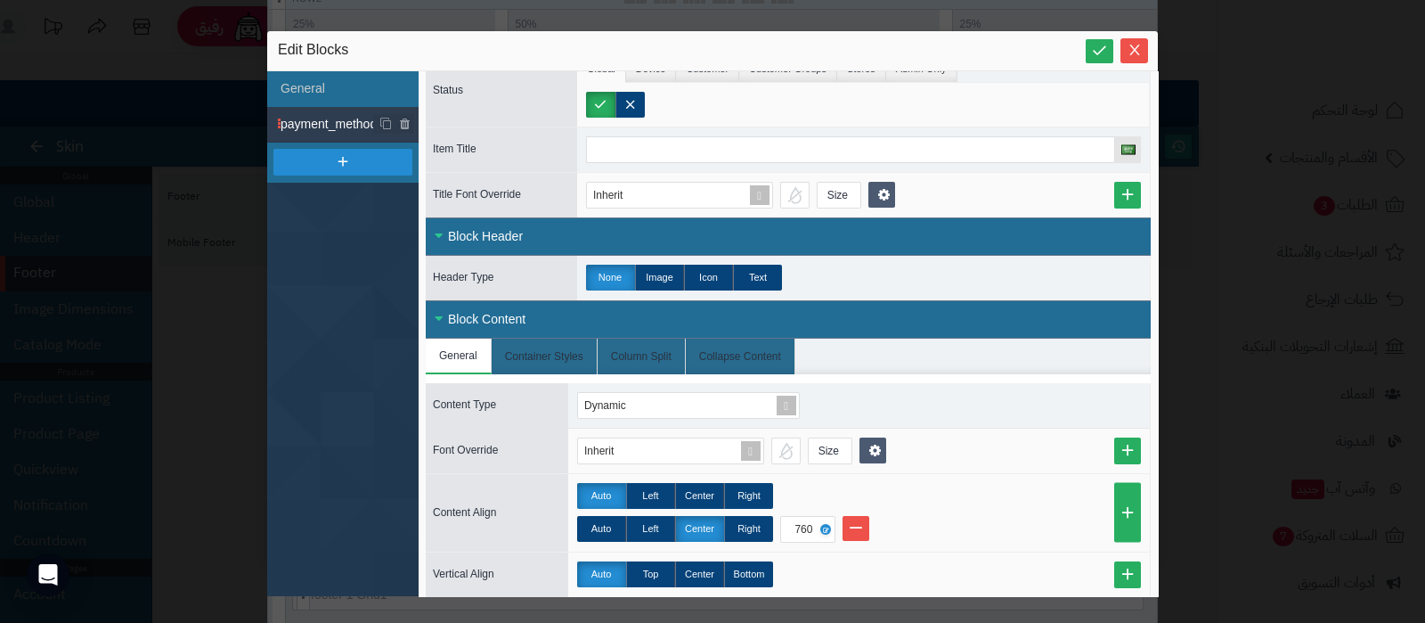
scroll to position [0, 0]
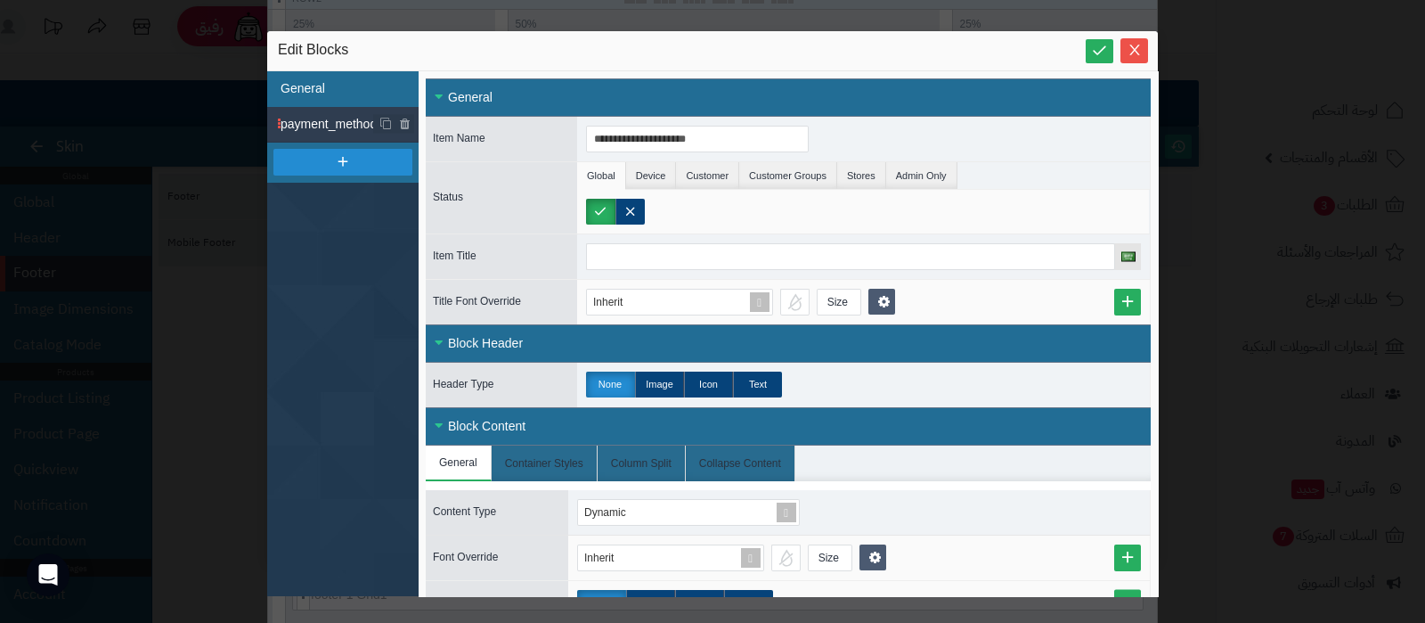
click at [325, 96] on li "General" at bounding box center [342, 89] width 151 height 36
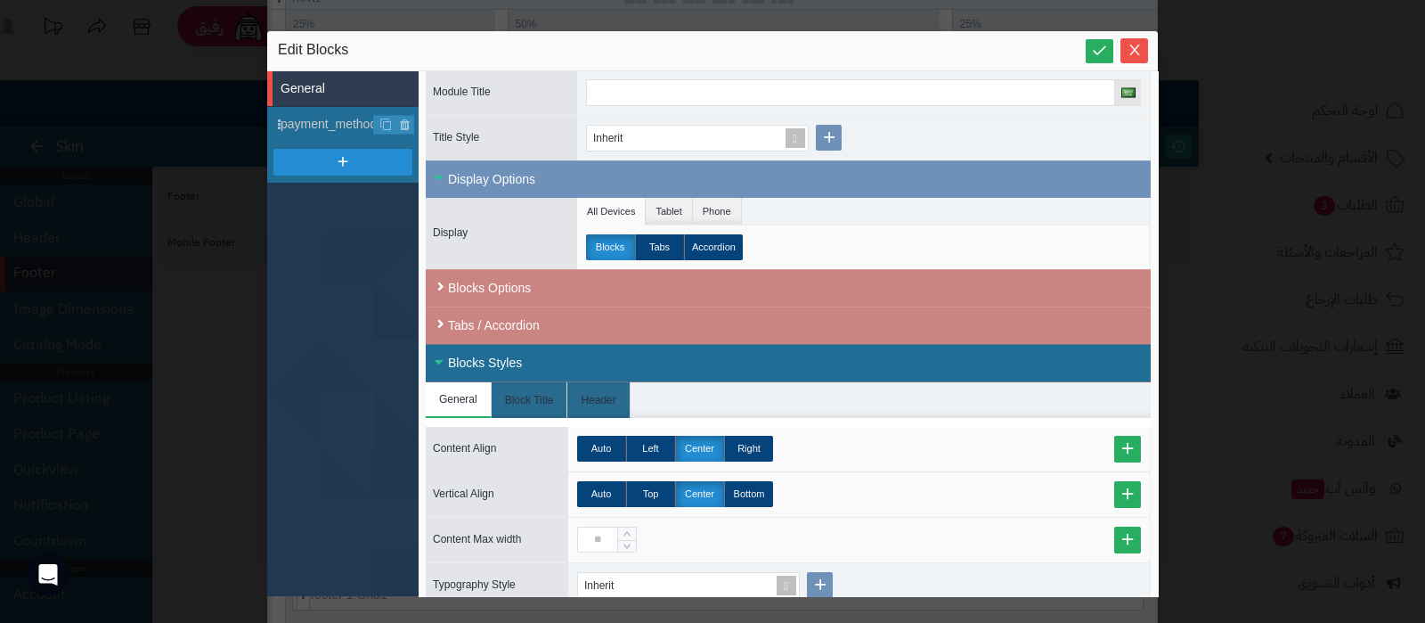
scroll to position [222, 0]
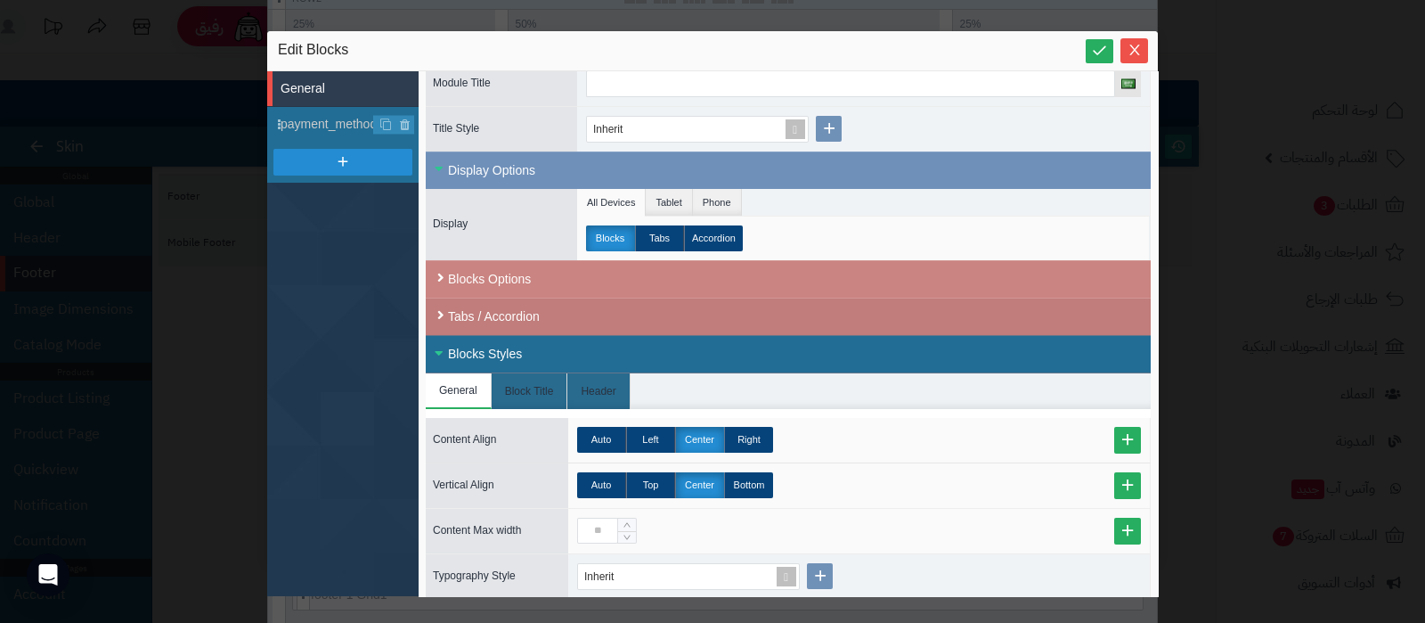
click at [677, 315] on div "Tabs / Accordion" at bounding box center [788, 315] width 725 height 37
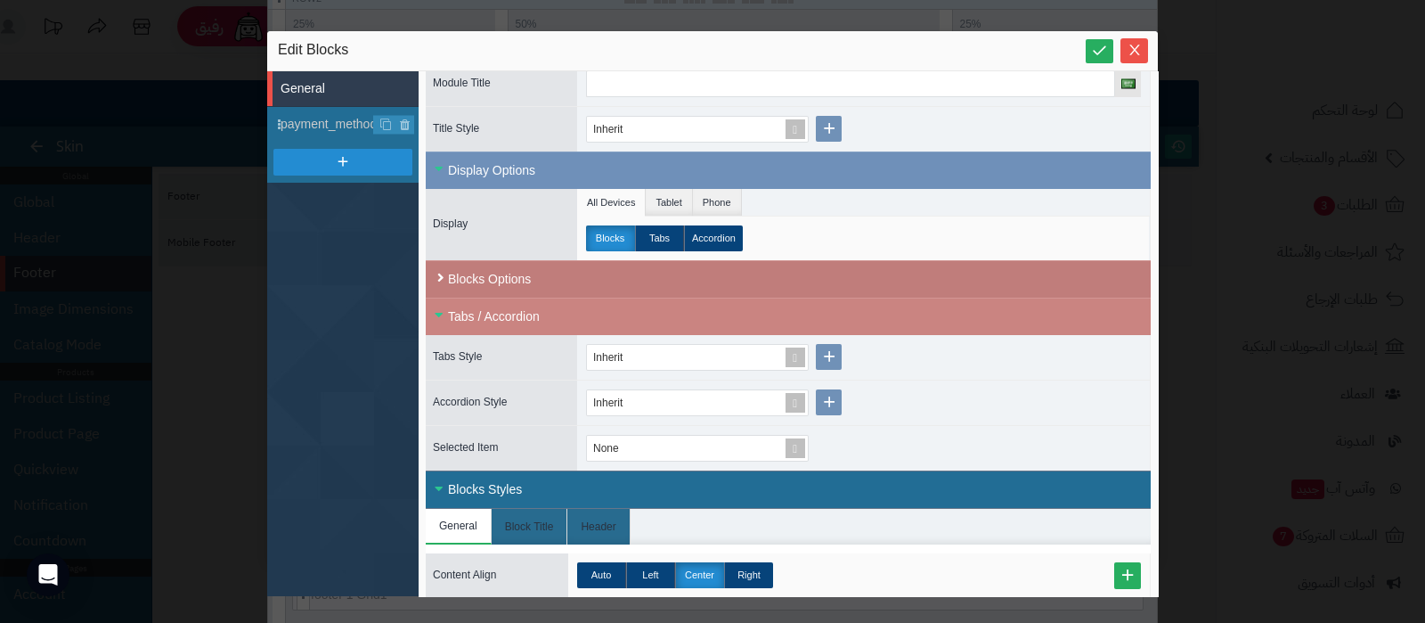
click at [673, 273] on div "Blocks Options" at bounding box center [788, 278] width 725 height 37
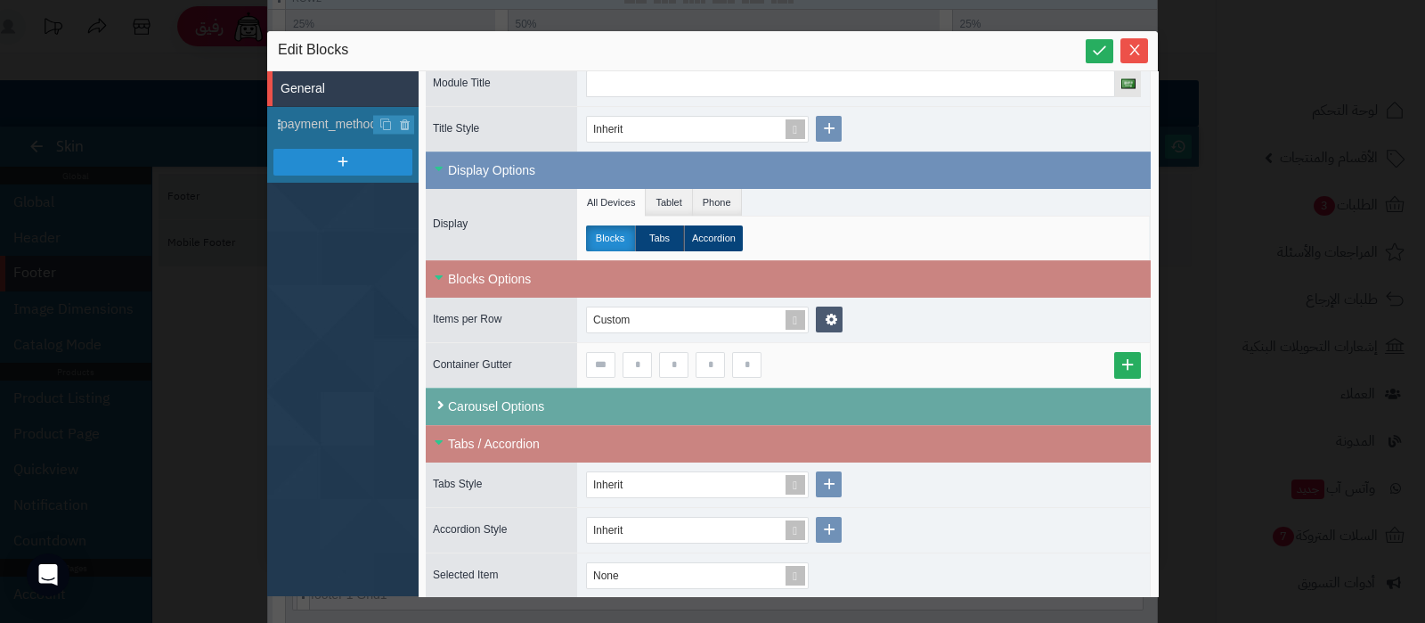
click at [736, 393] on div "Carousel Options" at bounding box center [788, 405] width 725 height 37
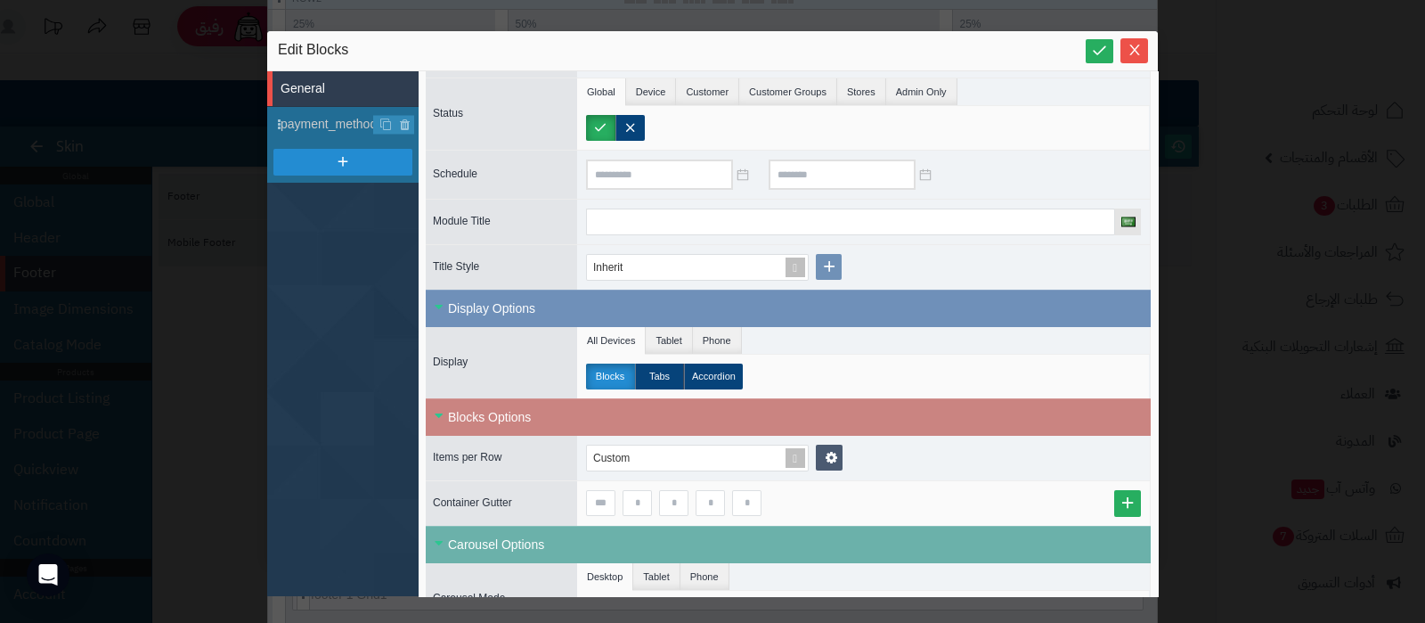
scroll to position [0, 0]
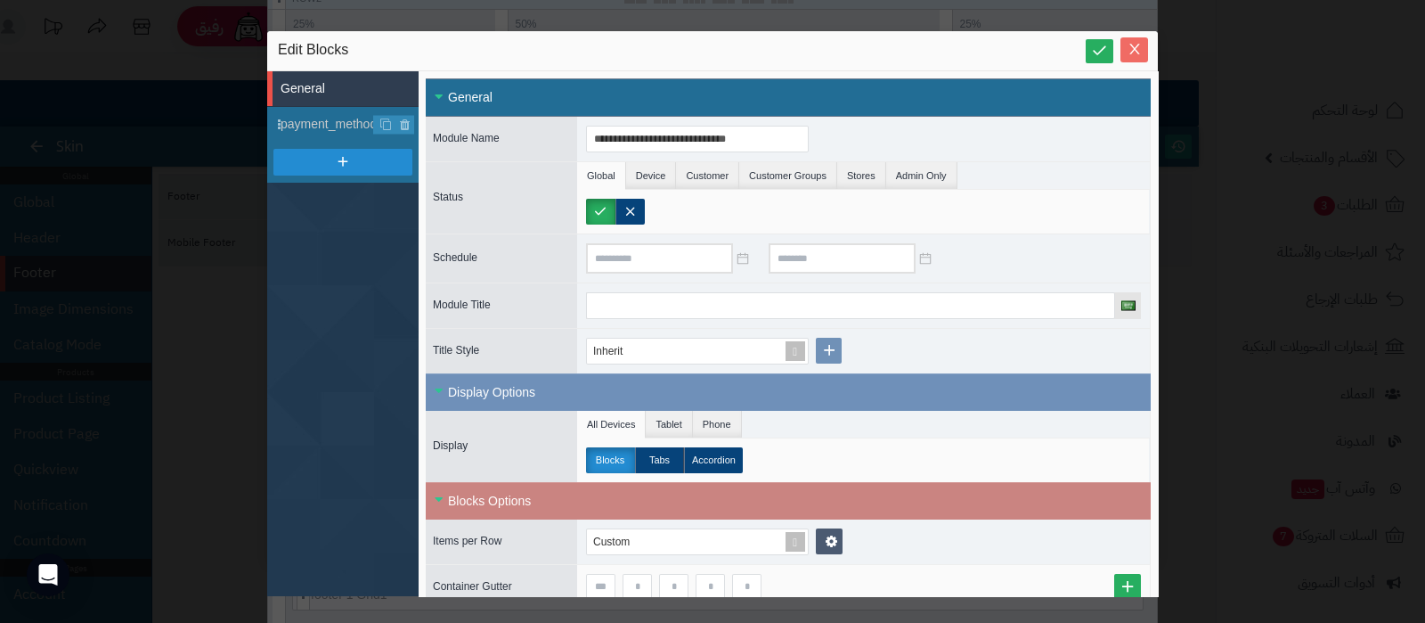
click at [1134, 54] on icon "Close" at bounding box center [1134, 49] width 14 height 14
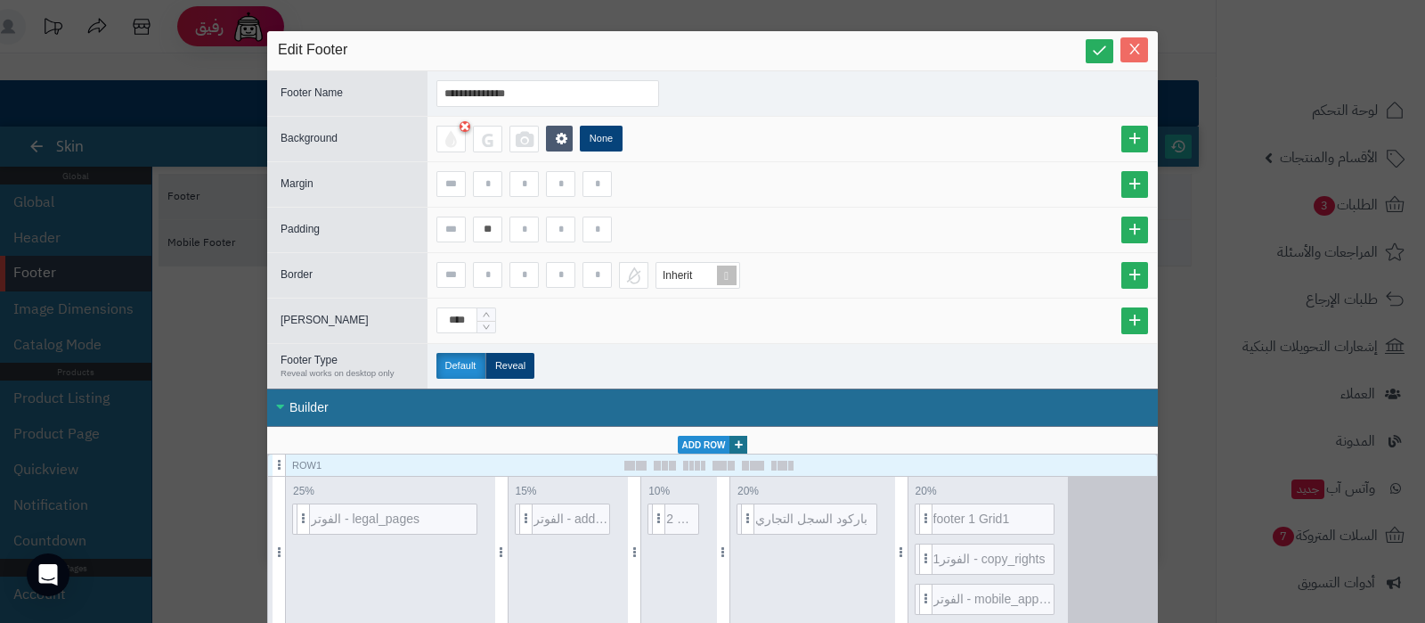
click at [1141, 55] on icon "Close" at bounding box center [1134, 49] width 14 height 14
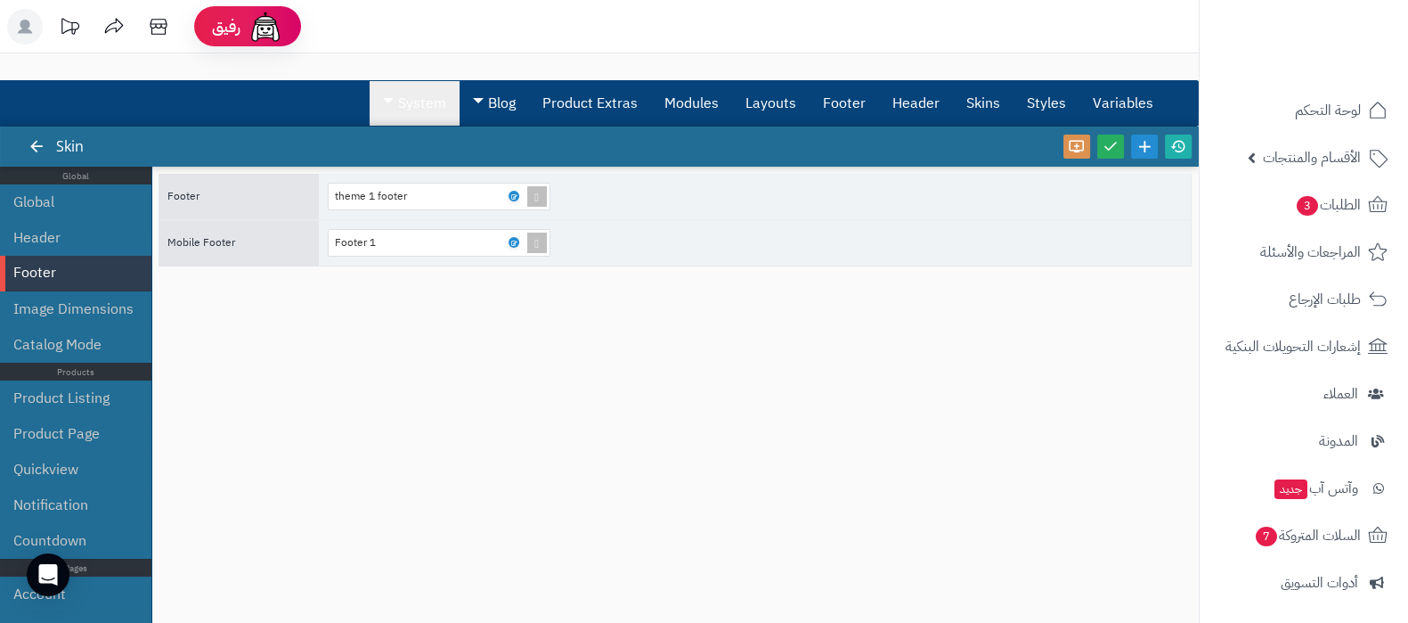
click at [436, 105] on link "System" at bounding box center [415, 103] width 90 height 45
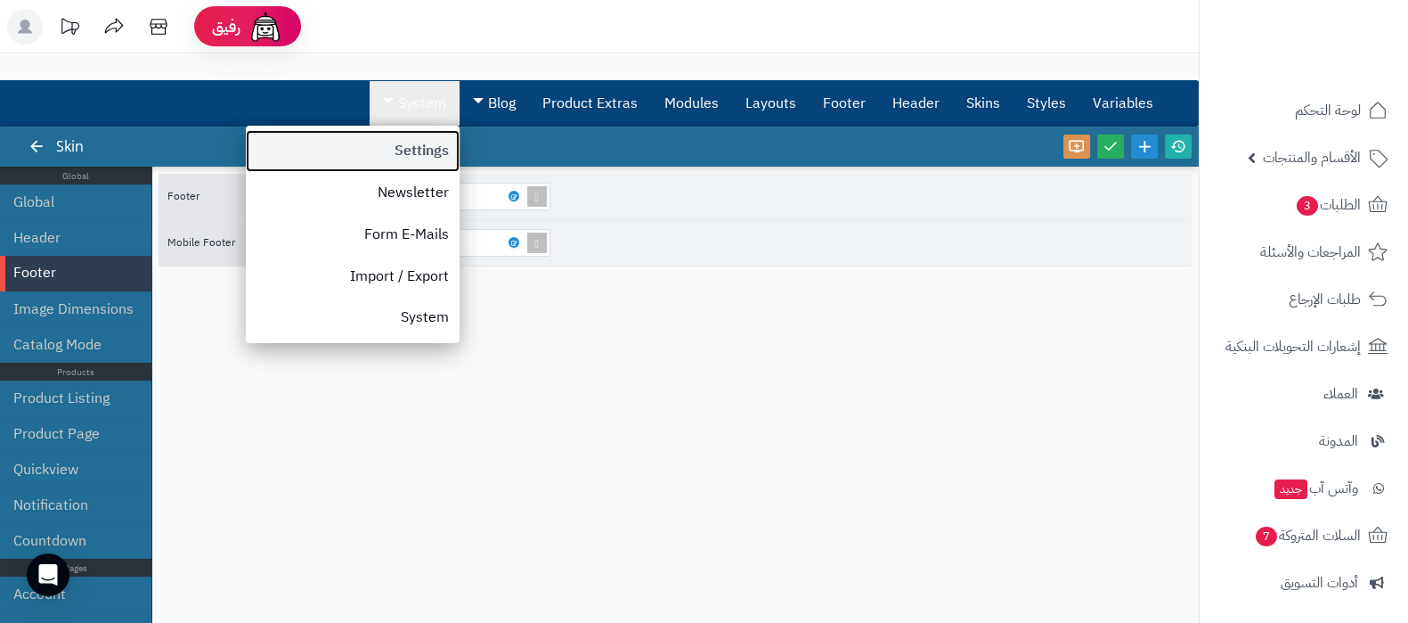
click at [418, 159] on link "Settings" at bounding box center [353, 151] width 214 height 42
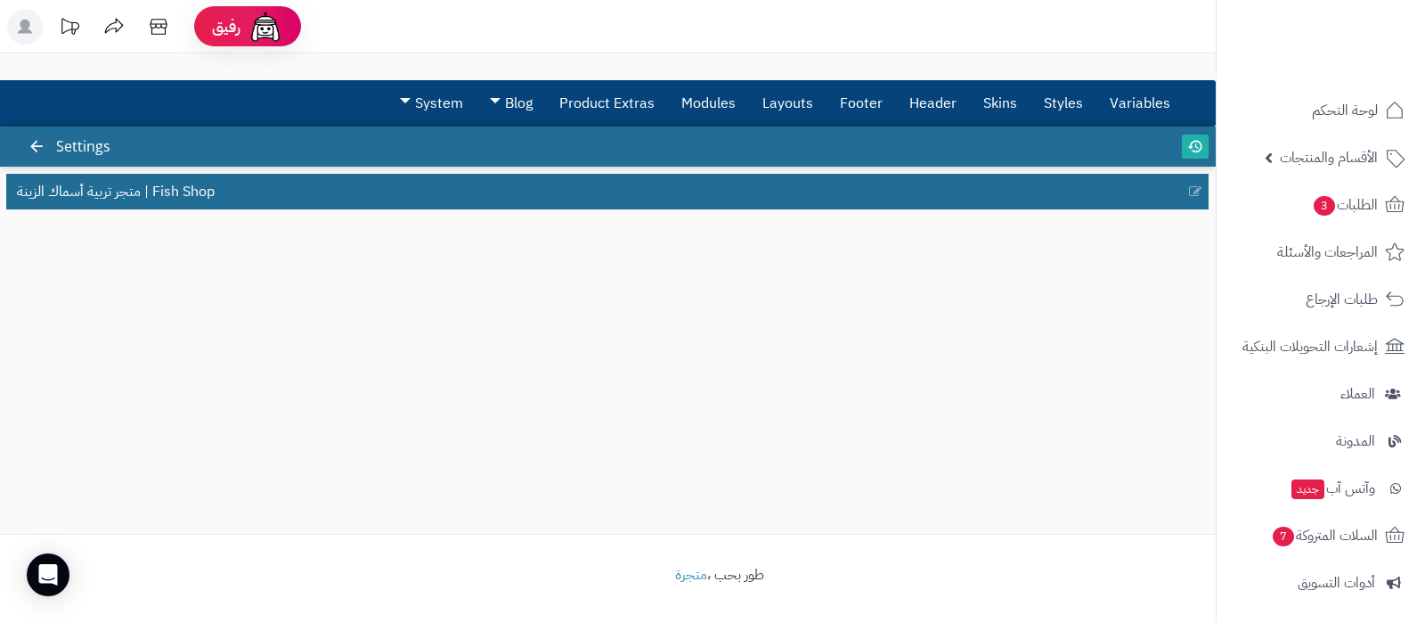
click at [285, 171] on div "متجر تربية أسماك الزينة | Fish Shop" at bounding box center [608, 188] width 1216 height 43
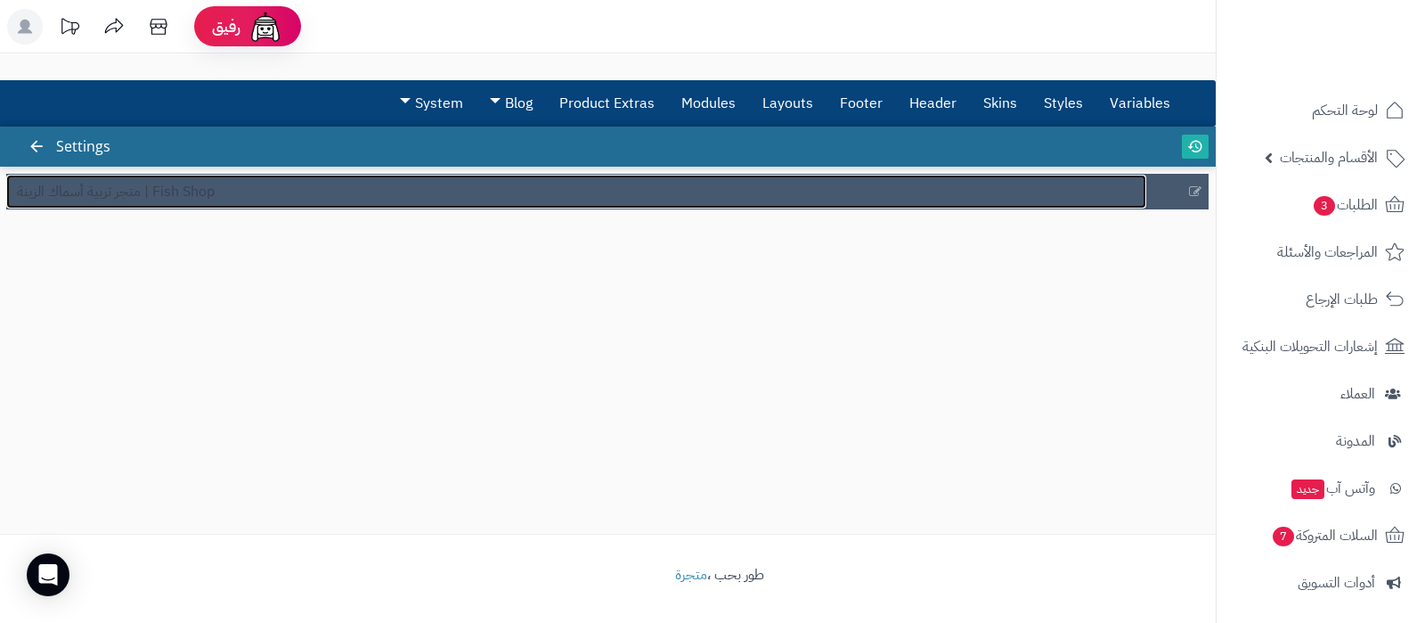
click at [287, 191] on link "متجر تربية أسماك الزينة | Fish Shop" at bounding box center [576, 192] width 1140 height 34
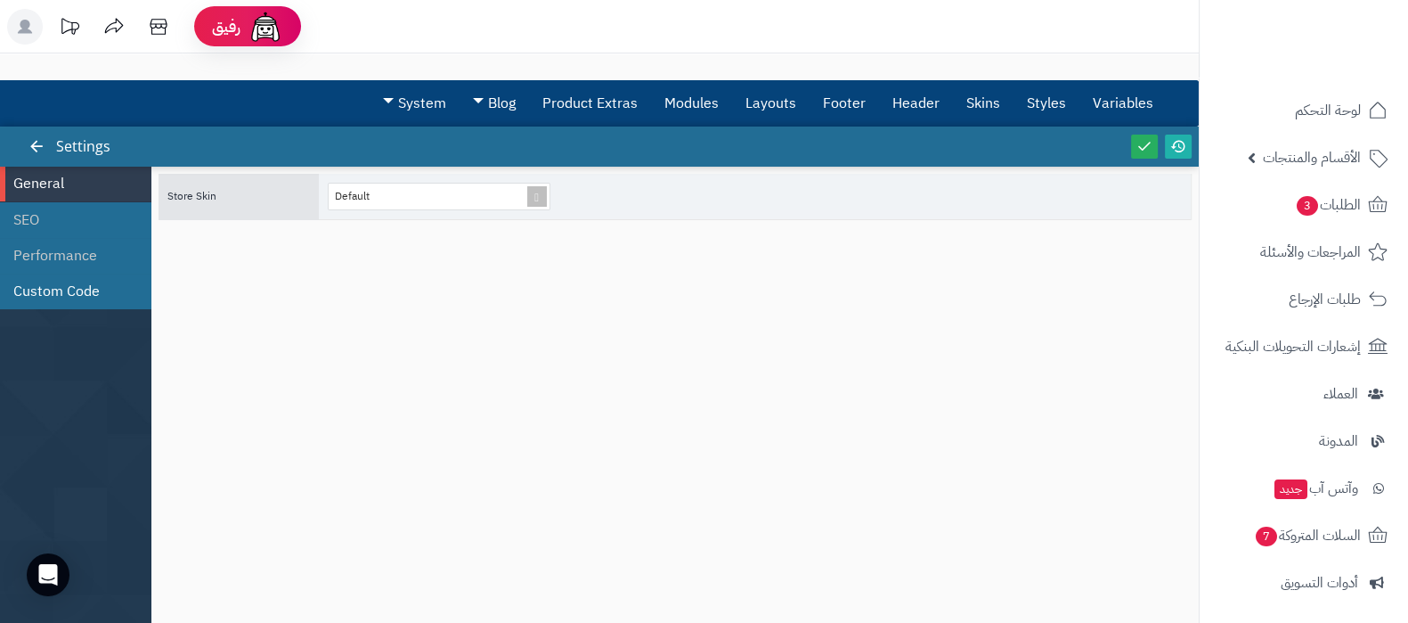
click at [68, 289] on li "Custom Code" at bounding box center [75, 291] width 151 height 36
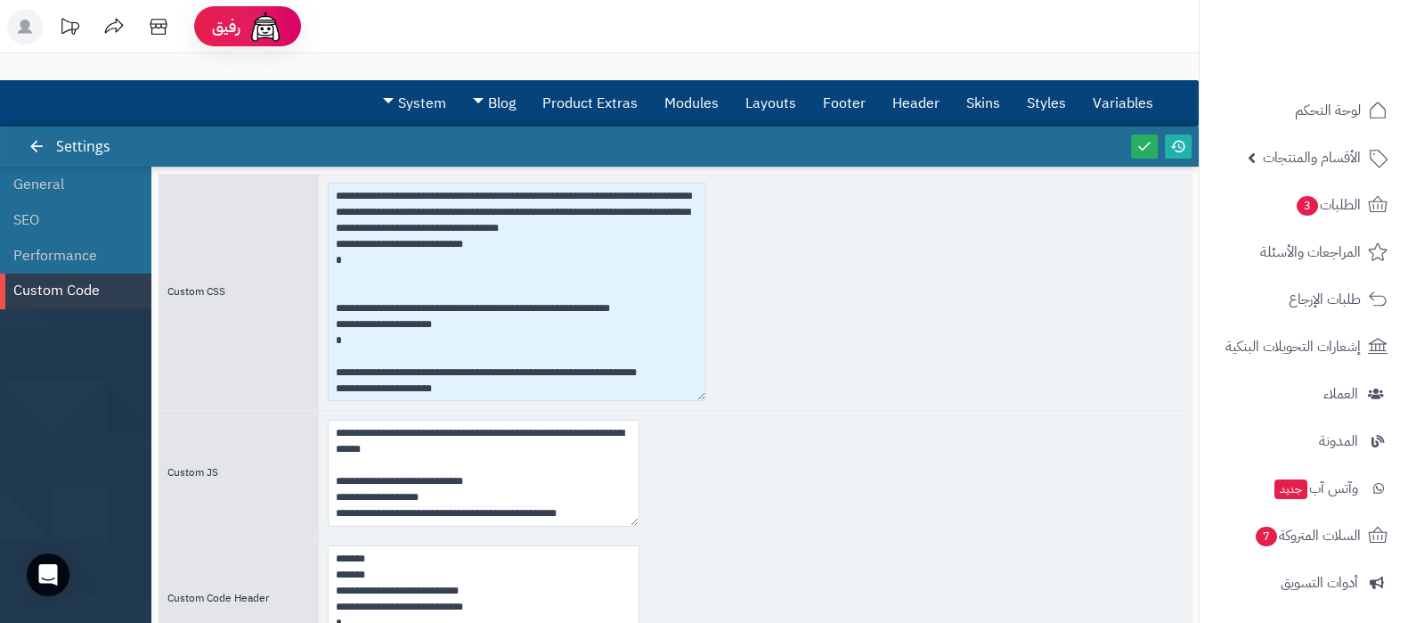
drag, startPoint x: 635, startPoint y: 284, endPoint x: 799, endPoint y: 579, distance: 337.3
click at [706, 401] on textarea at bounding box center [517, 292] width 378 height 218
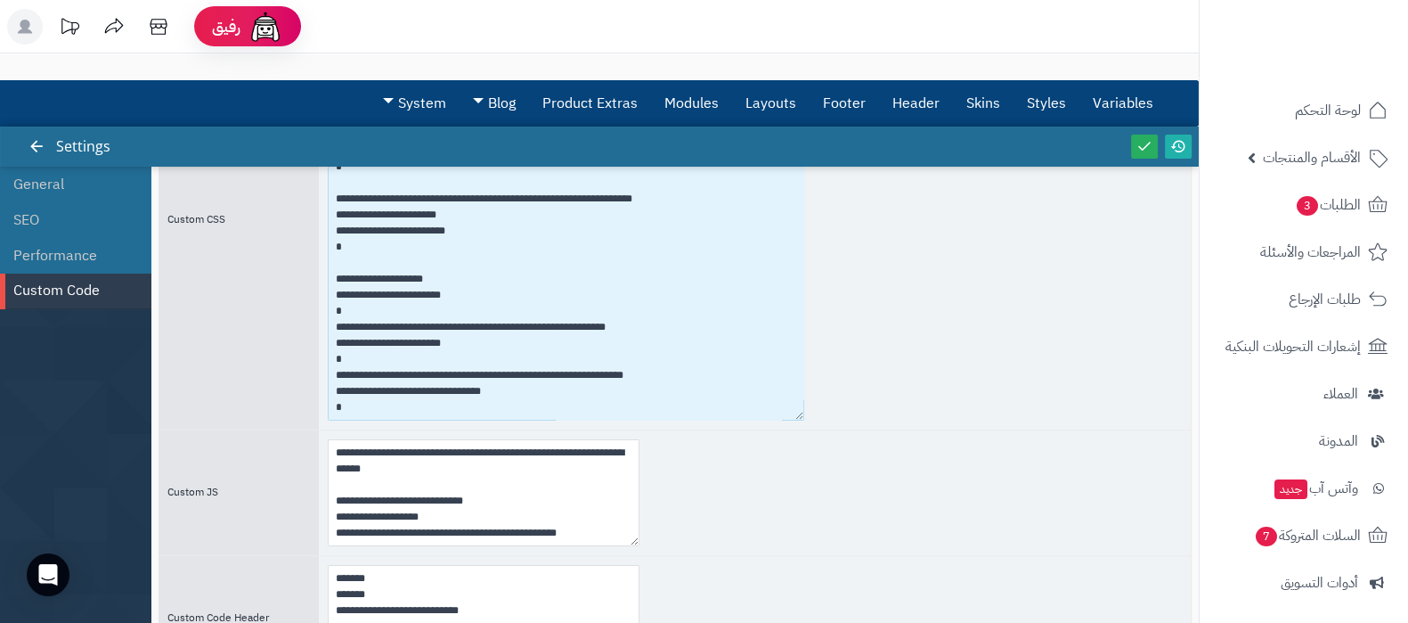
scroll to position [285, 0]
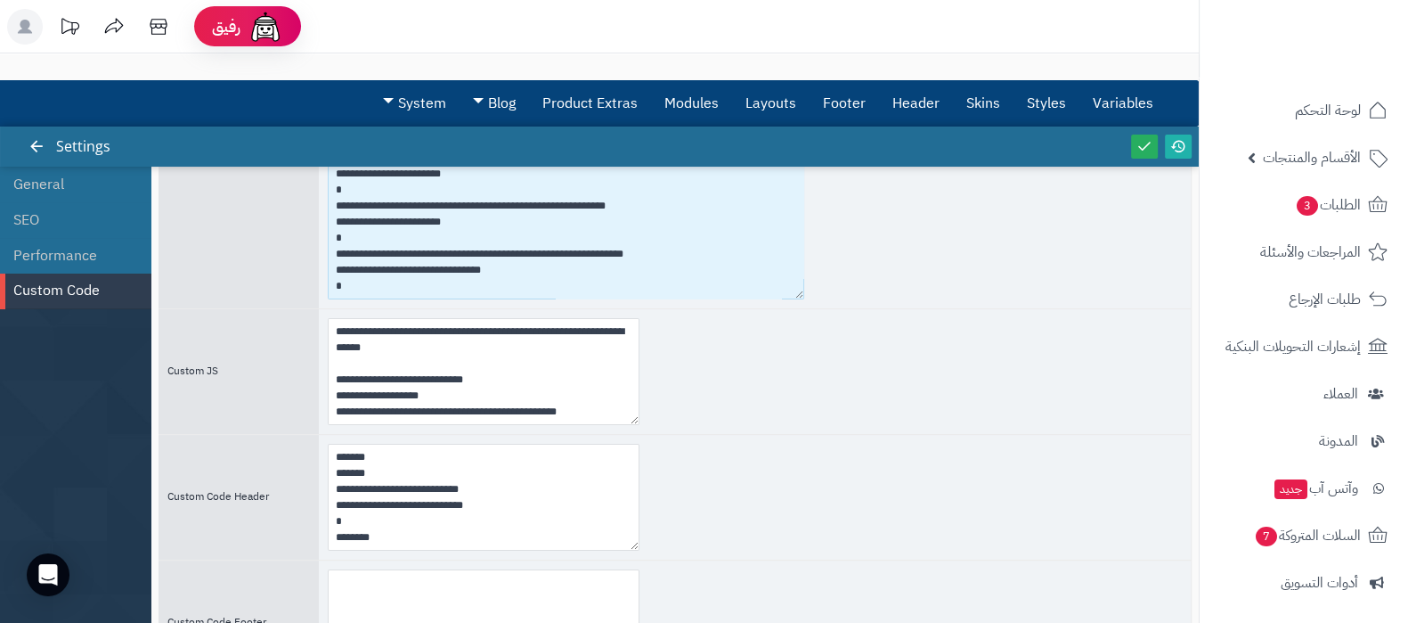
click at [361, 289] on textarea at bounding box center [566, 99] width 476 height 402
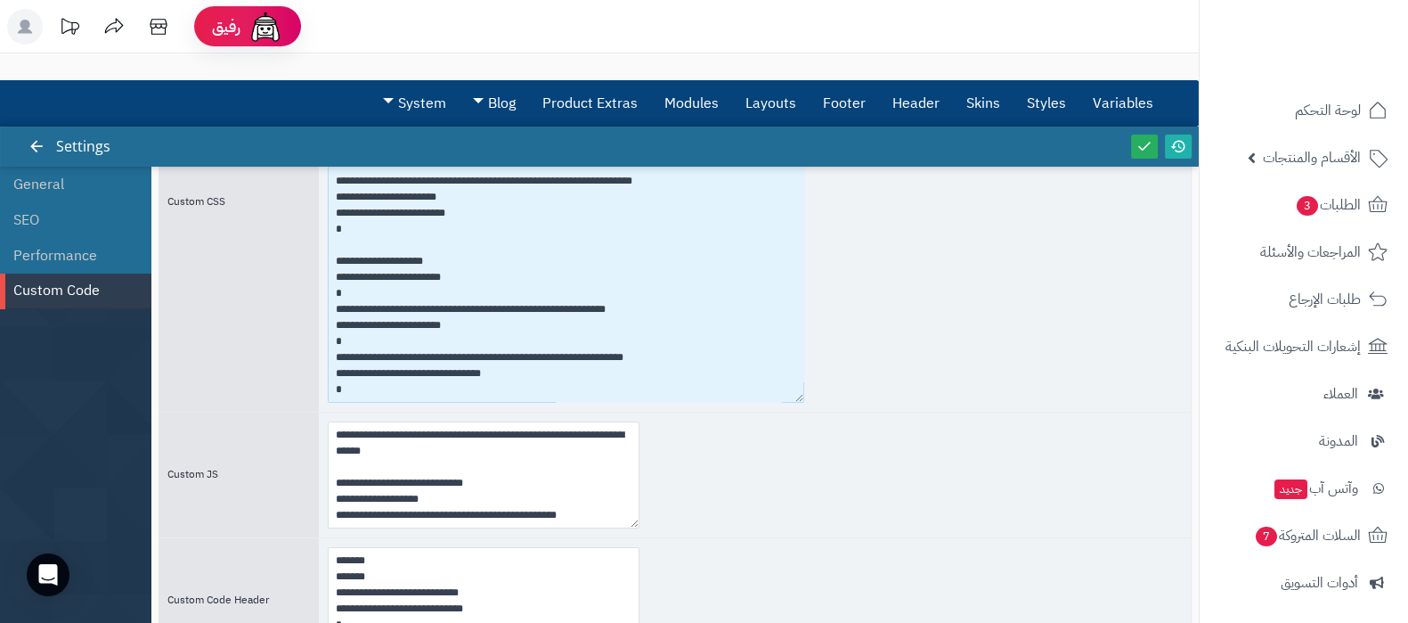
scroll to position [62, 0]
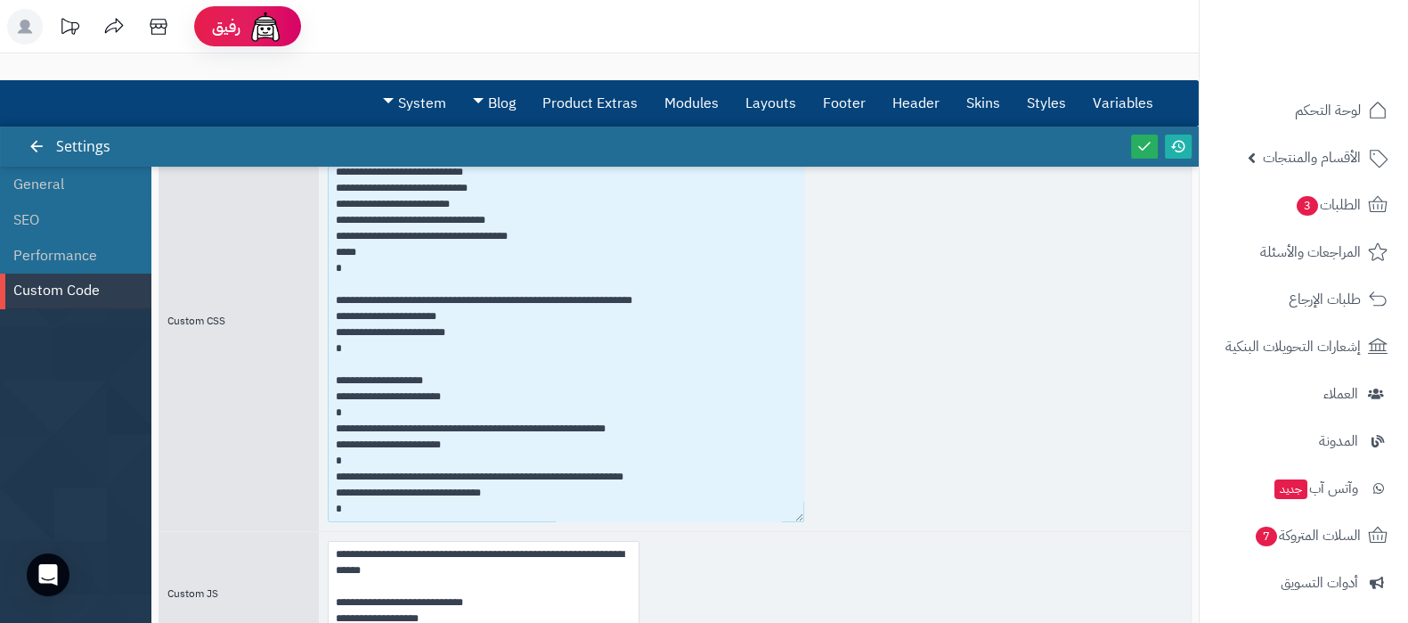
drag, startPoint x: 799, startPoint y: 518, endPoint x: 819, endPoint y: 553, distance: 40.3
click at [819, 553] on div "**********" at bounding box center [675, 509] width 1033 height 797
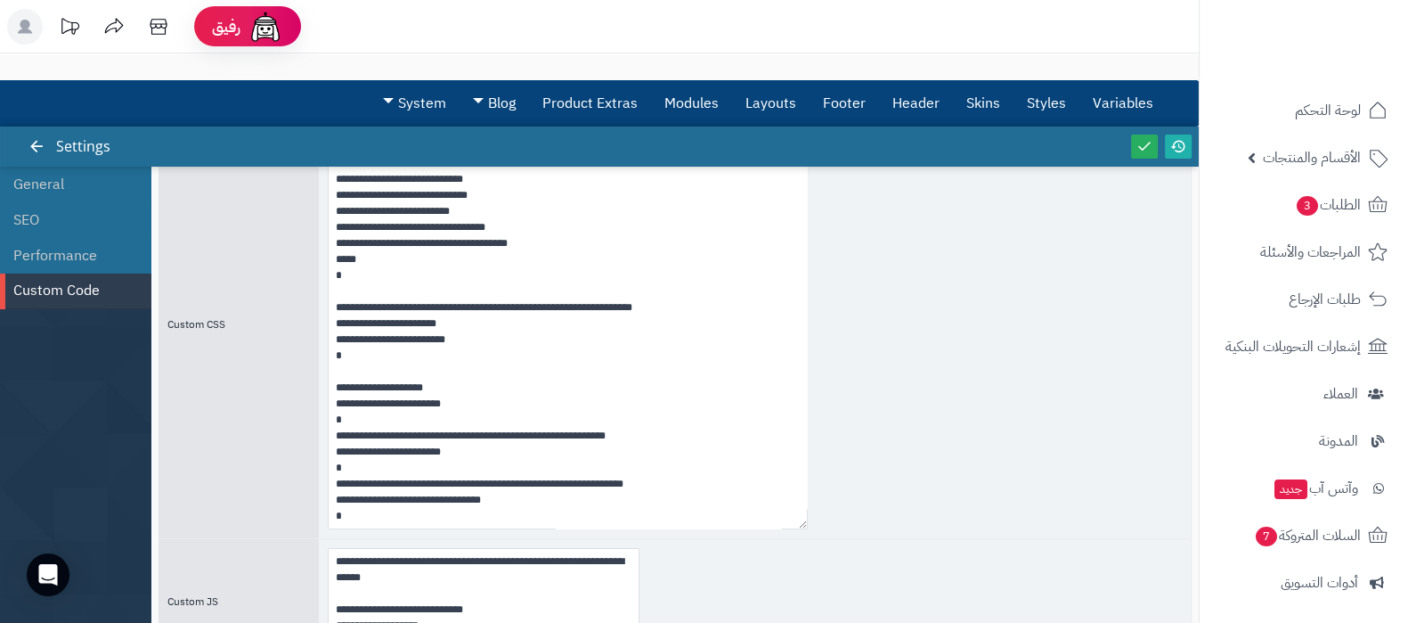
click at [819, 553] on div "**********" at bounding box center [755, 601] width 872 height 125
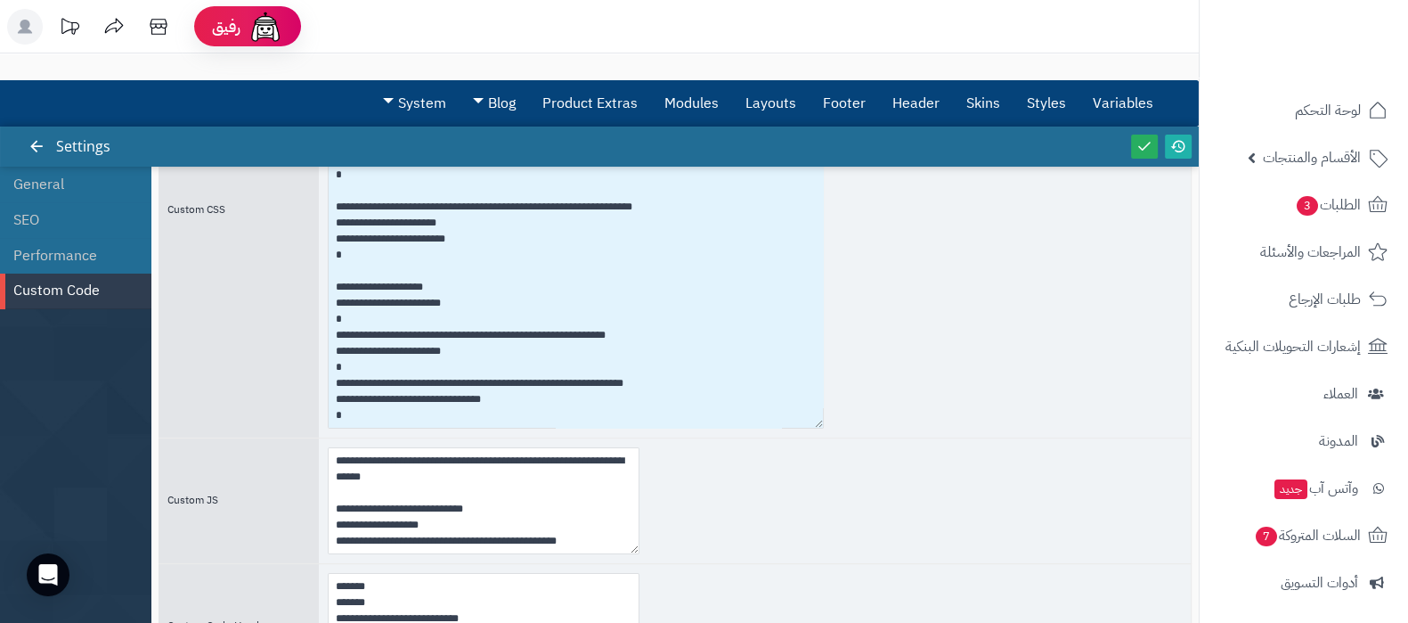
scroll to position [10462, 0]
click at [378, 419] on textarea at bounding box center [576, 209] width 496 height 437
paste textarea "**********"
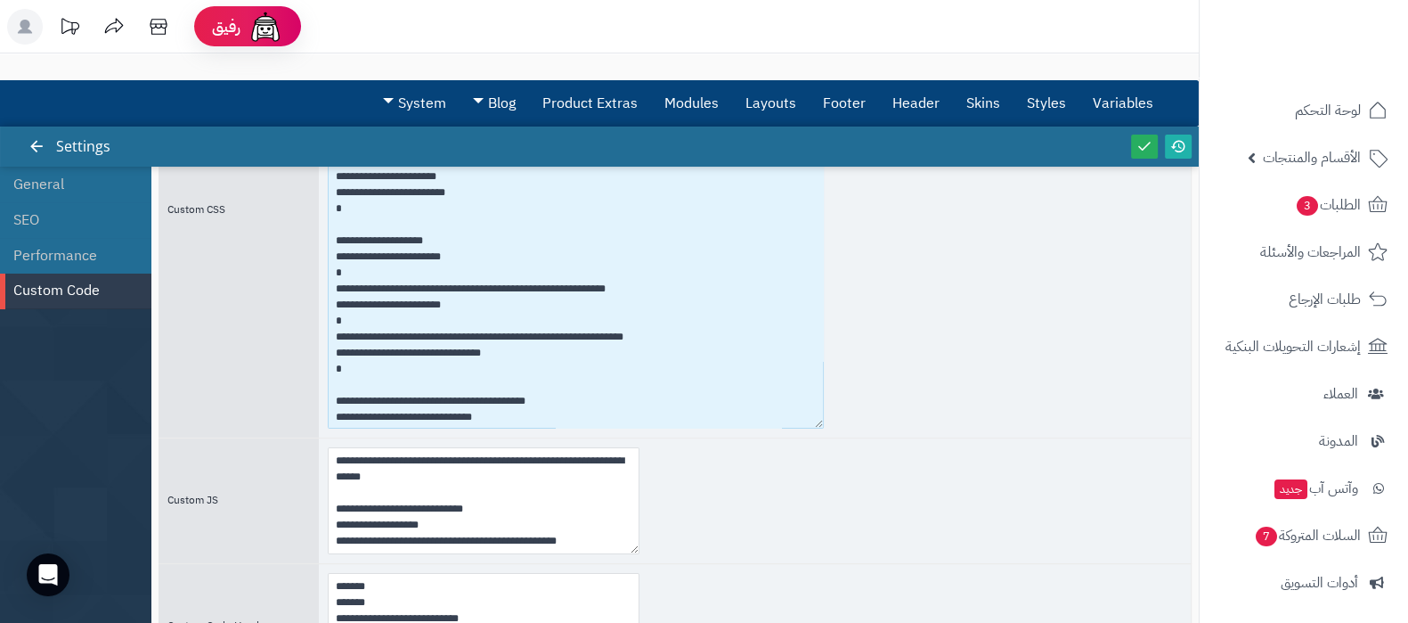
scroll to position [10617, 0]
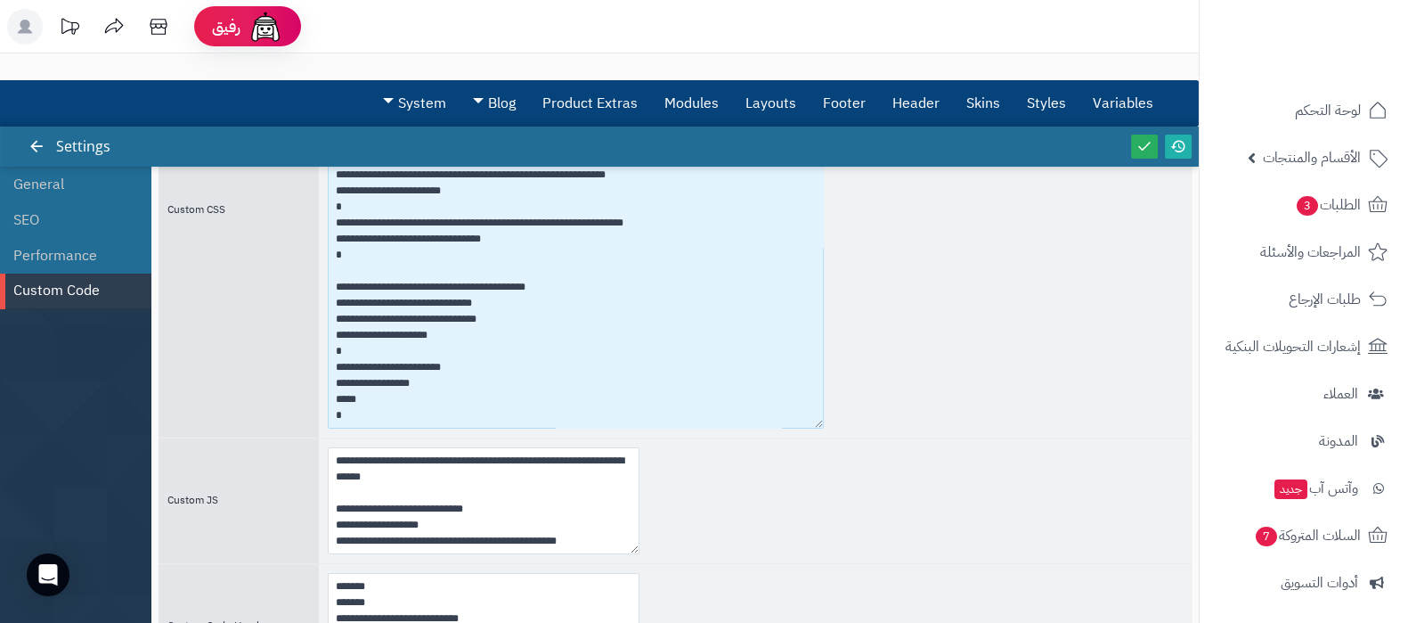
drag, startPoint x: 343, startPoint y: 354, endPoint x: 349, endPoint y: 345, distance: 11.6
click at [349, 345] on textarea at bounding box center [576, 209] width 496 height 437
click at [332, 353] on textarea at bounding box center [576, 209] width 496 height 437
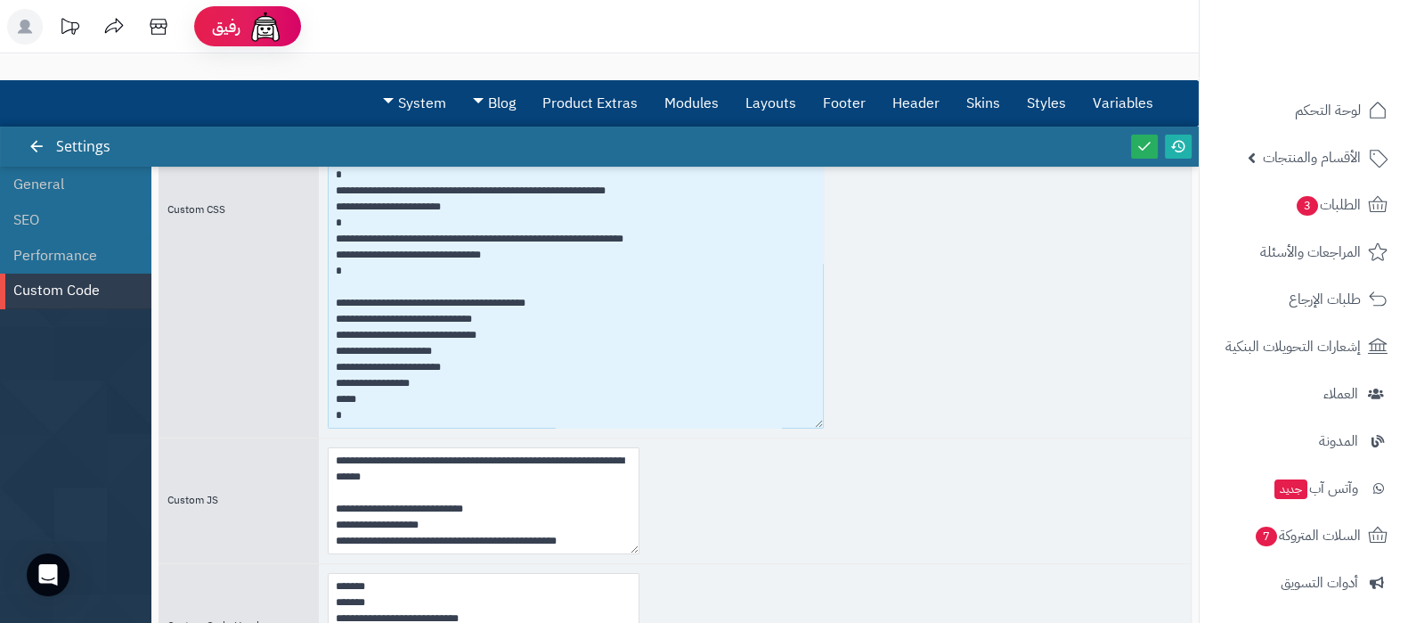
scroll to position [10607, 0]
type textarea "**********"
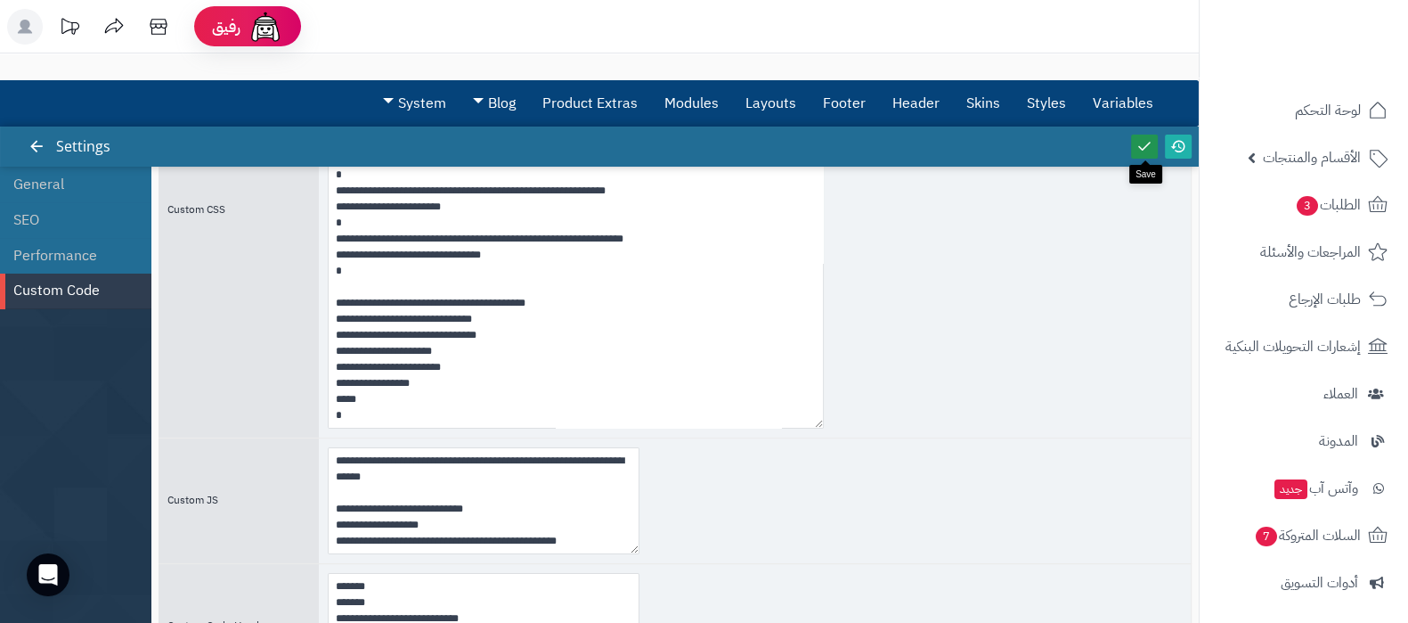
click at [1137, 149] on icon at bounding box center [1144, 146] width 16 height 16
click at [1176, 145] on icon at bounding box center [1178, 146] width 16 height 16
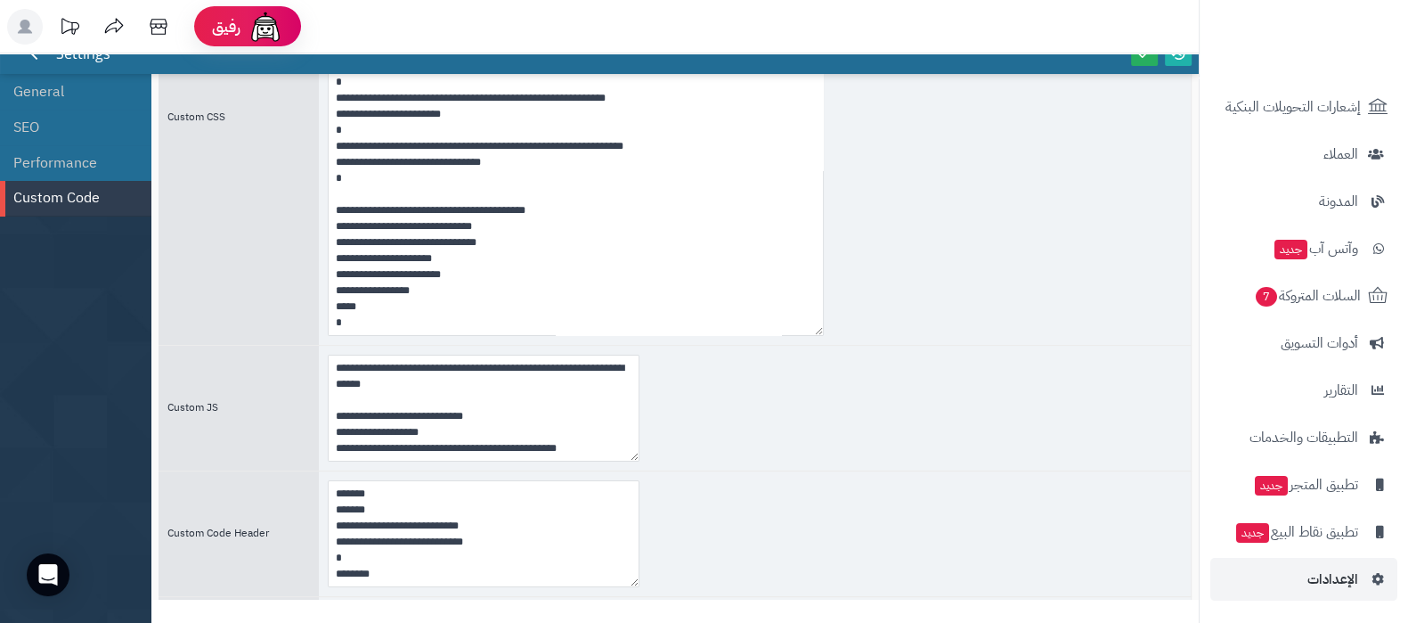
scroll to position [157, 0]
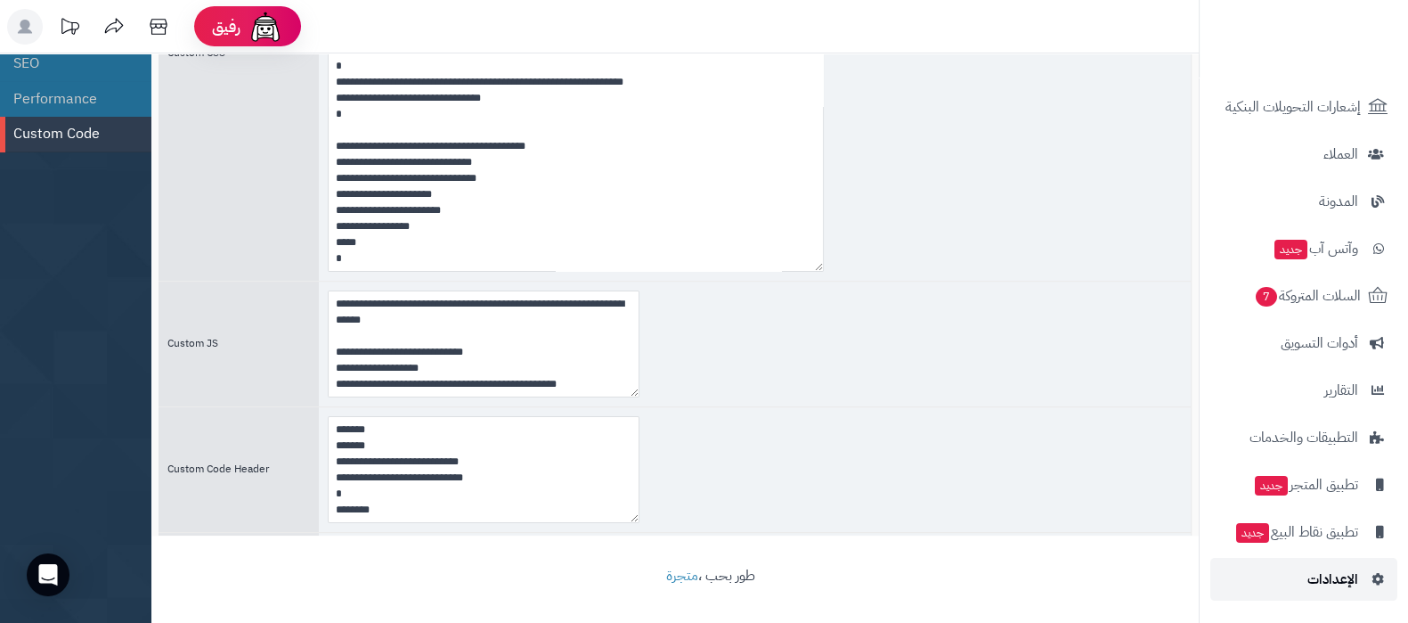
click at [1336, 579] on span "الإعدادات" at bounding box center [1332, 578] width 51 height 25
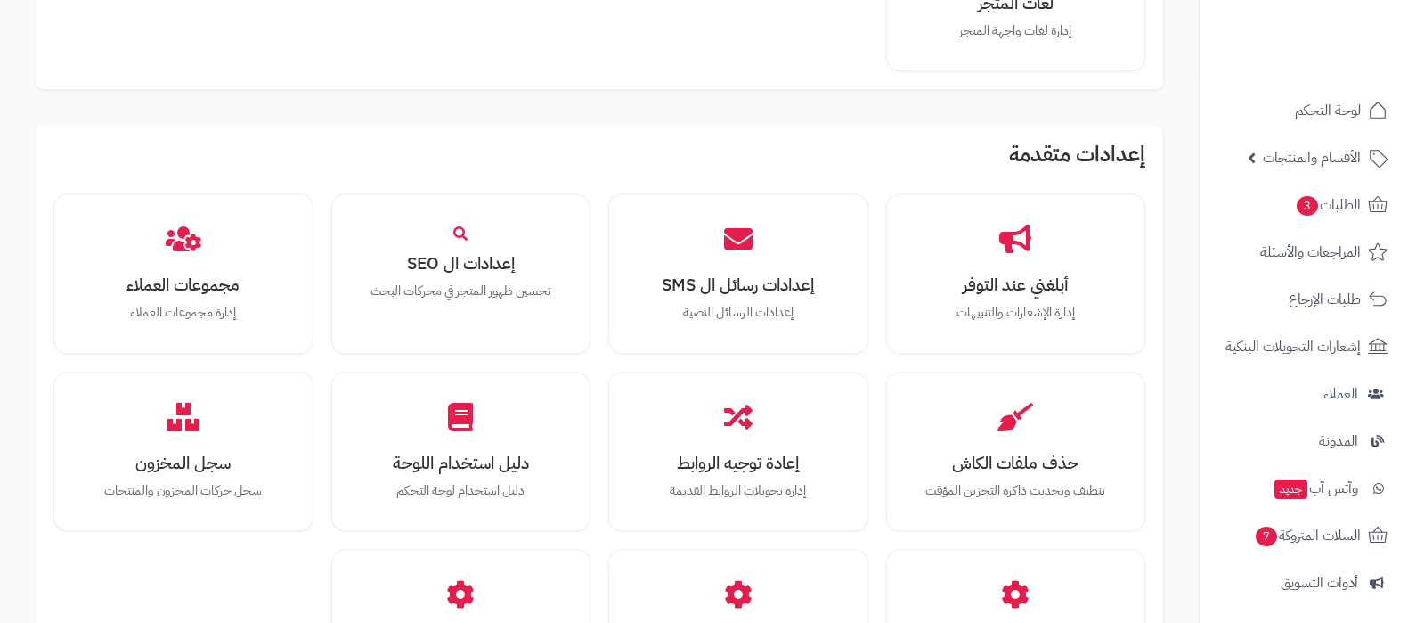
scroll to position [1647, 0]
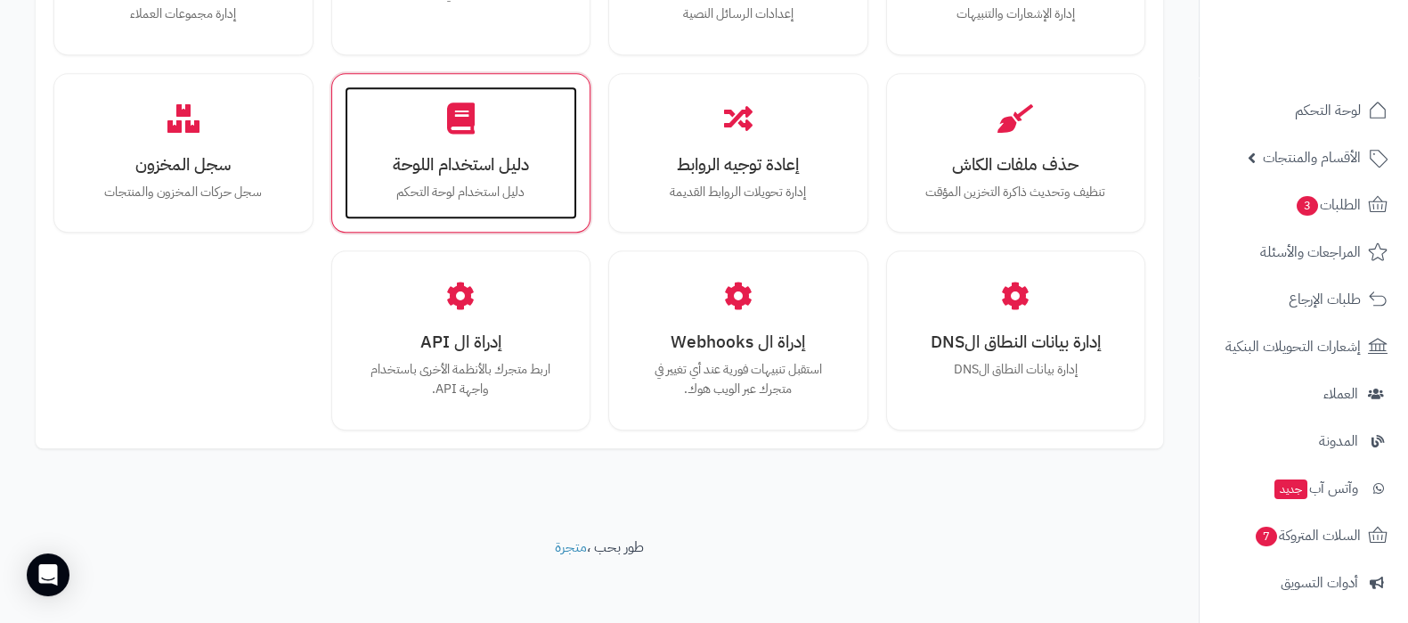
click at [453, 183] on p "دليل استخدام لوحة التحكم" at bounding box center [461, 193] width 198 height 20
